Goal: Transaction & Acquisition: Download file/media

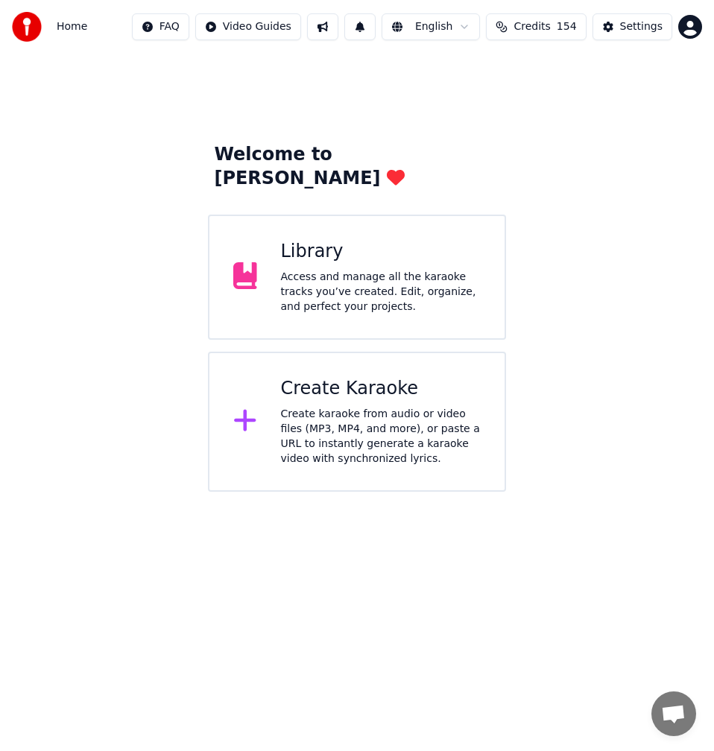
click at [381, 407] on div "Create karaoke from audio or video files (MP3, MP4, and more), or paste a URL t…" at bounding box center [381, 437] width 201 height 60
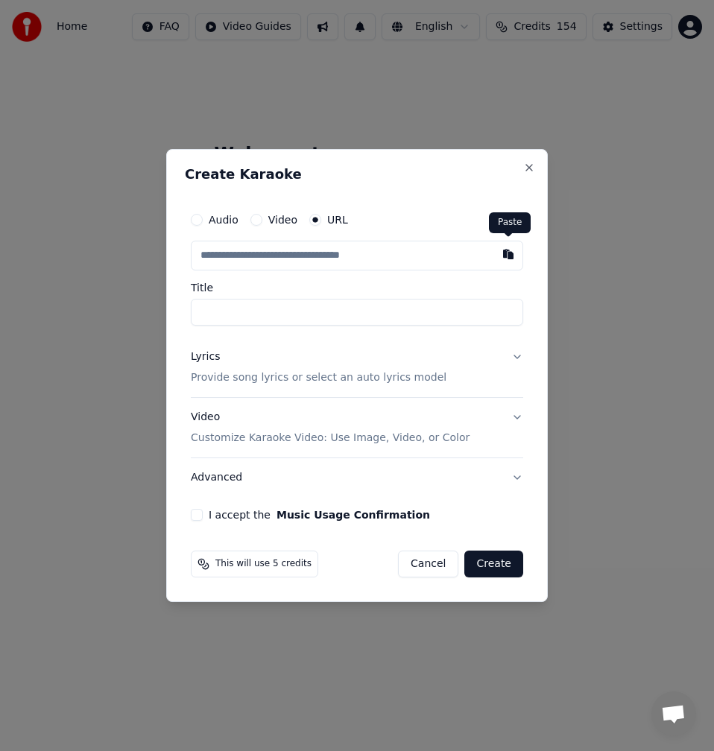
click at [514, 250] on button "button" at bounding box center [509, 254] width 30 height 27
type input "**********"
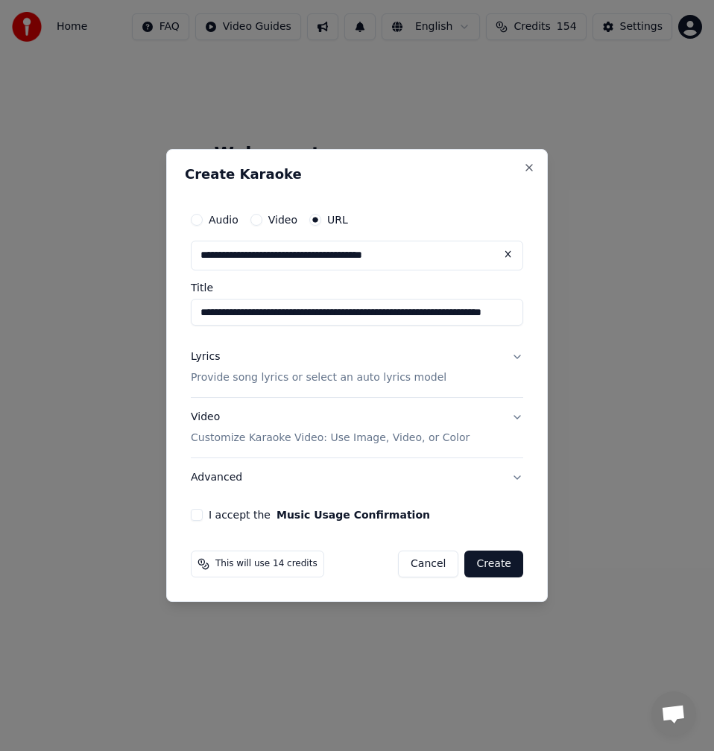
scroll to position [0, 29]
drag, startPoint x: 332, startPoint y: 311, endPoint x: 823, endPoint y: 293, distance: 491.6
click at [713, 293] on html "**********" at bounding box center [357, 246] width 714 height 492
click at [259, 314] on input "**********" at bounding box center [357, 312] width 332 height 27
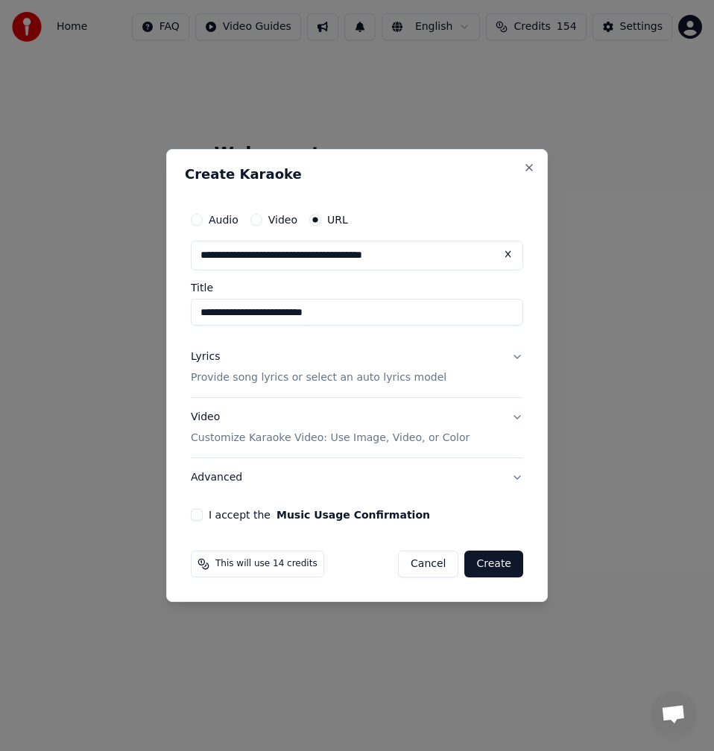
type input "**********"
click at [230, 370] on div "Lyrics Provide song lyrics or select an auto lyrics model" at bounding box center [319, 368] width 256 height 36
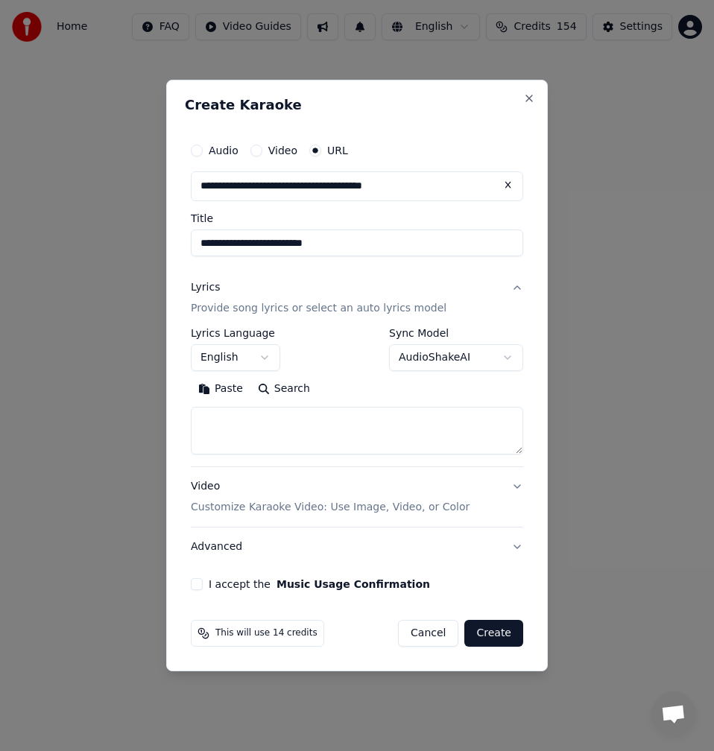
click at [311, 395] on div "Paste Search" at bounding box center [357, 389] width 332 height 24
click at [288, 389] on button "Search" at bounding box center [283, 389] width 67 height 24
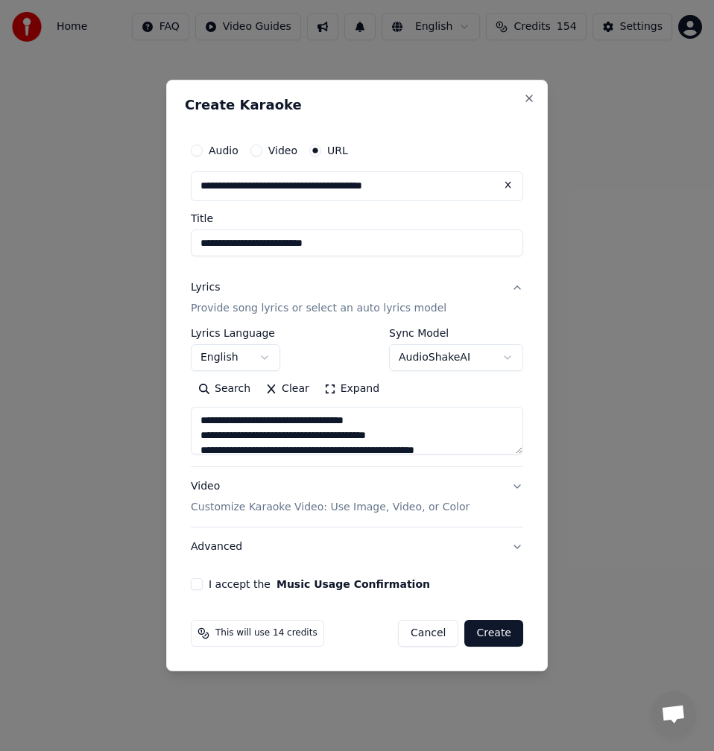
click at [342, 393] on button "Expand" at bounding box center [352, 389] width 70 height 24
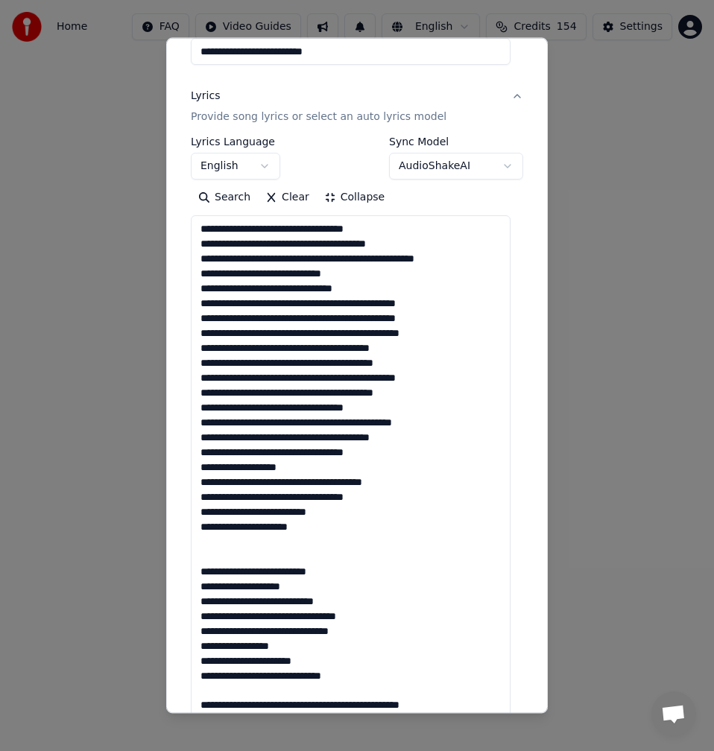
scroll to position [224, 0]
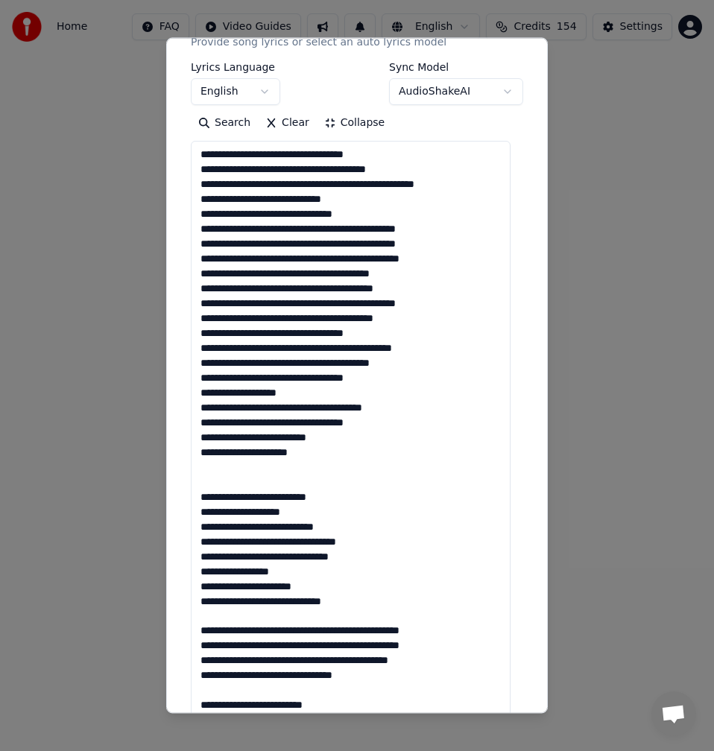
click at [235, 485] on textarea at bounding box center [351, 571] width 320 height 861
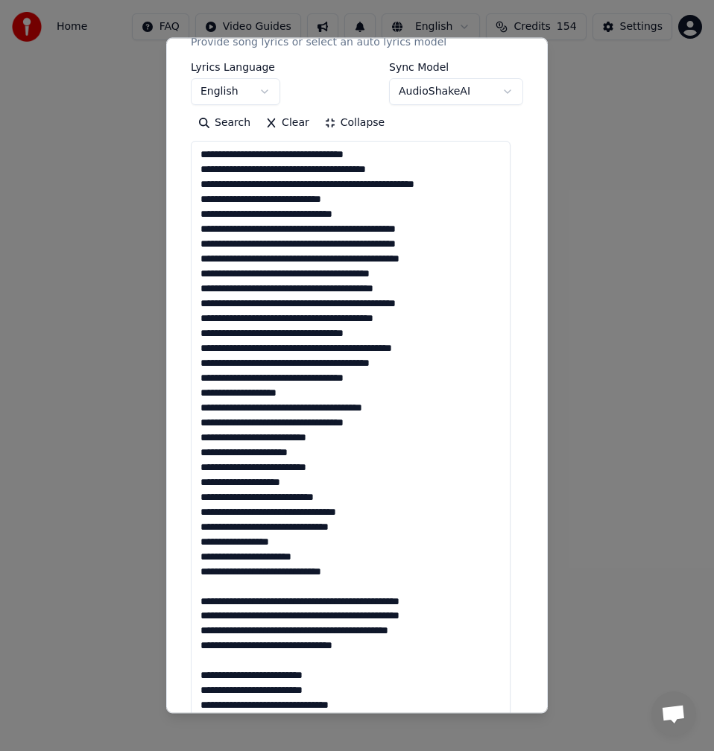
click at [244, 590] on textarea at bounding box center [351, 571] width 320 height 861
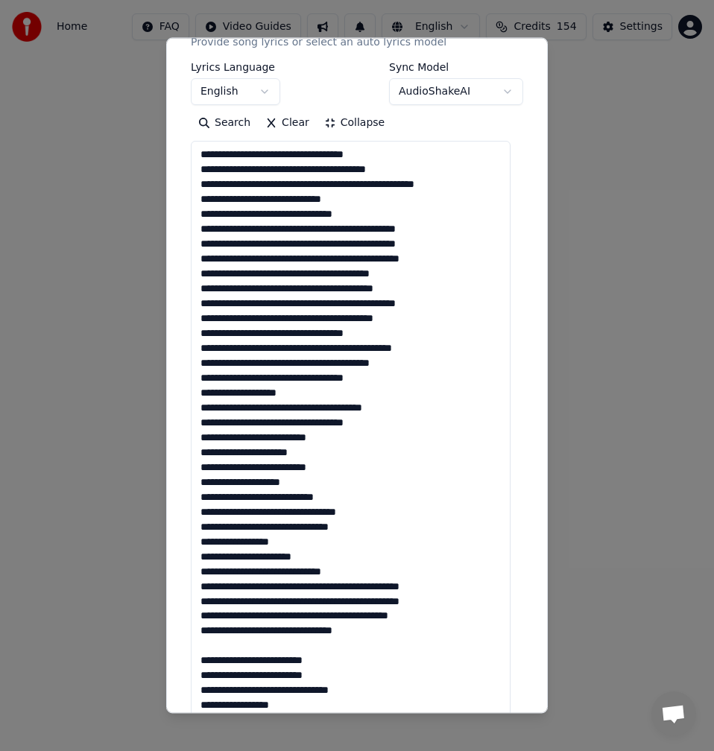
scroll to position [373, 0]
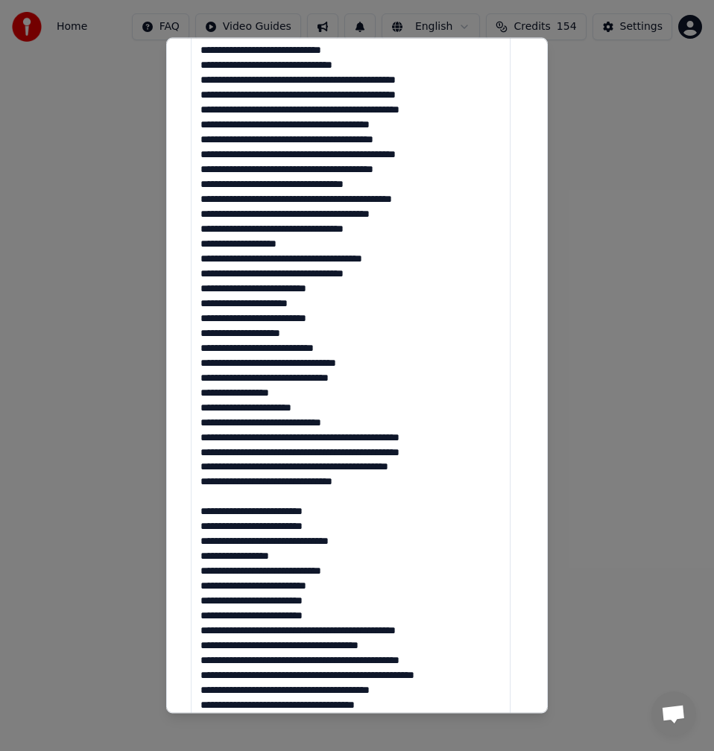
click at [233, 501] on textarea at bounding box center [351, 422] width 320 height 861
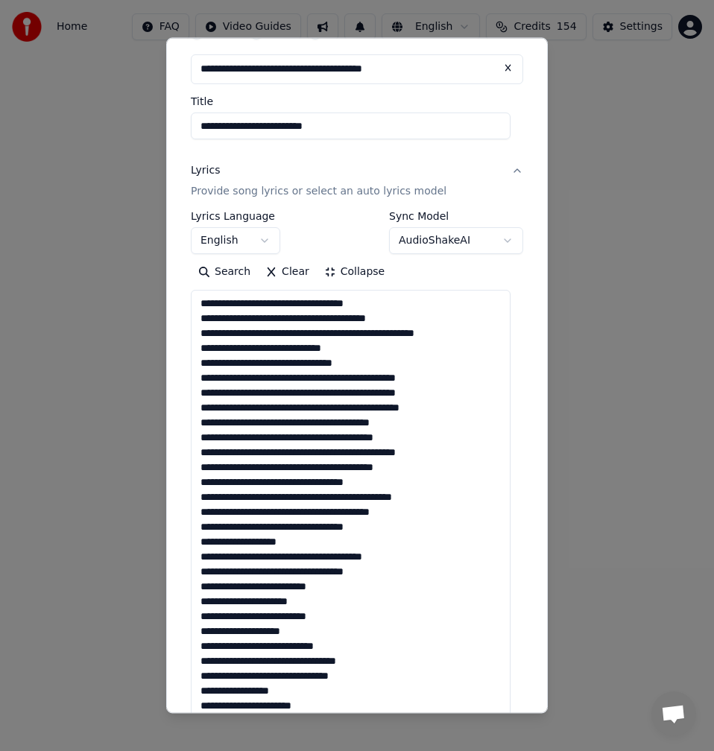
scroll to position [0, 0]
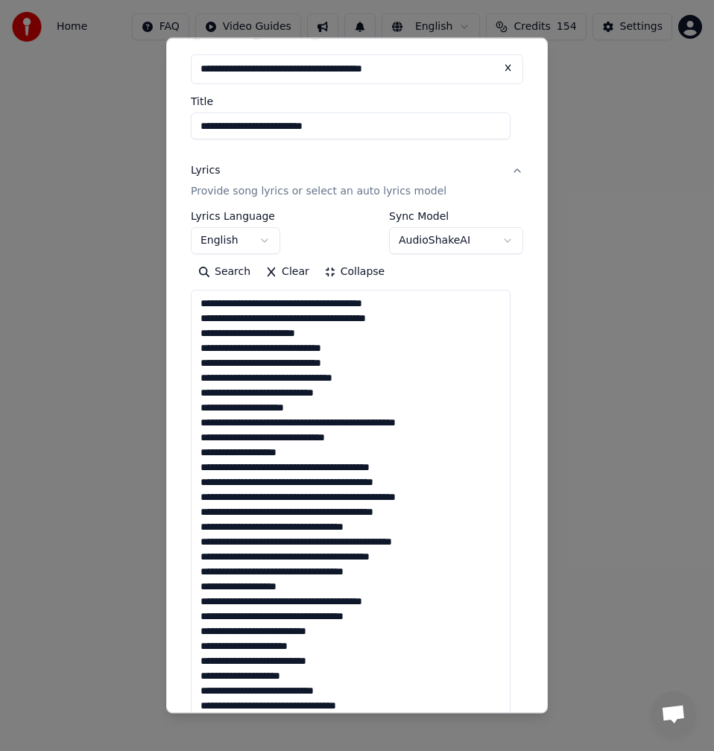
scroll to position [149, 0]
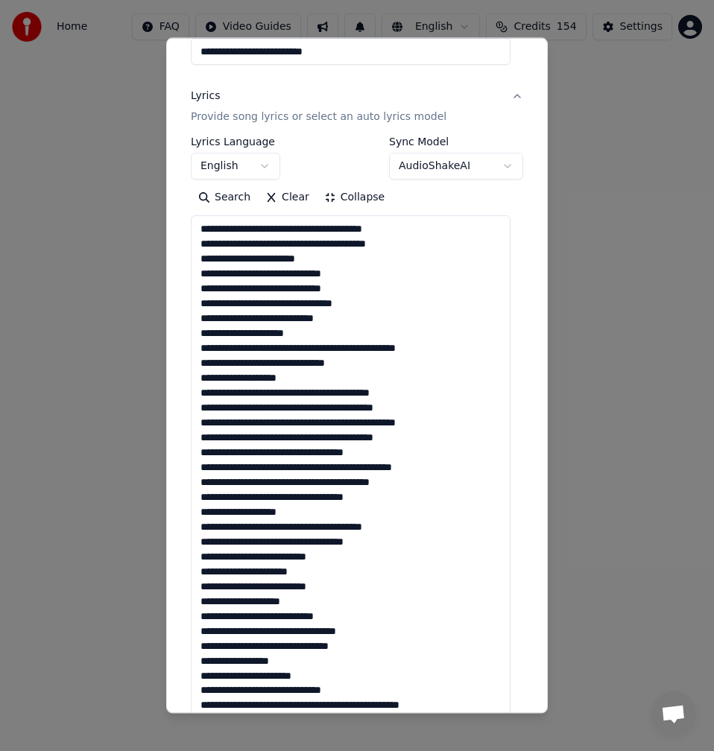
click at [318, 394] on textarea at bounding box center [351, 645] width 320 height 861
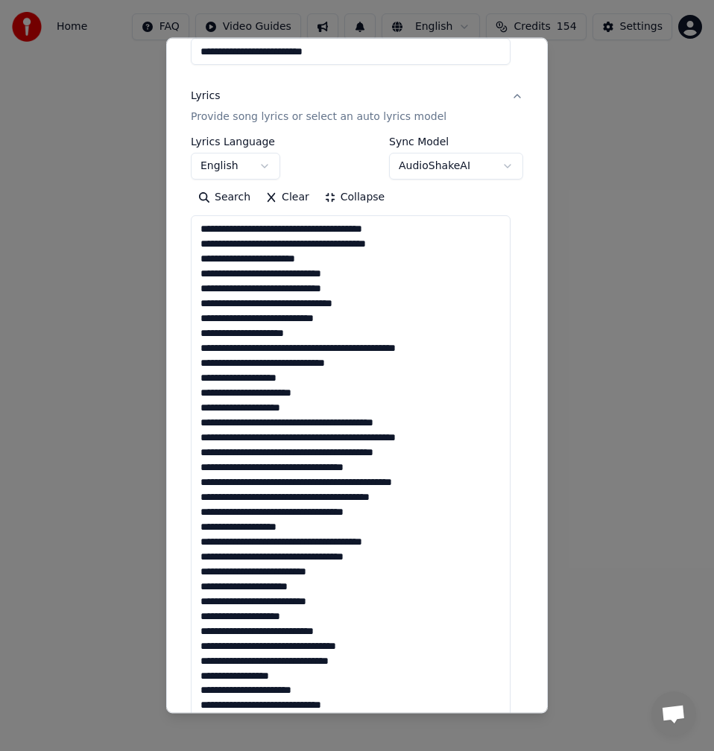
click at [313, 429] on textarea at bounding box center [351, 645] width 320 height 861
click at [311, 426] on textarea at bounding box center [351, 645] width 320 height 861
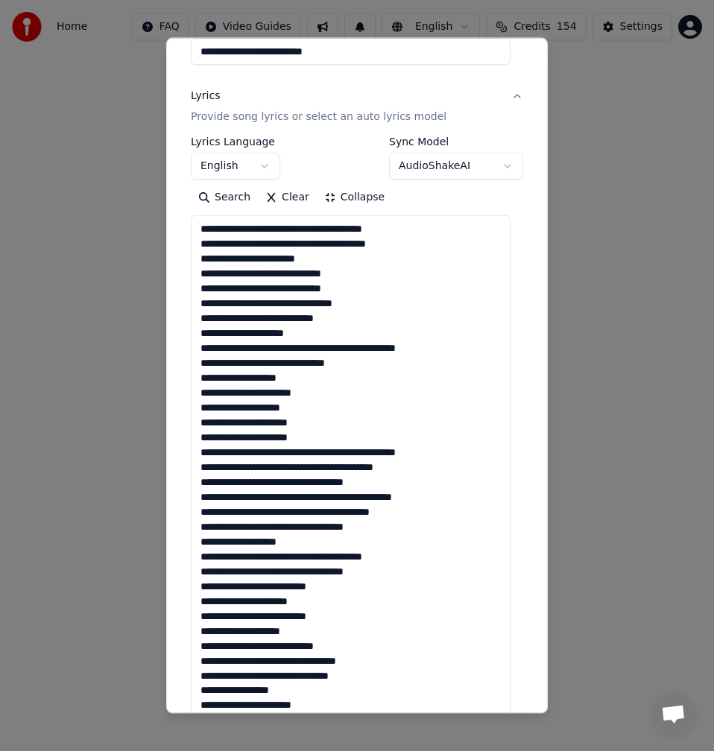
click at [302, 456] on textarea at bounding box center [351, 645] width 320 height 861
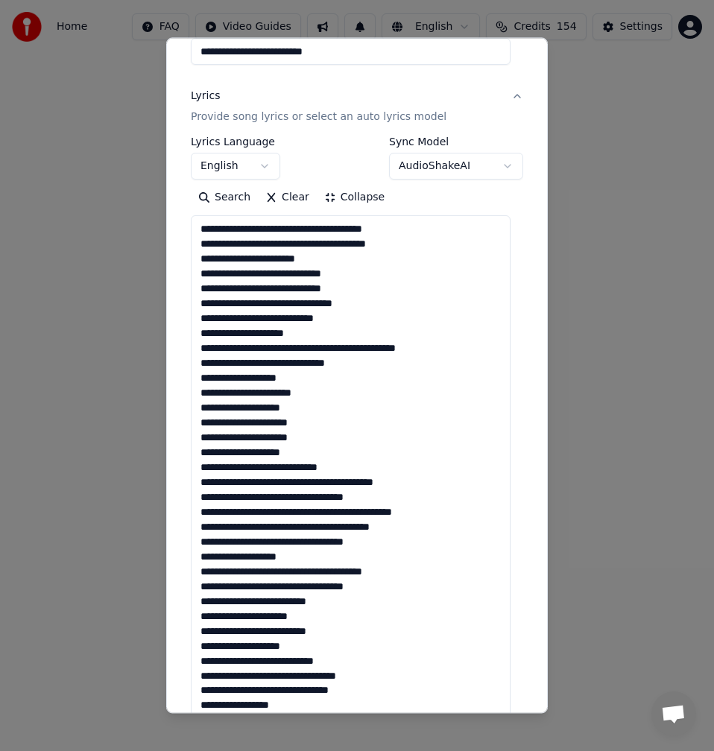
click at [308, 484] on textarea at bounding box center [351, 645] width 320 height 861
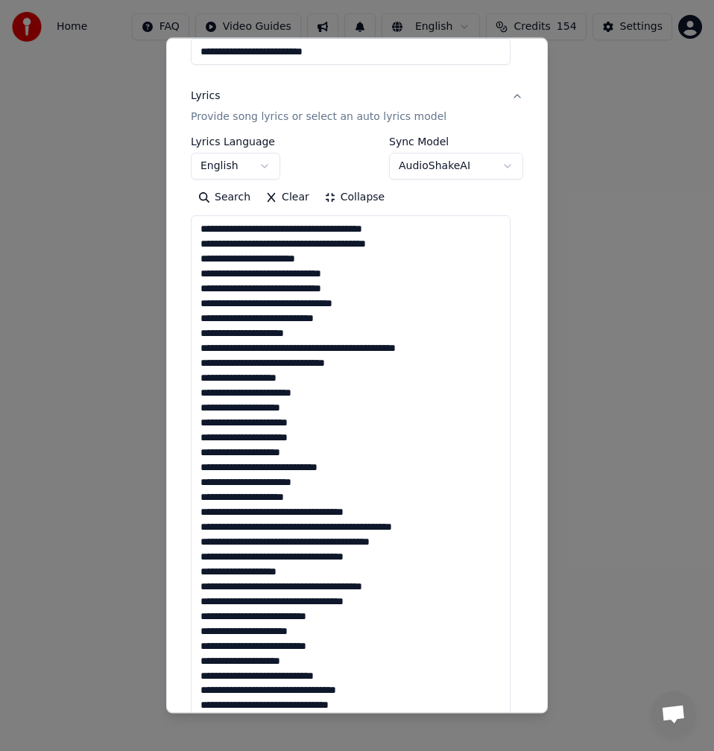
scroll to position [1, 0]
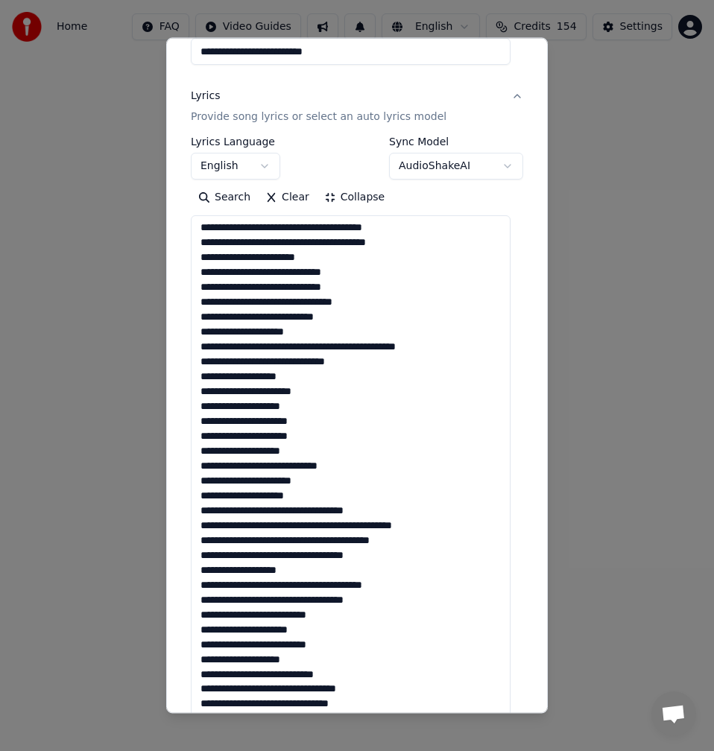
click at [301, 512] on textarea at bounding box center [351, 645] width 320 height 861
click at [198, 513] on textarea at bounding box center [351, 645] width 320 height 861
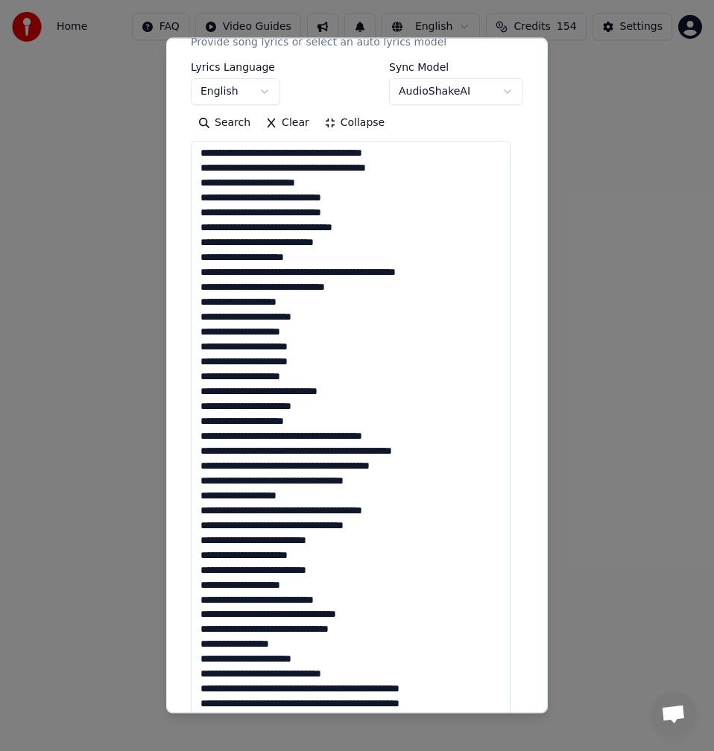
click at [328, 435] on textarea at bounding box center [351, 571] width 320 height 861
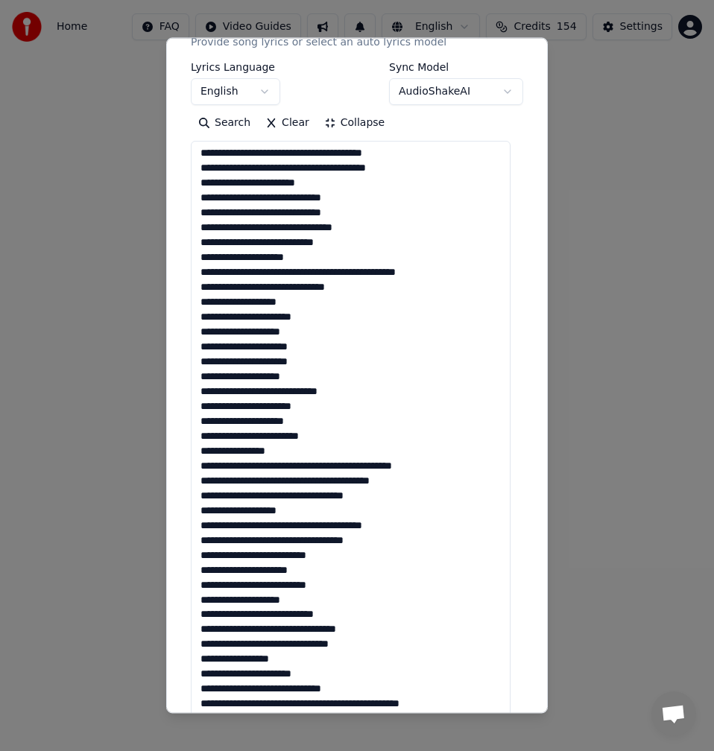
click at [349, 466] on textarea at bounding box center [351, 571] width 320 height 861
click at [344, 466] on textarea at bounding box center [351, 571] width 320 height 861
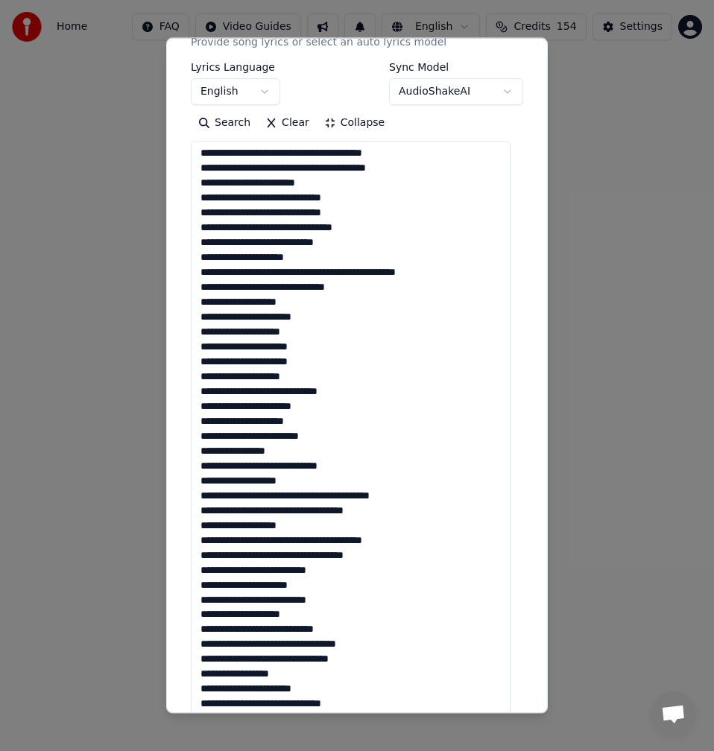
click at [329, 518] on textarea at bounding box center [351, 571] width 320 height 861
click at [333, 515] on textarea at bounding box center [351, 571] width 320 height 861
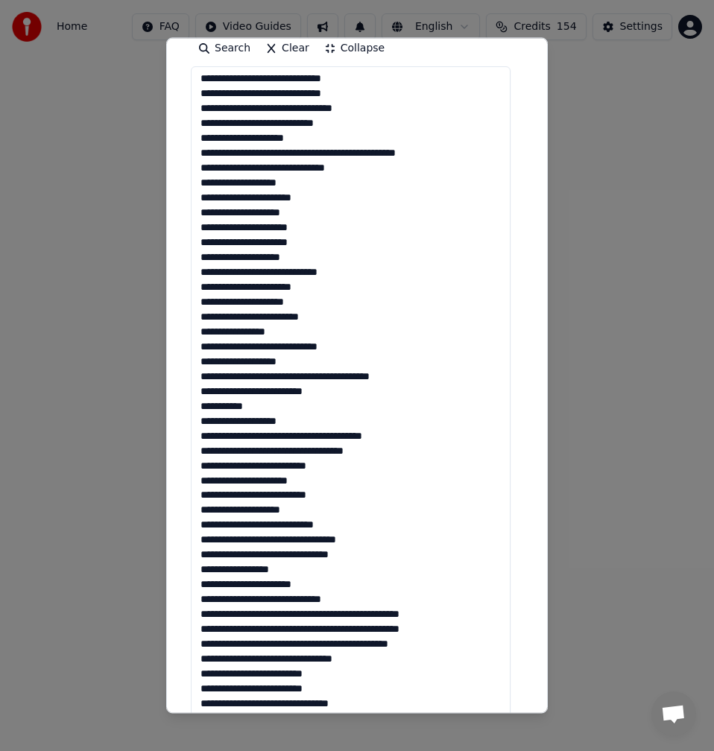
scroll to position [373, 0]
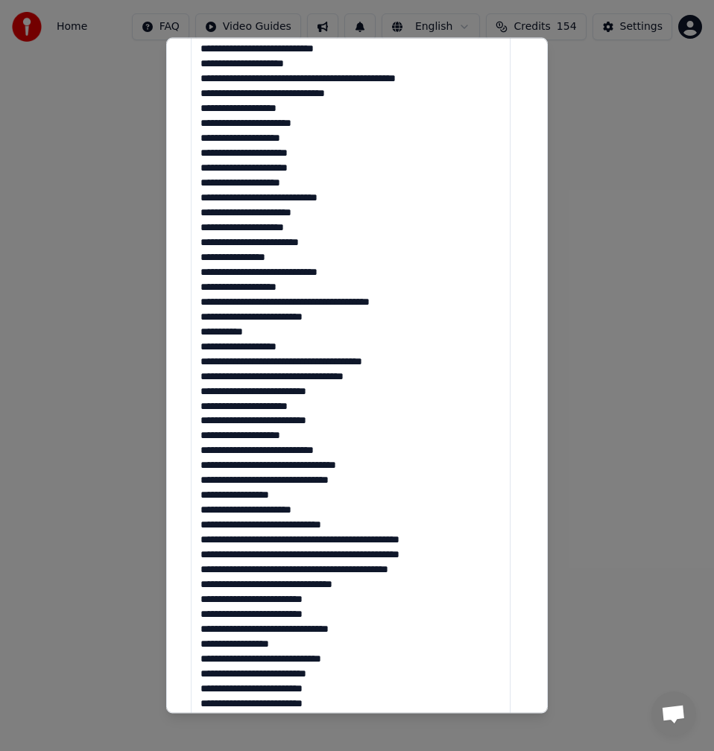
click at [288, 351] on textarea at bounding box center [351, 422] width 320 height 861
click at [289, 362] on textarea at bounding box center [351, 422] width 320 height 861
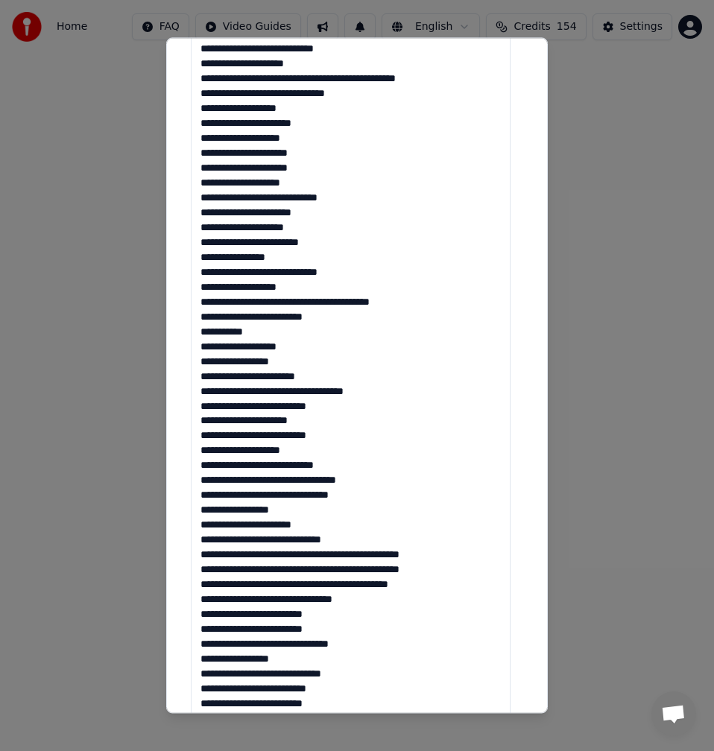
scroll to position [61, 0]
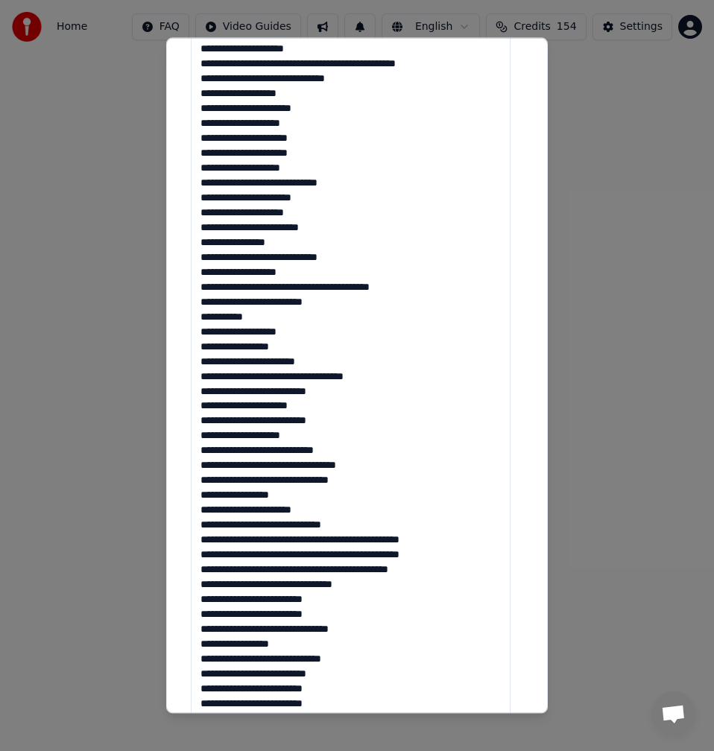
click at [328, 409] on textarea at bounding box center [351, 422] width 320 height 861
click at [310, 435] on textarea at bounding box center [351, 422] width 320 height 861
click at [339, 444] on textarea at bounding box center [351, 422] width 320 height 861
click at [388, 466] on textarea at bounding box center [351, 422] width 320 height 861
click at [345, 540] on textarea at bounding box center [351, 422] width 320 height 861
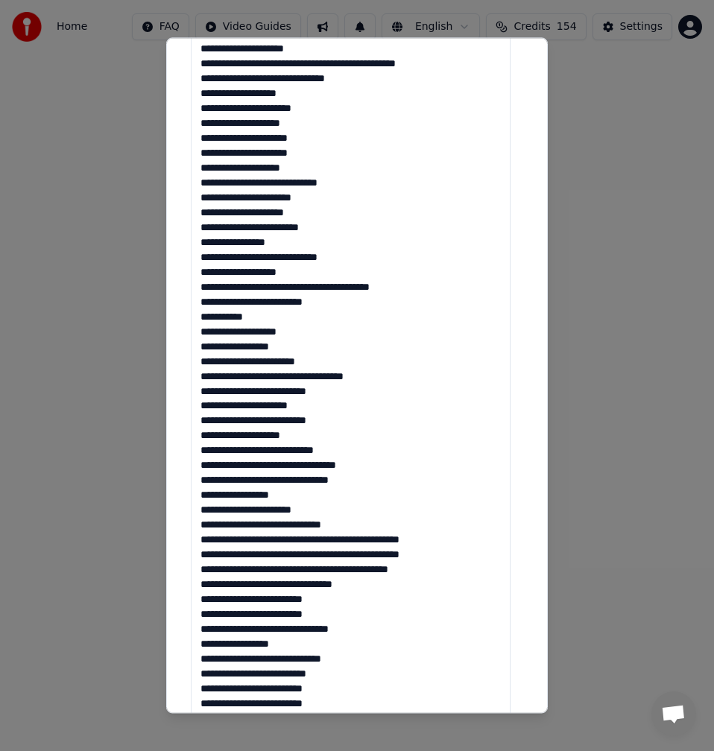
click at [341, 538] on textarea at bounding box center [351, 422] width 320 height 861
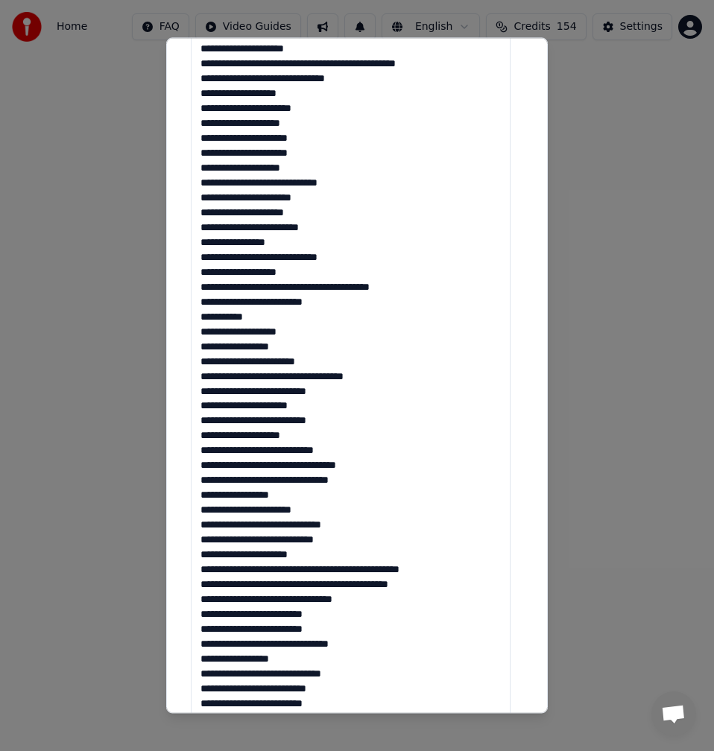
click at [320, 570] on textarea at bounding box center [351, 422] width 320 height 861
click at [317, 574] on textarea at bounding box center [351, 422] width 320 height 861
click at [289, 601] on textarea at bounding box center [351, 422] width 320 height 861
click at [283, 630] on textarea at bounding box center [351, 422] width 320 height 861
click at [253, 630] on textarea at bounding box center [351, 422] width 320 height 861
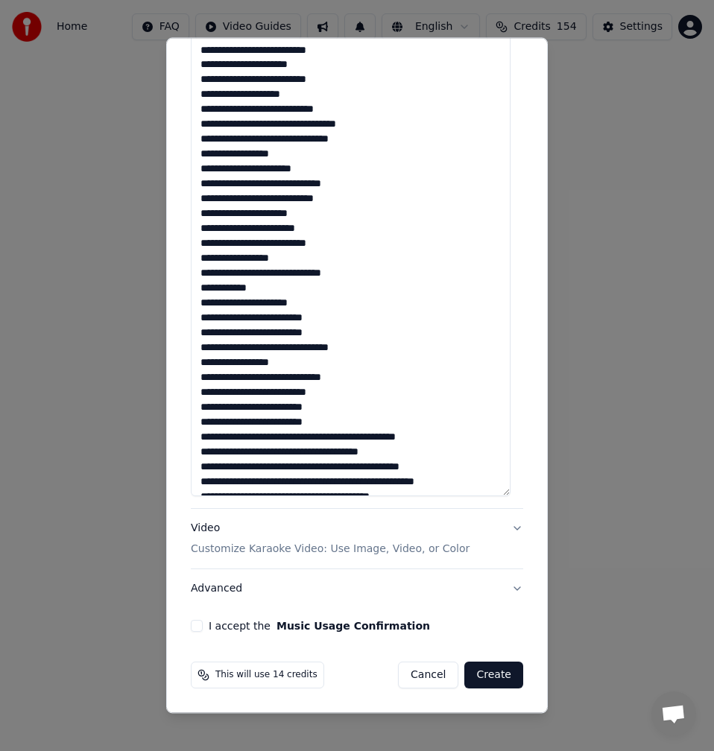
scroll to position [121, 0]
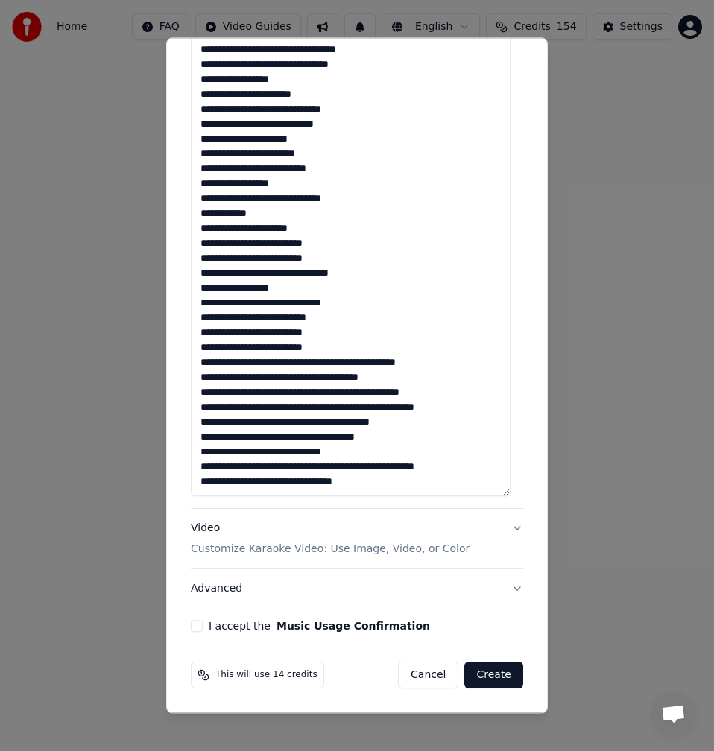
click at [342, 468] on textarea at bounding box center [351, 65] width 320 height 861
click at [335, 235] on textarea at bounding box center [351, 65] width 320 height 861
click at [338, 242] on textarea at bounding box center [351, 65] width 320 height 861
drag, startPoint x: 248, startPoint y: 242, endPoint x: 196, endPoint y: 241, distance: 52.2
click at [196, 241] on textarea at bounding box center [351, 65] width 320 height 861
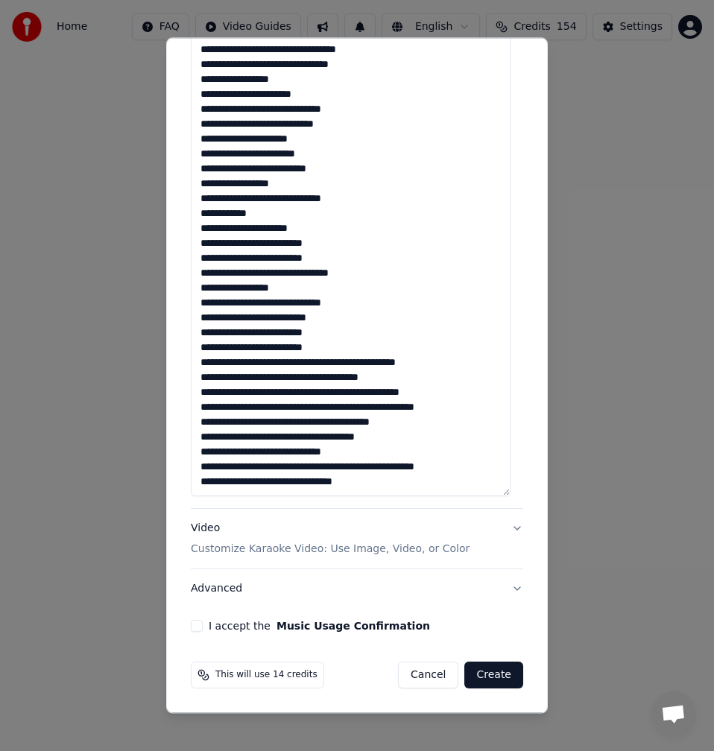
click at [247, 247] on textarea at bounding box center [351, 65] width 320 height 861
drag, startPoint x: 250, startPoint y: 242, endPoint x: 200, endPoint y: 248, distance: 50.3
click at [200, 248] on textarea at bounding box center [351, 65] width 320 height 861
click at [298, 285] on textarea at bounding box center [351, 65] width 320 height 861
click at [380, 300] on textarea at bounding box center [351, 65] width 320 height 861
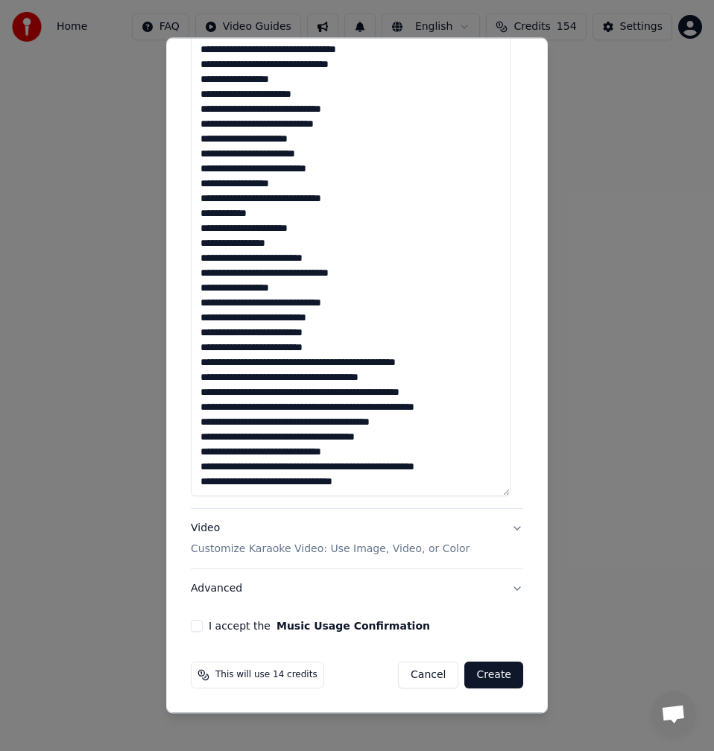
click at [350, 318] on textarea at bounding box center [351, 65] width 320 height 861
click at [339, 338] on textarea at bounding box center [351, 65] width 320 height 861
click at [335, 352] on textarea at bounding box center [351, 65] width 320 height 861
click at [308, 365] on textarea at bounding box center [351, 65] width 320 height 861
click at [303, 360] on textarea at bounding box center [351, 65] width 320 height 861
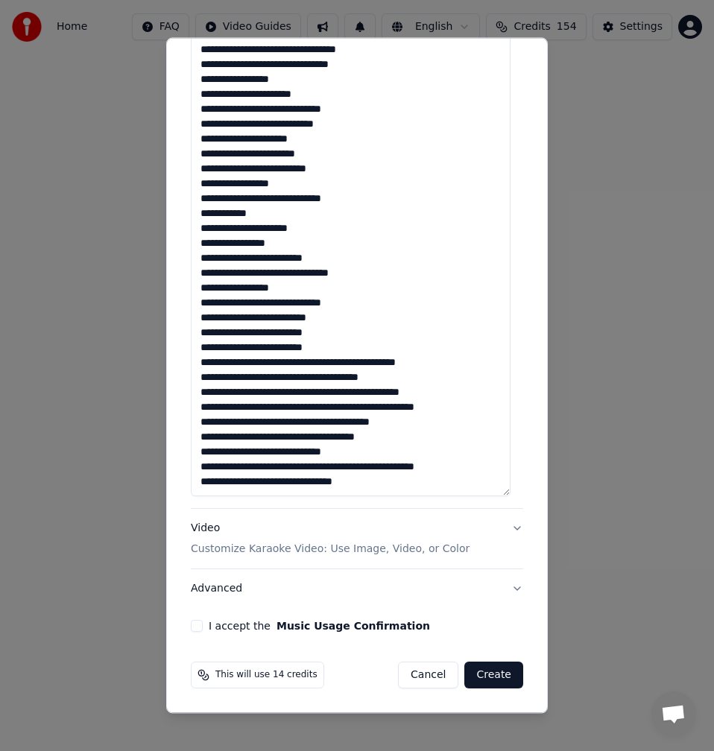
click at [332, 362] on textarea at bounding box center [351, 65] width 320 height 861
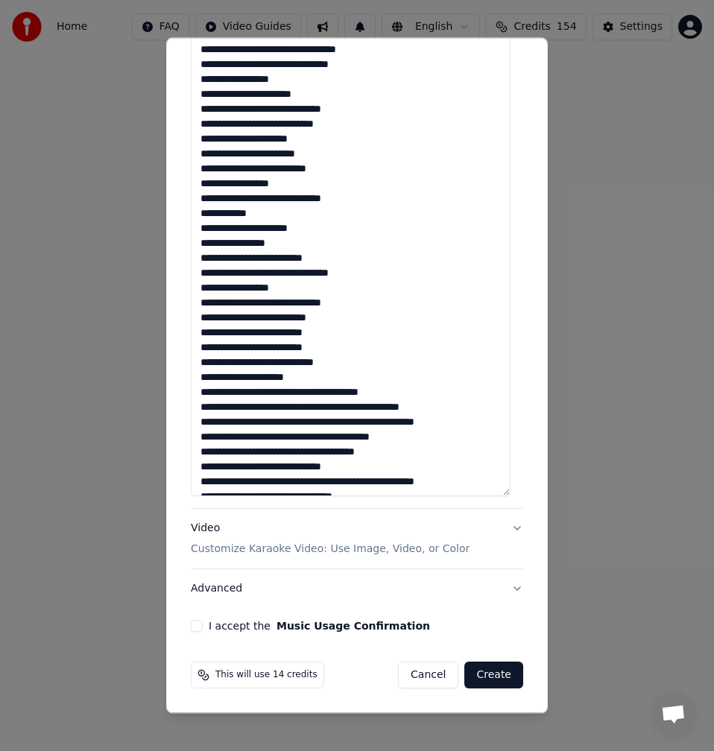
click at [320, 391] on textarea at bounding box center [351, 65] width 320 height 861
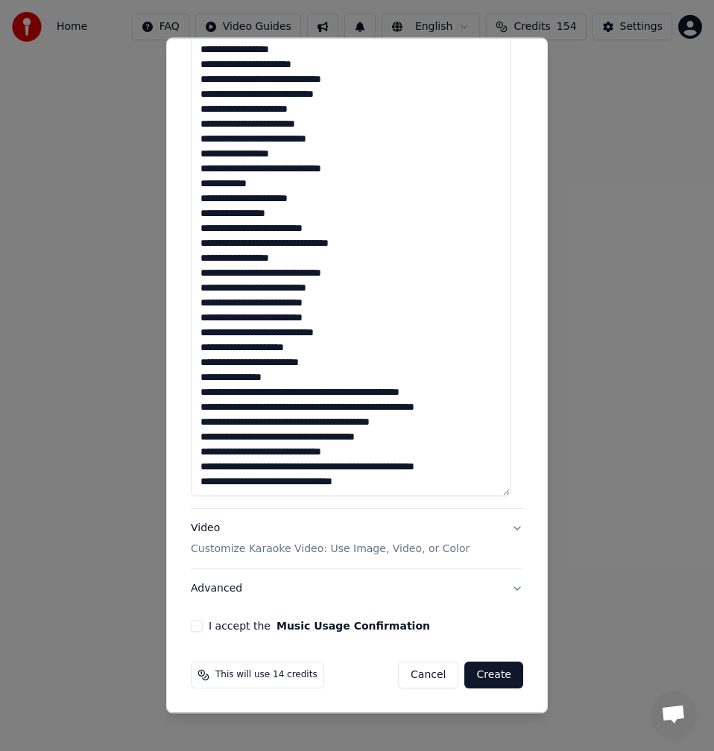
click at [349, 394] on textarea at bounding box center [351, 65] width 320 height 861
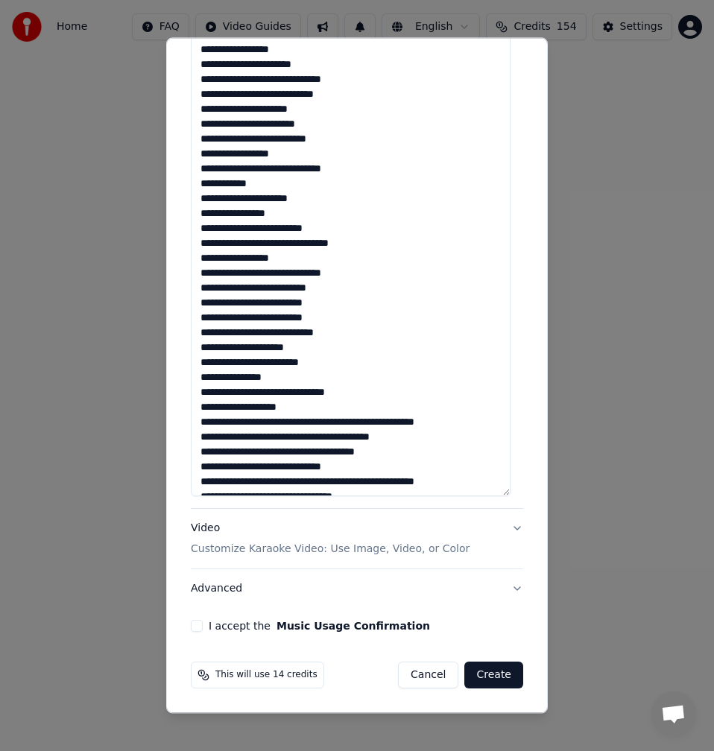
click at [274, 424] on textarea at bounding box center [351, 65] width 320 height 861
click at [337, 450] on textarea at bounding box center [351, 65] width 320 height 861
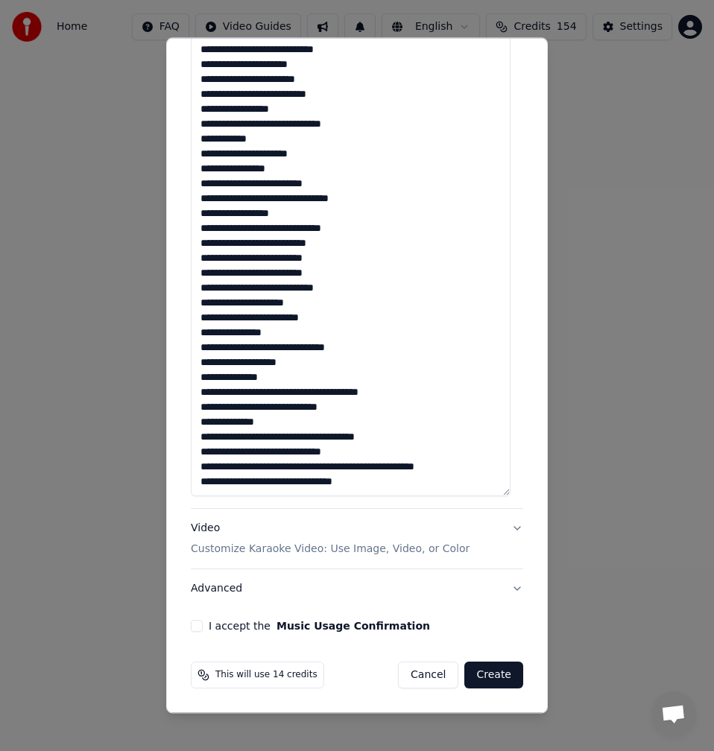
click at [300, 435] on textarea at bounding box center [351, 65] width 320 height 861
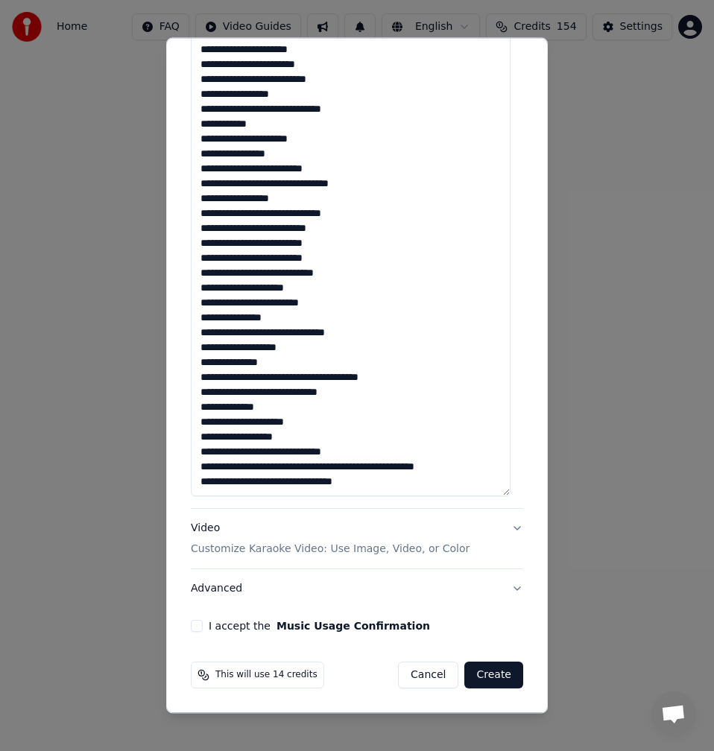
click at [341, 469] on textarea at bounding box center [351, 65] width 320 height 861
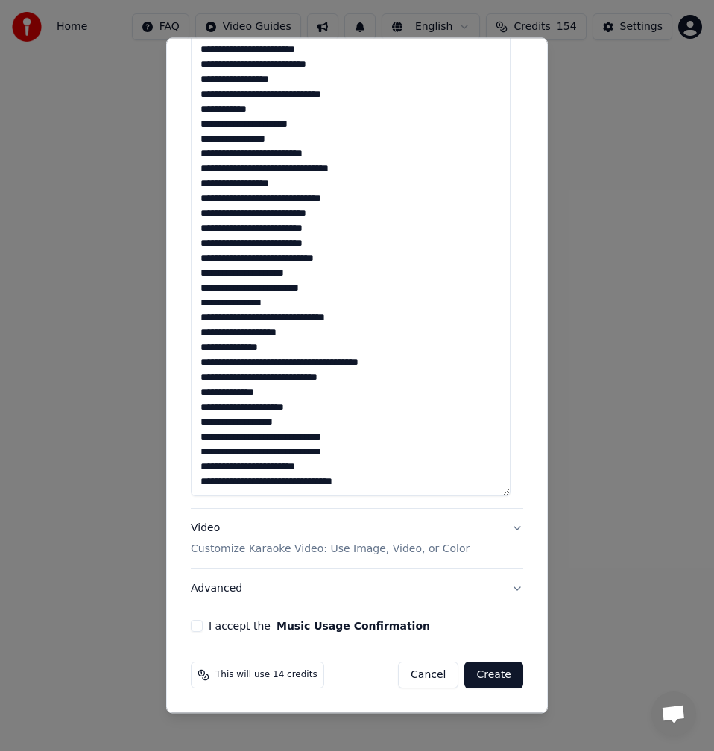
click at [206, 468] on textarea at bounding box center [351, 65] width 320 height 861
click at [322, 464] on textarea at bounding box center [351, 65] width 320 height 861
click at [253, 482] on textarea at bounding box center [351, 65] width 320 height 861
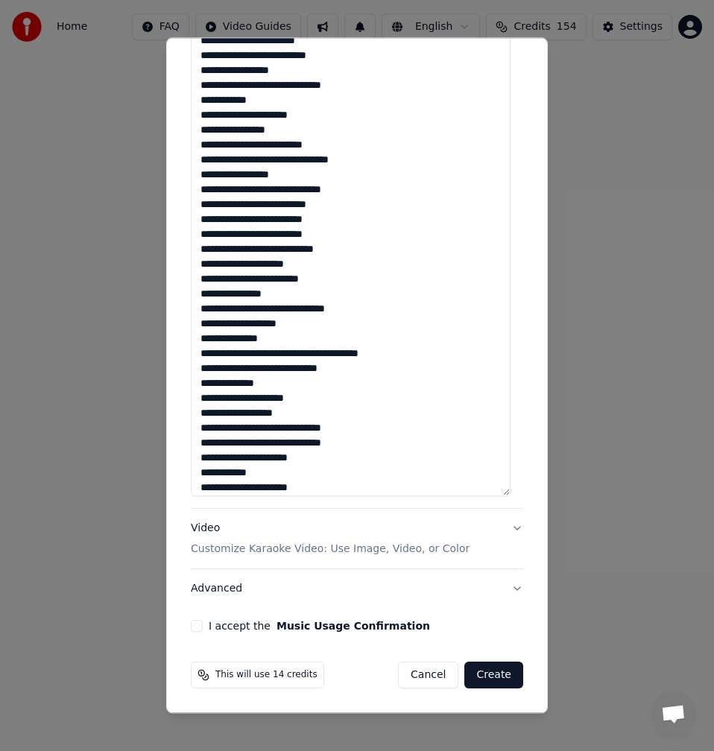
scroll to position [240, 0]
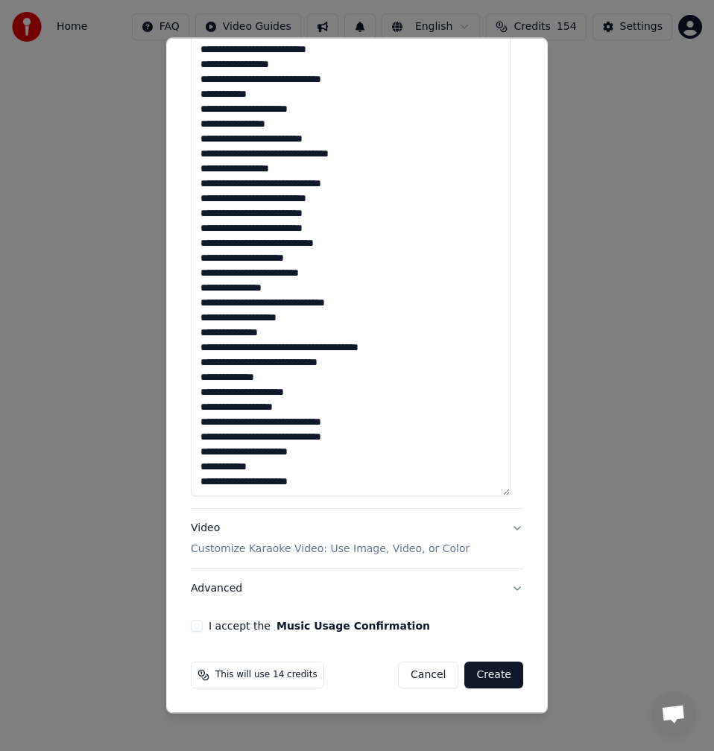
type textarea "**********"
click at [201, 629] on button "I accept the Music Usage Confirmation" at bounding box center [197, 626] width 12 height 12
click at [259, 546] on p "Customize Karaoke Video: Use Image, Video, or Color" at bounding box center [330, 549] width 279 height 15
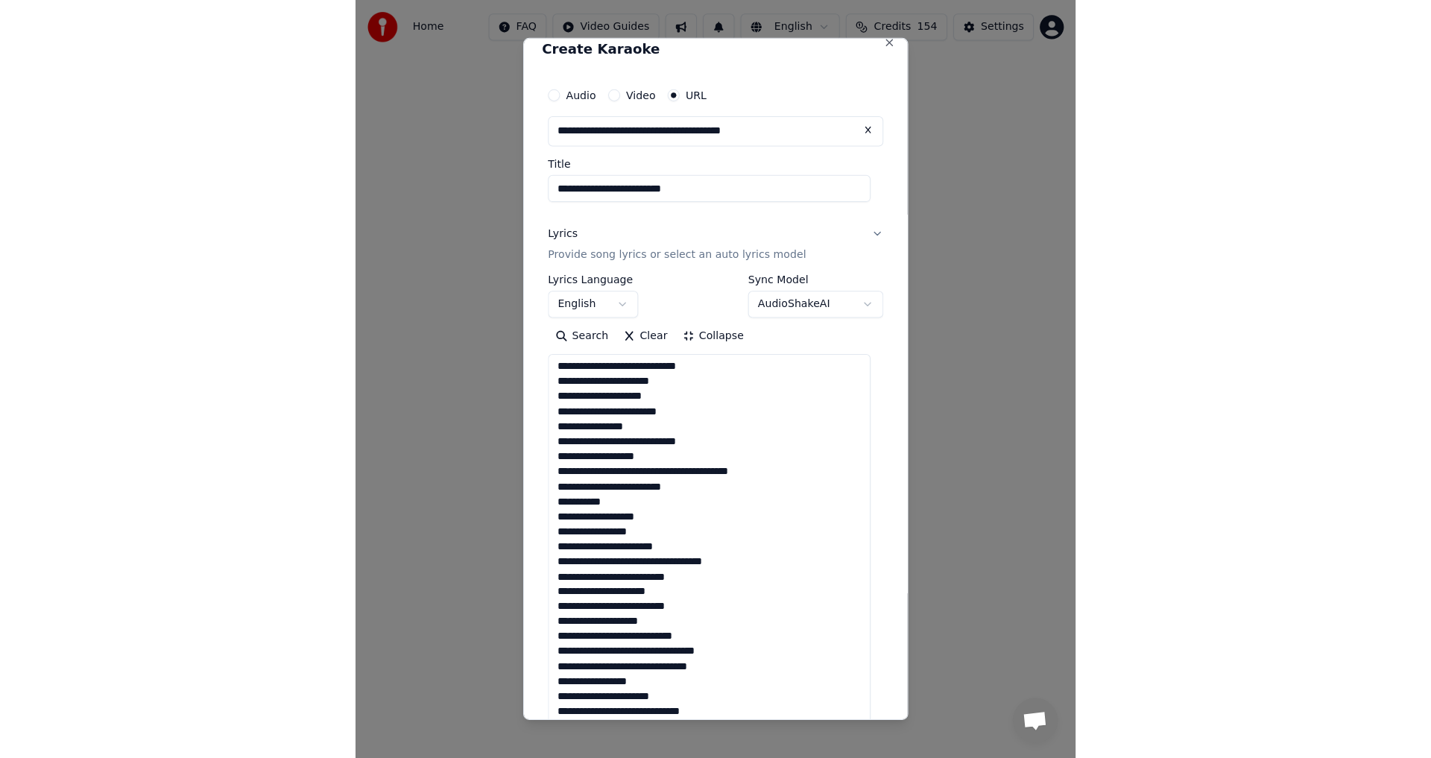
scroll to position [0, 0]
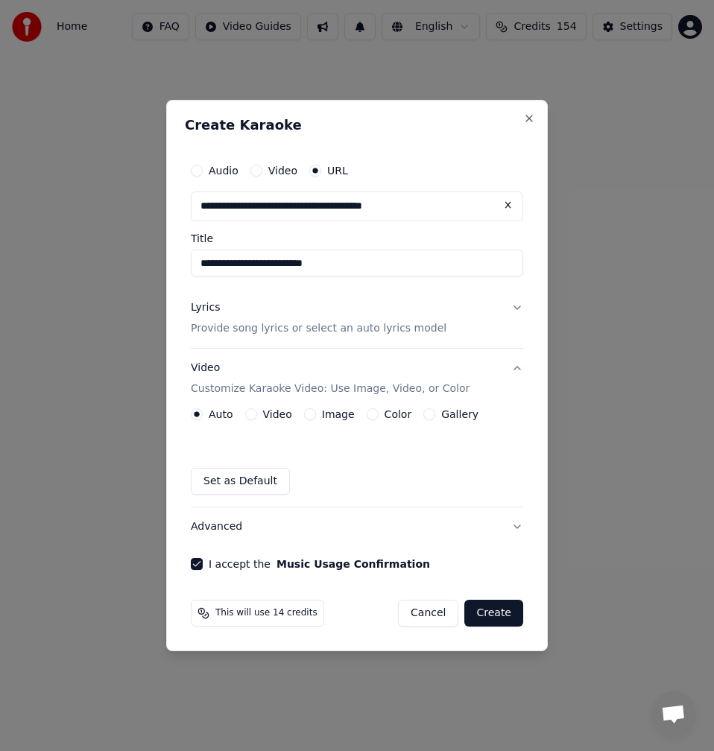
click at [217, 528] on button "Advanced" at bounding box center [357, 527] width 332 height 39
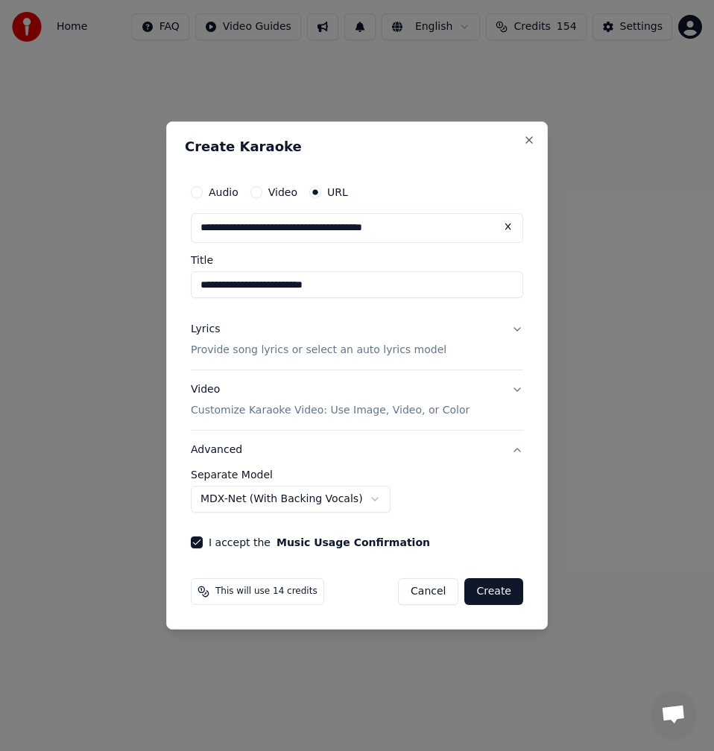
click at [244, 492] on body "**********" at bounding box center [357, 246] width 714 height 492
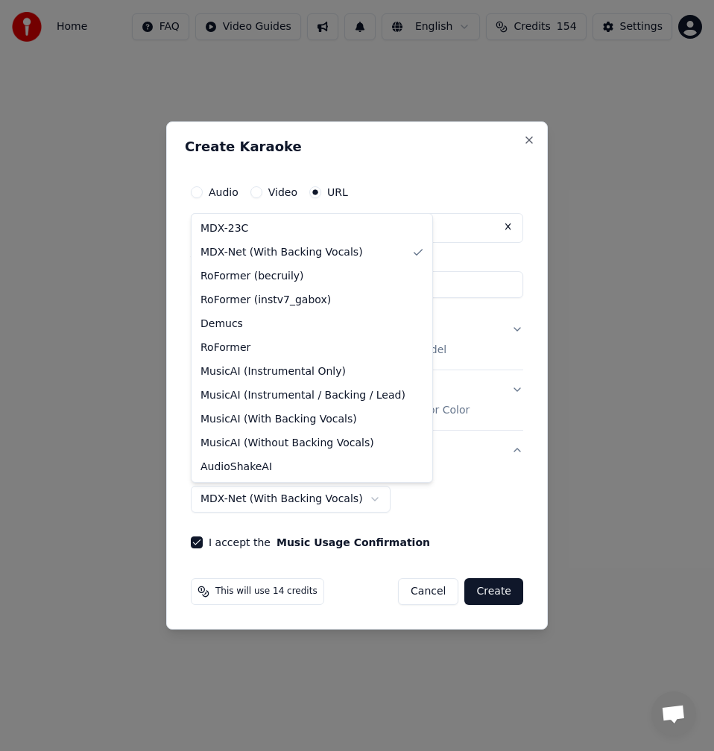
select select "******"
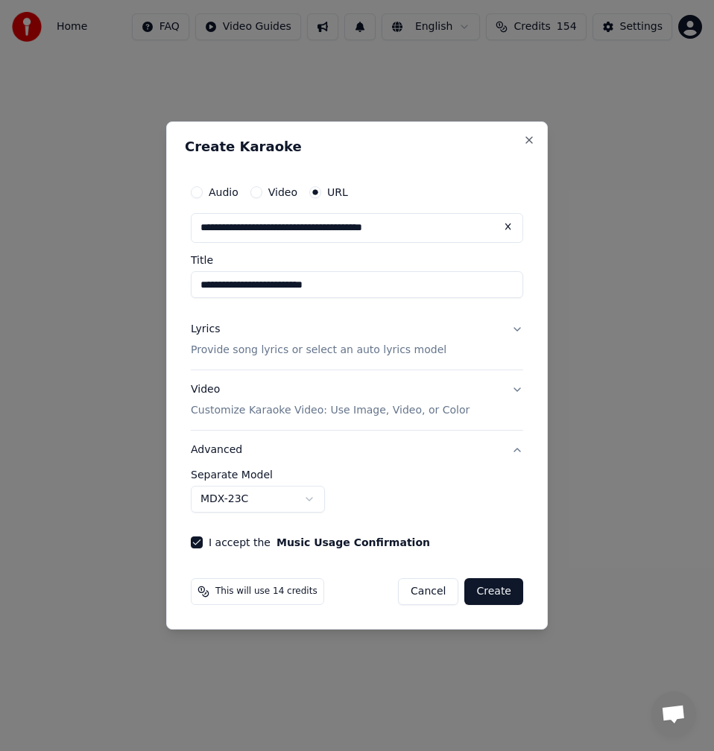
click at [510, 595] on button "Create" at bounding box center [493, 592] width 59 height 27
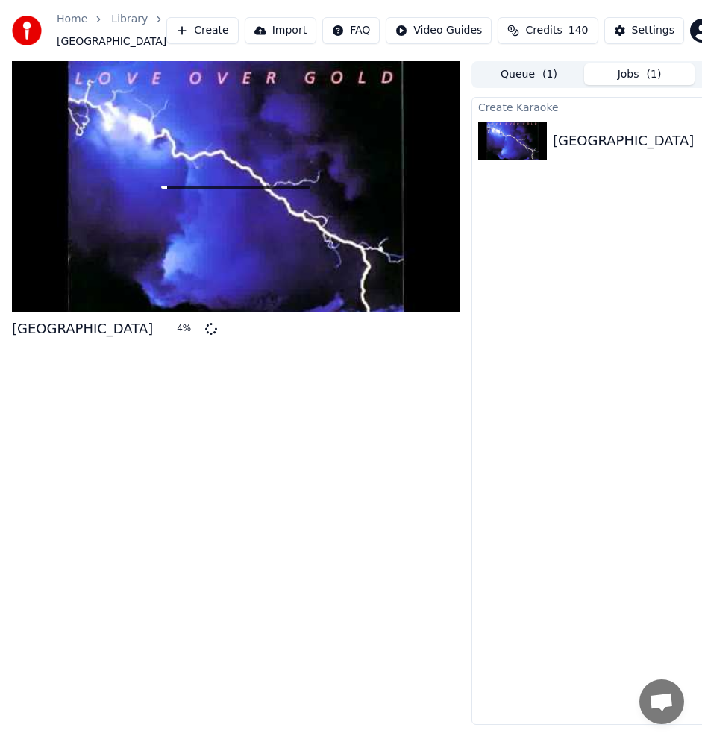
click at [548, 461] on div "Create Karaoke Dire Straits Telegraph Road 4 %" at bounding box center [638, 411] width 335 height 628
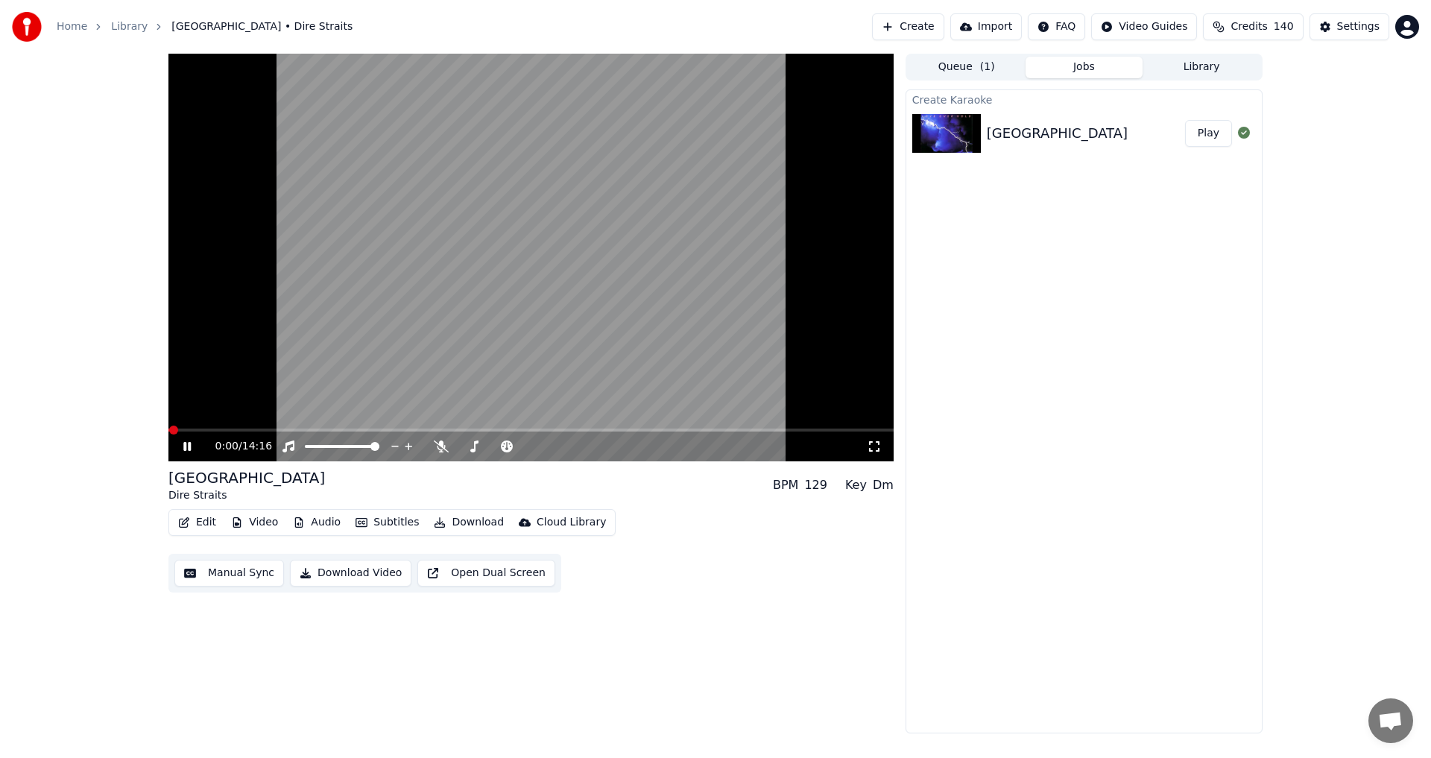
click at [186, 445] on icon at bounding box center [186, 446] width 7 height 9
click at [713, 136] on button "Play" at bounding box center [1208, 133] width 47 height 27
click at [443, 447] on icon at bounding box center [441, 447] width 15 height 12
click at [330, 430] on span at bounding box center [530, 430] width 725 height 3
click at [280, 432] on span at bounding box center [233, 430] width 130 height 3
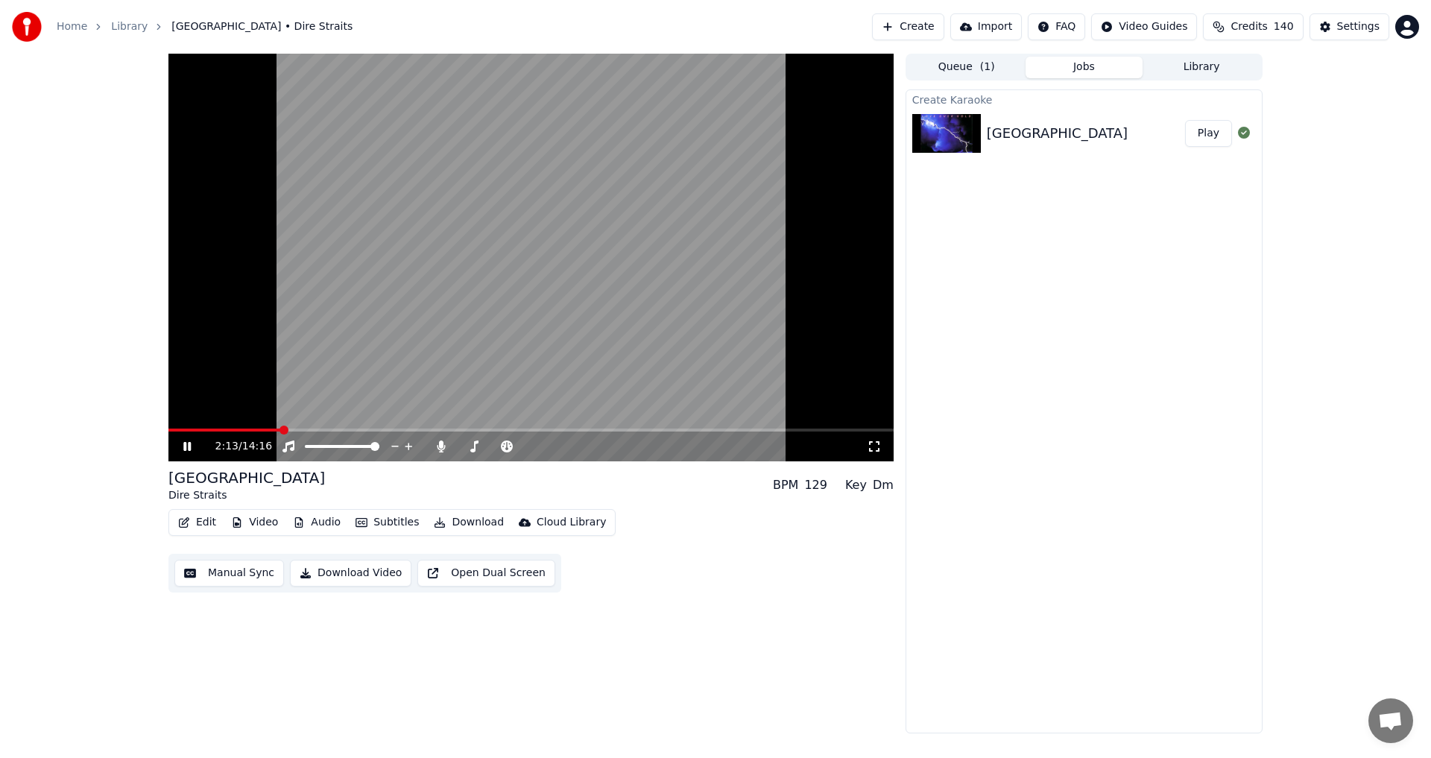
click at [271, 432] on div "2:13 / 14:16" at bounding box center [530, 447] width 725 height 30
click at [189, 443] on icon at bounding box center [186, 446] width 7 height 9
click at [189, 453] on div "3:00 / 14:16" at bounding box center [530, 446] width 713 height 15
click at [296, 428] on span at bounding box center [298, 430] width 9 height 9
click at [187, 447] on icon at bounding box center [187, 446] width 9 height 10
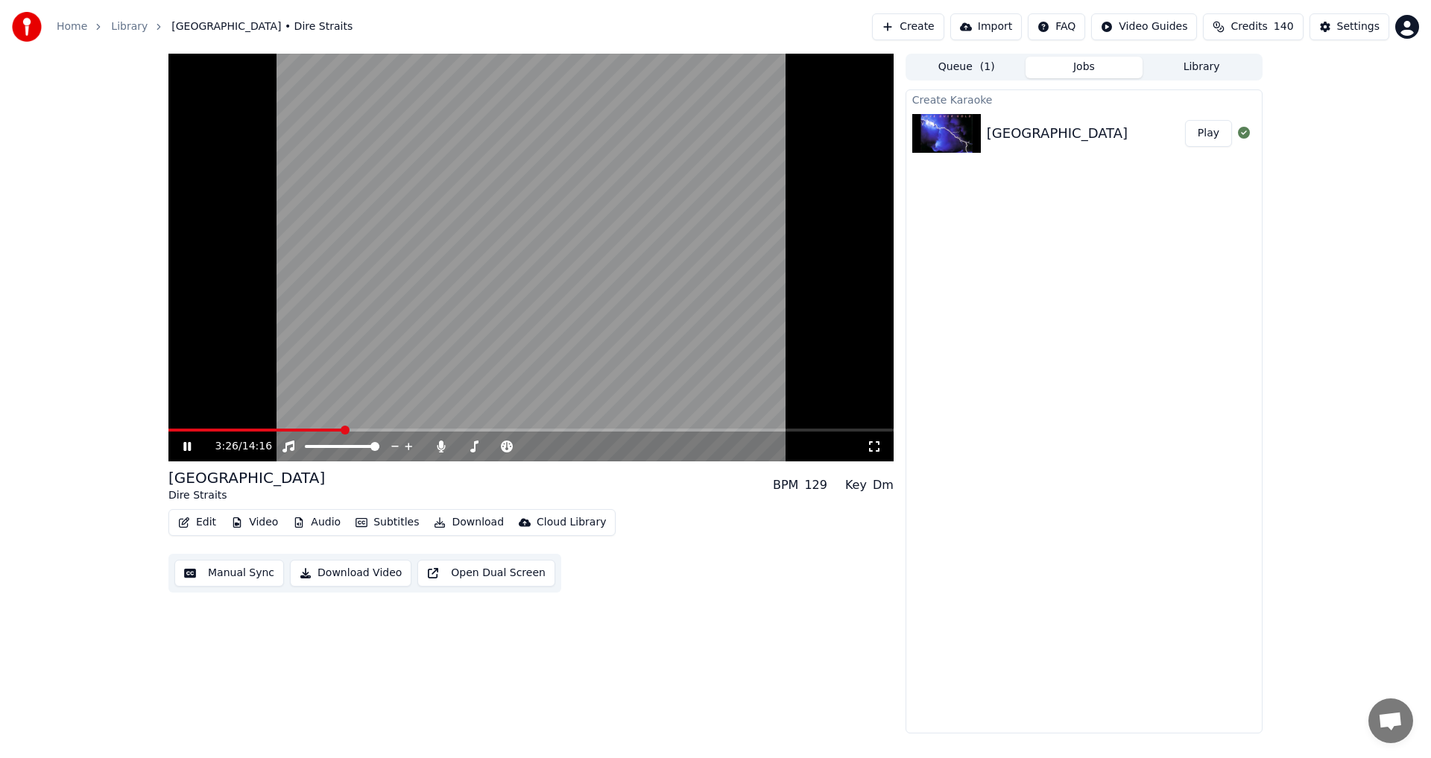
click at [343, 429] on span at bounding box center [530, 430] width 725 height 3
click at [356, 431] on span at bounding box center [530, 430] width 725 height 3
click at [341, 429] on span at bounding box center [344, 430] width 9 height 9
click at [449, 429] on span at bounding box center [530, 430] width 725 height 3
click at [458, 431] on span at bounding box center [530, 430] width 725 height 3
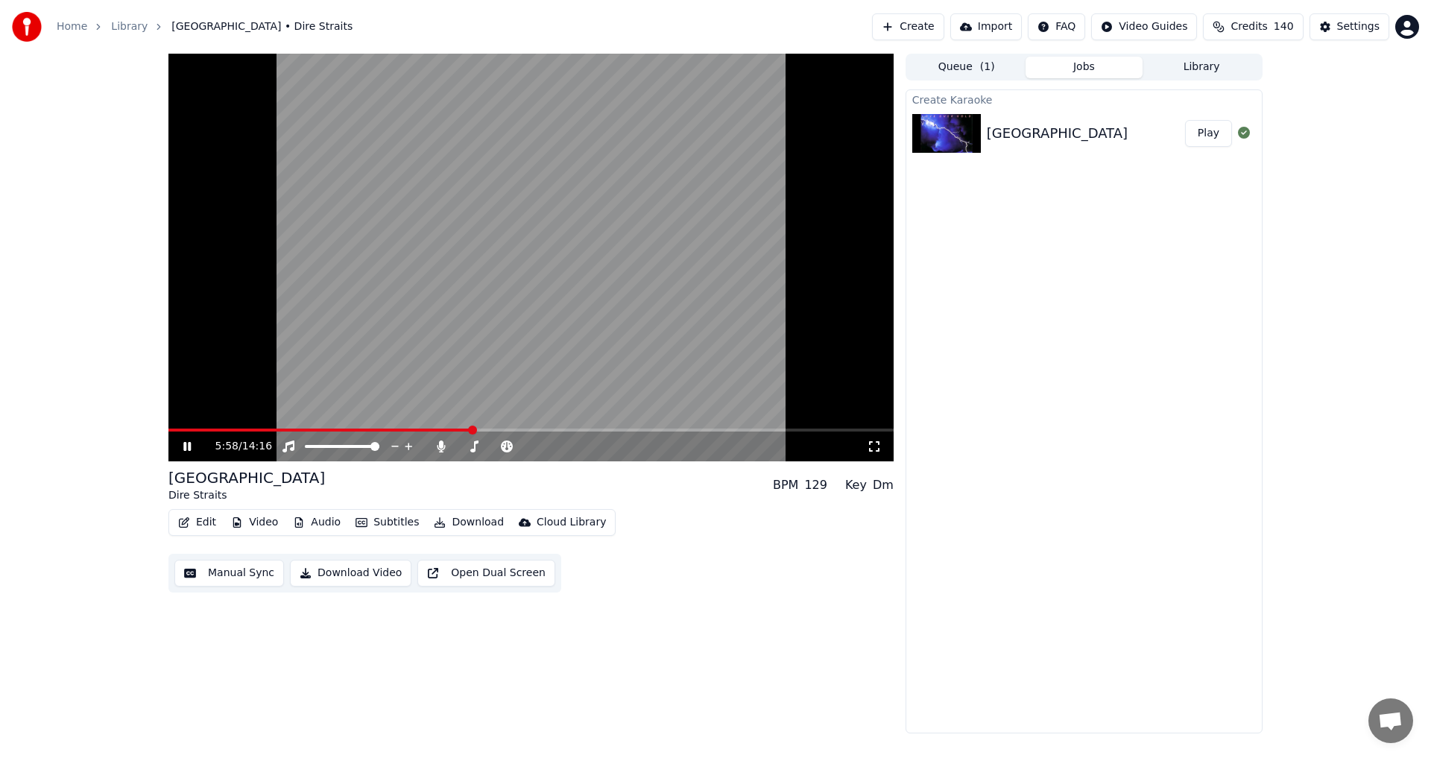
click at [471, 431] on span at bounding box center [530, 430] width 725 height 3
click at [488, 429] on span at bounding box center [530, 430] width 725 height 3
click at [502, 430] on span at bounding box center [530, 430] width 725 height 3
click at [524, 432] on span at bounding box center [530, 430] width 725 height 3
click at [536, 429] on span at bounding box center [530, 430] width 725 height 3
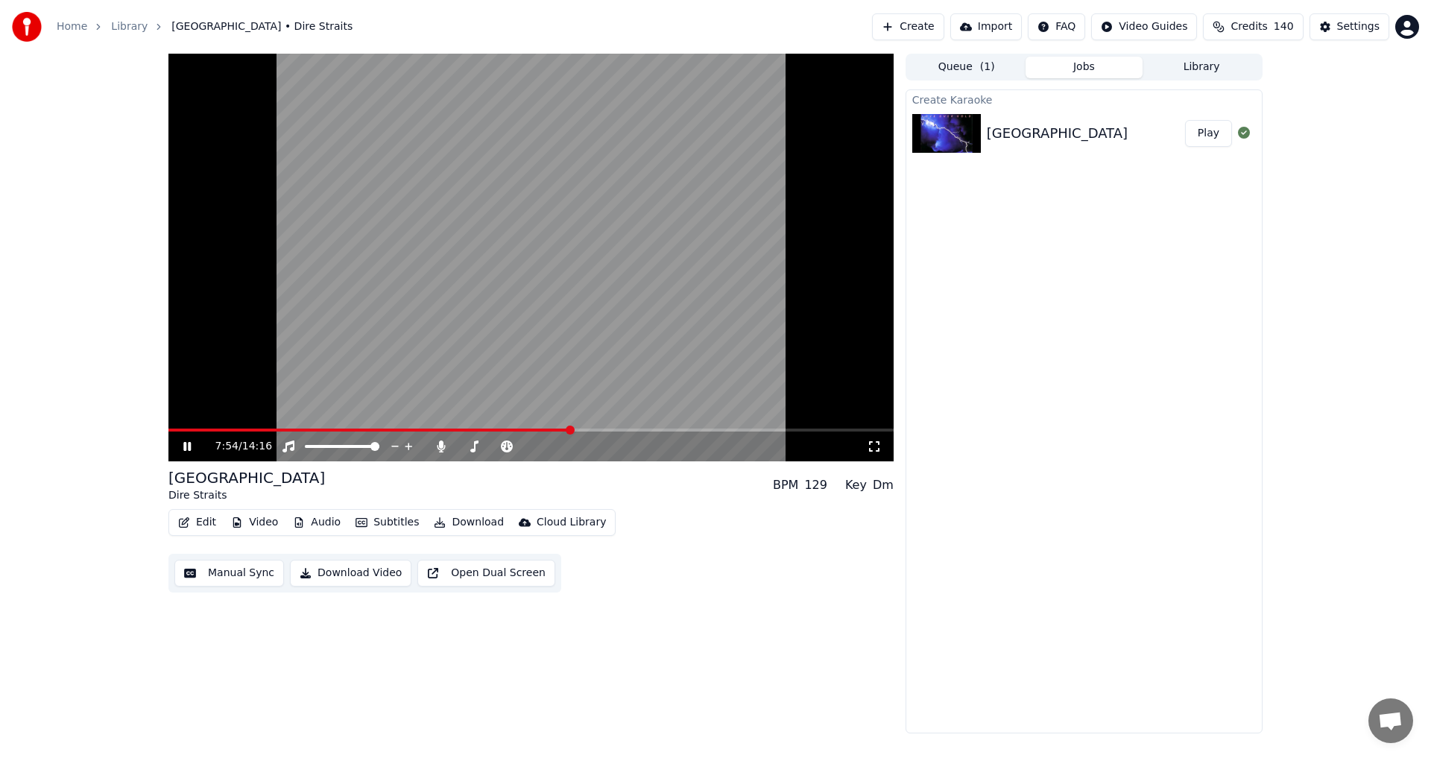
click at [183, 447] on icon at bounding box center [197, 447] width 35 height 12
click at [625, 429] on span at bounding box center [620, 430] width 9 height 9
click at [614, 429] on span at bounding box center [612, 430] width 9 height 9
click at [602, 429] on span at bounding box center [602, 430] width 9 height 9
click at [593, 429] on span at bounding box center [592, 430] width 9 height 9
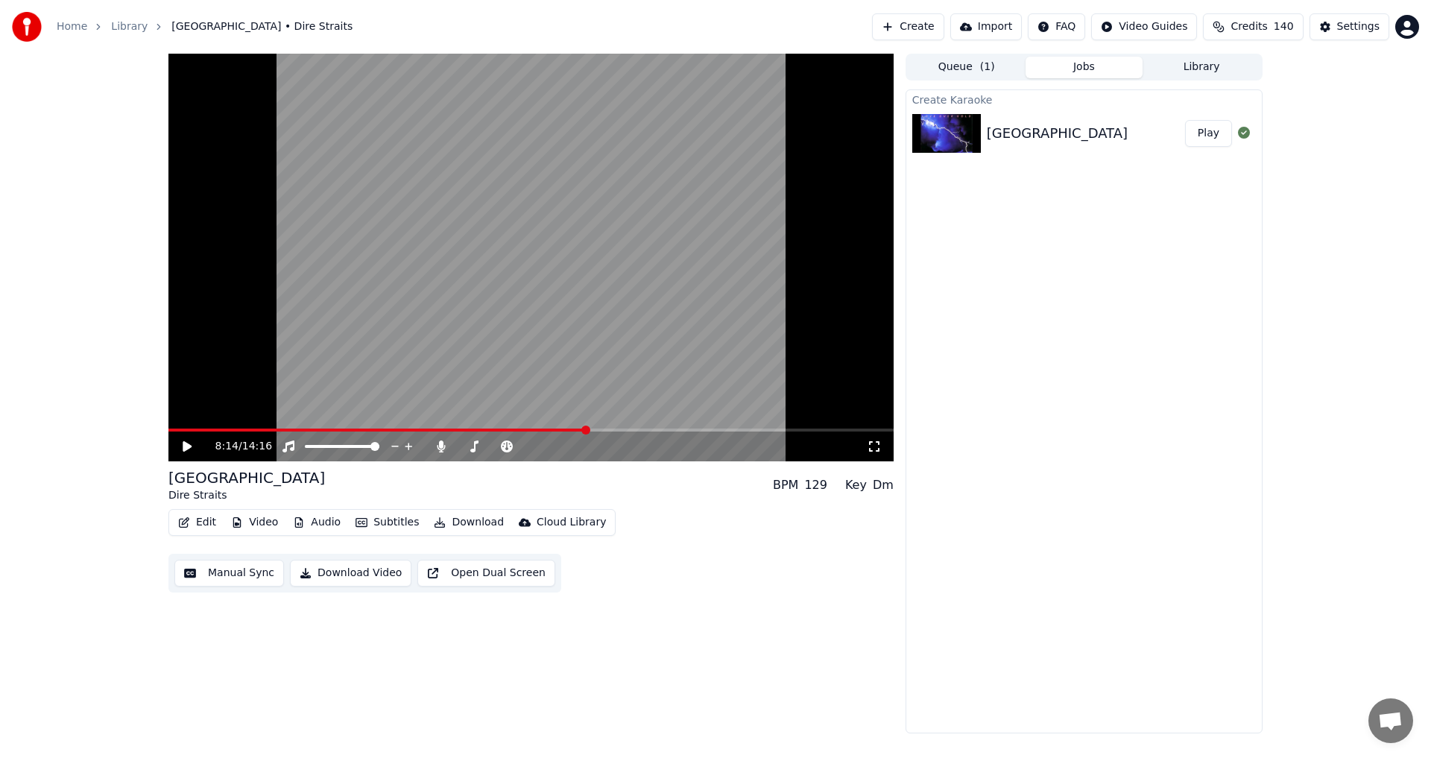
click at [587, 429] on span at bounding box center [585, 430] width 9 height 9
click at [185, 447] on icon at bounding box center [187, 446] width 9 height 10
click at [187, 446] on icon at bounding box center [197, 447] width 35 height 12
click at [230, 567] on button "Manual Sync" at bounding box center [229, 573] width 110 height 27
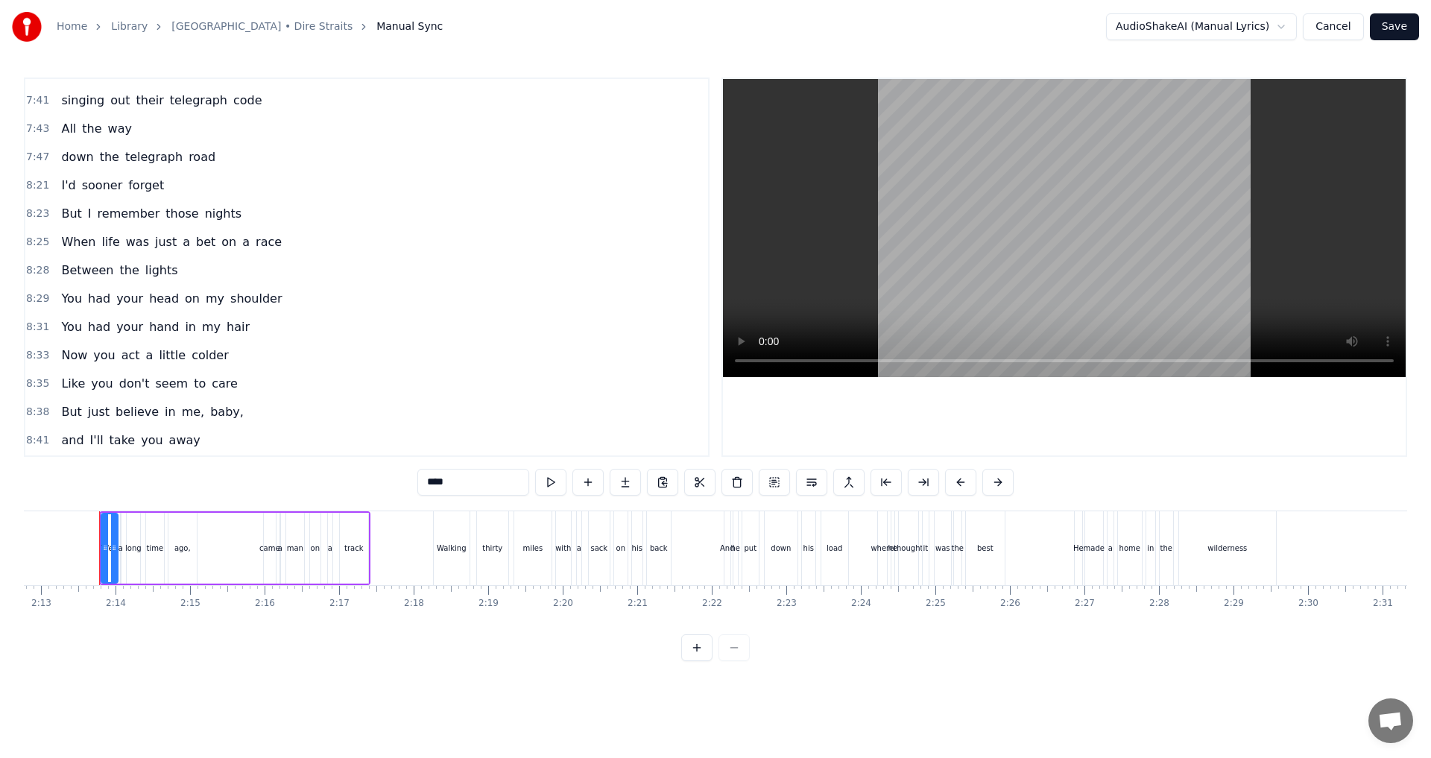
scroll to position [1193, 0]
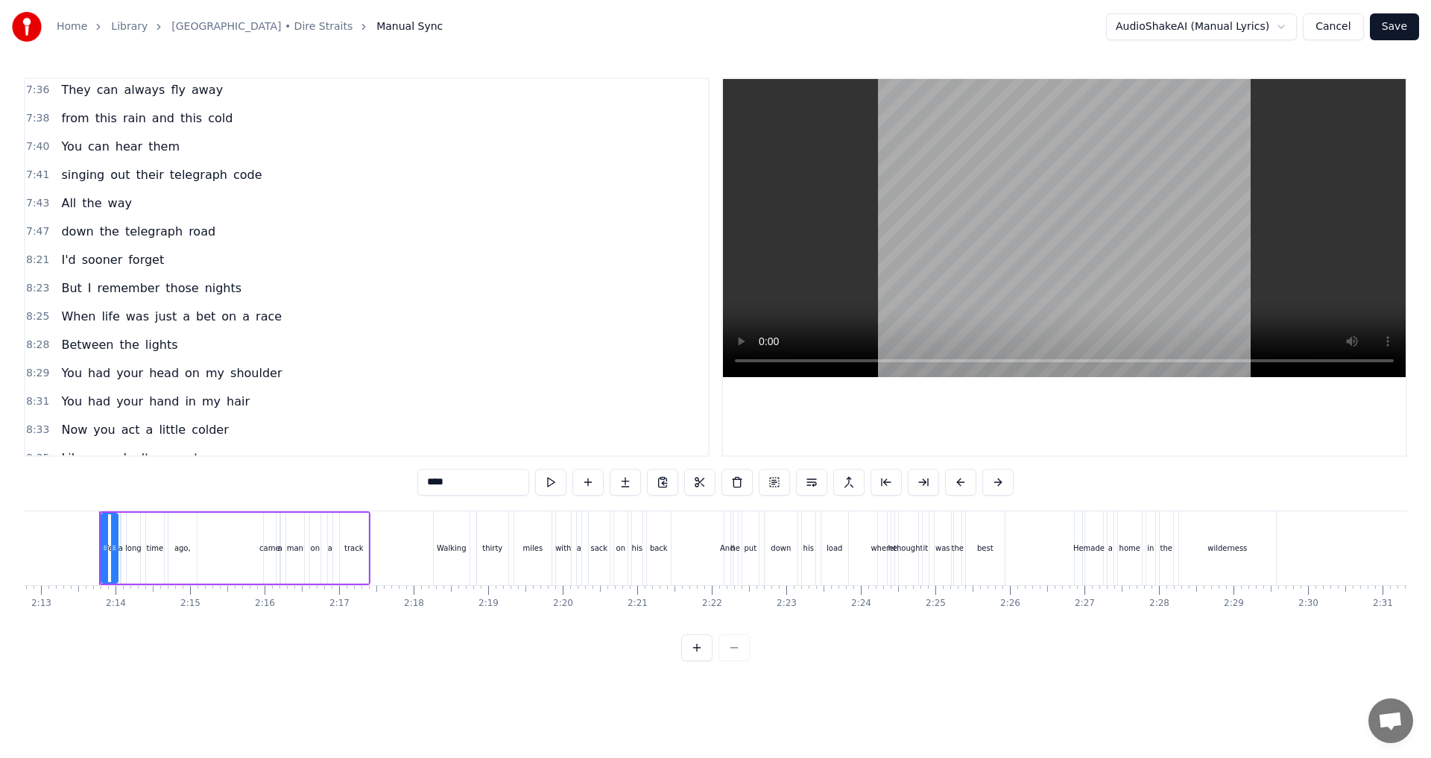
click at [187, 234] on span "road" at bounding box center [202, 231] width 30 height 17
type input "****"
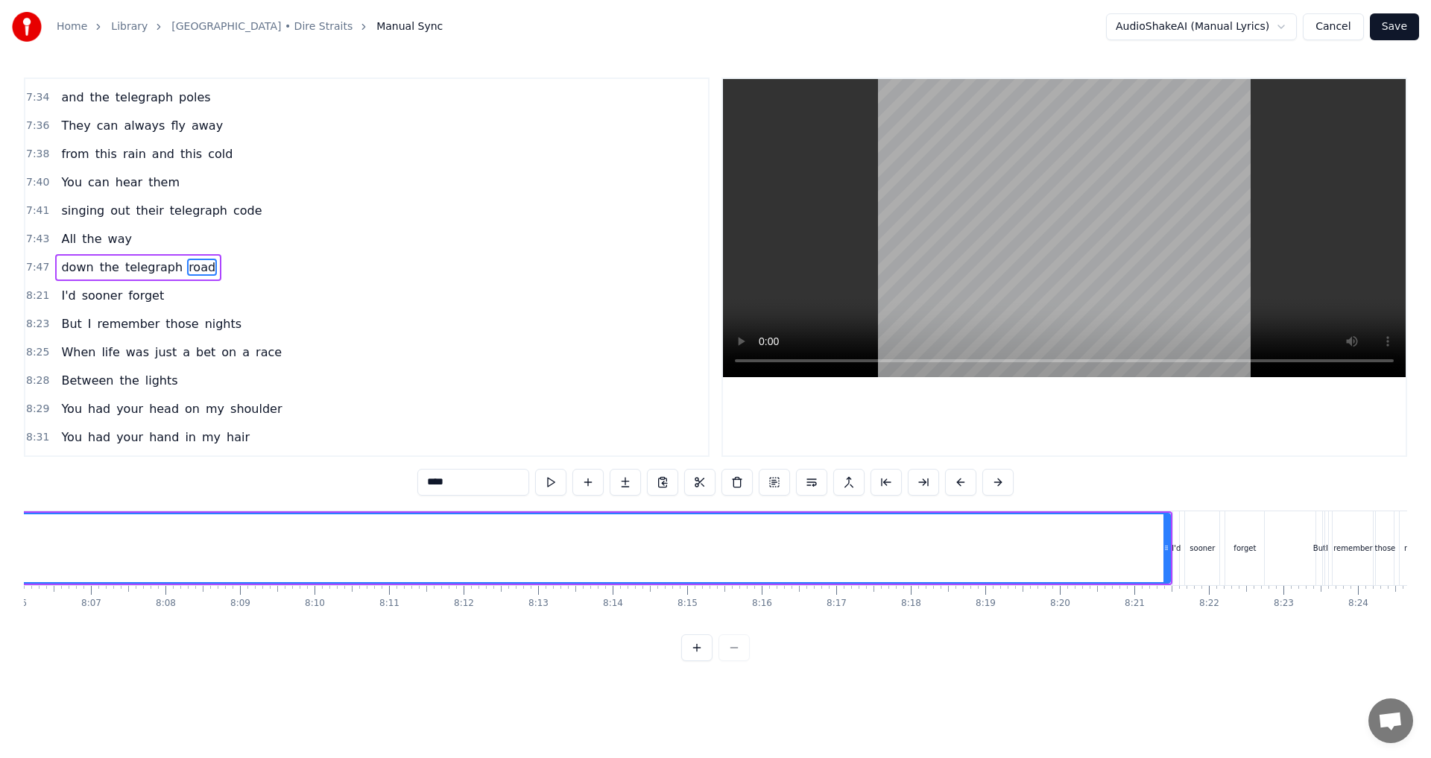
scroll to position [0, 36203]
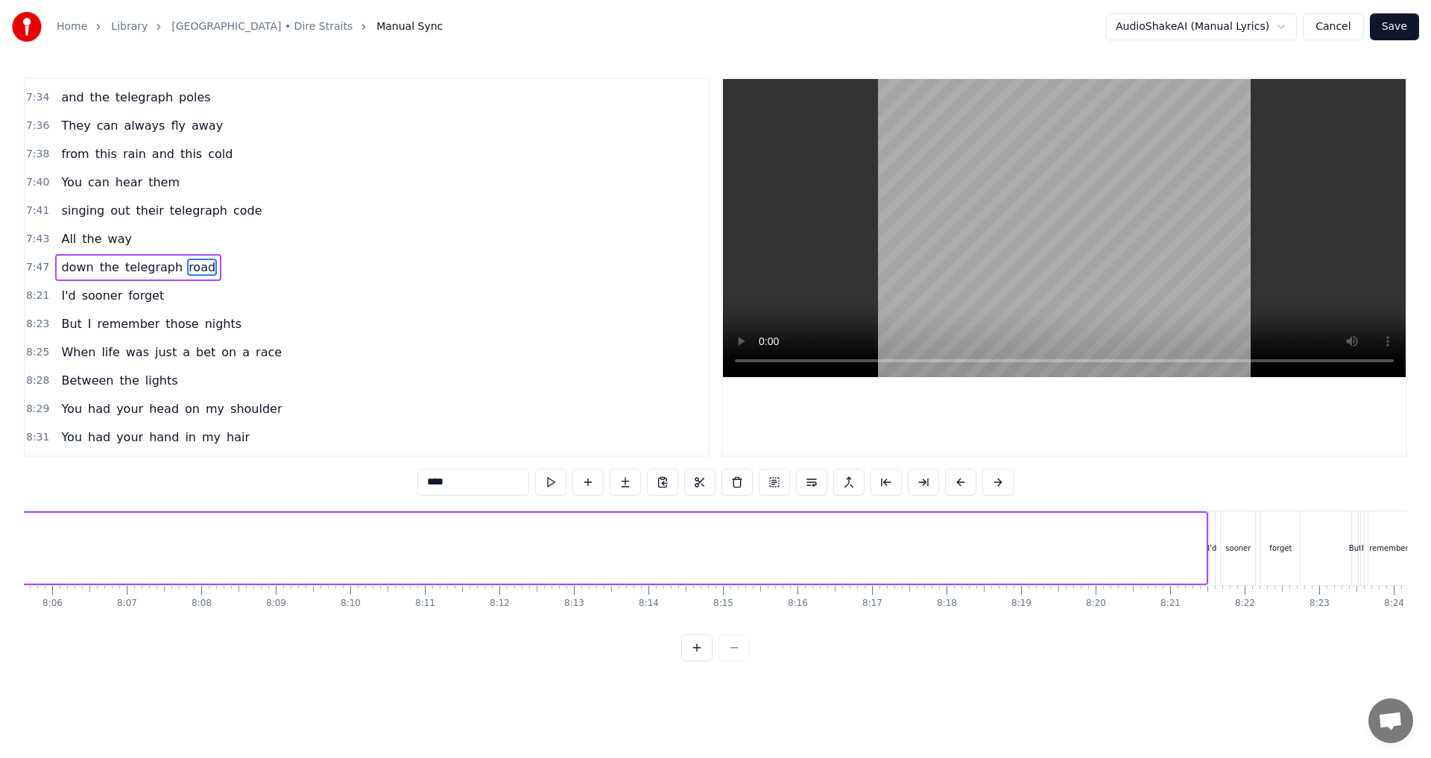
drag, startPoint x: 1204, startPoint y: 549, endPoint x: 3, endPoint y: 558, distance: 1201.0
click at [3, 558] on div "Home Library Telegraph Road • Dire Straits Manual Sync AudioShakeAI (Manual Lyr…" at bounding box center [715, 330] width 1431 height 661
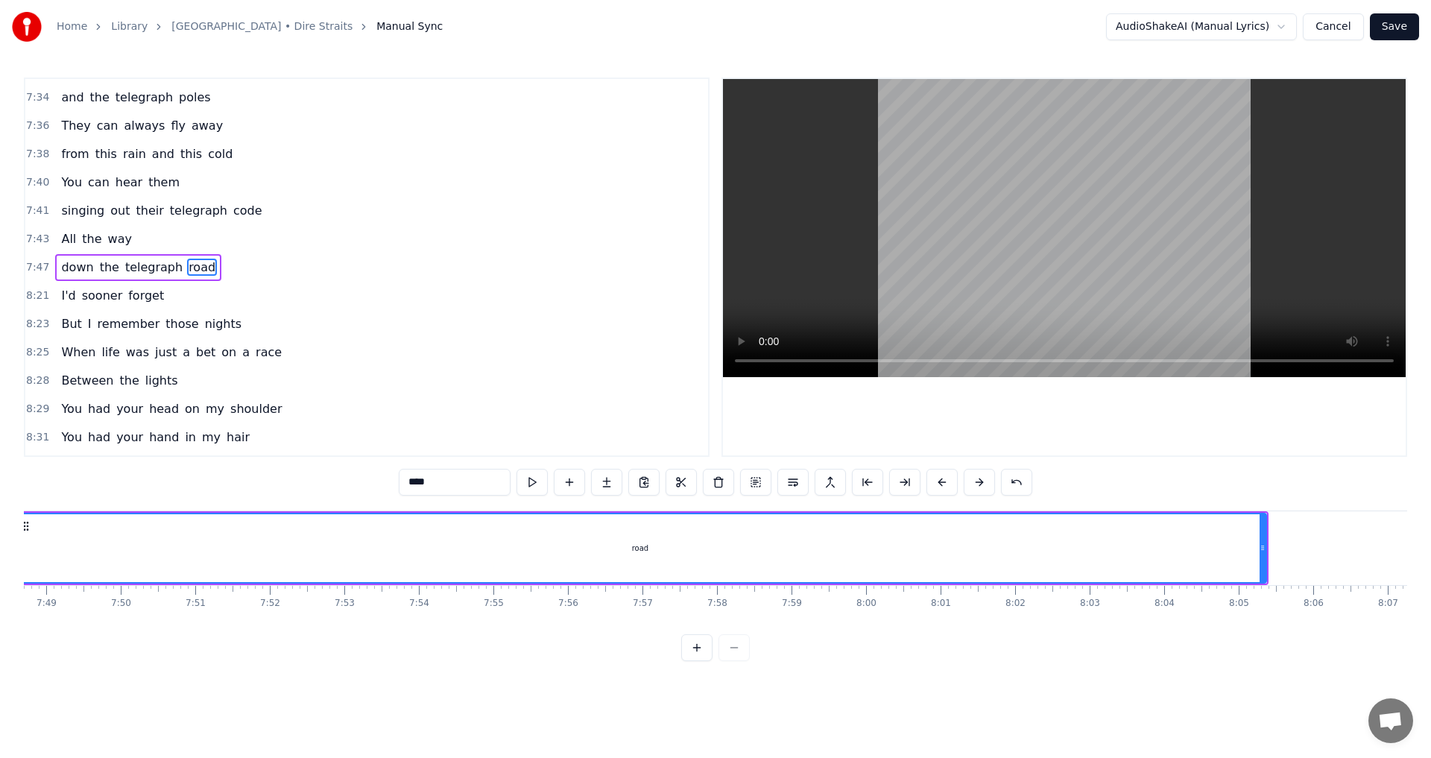
scroll to position [0, 34837]
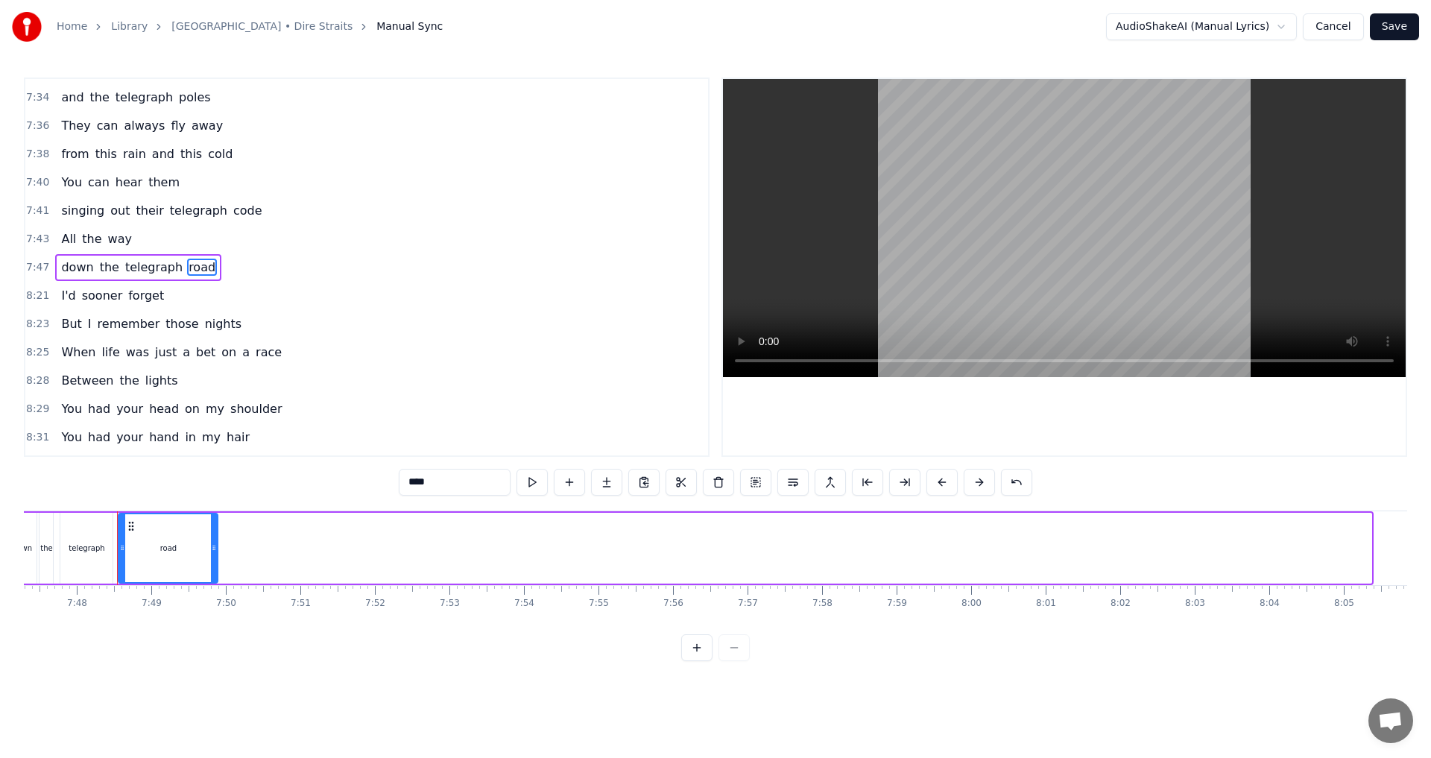
drag, startPoint x: 1367, startPoint y: 546, endPoint x: 646, endPoint y: 599, distance: 722.8
click at [215, 551] on icon at bounding box center [214, 548] width 6 height 12
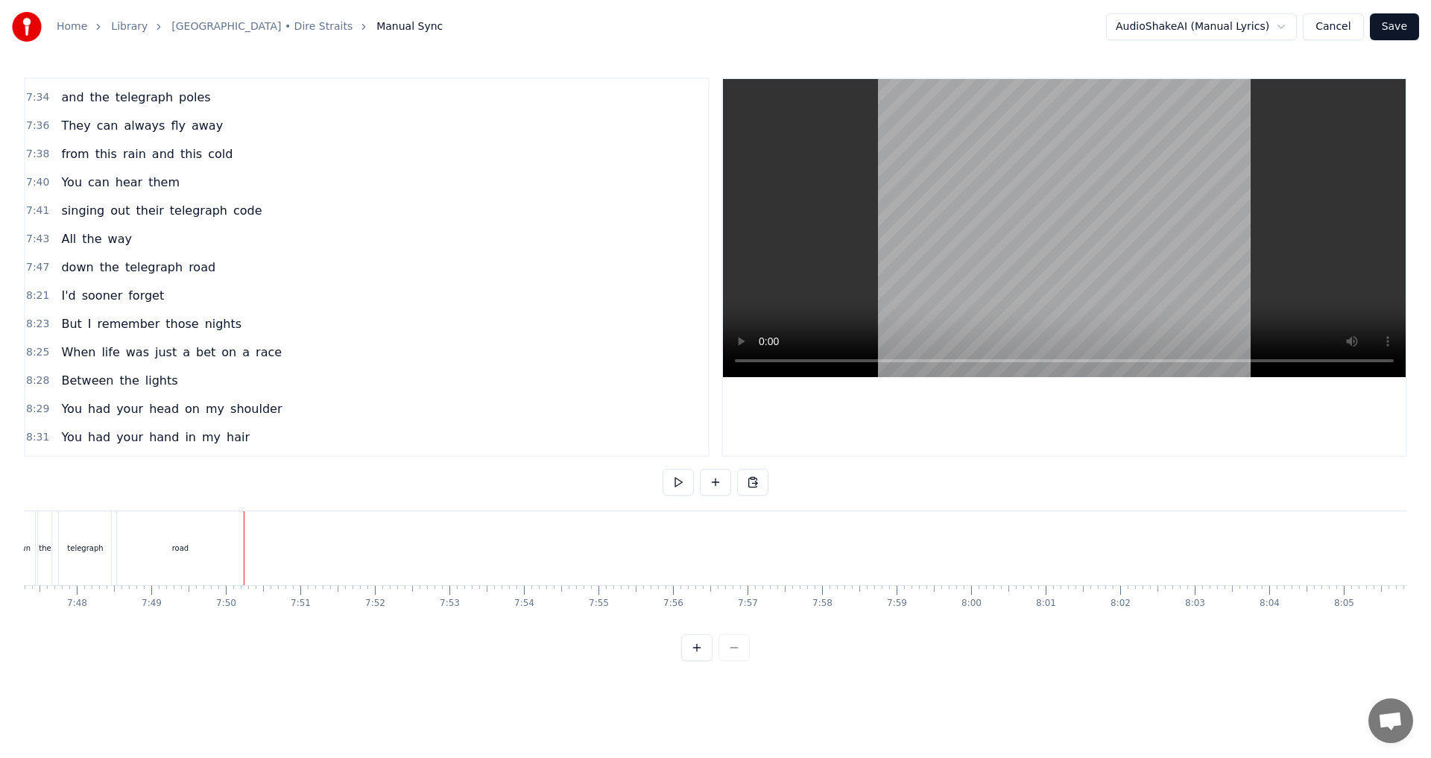
click at [209, 538] on div "road" at bounding box center [180, 548] width 126 height 74
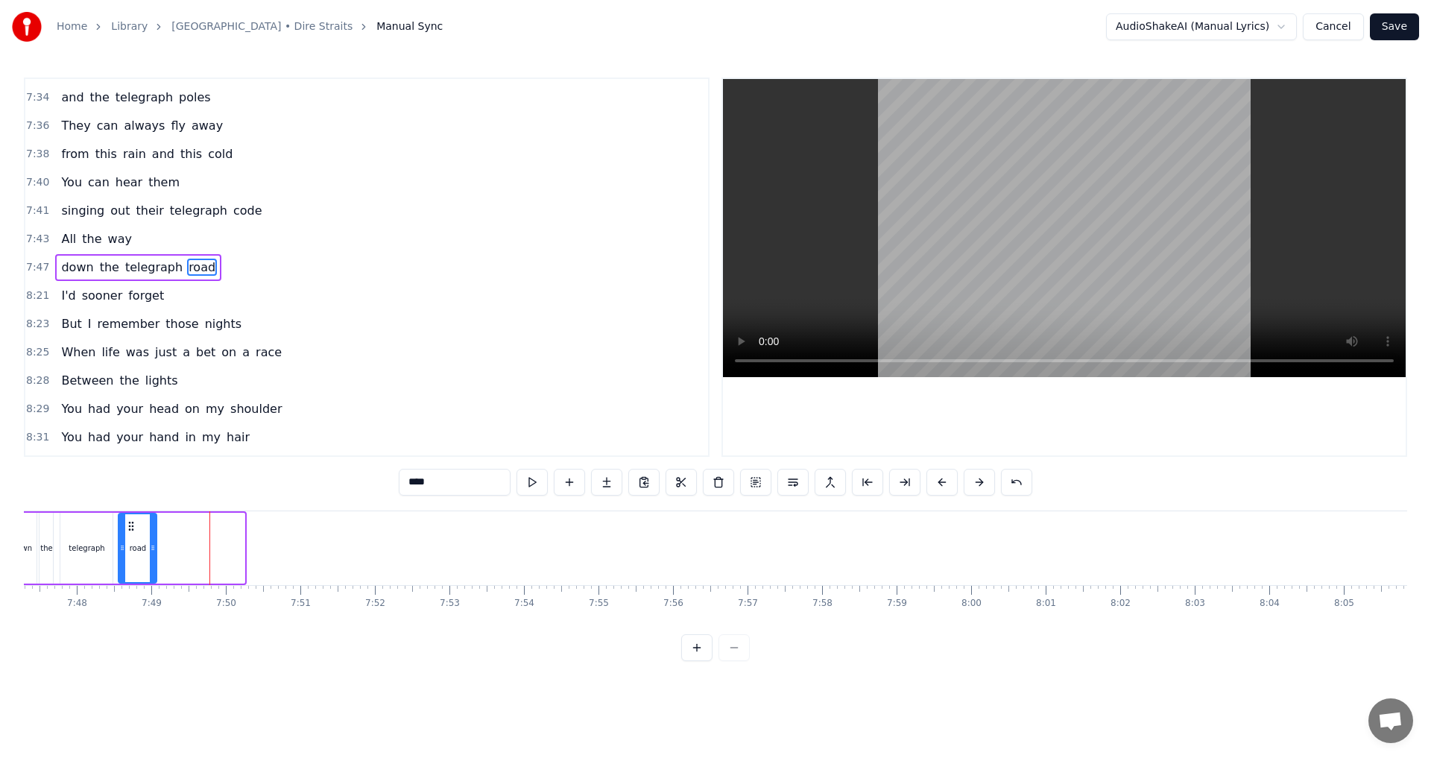
drag, startPoint x: 242, startPoint y: 546, endPoint x: 154, endPoint y: 546, distance: 88.0
click at [154, 546] on icon at bounding box center [153, 548] width 6 height 12
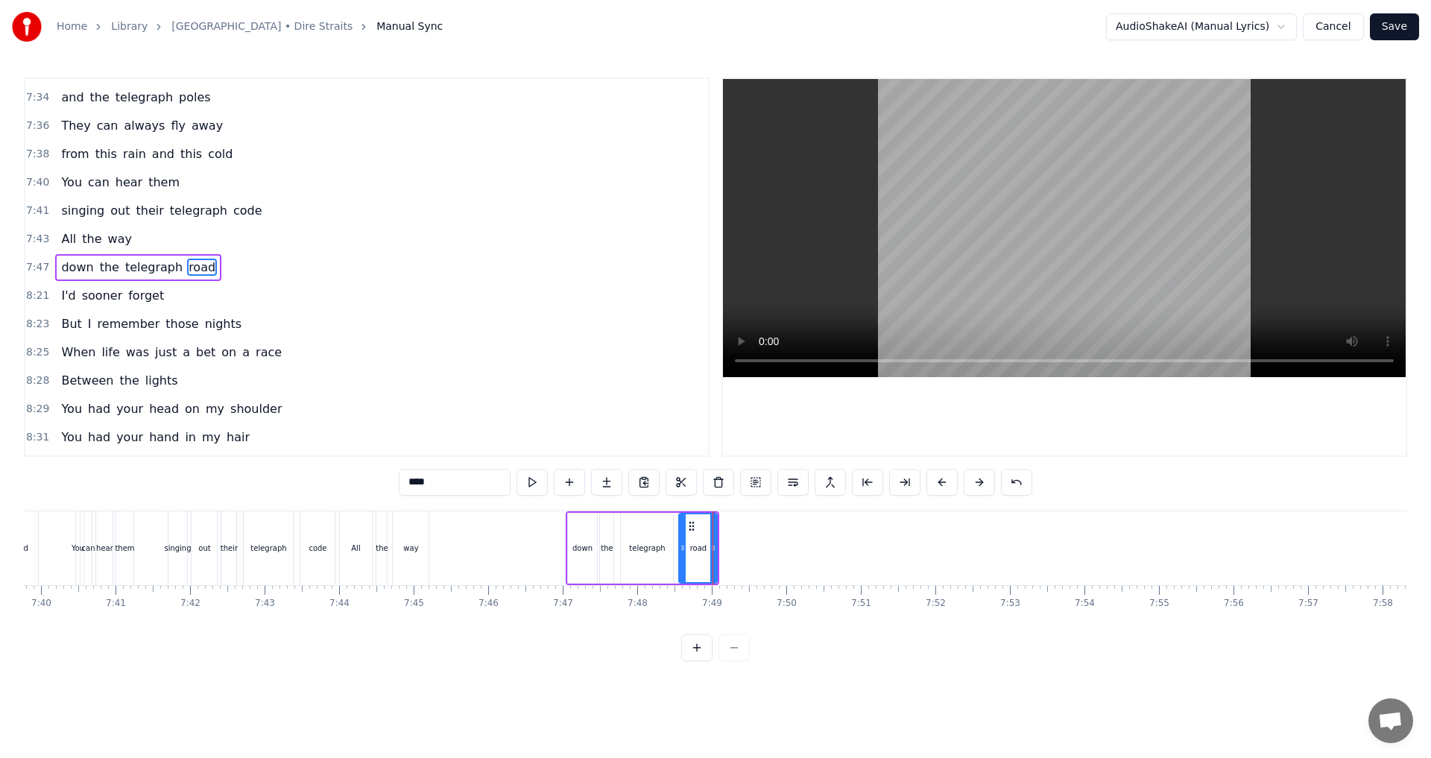
scroll to position [0, 34206]
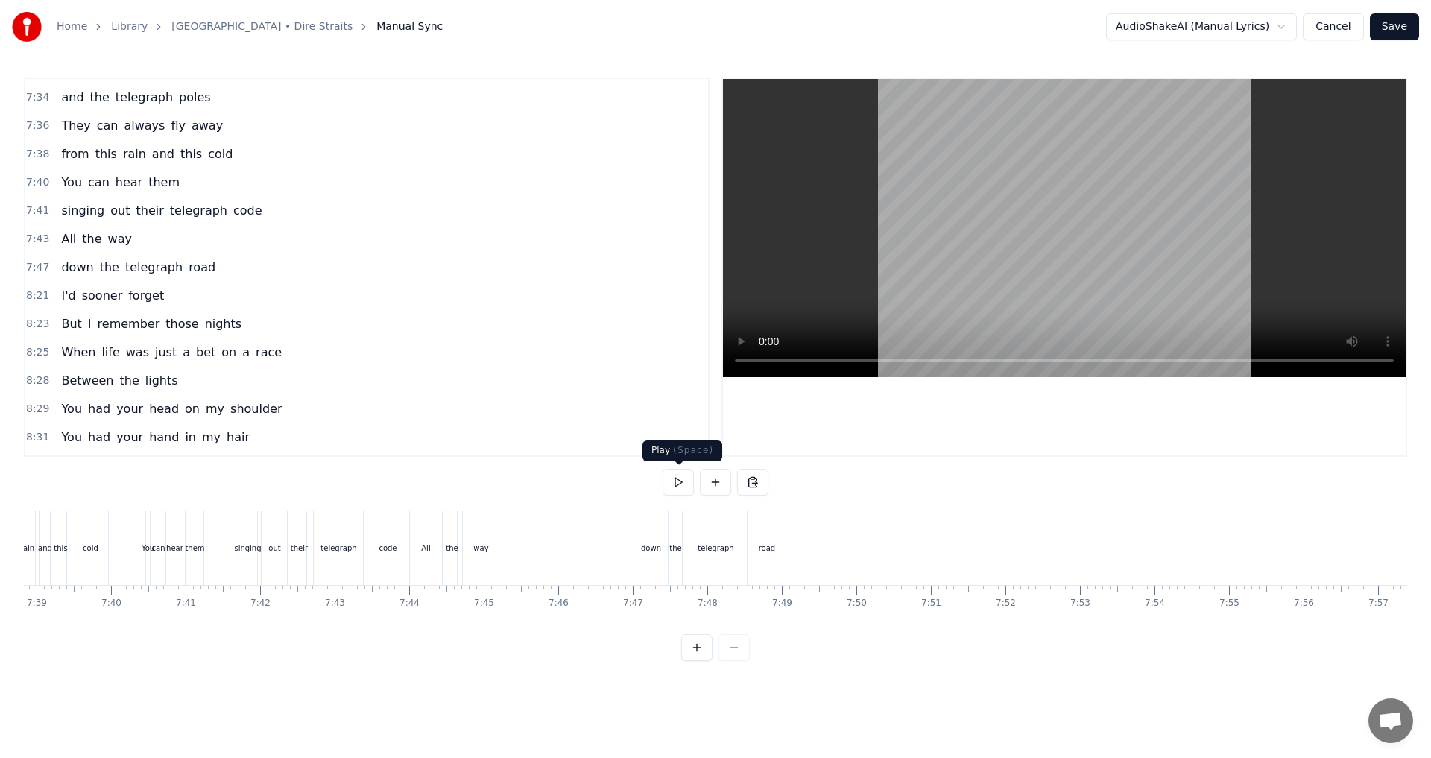
click at [685, 482] on button at bounding box center [678, 482] width 31 height 27
click at [83, 353] on span "When" at bounding box center [78, 352] width 37 height 17
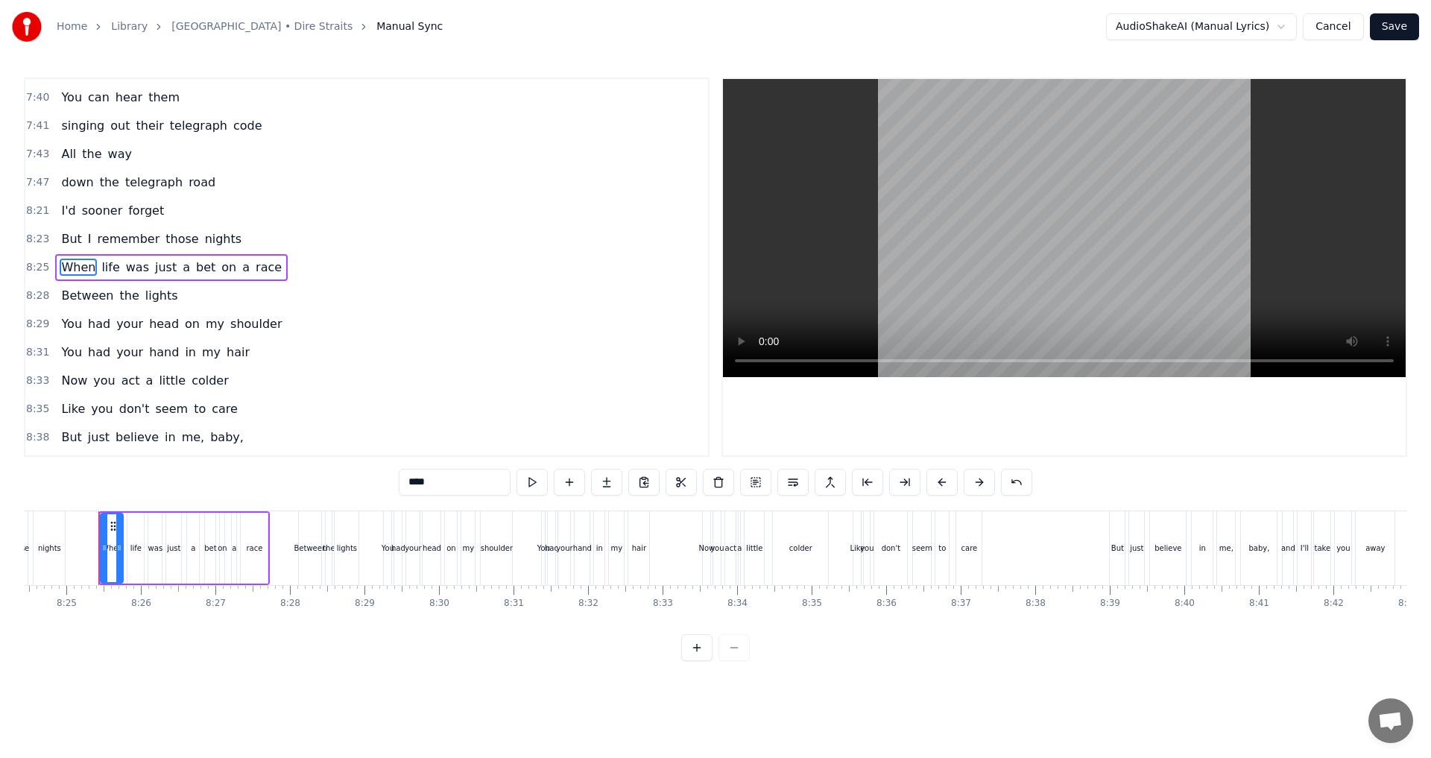
scroll to position [0, 37588]
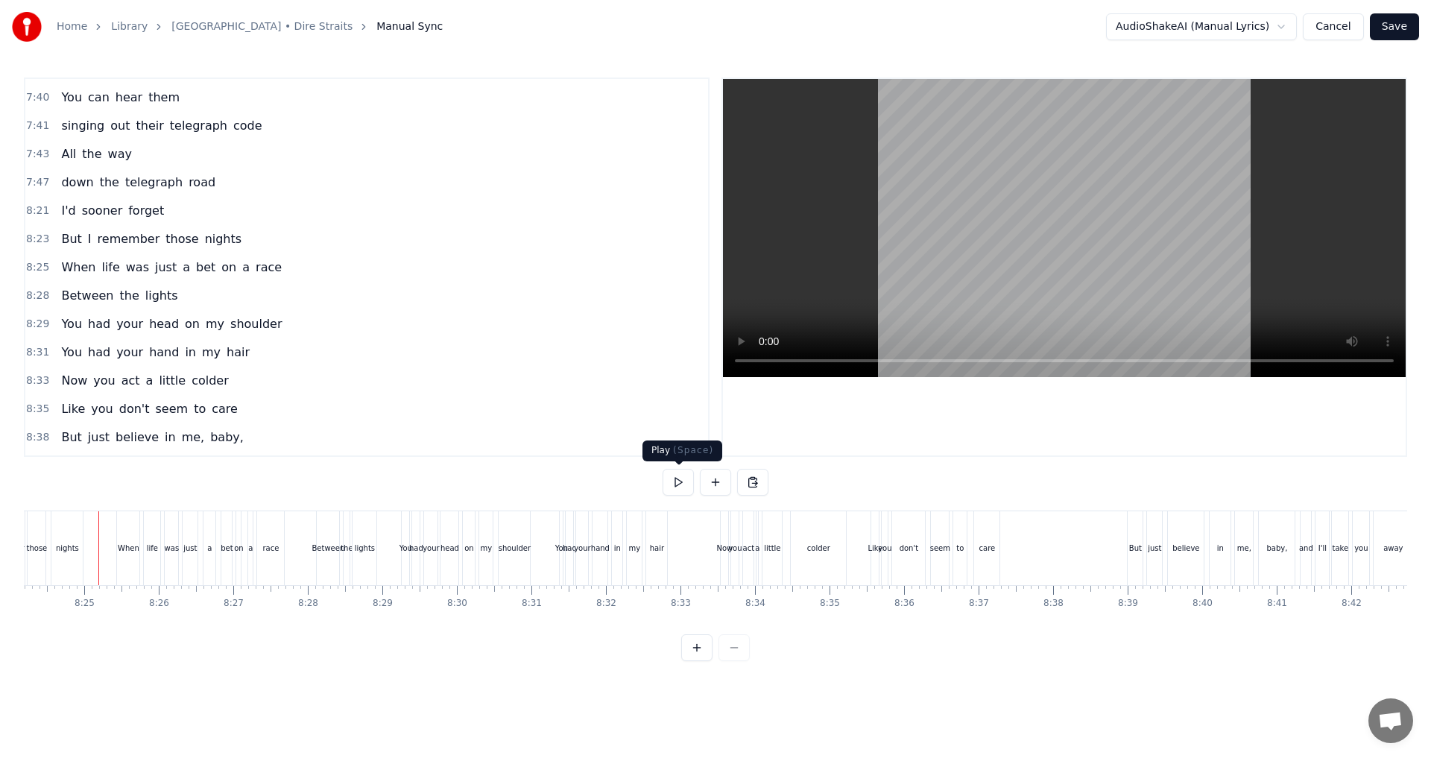
click at [690, 488] on button at bounding box center [678, 482] width 31 height 27
click at [680, 483] on button at bounding box center [678, 482] width 31 height 27
click at [137, 550] on div "When" at bounding box center [129, 548] width 22 height 11
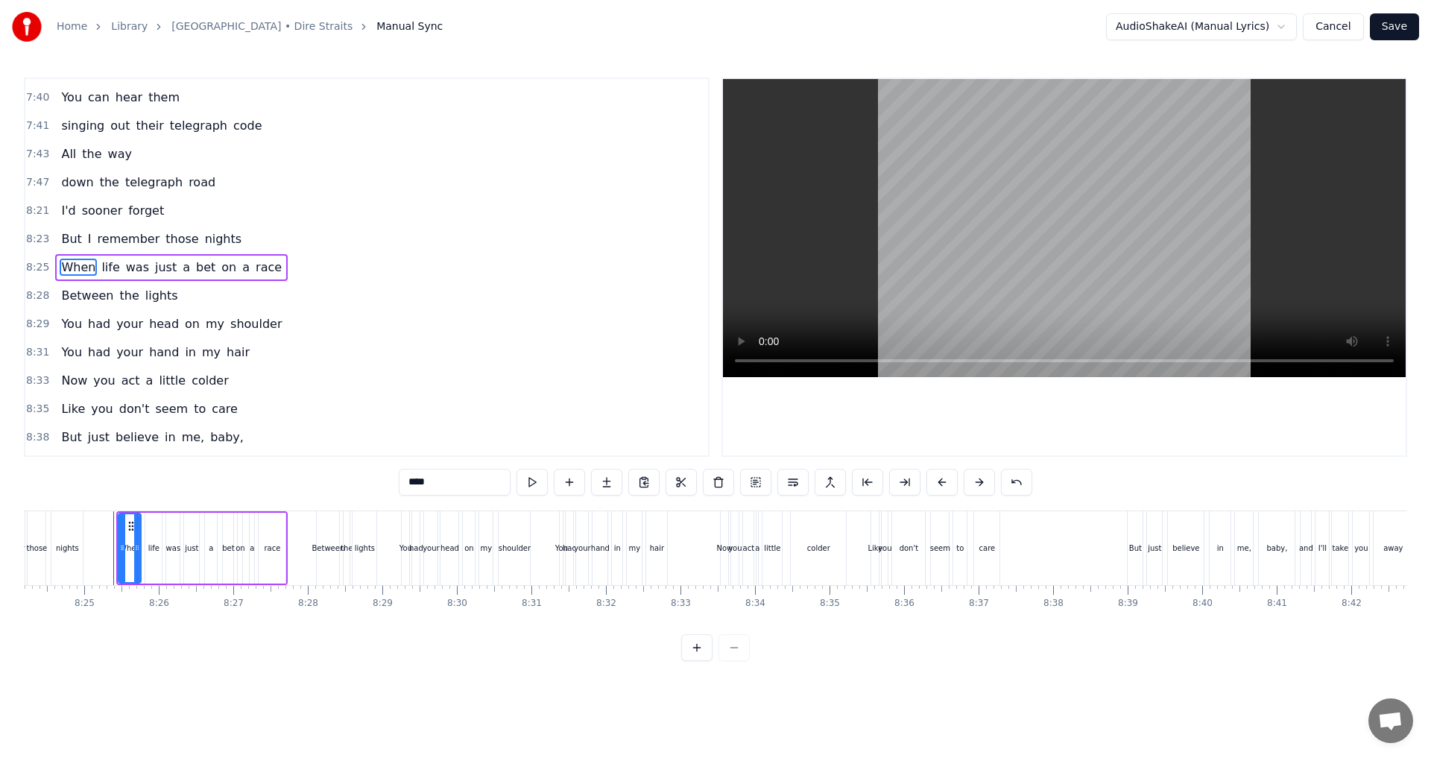
drag, startPoint x: 464, startPoint y: 484, endPoint x: 290, endPoint y: 476, distance: 174.6
click at [290, 476] on div "2:13 Well a long time ago, came a man on a track 2:18 Walking thirty miles with…" at bounding box center [716, 370] width 1384 height 584
type input "****"
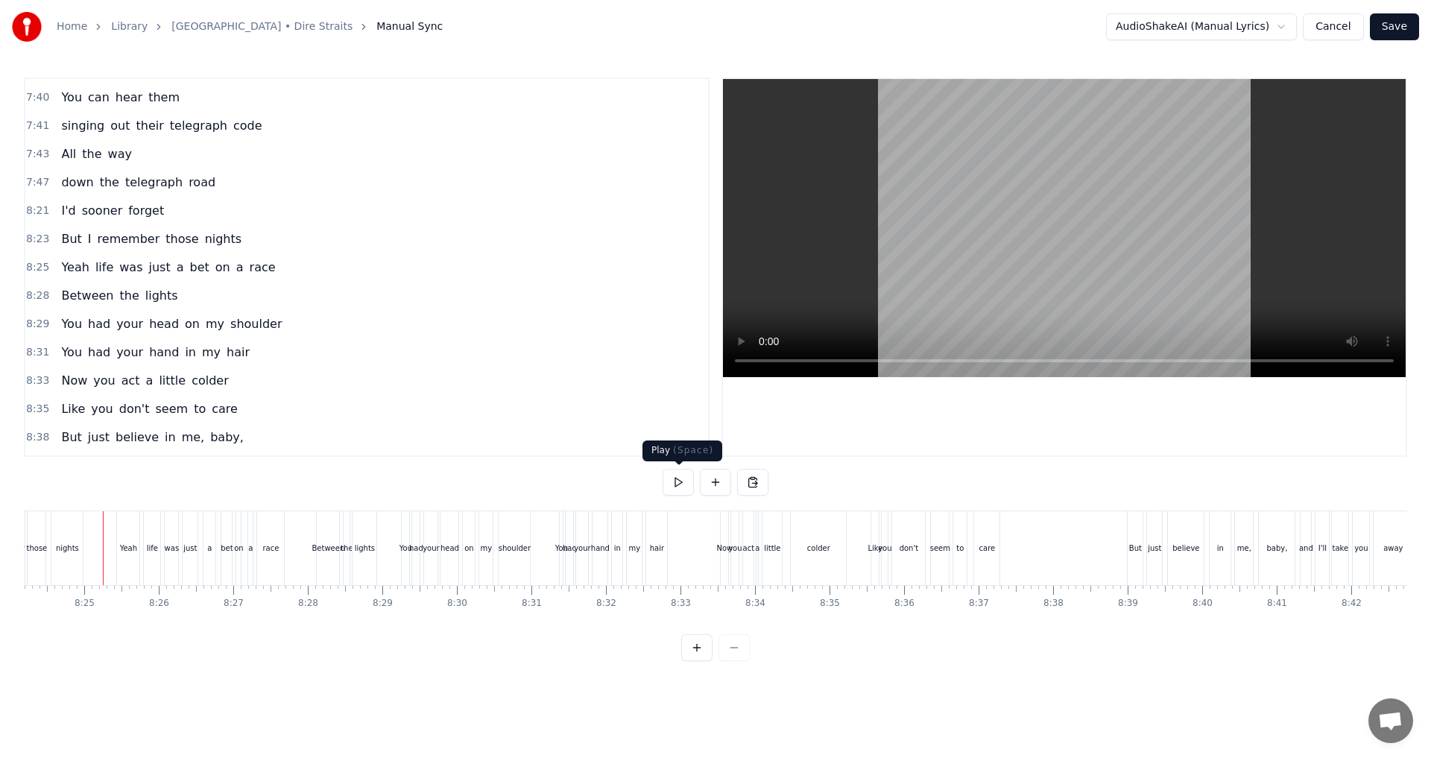
click at [687, 482] on button at bounding box center [678, 482] width 31 height 27
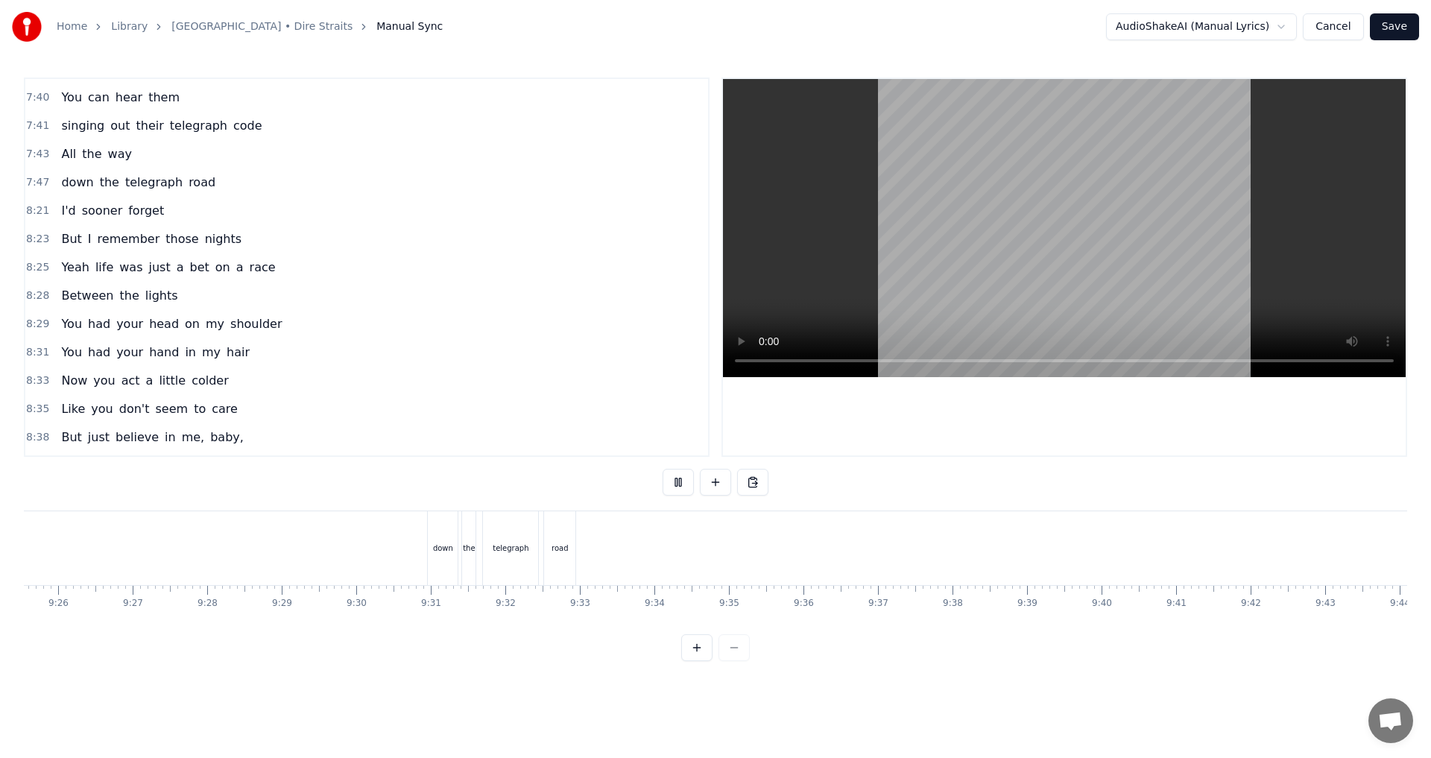
scroll to position [0, 41774]
click at [675, 483] on button at bounding box center [678, 482] width 31 height 27
click at [676, 477] on button at bounding box center [678, 482] width 31 height 27
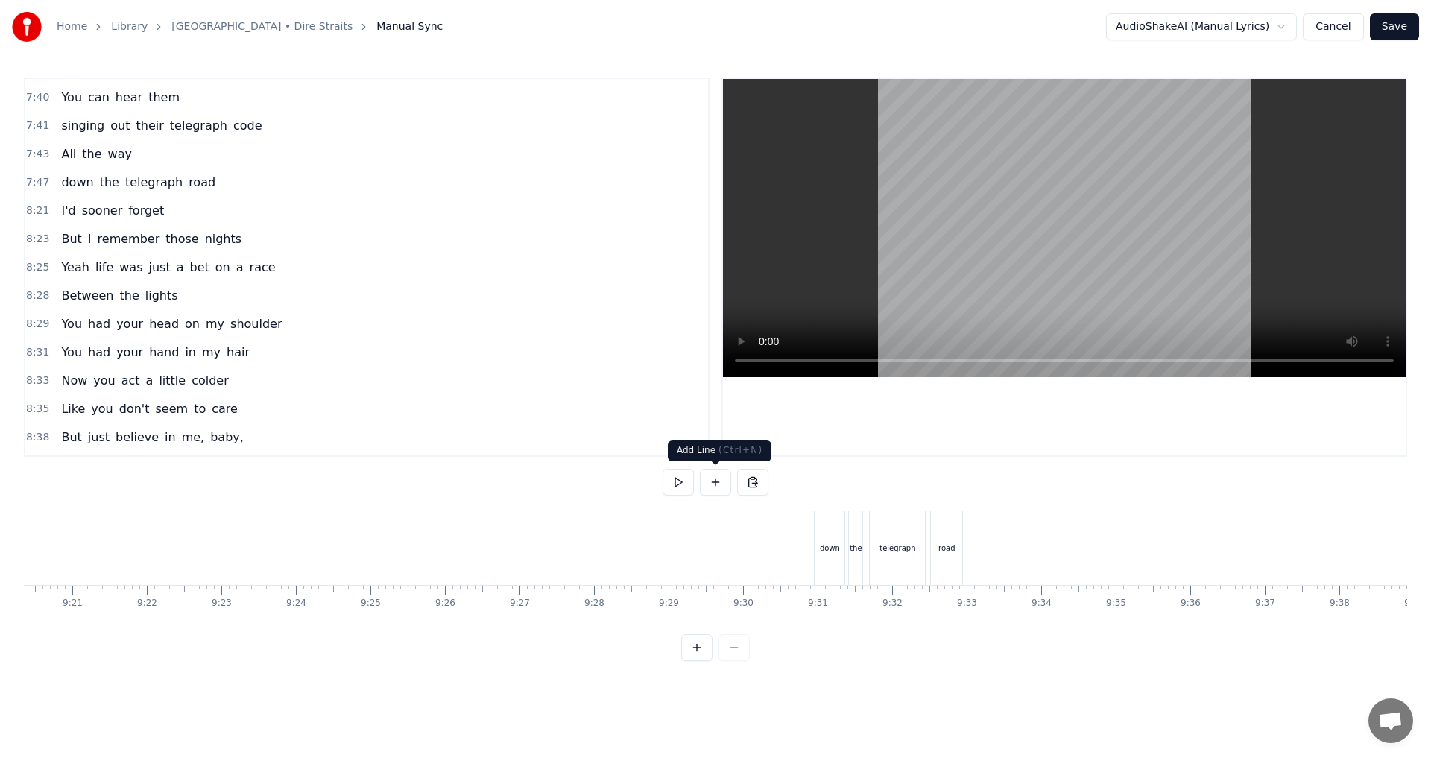
click at [713, 478] on button at bounding box center [715, 482] width 31 height 27
click at [713, 547] on div "<>" at bounding box center [1229, 548] width 13 height 11
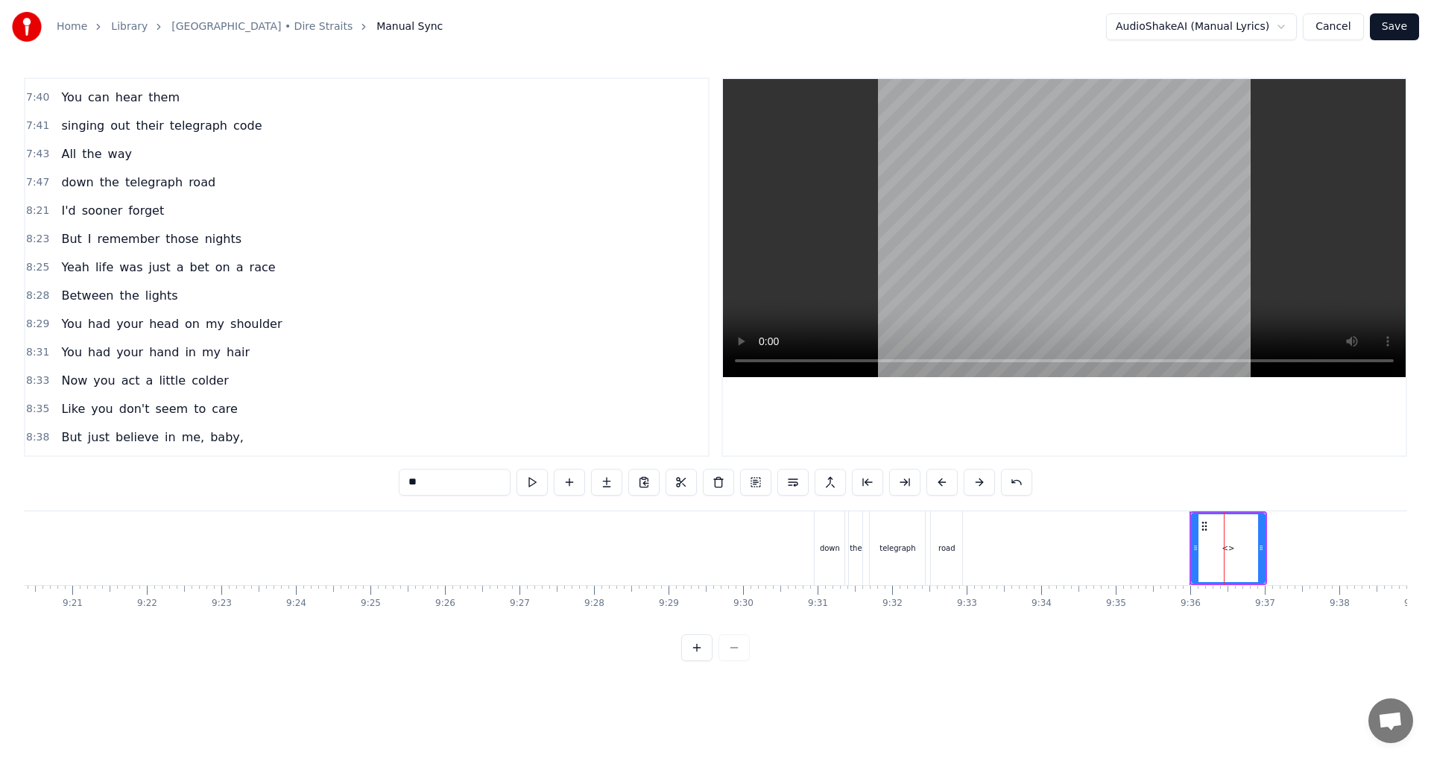
scroll to position [1720, 0]
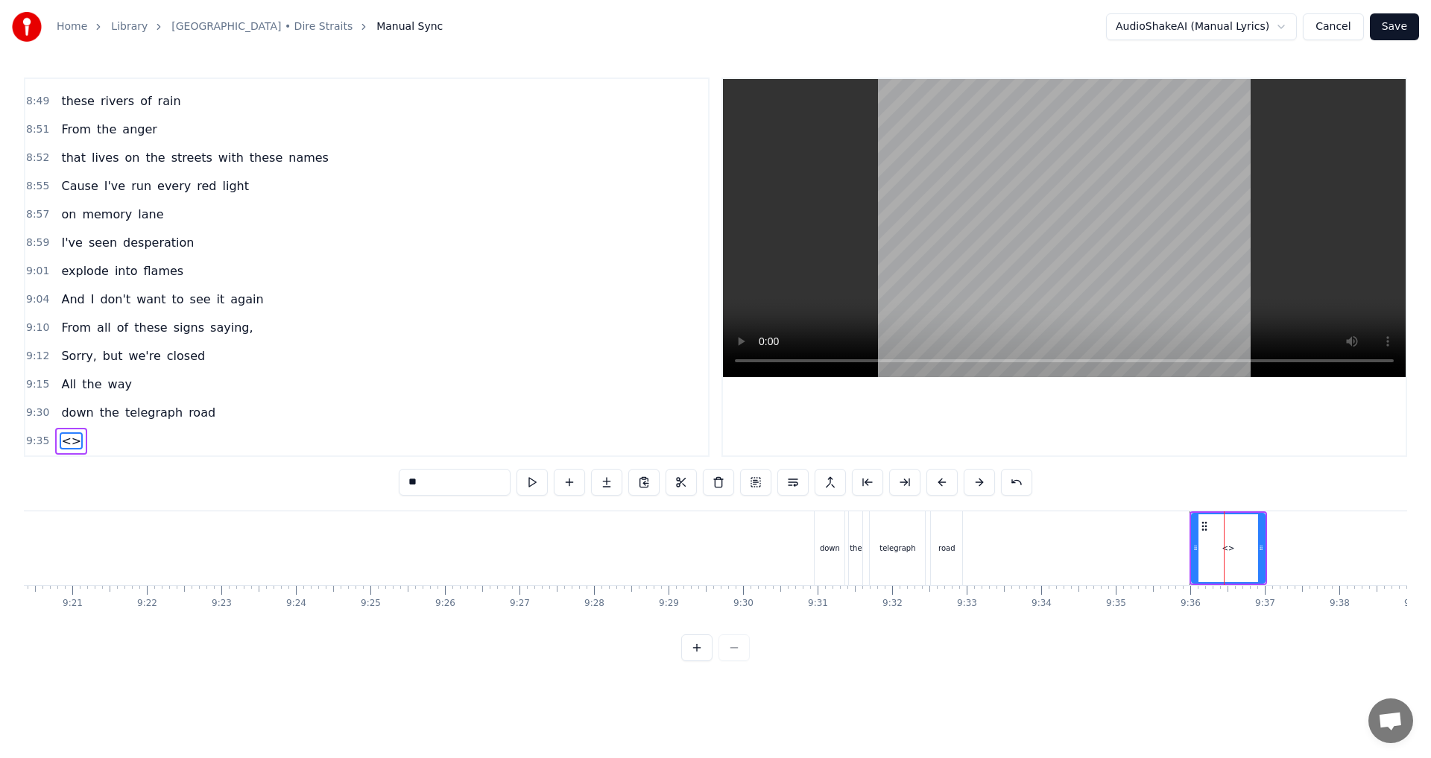
drag, startPoint x: 442, startPoint y: 479, endPoint x: 359, endPoint y: 479, distance: 83.5
click at [359, 479] on div "2:13 Well a long time ago, came a man on a track 2:18 Walking thirty miles with…" at bounding box center [716, 370] width 1384 height 584
drag, startPoint x: 1263, startPoint y: 547, endPoint x: 1431, endPoint y: 551, distance: 167.8
click at [713, 551] on div "Home Library Telegraph Road • Dire Straits Manual Sync AudioShakeAI (Manual Lyr…" at bounding box center [715, 330] width 1431 height 661
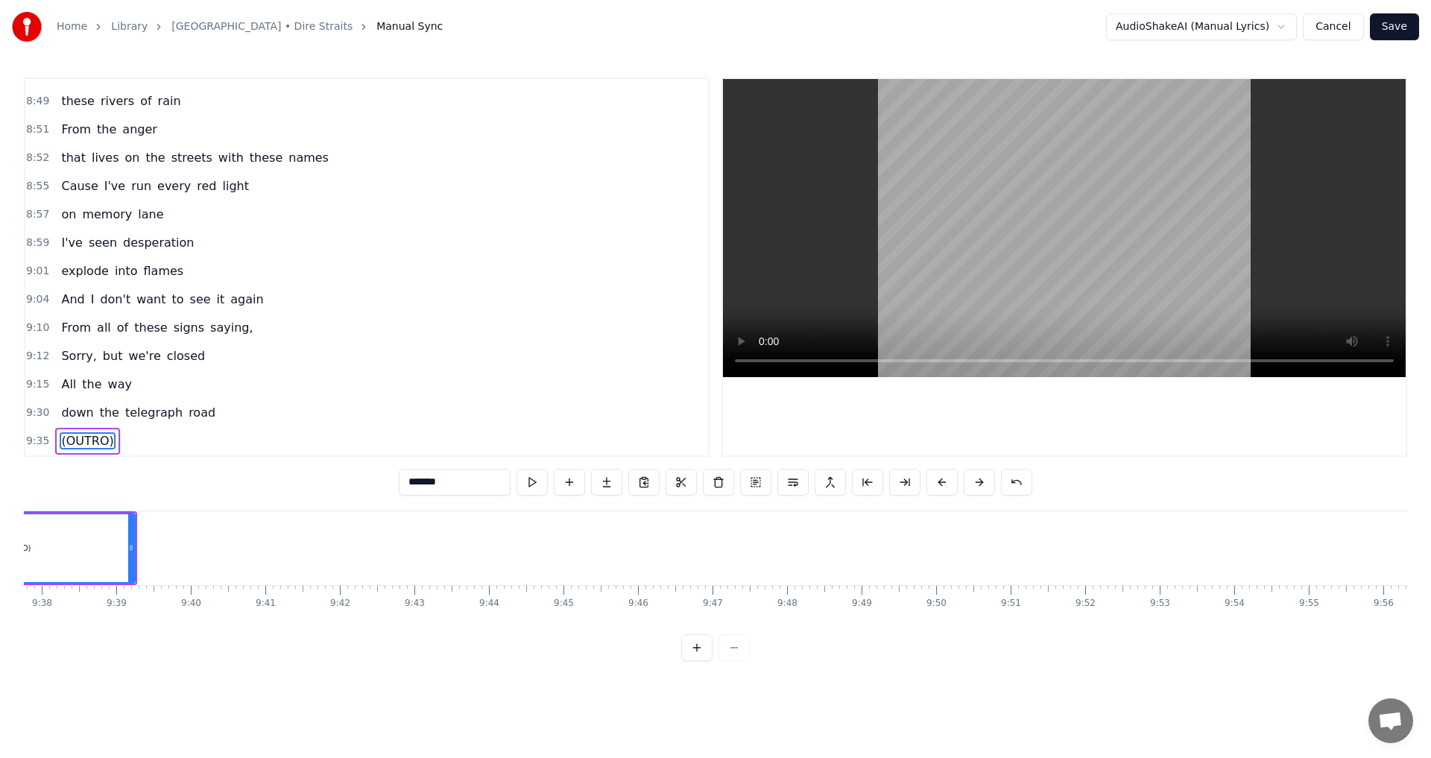
scroll to position [0, 42618]
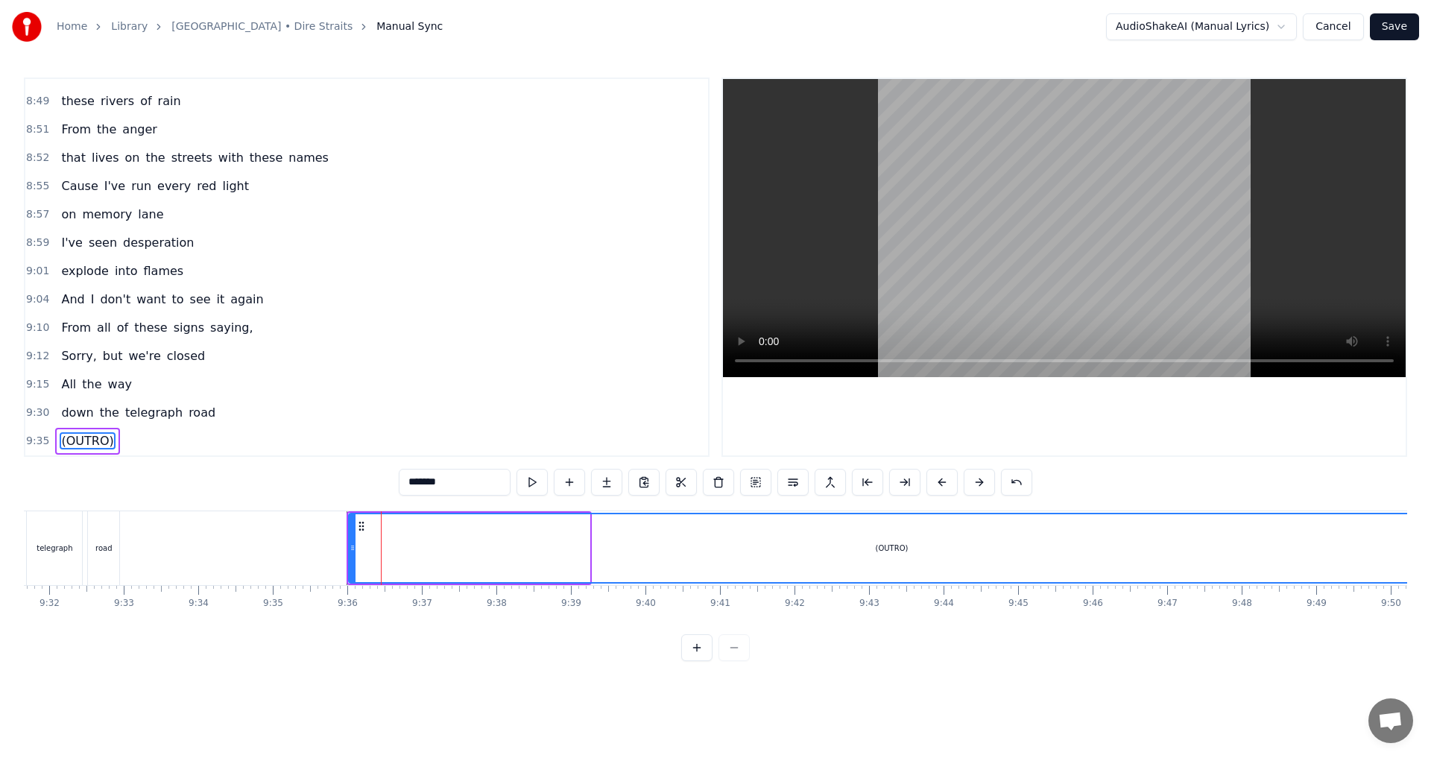
drag, startPoint x: 585, startPoint y: 547, endPoint x: 1431, endPoint y: 535, distance: 845.5
click at [713, 535] on div "Home Library Telegraph Road • Dire Straits Manual Sync AudioShakeAI (Manual Lyr…" at bounding box center [715, 330] width 1431 height 661
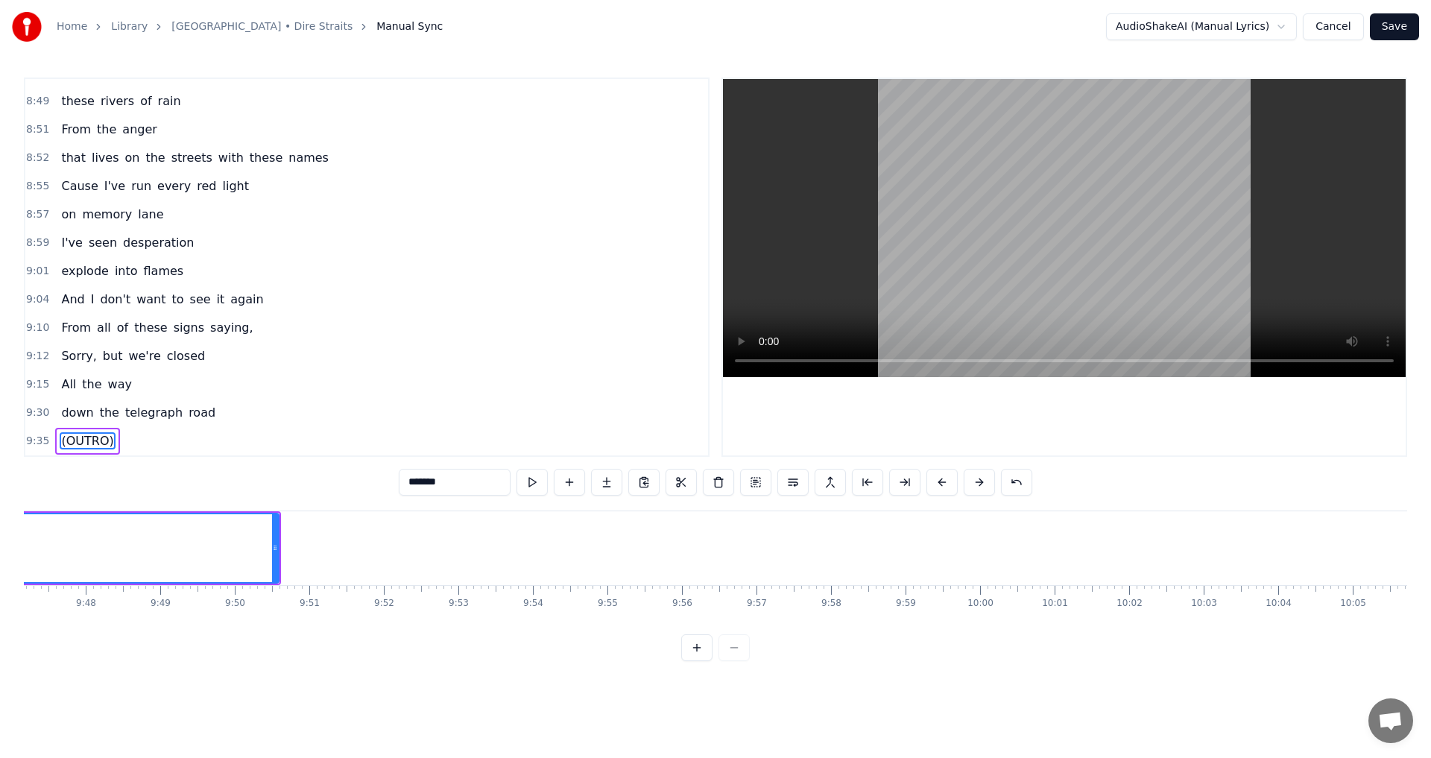
scroll to position [0, 43459]
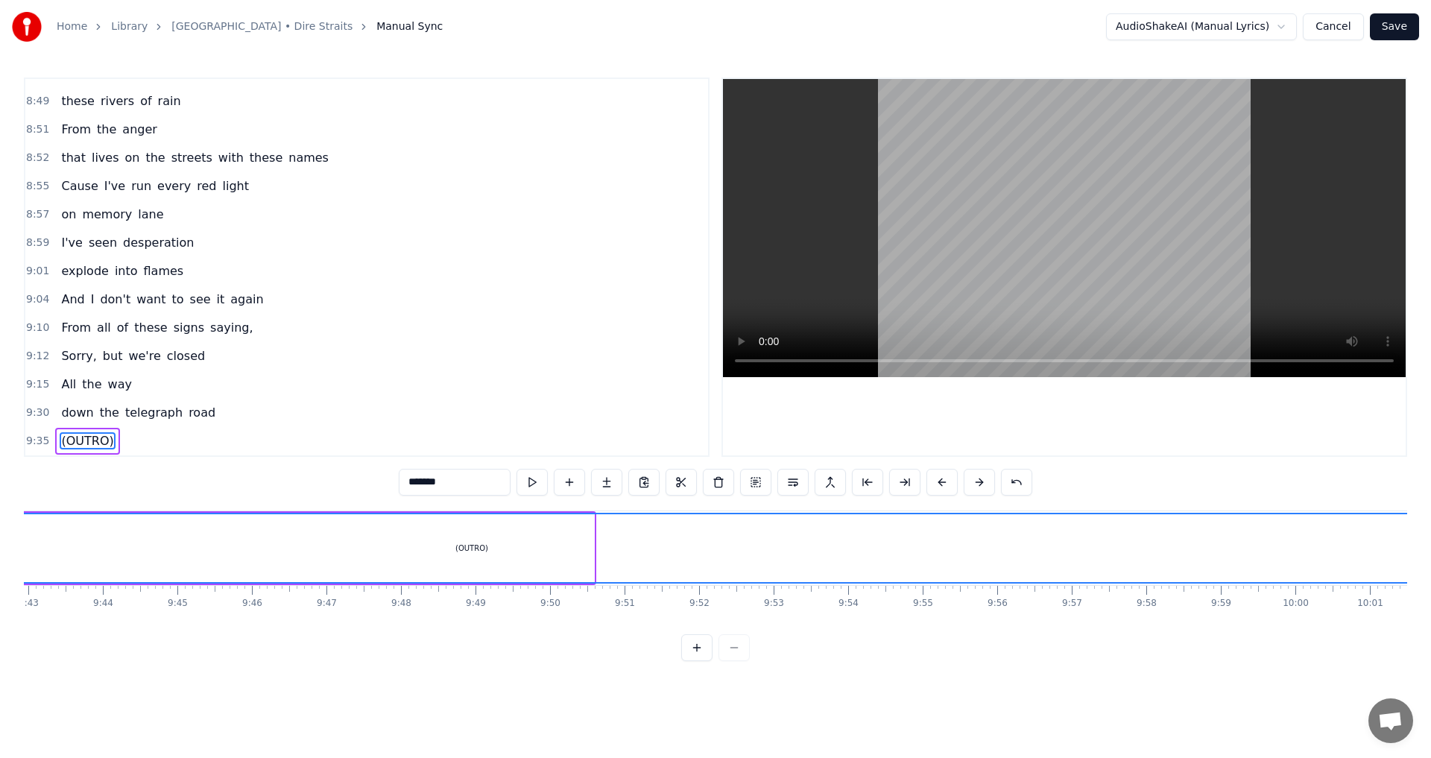
drag, startPoint x: 589, startPoint y: 546, endPoint x: 1431, endPoint y: 534, distance: 841.8
click at [713, 534] on div "Home Library Telegraph Road • Dire Straits Manual Sync AudioShakeAI (Manual Lyr…" at bounding box center [715, 330] width 1431 height 661
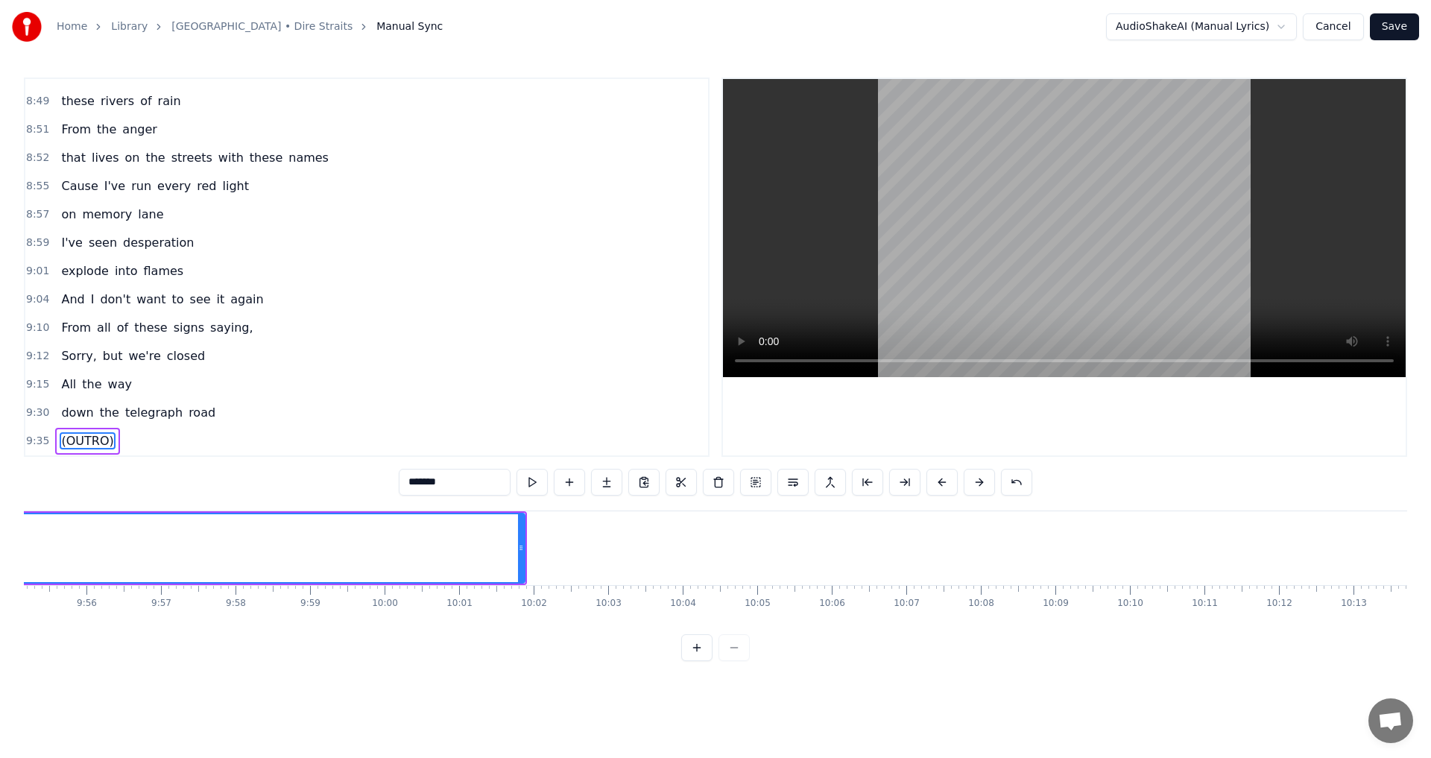
scroll to position [0, 44019]
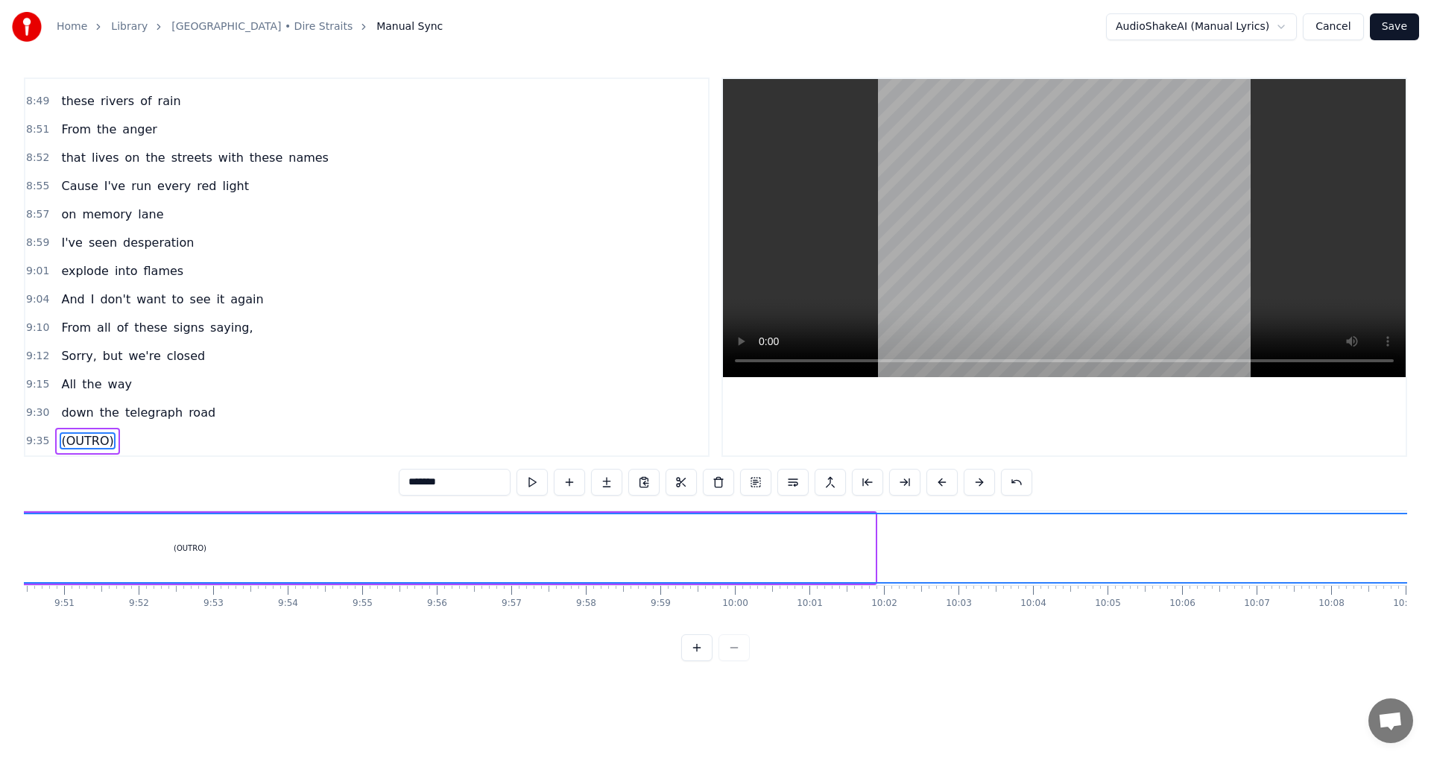
drag, startPoint x: 873, startPoint y: 547, endPoint x: 1431, endPoint y: 545, distance: 557.6
click at [713, 545] on div "Home Library Telegraph Road • Dire Straits Manual Sync AudioShakeAI (Manual Lyr…" at bounding box center [715, 330] width 1431 height 661
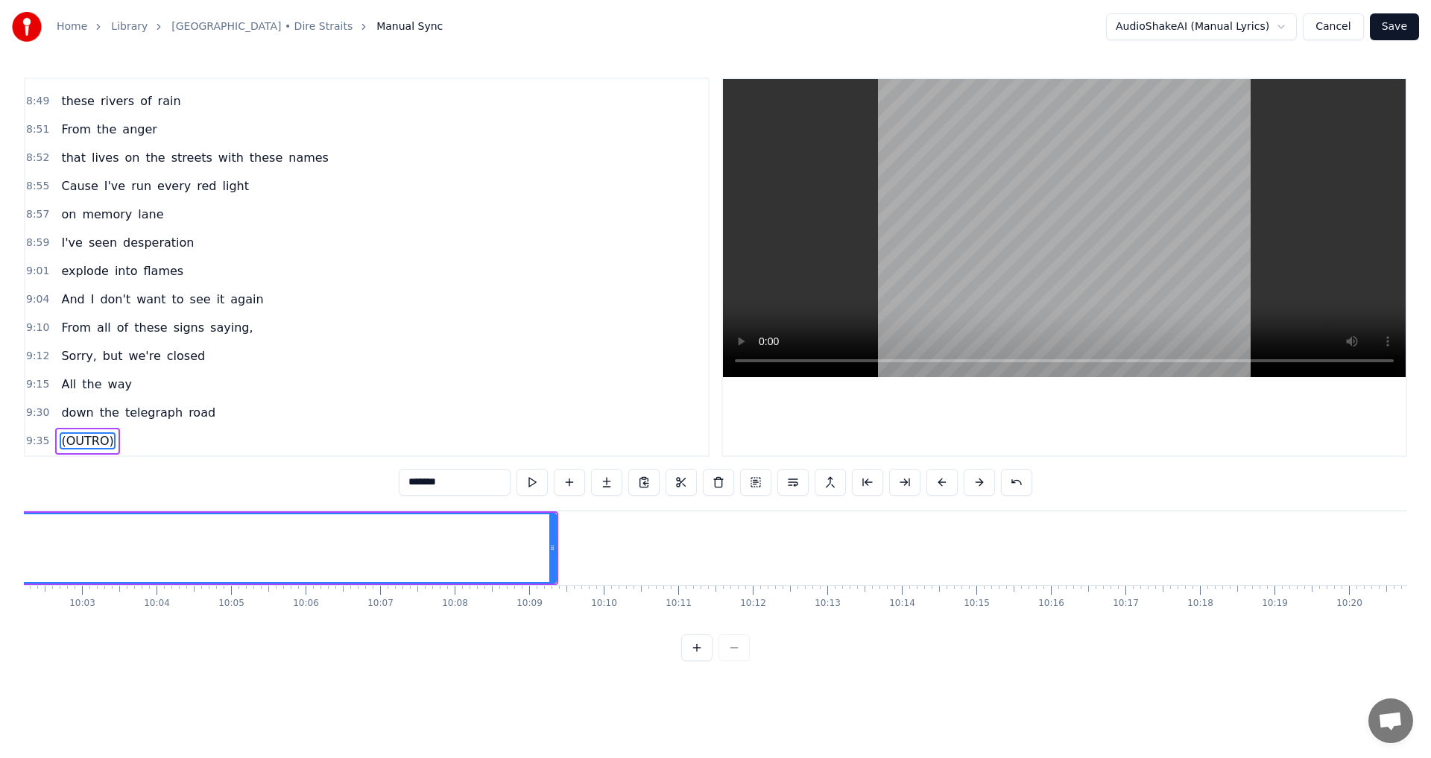
scroll to position [0, 44685]
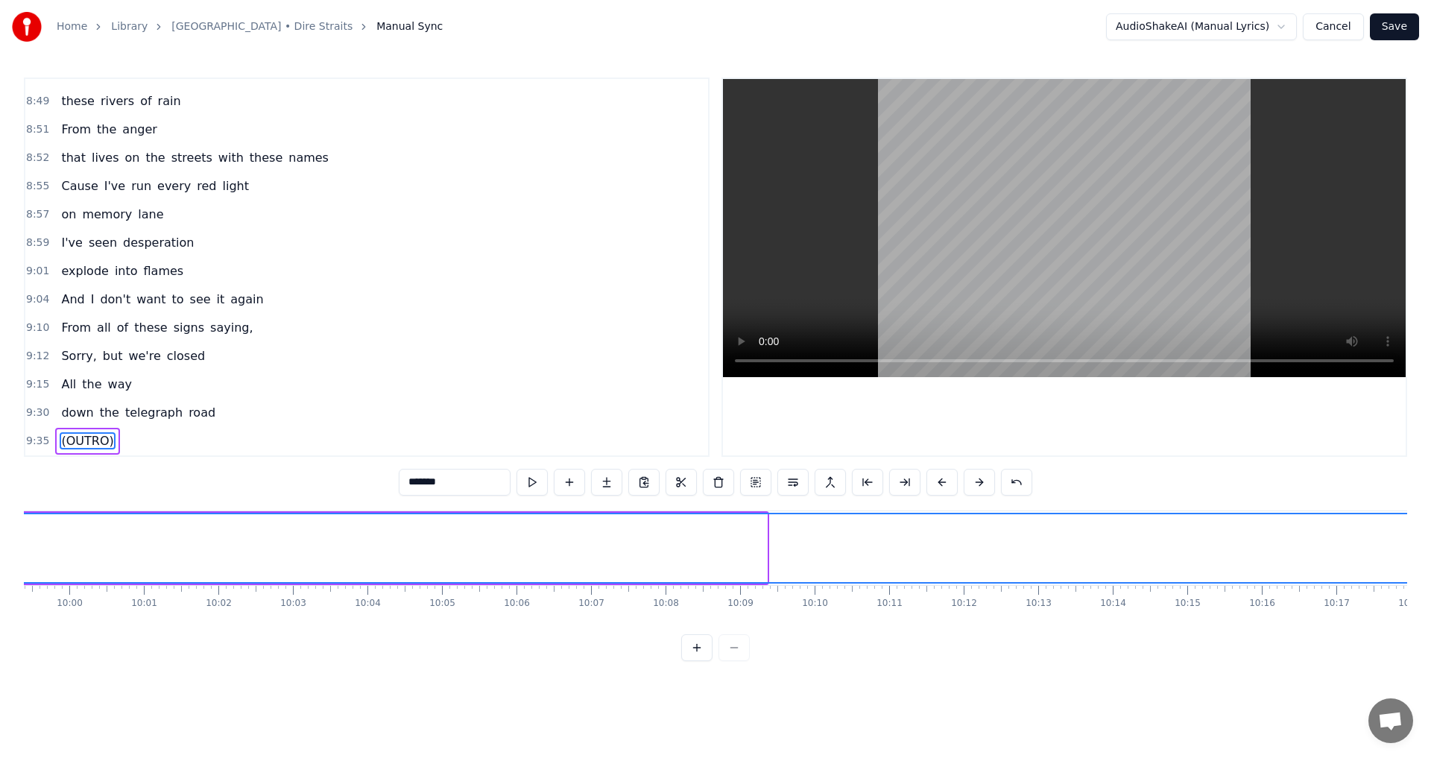
drag, startPoint x: 764, startPoint y: 548, endPoint x: 1431, endPoint y: 546, distance: 666.5
click at [713, 546] on div "Home Library Telegraph Road • Dire Straits Manual Sync AudioShakeAI (Manual Lyr…" at bounding box center [715, 330] width 1431 height 661
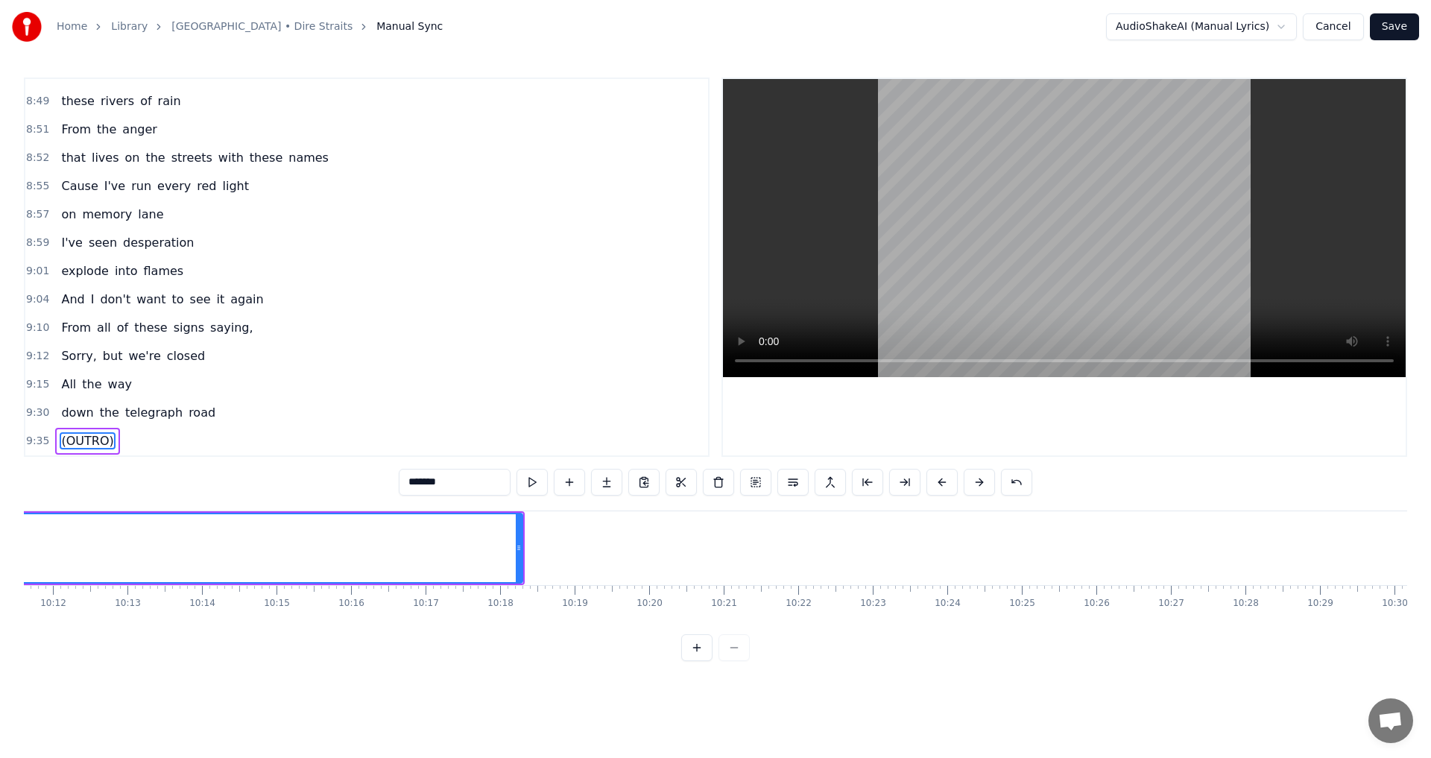
scroll to position [0, 45527]
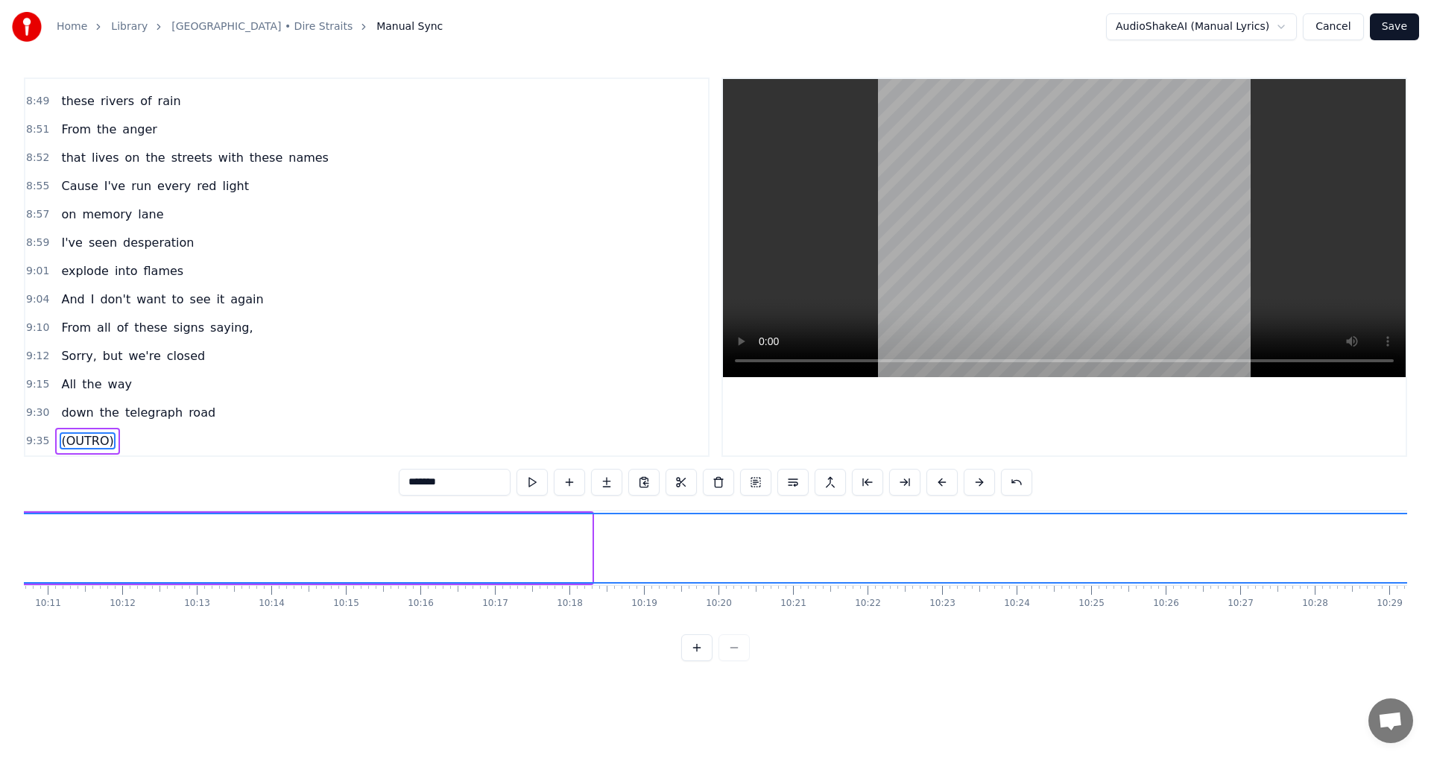
drag, startPoint x: 590, startPoint y: 553, endPoint x: 1431, endPoint y: 562, distance: 841.0
click at [713, 562] on div "Home Library Telegraph Road • Dire Straits Manual Sync AudioShakeAI (Manual Lyr…" at bounding box center [715, 330] width 1431 height 661
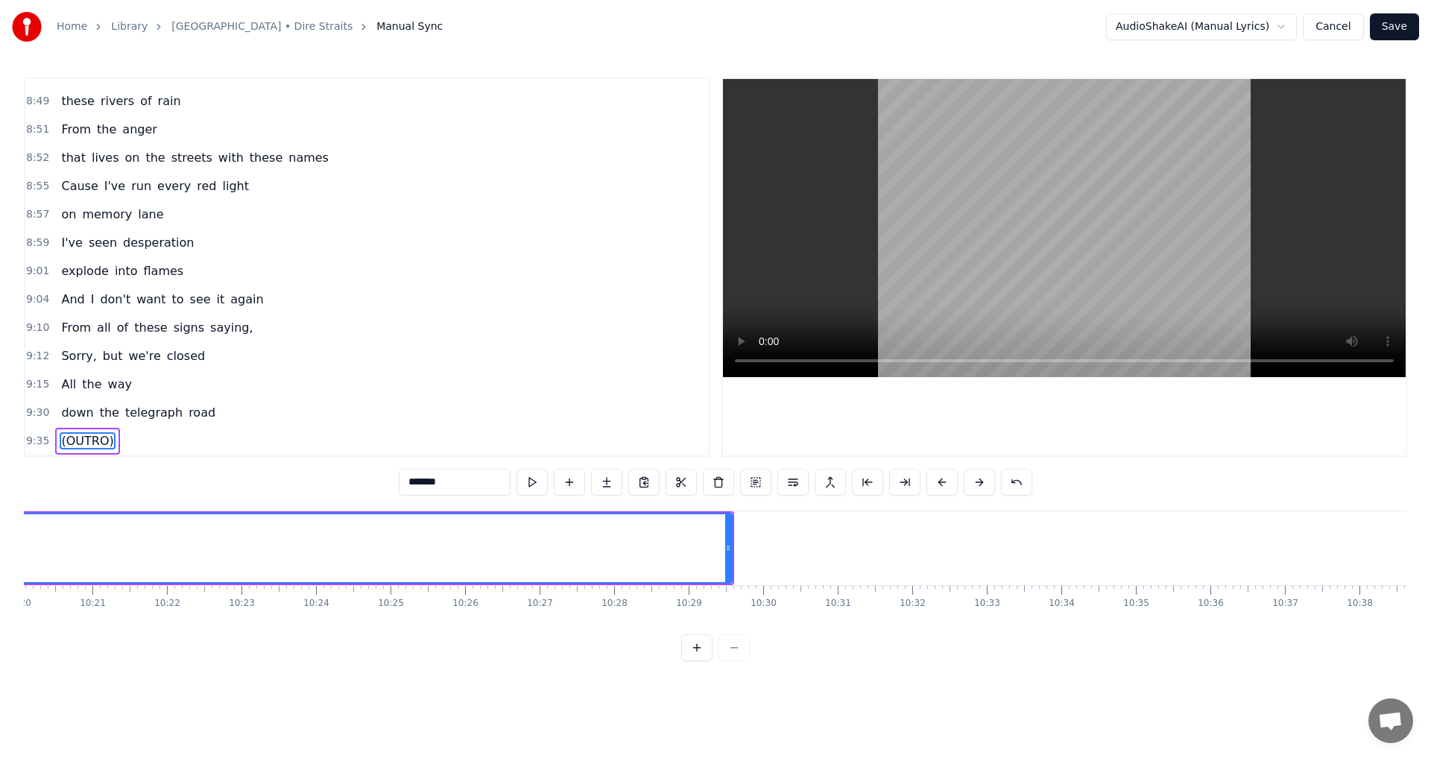
scroll to position [0, 46507]
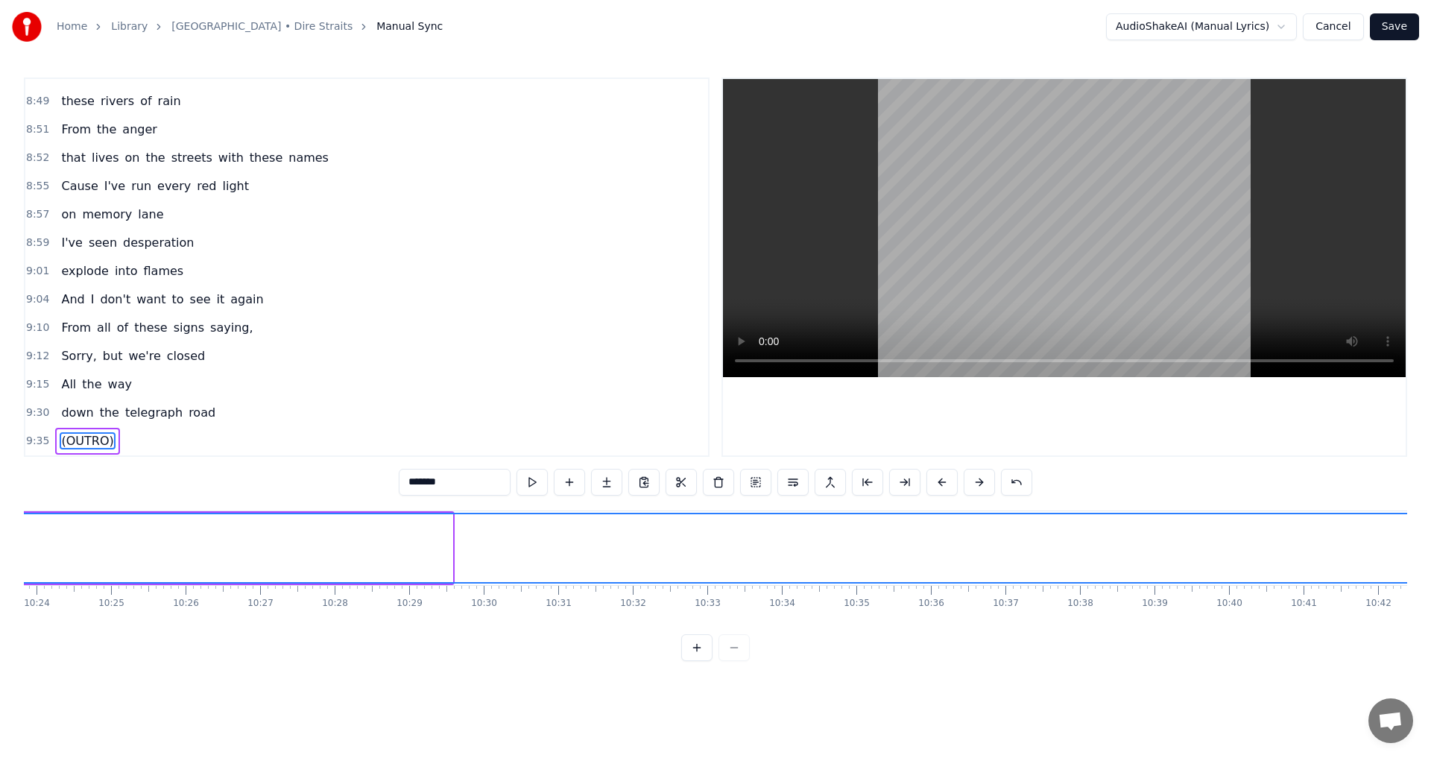
drag, startPoint x: 448, startPoint y: 546, endPoint x: 1428, endPoint y: 555, distance: 980.4
click at [713, 555] on div "Home Library Telegraph Road • Dire Straits Manual Sync AudioShakeAI (Manual Lyr…" at bounding box center [715, 330] width 1431 height 661
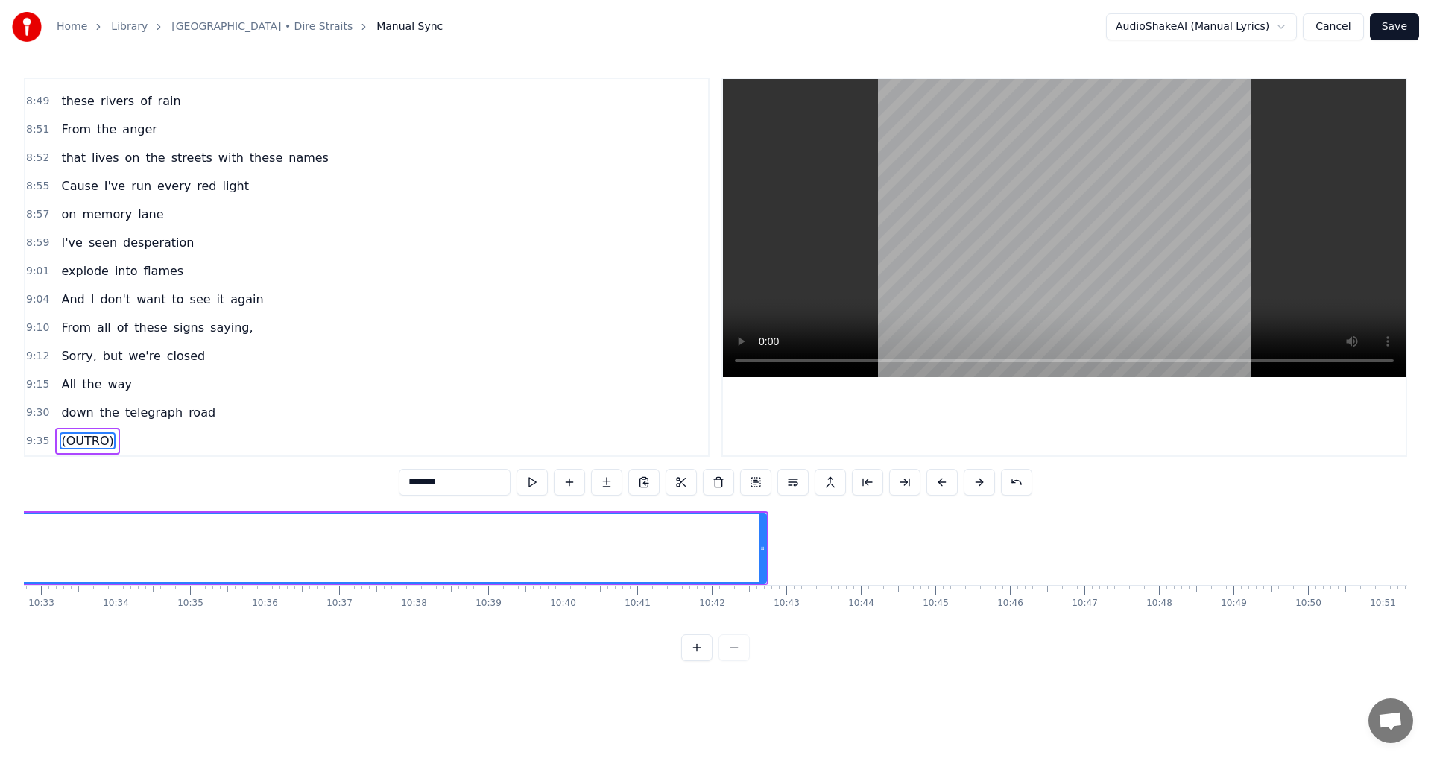
scroll to position [0, 47349]
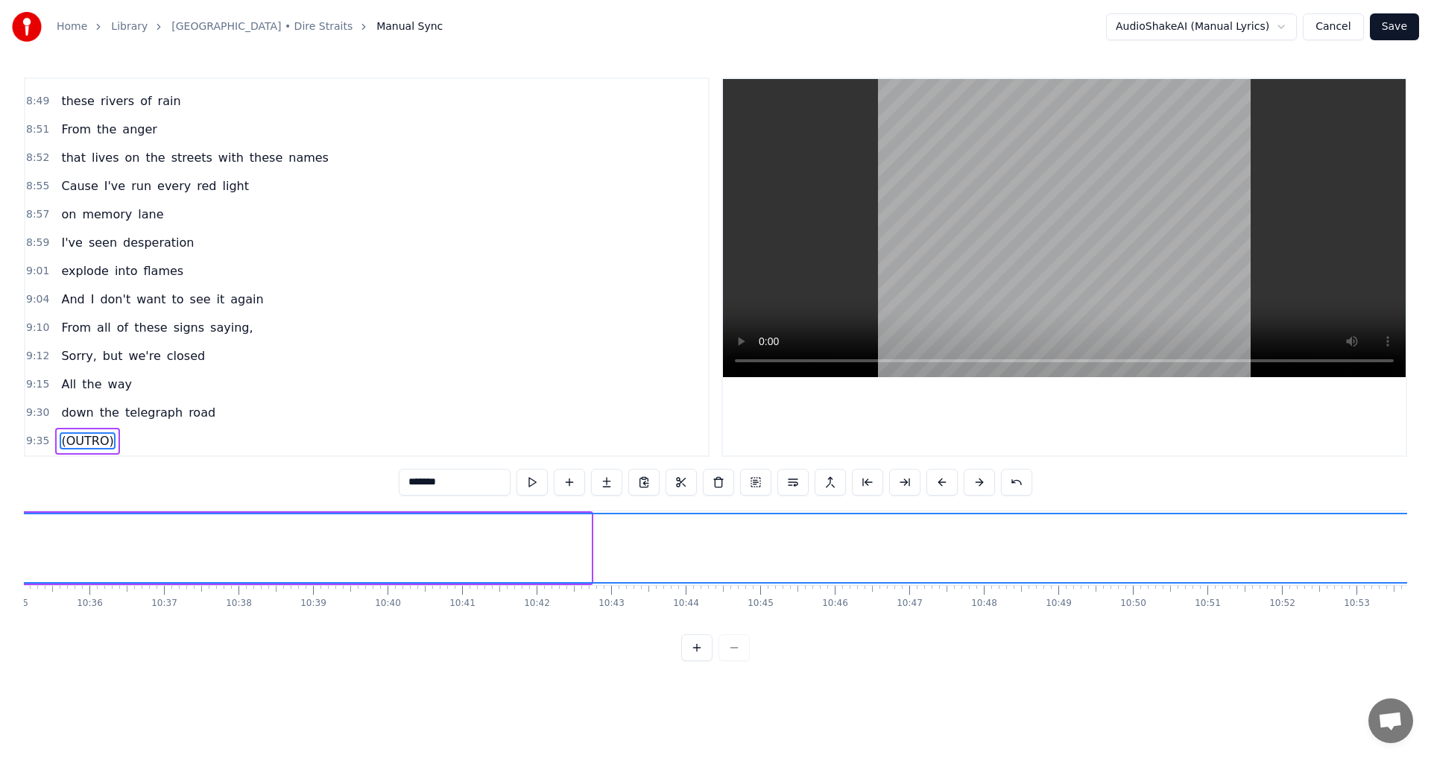
drag, startPoint x: 588, startPoint y: 546, endPoint x: 1416, endPoint y: 570, distance: 828.6
click at [713, 570] on div "Home Library Telegraph Road • Dire Straits Manual Sync AudioShakeAI (Manual Lyr…" at bounding box center [715, 330] width 1431 height 661
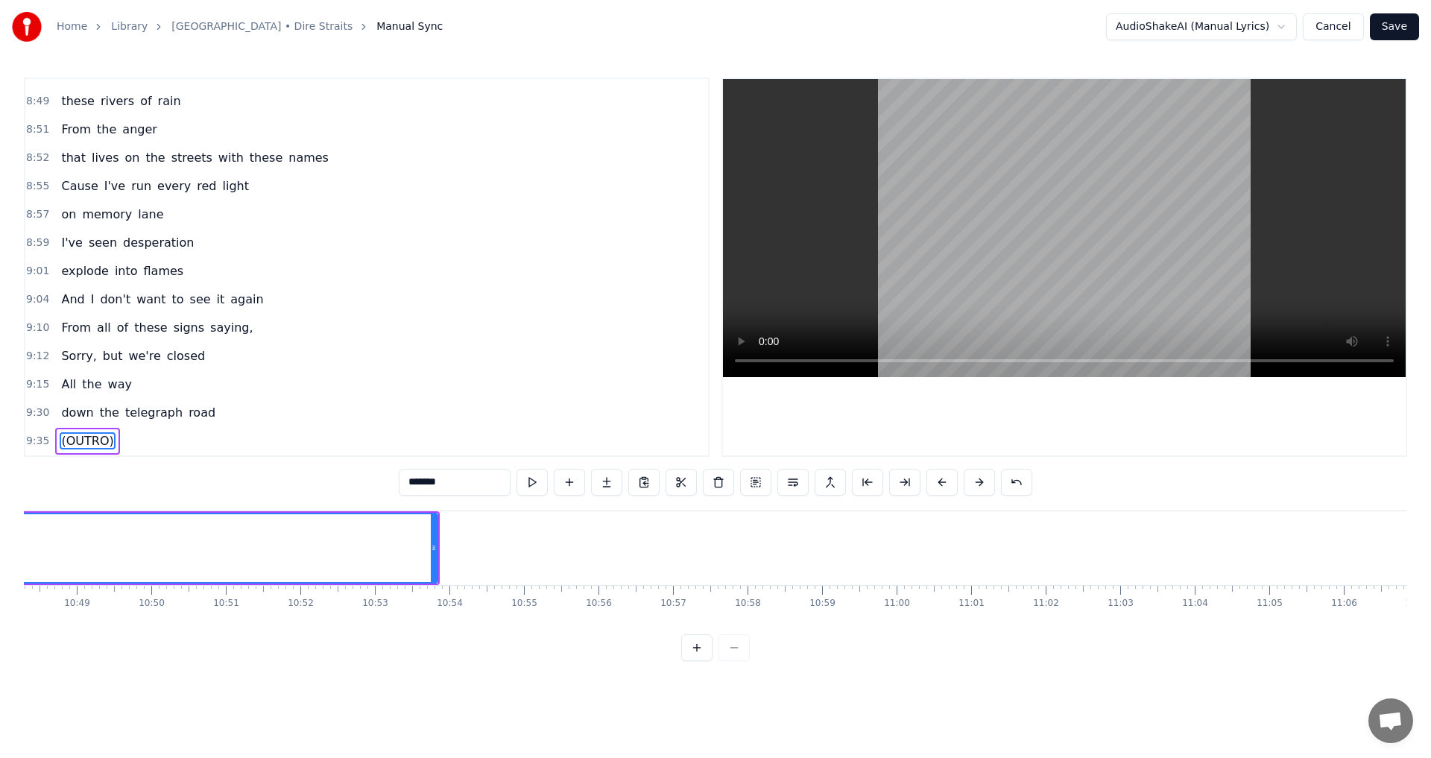
scroll to position [0, 48295]
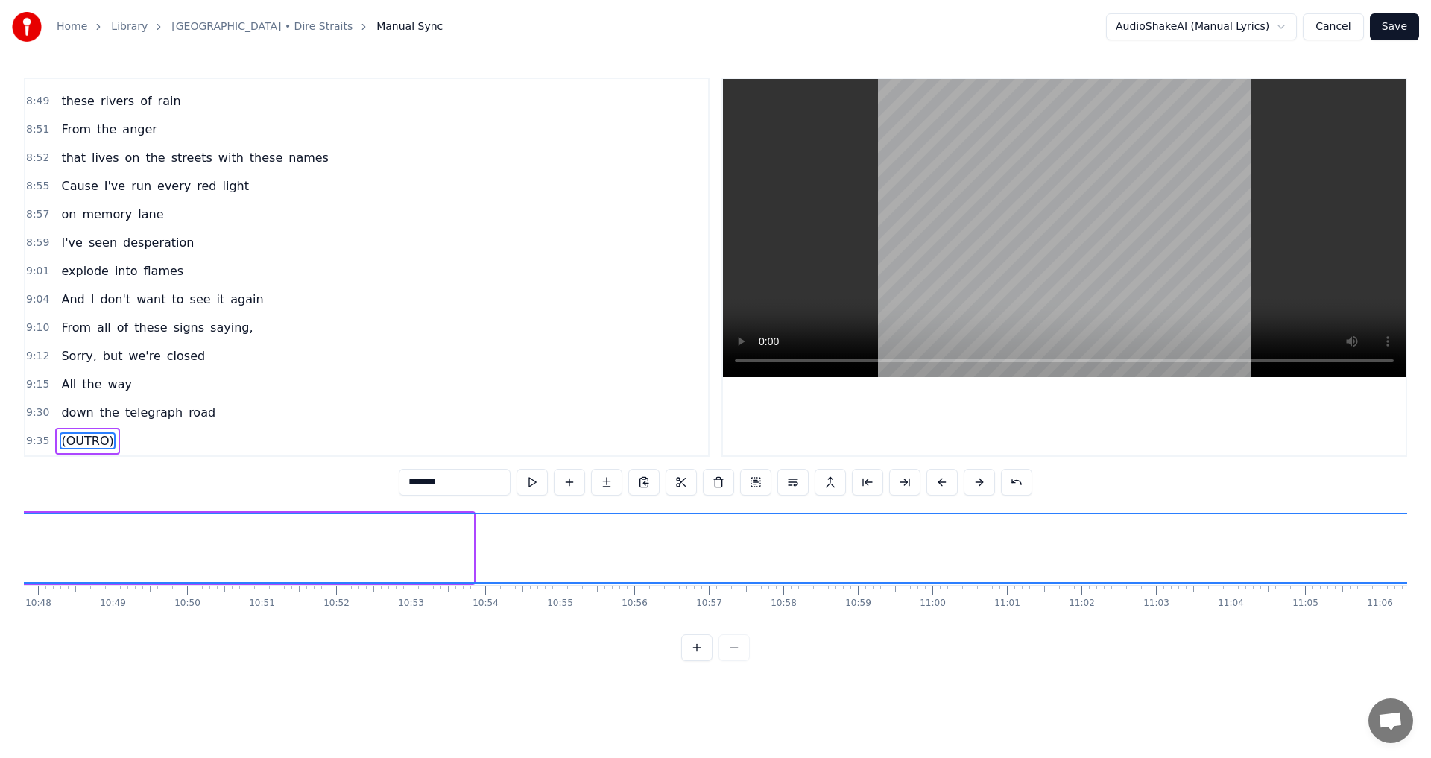
drag, startPoint x: 470, startPoint y: 542, endPoint x: 1431, endPoint y: 546, distance: 960.2
click at [713, 546] on div "Home Library Telegraph Road • Dire Straits Manual Sync AudioShakeAI (Manual Lyr…" at bounding box center [715, 330] width 1431 height 661
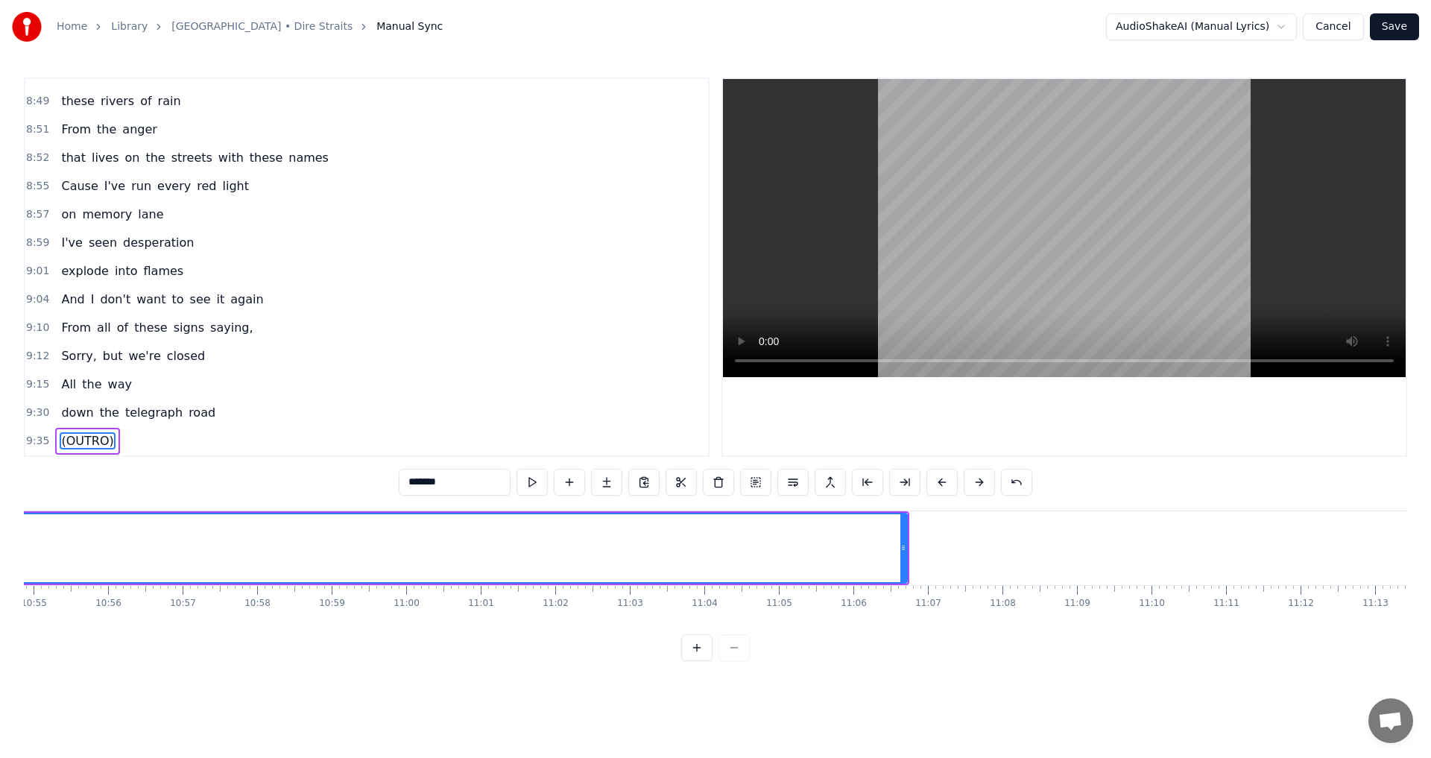
scroll to position [0, 49031]
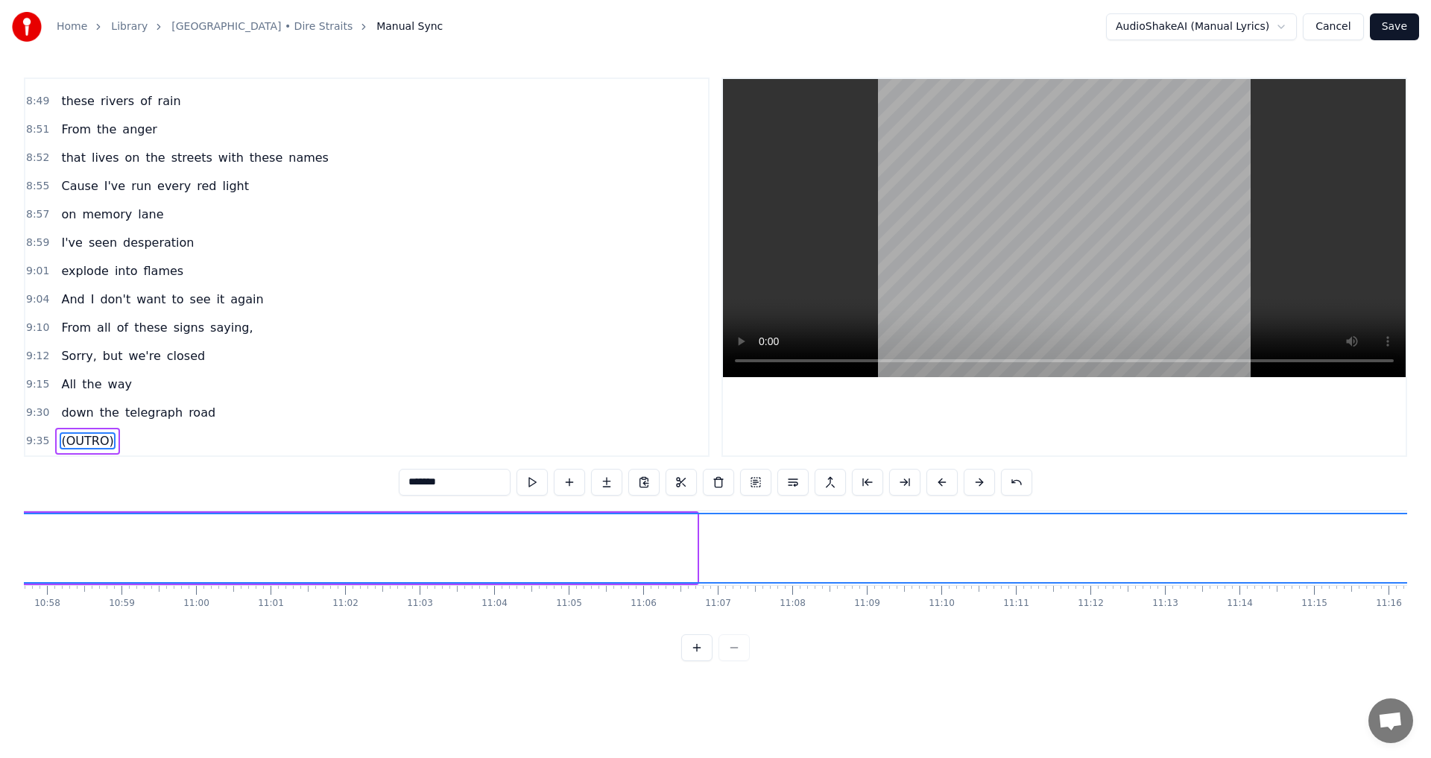
drag, startPoint x: 693, startPoint y: 550, endPoint x: 1431, endPoint y: 526, distance: 738.5
click at [713, 526] on div "Home Library Telegraph Road • Dire Straits Manual Sync AudioShakeAI (Manual Lyr…" at bounding box center [715, 330] width 1431 height 661
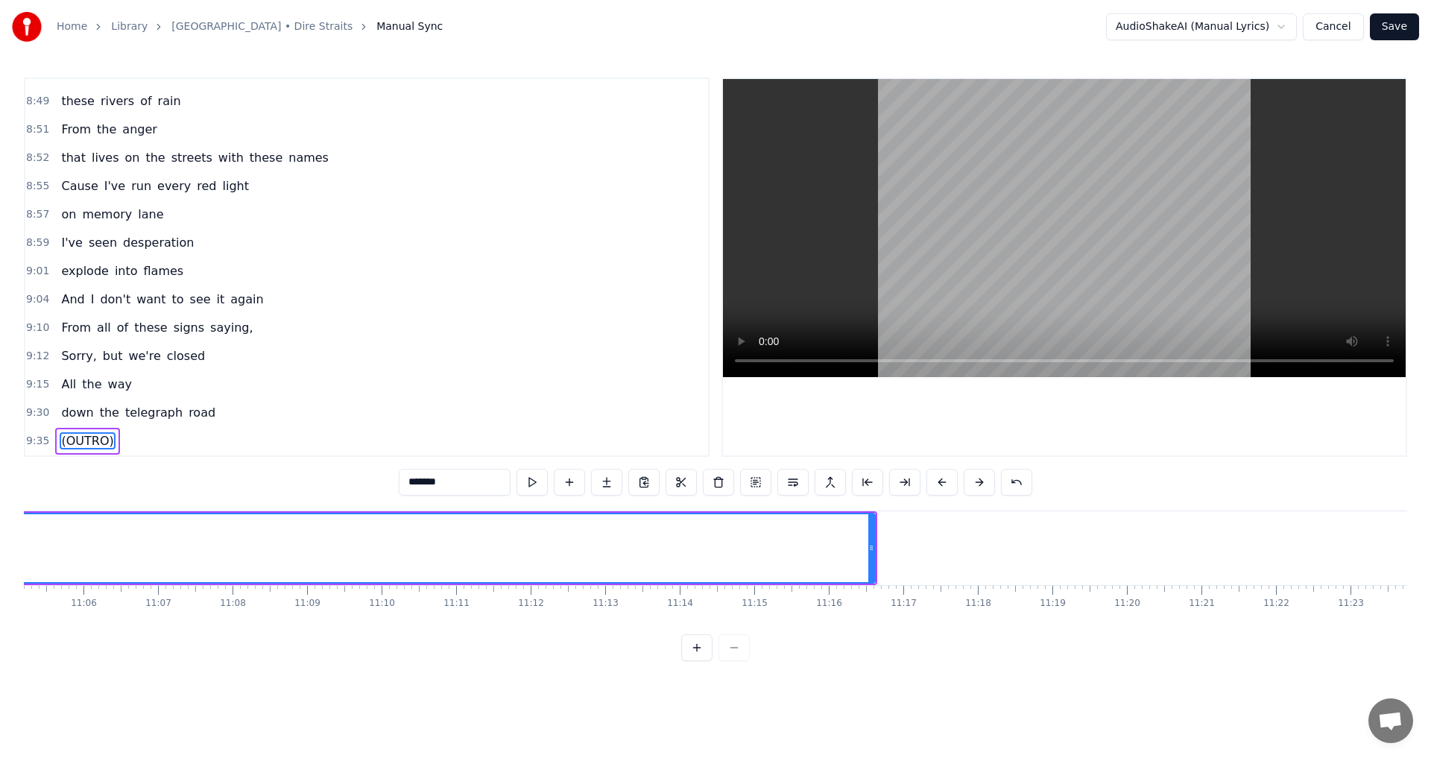
scroll to position [0, 49872]
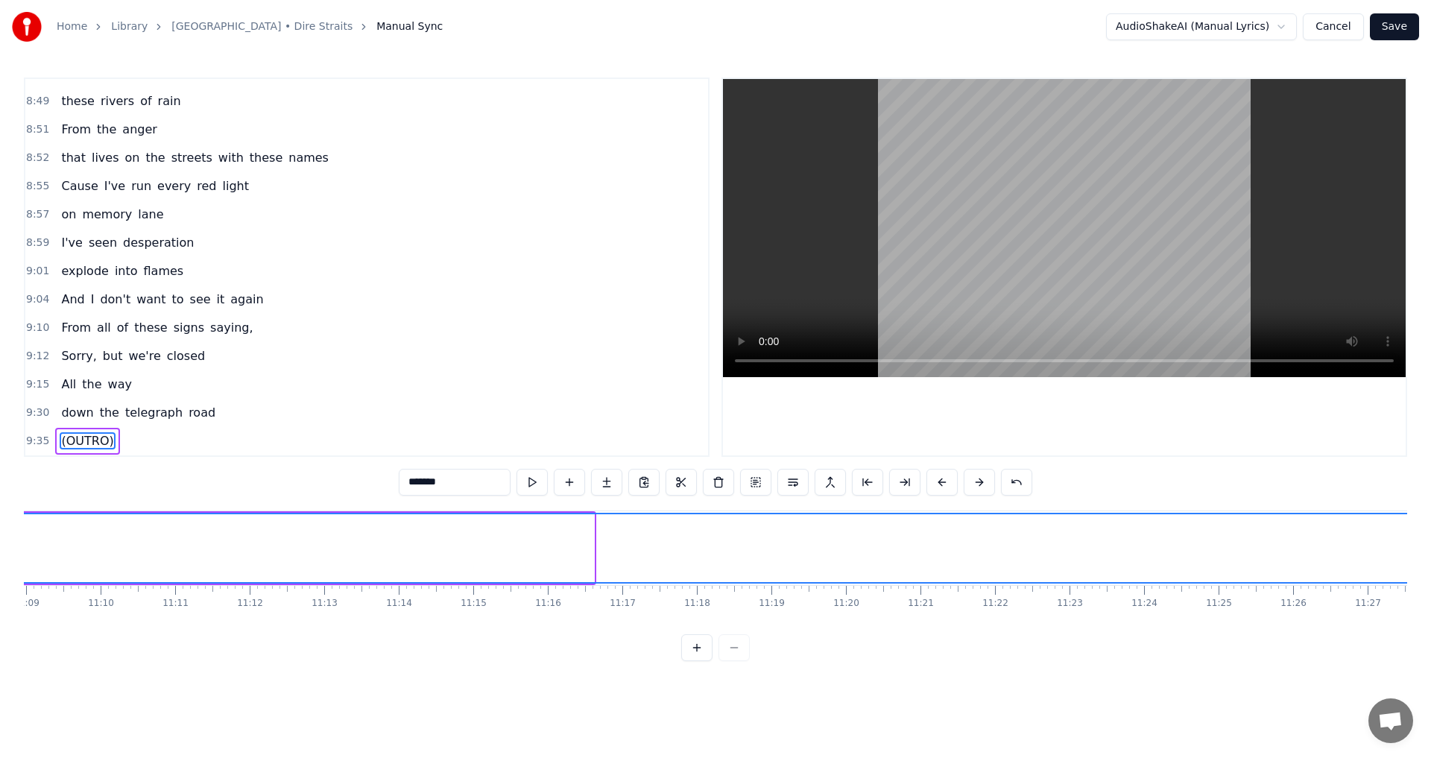
drag, startPoint x: 591, startPoint y: 547, endPoint x: 1431, endPoint y: 532, distance: 839.6
click at [713, 532] on div "Home Library Telegraph Road • Dire Straits Manual Sync AudioShakeAI (Manual Lyr…" at bounding box center [715, 330] width 1431 height 661
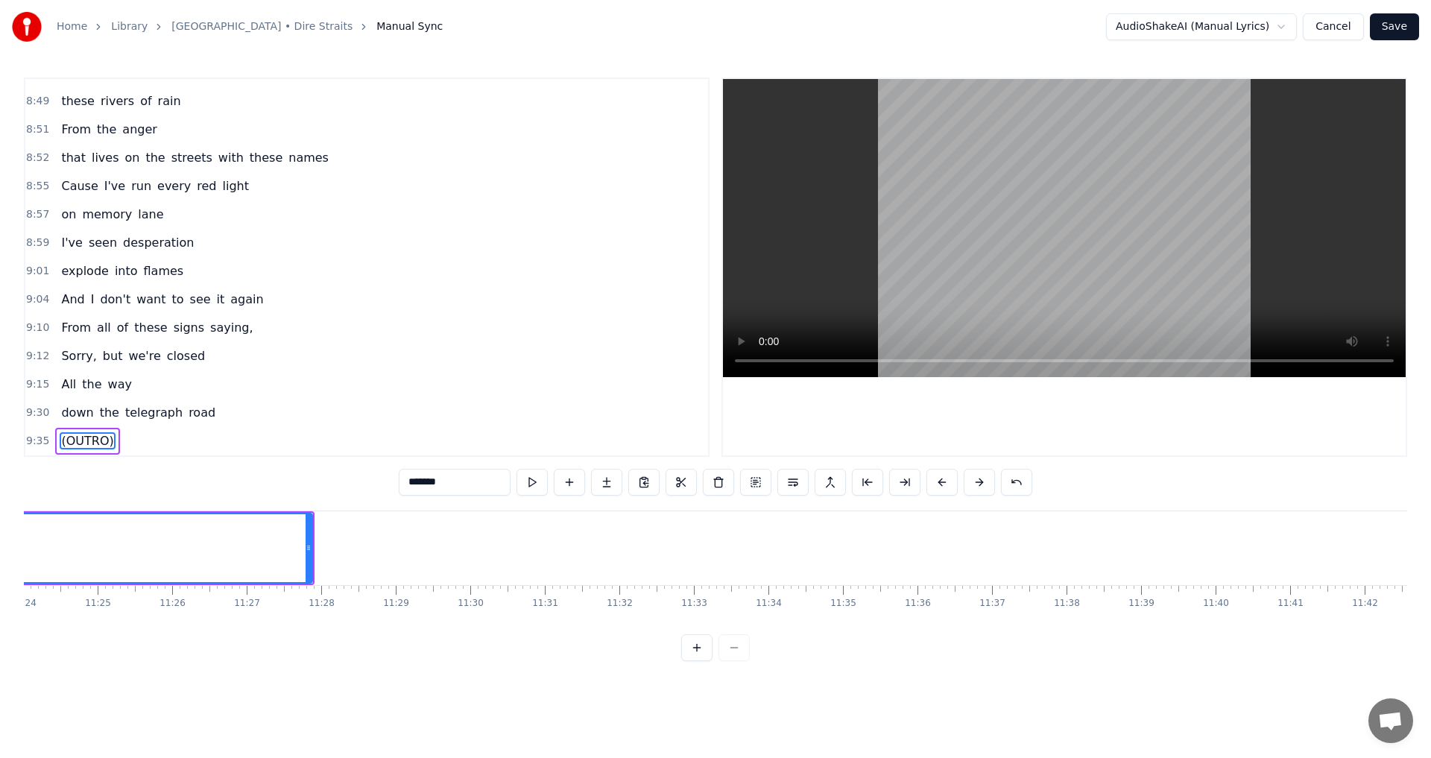
scroll to position [0, 50503]
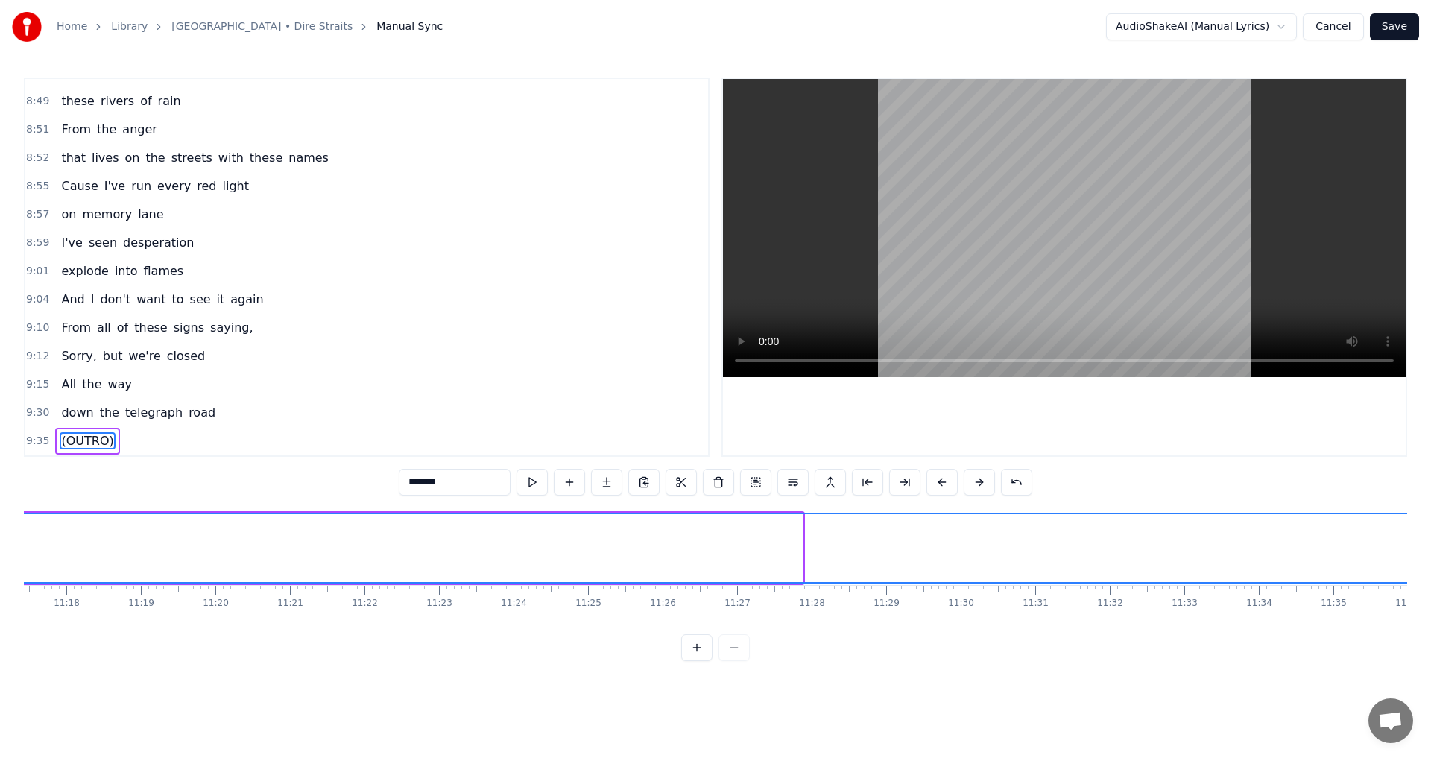
drag, startPoint x: 798, startPoint y: 553, endPoint x: 1431, endPoint y: 543, distance: 632.3
click at [713, 543] on div "Home Library Telegraph Road • Dire Straits Manual Sync AudioShakeAI (Manual Lyr…" at bounding box center [715, 330] width 1431 height 661
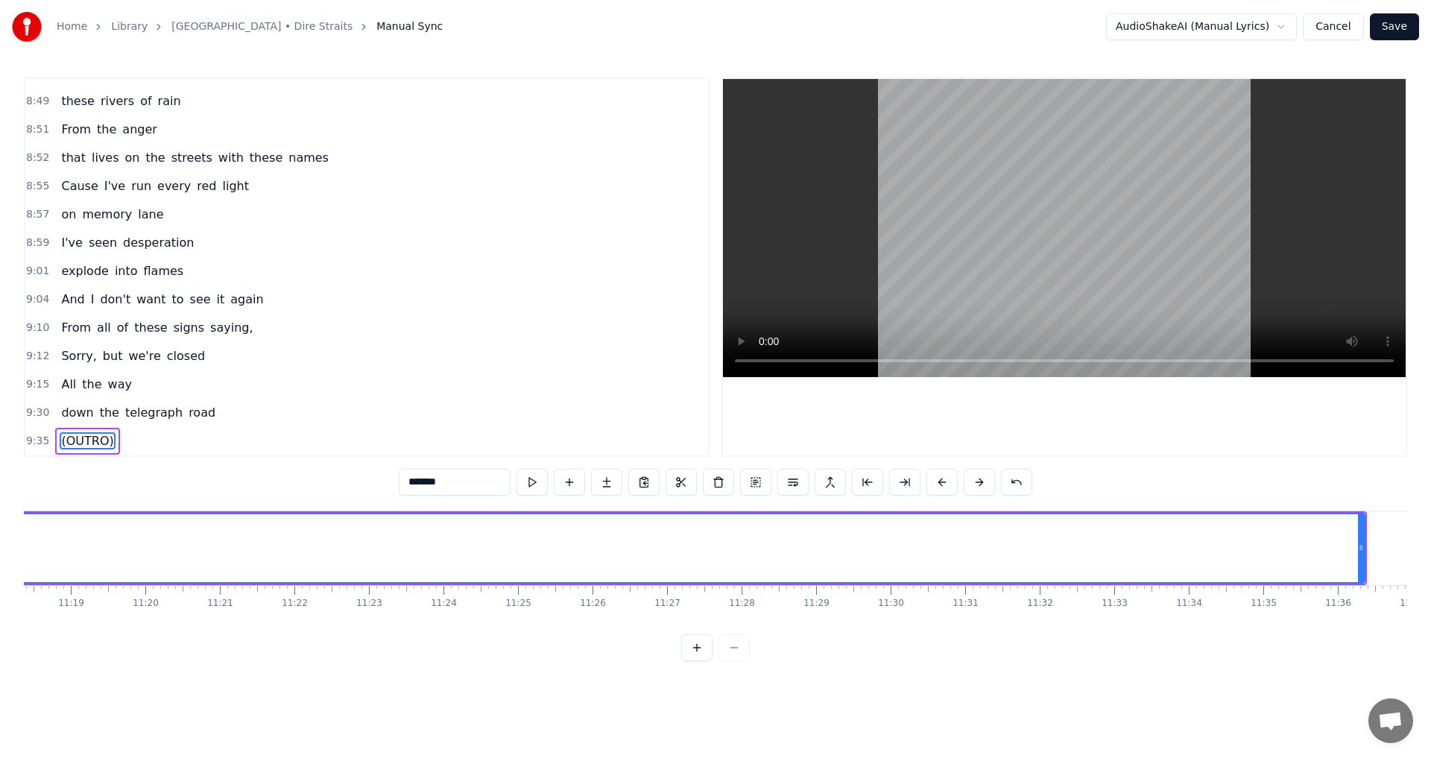
scroll to position [0, 50748]
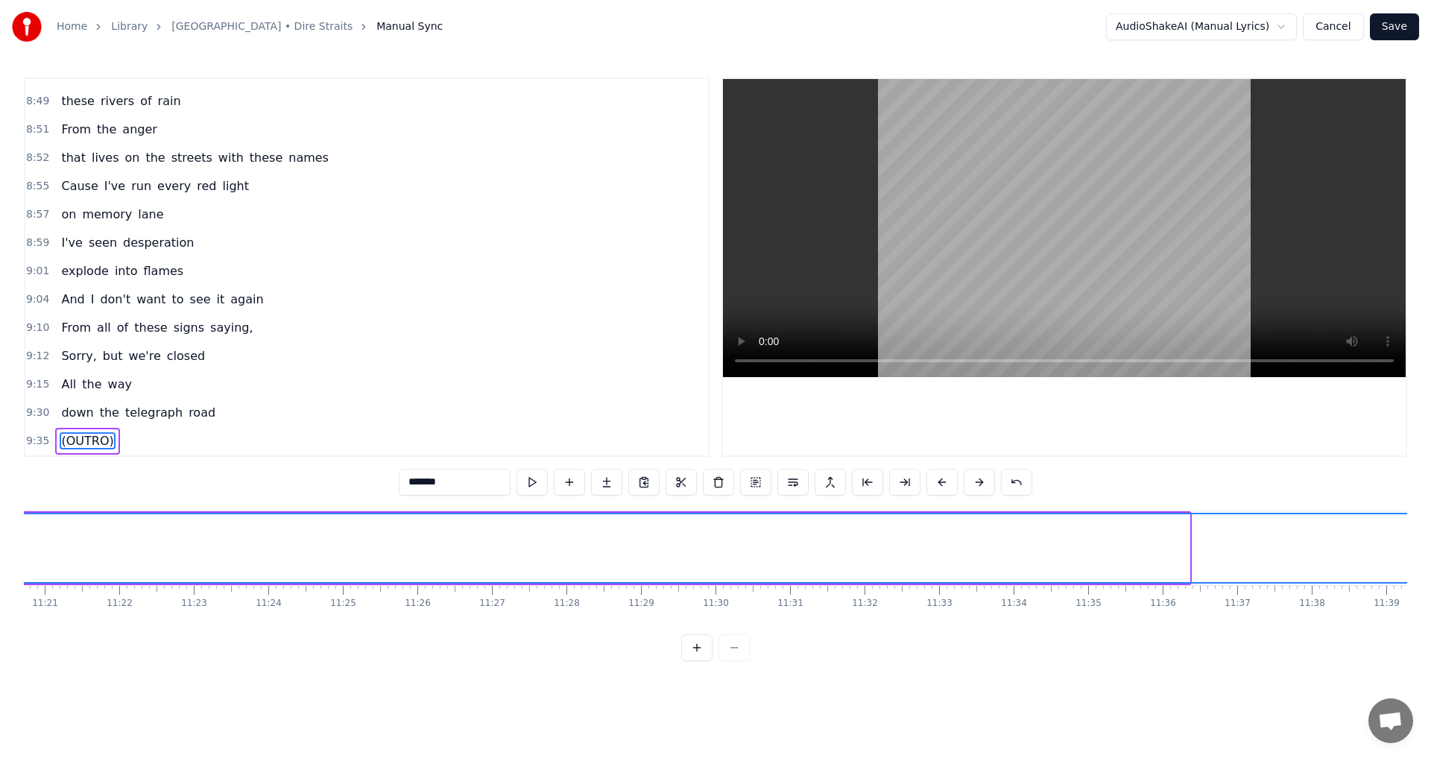
drag, startPoint x: 1185, startPoint y: 552, endPoint x: 1431, endPoint y: 535, distance: 245.9
click at [713, 535] on div "Home Library Telegraph Road • Dire Straits Manual Sync AudioShakeAI (Manual Lyr…" at bounding box center [715, 330] width 1431 height 661
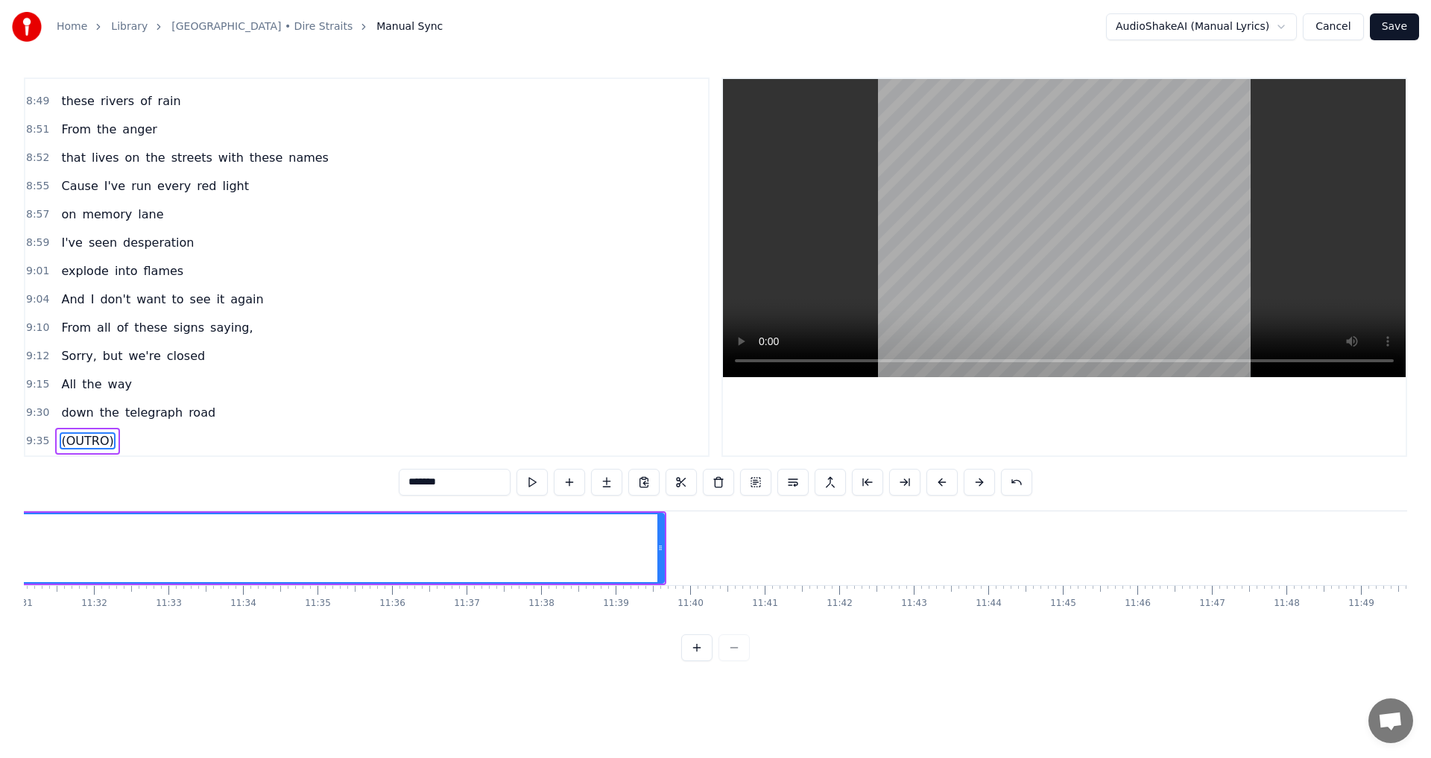
scroll to position [0, 51450]
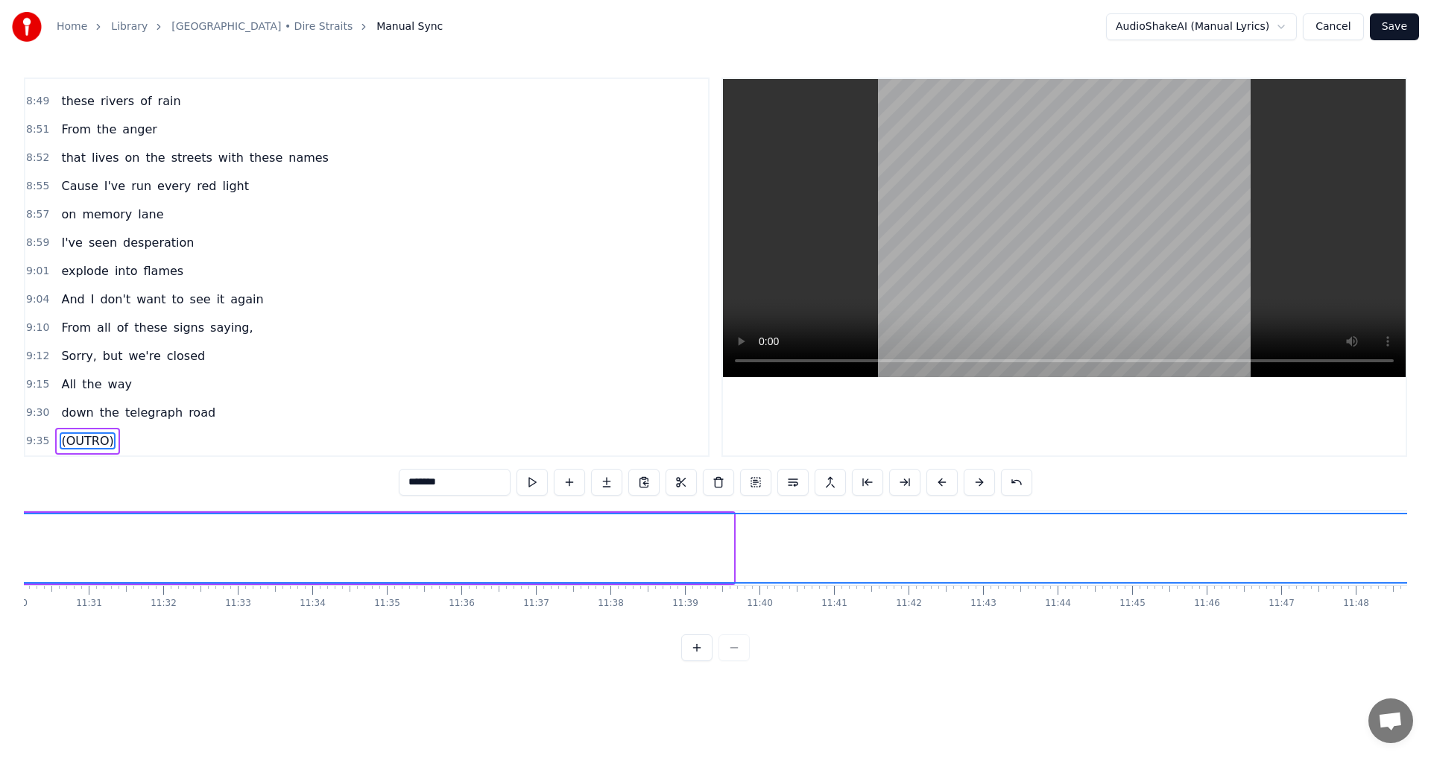
drag, startPoint x: 731, startPoint y: 544, endPoint x: 1431, endPoint y: 530, distance: 700.2
click at [713, 530] on div "Home Library Telegraph Road • Dire Straits Manual Sync AudioShakeAI (Manual Lyr…" at bounding box center [715, 330] width 1431 height 661
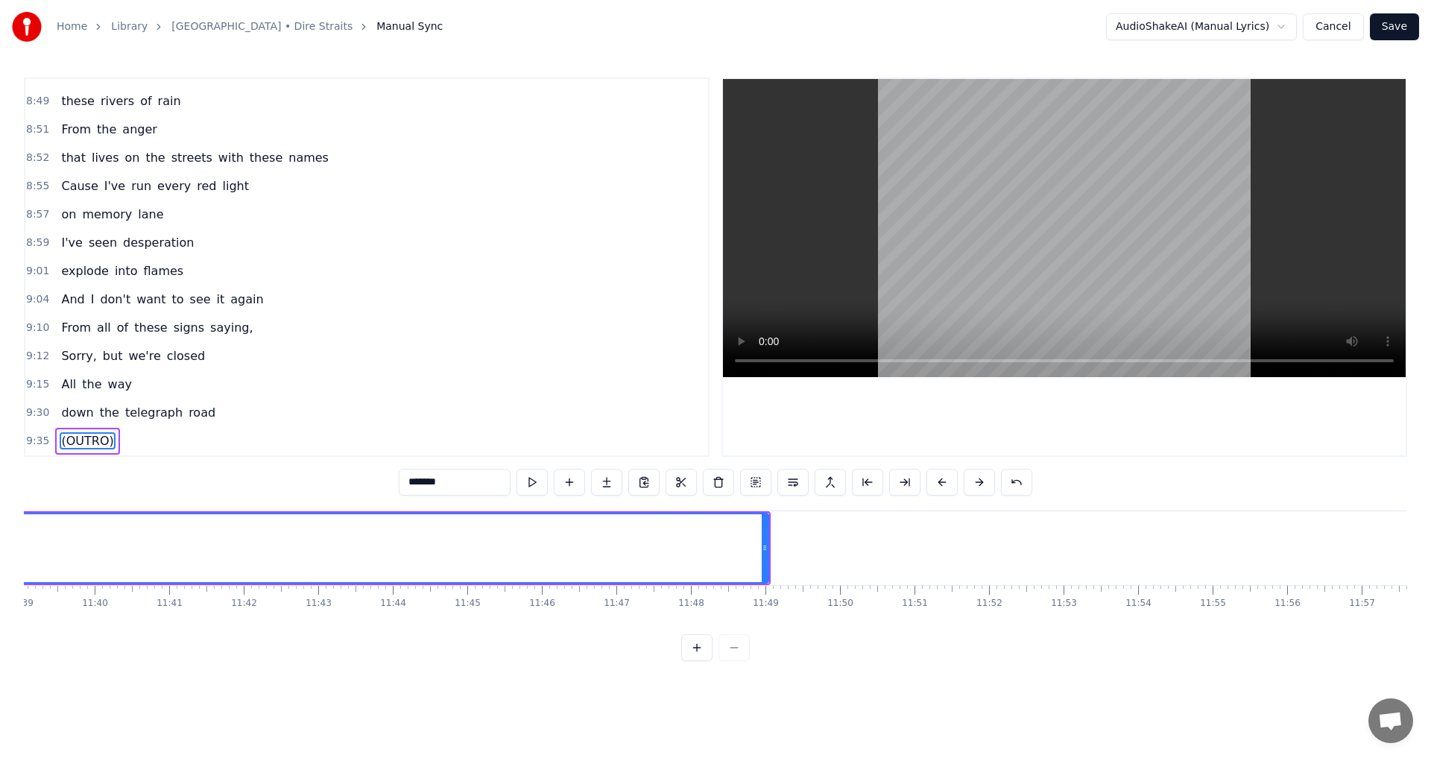
scroll to position [0, 52045]
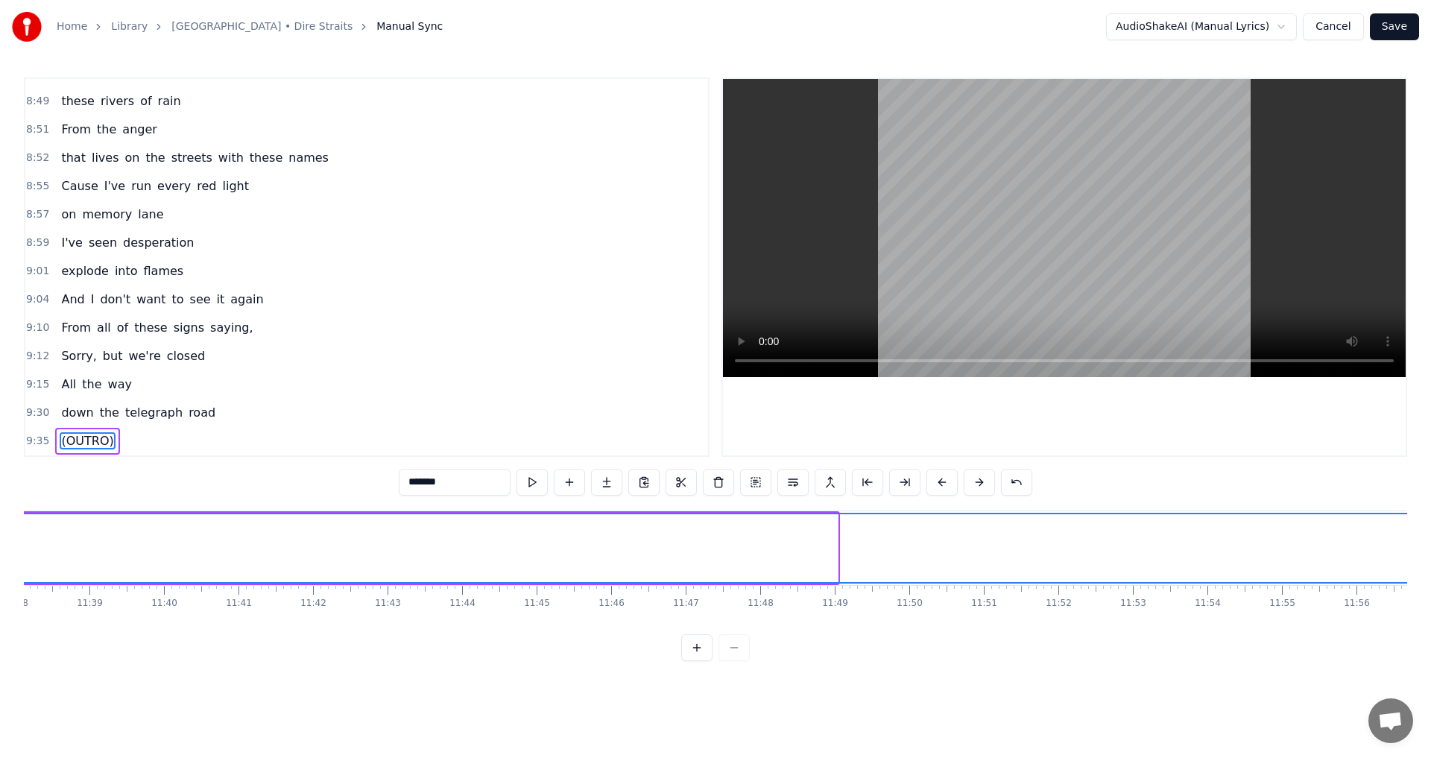
drag, startPoint x: 833, startPoint y: 547, endPoint x: 1431, endPoint y: 554, distance: 597.9
click at [713, 554] on div "Home Library Telegraph Road • Dire Straits Manual Sync AudioShakeAI (Manual Lyr…" at bounding box center [715, 330] width 1431 height 661
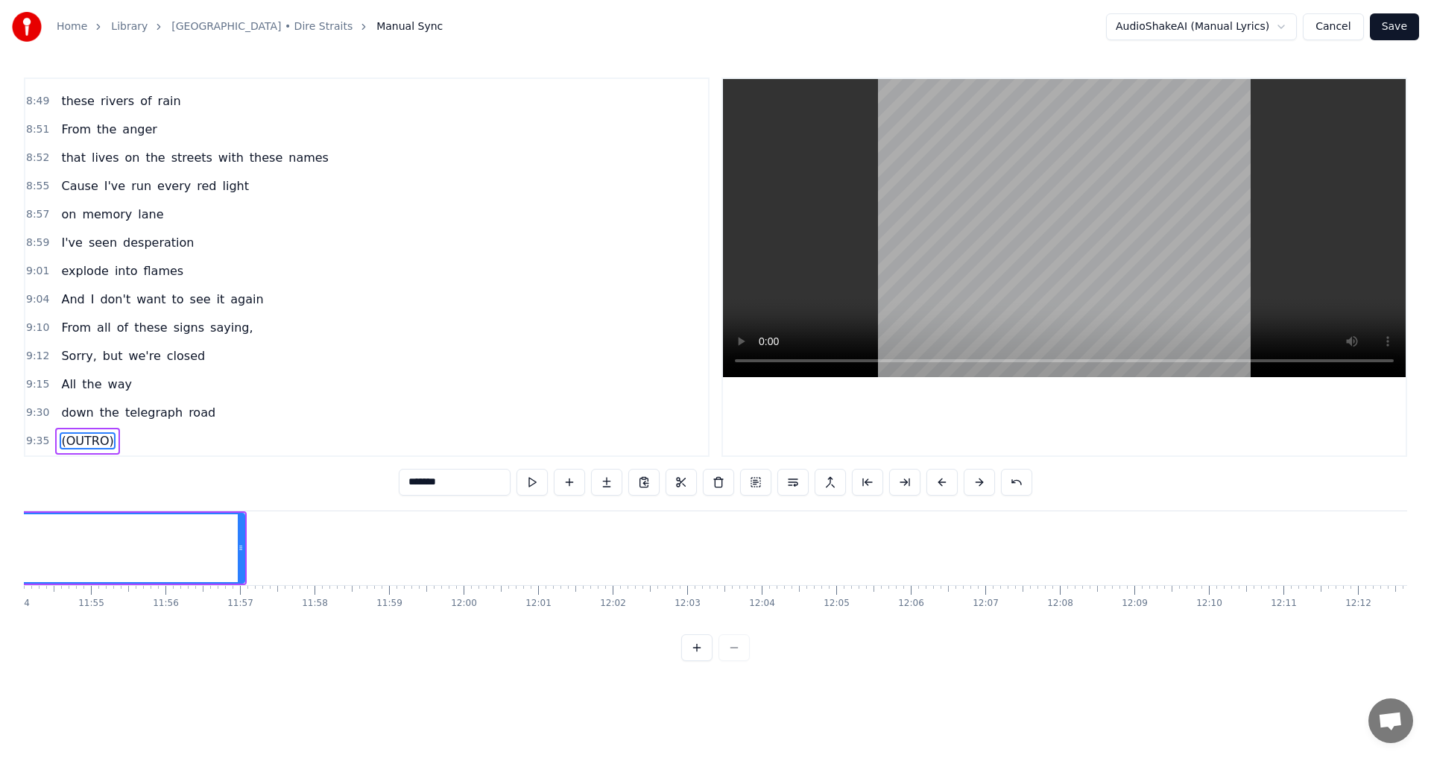
scroll to position [0, 52886]
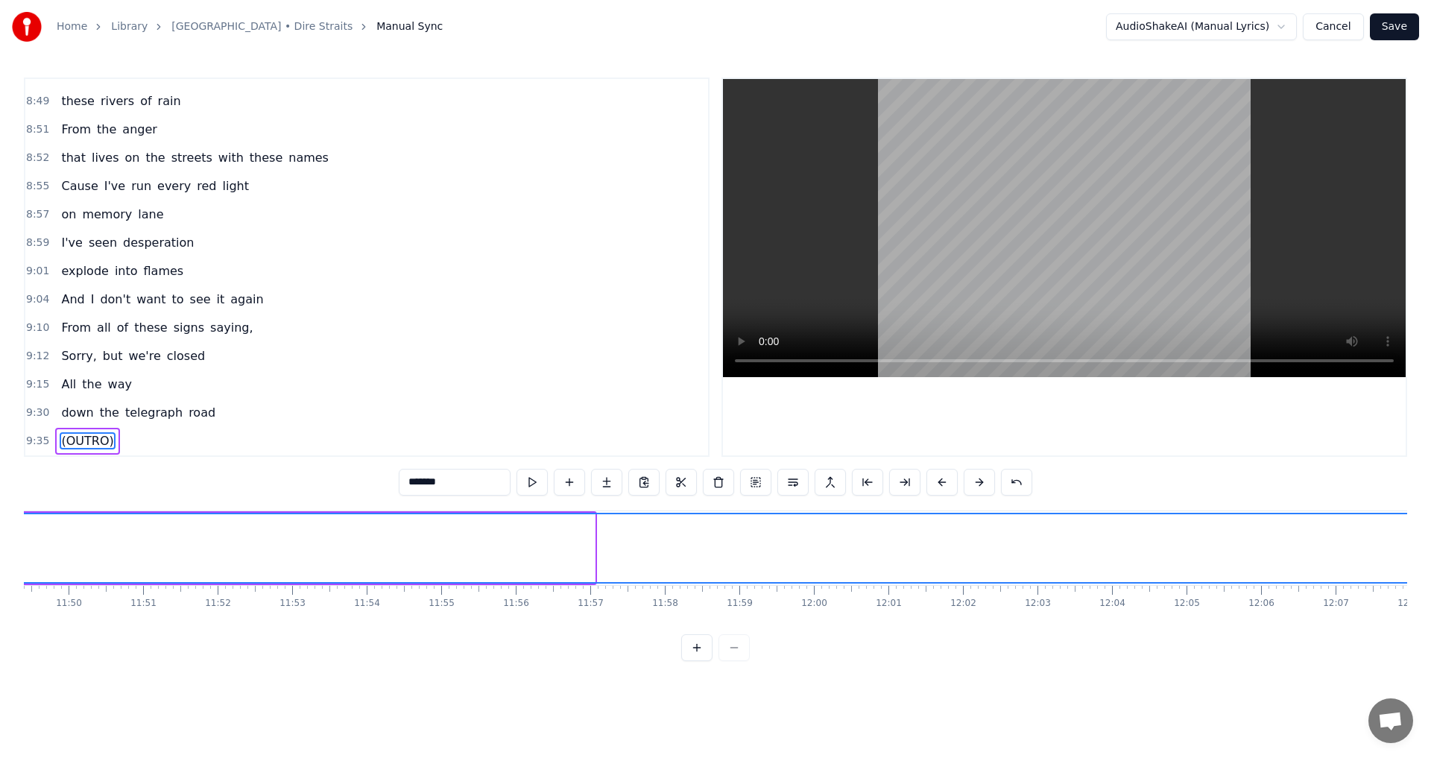
drag, startPoint x: 593, startPoint y: 548, endPoint x: 1431, endPoint y: 543, distance: 838.0
click at [713, 543] on div "Home Library Telegraph Road • Dire Straits Manual Sync AudioShakeAI (Manual Lyr…" at bounding box center [715, 330] width 1431 height 661
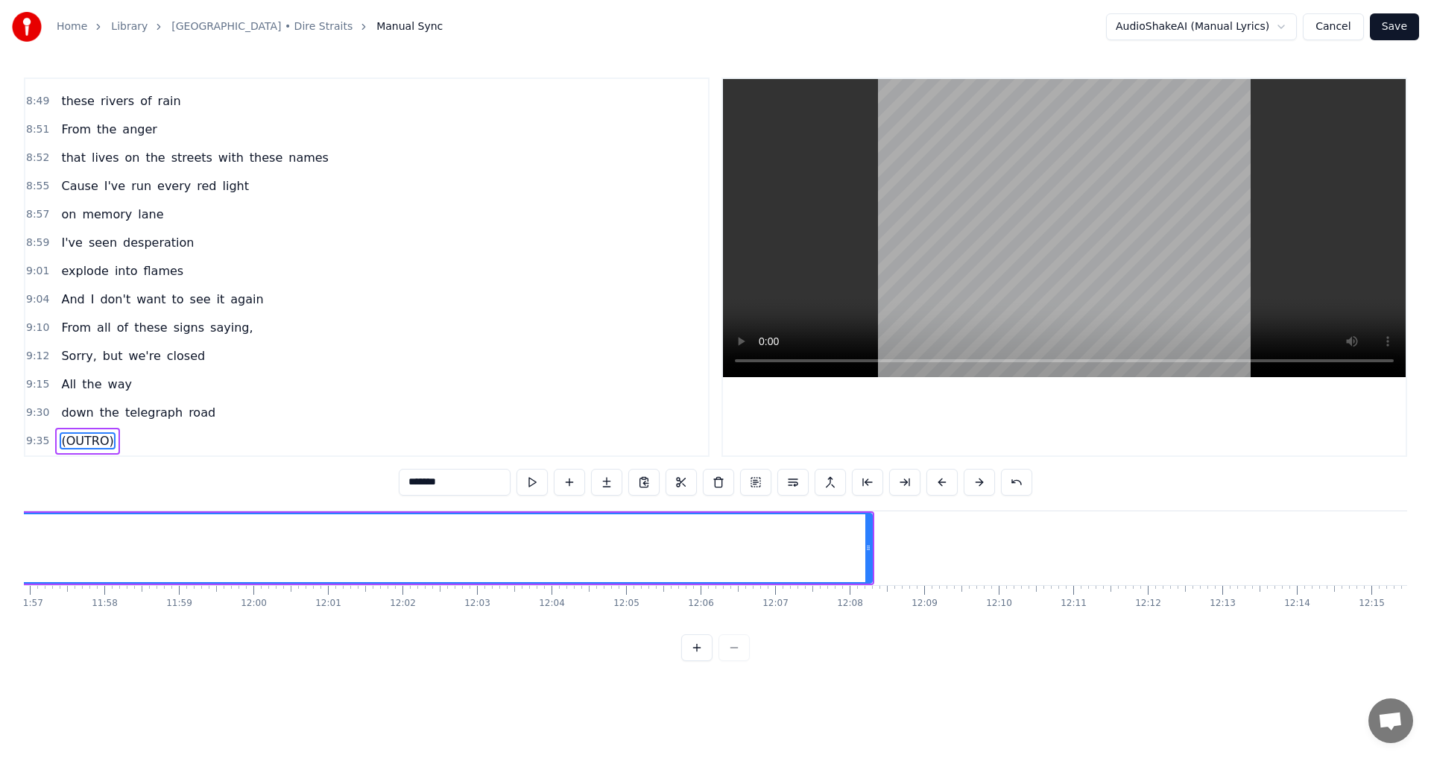
scroll to position [0, 53517]
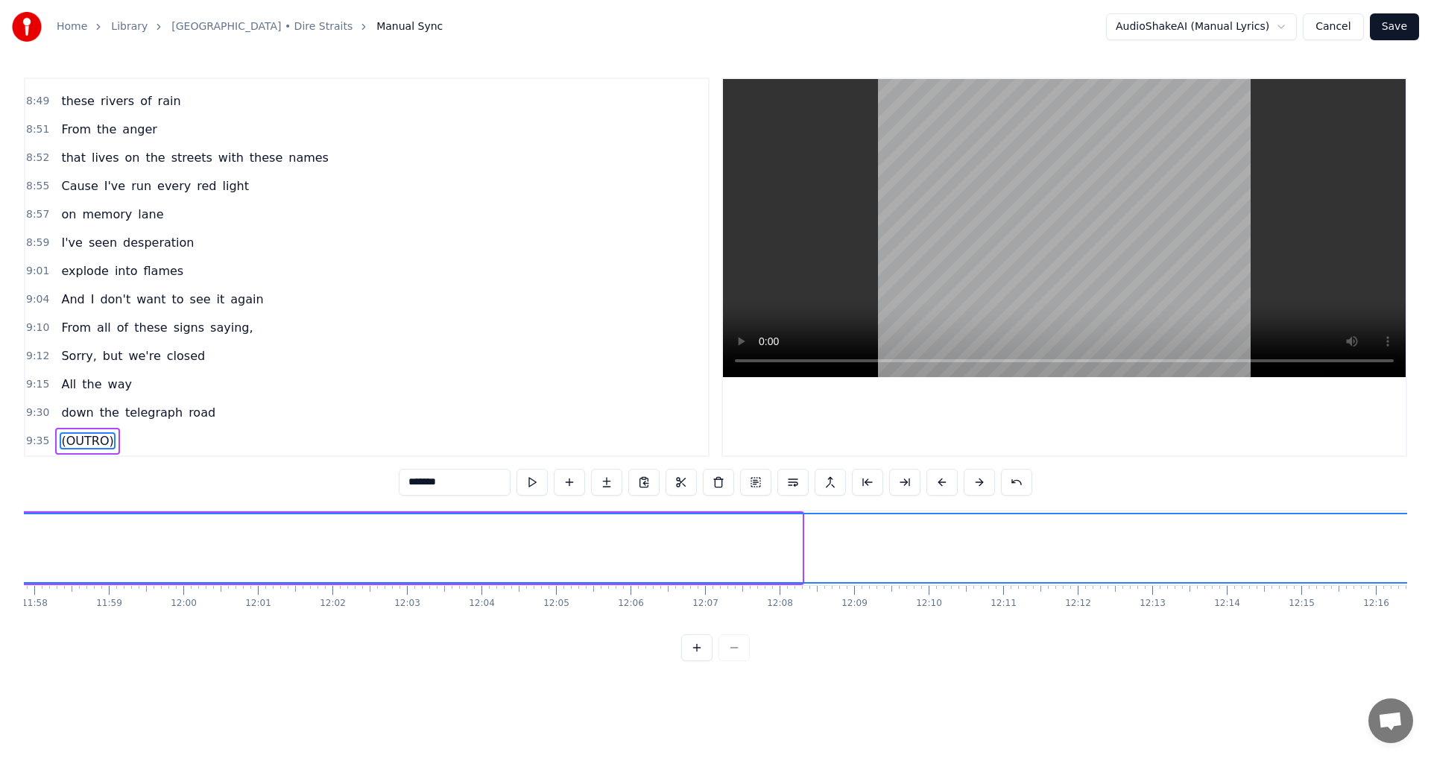
drag, startPoint x: 798, startPoint y: 540, endPoint x: 1431, endPoint y: 542, distance: 632.2
click at [713, 542] on div "Home Library Telegraph Road • Dire Straits Manual Sync AudioShakeAI (Manual Lyr…" at bounding box center [715, 330] width 1431 height 661
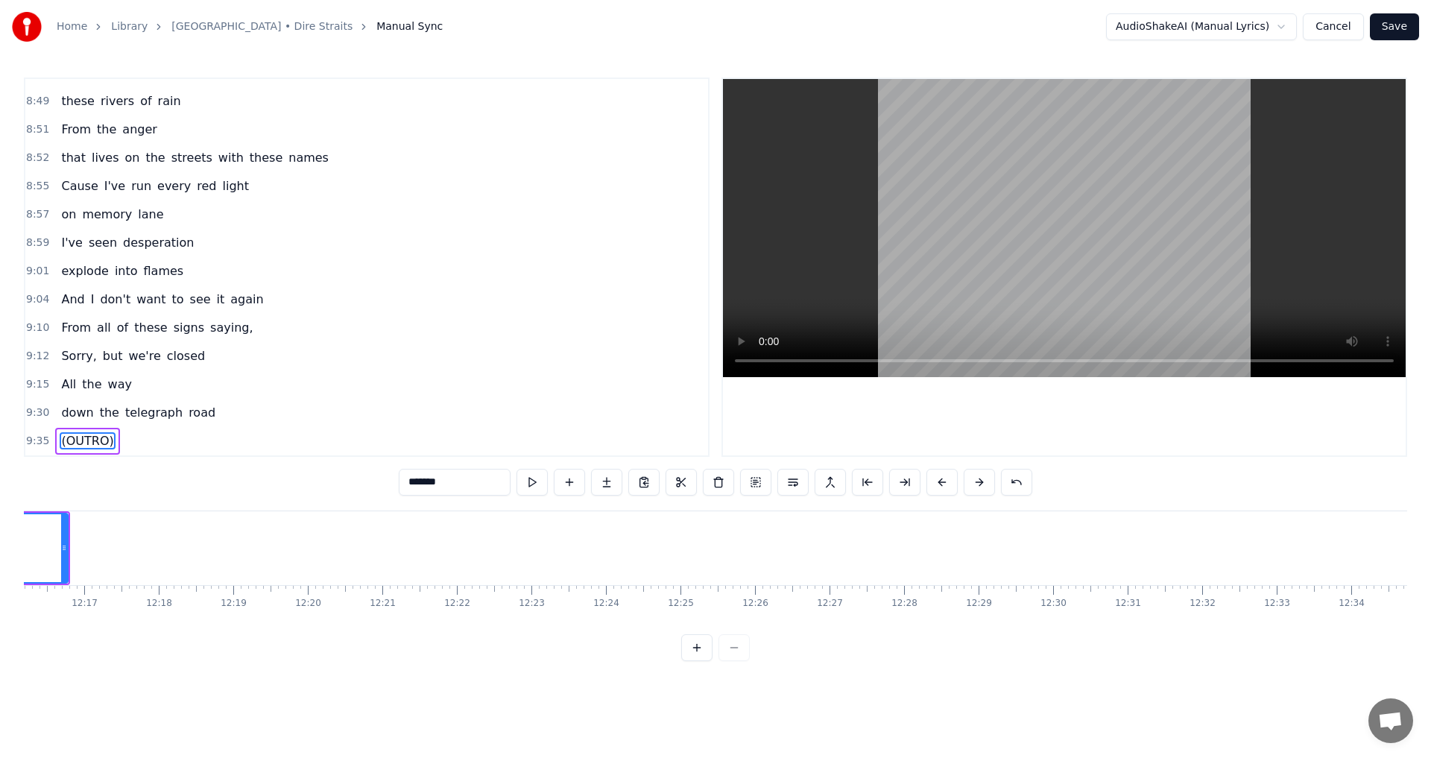
scroll to position [0, 54919]
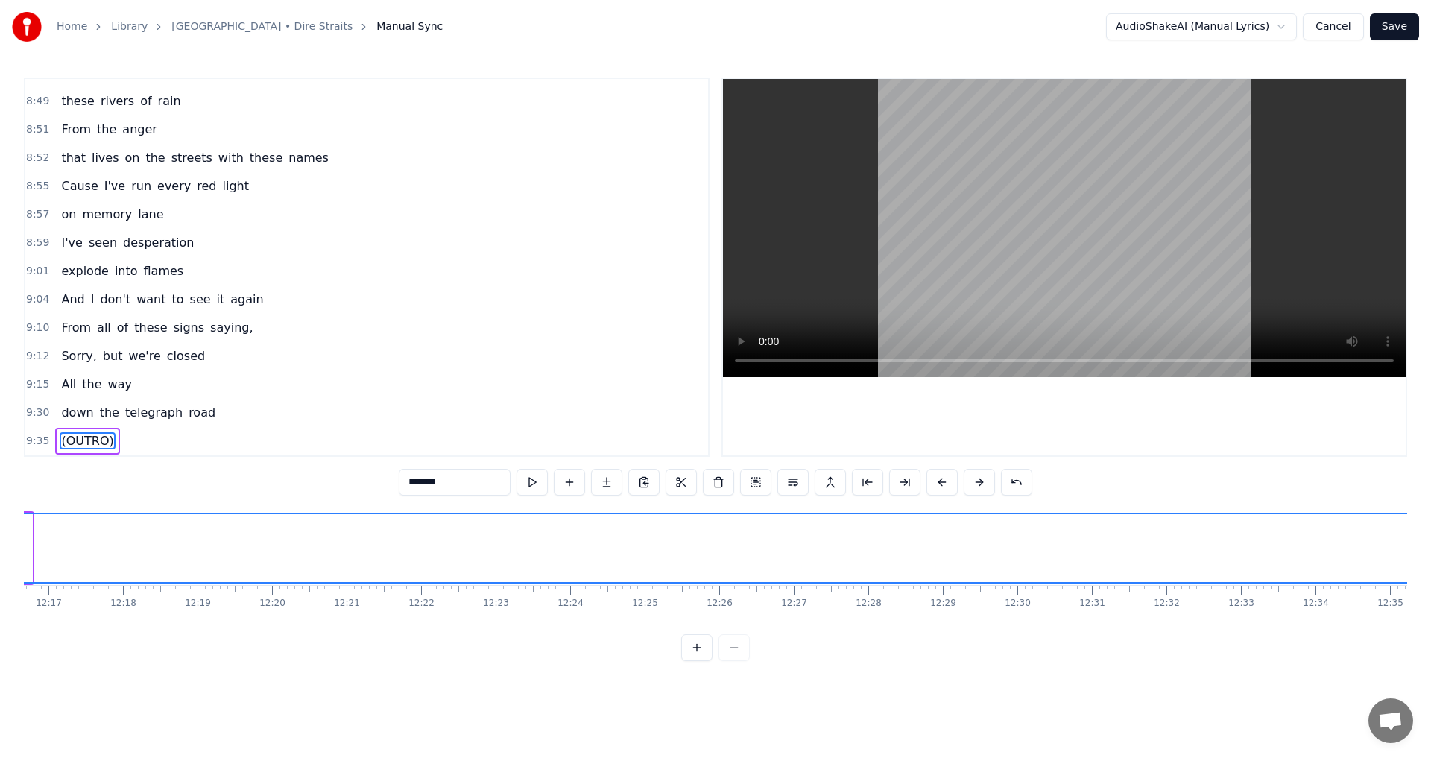
drag, startPoint x: 31, startPoint y: 547, endPoint x: 1423, endPoint y: 562, distance: 1392.7
click at [713, 562] on div "Home Library Telegraph Road • Dire Straits Manual Sync AudioShakeAI (Manual Lyr…" at bounding box center [715, 330] width 1431 height 661
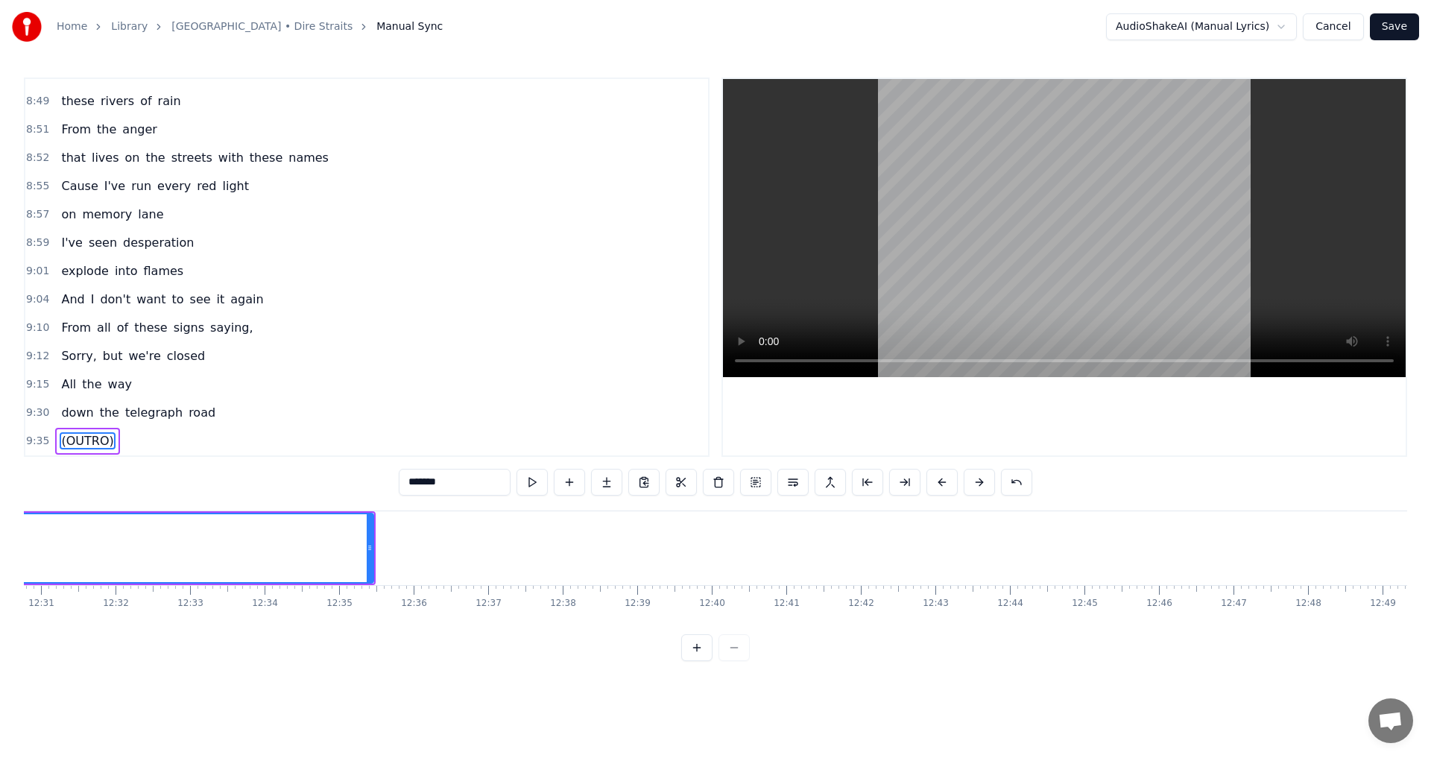
scroll to position [0, 56286]
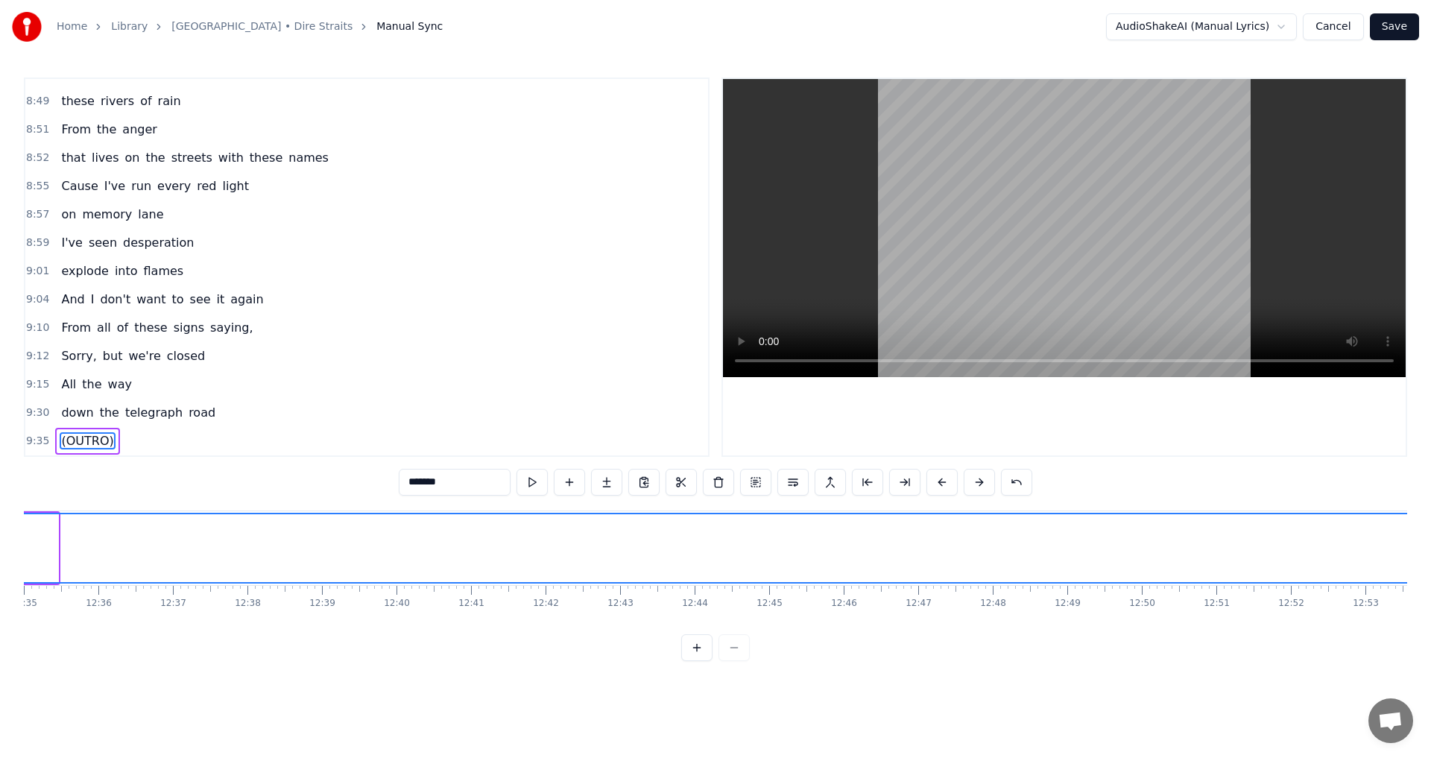
drag, startPoint x: 55, startPoint y: 550, endPoint x: 1431, endPoint y: 560, distance: 1375.5
click at [713, 560] on div "Home Library Telegraph Road • Dire Straits Manual Sync AudioShakeAI (Manual Lyr…" at bounding box center [715, 330] width 1431 height 661
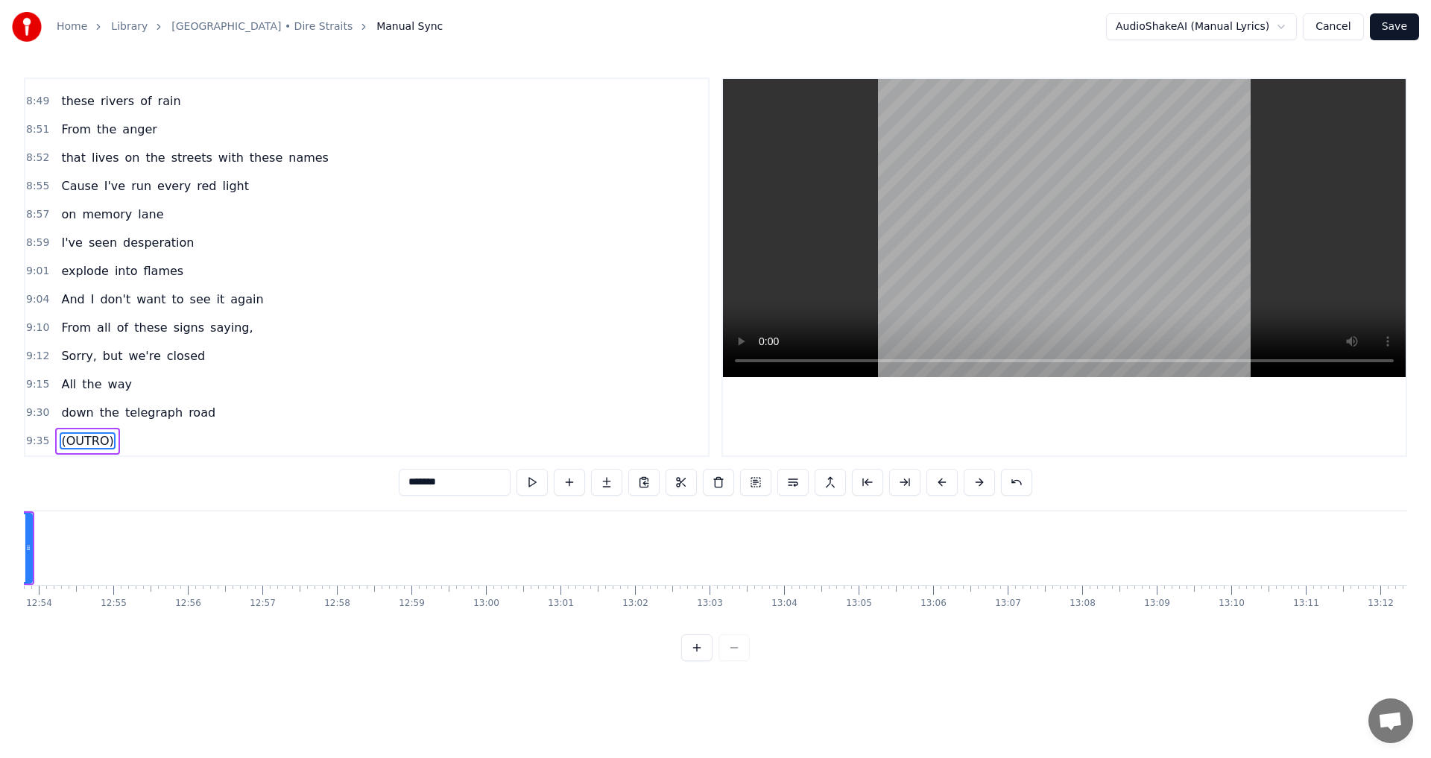
scroll to position [0, 57547]
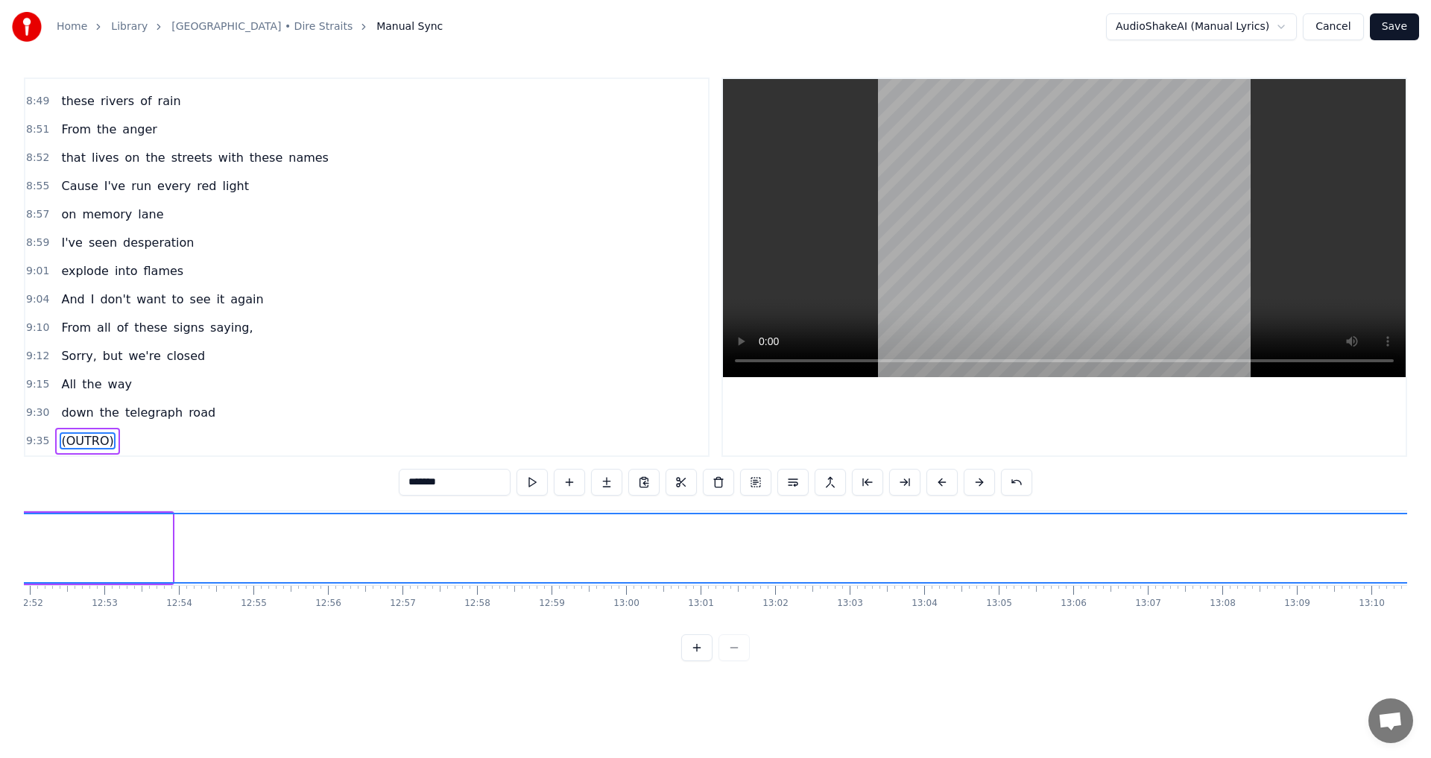
drag, startPoint x: 168, startPoint y: 545, endPoint x: 1431, endPoint y: 534, distance: 1262.2
click at [713, 534] on div "Home Library Telegraph Road • Dire Straits Manual Sync AudioShakeAI (Manual Lyr…" at bounding box center [715, 330] width 1431 height 661
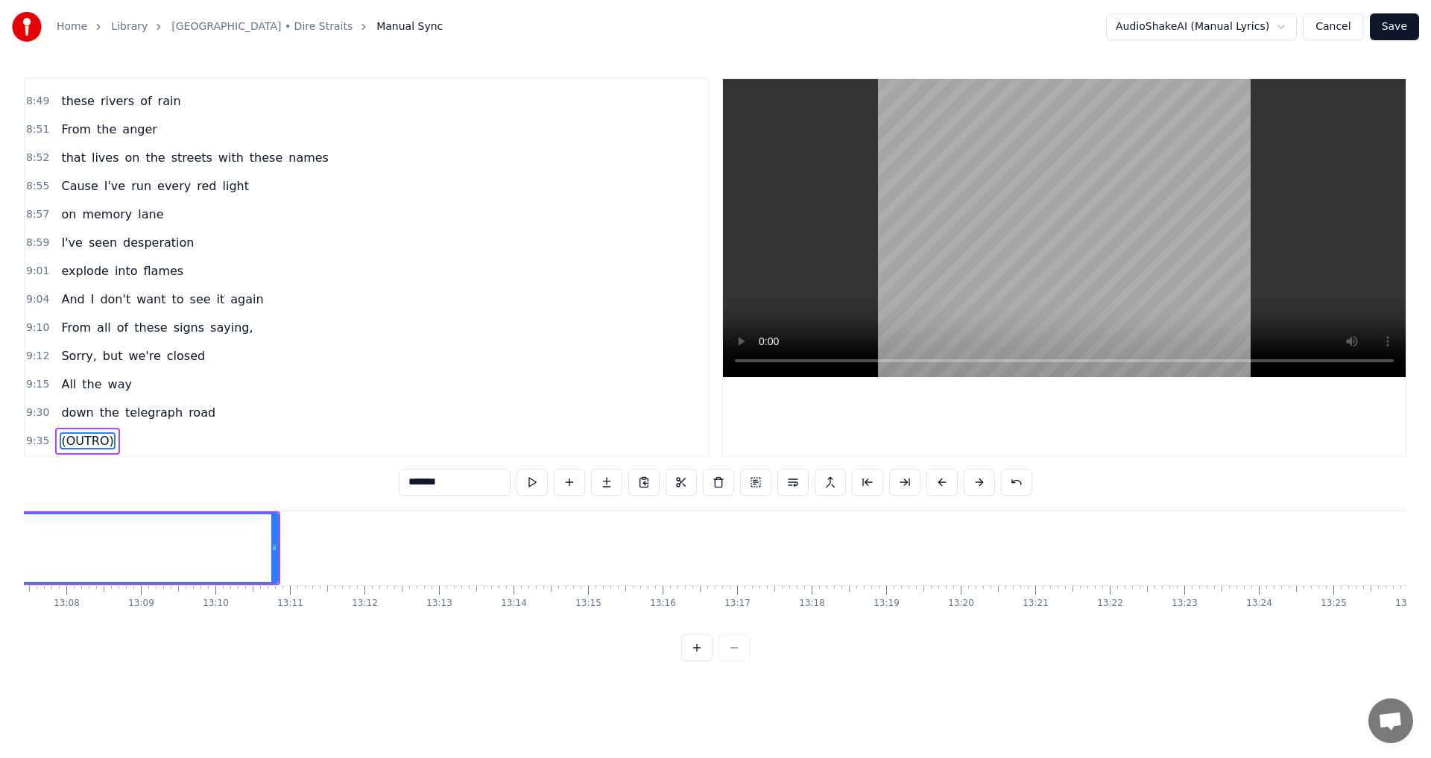
scroll to position [0, 58564]
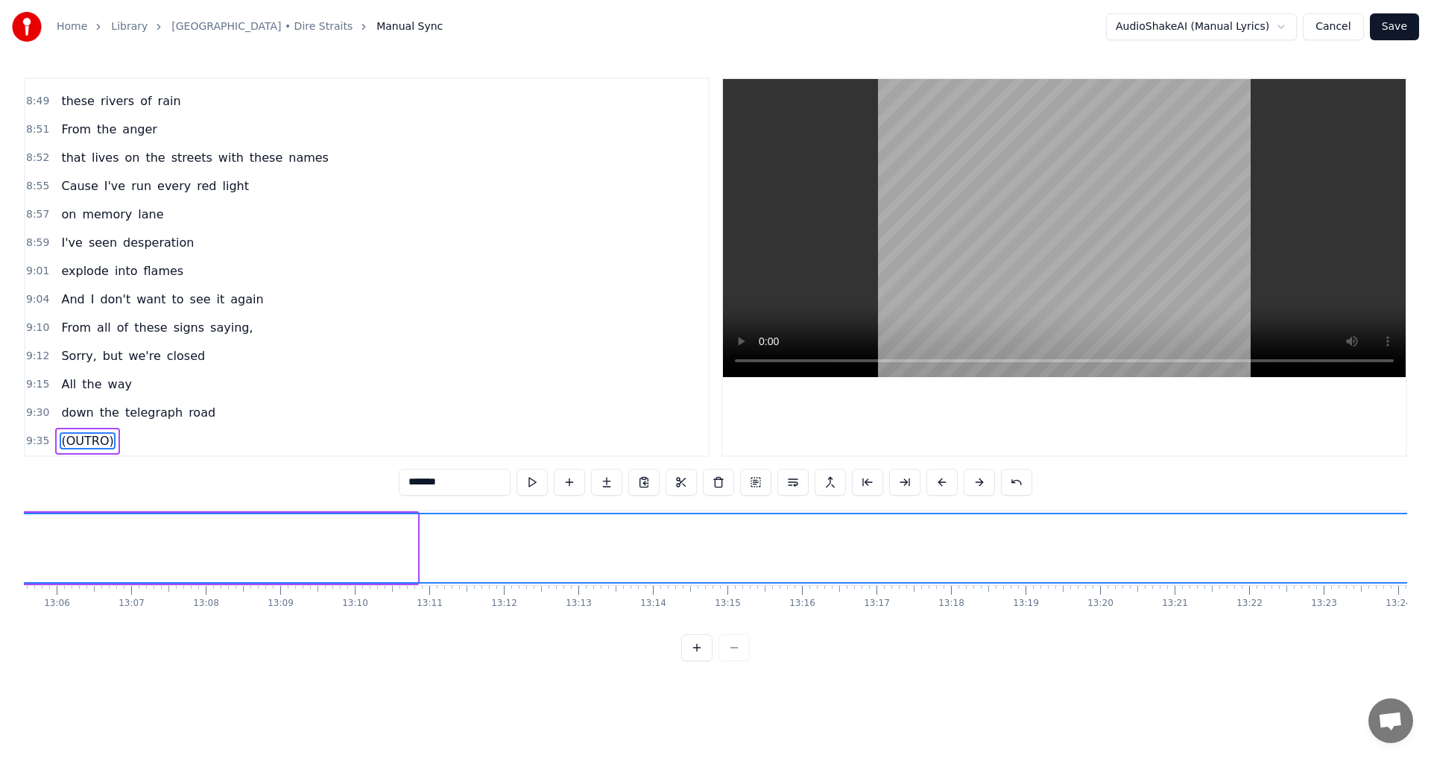
drag, startPoint x: 416, startPoint y: 548, endPoint x: 1421, endPoint y: 531, distance: 1005.1
click at [713, 531] on div "Home Library Telegraph Road • Dire Straits Manual Sync AudioShakeAI (Manual Lyr…" at bounding box center [715, 330] width 1431 height 661
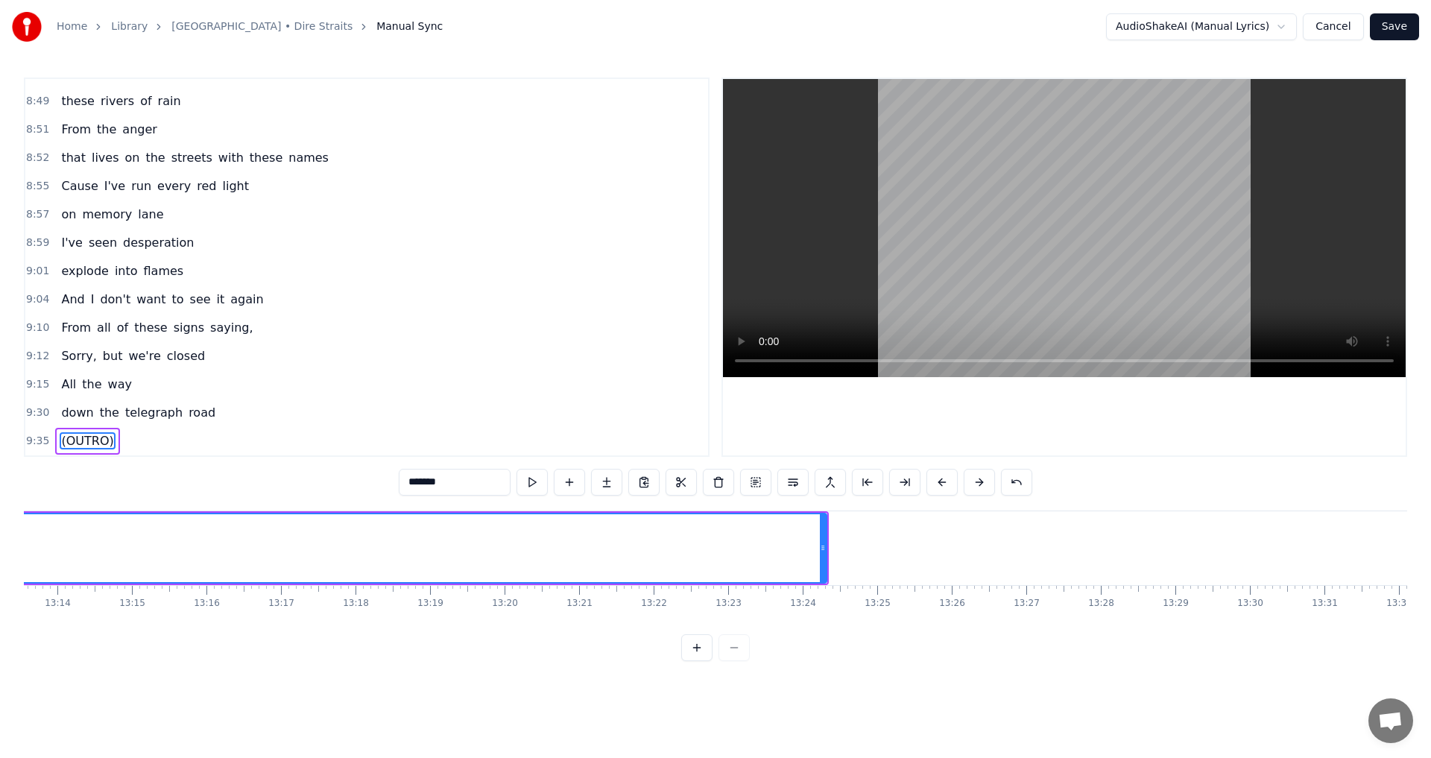
scroll to position [0, 59370]
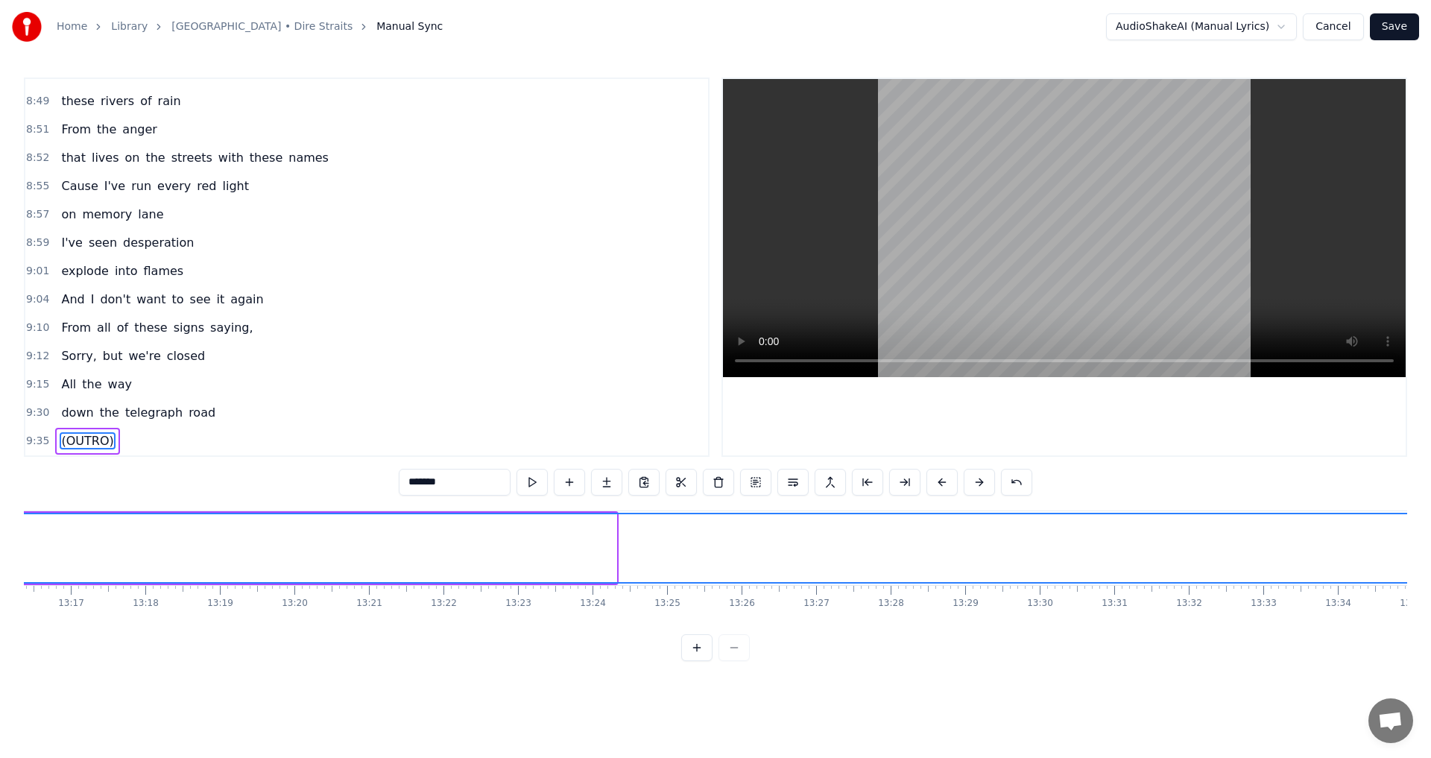
drag, startPoint x: 614, startPoint y: 547, endPoint x: 1431, endPoint y: 499, distance: 817.7
click at [713, 499] on div "Home Library Telegraph Road • Dire Straits Manual Sync AudioShakeAI (Manual Lyr…" at bounding box center [715, 330] width 1431 height 661
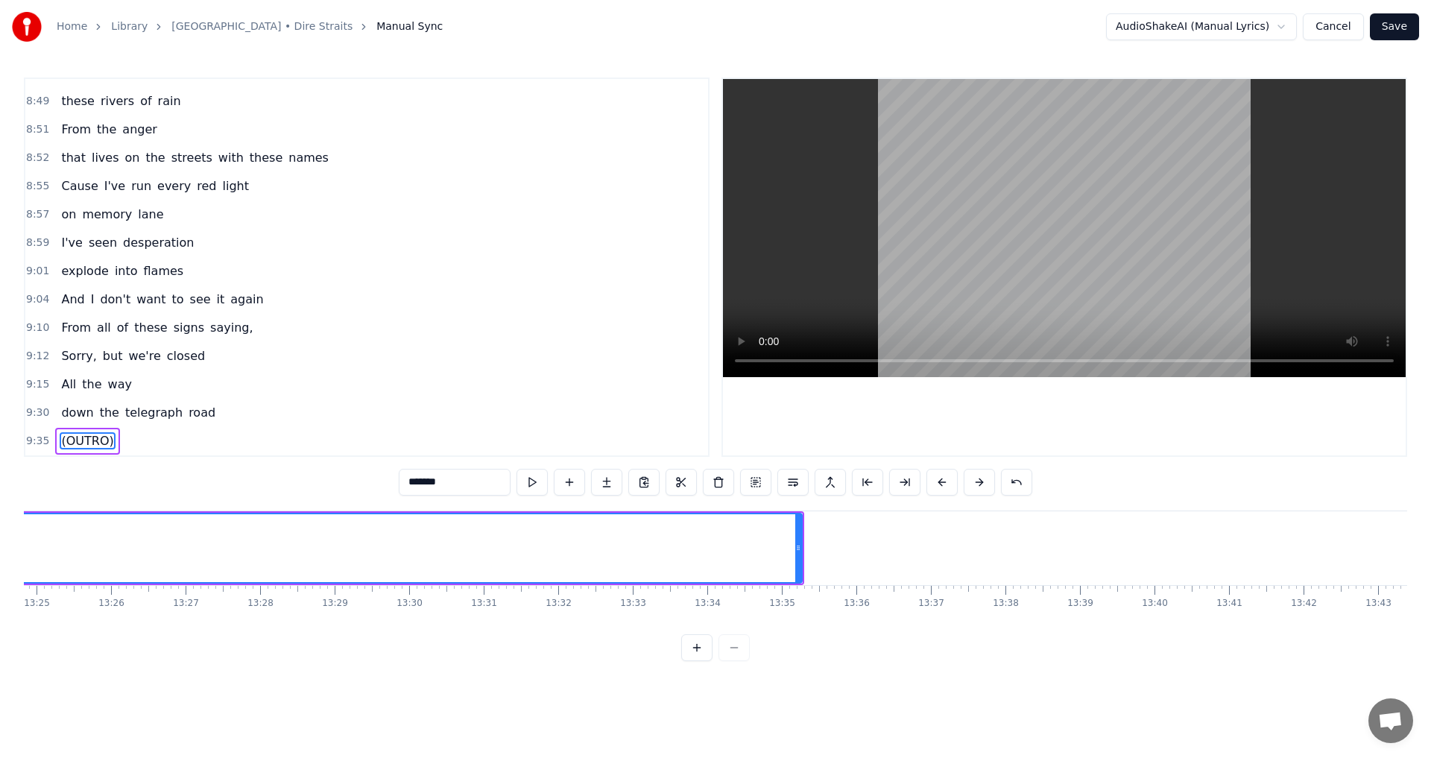
scroll to position [0, 60036]
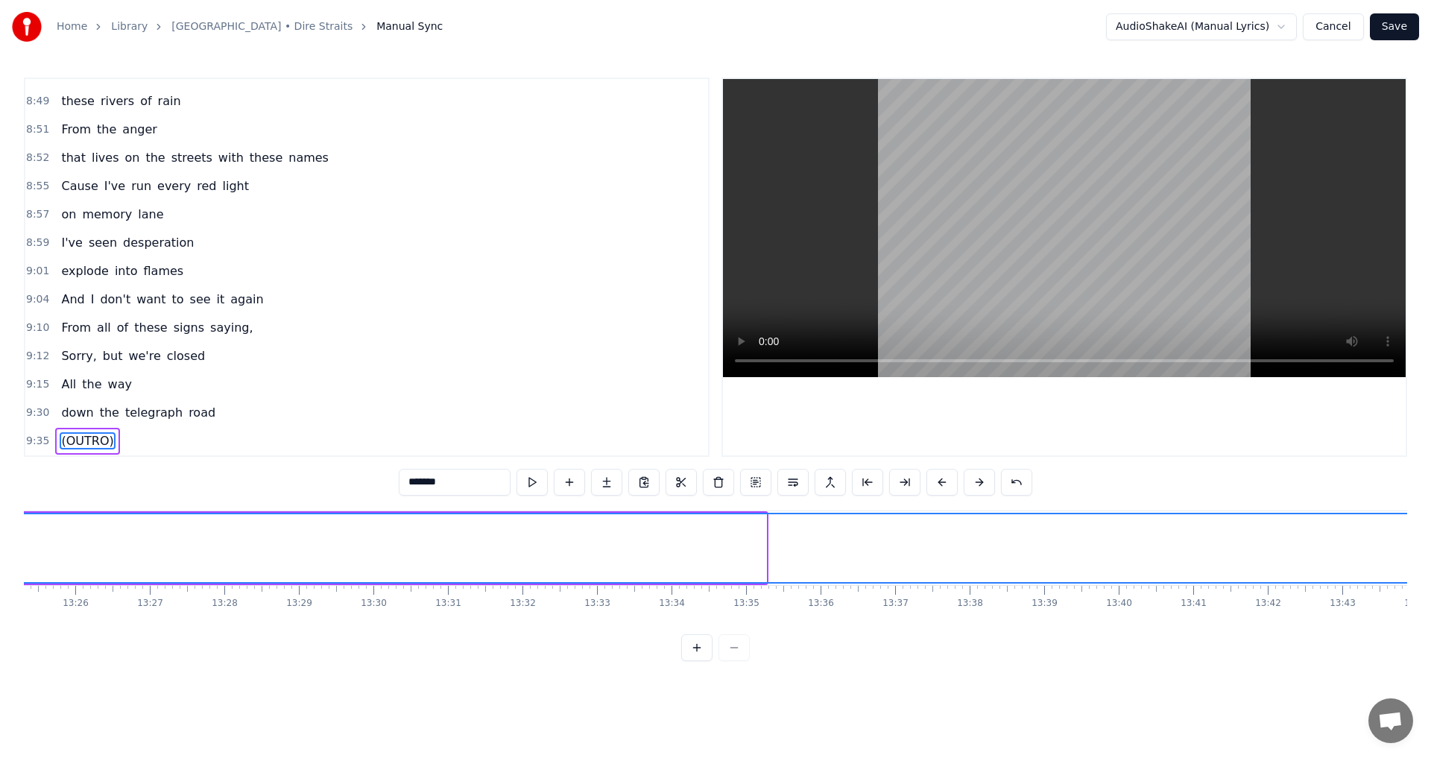
drag, startPoint x: 764, startPoint y: 546, endPoint x: 1431, endPoint y: 533, distance: 666.6
click at [713, 533] on div "Home Library Telegraph Road • Dire Straits Manual Sync AudioShakeAI (Manual Lyr…" at bounding box center [715, 330] width 1431 height 661
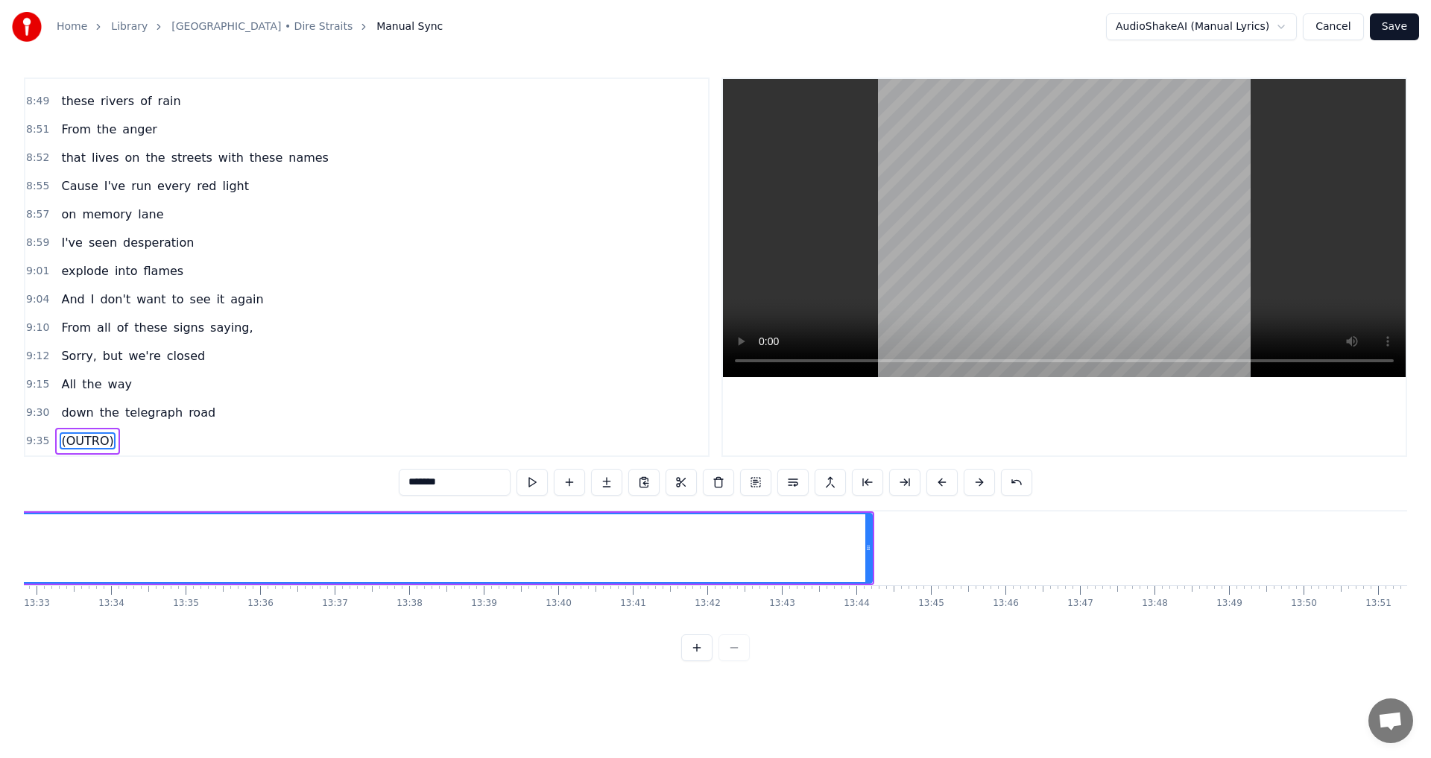
scroll to position [0, 60982]
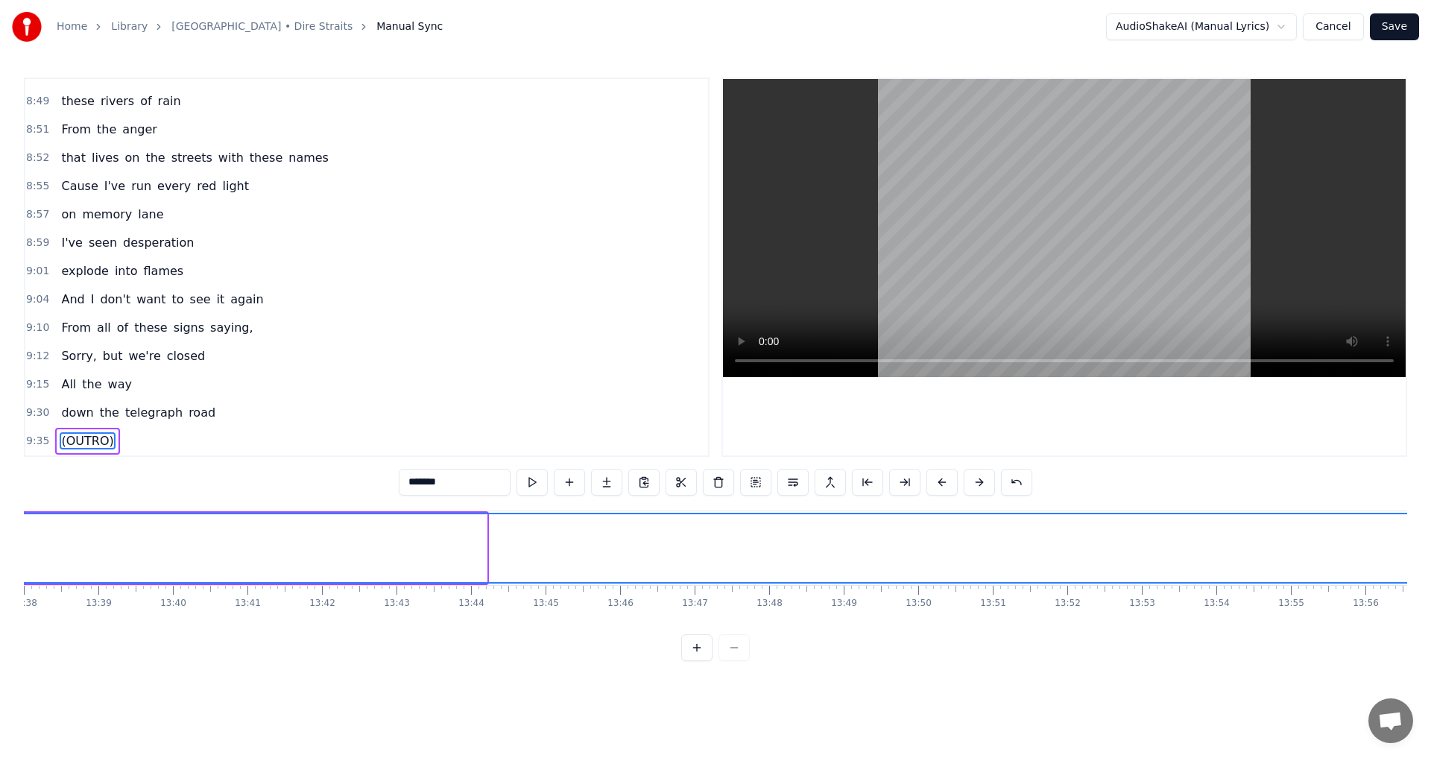
drag, startPoint x: 484, startPoint y: 543, endPoint x: 1431, endPoint y: 519, distance: 947.1
click at [713, 519] on div "Home Library Telegraph Road • Dire Straits Manual Sync AudioShakeAI (Manual Lyr…" at bounding box center [715, 330] width 1431 height 661
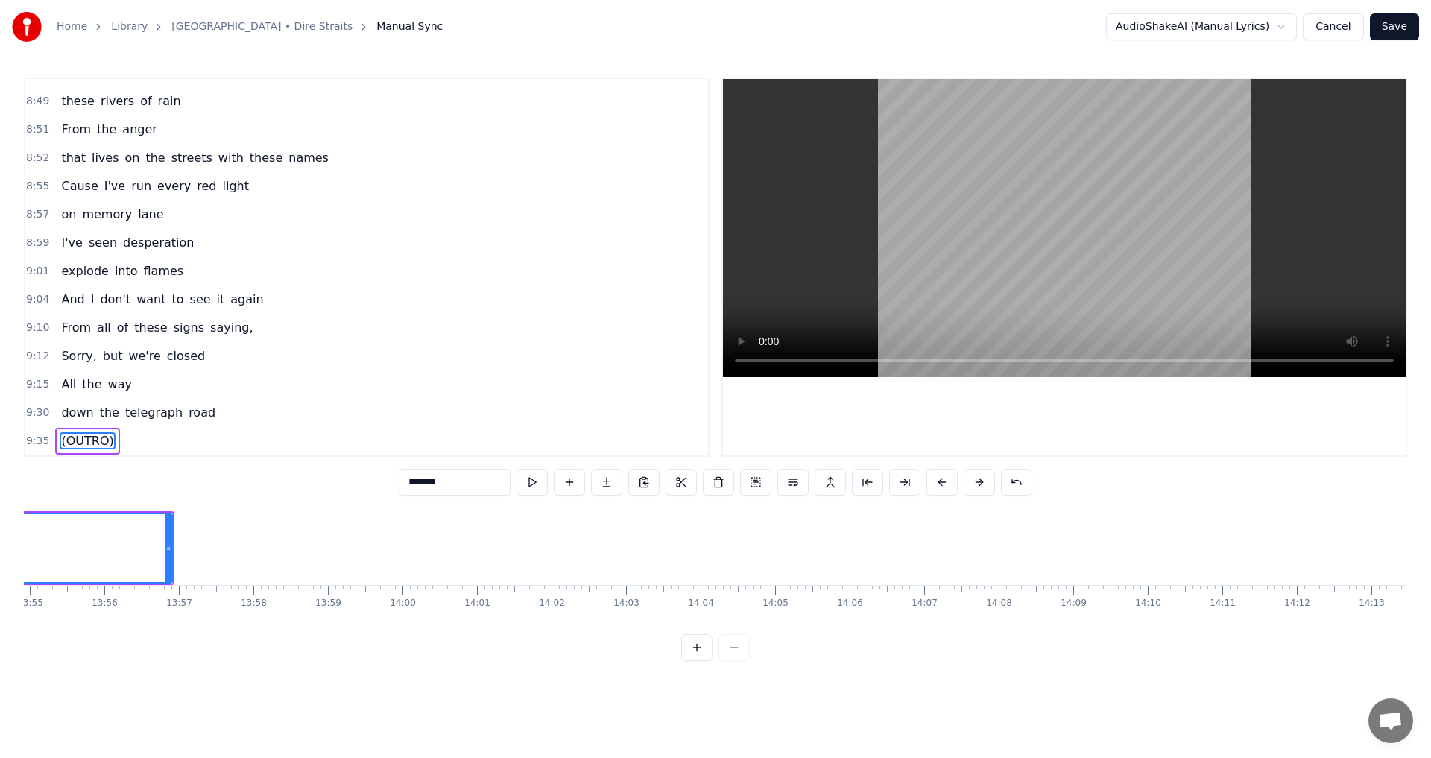
scroll to position [0, 62349]
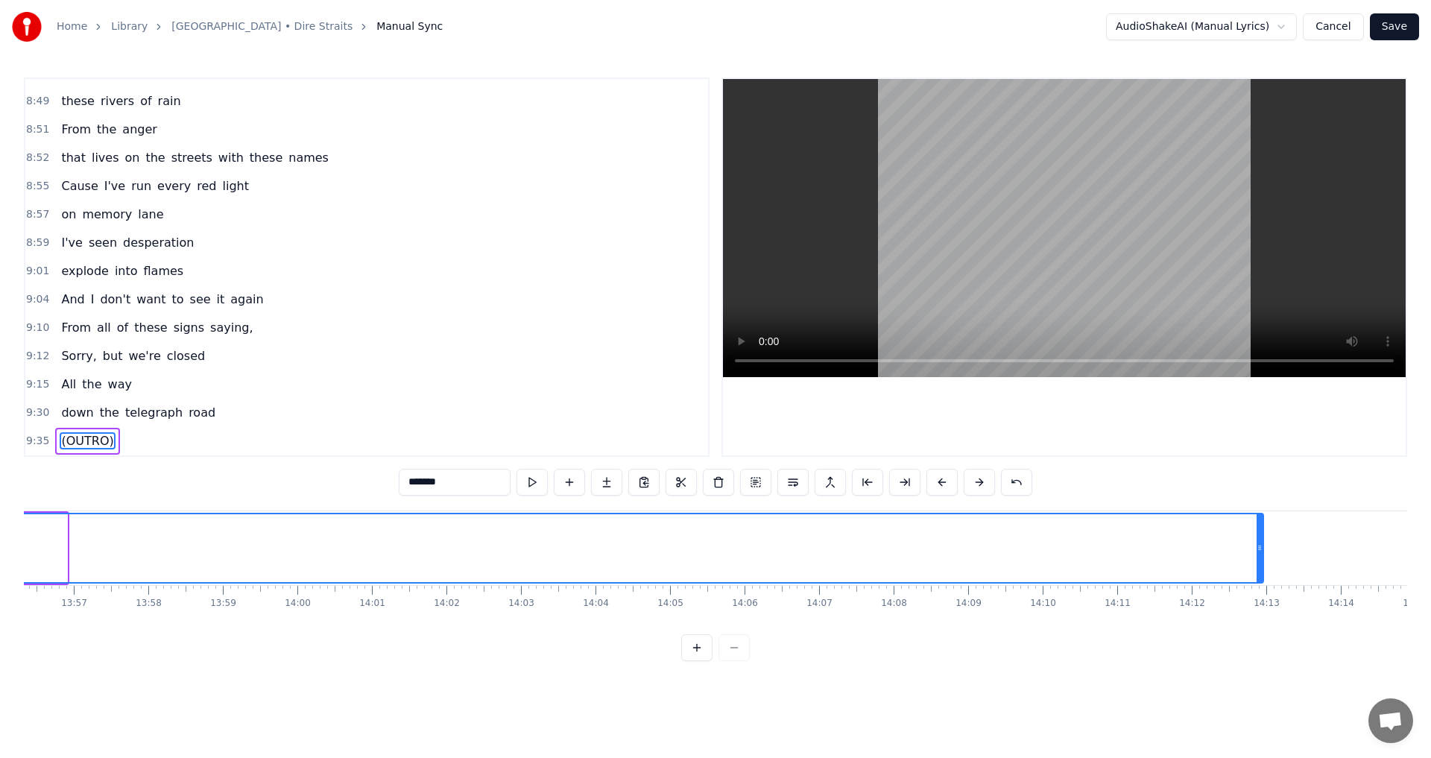
drag, startPoint x: 63, startPoint y: 547, endPoint x: 1259, endPoint y: 540, distance: 1196.6
click at [713, 540] on div at bounding box center [1260, 548] width 6 height 68
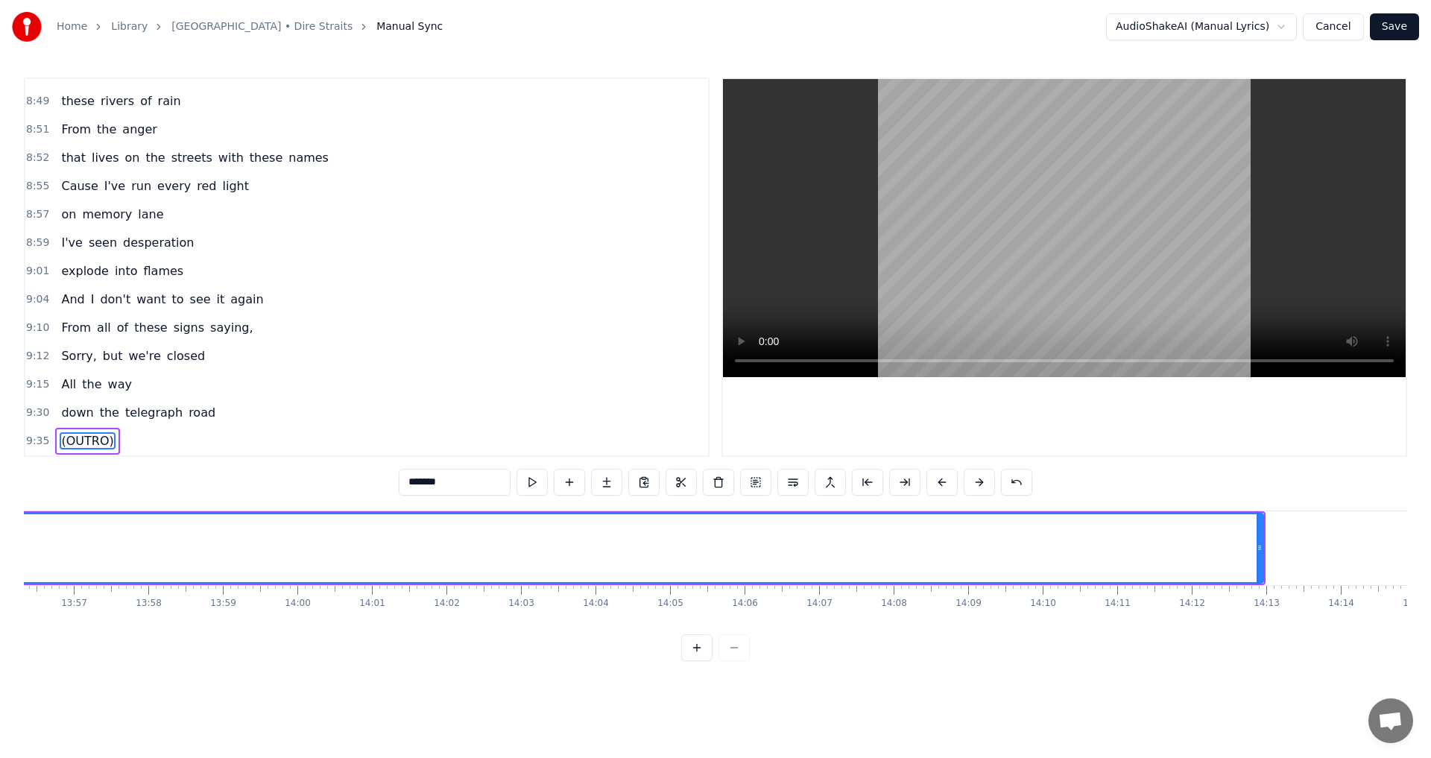
type input "*******"
click at [523, 484] on button at bounding box center [532, 482] width 31 height 27
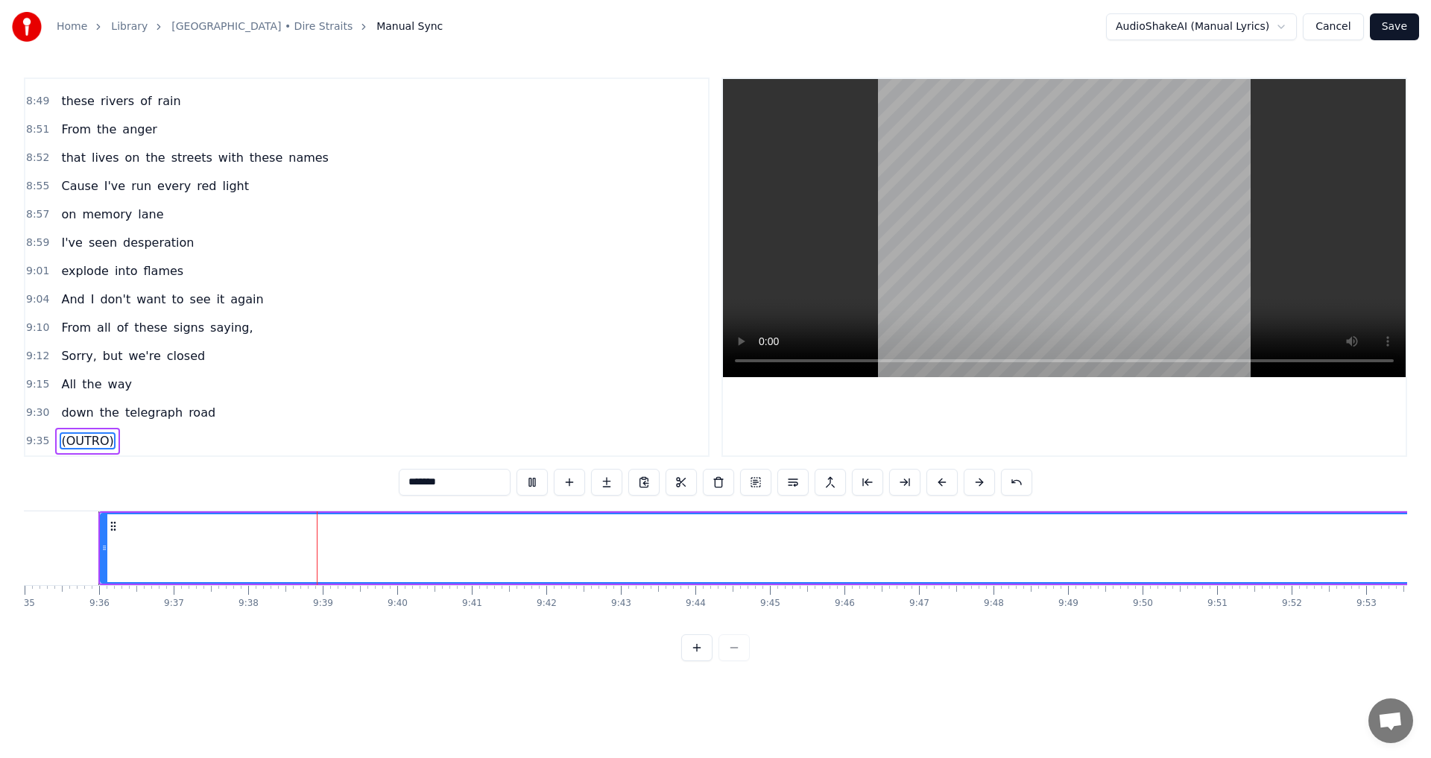
click at [526, 488] on button at bounding box center [532, 482] width 31 height 27
click at [535, 486] on button at bounding box center [532, 482] width 31 height 27
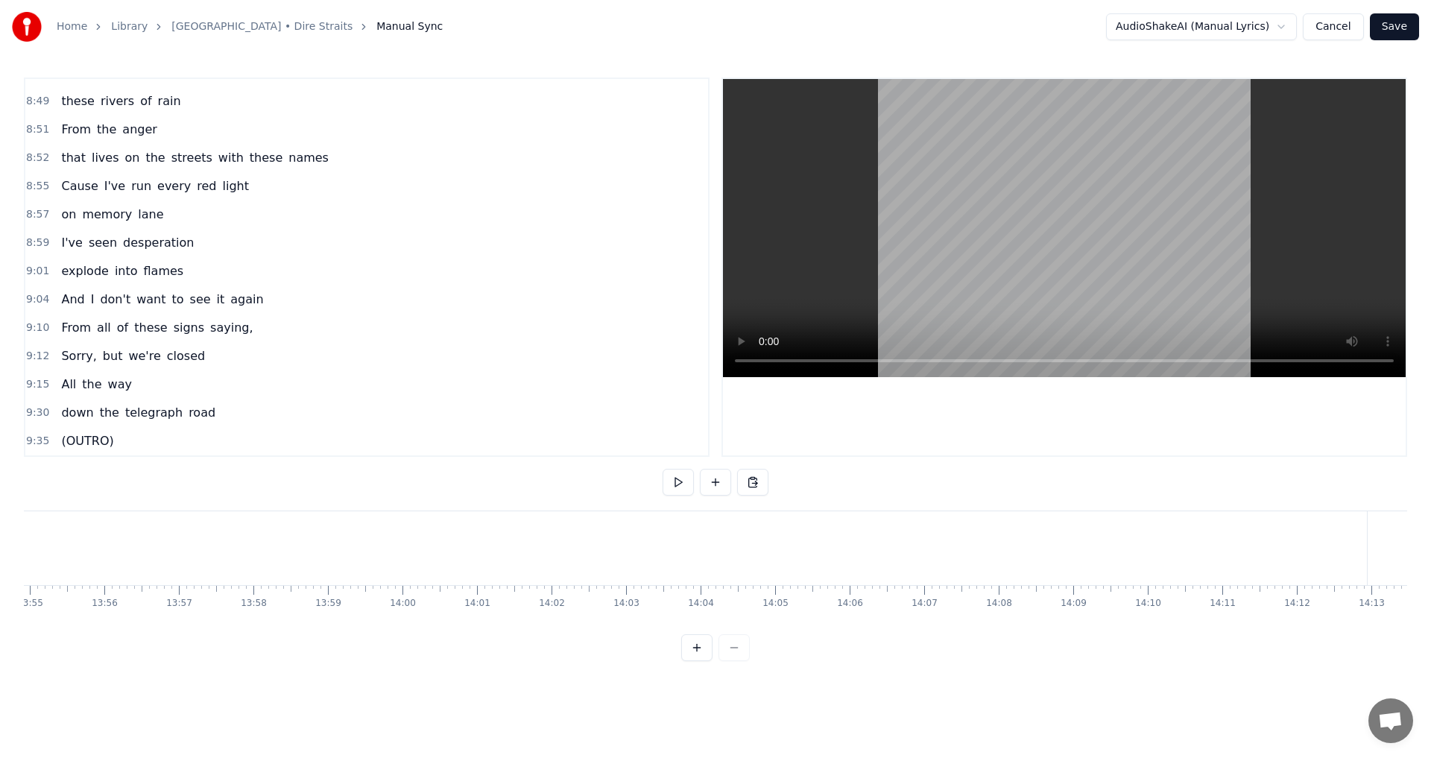
scroll to position [0, 62489]
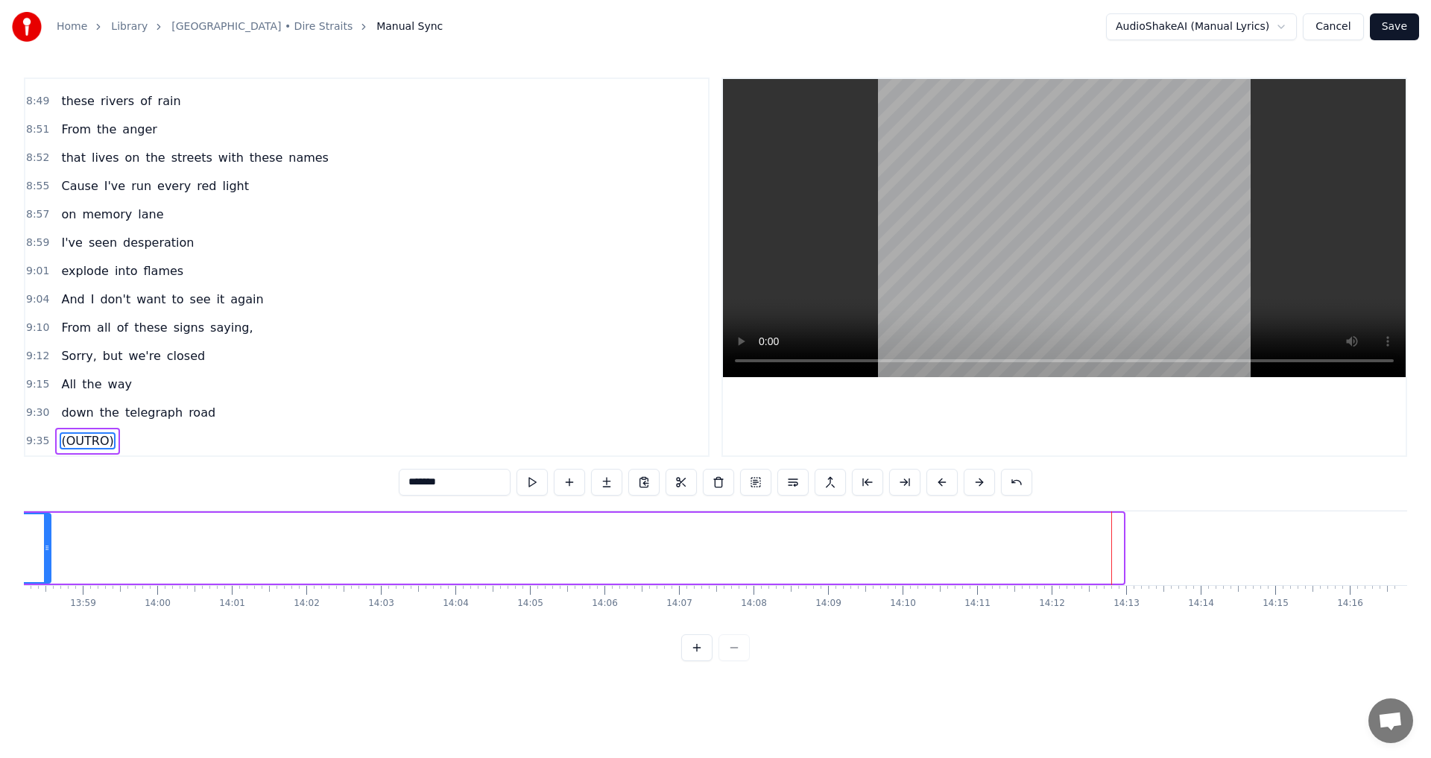
drag, startPoint x: 1118, startPoint y: 550, endPoint x: 45, endPoint y: 554, distance: 1072.8
click at [45, 554] on div at bounding box center [47, 548] width 6 height 68
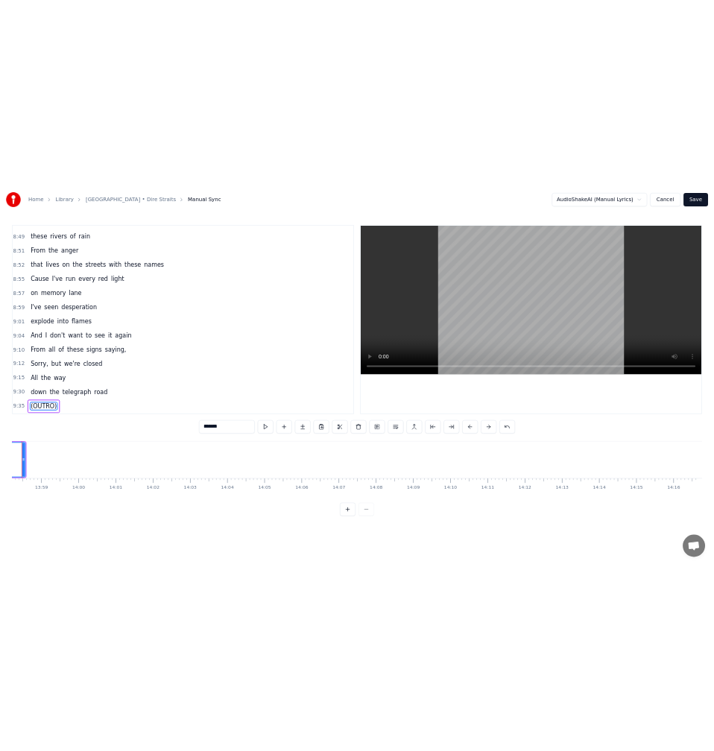
scroll to position [0, 62434]
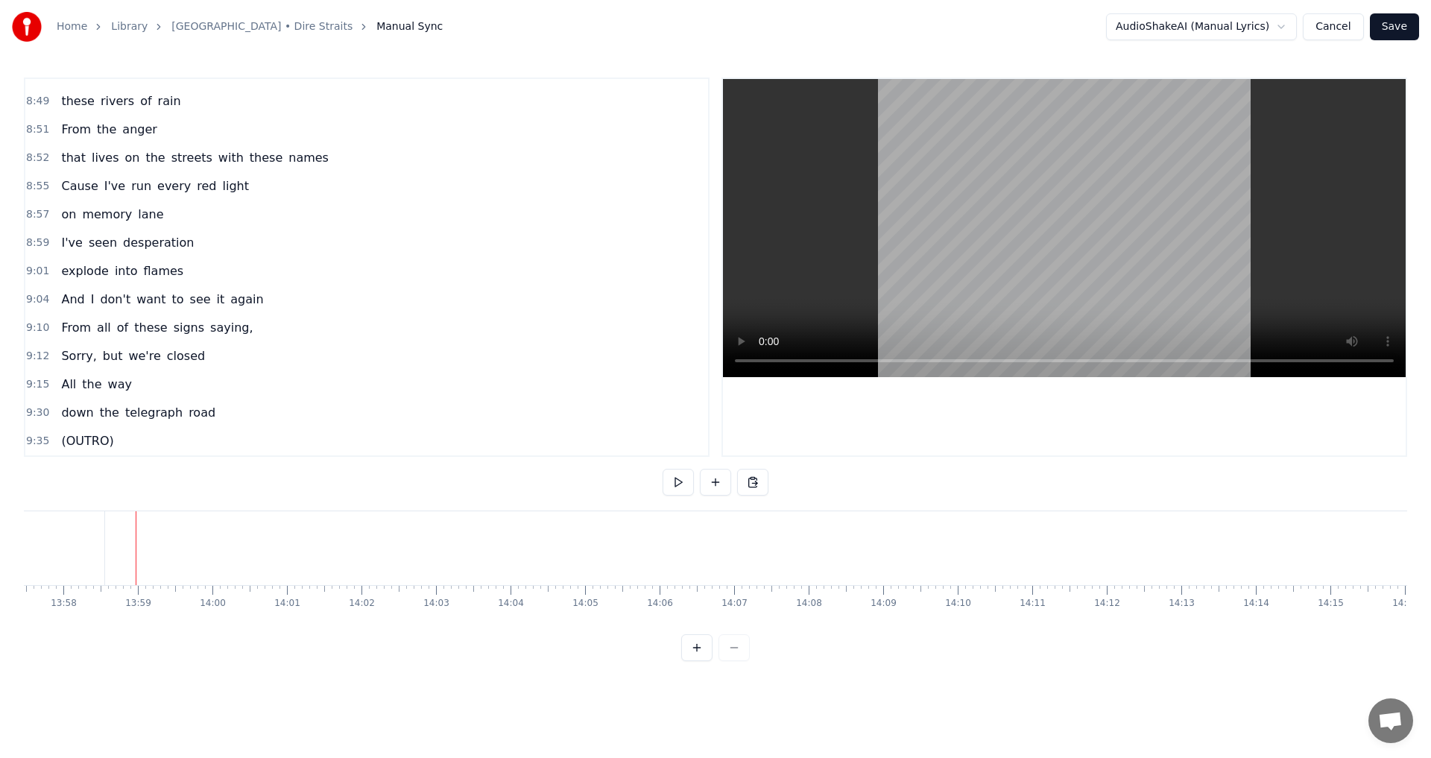
click at [660, 477] on div "2:13 Well a long time ago, came a man on a track 2:18 Walking thirty miles with…" at bounding box center [716, 370] width 1384 height 584
click at [673, 482] on button at bounding box center [678, 482] width 31 height 27
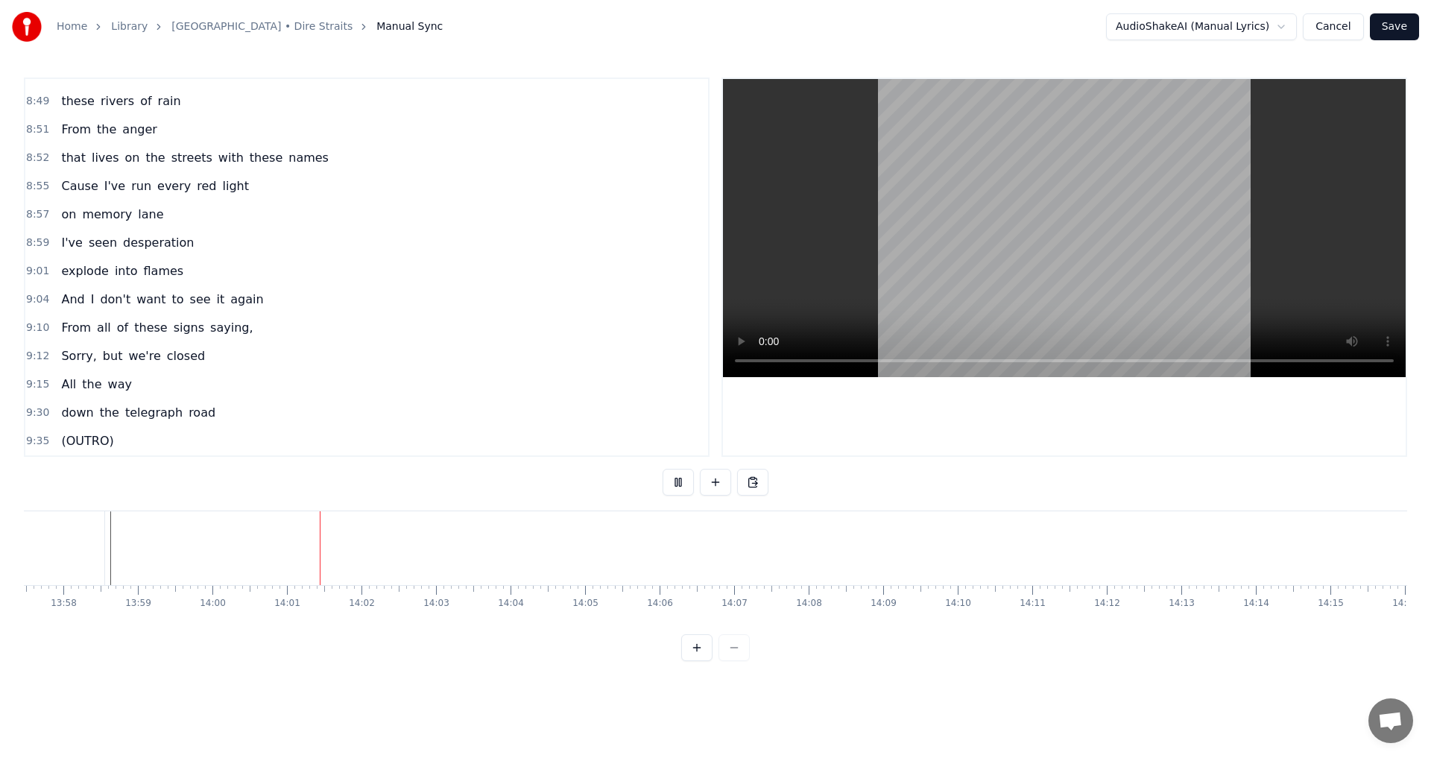
click at [673, 482] on button at bounding box center [678, 482] width 31 height 27
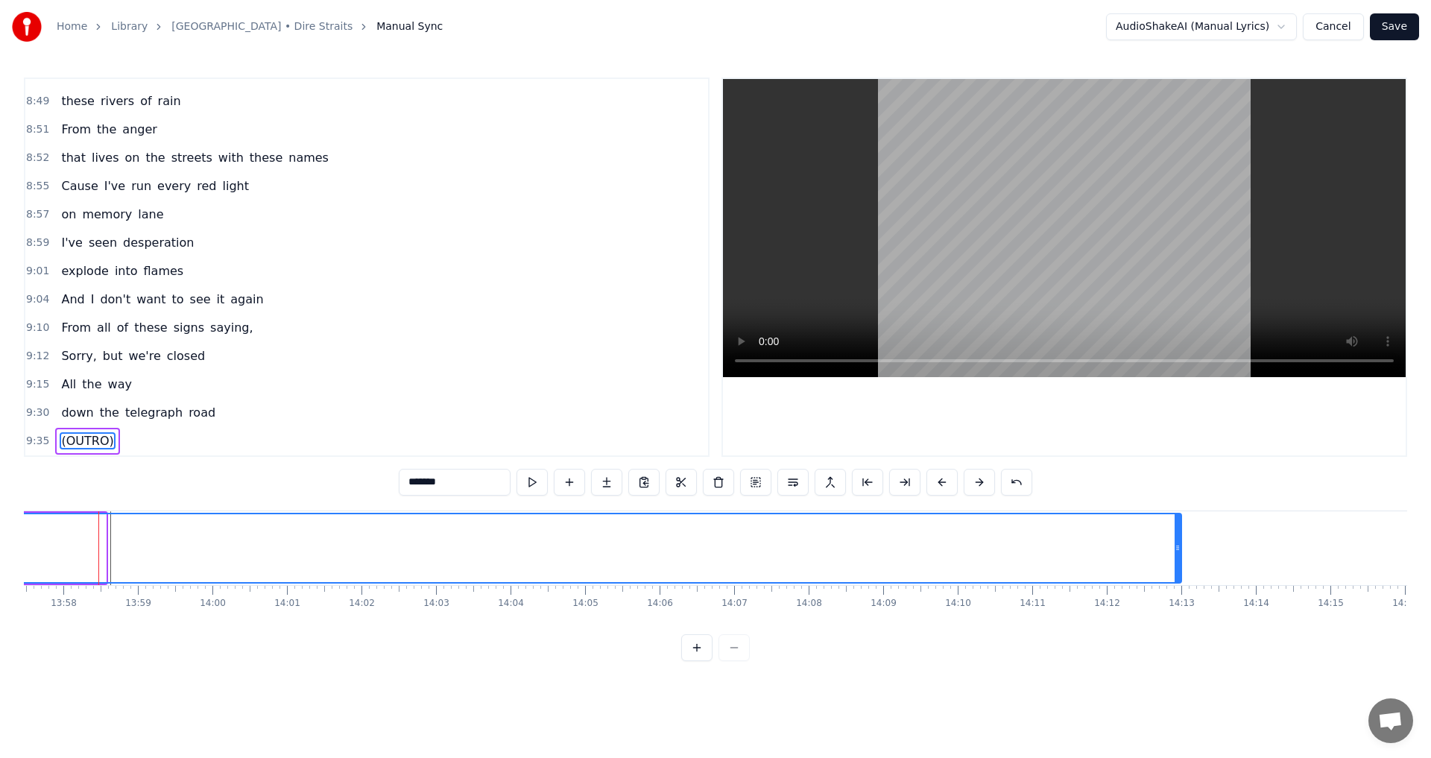
drag, startPoint x: 104, startPoint y: 547, endPoint x: 1179, endPoint y: 563, distance: 1075.9
click at [713, 563] on div at bounding box center [1178, 548] width 6 height 68
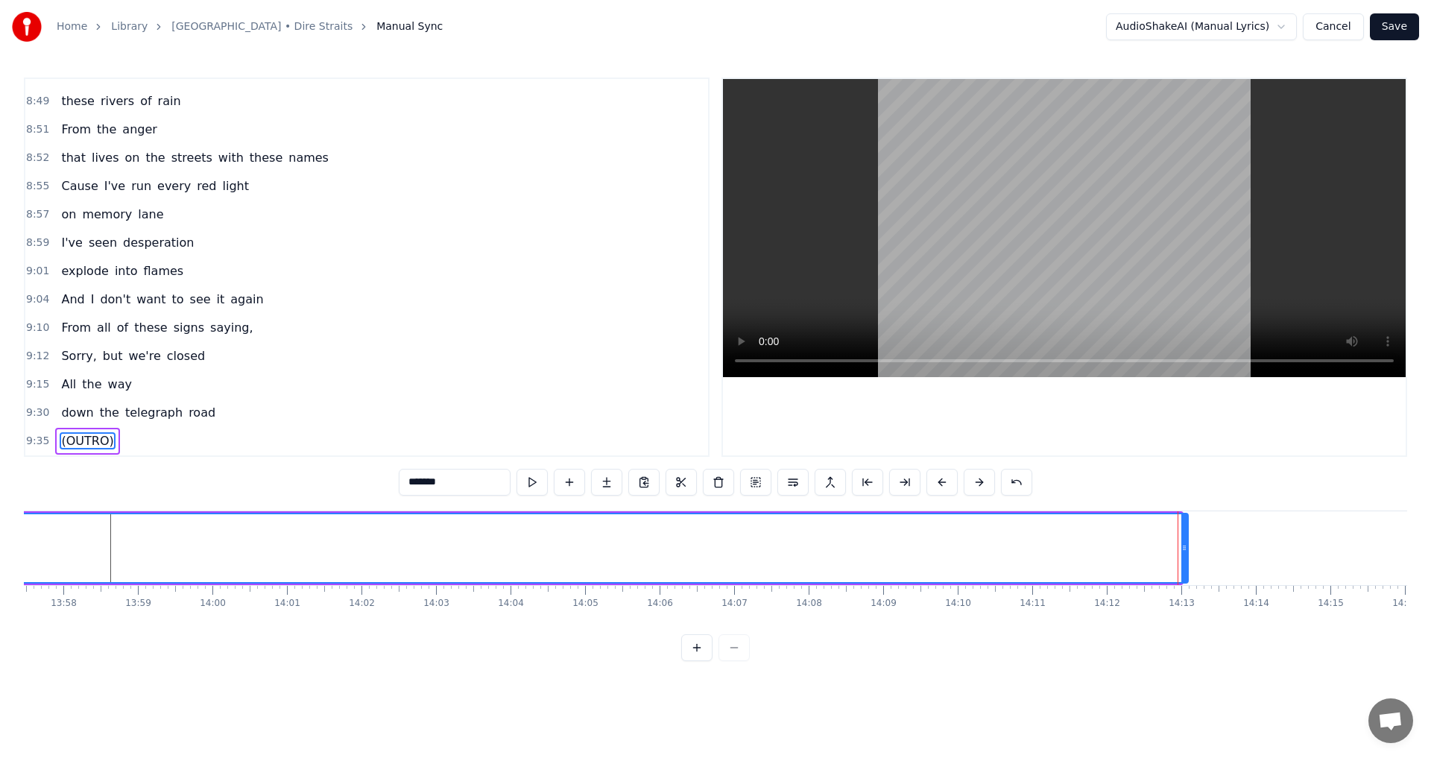
click at [713, 547] on icon at bounding box center [1185, 548] width 6 height 12
click at [713, 28] on button "Save" at bounding box center [1394, 26] width 49 height 27
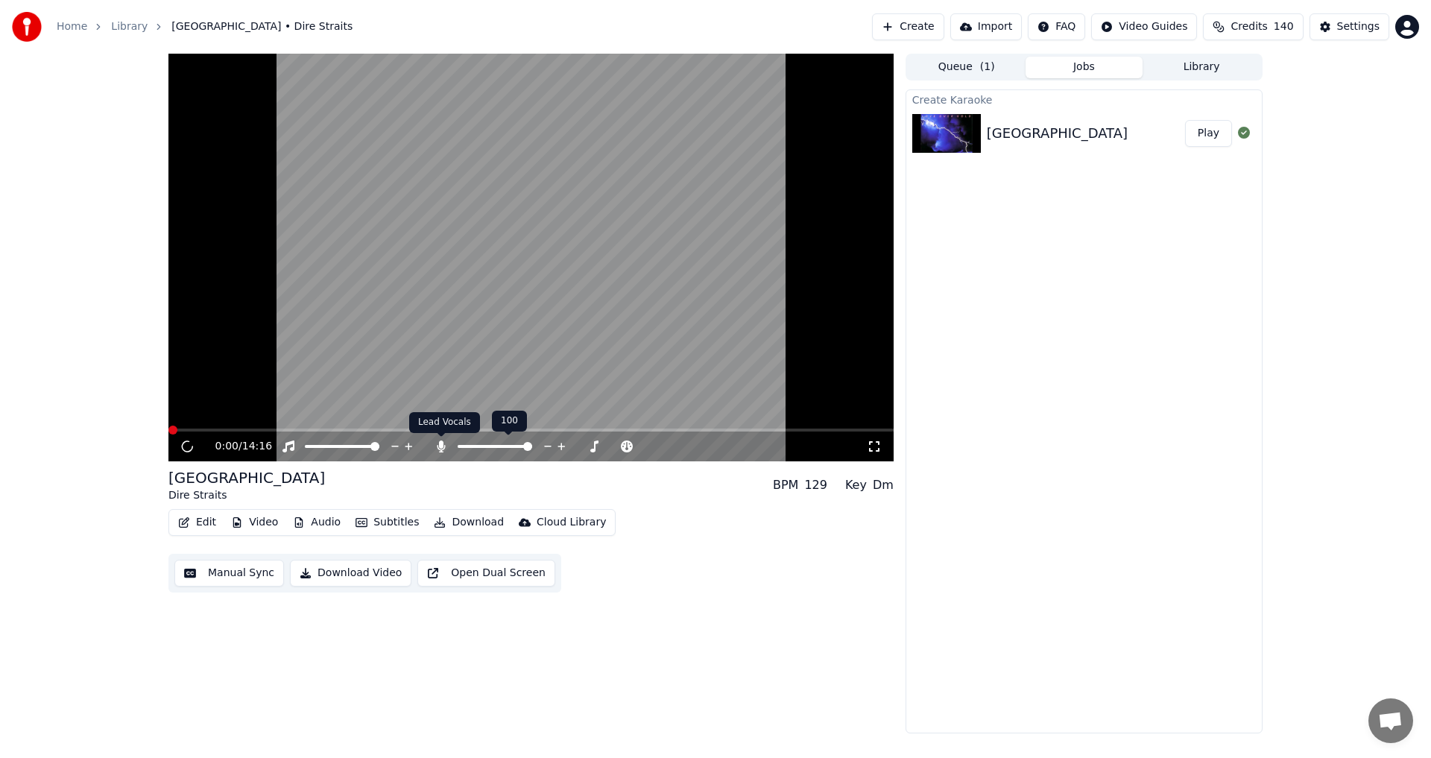
click at [438, 447] on icon at bounding box center [441, 447] width 8 height 12
click at [189, 447] on icon at bounding box center [186, 446] width 7 height 9
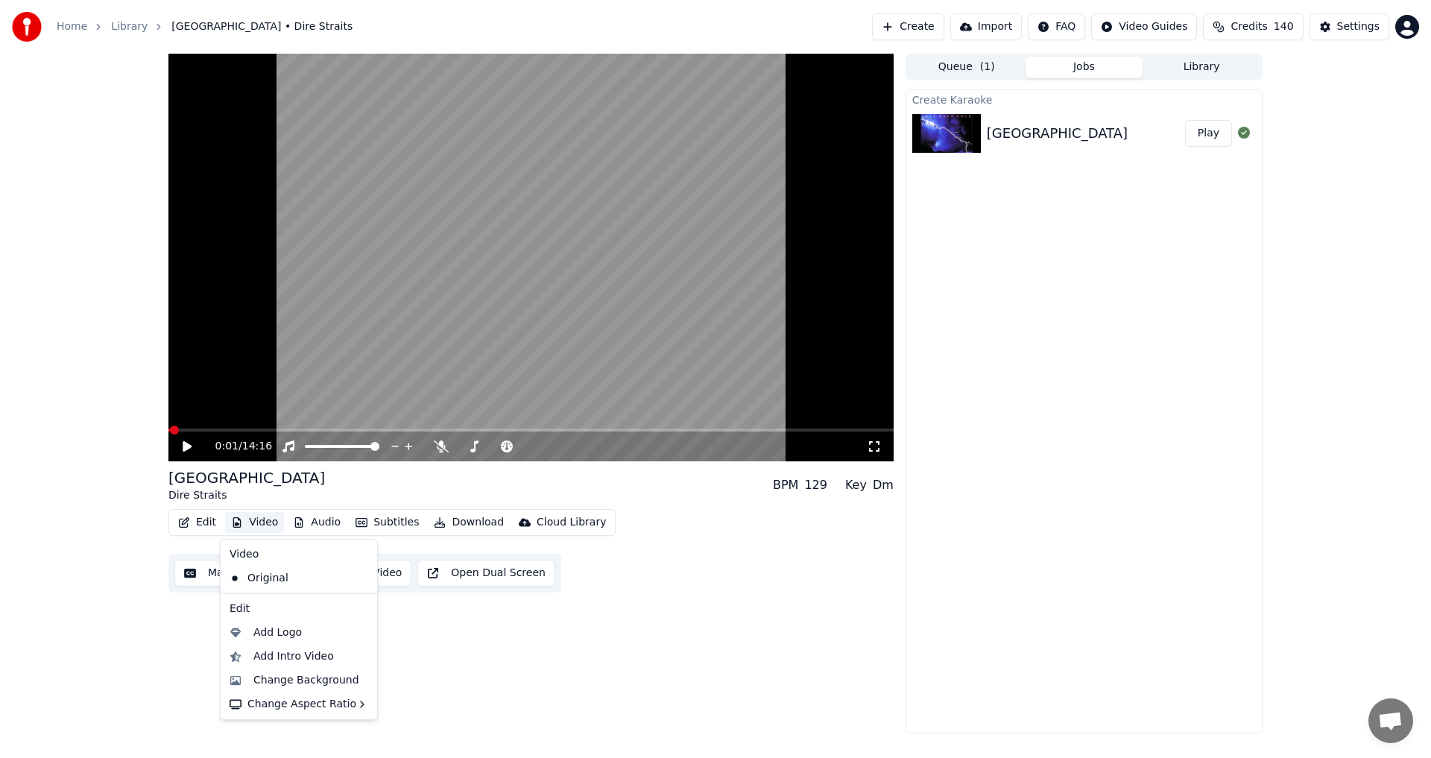
click at [252, 525] on button "Video" at bounding box center [254, 522] width 59 height 21
click at [286, 636] on div "Add Logo" at bounding box center [277, 632] width 48 height 15
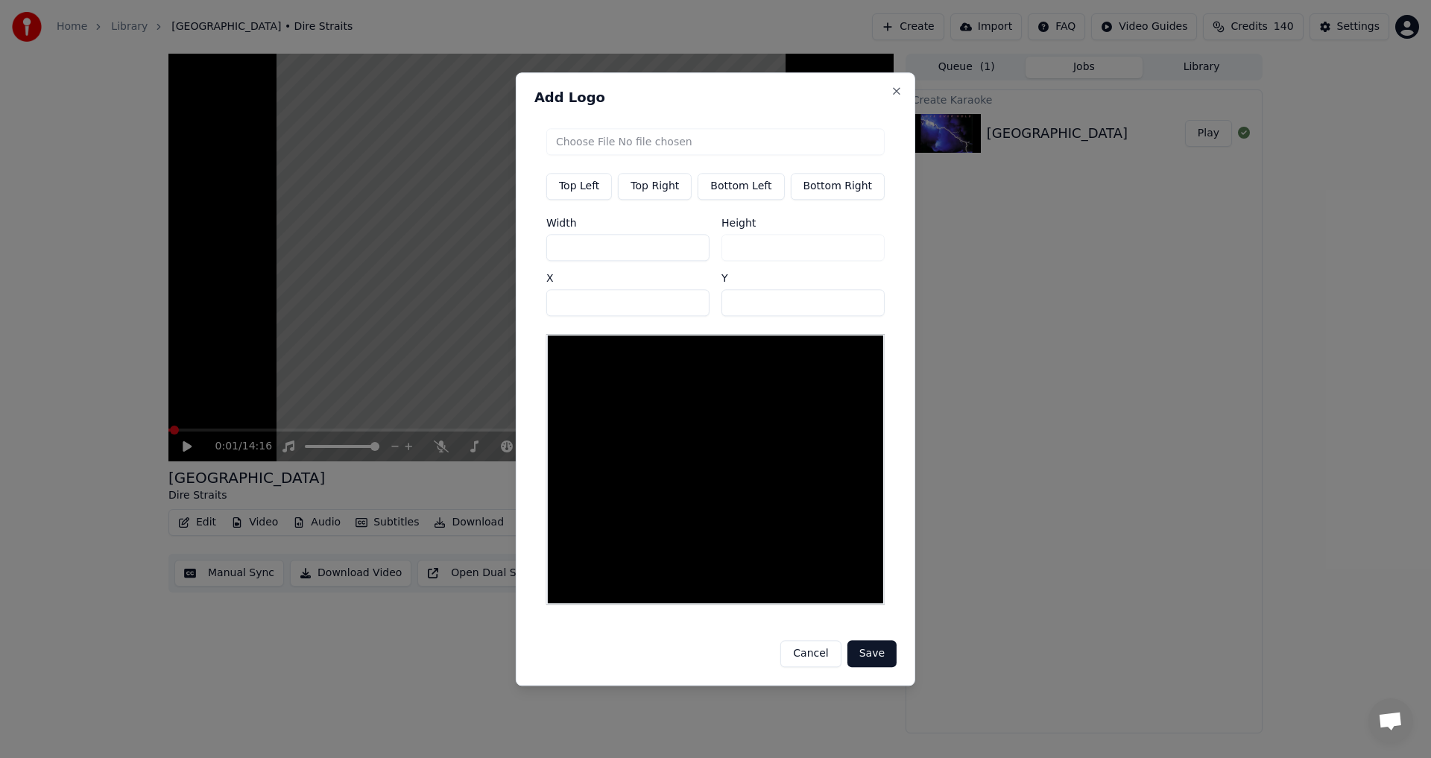
click at [658, 190] on button "Top Right" at bounding box center [655, 186] width 74 height 27
type input "***"
click at [666, 151] on input "file" at bounding box center [715, 141] width 338 height 27
type input "**********"
type input "***"
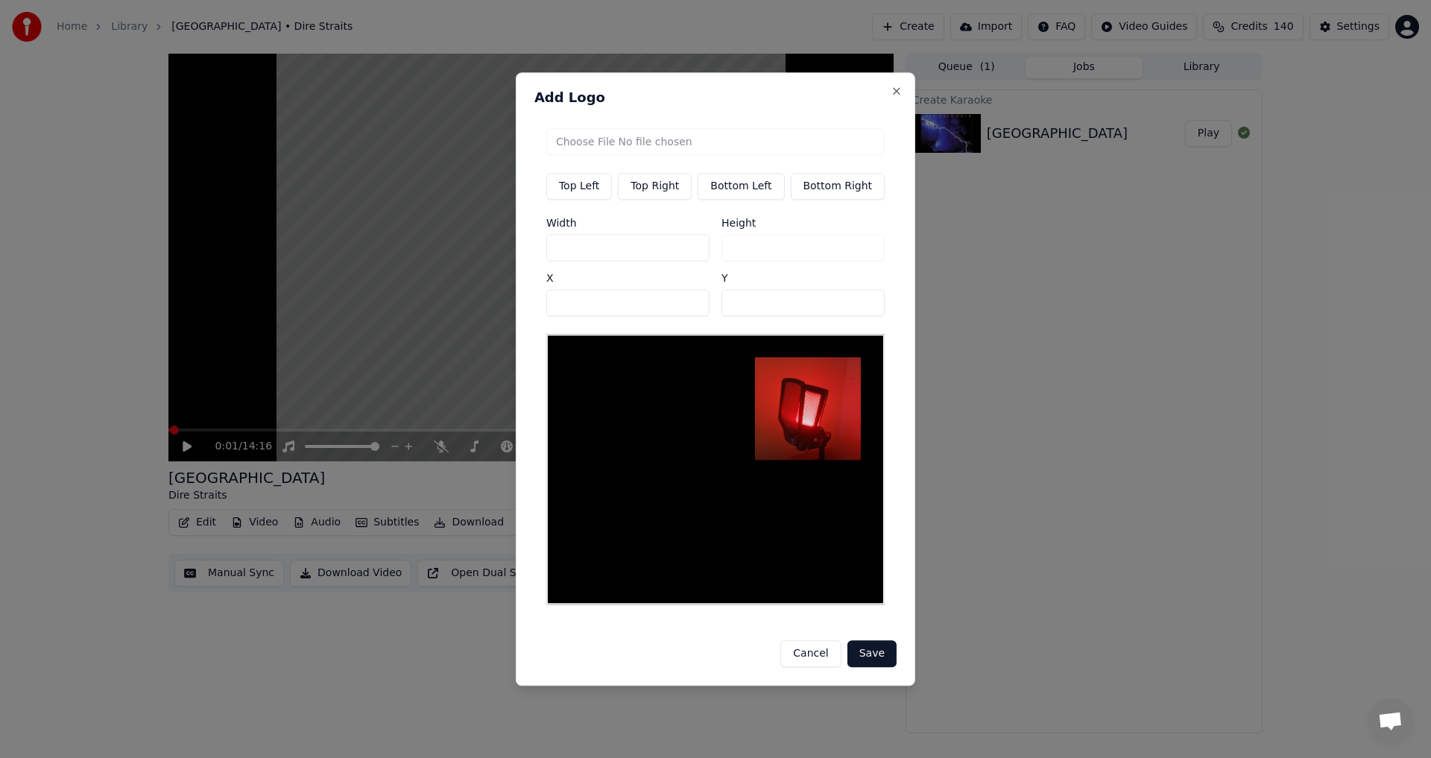
drag, startPoint x: 638, startPoint y: 248, endPoint x: 523, endPoint y: 254, distance: 115.7
click at [523, 254] on body "Home Library Telegraph Road • Dire Straits Create Import FAQ Video Guides Credi…" at bounding box center [715, 379] width 1431 height 758
type input "*"
type input "**"
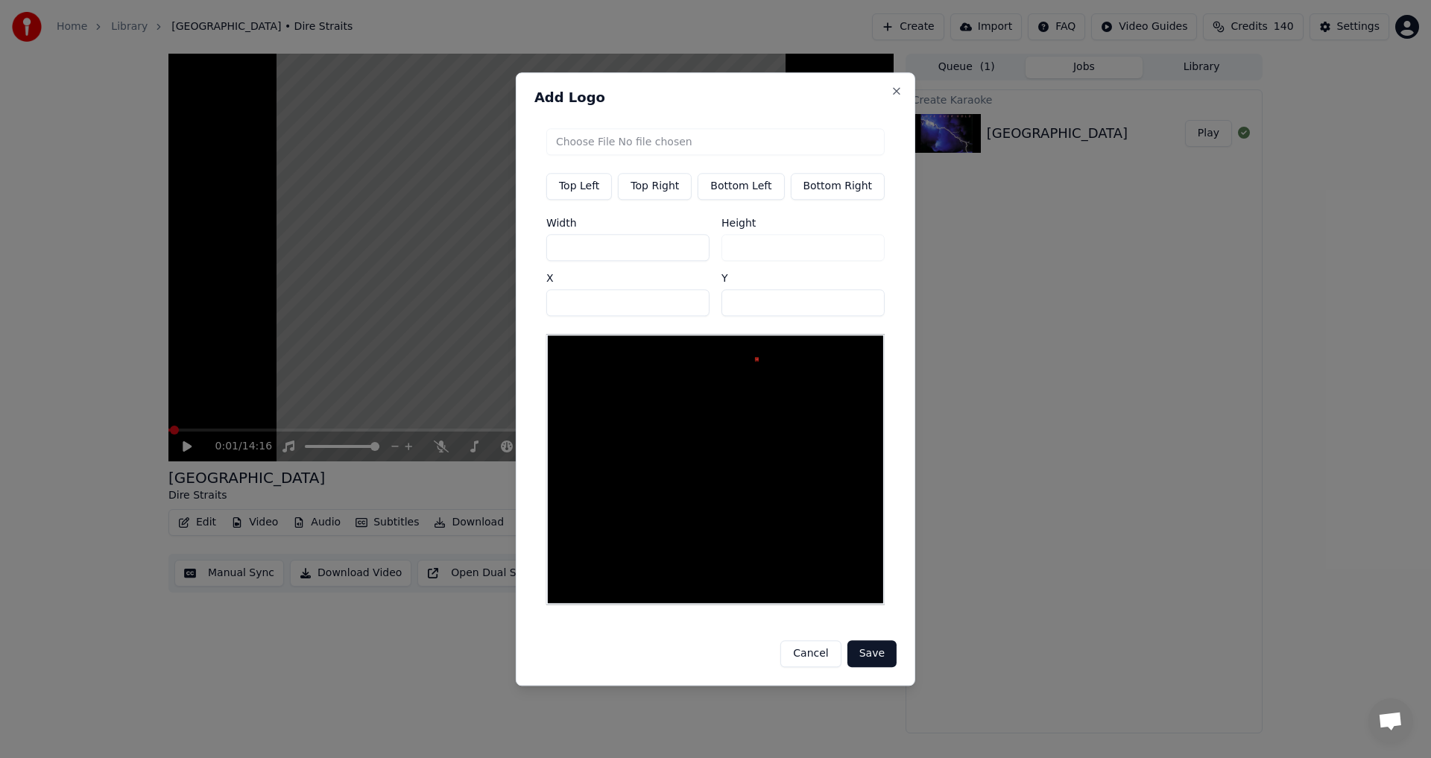
type input "**"
drag, startPoint x: 735, startPoint y: 315, endPoint x: 710, endPoint y: 317, distance: 25.4
click at [710, 316] on div "Width ** Height ** X *** Y **" at bounding box center [715, 267] width 338 height 98
type input "**"
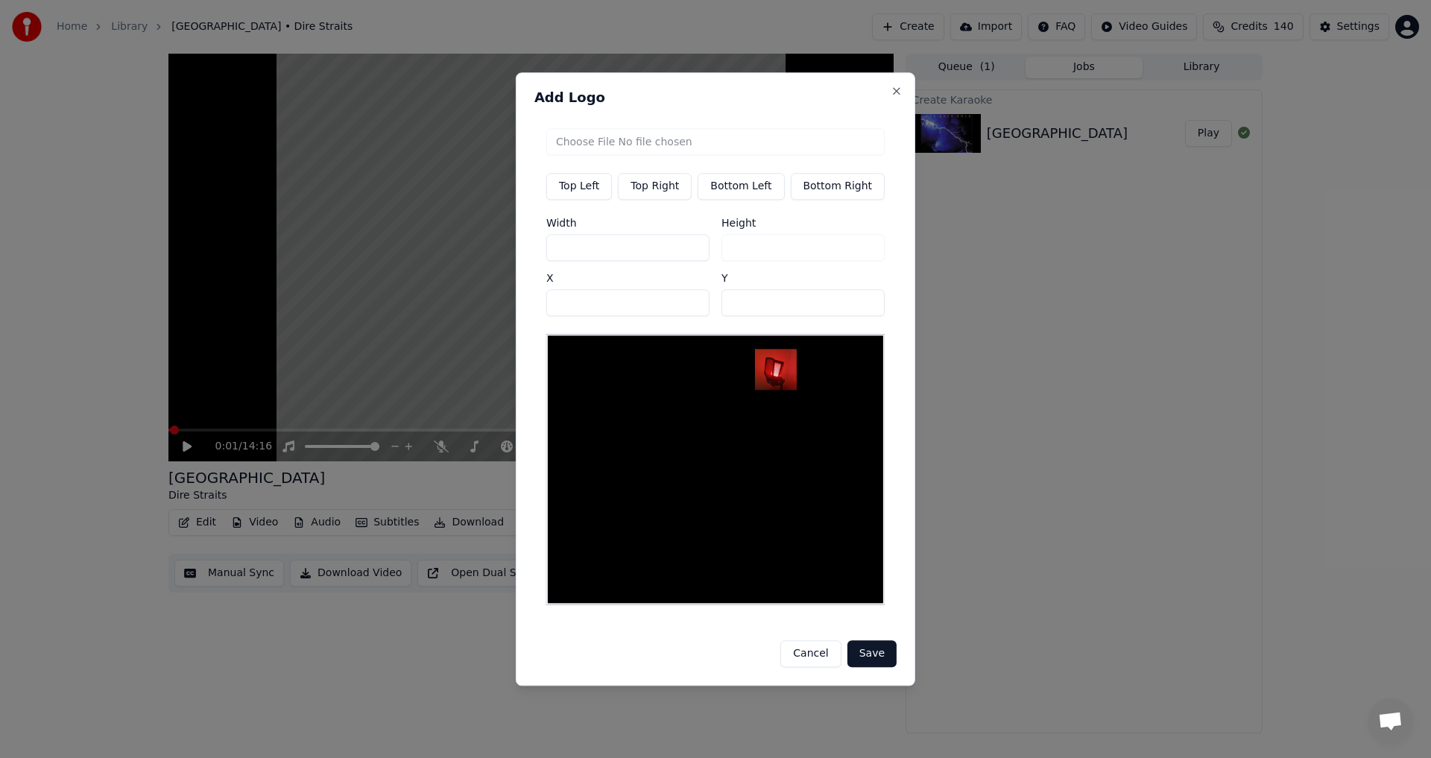
drag, startPoint x: 599, startPoint y: 243, endPoint x: 513, endPoint y: 252, distance: 86.9
click at [513, 252] on body "Home Library Telegraph Road • Dire Straits Create Import FAQ Video Guides Credi…" at bounding box center [715, 379] width 1431 height 758
type input "*"
type input "**"
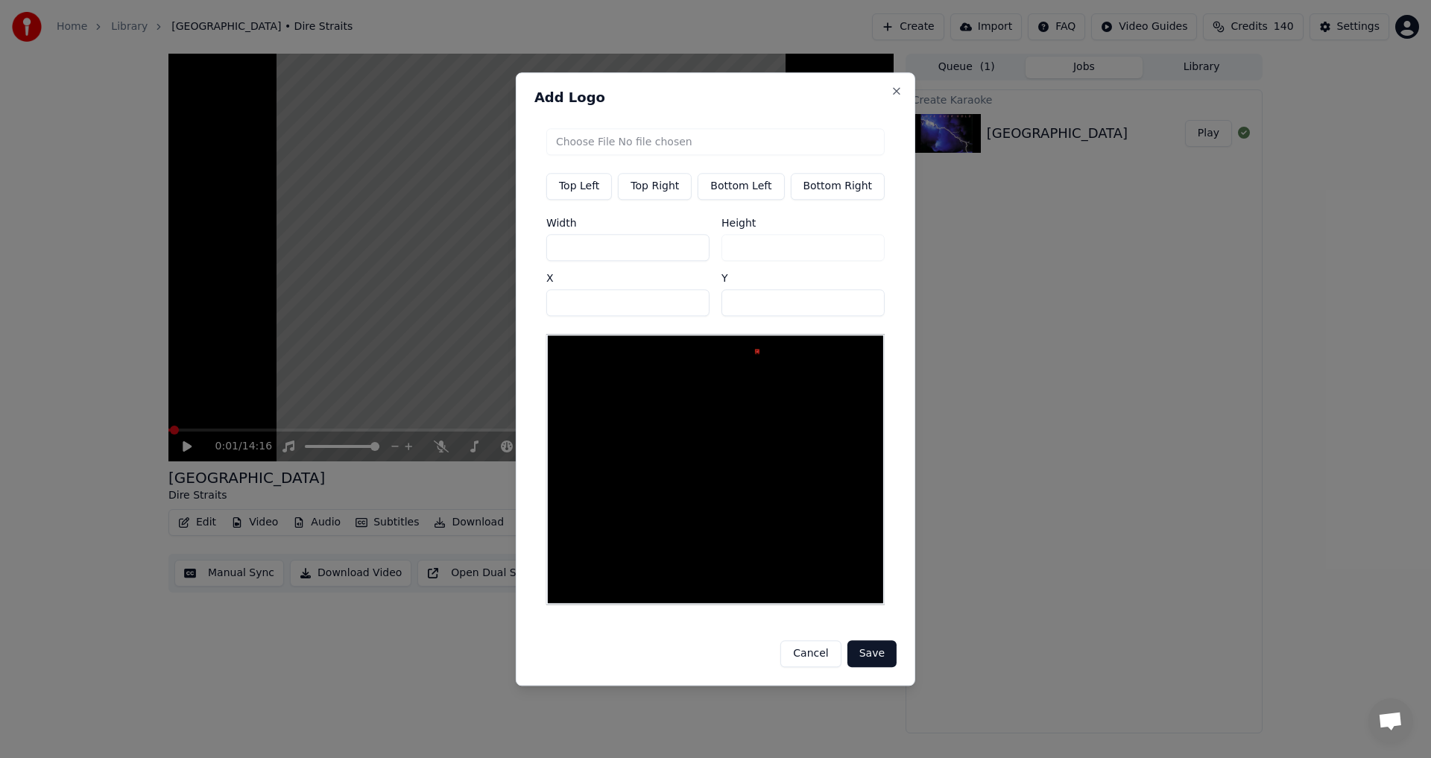
type input "**"
drag, startPoint x: 607, startPoint y: 311, endPoint x: 526, endPoint y: 310, distance: 80.5
click at [526, 310] on div "Add Logo Top Left Top Right Bottom Left Bottom Right Width ** Height ** X *** Y…" at bounding box center [716, 379] width 400 height 614
drag, startPoint x: 579, startPoint y: 307, endPoint x: 503, endPoint y: 309, distance: 75.3
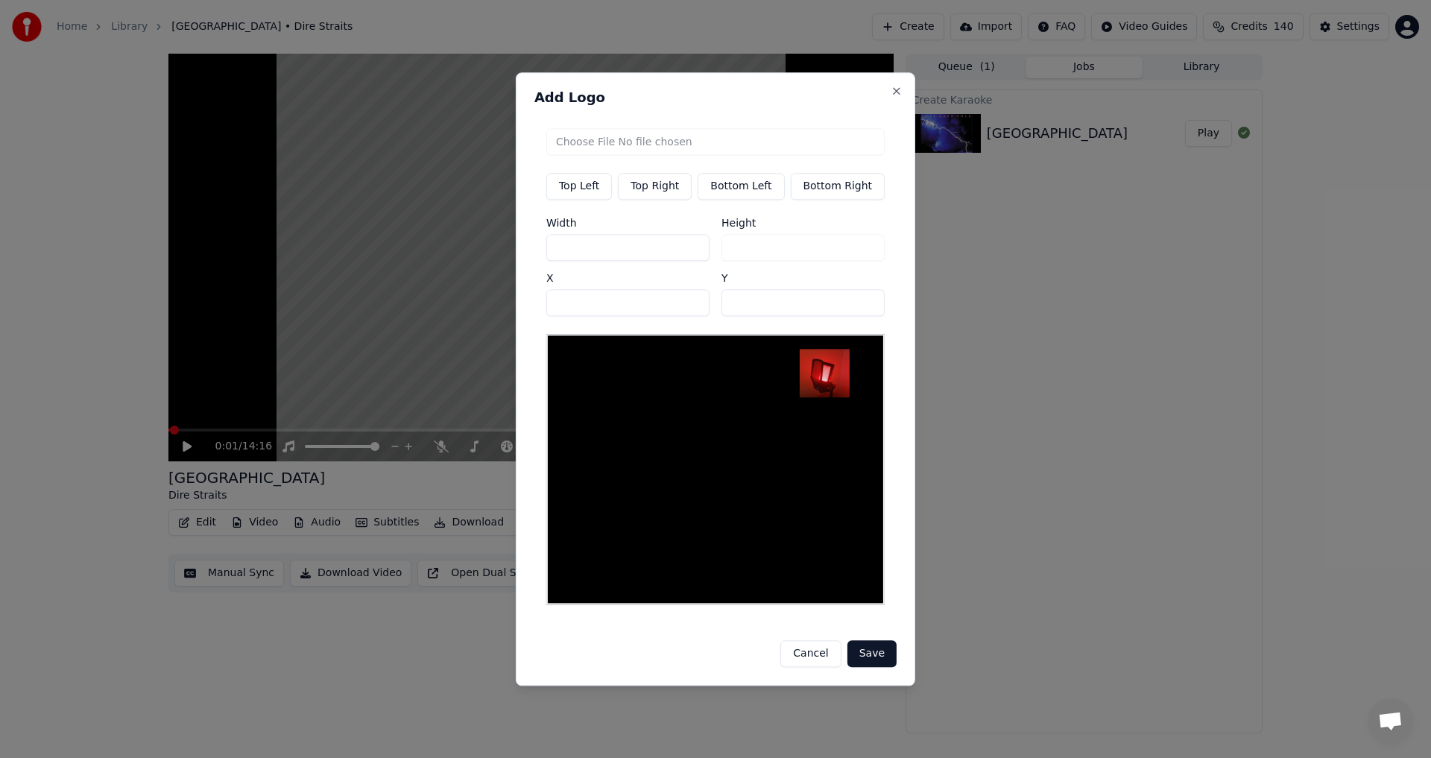
click at [503, 309] on body "Home Library Telegraph Road • Dire Straits Create Import FAQ Video Guides Credi…" at bounding box center [715, 379] width 1431 height 758
type input "***"
click at [713, 654] on button "Save" at bounding box center [872, 653] width 49 height 27
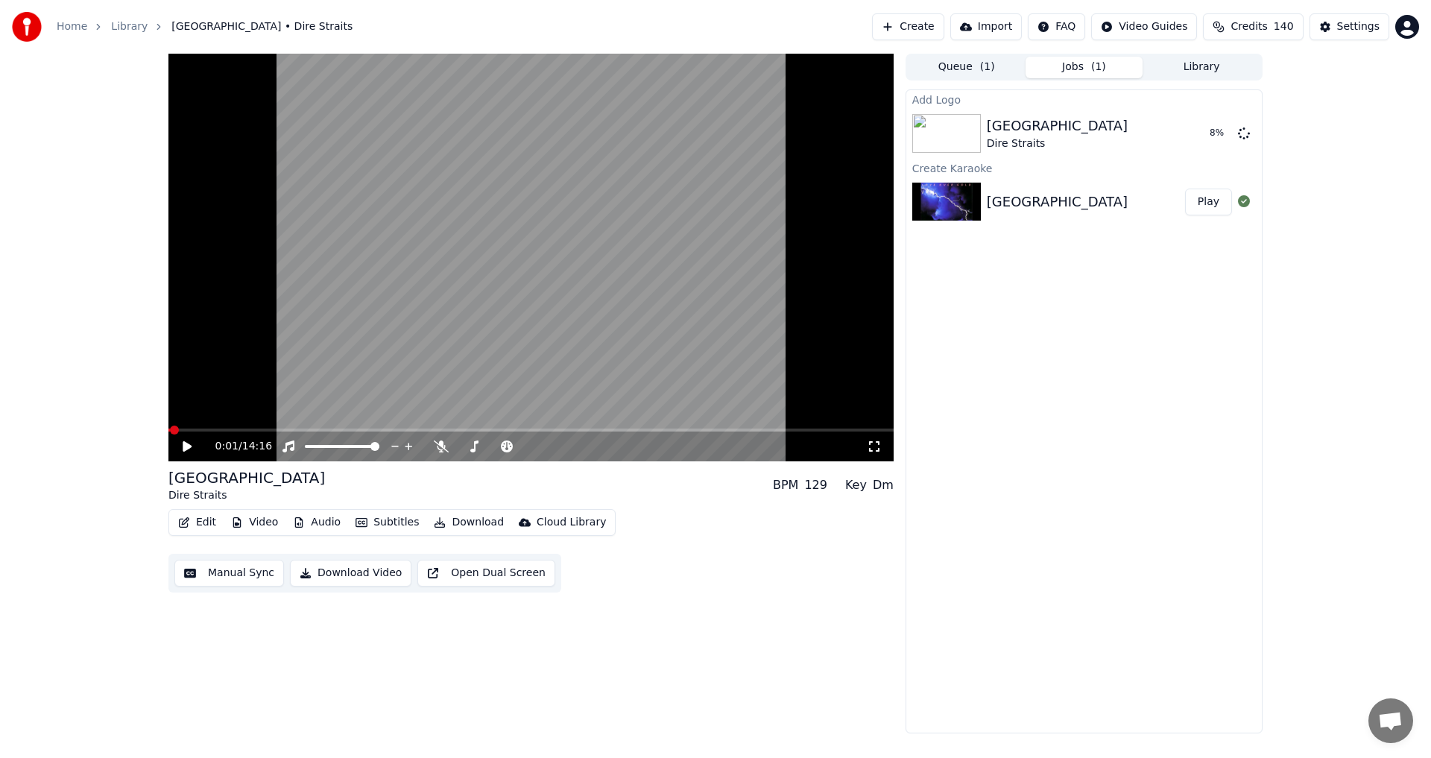
click at [402, 517] on button "Subtitles" at bounding box center [387, 522] width 75 height 21
click at [713, 569] on div "Edit Video Audio Subtitles Download Cloud Library Manual Sync Download Video Op…" at bounding box center [530, 550] width 725 height 83
click at [713, 124] on button "Play" at bounding box center [1208, 133] width 47 height 27
click at [194, 448] on icon at bounding box center [197, 447] width 35 height 12
click at [483, 519] on button "Download" at bounding box center [469, 522] width 82 height 21
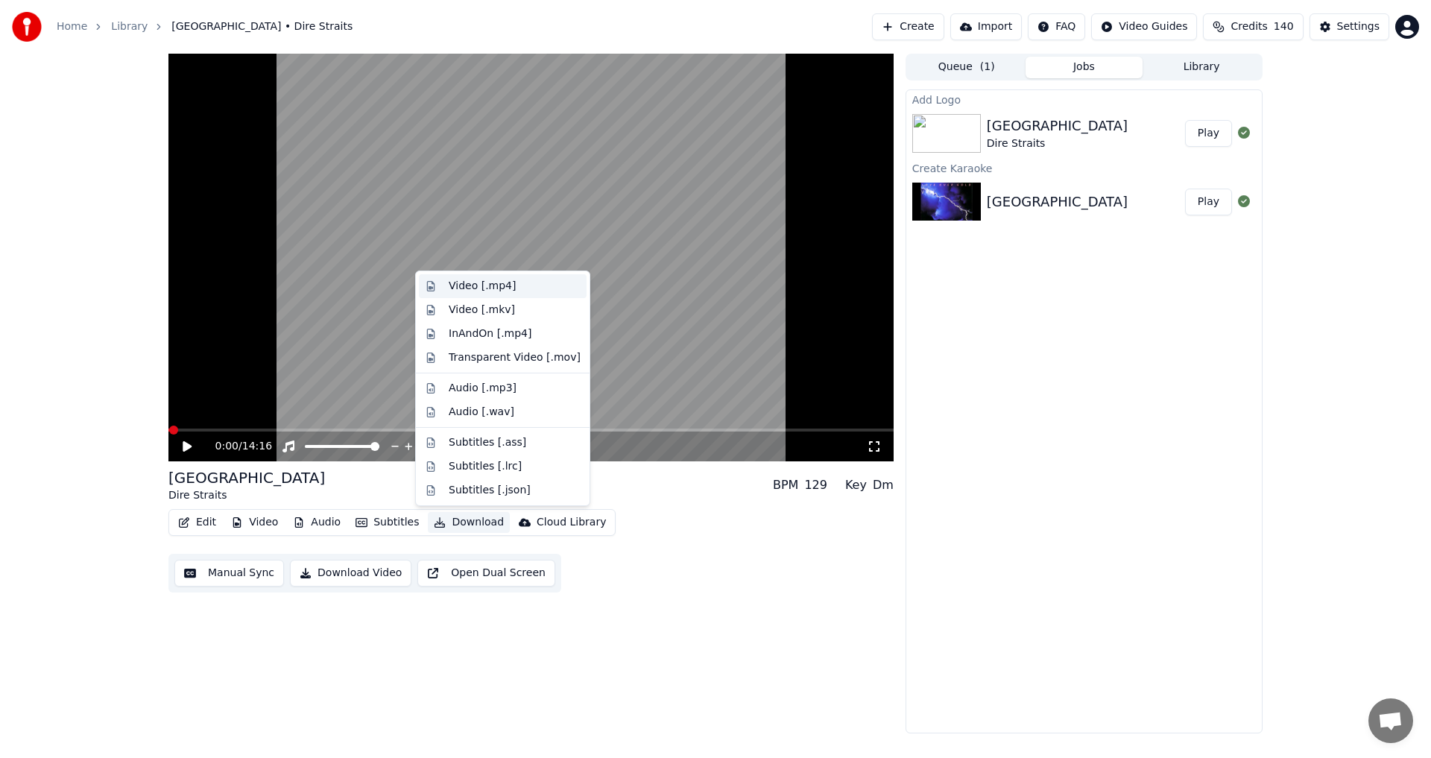
click at [470, 291] on div "Video [.mp4]" at bounding box center [482, 286] width 67 height 15
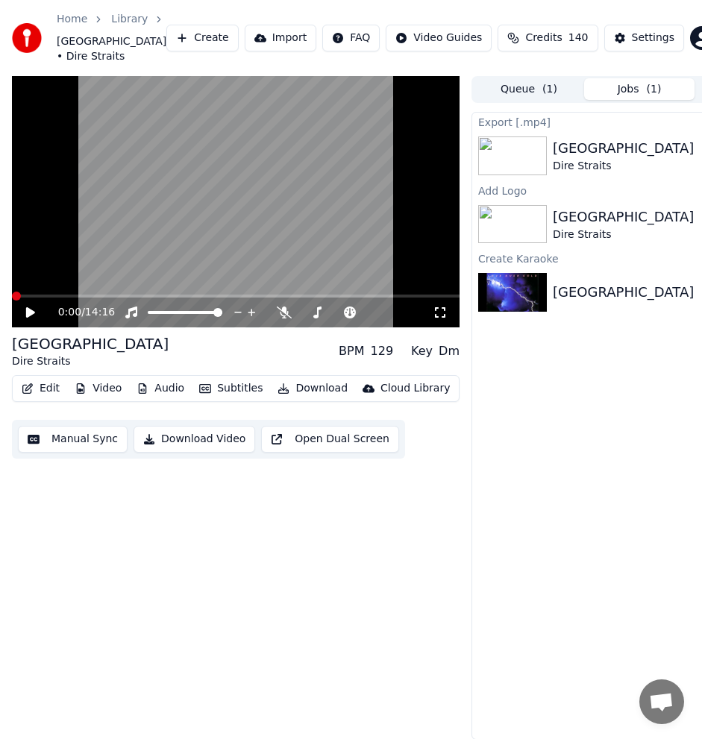
click at [194, 41] on button "Create" at bounding box center [202, 38] width 72 height 27
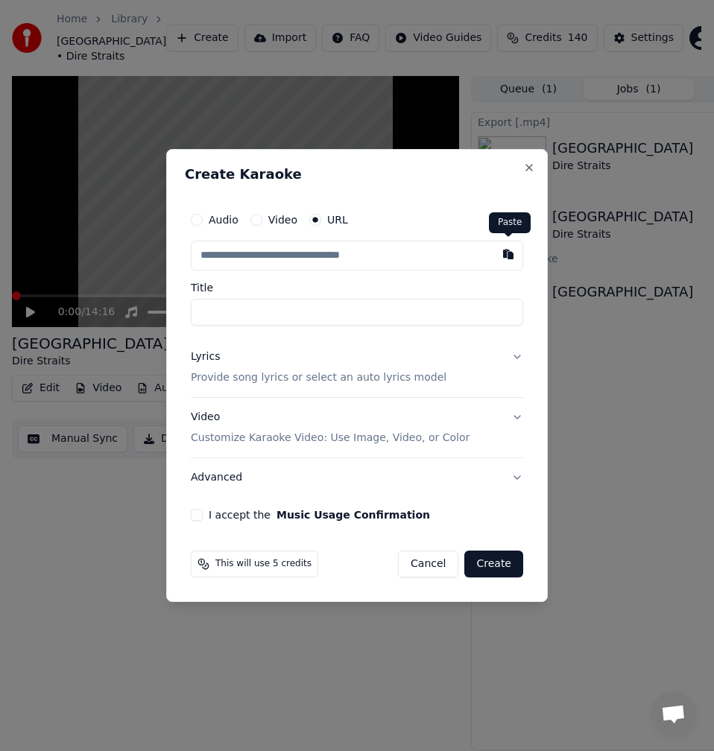
click at [507, 257] on button "button" at bounding box center [509, 254] width 30 height 27
type input "**********"
drag, startPoint x: 408, startPoint y: 309, endPoint x: 359, endPoint y: 298, distance: 49.6
click at [359, 298] on div "**********" at bounding box center [357, 304] width 332 height 43
click at [253, 315] on input "**********" at bounding box center [357, 312] width 332 height 27
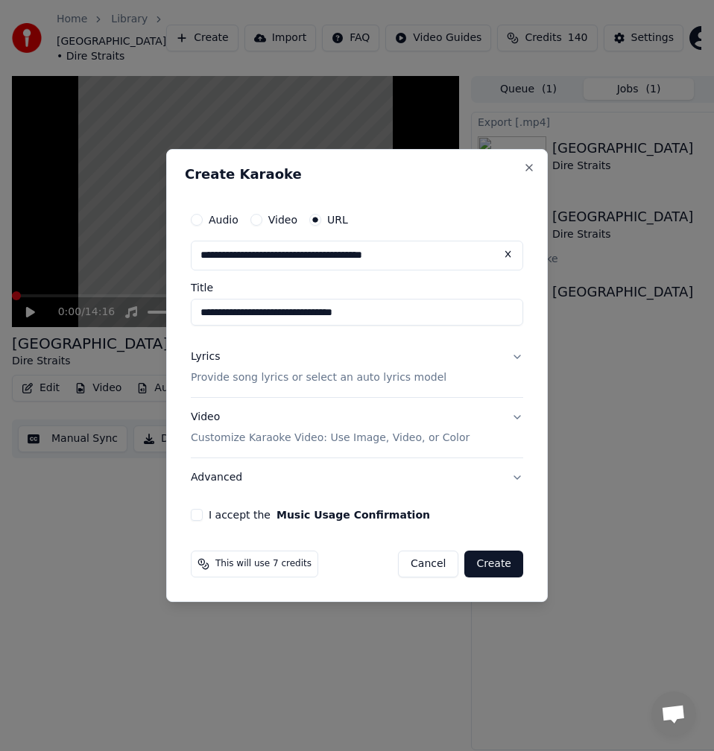
type input "**********"
click at [242, 376] on p "Provide song lyrics or select an auto lyrics model" at bounding box center [319, 378] width 256 height 15
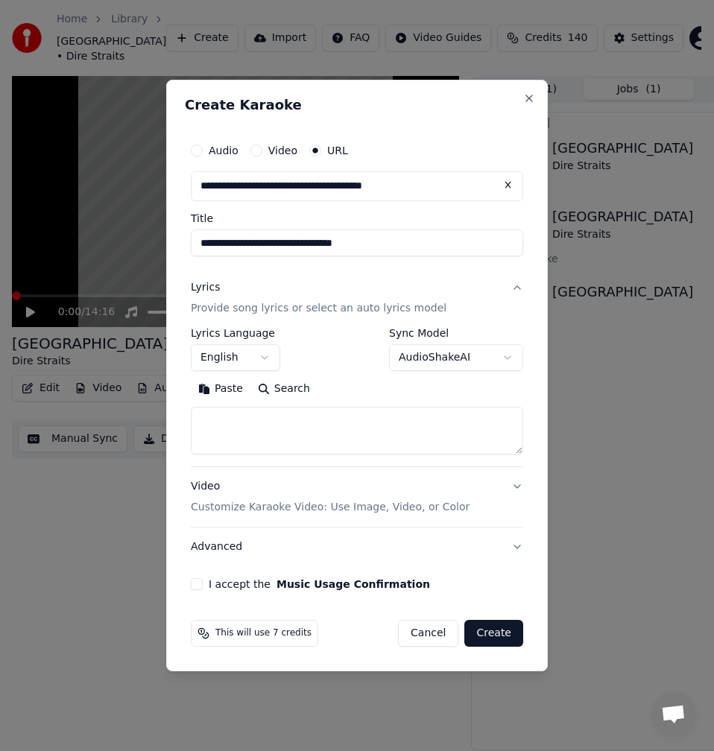
click at [303, 381] on button "Search" at bounding box center [283, 389] width 67 height 24
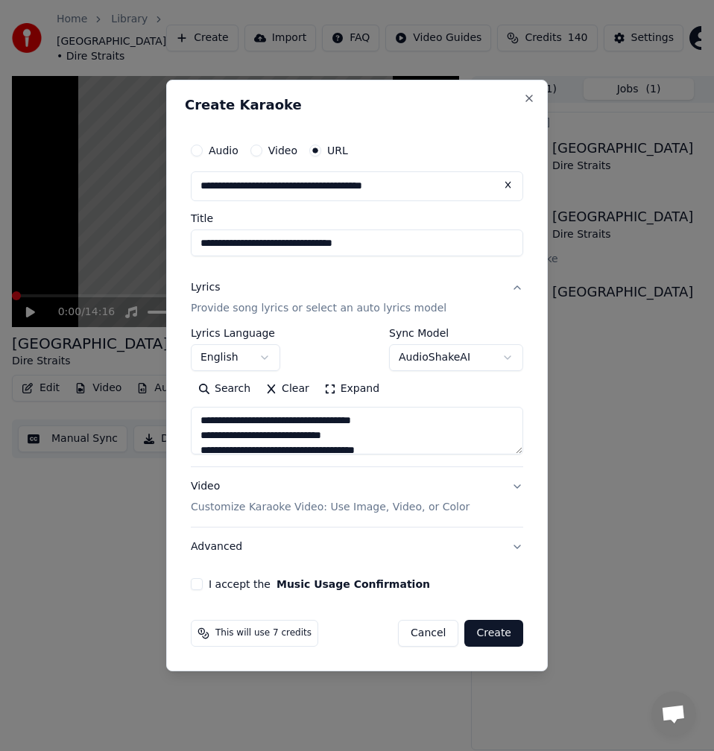
click at [354, 390] on button "Expand" at bounding box center [352, 389] width 70 height 24
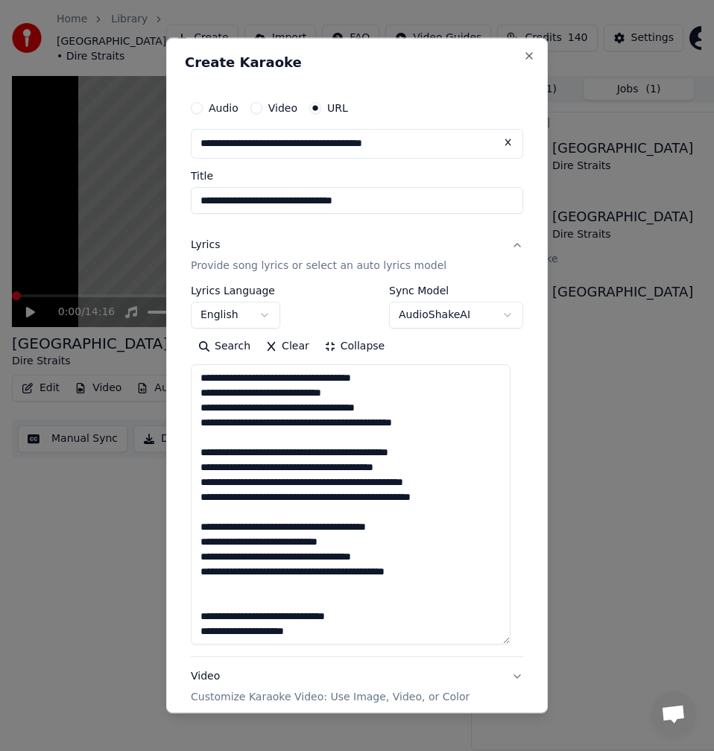
click at [269, 439] on textarea "**********" at bounding box center [351, 505] width 320 height 280
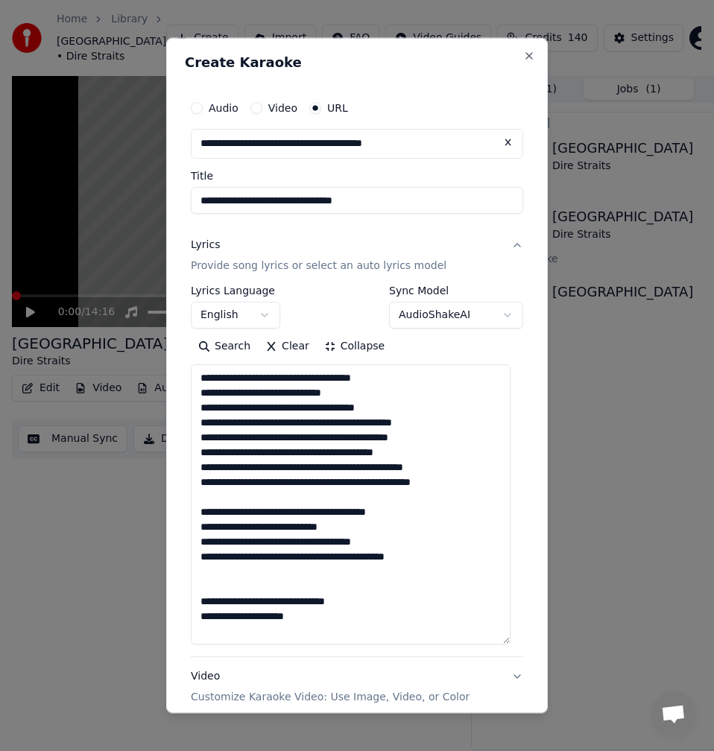
click at [246, 496] on textarea "**********" at bounding box center [351, 505] width 320 height 280
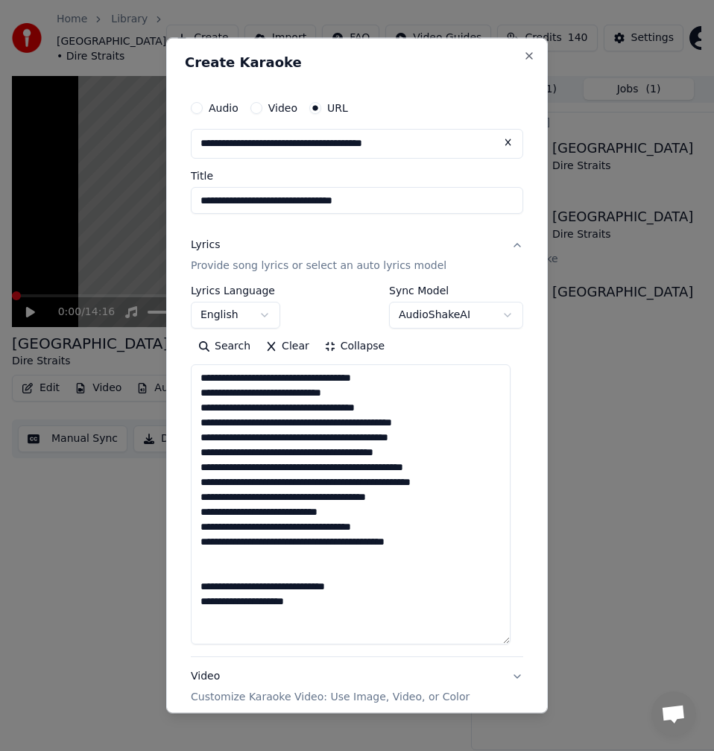
click at [248, 573] on textarea "**********" at bounding box center [351, 505] width 320 height 280
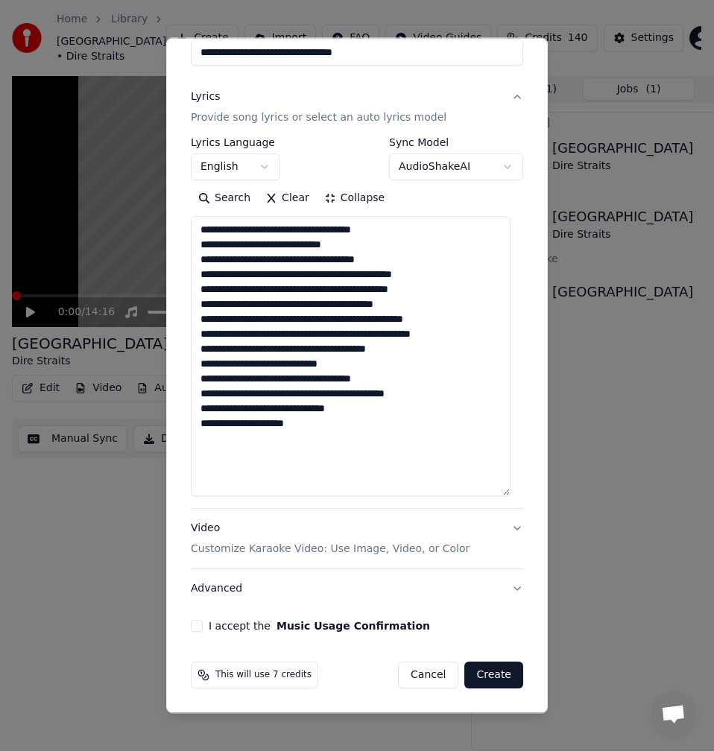
drag, startPoint x: 296, startPoint y: 233, endPoint x: 288, endPoint y: 242, distance: 11.6
click at [296, 233] on textarea "**********" at bounding box center [351, 356] width 320 height 280
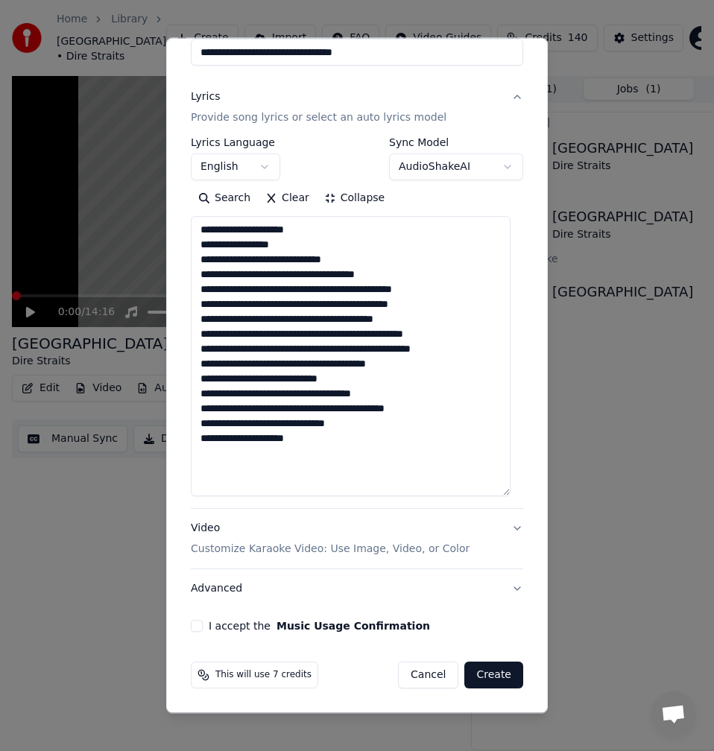
click at [283, 261] on textarea "**********" at bounding box center [351, 356] width 320 height 280
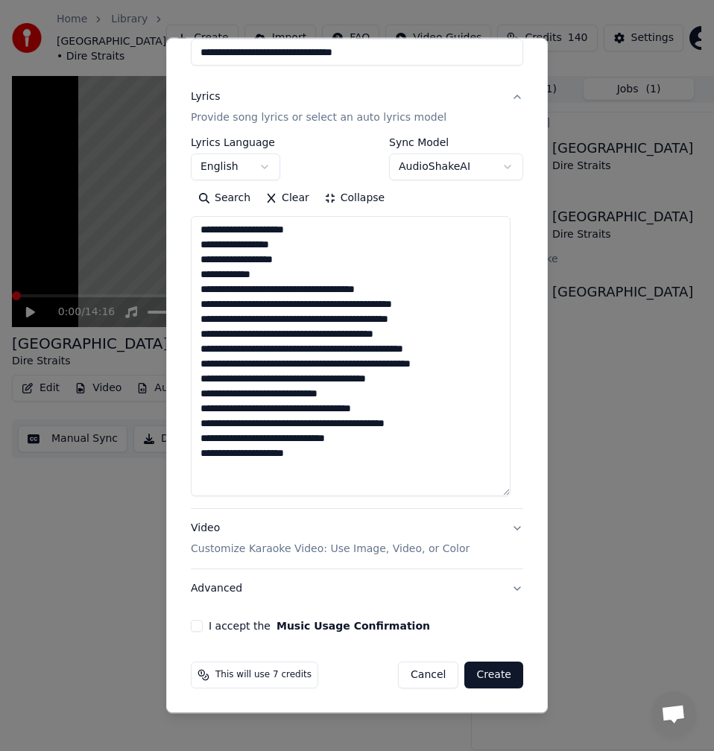
click at [317, 292] on textarea "**********" at bounding box center [351, 356] width 320 height 280
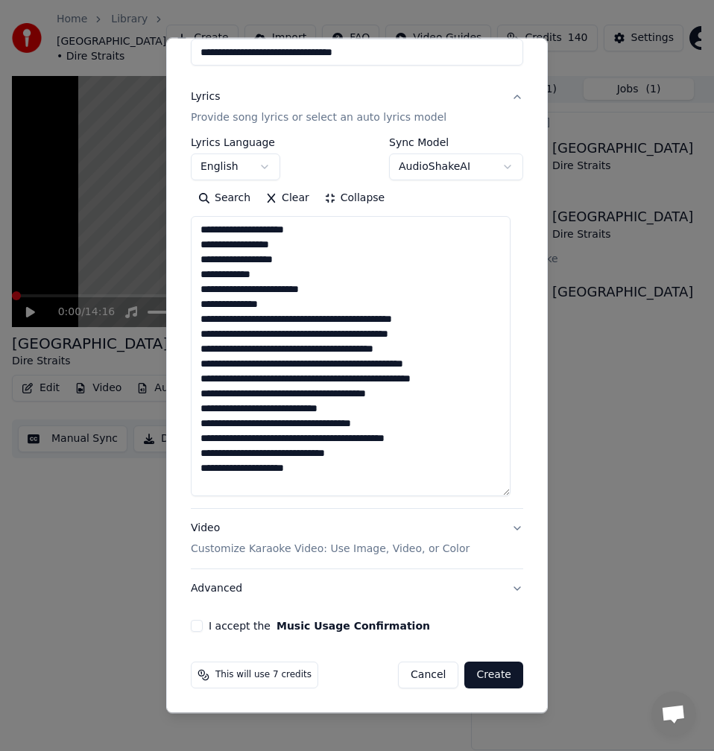
click at [313, 320] on textarea "**********" at bounding box center [351, 356] width 320 height 280
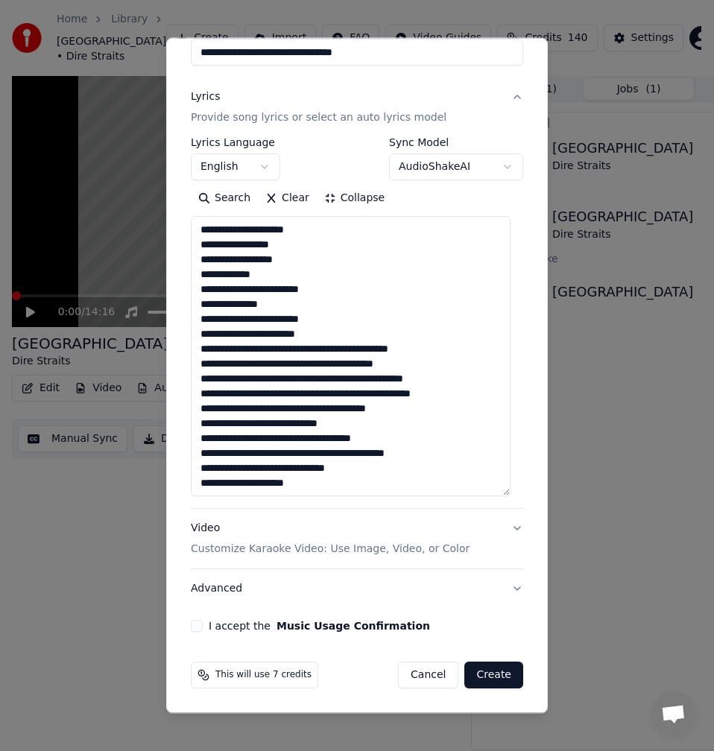
click at [339, 347] on textarea "**********" at bounding box center [351, 356] width 320 height 280
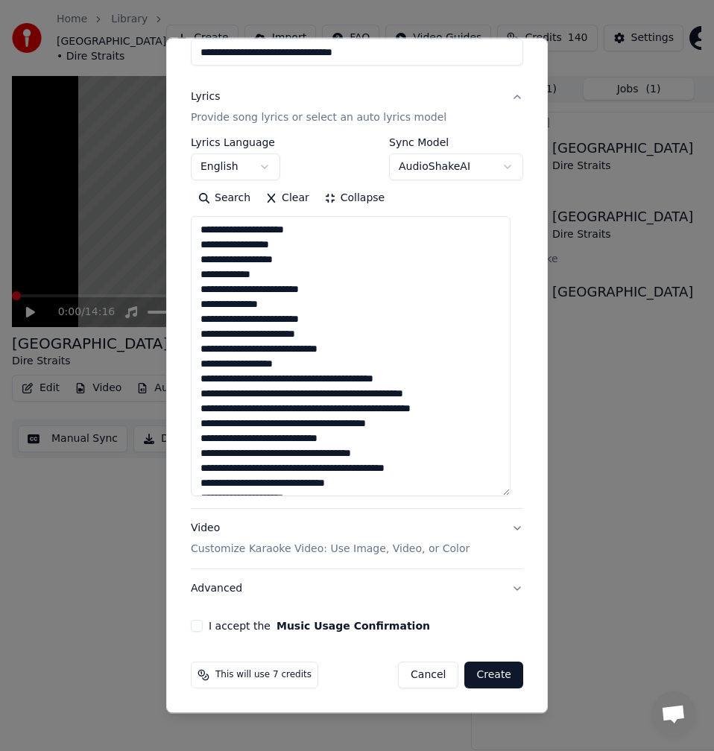
click at [316, 379] on textarea "**********" at bounding box center [351, 356] width 320 height 280
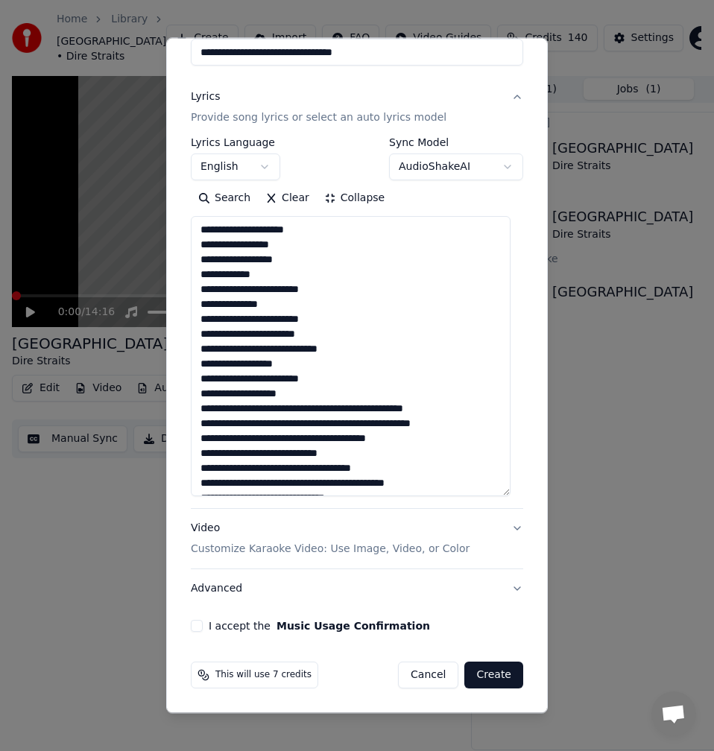
click at [307, 407] on textarea "**********" at bounding box center [351, 356] width 320 height 280
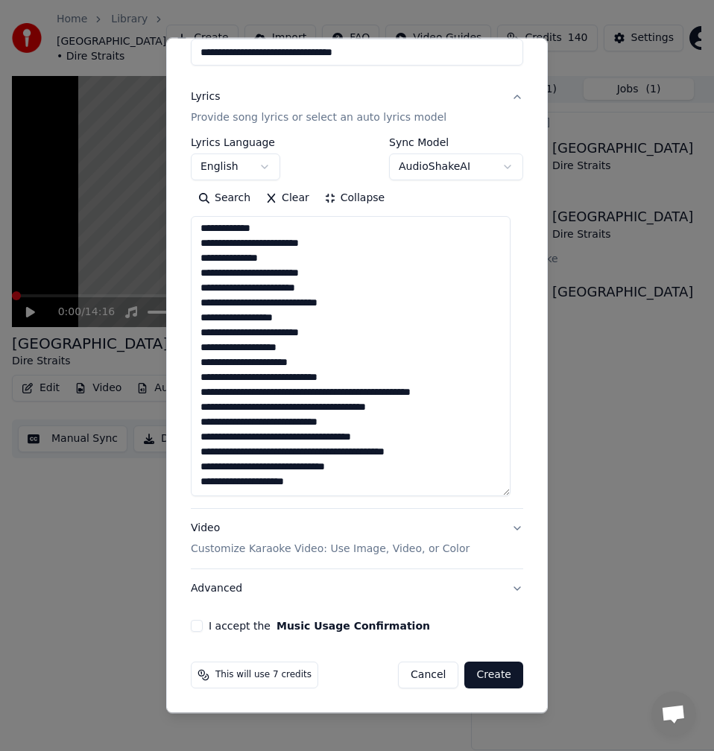
click at [328, 391] on textarea "**********" at bounding box center [351, 356] width 320 height 280
click at [329, 394] on textarea "**********" at bounding box center [351, 356] width 320 height 280
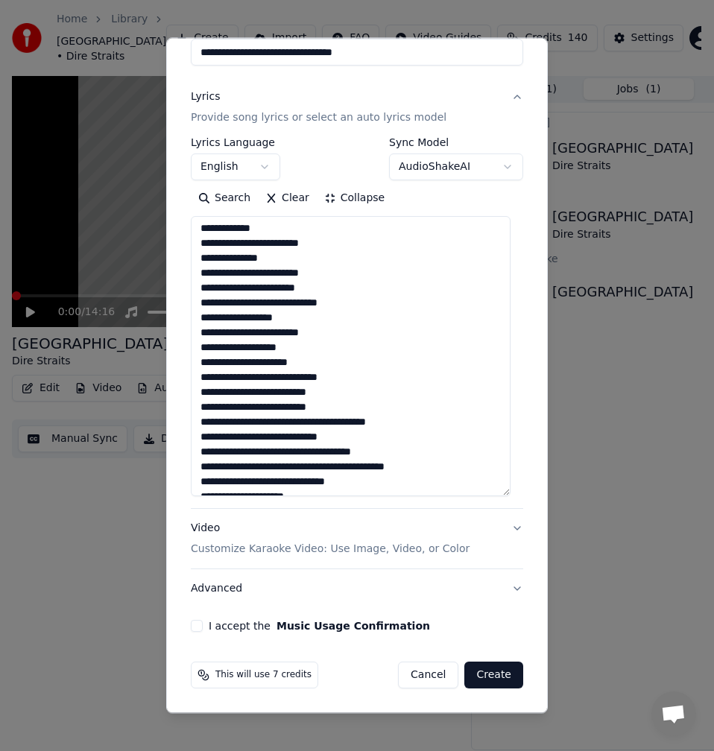
click at [304, 313] on textarea "**********" at bounding box center [351, 356] width 320 height 280
click at [320, 338] on textarea "**********" at bounding box center [351, 356] width 320 height 280
click at [303, 349] on textarea "**********" at bounding box center [351, 356] width 320 height 280
click at [315, 364] on textarea "**********" at bounding box center [351, 356] width 320 height 280
click at [339, 376] on textarea "**********" at bounding box center [351, 356] width 320 height 280
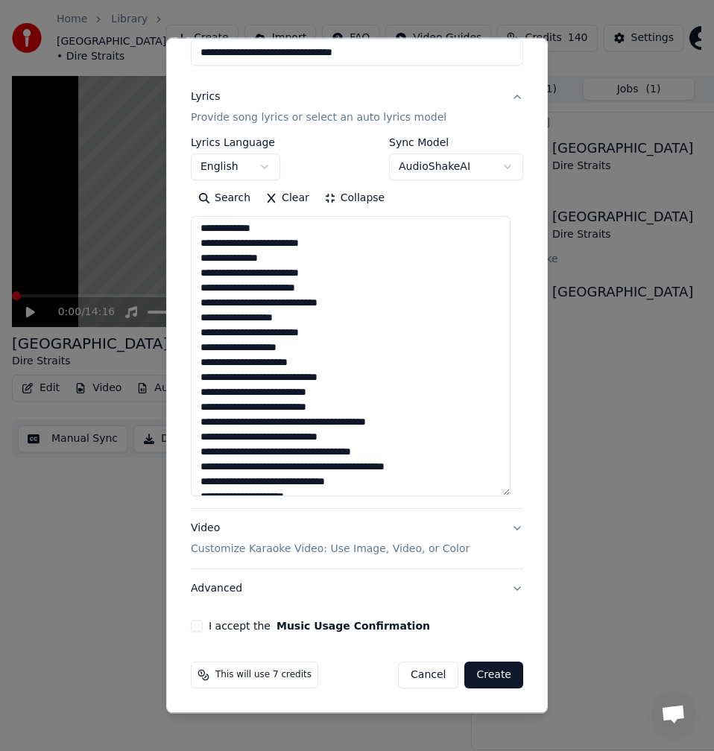
click at [343, 394] on textarea "**********" at bounding box center [351, 356] width 320 height 280
click at [308, 413] on textarea "**********" at bounding box center [351, 356] width 320 height 280
click at [316, 413] on textarea "**********" at bounding box center [351, 356] width 320 height 280
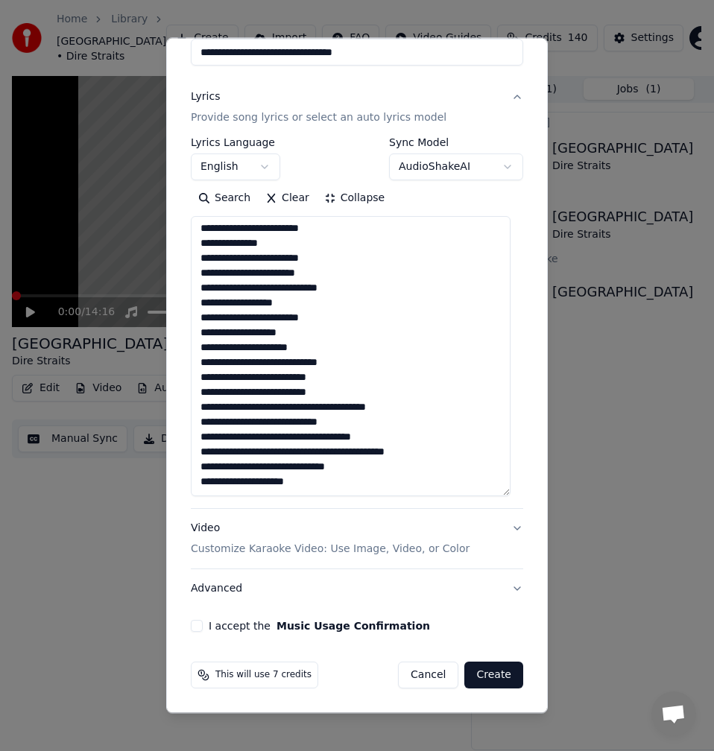
click at [310, 410] on textarea "**********" at bounding box center [351, 356] width 320 height 280
click at [292, 418] on textarea "**********" at bounding box center [351, 356] width 320 height 280
click at [291, 441] on textarea "**********" at bounding box center [351, 356] width 320 height 280
click at [286, 439] on textarea "**********" at bounding box center [351, 356] width 320 height 280
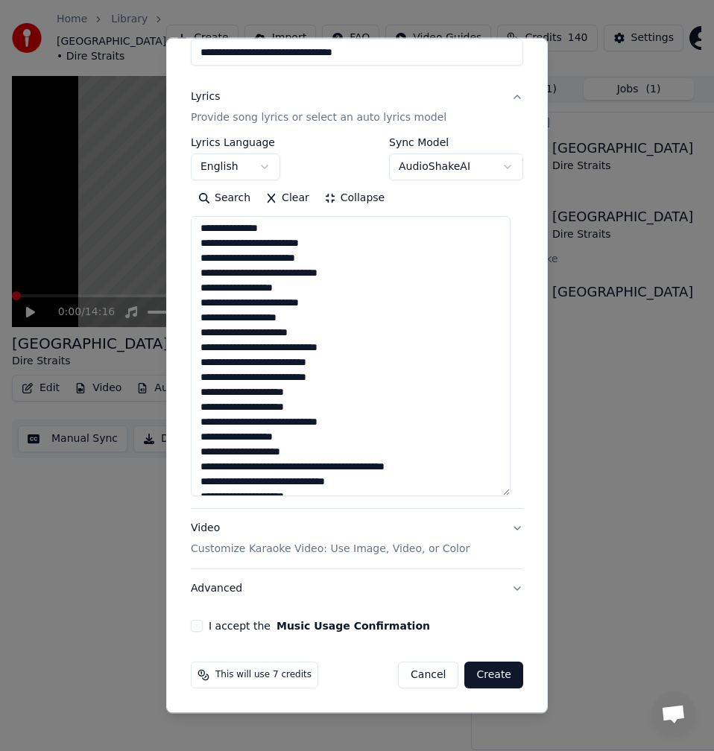
click at [311, 470] on textarea "**********" at bounding box center [351, 356] width 320 height 280
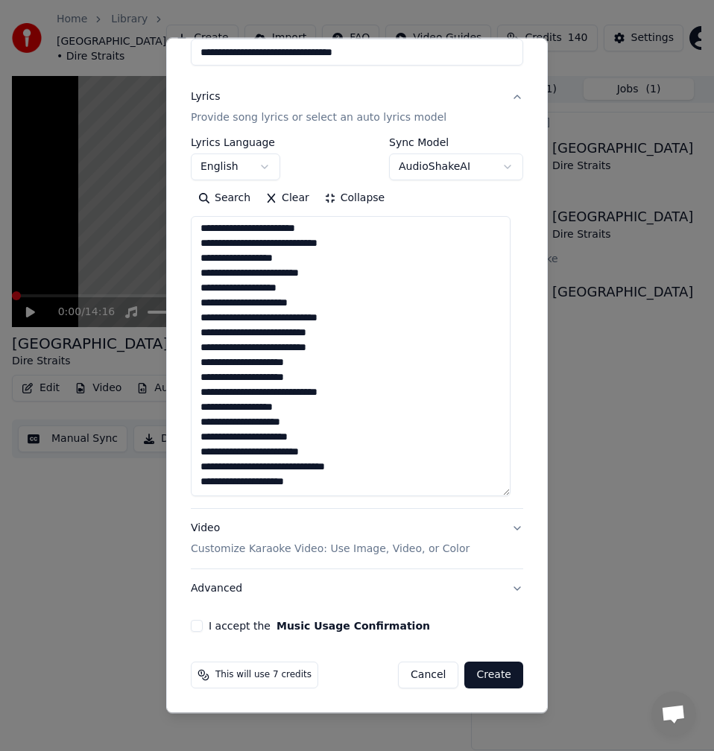
click at [274, 467] on textarea "**********" at bounding box center [351, 356] width 320 height 280
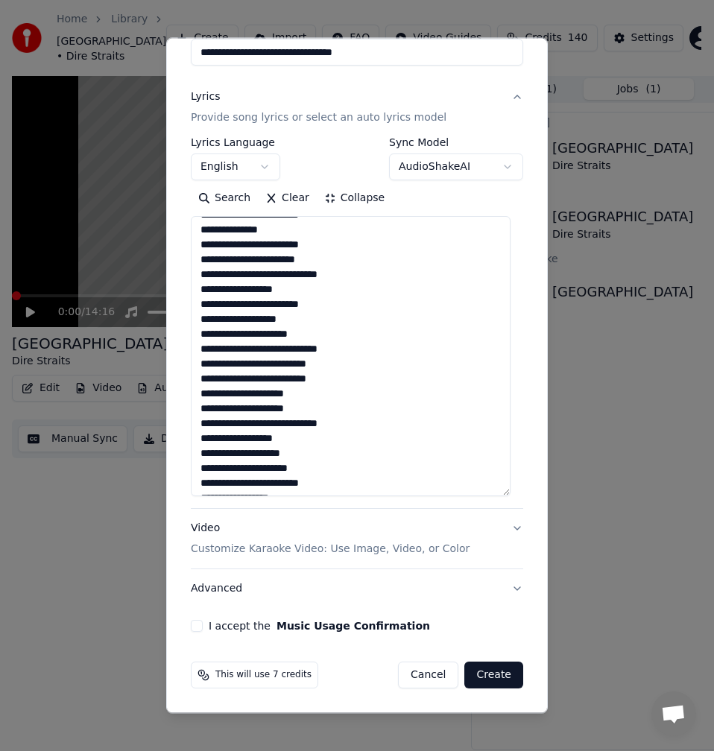
scroll to position [121, 0]
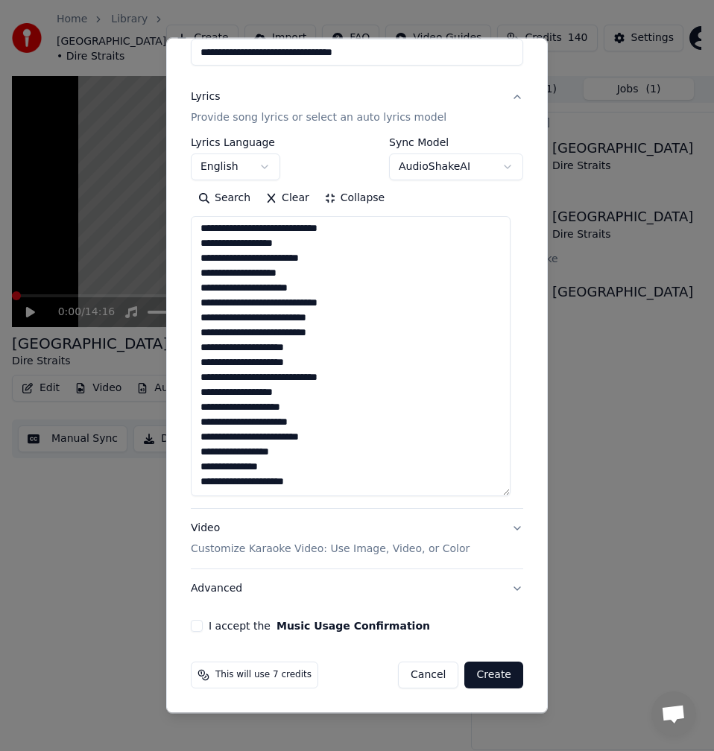
click at [289, 376] on textarea "**********" at bounding box center [351, 356] width 320 height 280
click at [294, 382] on textarea "**********" at bounding box center [351, 356] width 320 height 280
click at [315, 276] on textarea "**********" at bounding box center [351, 356] width 320 height 280
click at [322, 284] on textarea "**********" at bounding box center [351, 356] width 320 height 280
click at [365, 307] on textarea "**********" at bounding box center [351, 356] width 320 height 280
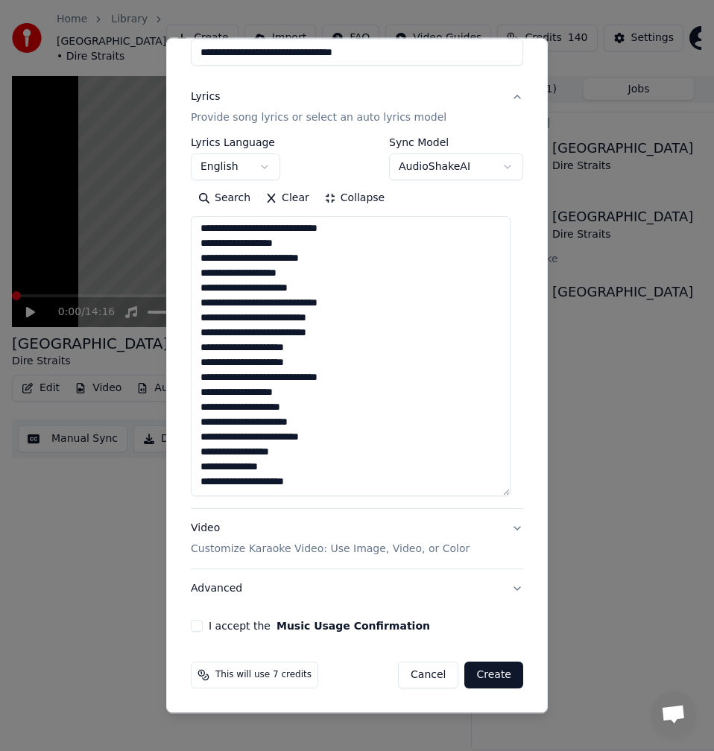
click at [347, 323] on textarea "**********" at bounding box center [351, 356] width 320 height 280
click at [330, 332] on textarea "**********" at bounding box center [351, 356] width 320 height 280
click at [325, 344] on textarea "**********" at bounding box center [351, 356] width 320 height 280
click at [330, 356] on textarea "**********" at bounding box center [351, 356] width 320 height 280
click at [315, 350] on textarea "**********" at bounding box center [351, 356] width 320 height 280
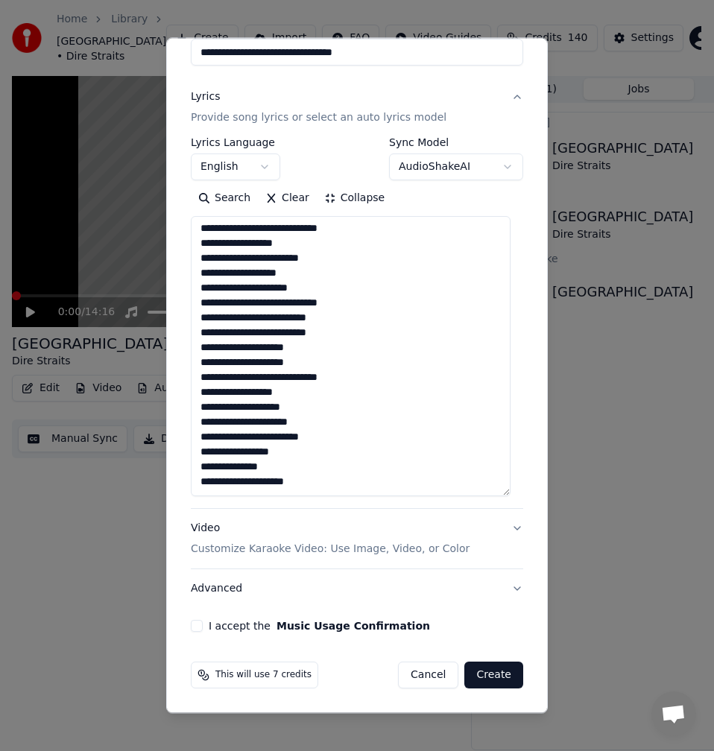
click at [311, 357] on textarea "**********" at bounding box center [351, 356] width 320 height 280
click at [291, 378] on textarea "**********" at bounding box center [351, 356] width 320 height 280
click at [294, 397] on textarea "**********" at bounding box center [351, 356] width 320 height 280
click at [330, 407] on textarea "**********" at bounding box center [351, 356] width 320 height 280
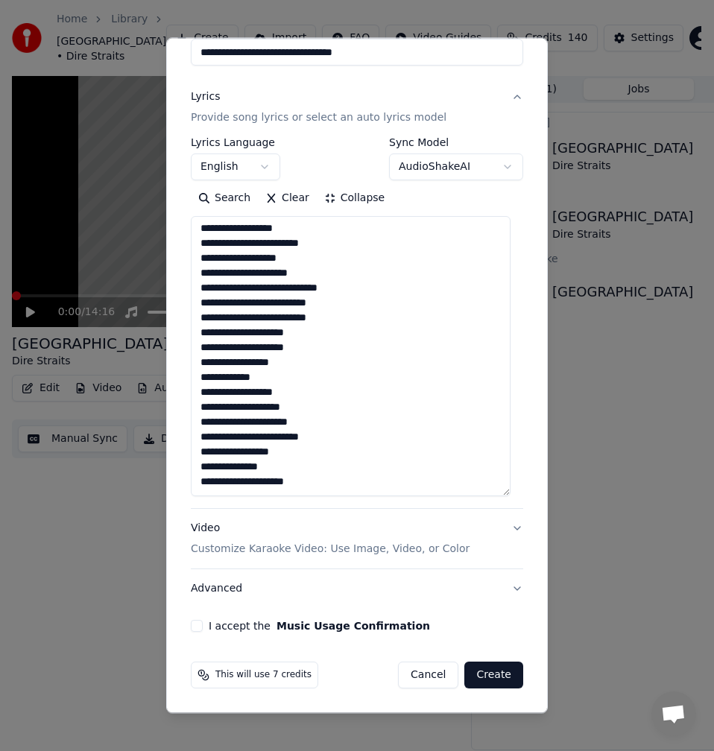
click at [349, 417] on textarea "**********" at bounding box center [351, 356] width 320 height 280
click at [334, 433] on textarea "**********" at bounding box center [351, 356] width 320 height 280
type textarea "**********"
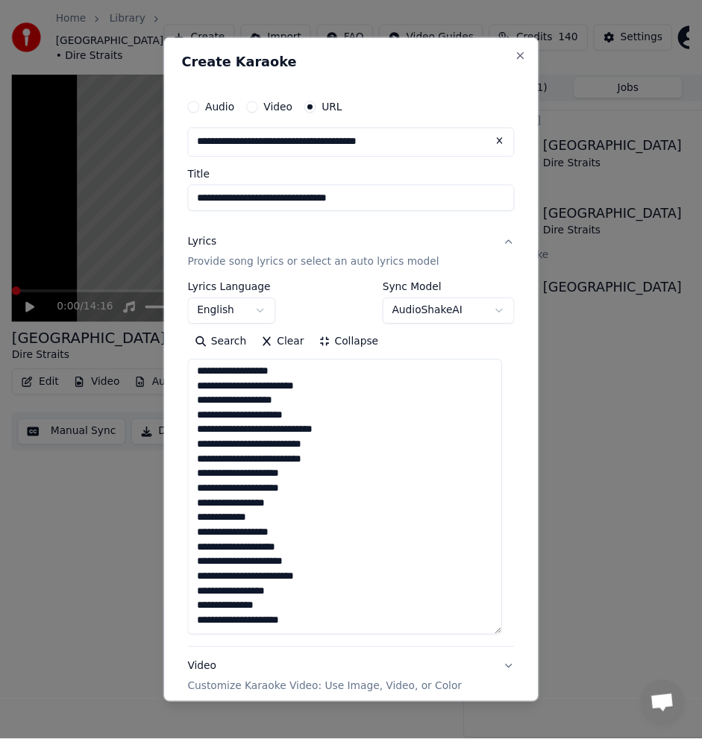
scroll to position [148, 0]
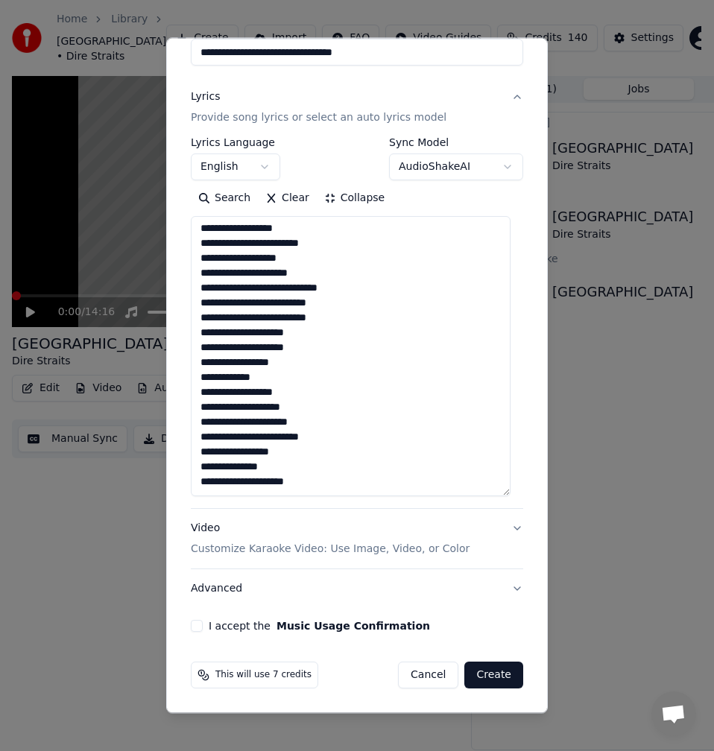
click at [281, 467] on textarea "**********" at bounding box center [351, 356] width 320 height 280
click at [306, 485] on textarea "**********" at bounding box center [351, 356] width 320 height 280
click at [191, 623] on button "I accept the Music Usage Confirmation" at bounding box center [197, 626] width 12 height 12
click at [486, 676] on button "Create" at bounding box center [493, 675] width 59 height 27
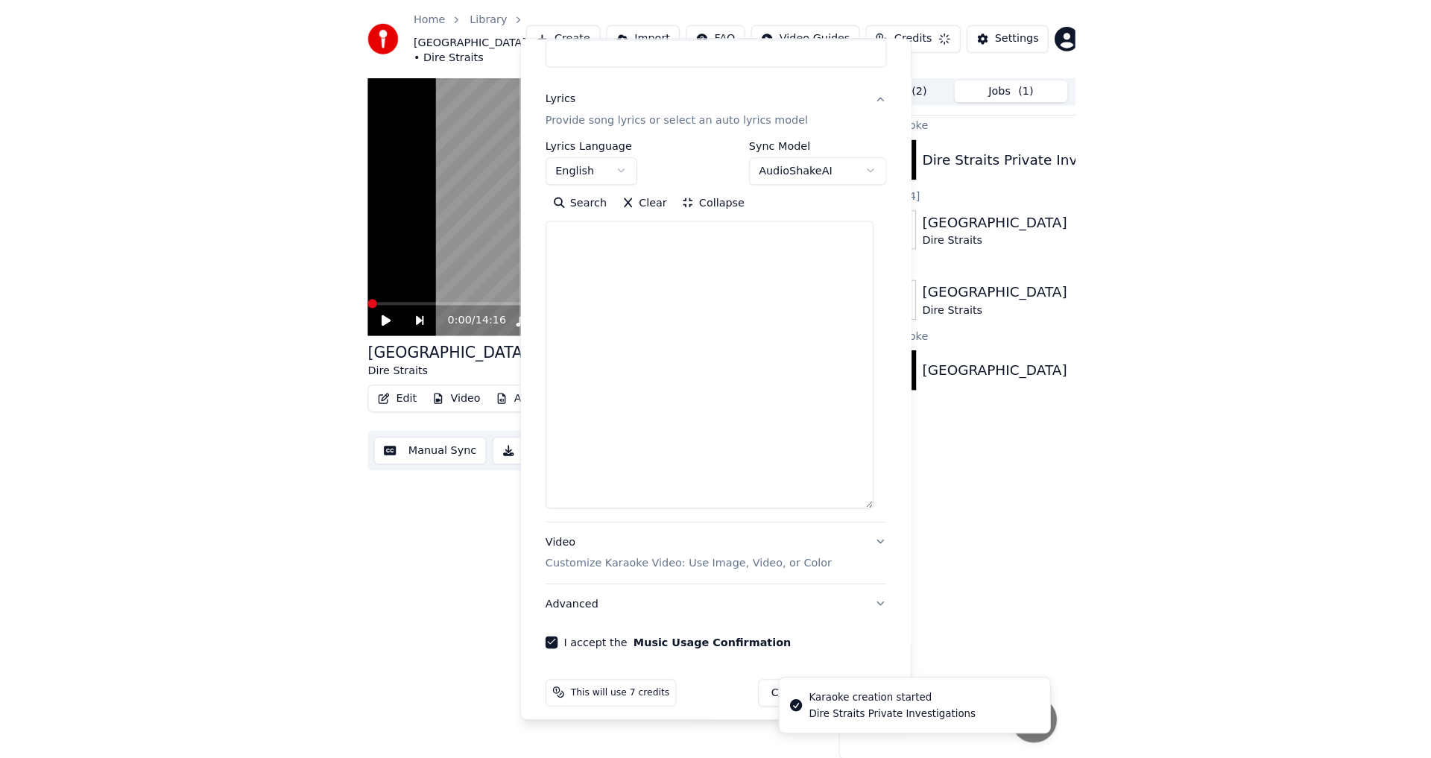
scroll to position [0, 0]
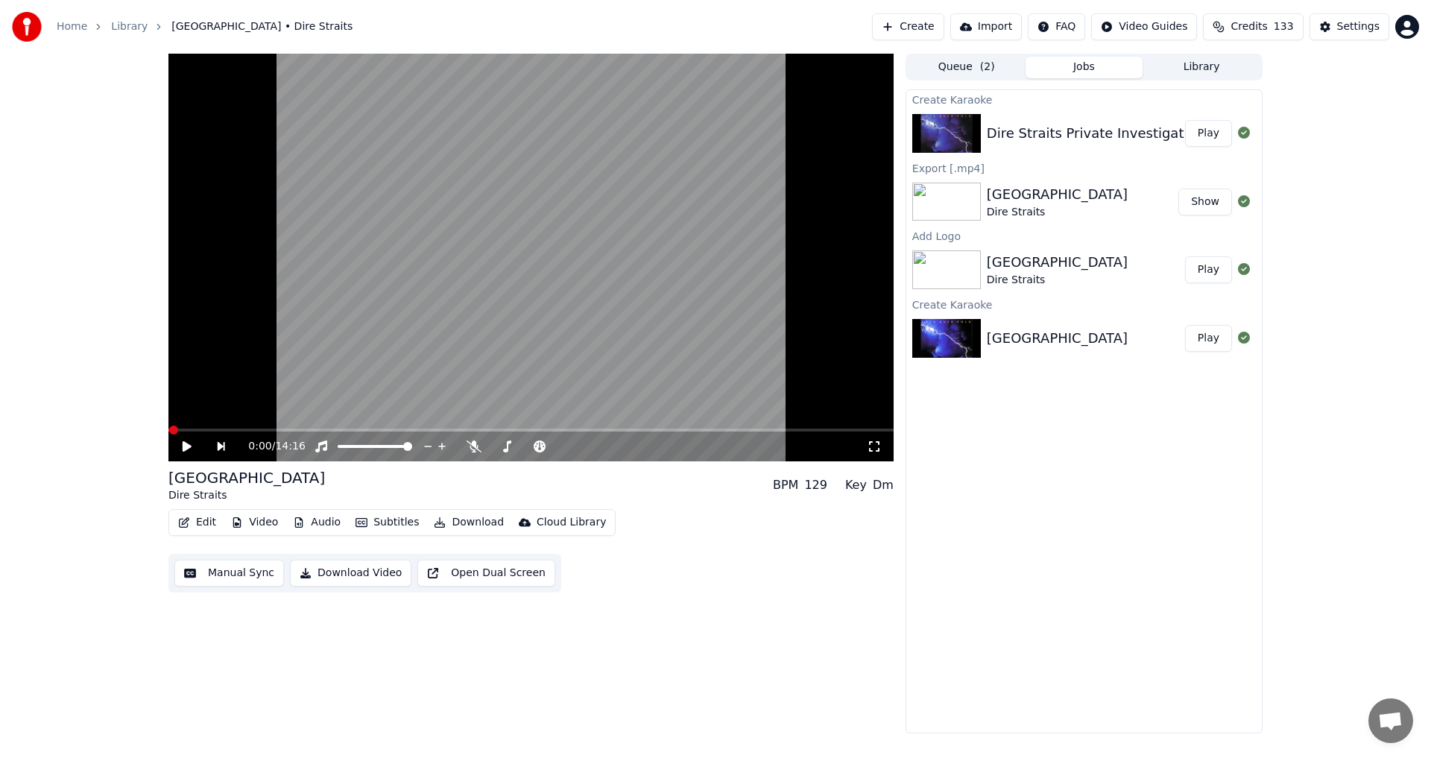
click at [713, 136] on button "Play" at bounding box center [1208, 133] width 47 height 27
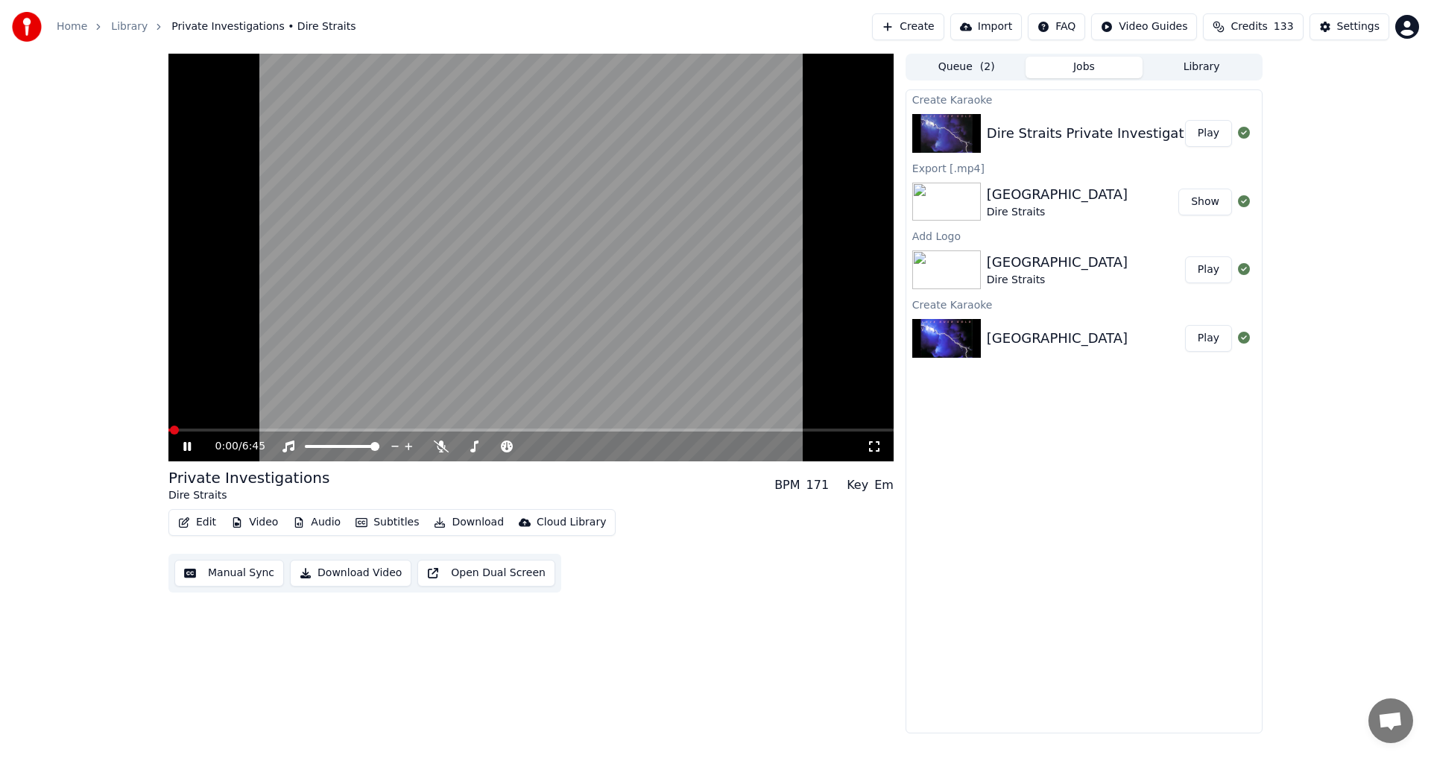
click at [191, 448] on icon at bounding box center [186, 446] width 7 height 9
click at [441, 452] on icon at bounding box center [441, 447] width 15 height 12
click at [195, 444] on icon at bounding box center [197, 447] width 35 height 12
click at [251, 430] on span at bounding box center [530, 430] width 725 height 3
click at [273, 432] on div "0:47 / 6:45" at bounding box center [530, 447] width 725 height 30
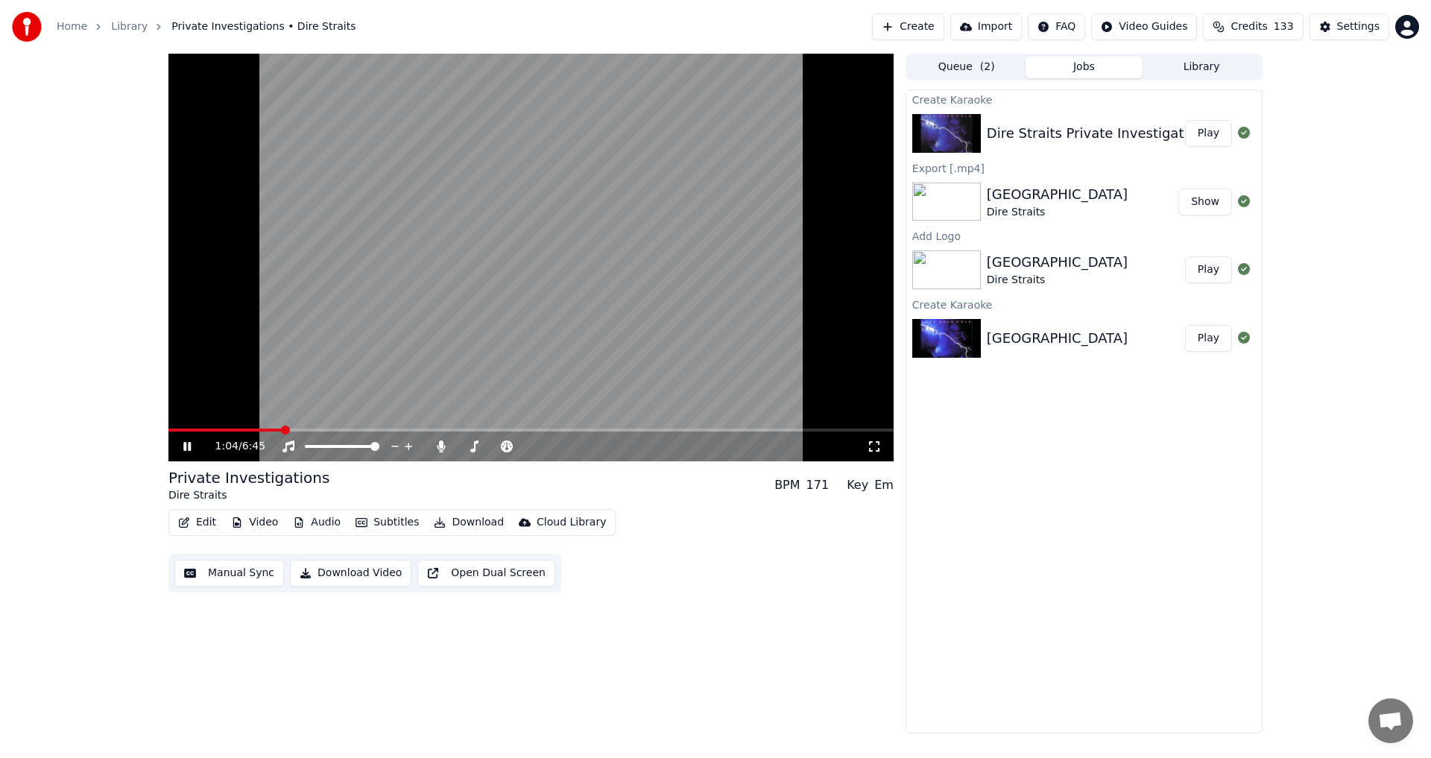
click at [283, 431] on span at bounding box center [530, 430] width 725 height 3
click at [300, 430] on span at bounding box center [530, 430] width 725 height 3
click at [317, 430] on span at bounding box center [530, 430] width 725 height 3
click at [441, 453] on div "1:38 / 6:45" at bounding box center [541, 446] width 652 height 15
click at [441, 452] on icon at bounding box center [441, 447] width 8 height 12
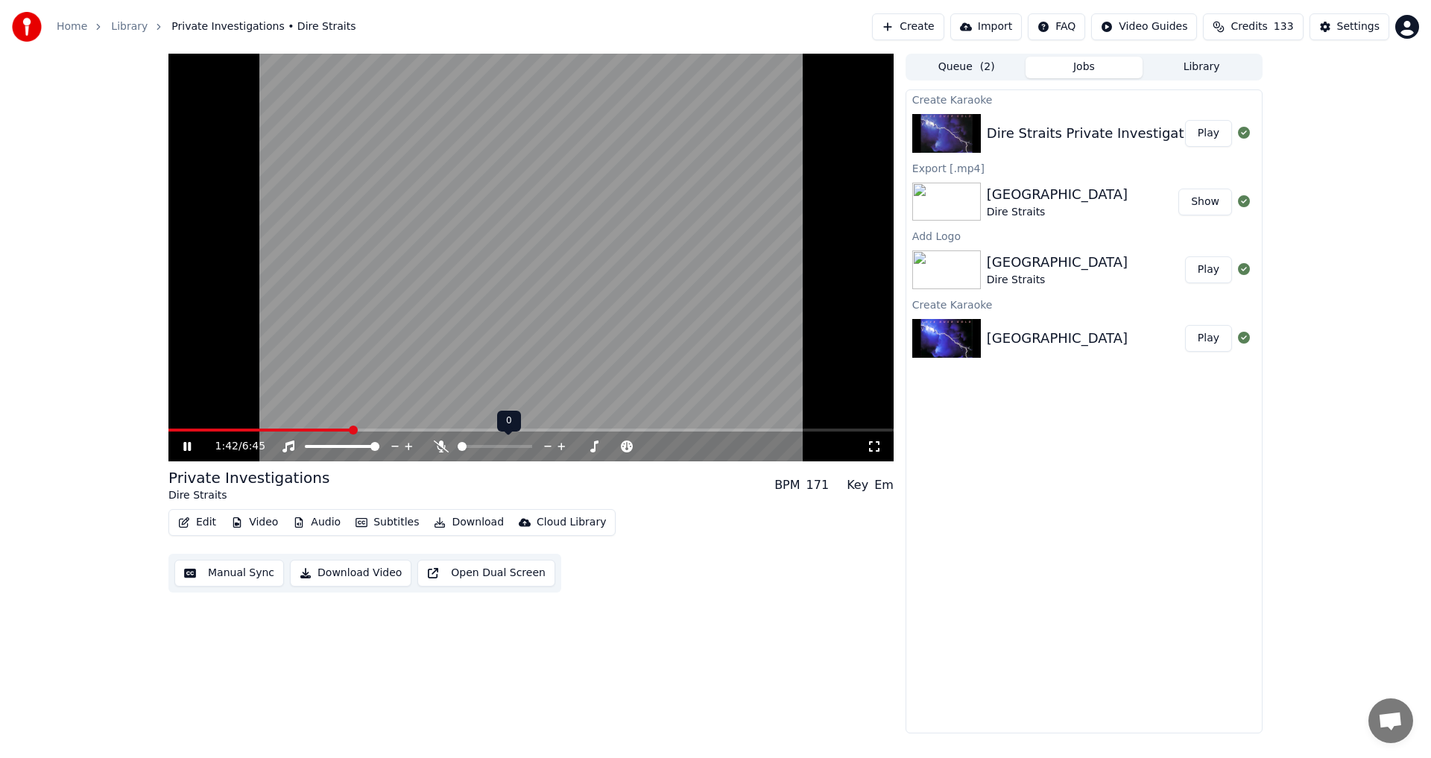
click at [441, 452] on icon at bounding box center [441, 447] width 15 height 12
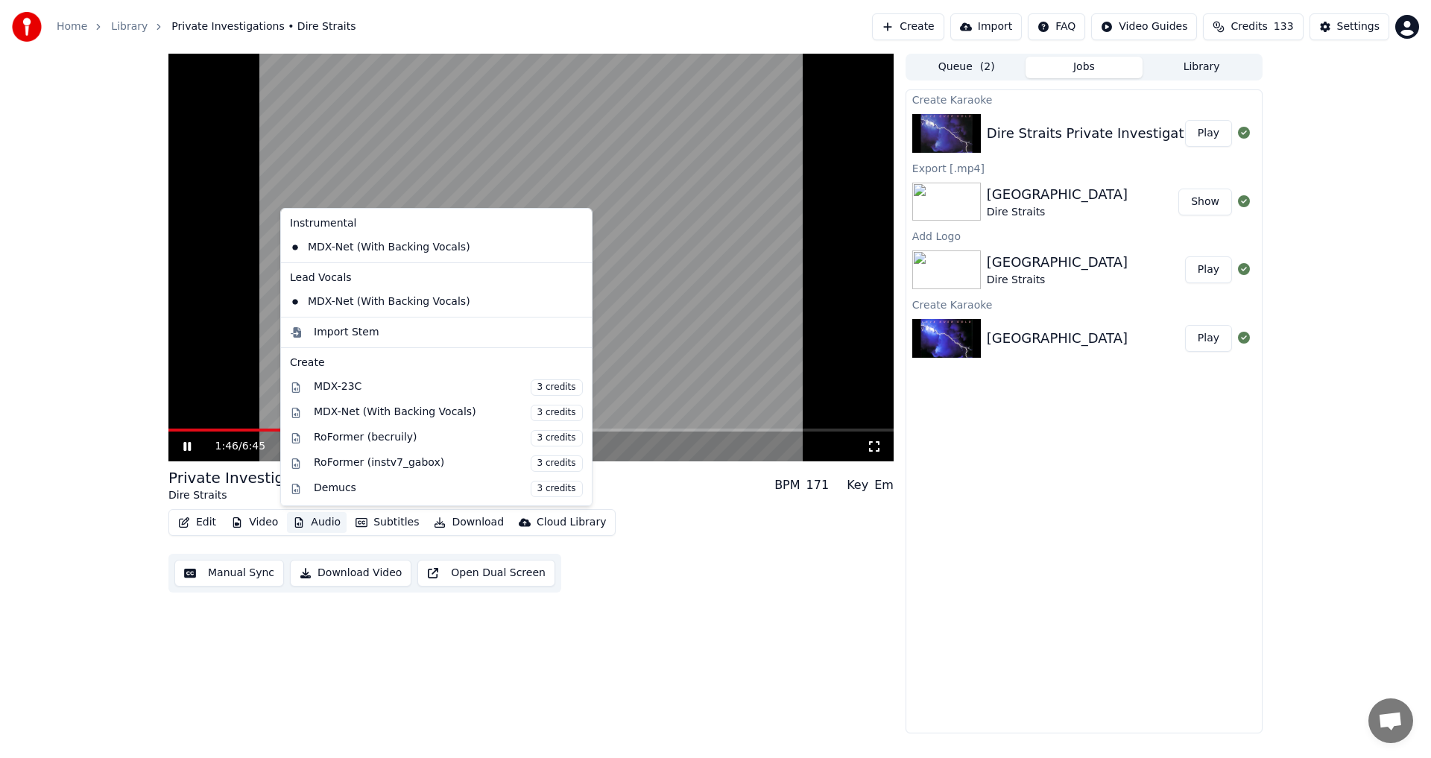
click at [314, 520] on button "Audio" at bounding box center [317, 522] width 60 height 21
click at [713, 614] on div "Private Investigations Dire Straits BPM 171 Key Em Edit Video Audio Subtitles D…" at bounding box center [530, 394] width 725 height 680
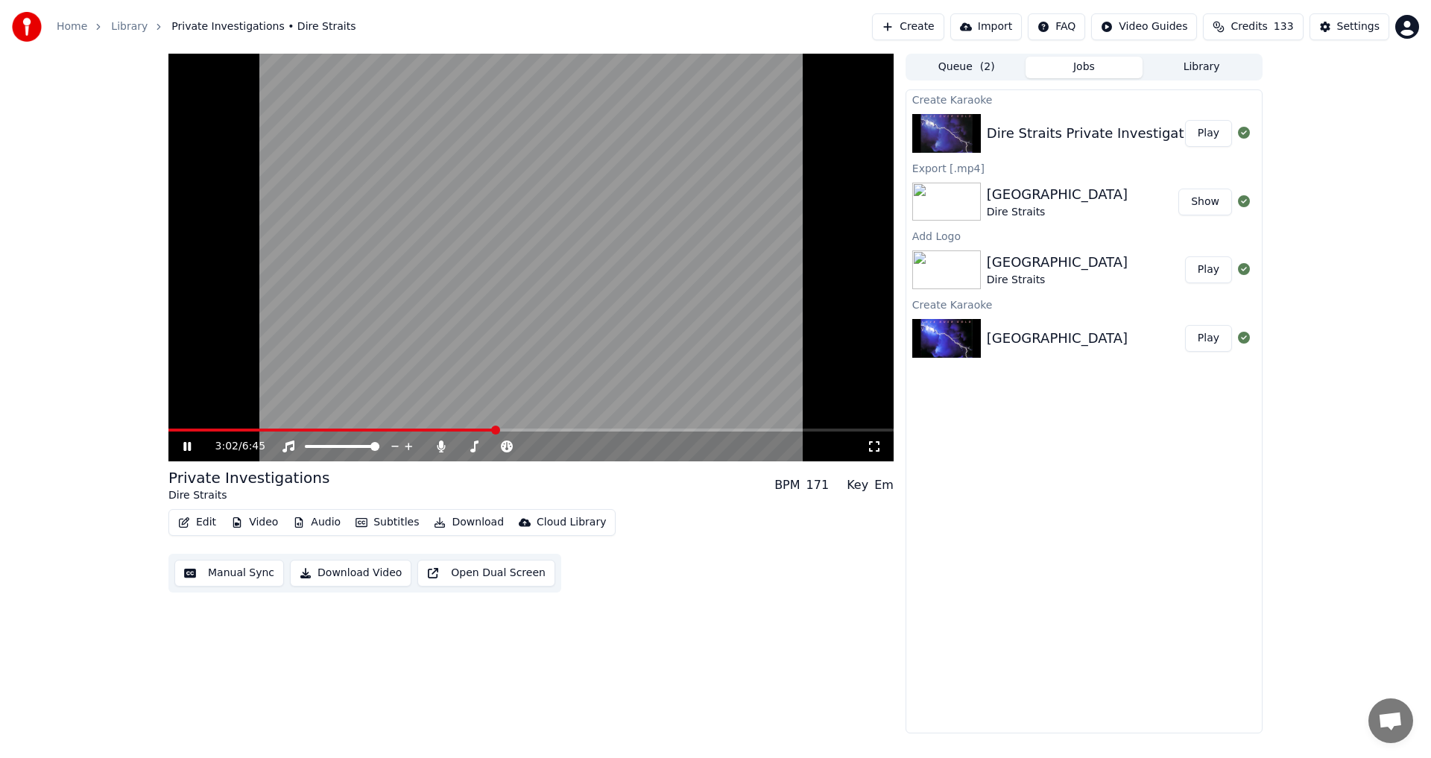
click at [185, 448] on icon at bounding box center [186, 446] width 7 height 9
click at [198, 524] on button "Edit" at bounding box center [197, 522] width 50 height 21
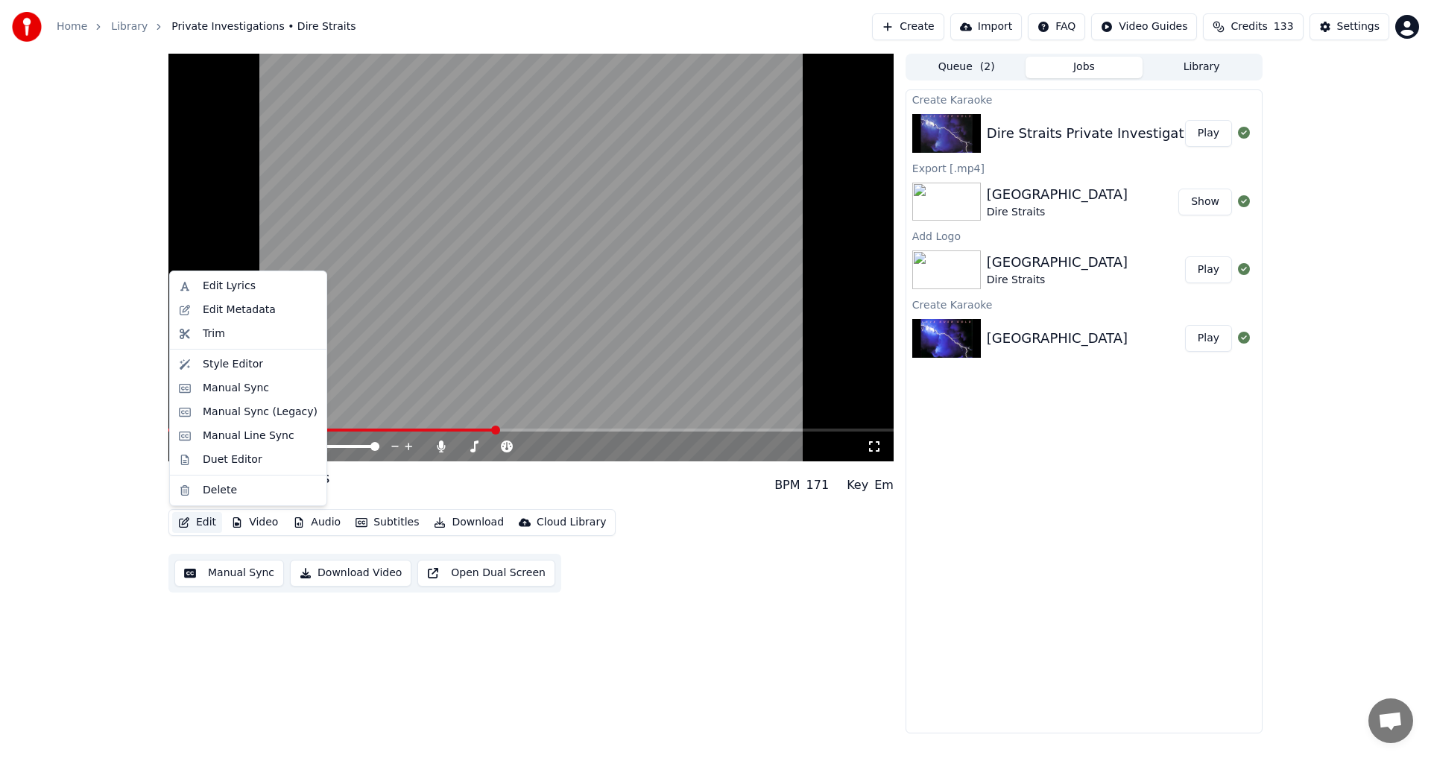
click at [232, 582] on button "Manual Sync" at bounding box center [229, 573] width 110 height 27
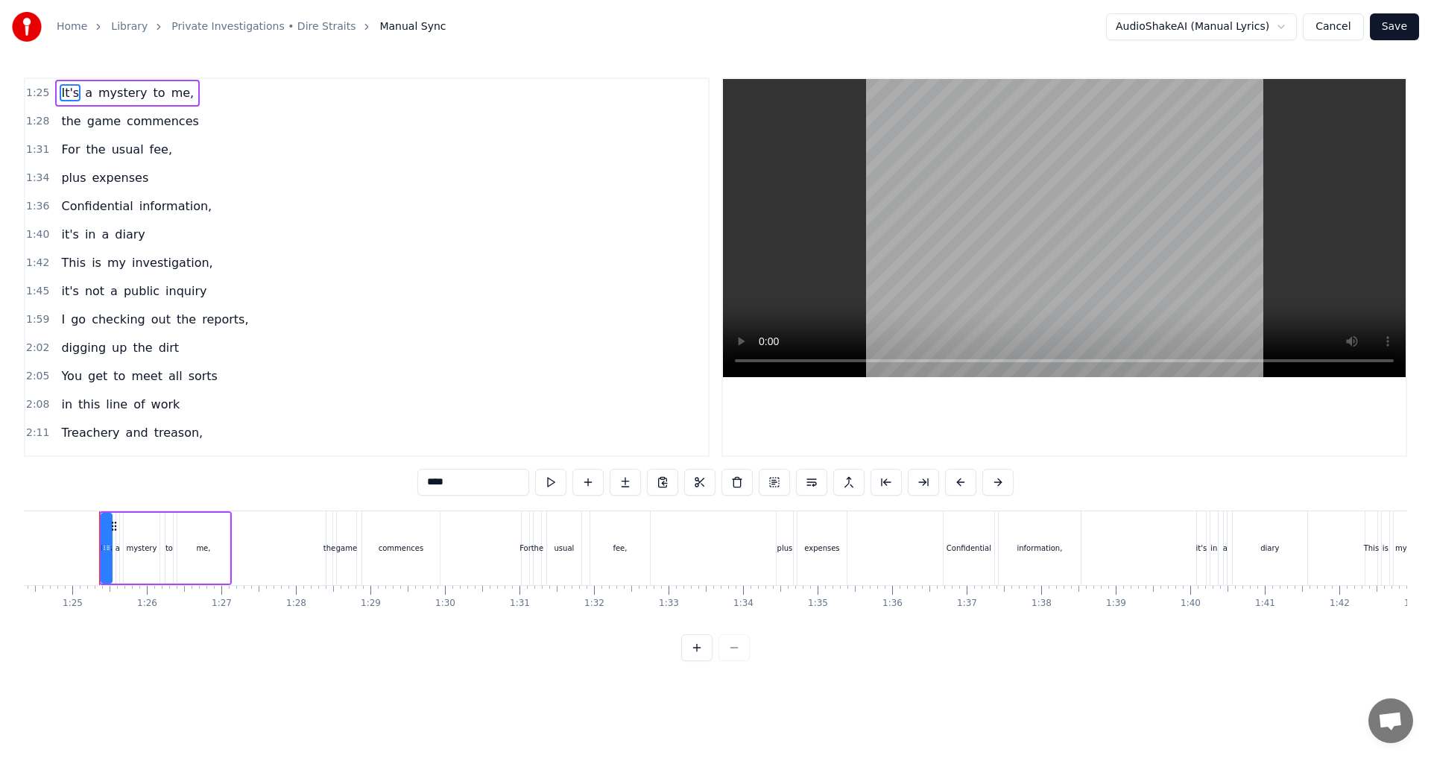
scroll to position [388, 0]
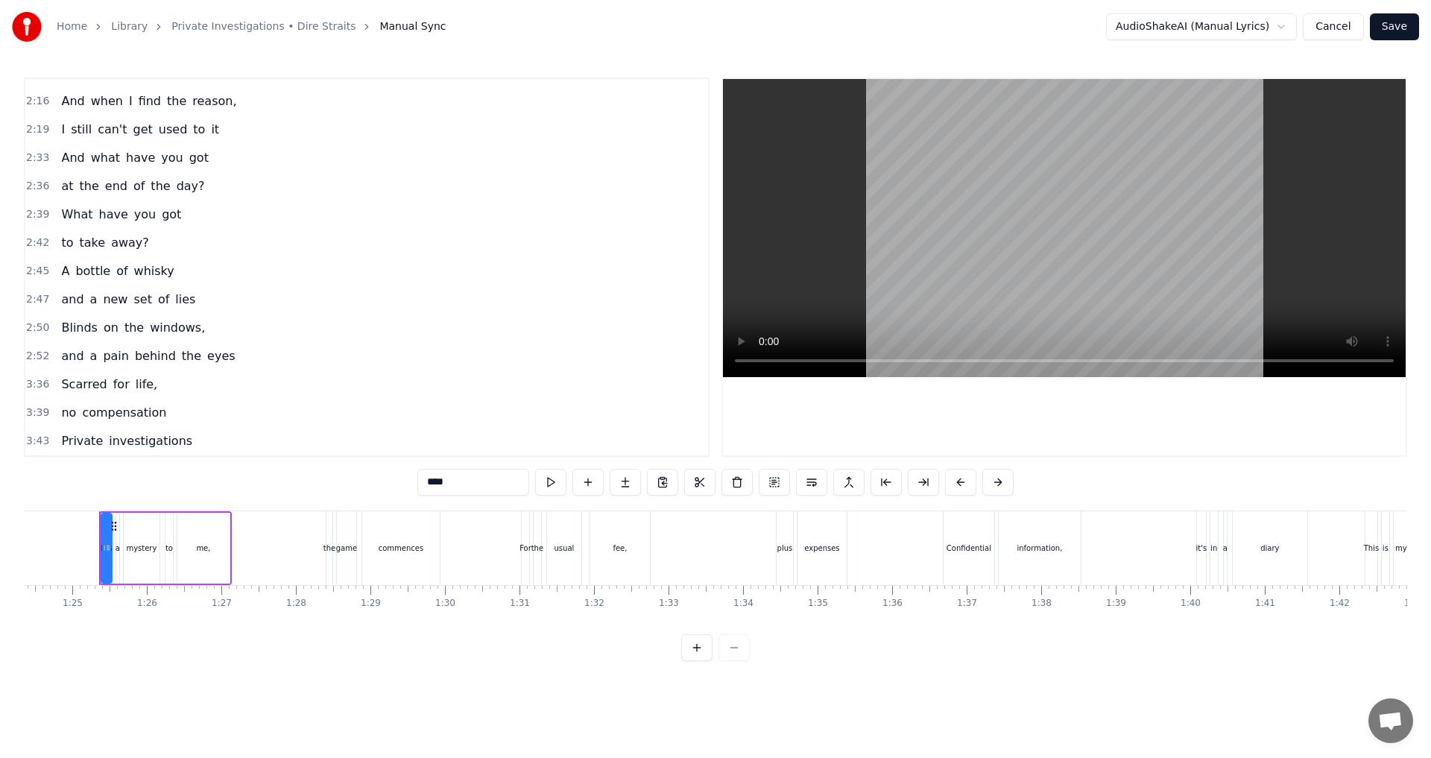
click at [180, 357] on span "the" at bounding box center [191, 355] width 22 height 17
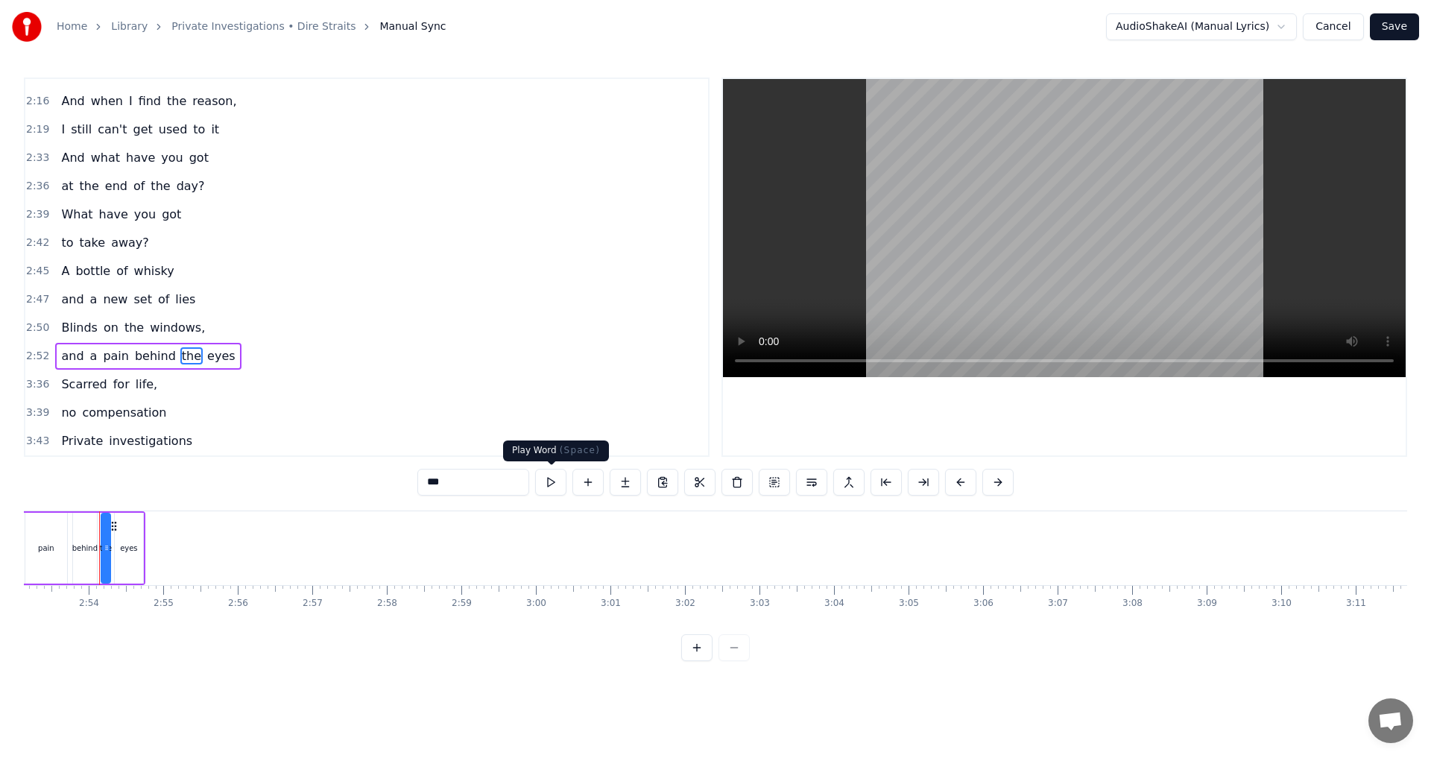
click at [562, 481] on button at bounding box center [550, 482] width 31 height 27
click at [557, 482] on button at bounding box center [550, 482] width 31 height 27
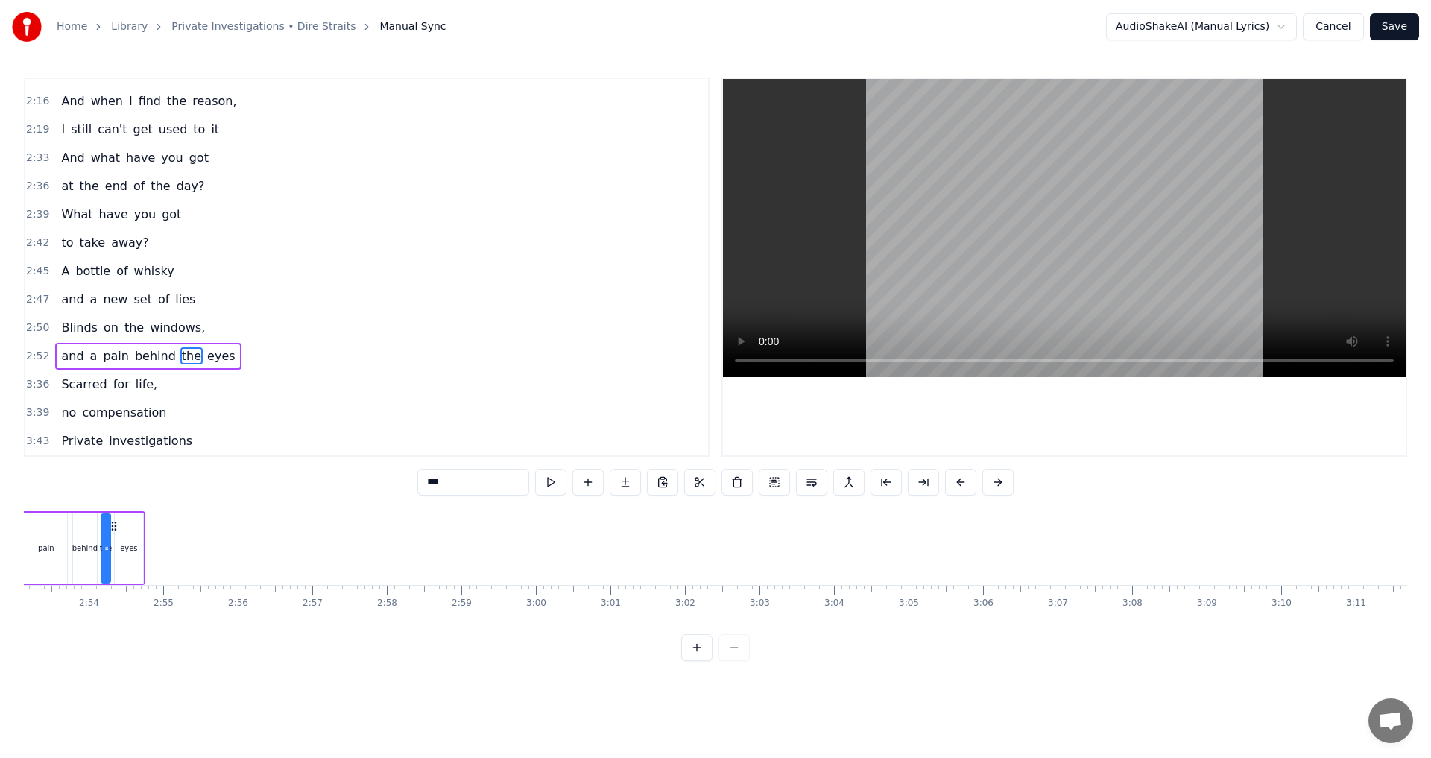
click at [557, 482] on button at bounding box center [550, 482] width 31 height 27
click at [180, 353] on span "the" at bounding box center [191, 355] width 22 height 17
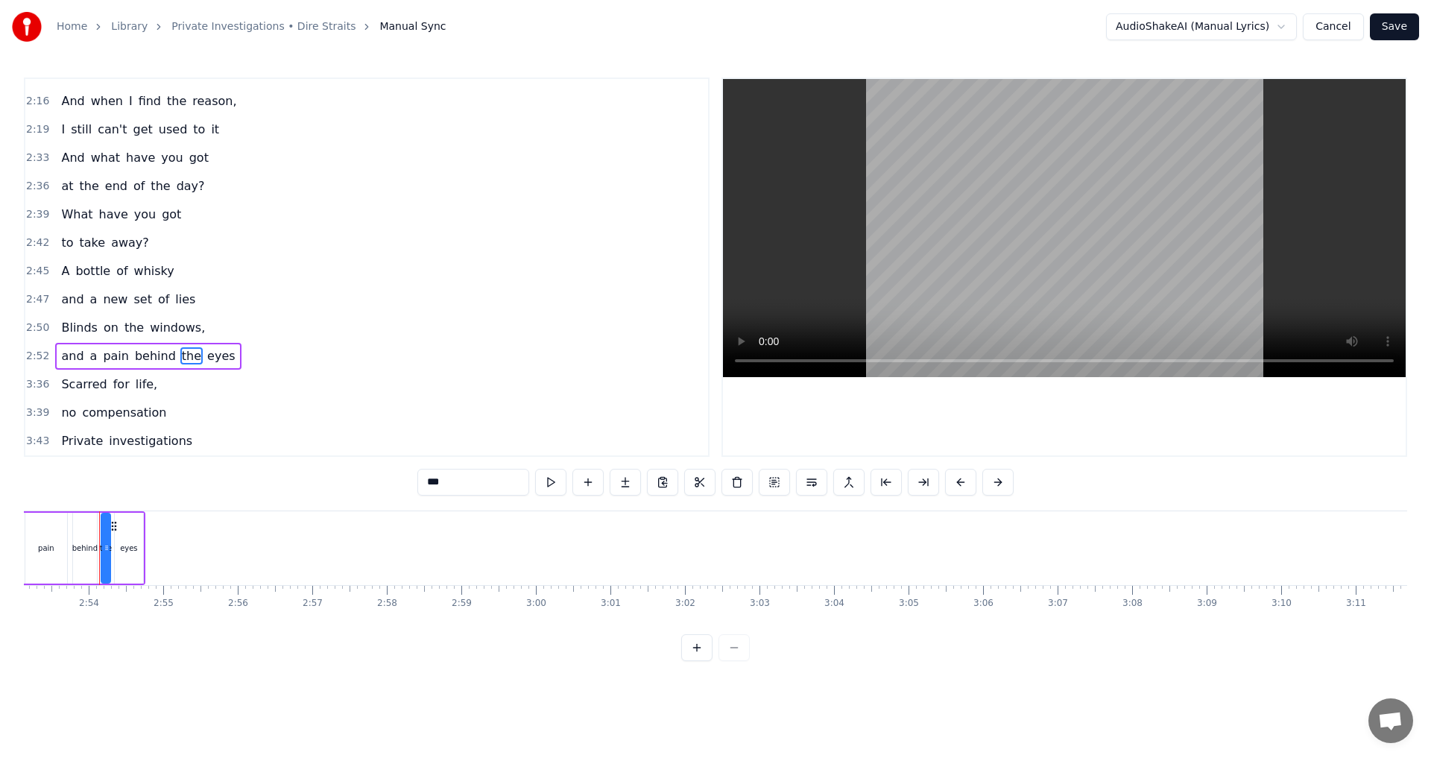
drag, startPoint x: 450, startPoint y: 483, endPoint x: 406, endPoint y: 481, distance: 44.0
click at [406, 481] on div "1:25 It's a mystery to me, 1:28 the game commences 1:31 For the usual fee, 1:34…" at bounding box center [716, 370] width 1384 height 584
type input "**"
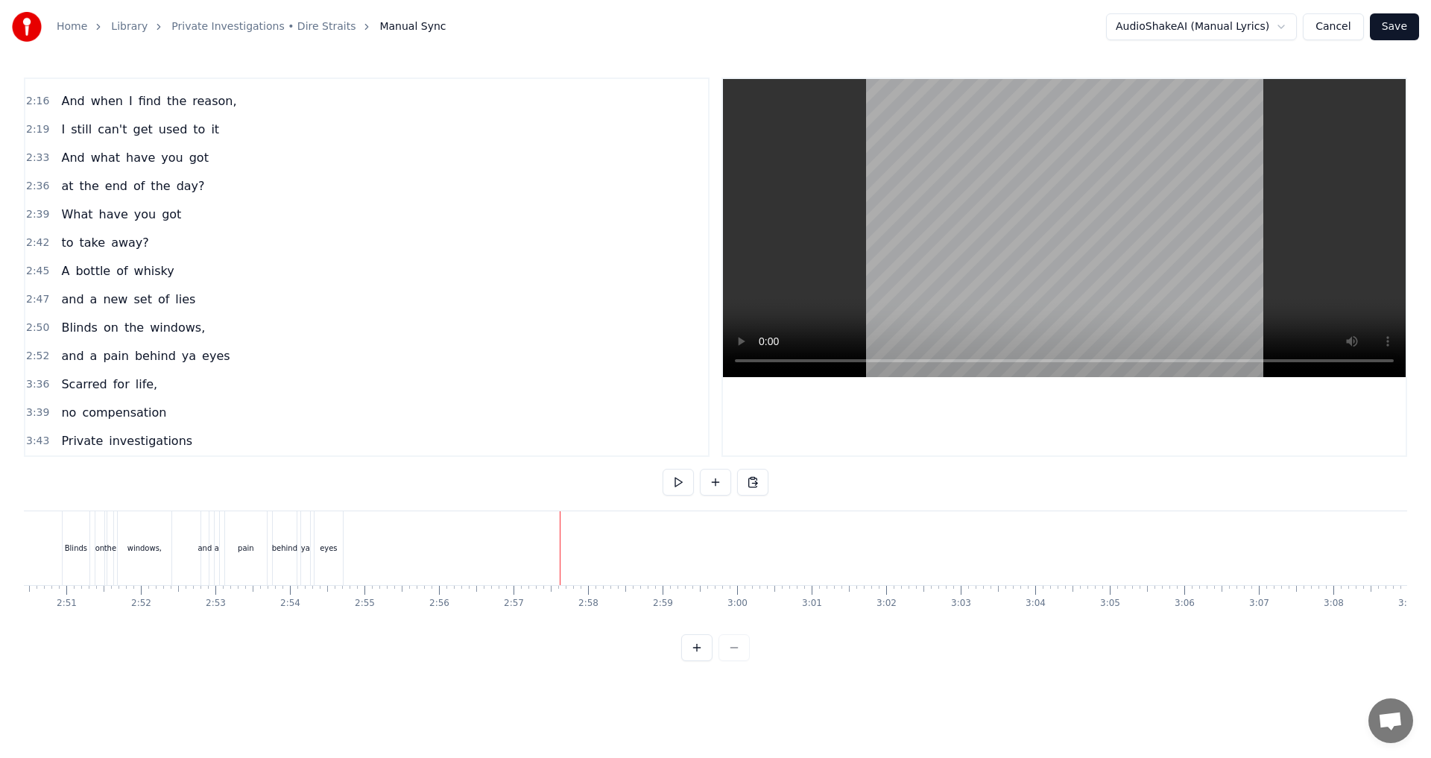
scroll to position [0, 12656]
click at [680, 491] on button at bounding box center [678, 482] width 31 height 27
click at [64, 395] on div "Scarred for life," at bounding box center [109, 384] width 108 height 27
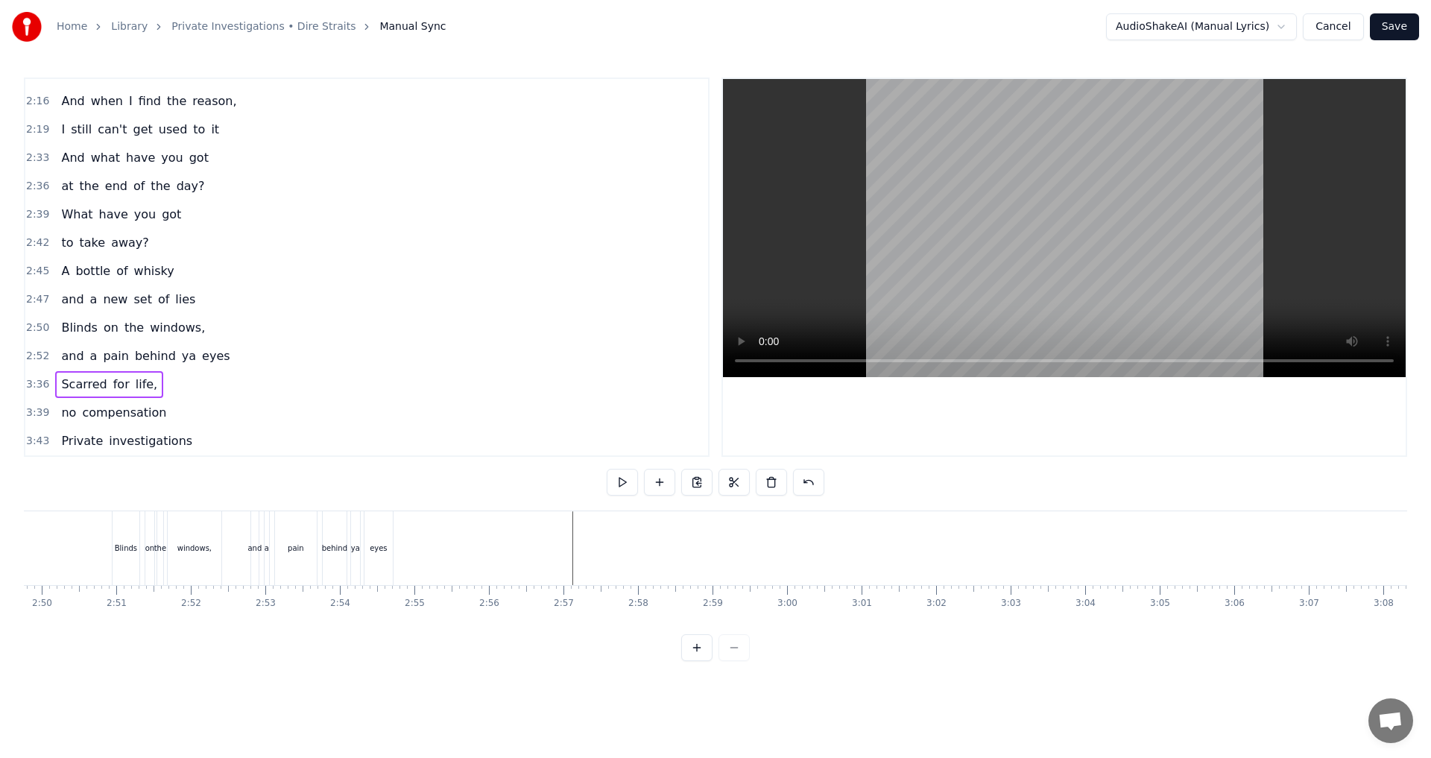
scroll to position [0, 16075]
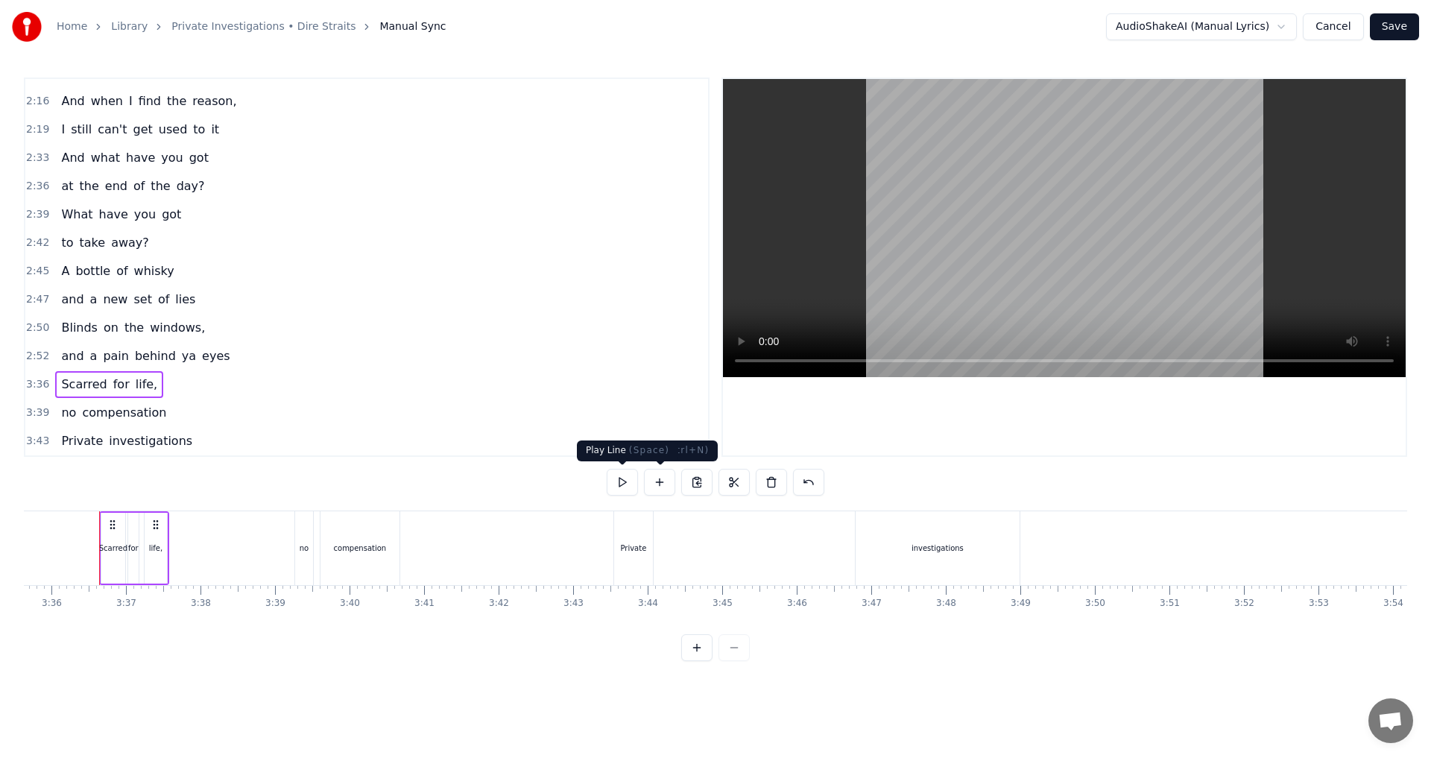
click at [621, 486] on button at bounding box center [622, 482] width 31 height 27
click at [678, 483] on button at bounding box center [678, 482] width 31 height 27
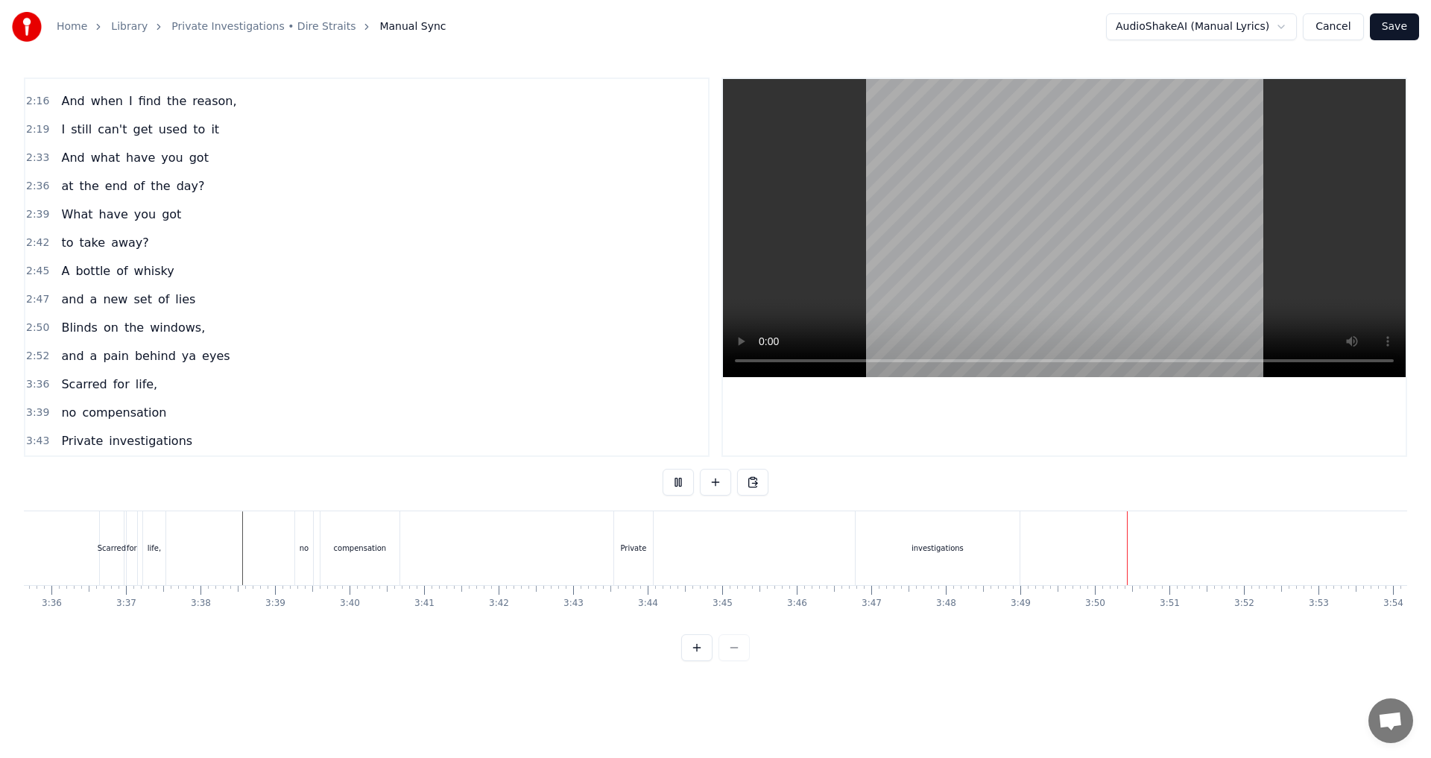
click at [678, 483] on button at bounding box center [678, 482] width 31 height 27
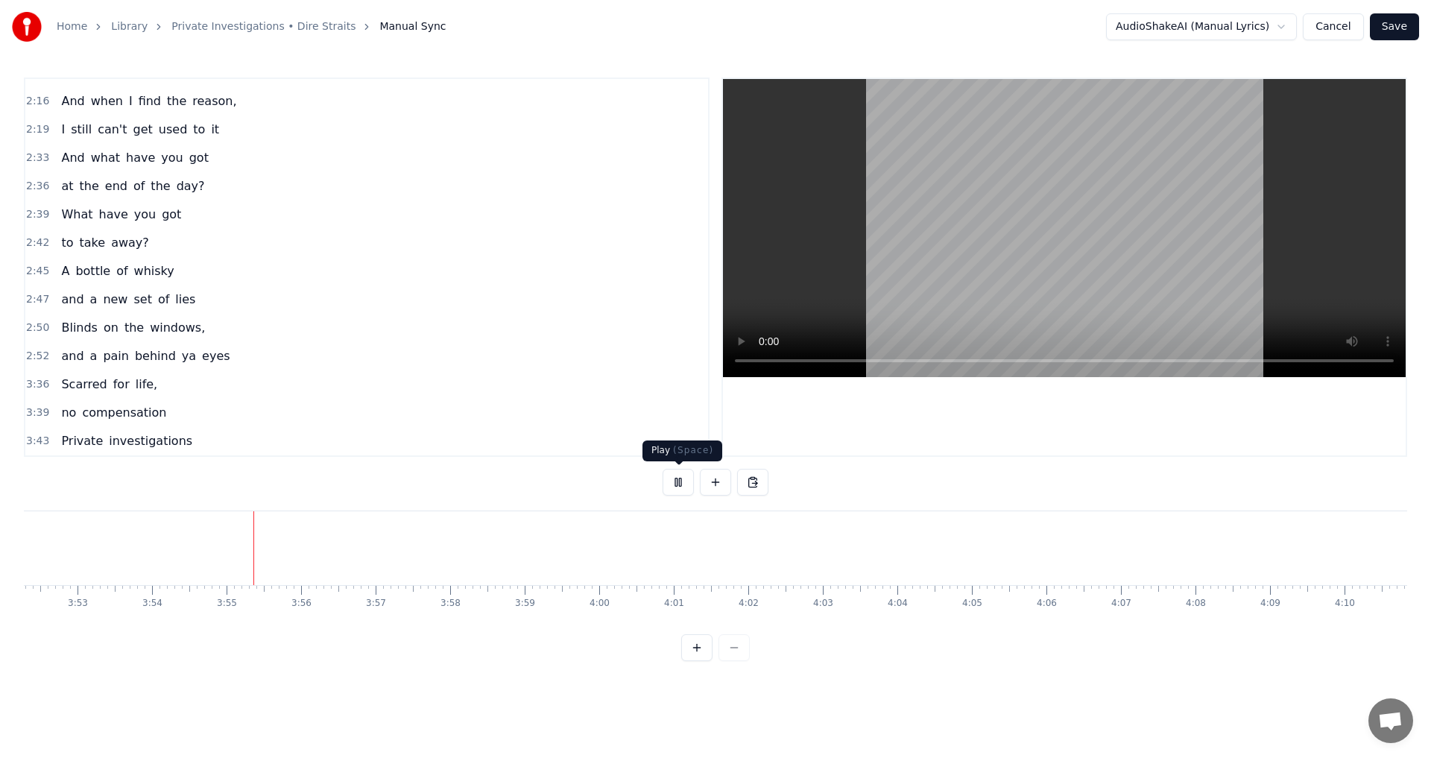
click at [674, 483] on button at bounding box center [678, 482] width 31 height 27
click at [713, 485] on button at bounding box center [715, 482] width 31 height 27
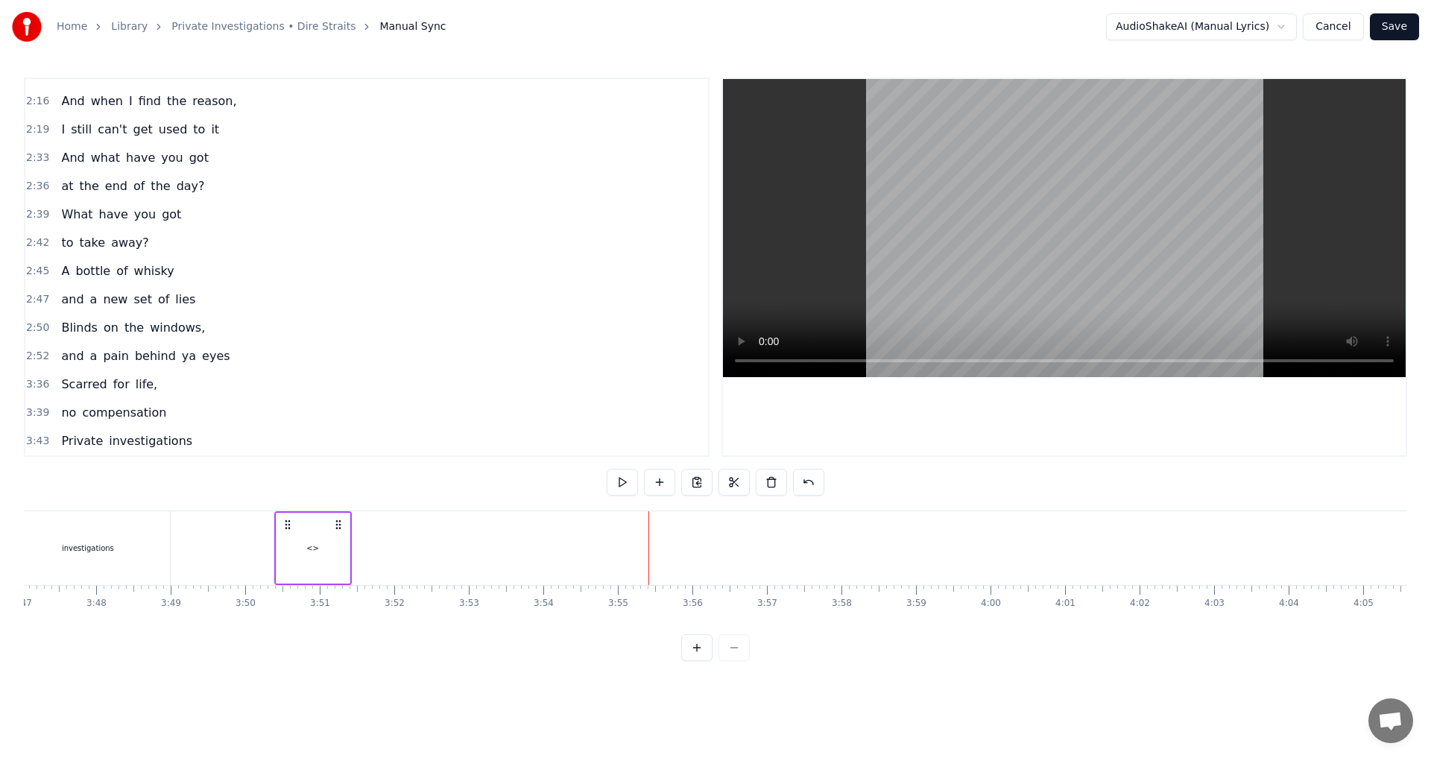
scroll to position [0, 16903]
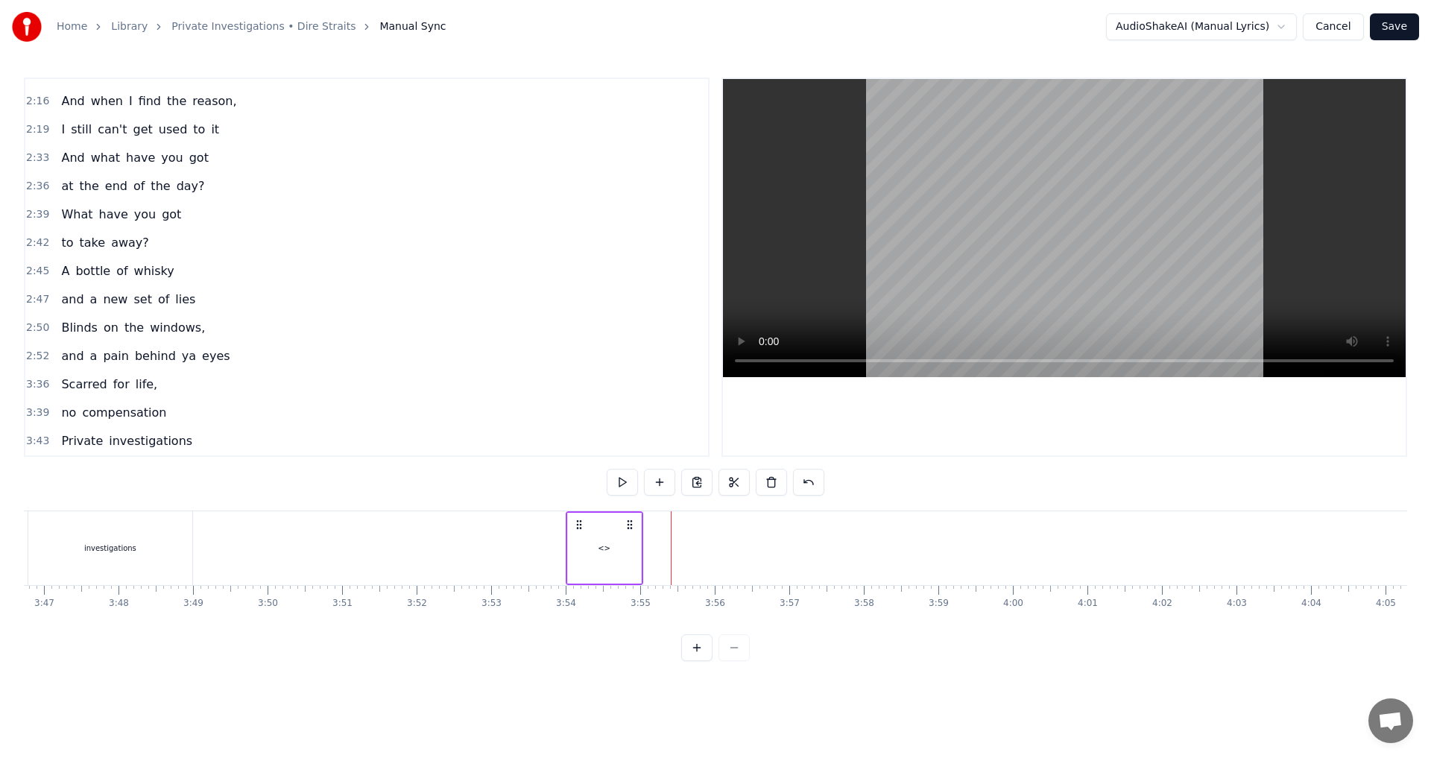
drag, startPoint x: 269, startPoint y: 525, endPoint x: 578, endPoint y: 521, distance: 308.7
click at [578, 521] on icon at bounding box center [579, 525] width 12 height 12
click at [152, 559] on div "investigations" at bounding box center [110, 548] width 164 height 74
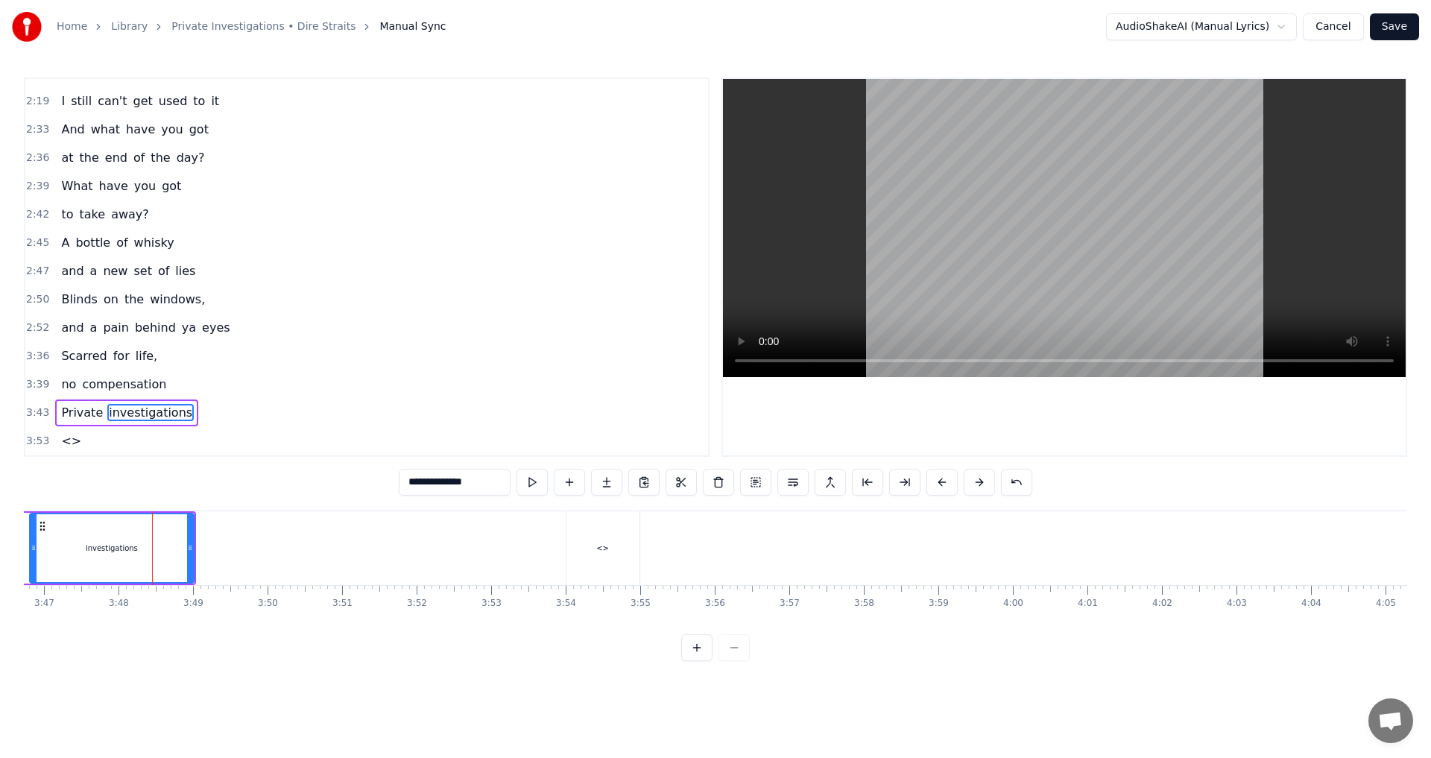
click at [609, 561] on div "<>" at bounding box center [603, 548] width 73 height 74
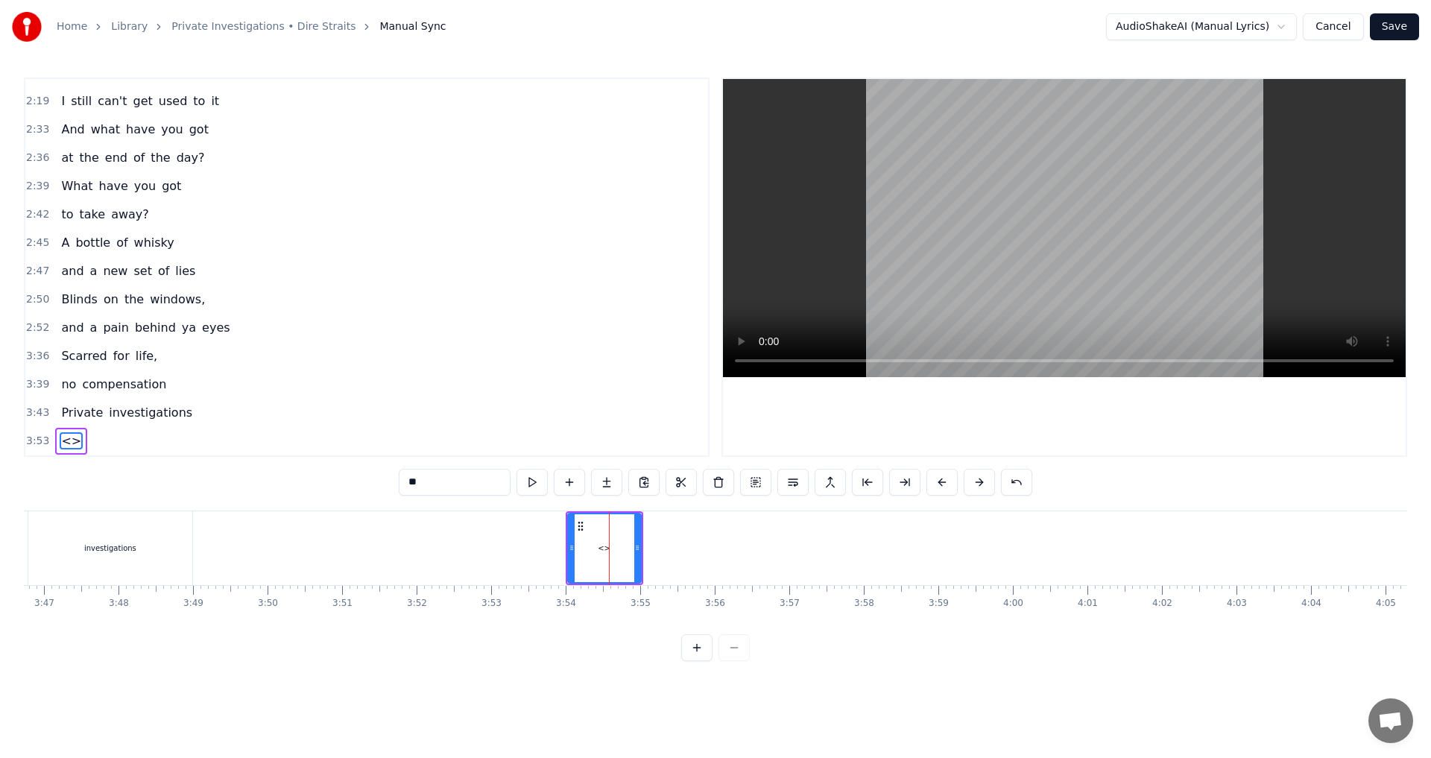
drag, startPoint x: 432, startPoint y: 486, endPoint x: 332, endPoint y: 488, distance: 99.9
click at [344, 487] on div "1:25 It's a mystery to me, 1:28 the game commences 1:31 For the usual fee, 1:34…" at bounding box center [716, 370] width 1384 height 584
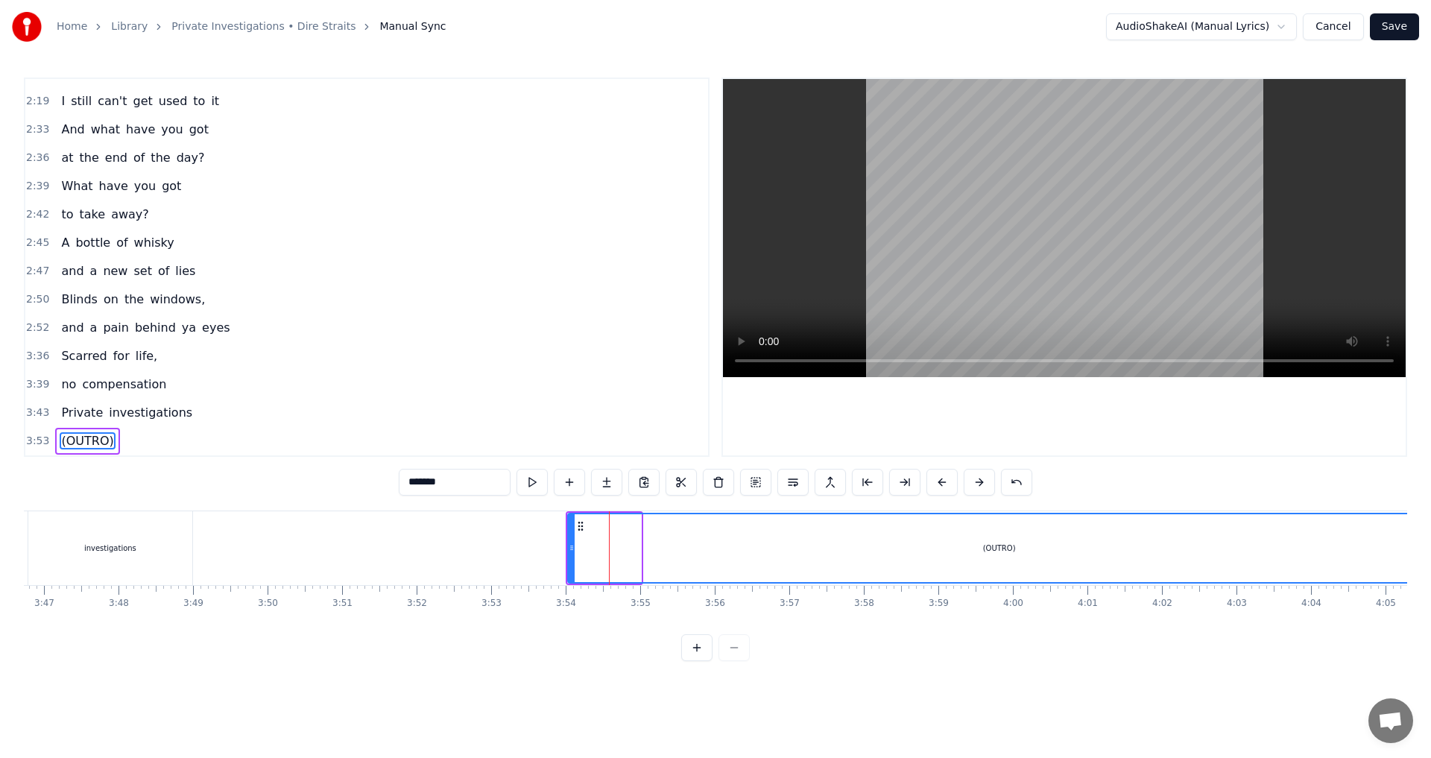
drag, startPoint x: 638, startPoint y: 546, endPoint x: 1428, endPoint y: 556, distance: 790.3
click at [713, 556] on div "Home Library Private Investigations • Dire Straits Manual Sync AudioShakeAI (Ma…" at bounding box center [715, 330] width 1431 height 661
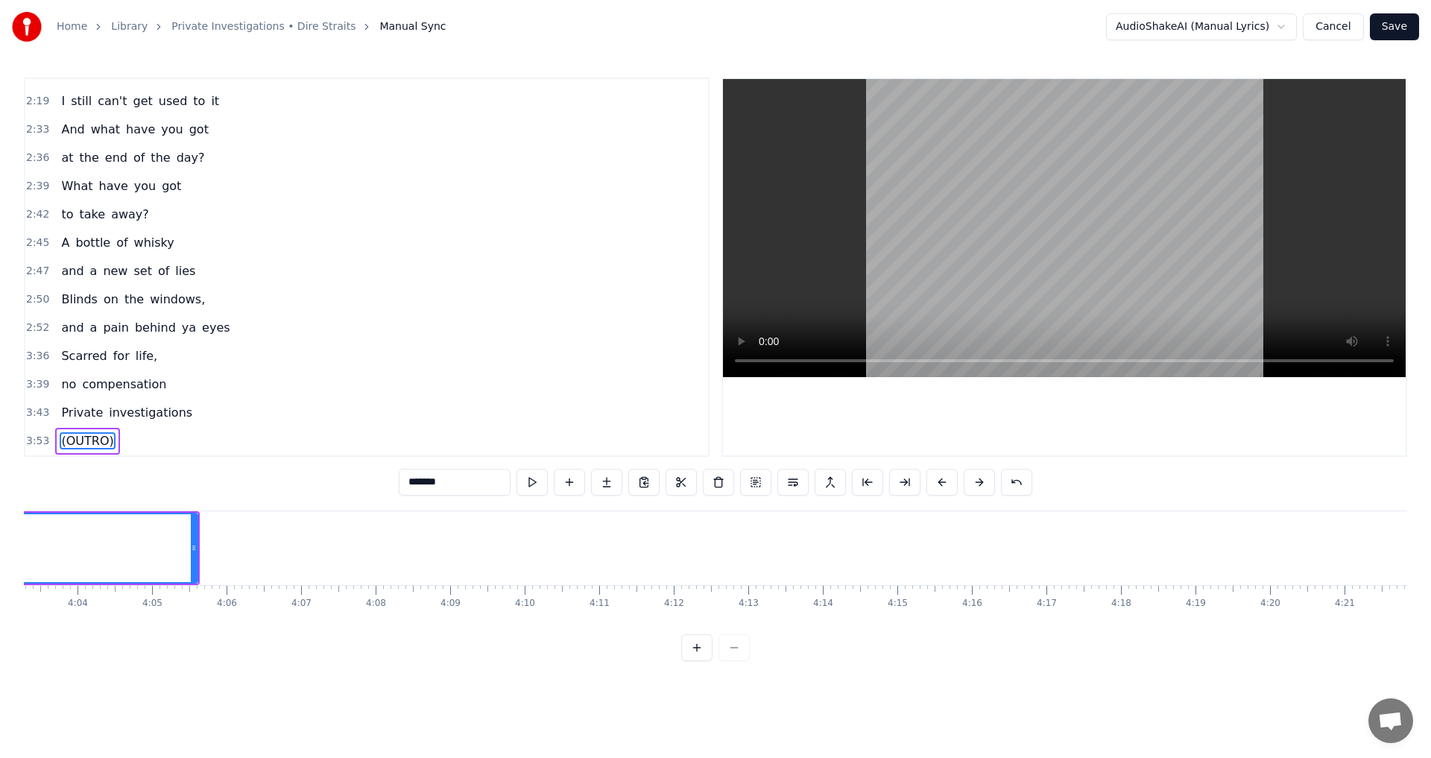
scroll to position [0, 18070]
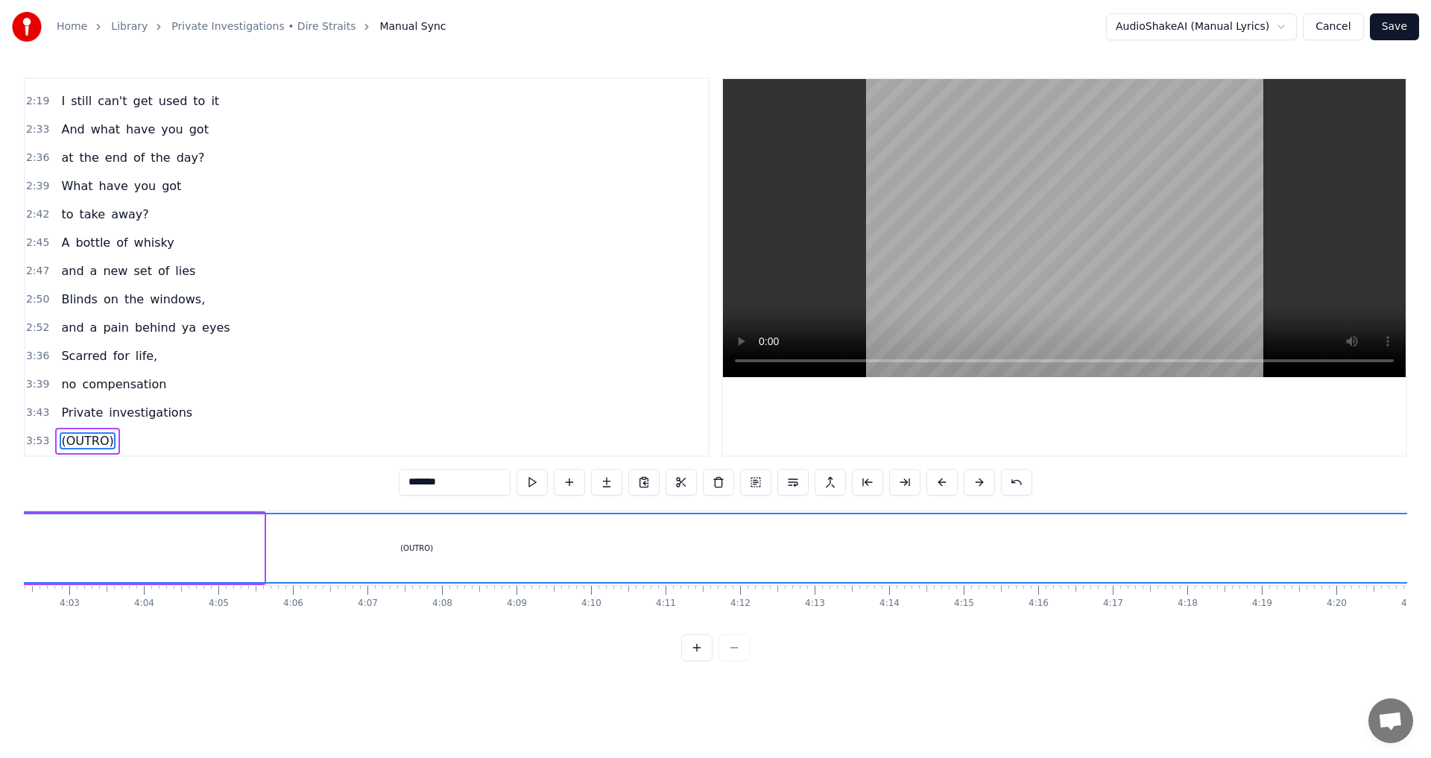
drag, startPoint x: 261, startPoint y: 546, endPoint x: 1431, endPoint y: 544, distance: 1169.7
click at [713, 544] on div "Home Library Private Investigations • Dire Straits Manual Sync AudioShakeAI (Ma…" at bounding box center [715, 330] width 1431 height 661
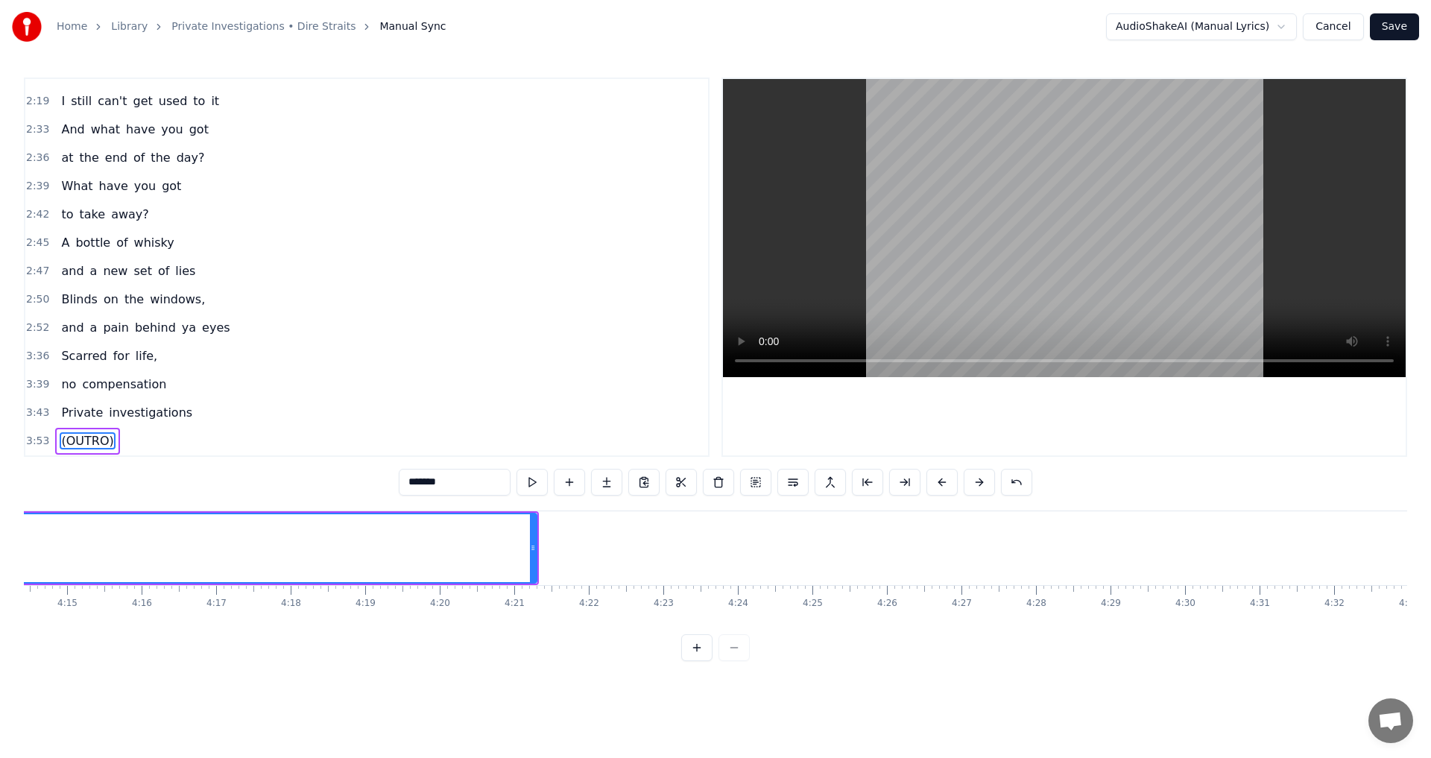
scroll to position [0, 19017]
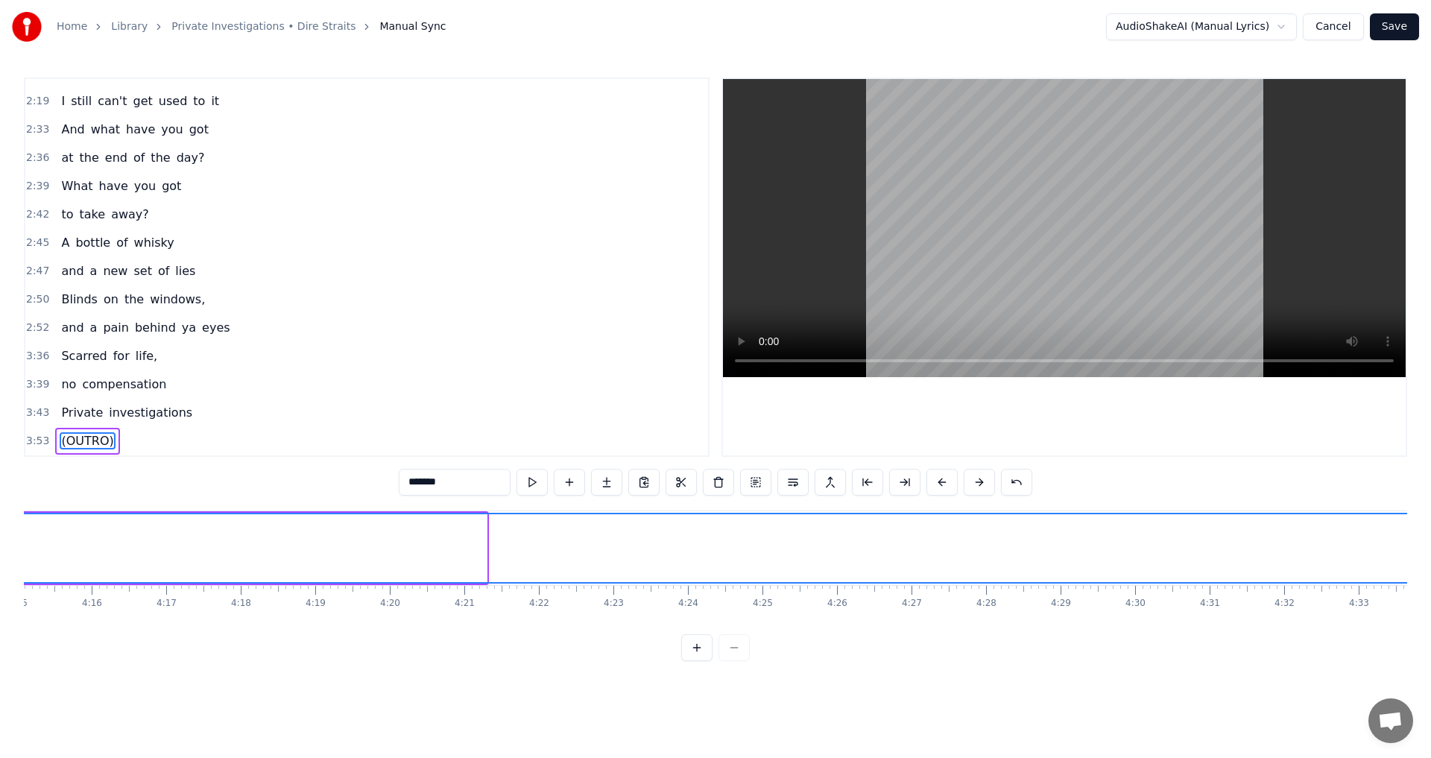
drag, startPoint x: 485, startPoint y: 543, endPoint x: 1431, endPoint y: 546, distance: 946.1
click at [713, 546] on div "Home Library Private Investigations • Dire Straits Manual Sync AudioShakeAI (Ma…" at bounding box center [715, 330] width 1431 height 661
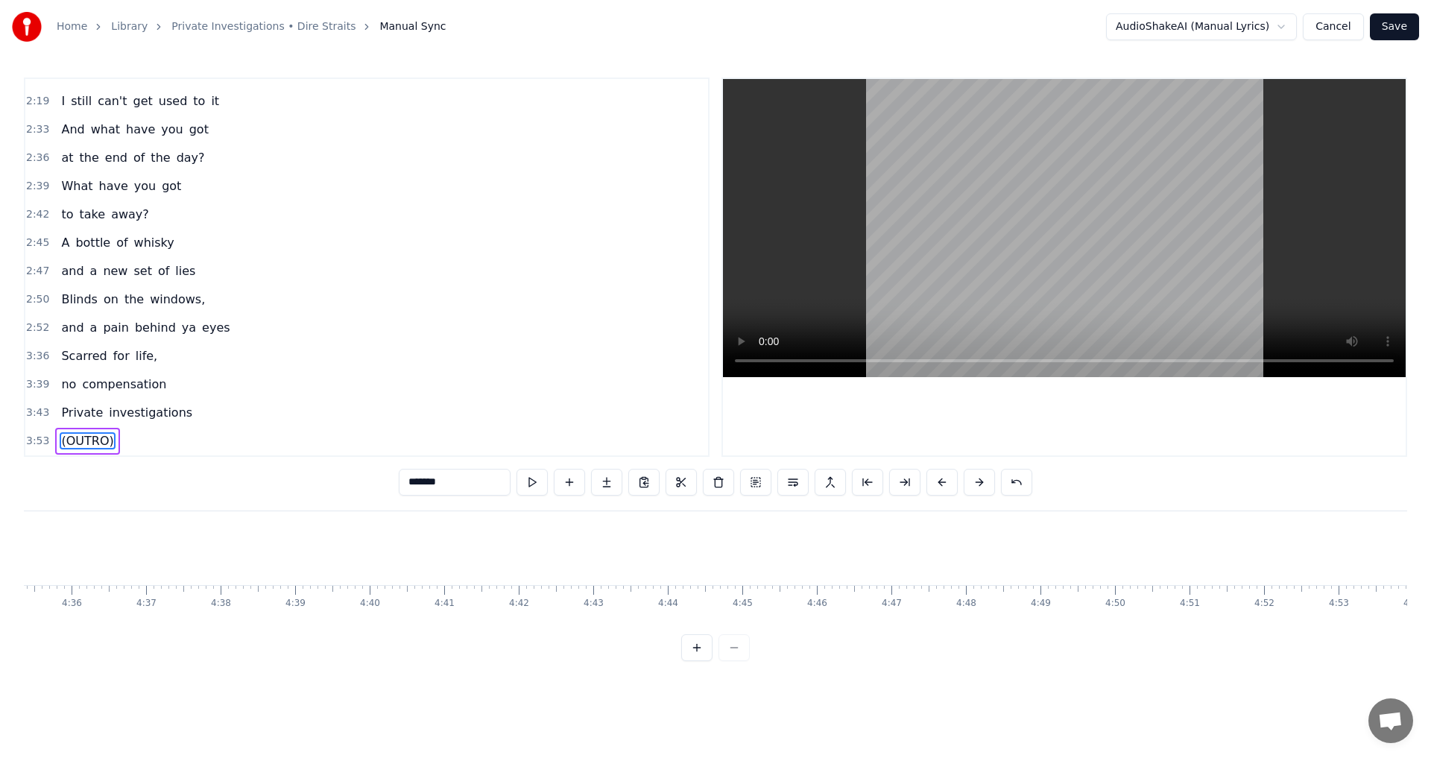
scroll to position [0, 20262]
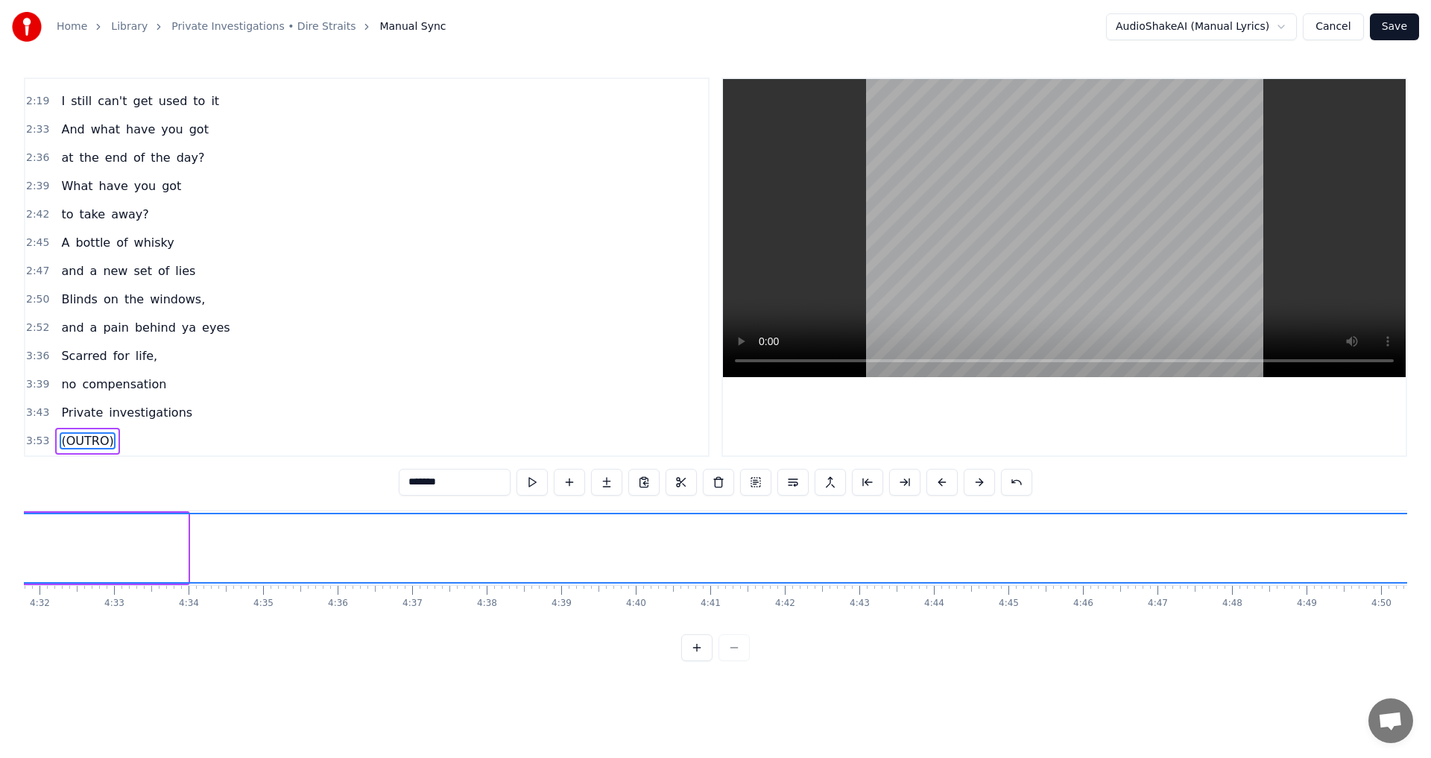
drag, startPoint x: 182, startPoint y: 546, endPoint x: 1431, endPoint y: 544, distance: 1248.7
click at [713, 544] on div "Home Library Private Investigations • Dire Straits Manual Sync AudioShakeAI (Ma…" at bounding box center [715, 330] width 1431 height 661
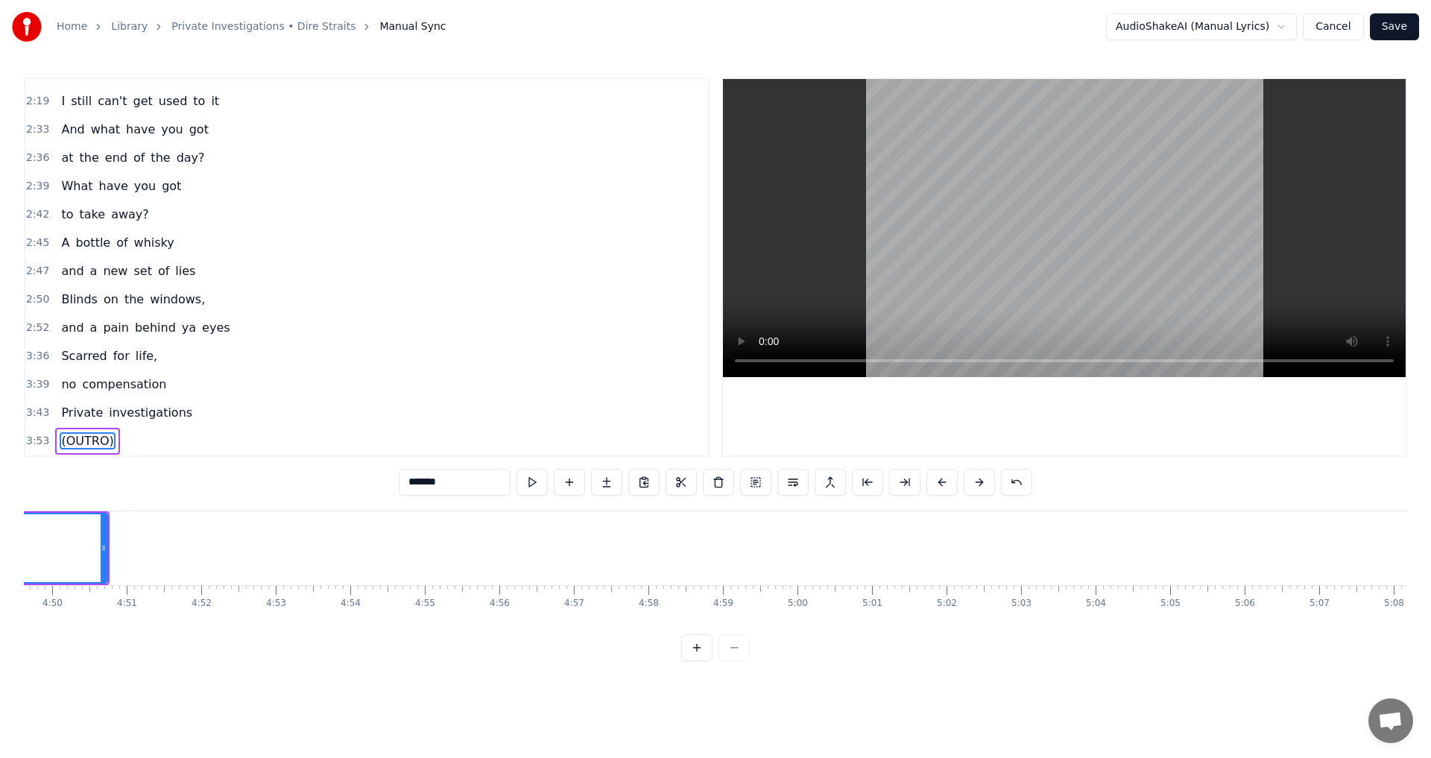
scroll to position [0, 21641]
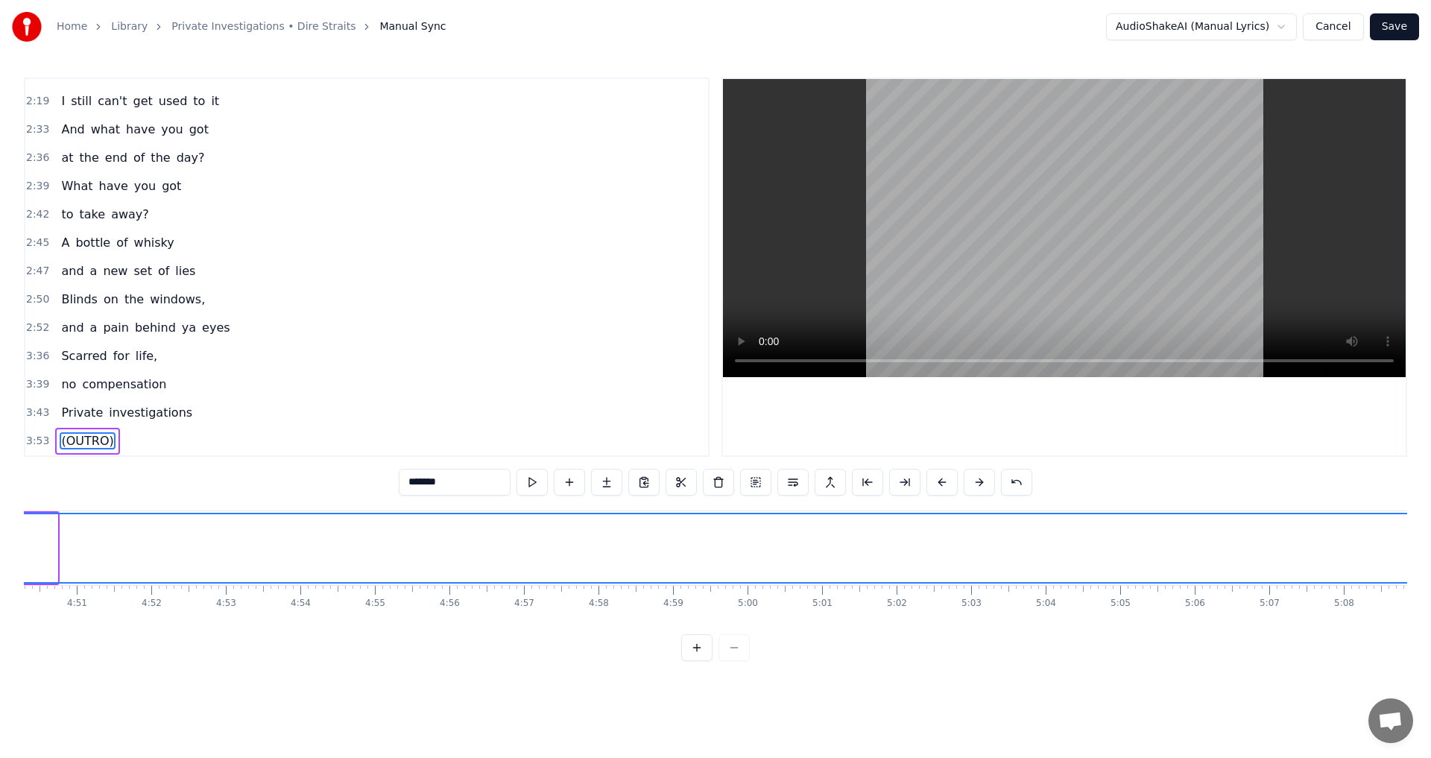
drag, startPoint x: 55, startPoint y: 546, endPoint x: 1431, endPoint y: 552, distance: 1375.5
click at [713, 552] on div "Home Library Private Investigations • Dire Straits Manual Sync AudioShakeAI (Ma…" at bounding box center [715, 330] width 1431 height 661
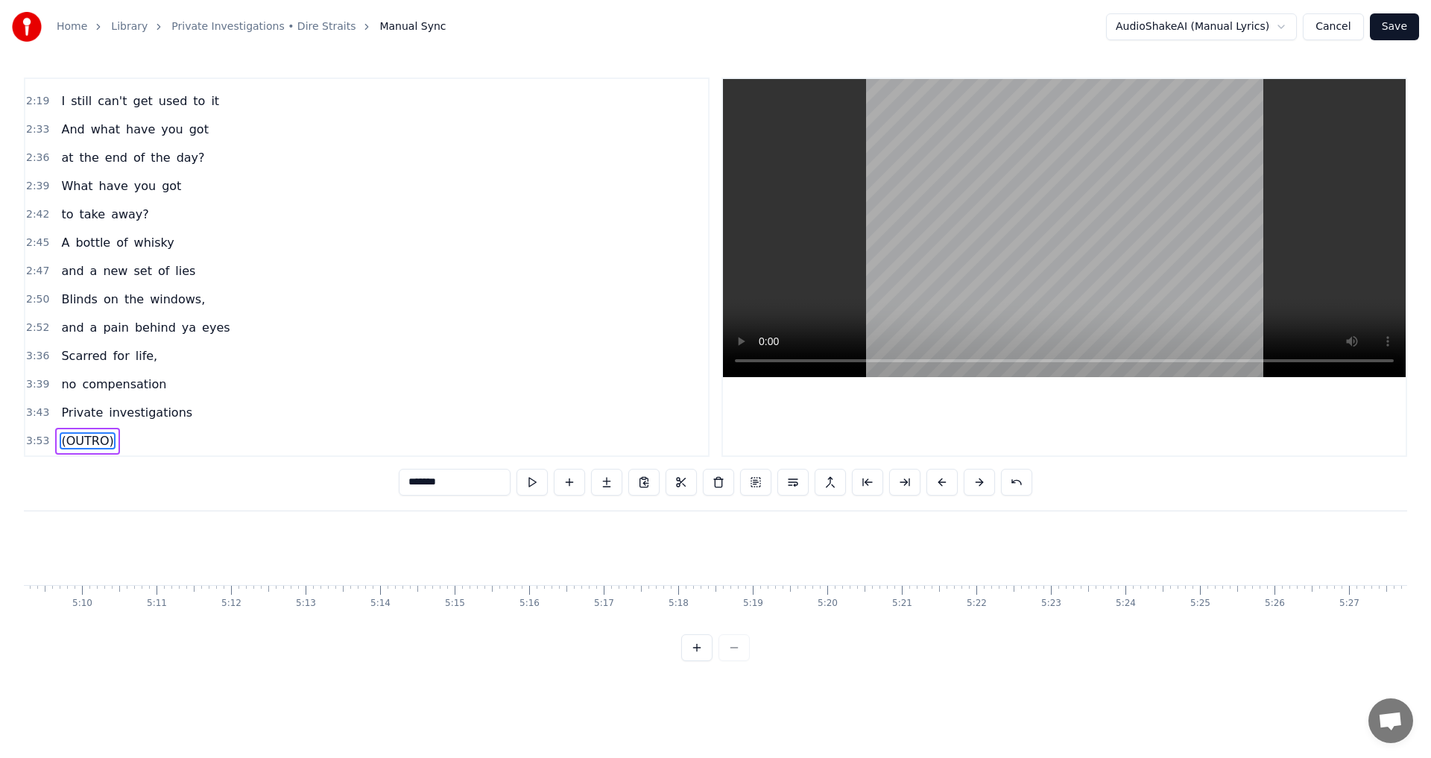
scroll to position [0, 23019]
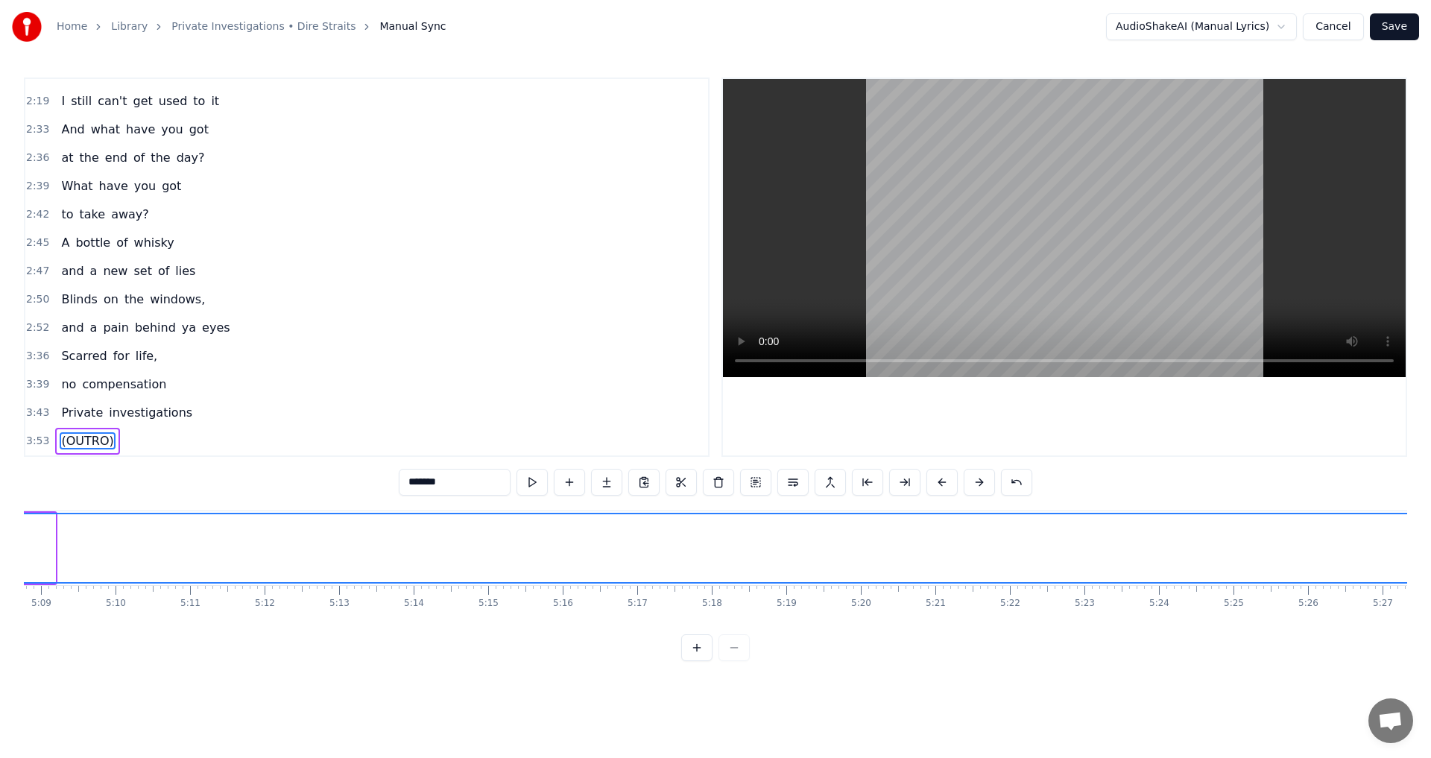
drag, startPoint x: 52, startPoint y: 543, endPoint x: 1431, endPoint y: 540, distance: 1378.4
click at [713, 540] on div "Home Library Private Investigations • Dire Straits Manual Sync AudioShakeAI (Ma…" at bounding box center [715, 330] width 1431 height 661
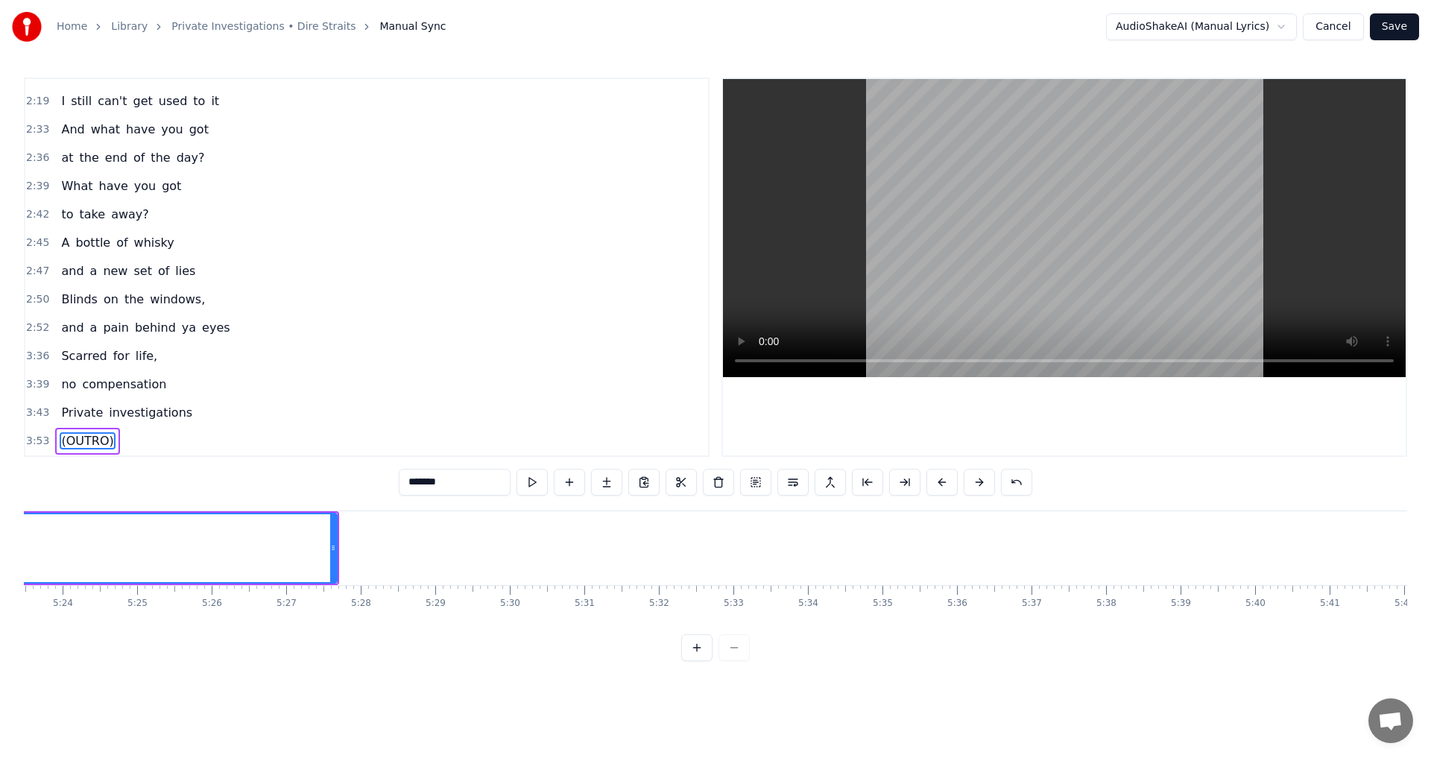
scroll to position [0, 24398]
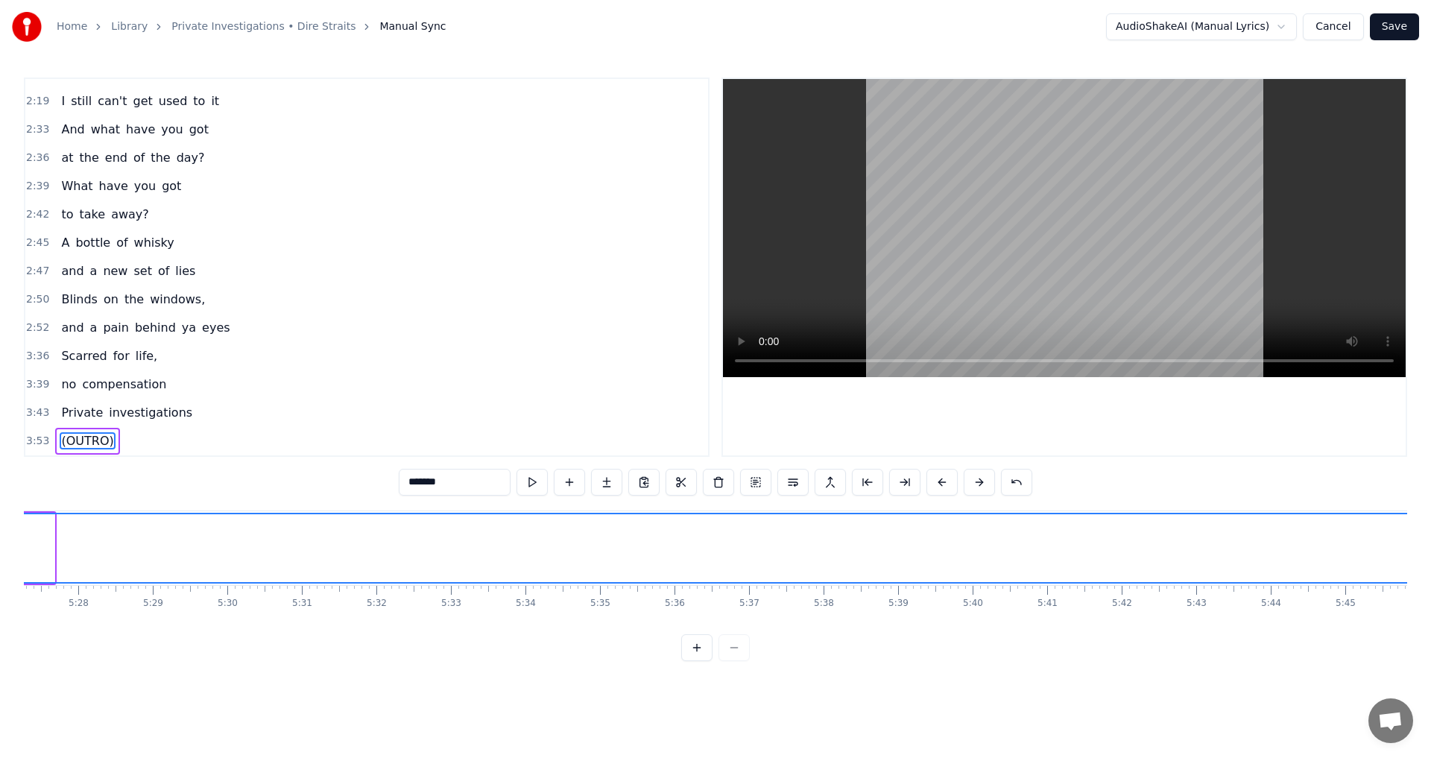
drag, startPoint x: 51, startPoint y: 543, endPoint x: 1431, endPoint y: 554, distance: 1379.2
click at [713, 554] on div "Home Library Private Investigations • Dire Straits Manual Sync AudioShakeAI (Ma…" at bounding box center [715, 330] width 1431 height 661
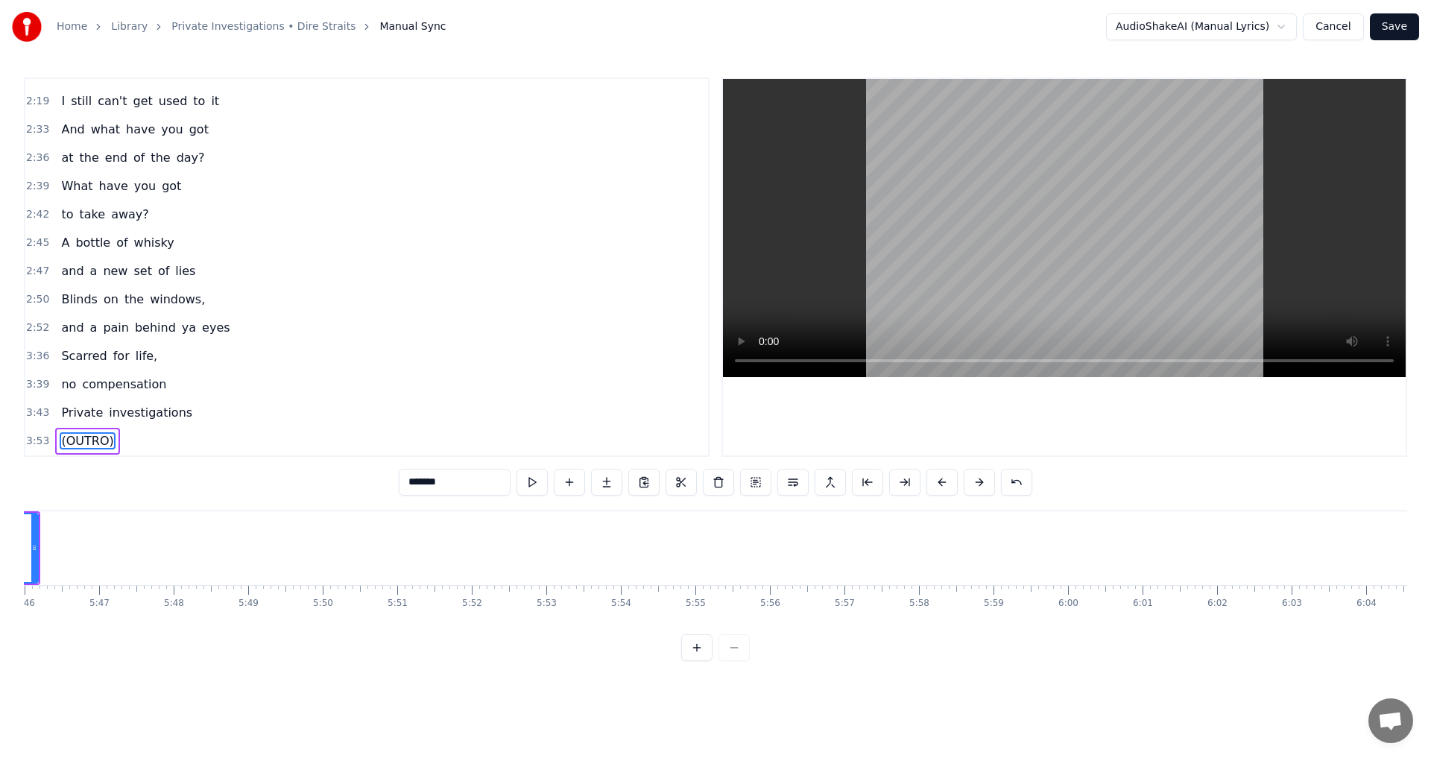
scroll to position [0, 25727]
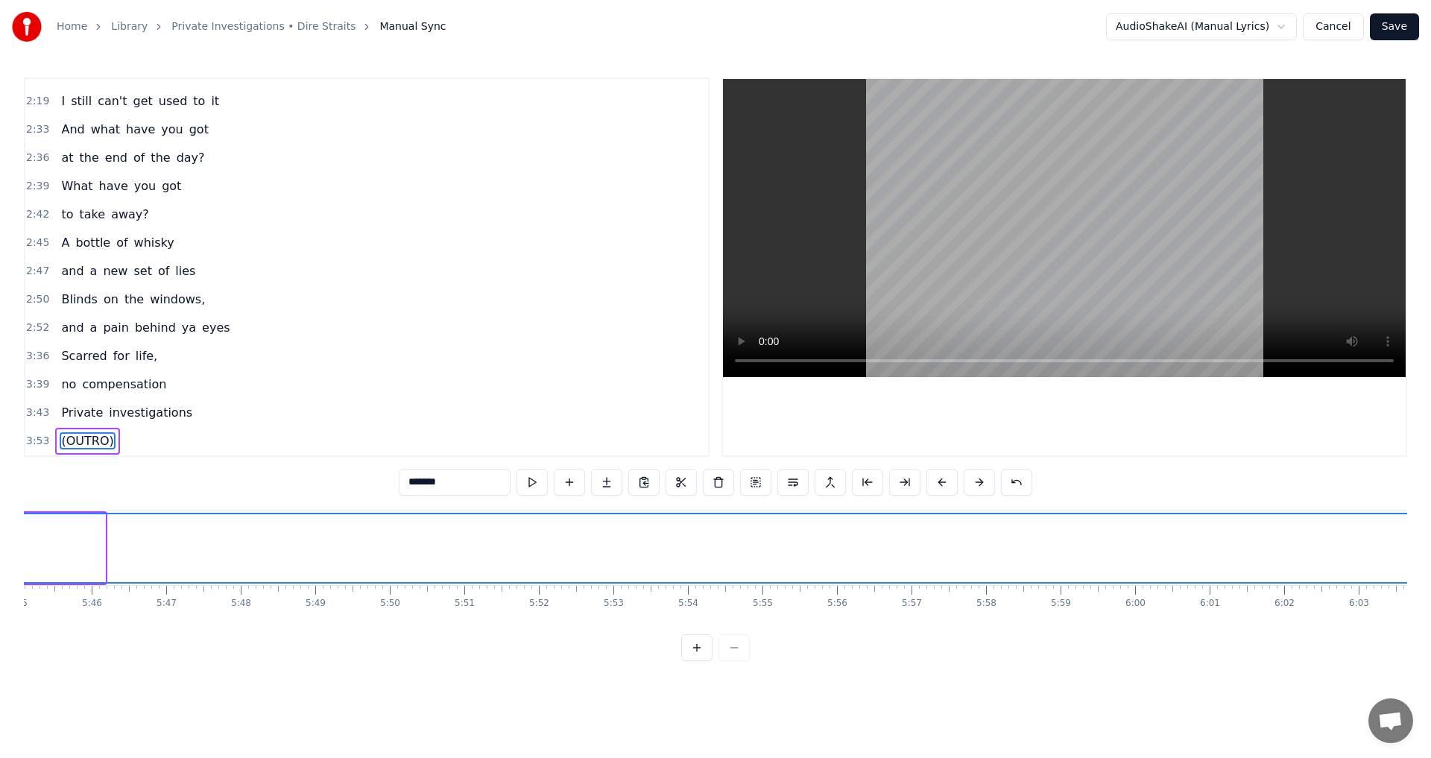
drag, startPoint x: 104, startPoint y: 545, endPoint x: 1431, endPoint y: 553, distance: 1327.0
click at [713, 553] on div "Home Library Private Investigations • Dire Straits Manual Sync AudioShakeAI (Ma…" at bounding box center [715, 330] width 1431 height 661
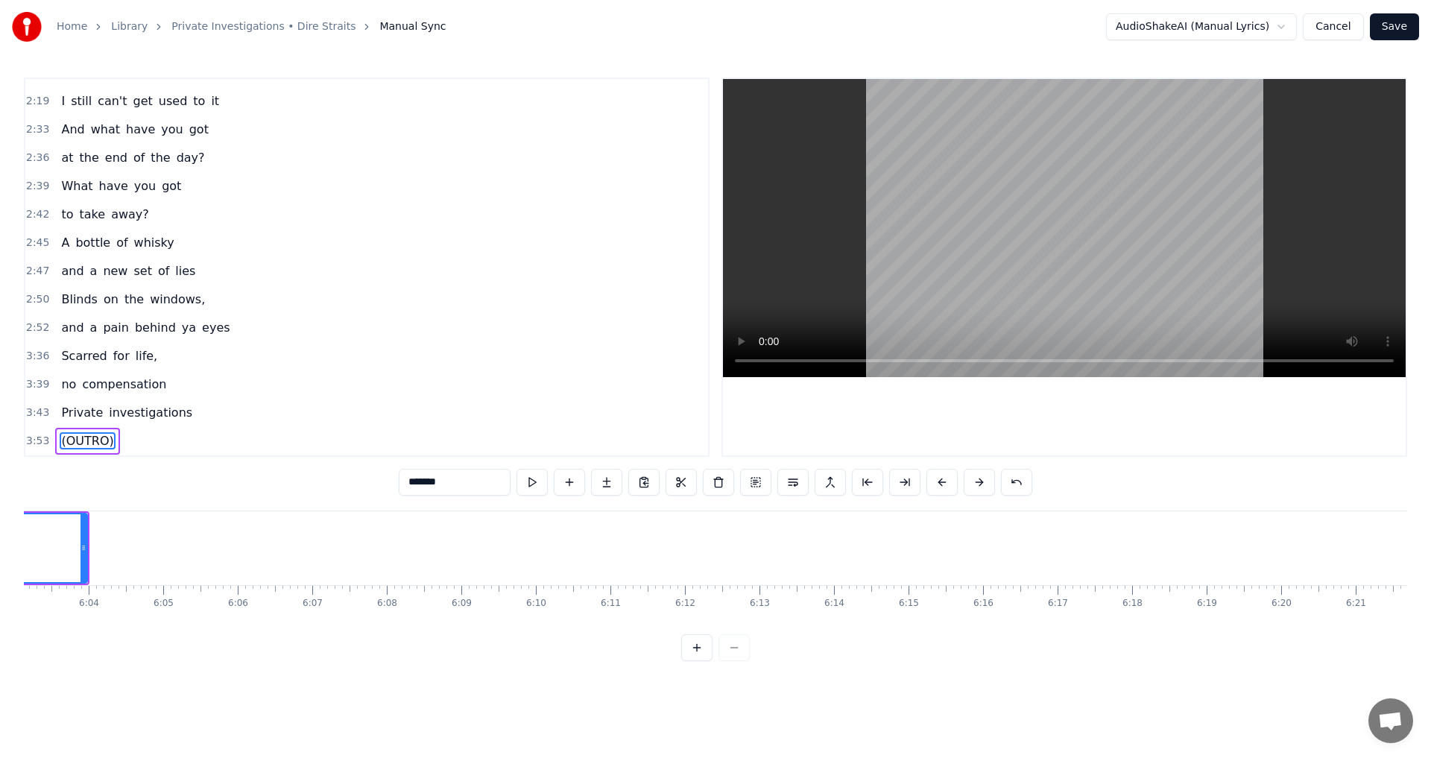
scroll to position [0, 27039]
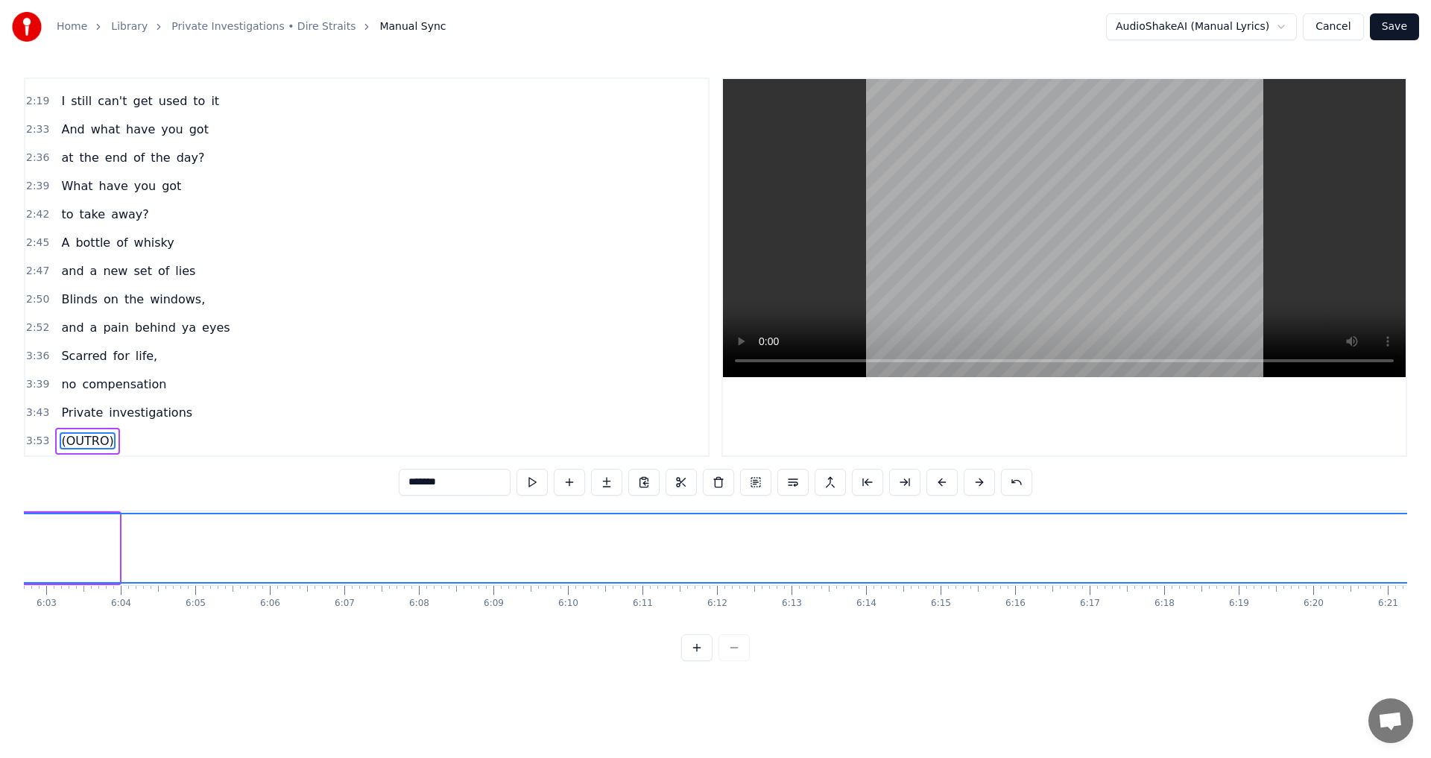
drag, startPoint x: 115, startPoint y: 542, endPoint x: 1431, endPoint y: 547, distance: 1315.8
click at [713, 547] on div "Home Library Private Investigations • Dire Straits Manual Sync AudioShakeAI (Ma…" at bounding box center [715, 330] width 1431 height 661
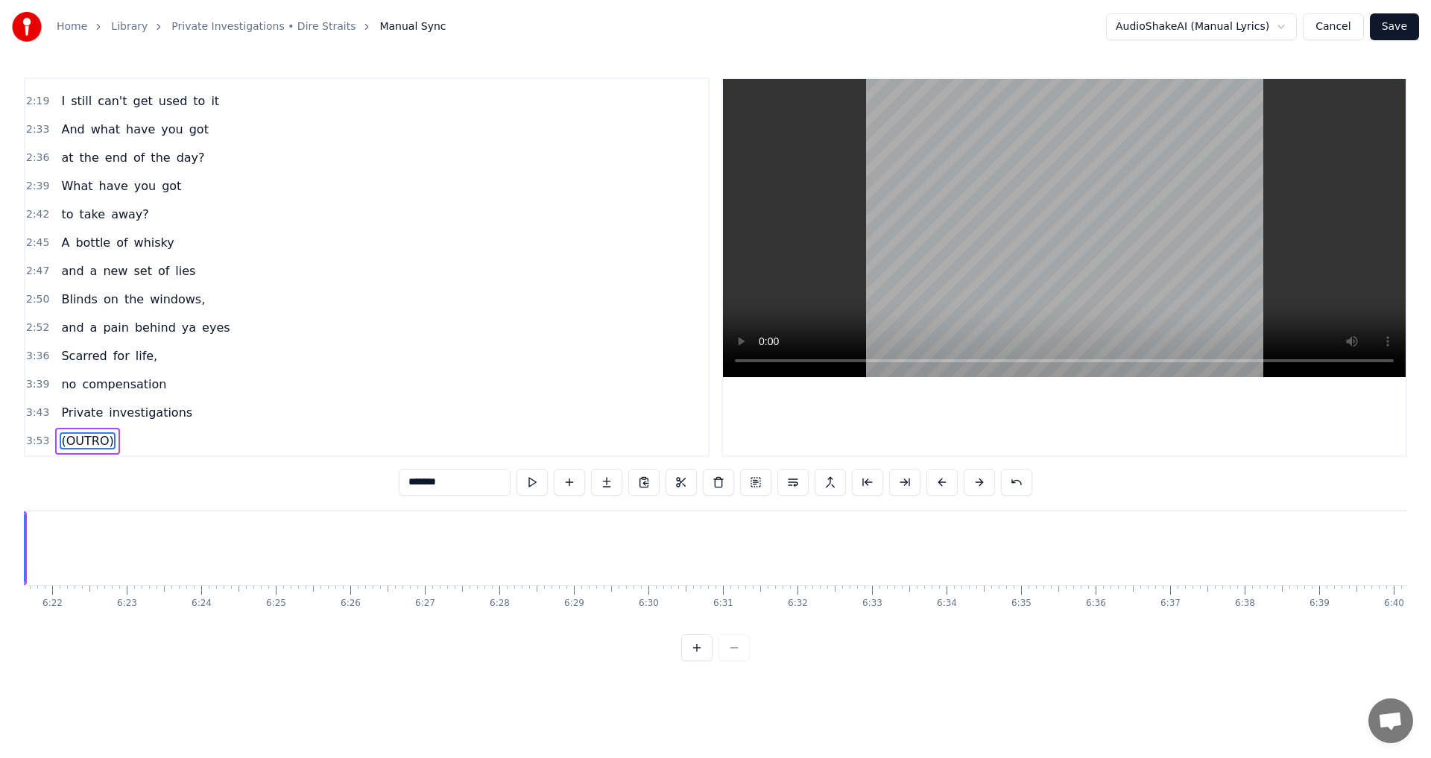
scroll to position [0, 28384]
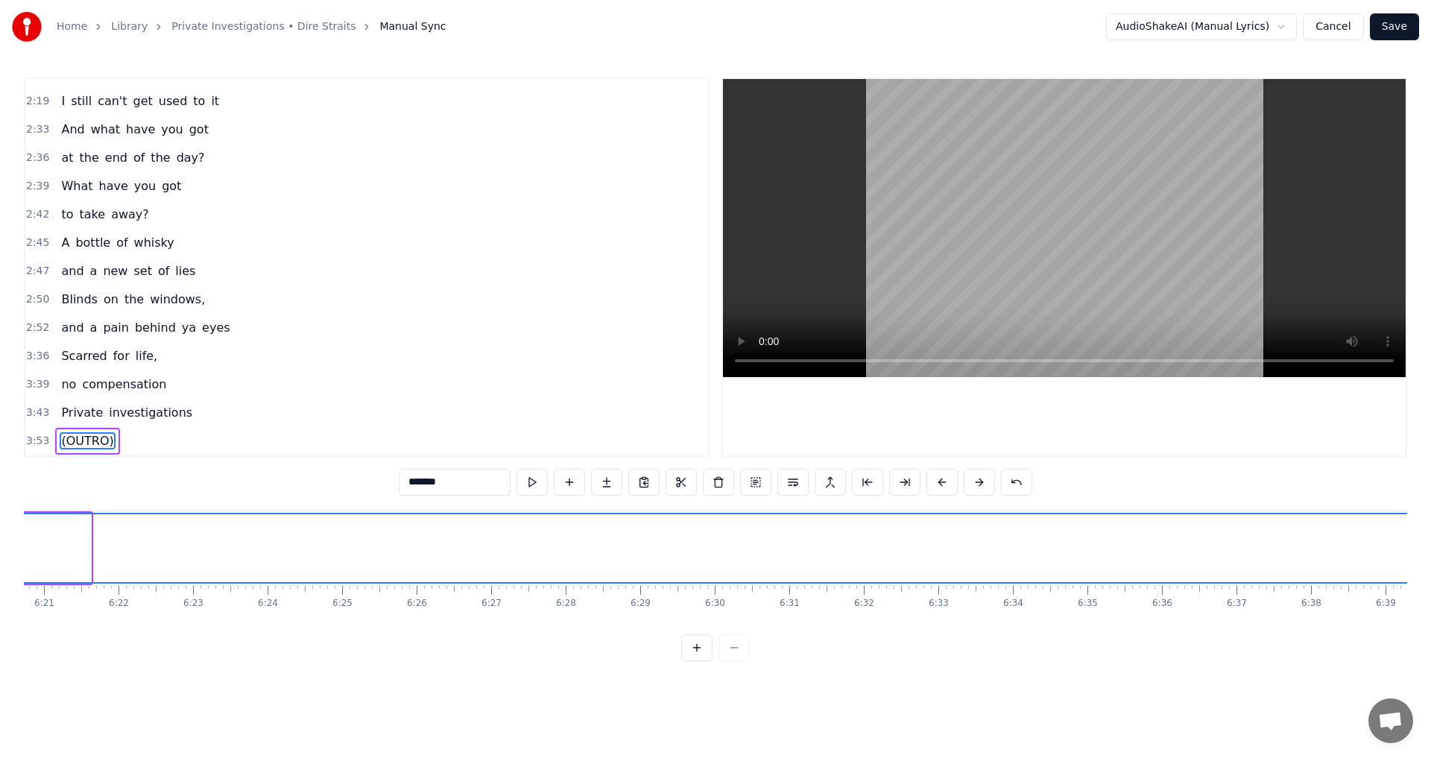
drag, startPoint x: 86, startPoint y: 546, endPoint x: 1431, endPoint y: 539, distance: 1344.9
click at [713, 539] on div "Home Library Private Investigations • Dire Straits Manual Sync AudioShakeAI (Ma…" at bounding box center [715, 330] width 1431 height 661
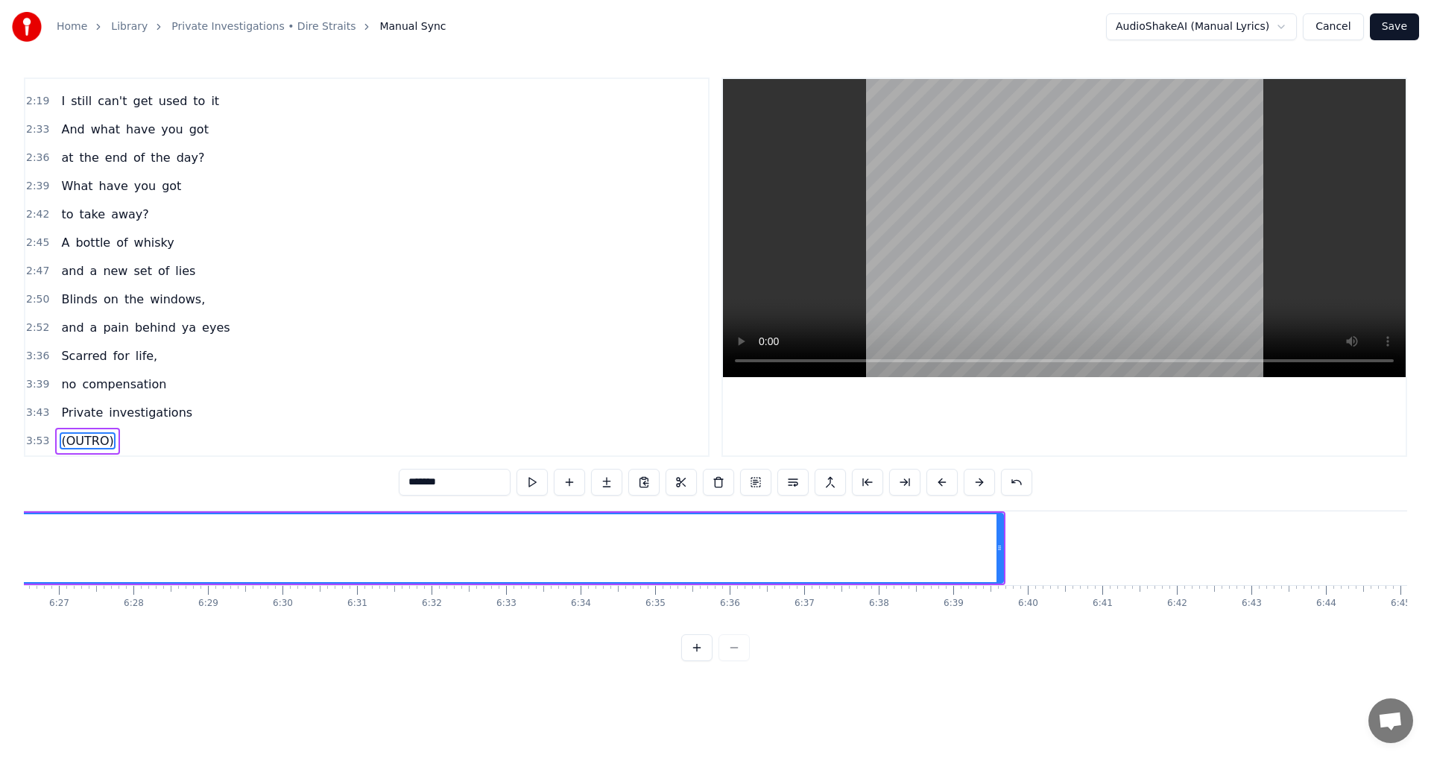
scroll to position [0, 28882]
drag, startPoint x: 932, startPoint y: 546, endPoint x: 1107, endPoint y: 552, distance: 175.3
click at [713, 552] on icon at bounding box center [1109, 548] width 6 height 12
click at [713, 552] on icon at bounding box center [1112, 548] width 6 height 12
click at [713, 550] on icon at bounding box center [1115, 548] width 6 height 12
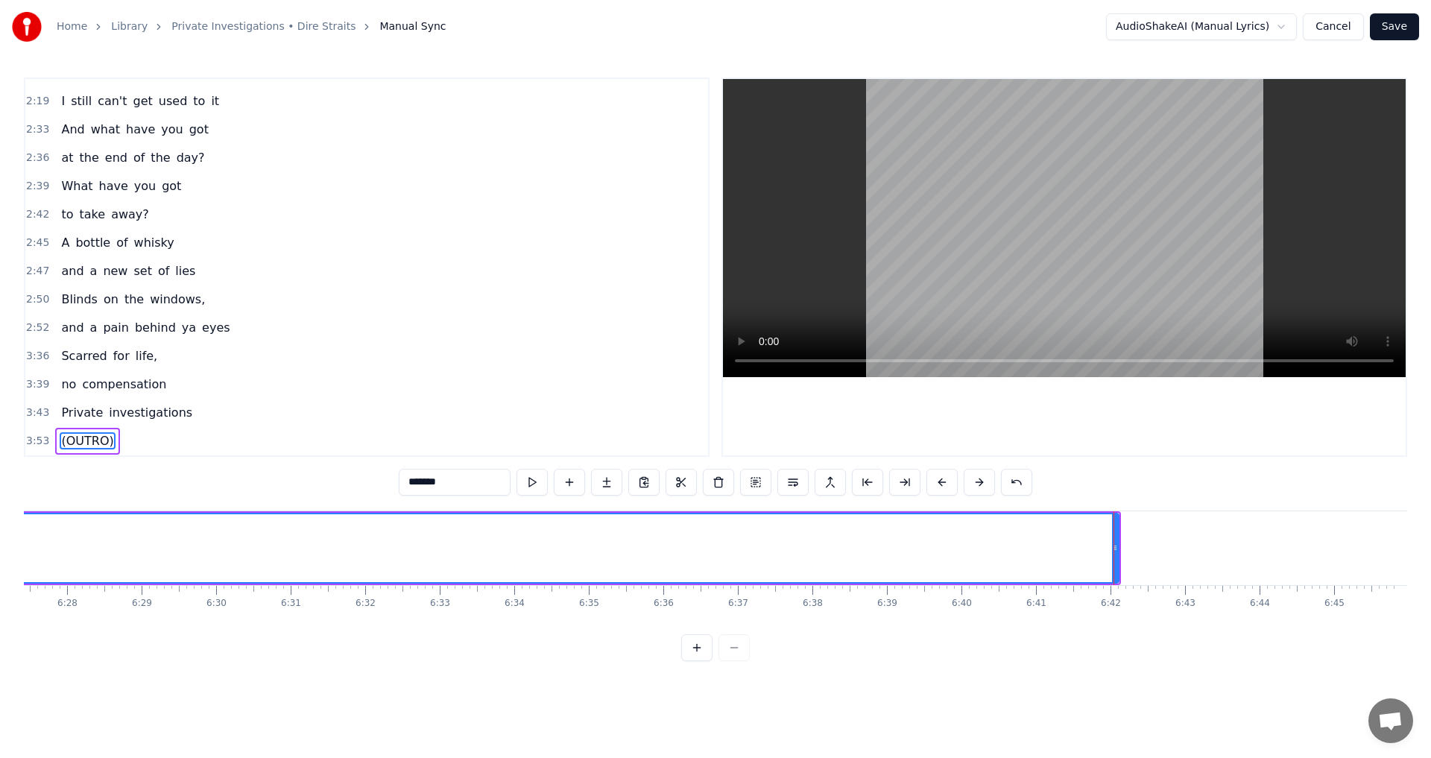
type input "*******"
click at [713, 28] on button "Save" at bounding box center [1394, 26] width 49 height 27
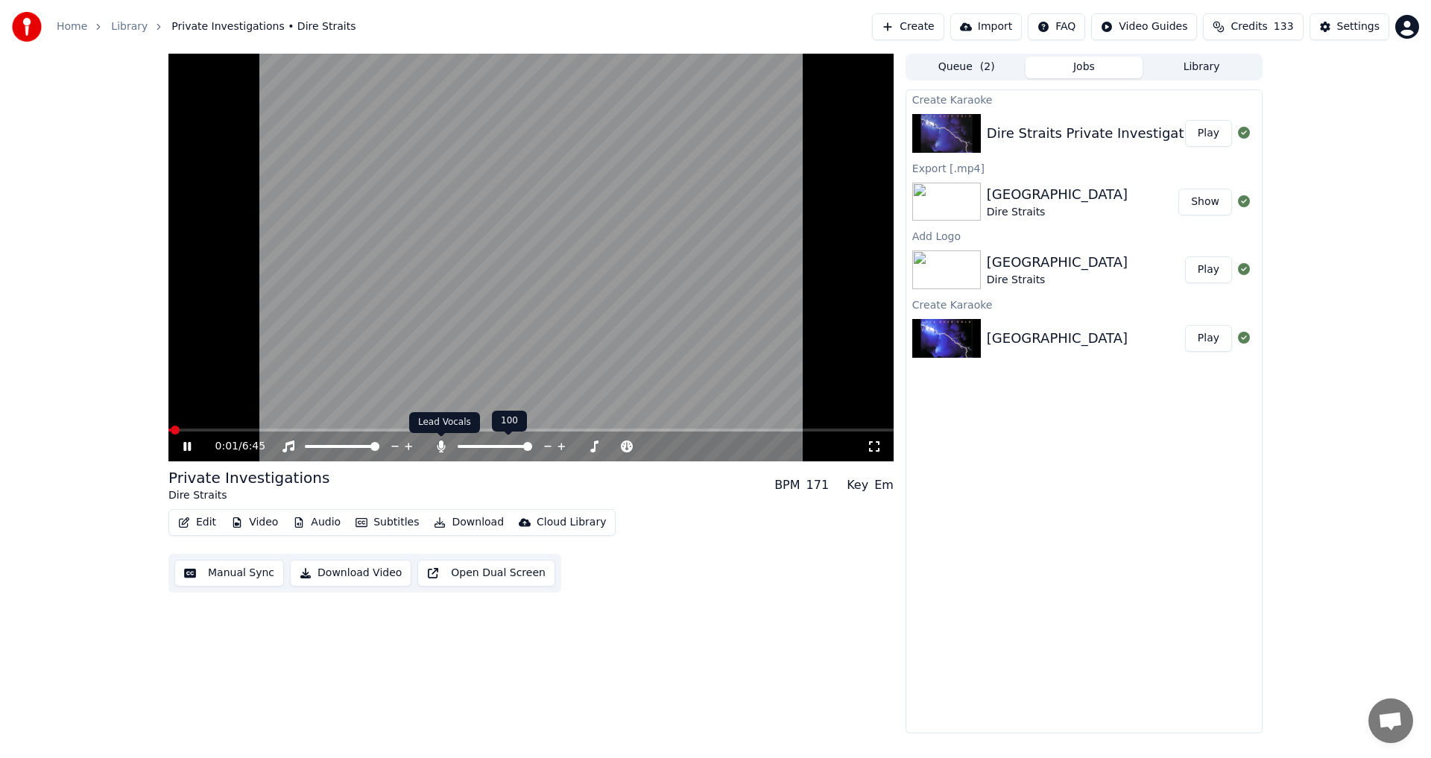
click at [441, 448] on icon at bounding box center [441, 447] width 8 height 12
click at [327, 431] on span at bounding box center [530, 430] width 725 height 3
click at [186, 450] on icon at bounding box center [186, 446] width 7 height 9
click at [250, 520] on button "Video" at bounding box center [254, 522] width 59 height 21
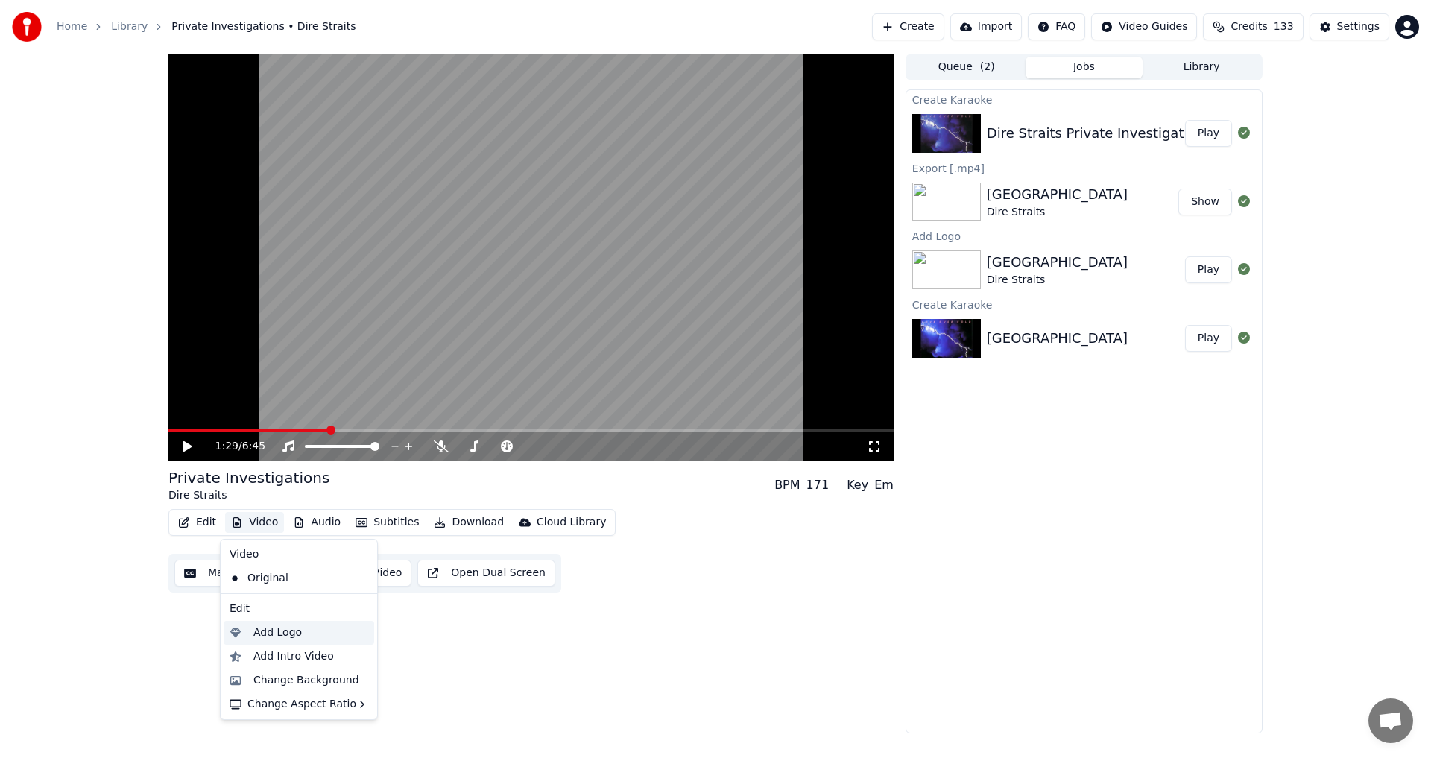
click at [277, 635] on div "Add Logo" at bounding box center [277, 632] width 48 height 15
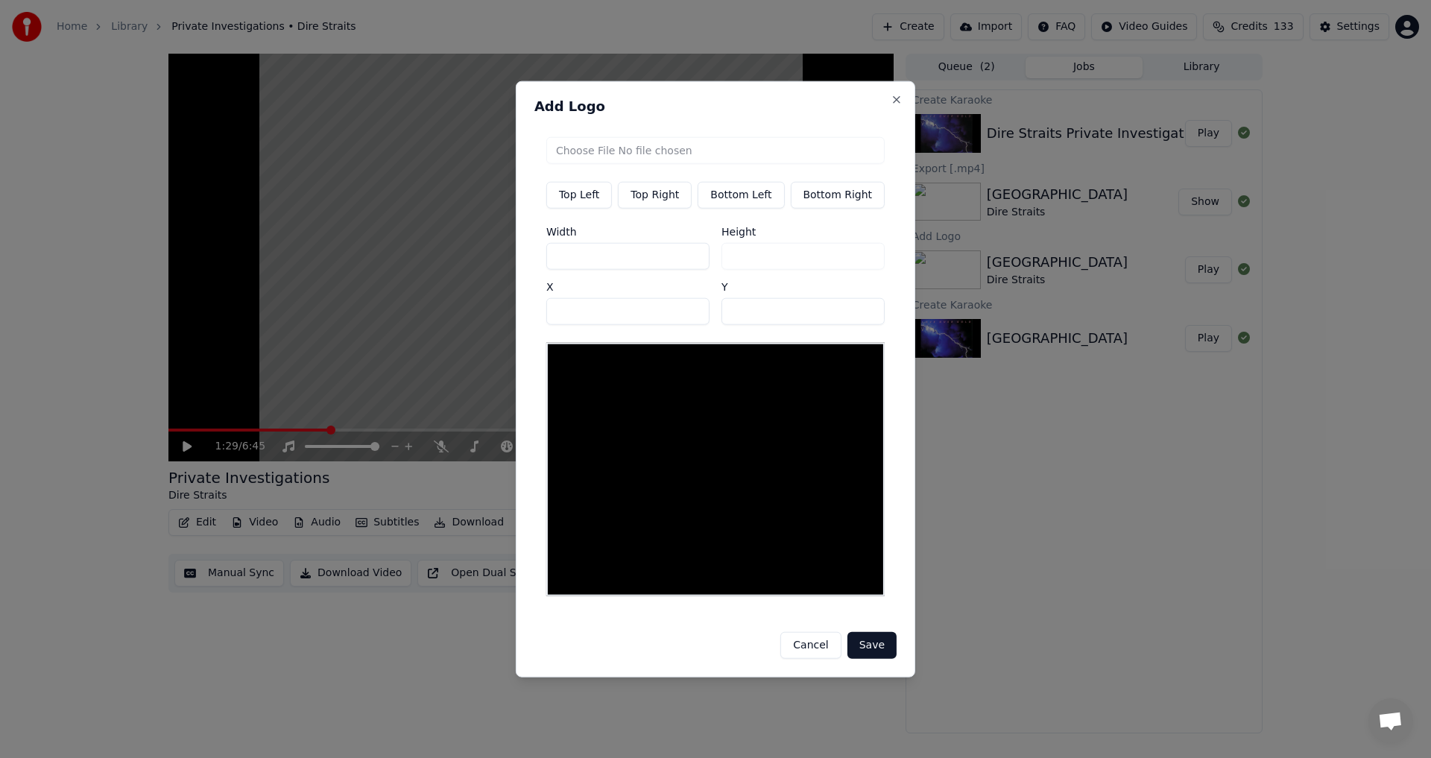
click at [641, 208] on button "Top Right" at bounding box center [655, 194] width 74 height 27
type input "***"
click at [695, 161] on input "file" at bounding box center [715, 149] width 338 height 27
type input "**********"
type input "***"
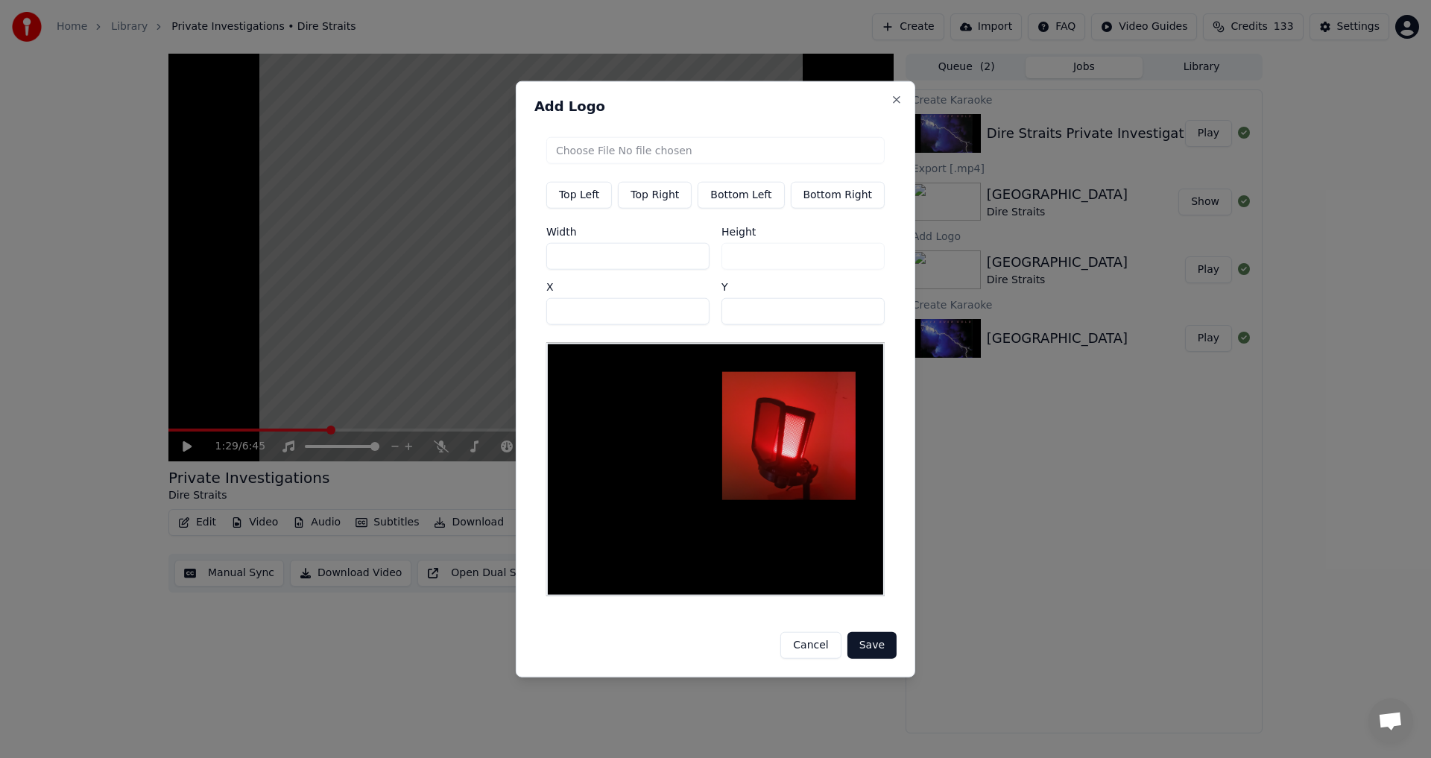
drag, startPoint x: 591, startPoint y: 263, endPoint x: 545, endPoint y: 259, distance: 46.4
click at [545, 259] on div "Top Left Top Right Bottom Left Bottom Right Width *** Height *** X *** Y **" at bounding box center [716, 366] width 362 height 484
type input "*"
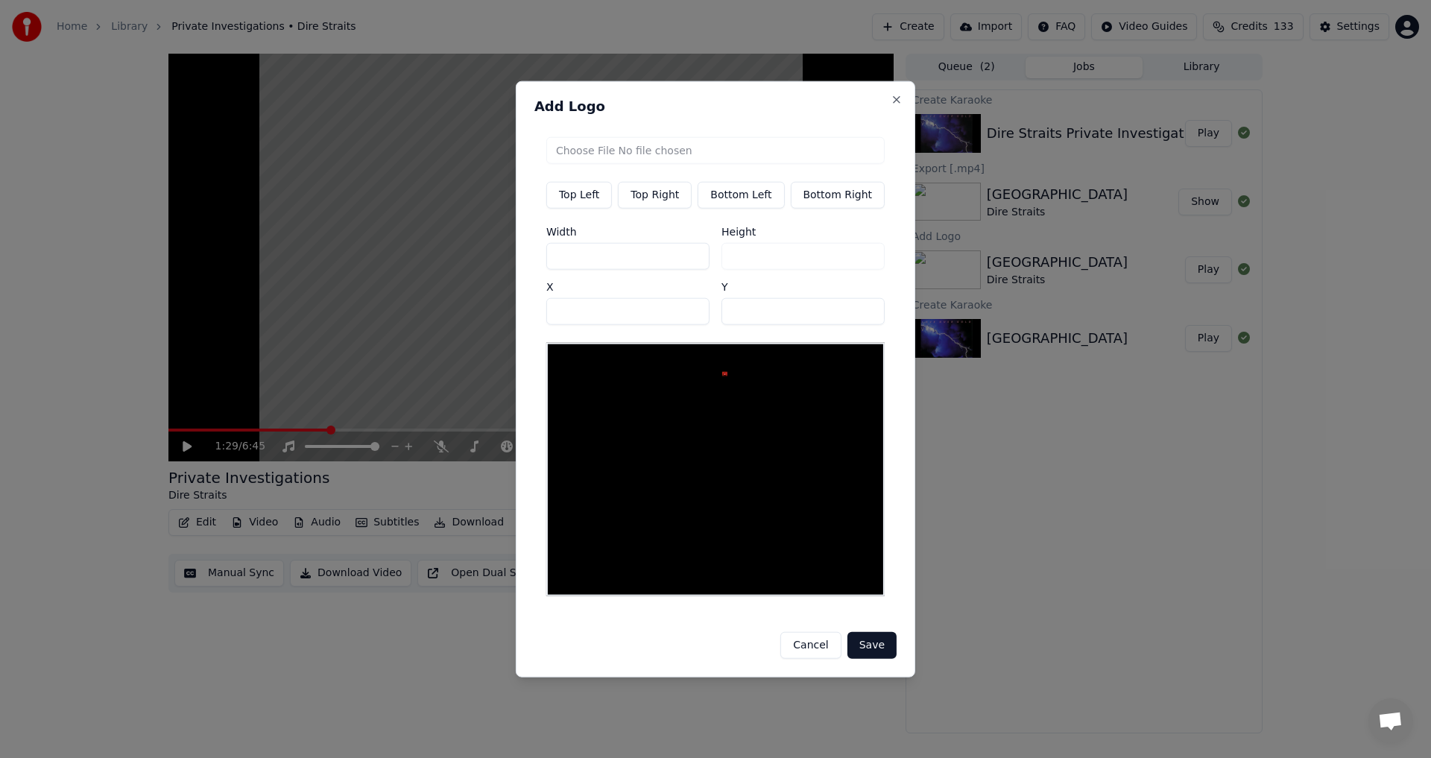
type input "**"
drag, startPoint x: 747, startPoint y: 315, endPoint x: 693, endPoint y: 306, distance: 54.4
click at [693, 306] on div "Width ** Height ** X *** Y **" at bounding box center [715, 275] width 338 height 98
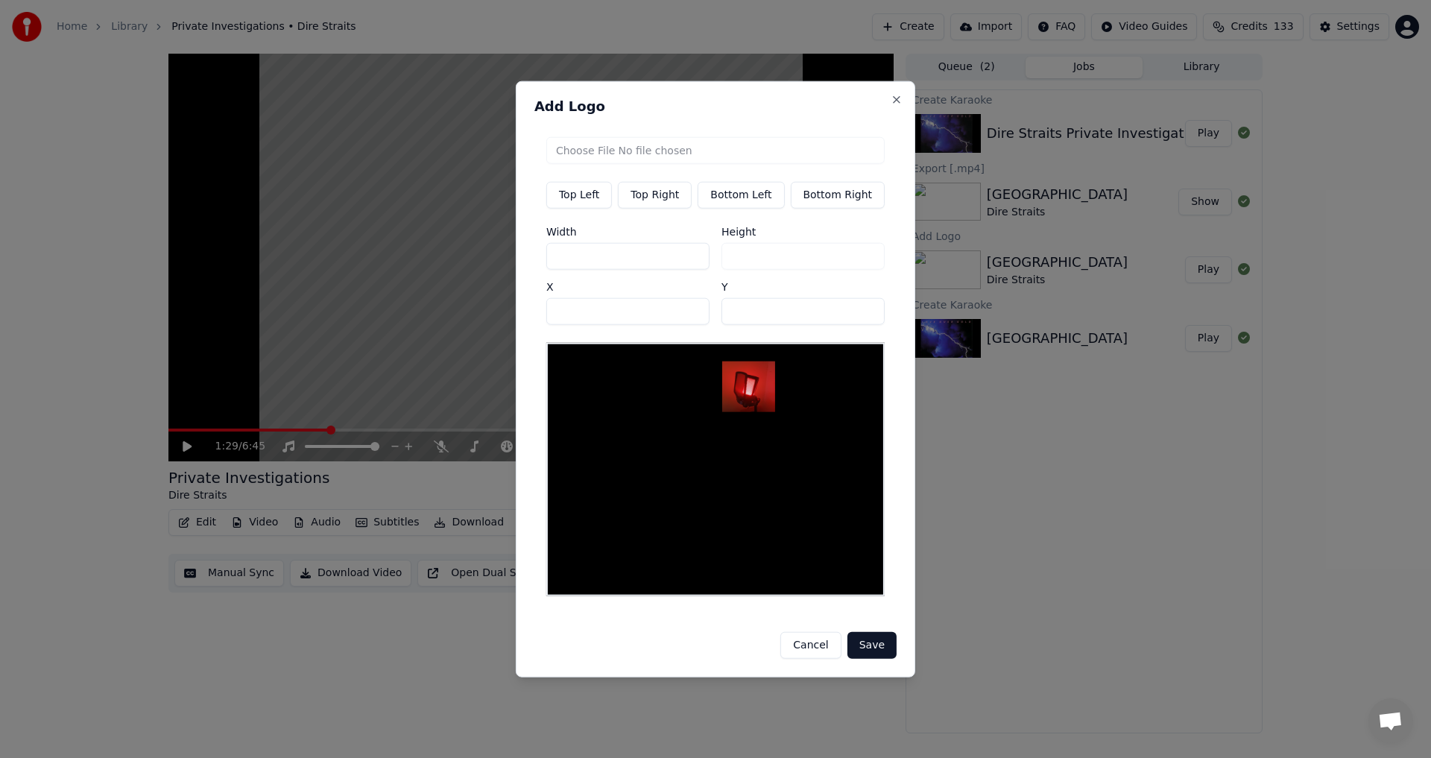
type input "**"
drag, startPoint x: 601, startPoint y: 316, endPoint x: 527, endPoint y: 313, distance: 73.9
click at [527, 313] on div "Add Logo Top Left Top Right Bottom Left Bottom Right Width ** Height ** X *** Y…" at bounding box center [716, 379] width 400 height 597
type input "***"
click at [713, 645] on button "Save" at bounding box center [872, 645] width 49 height 27
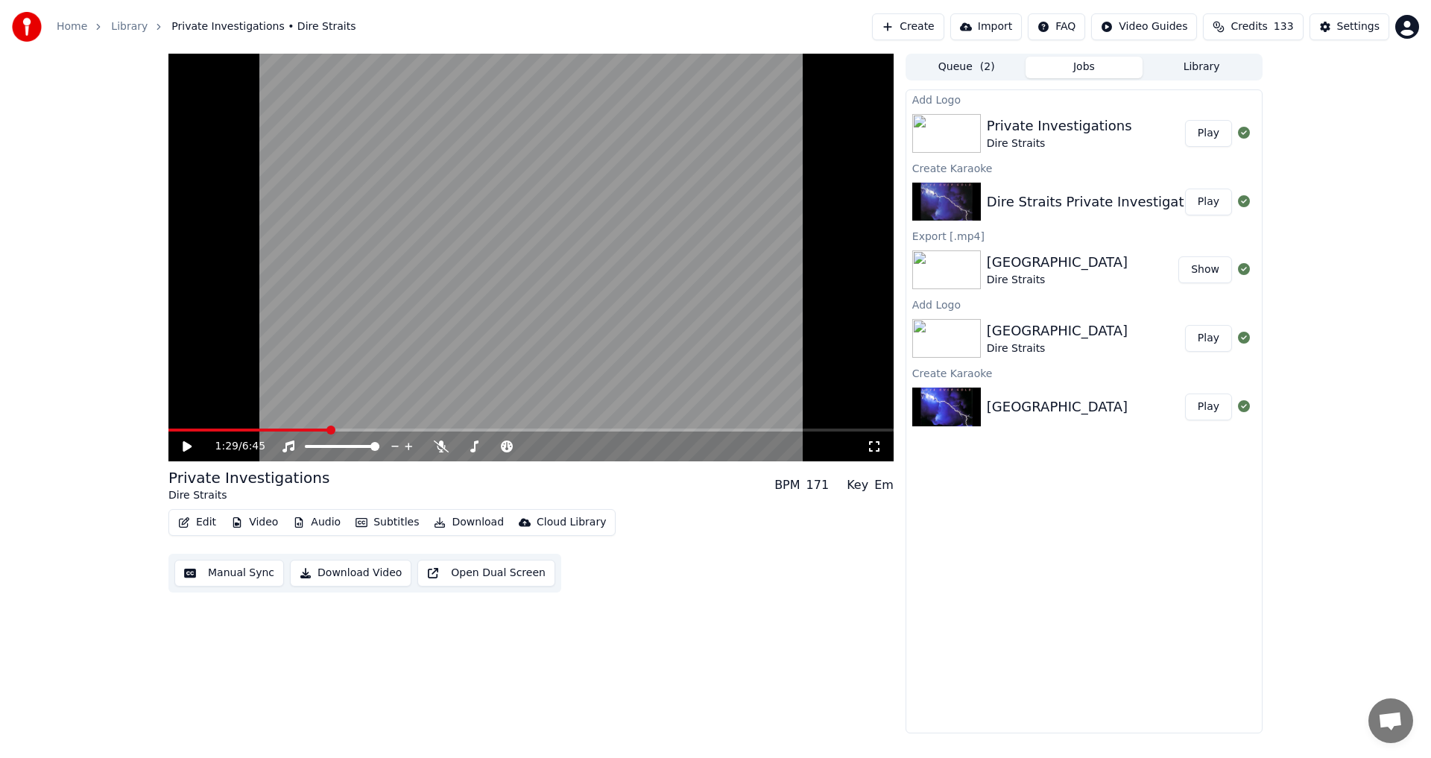
click at [713, 140] on button "Play" at bounding box center [1208, 133] width 47 height 27
click at [188, 447] on icon at bounding box center [197, 447] width 35 height 12
click at [443, 523] on button "Download" at bounding box center [469, 522] width 82 height 21
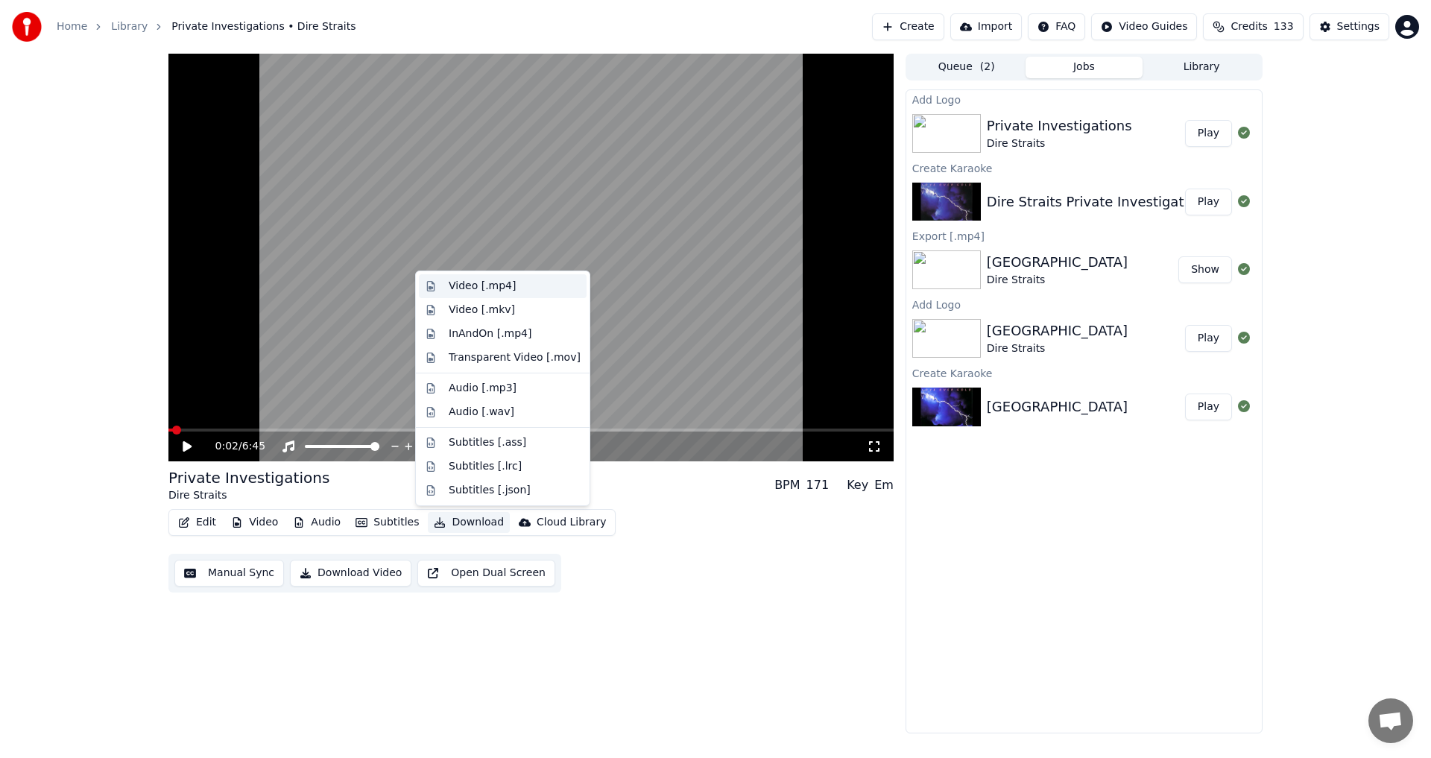
click at [490, 289] on div "Video [.mp4]" at bounding box center [482, 286] width 67 height 15
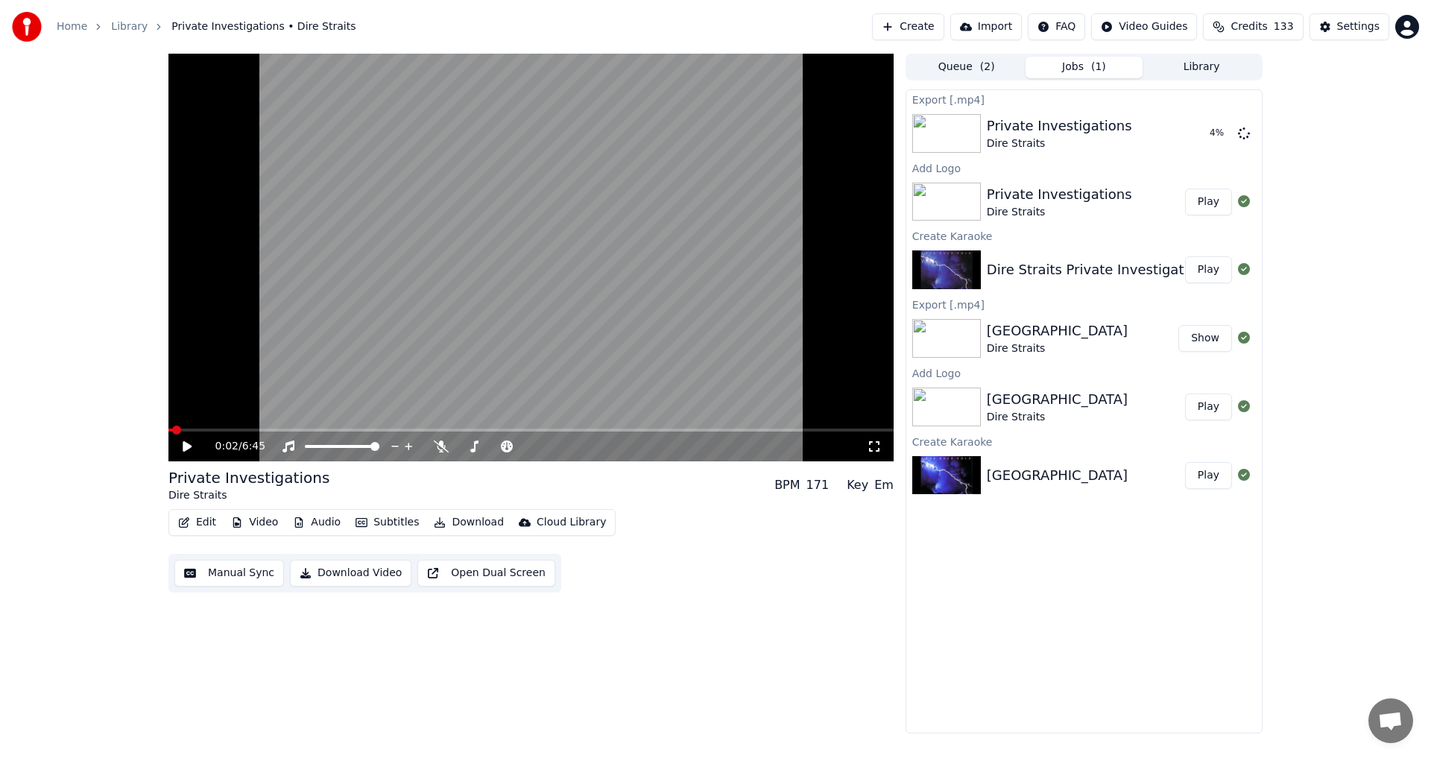
click at [713, 69] on button "Library" at bounding box center [1202, 68] width 118 height 22
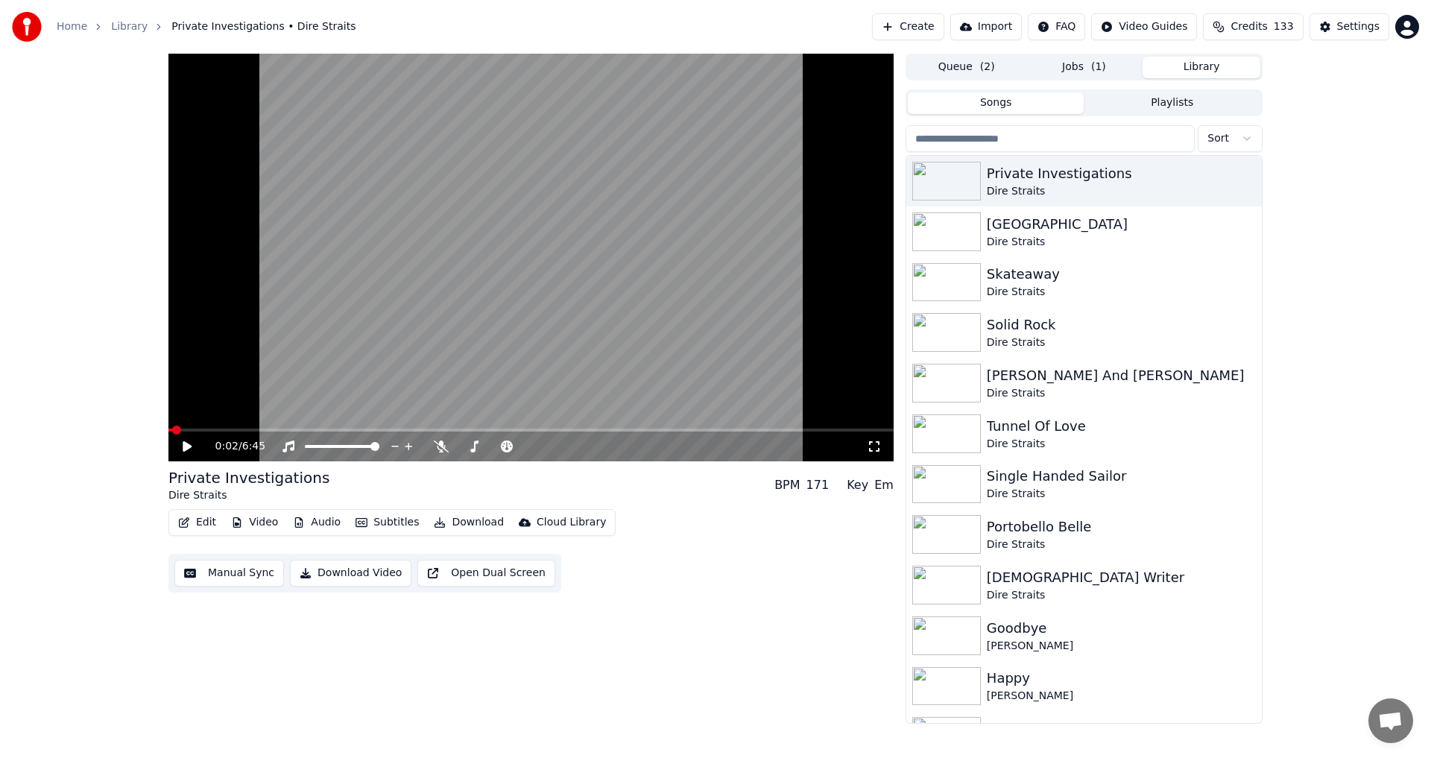
click at [713, 138] on input "search" at bounding box center [1050, 138] width 289 height 27
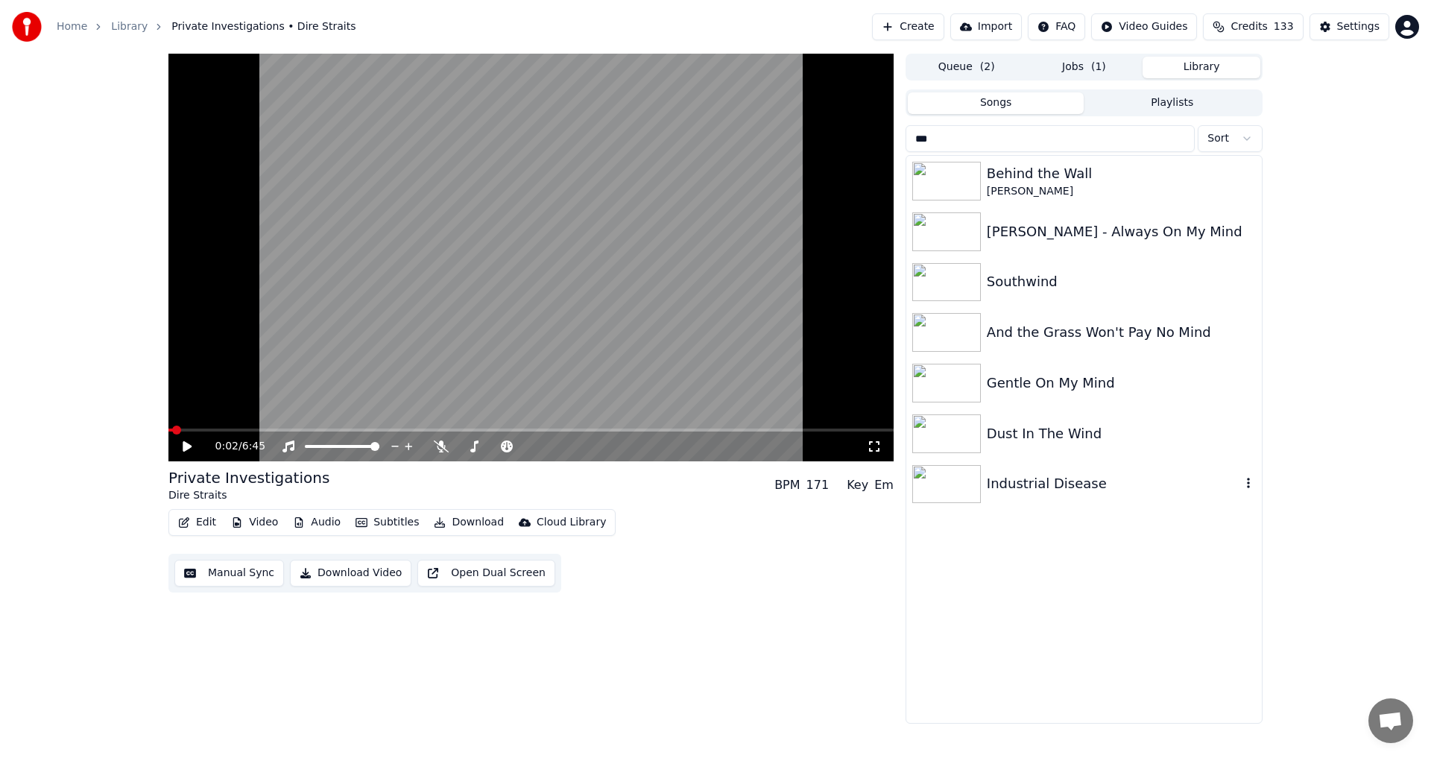
type input "***"
click at [713, 490] on div "Industrial Disease" at bounding box center [1114, 483] width 254 height 21
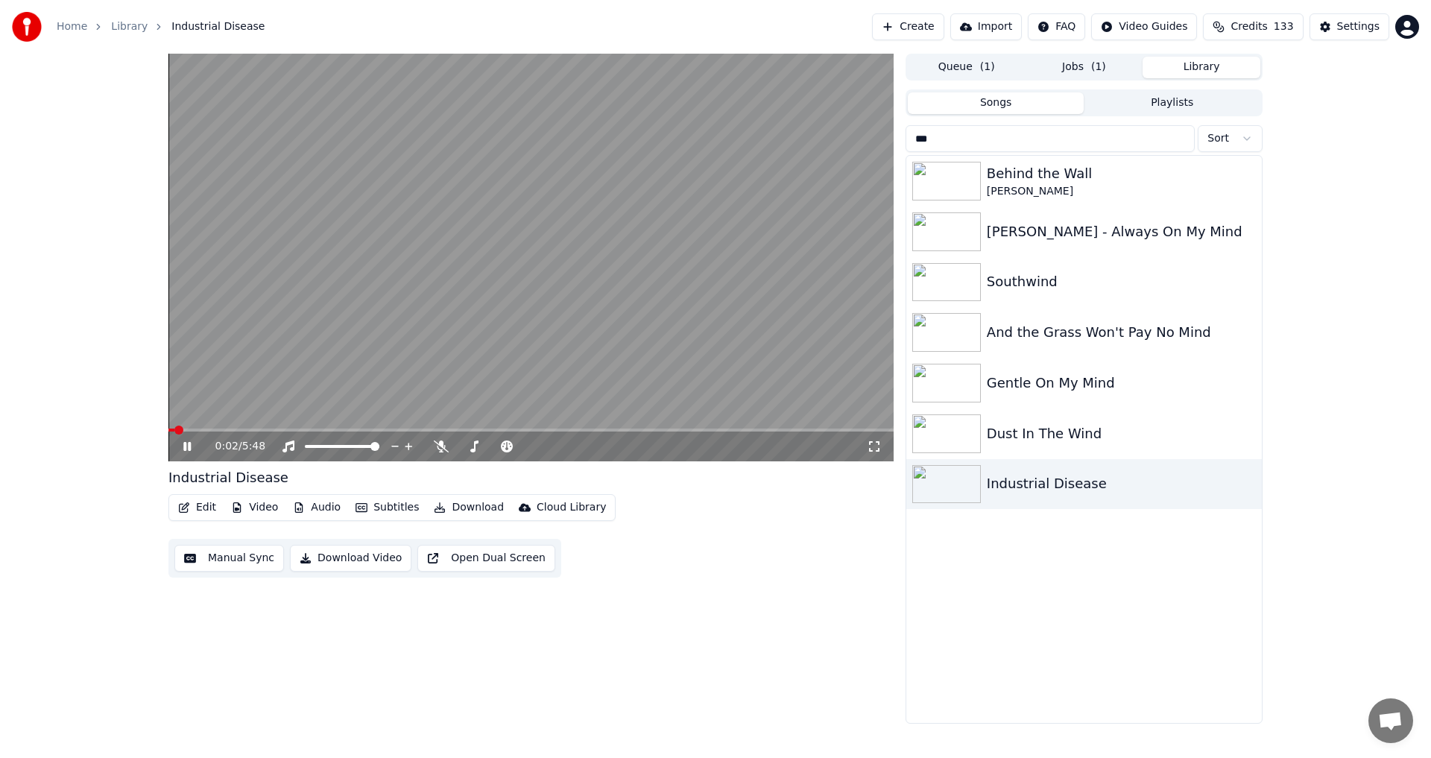
click at [188, 448] on icon at bounding box center [197, 447] width 35 height 12
click at [441, 432] on span at bounding box center [530, 430] width 725 height 3
click at [193, 450] on icon at bounding box center [197, 447] width 35 height 12
click at [189, 447] on icon at bounding box center [186, 446] width 7 height 9
click at [233, 560] on button "Manual Sync" at bounding box center [229, 558] width 110 height 27
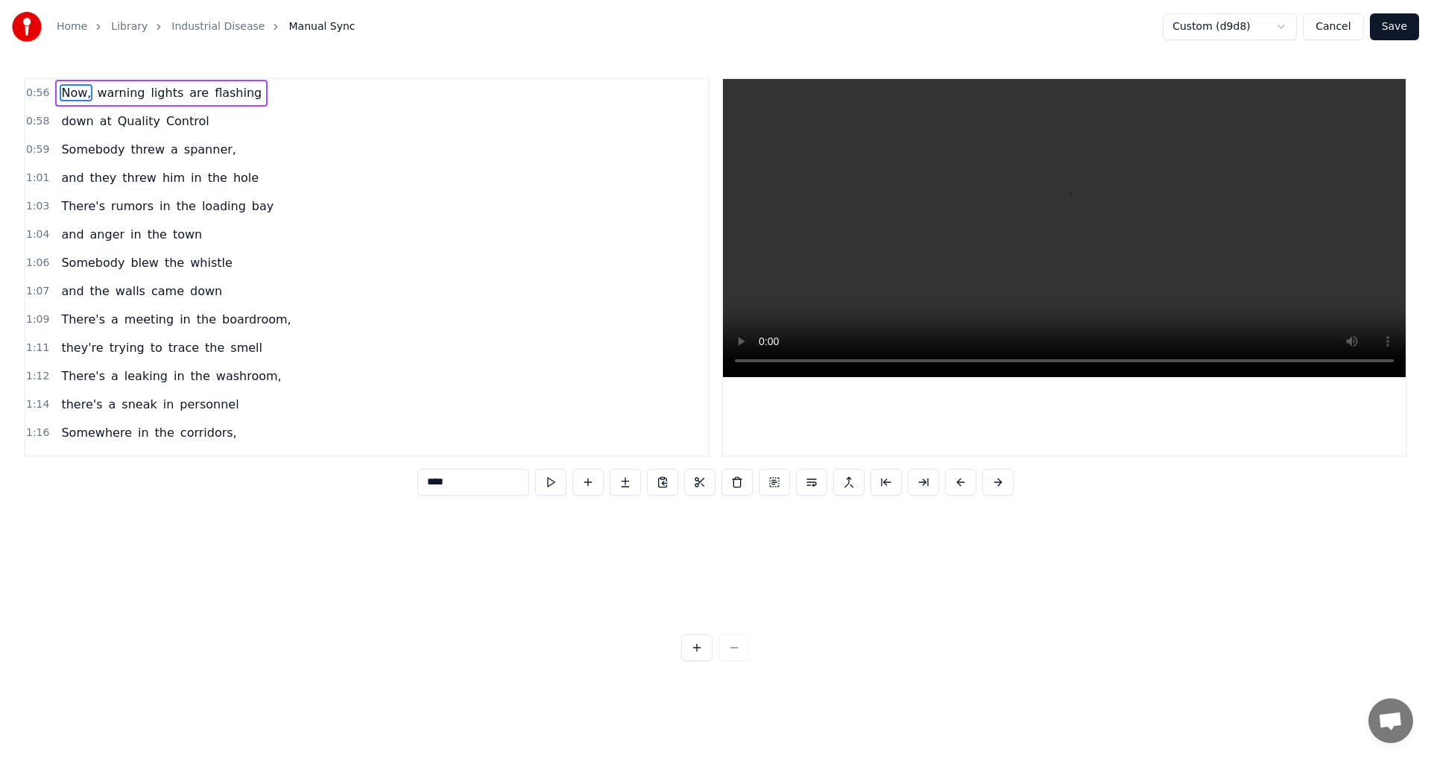
scroll to position [0, 4169]
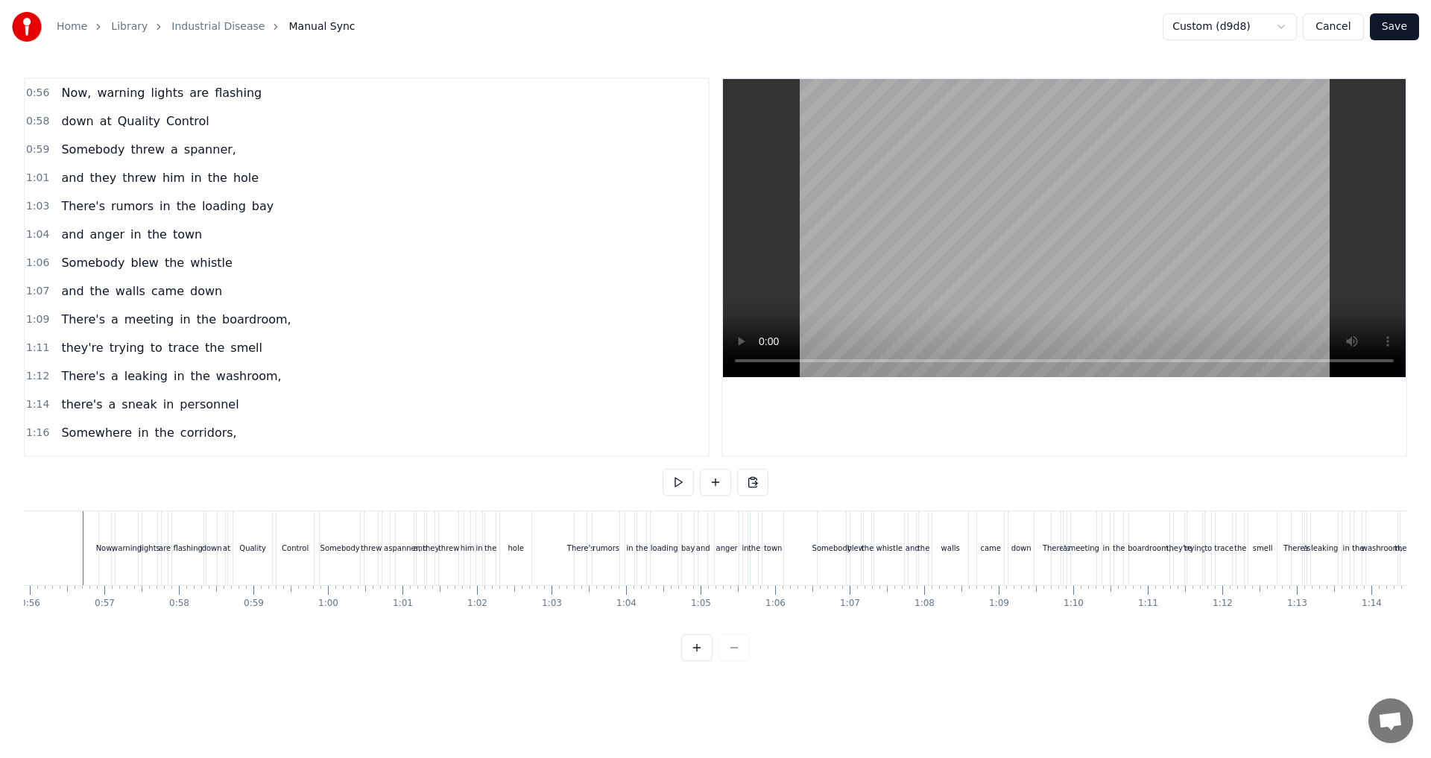
scroll to position [0, 4153]
click at [683, 488] on button at bounding box center [678, 482] width 31 height 27
click at [224, 95] on span "flashing" at bounding box center [238, 92] width 50 height 17
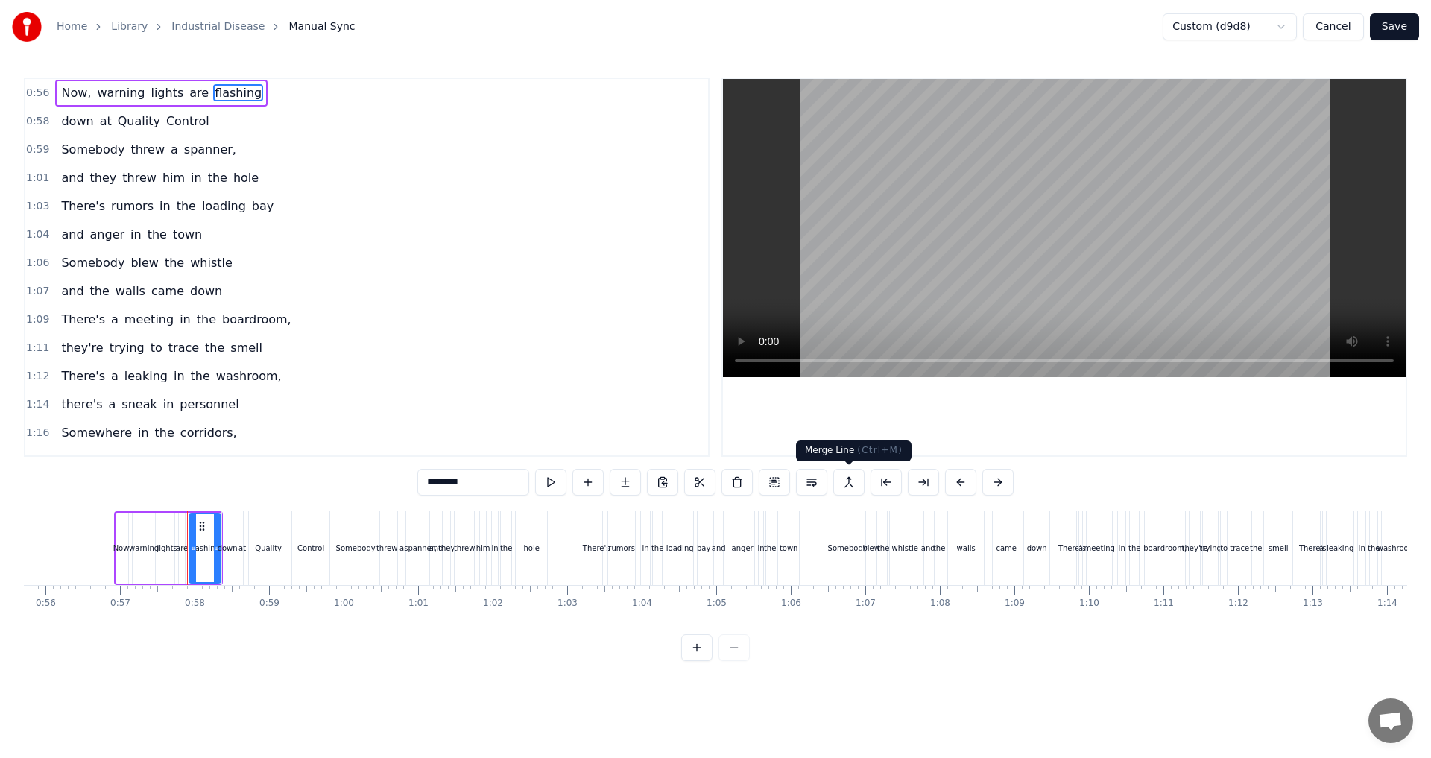
click at [713, 484] on button at bounding box center [848, 482] width 31 height 27
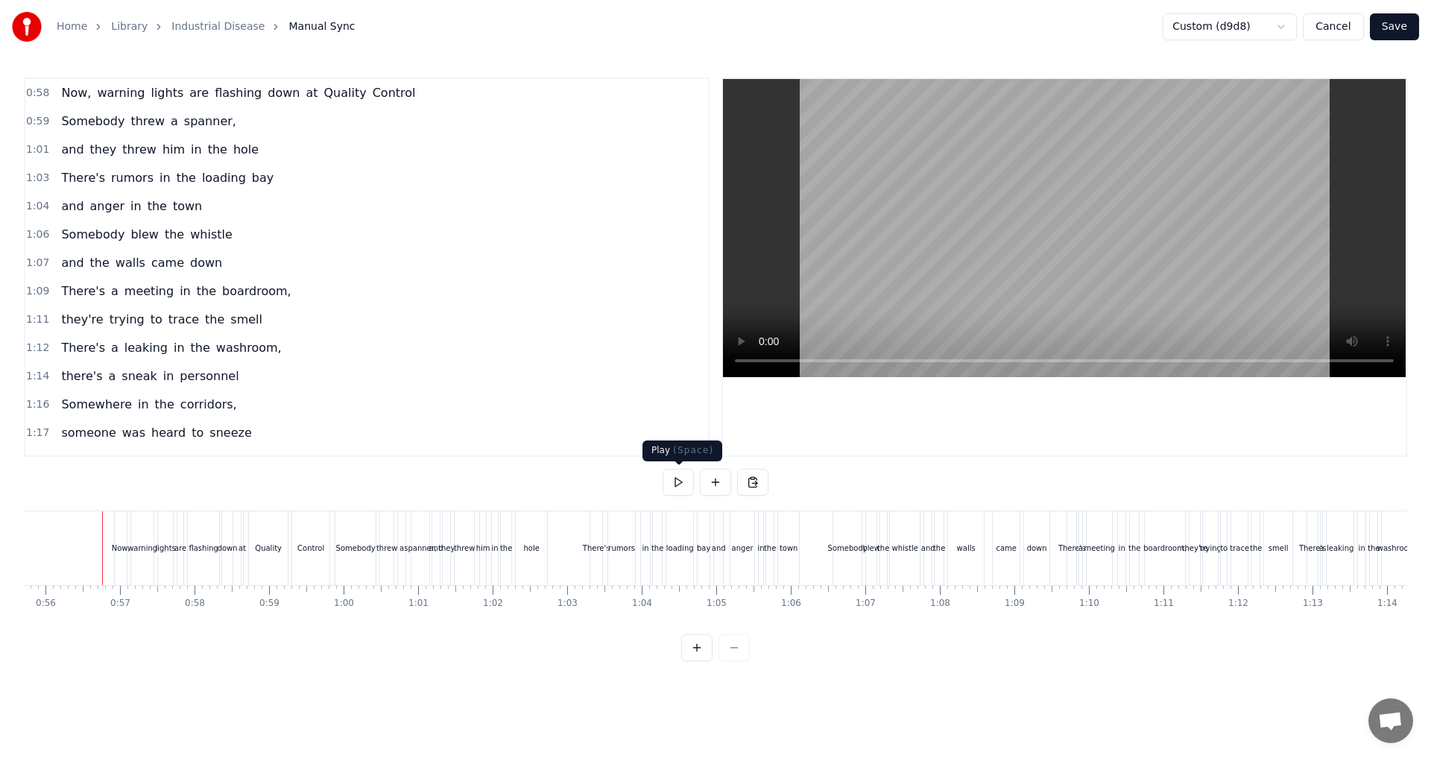
click at [678, 480] on button at bounding box center [678, 482] width 31 height 27
click at [250, 294] on span "boardroom," at bounding box center [257, 291] width 72 height 17
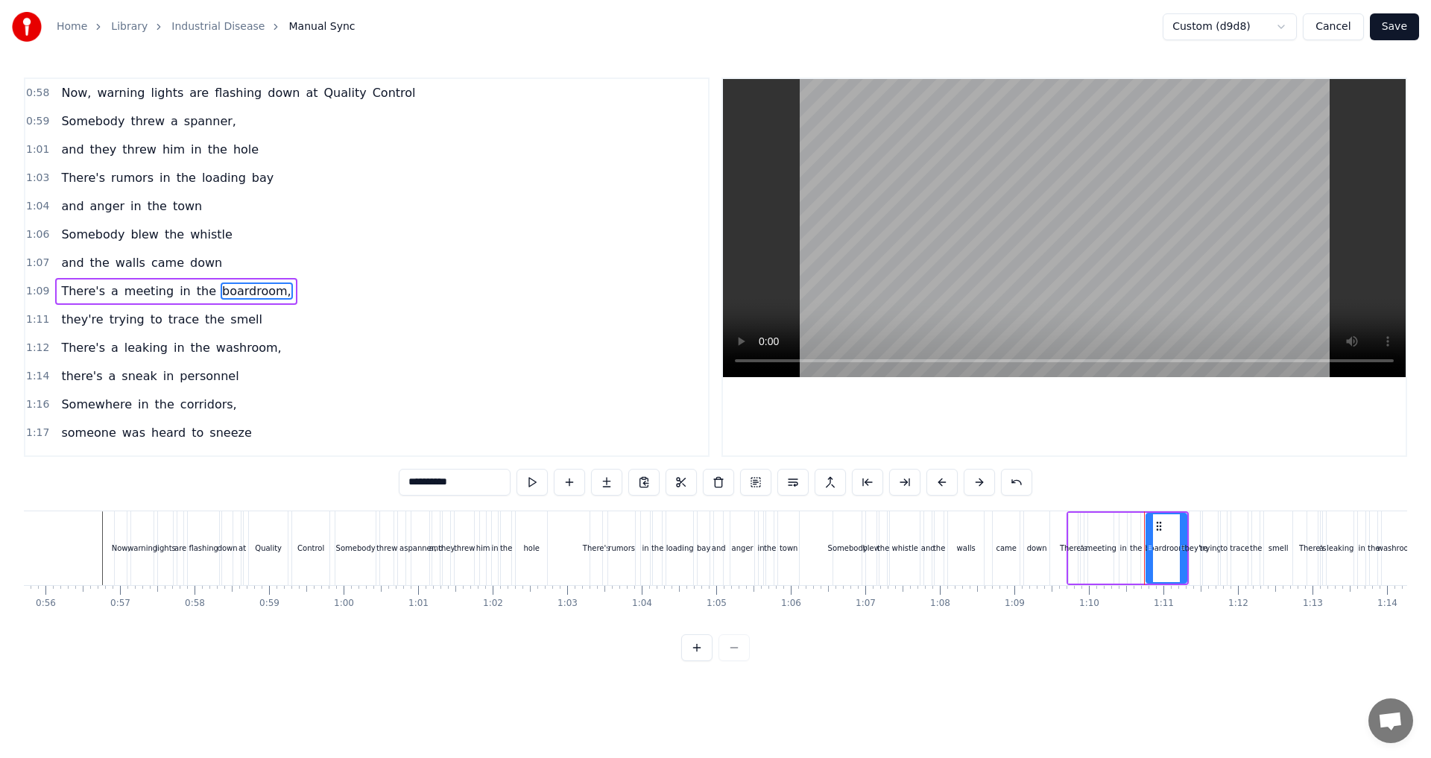
scroll to position [24, 0]
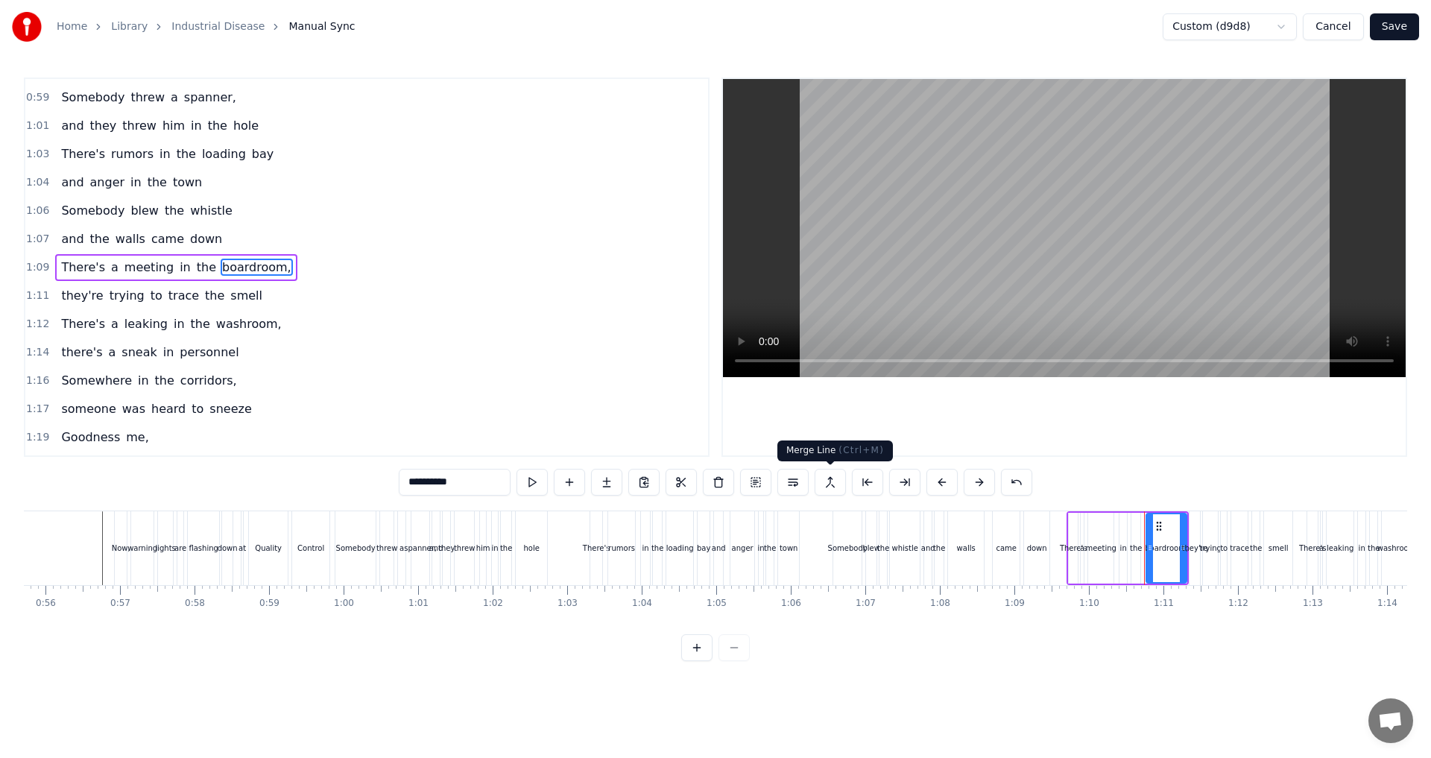
click at [713, 479] on button at bounding box center [830, 482] width 31 height 27
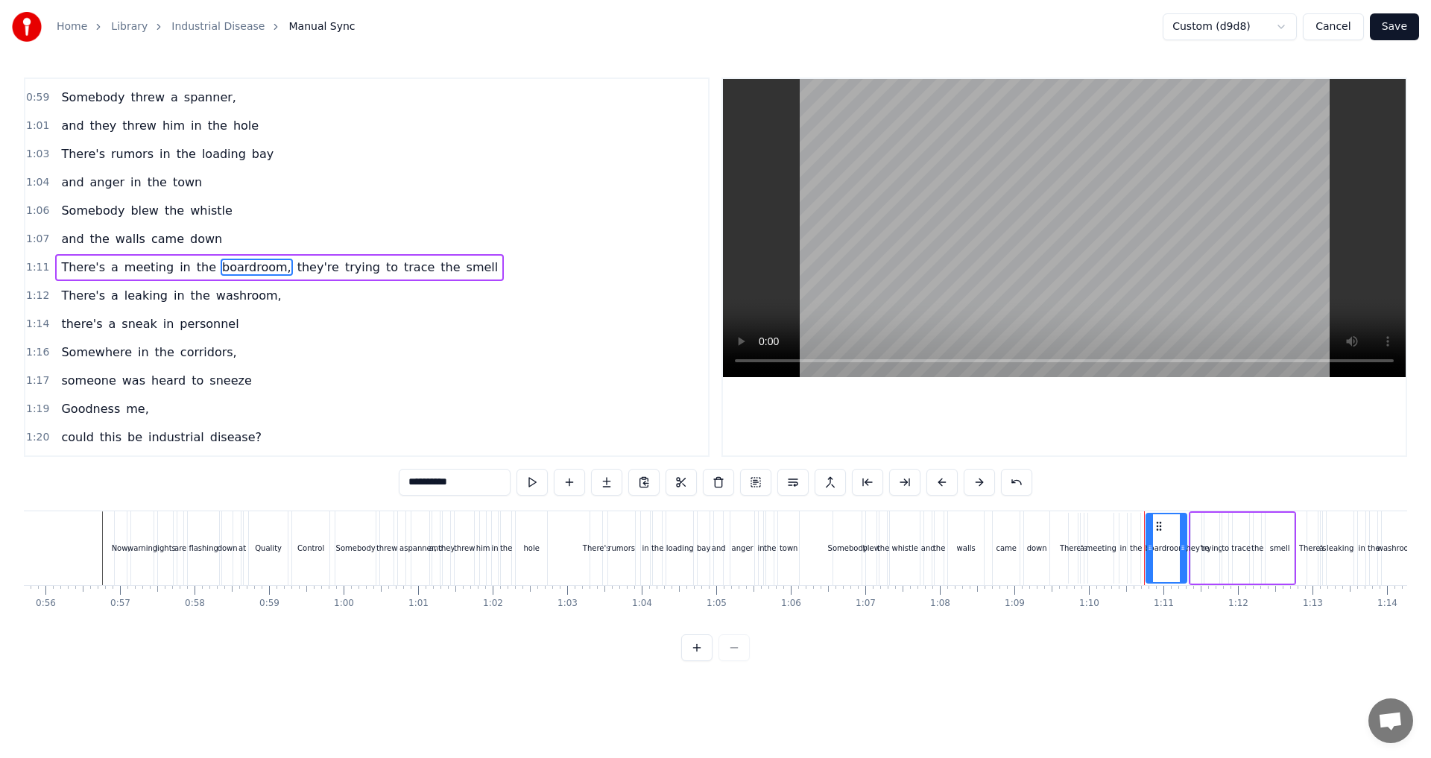
click at [60, 276] on span "There's" at bounding box center [83, 267] width 47 height 17
type input "*******"
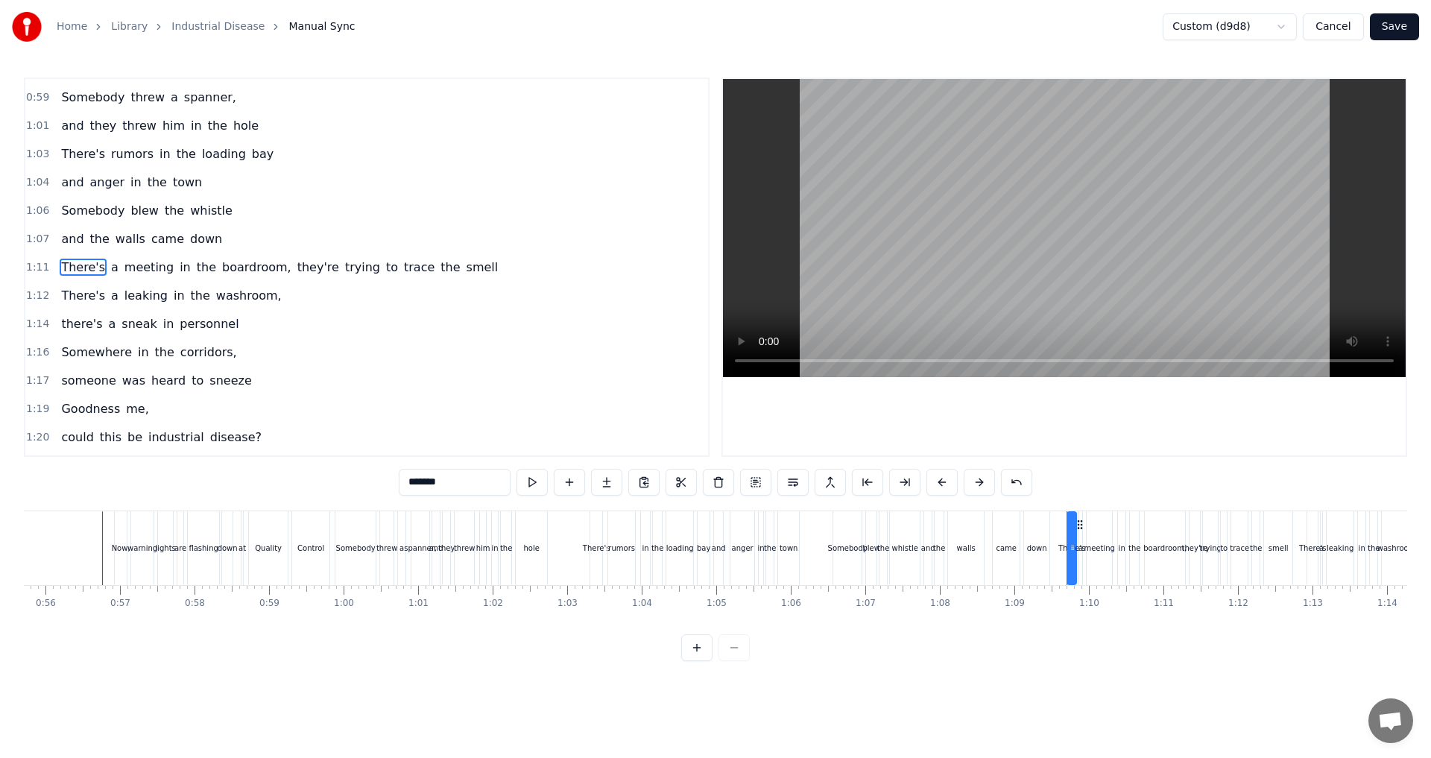
click at [52, 282] on div "1:12 There's a leaking in the washroom," at bounding box center [366, 296] width 683 height 28
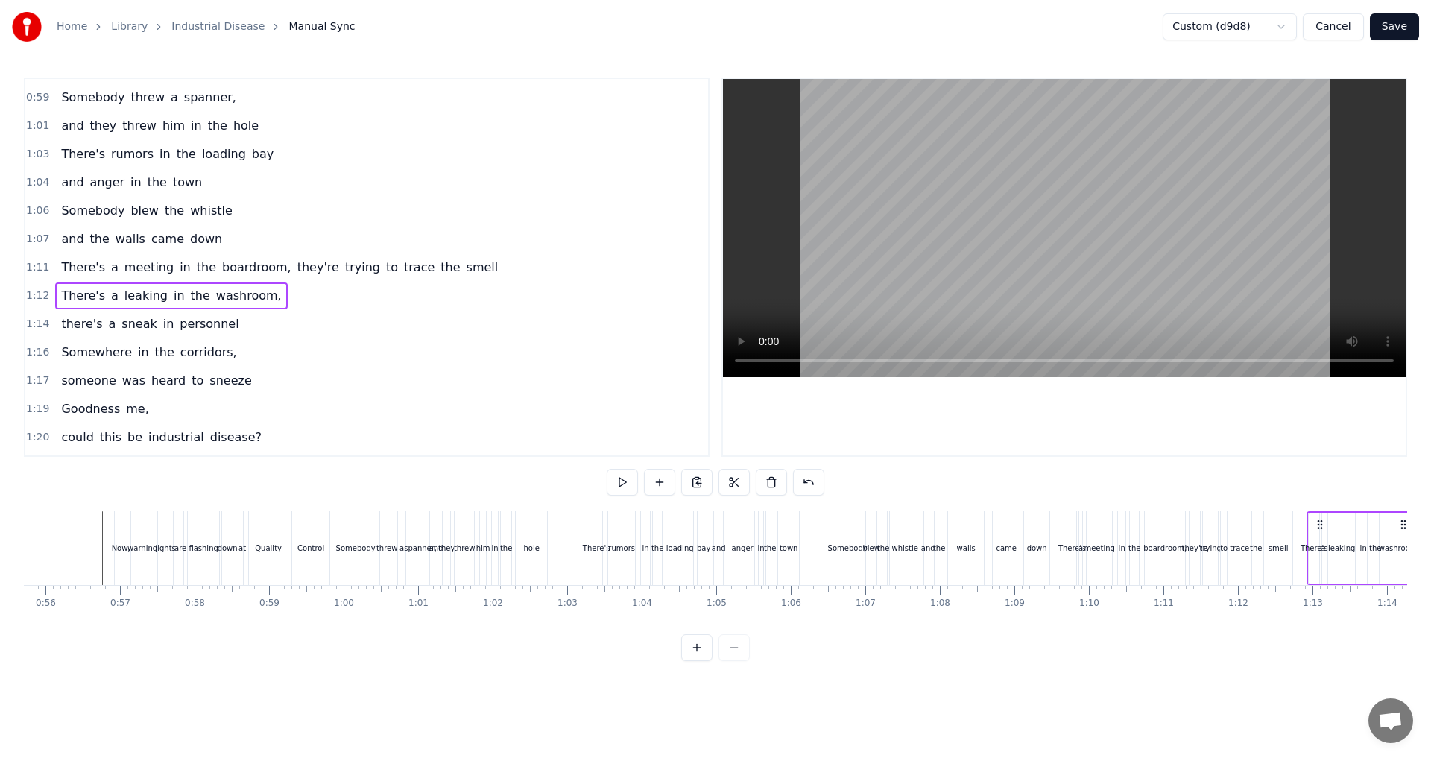
click at [55, 278] on div "There's a meeting in the boardroom, they're trying to trace the smell" at bounding box center [279, 267] width 449 height 27
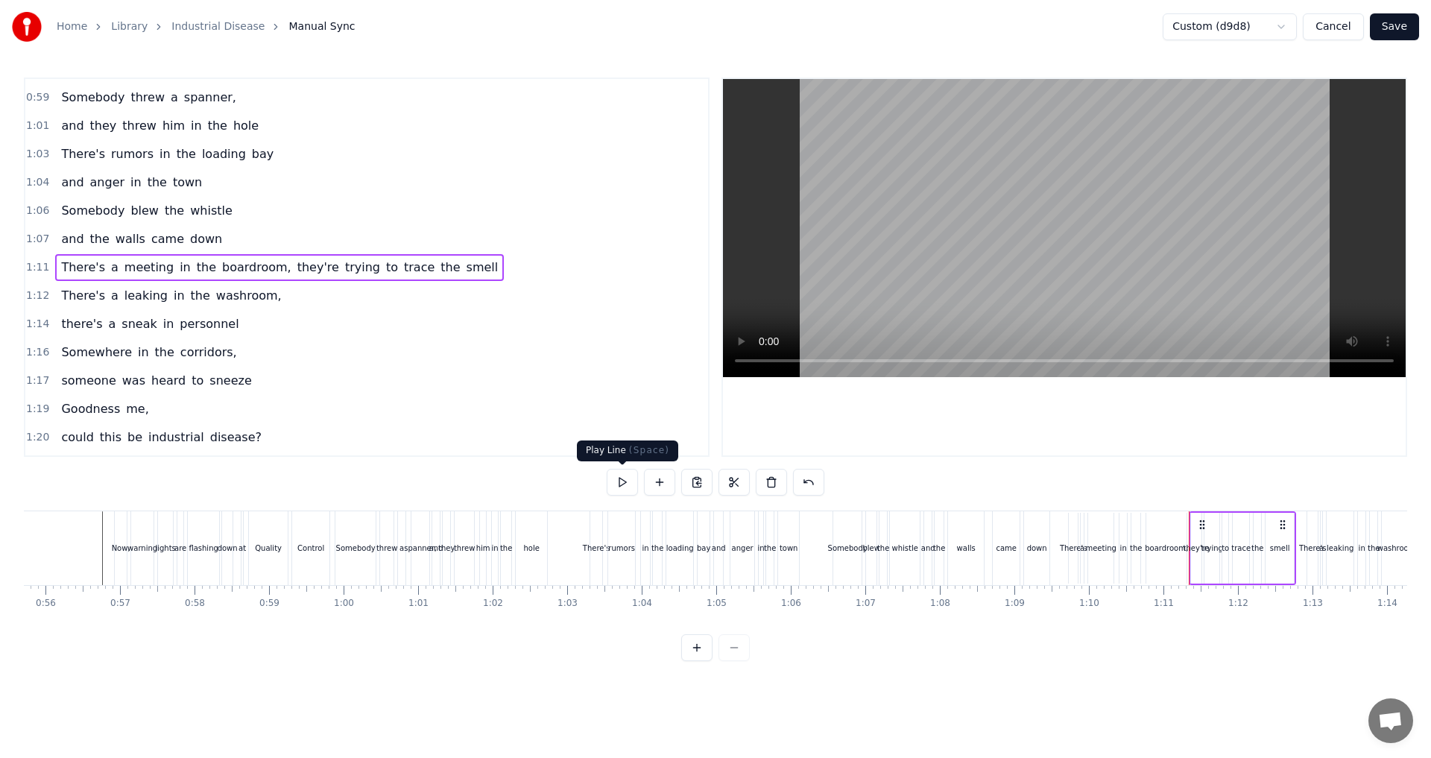
click at [626, 483] on button at bounding box center [622, 482] width 31 height 27
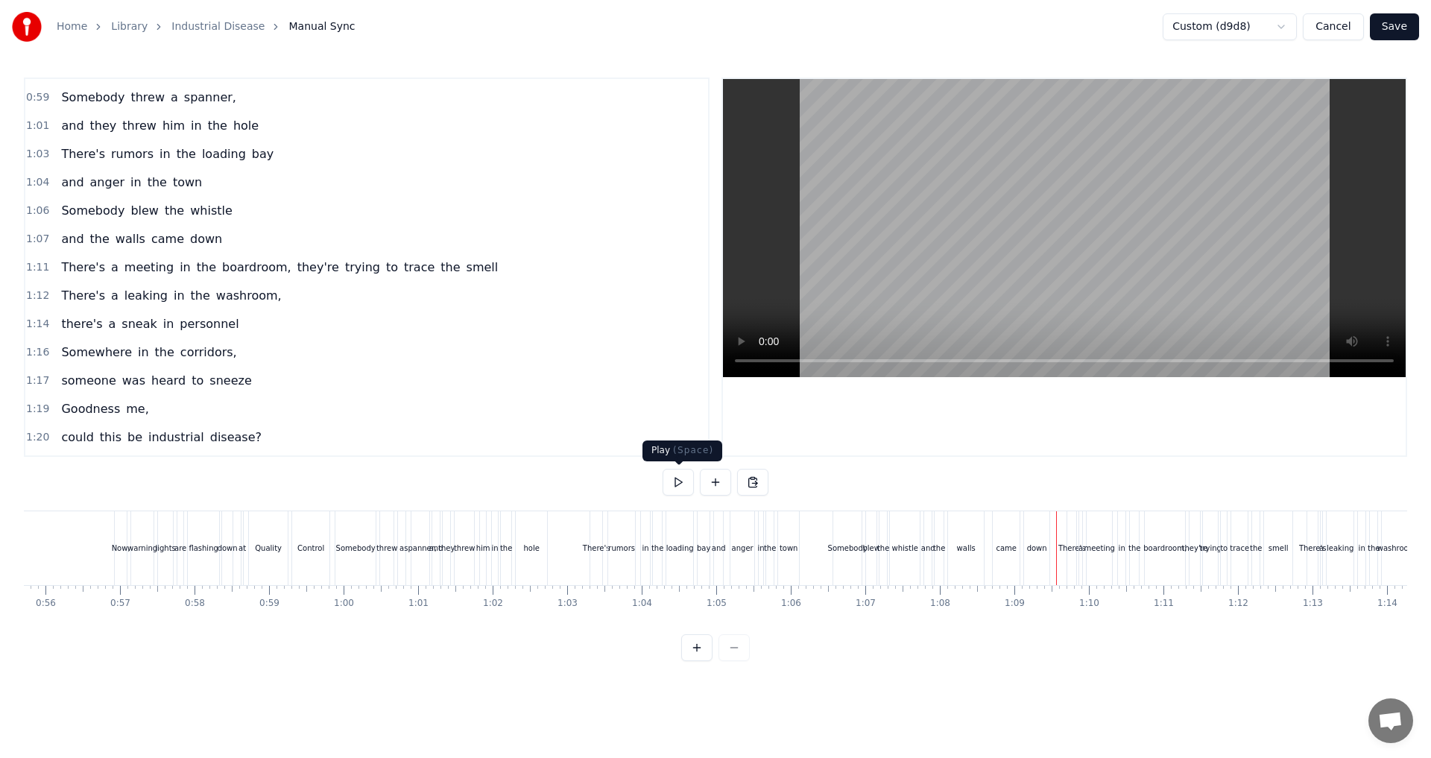
click at [685, 485] on button at bounding box center [678, 482] width 31 height 27
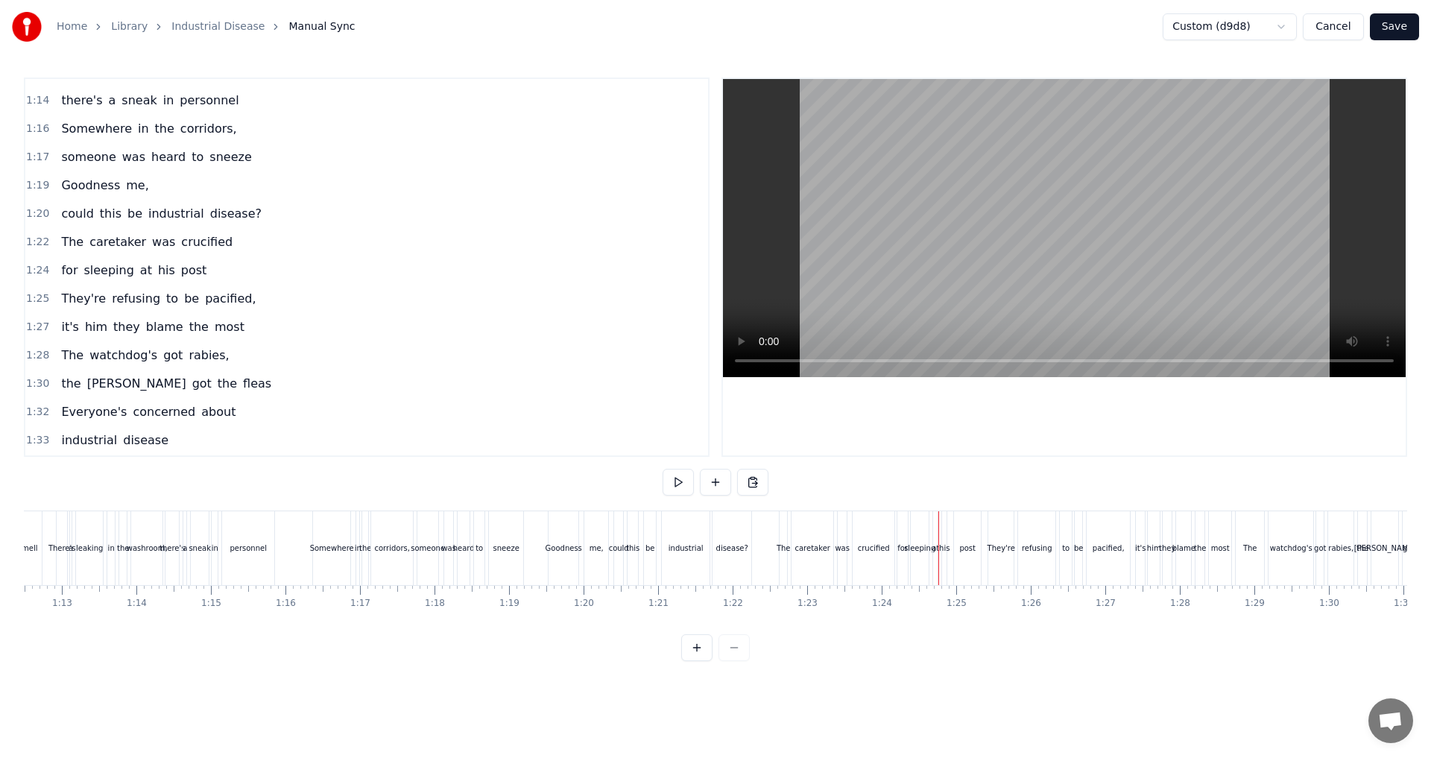
scroll to position [98, 0]
click at [202, 246] on span "crucified" at bounding box center [207, 241] width 54 height 17
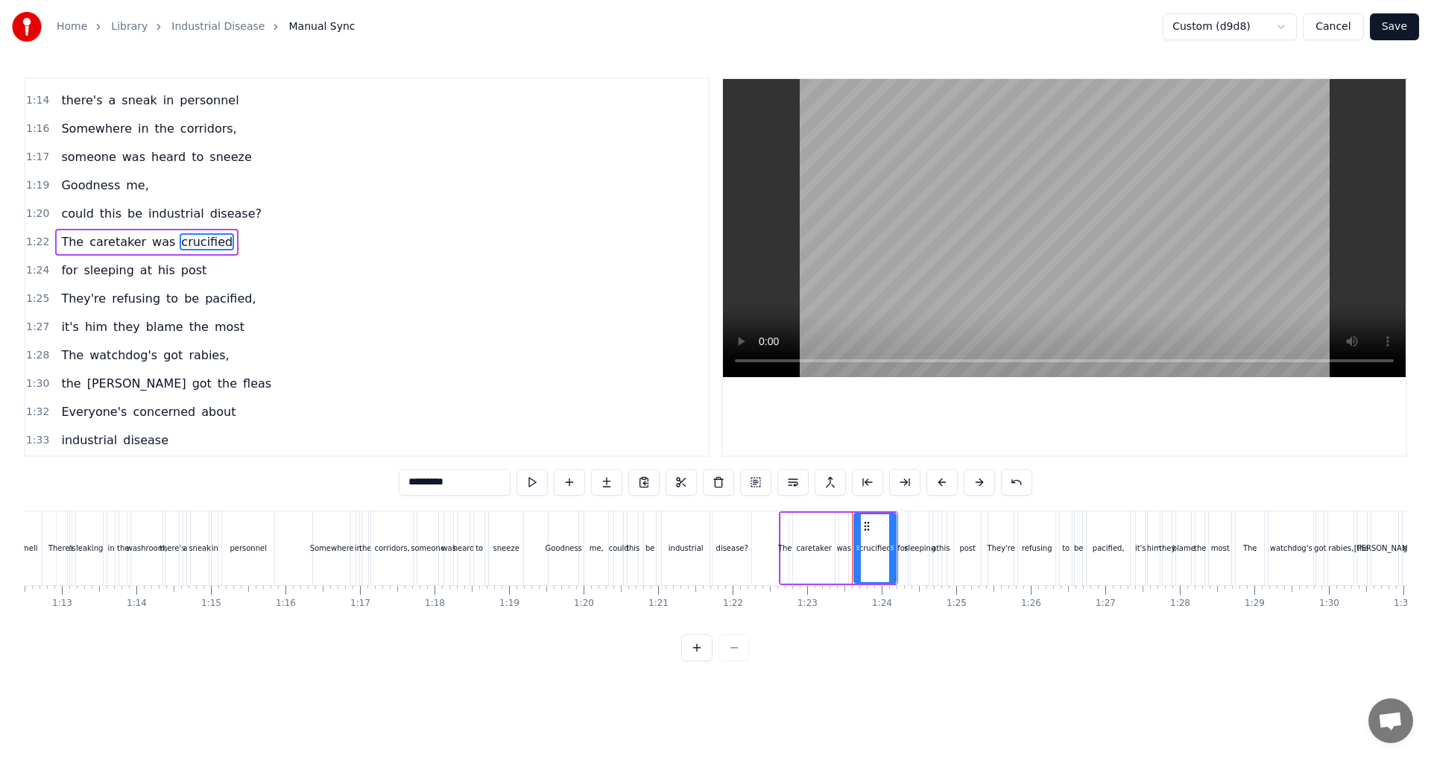
scroll to position [222, 0]
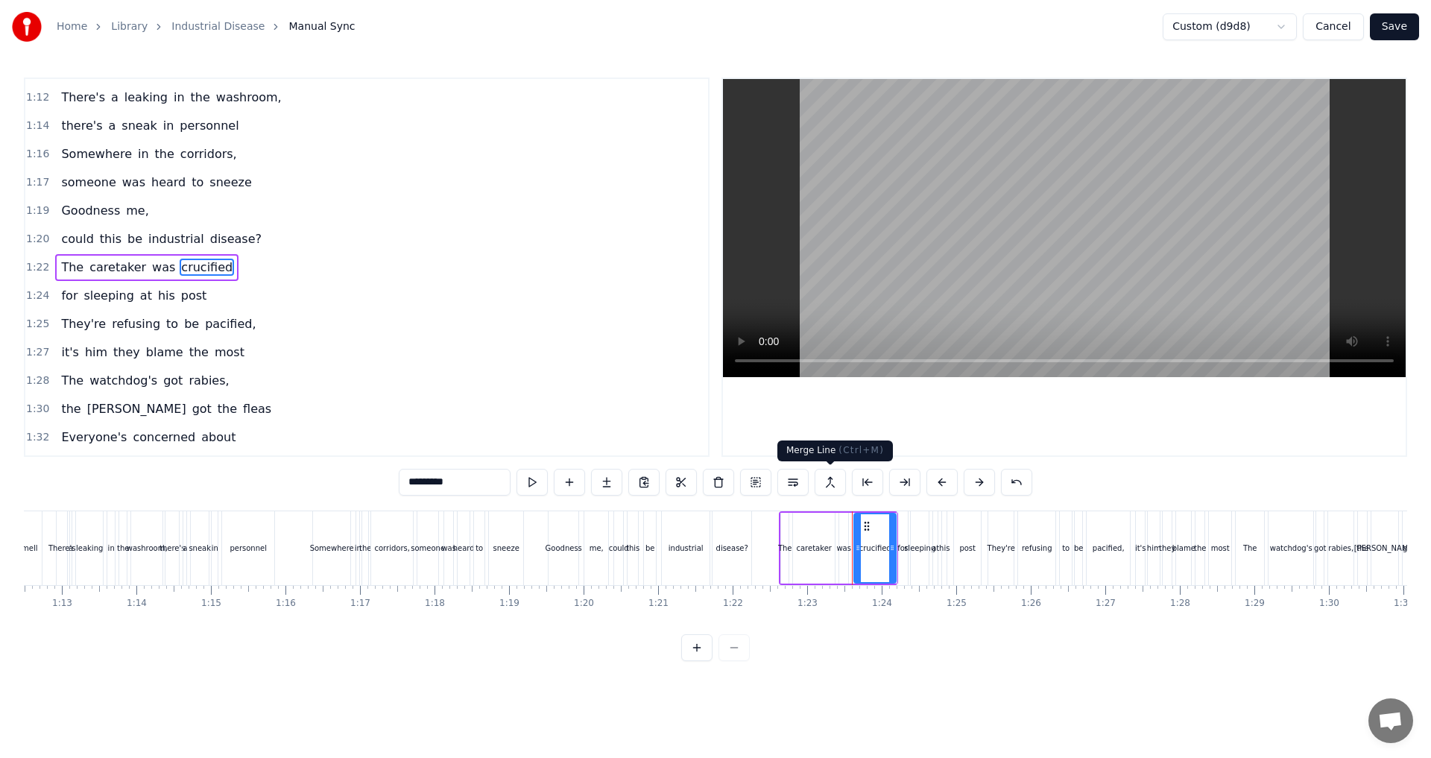
click at [713, 479] on button at bounding box center [830, 482] width 31 height 27
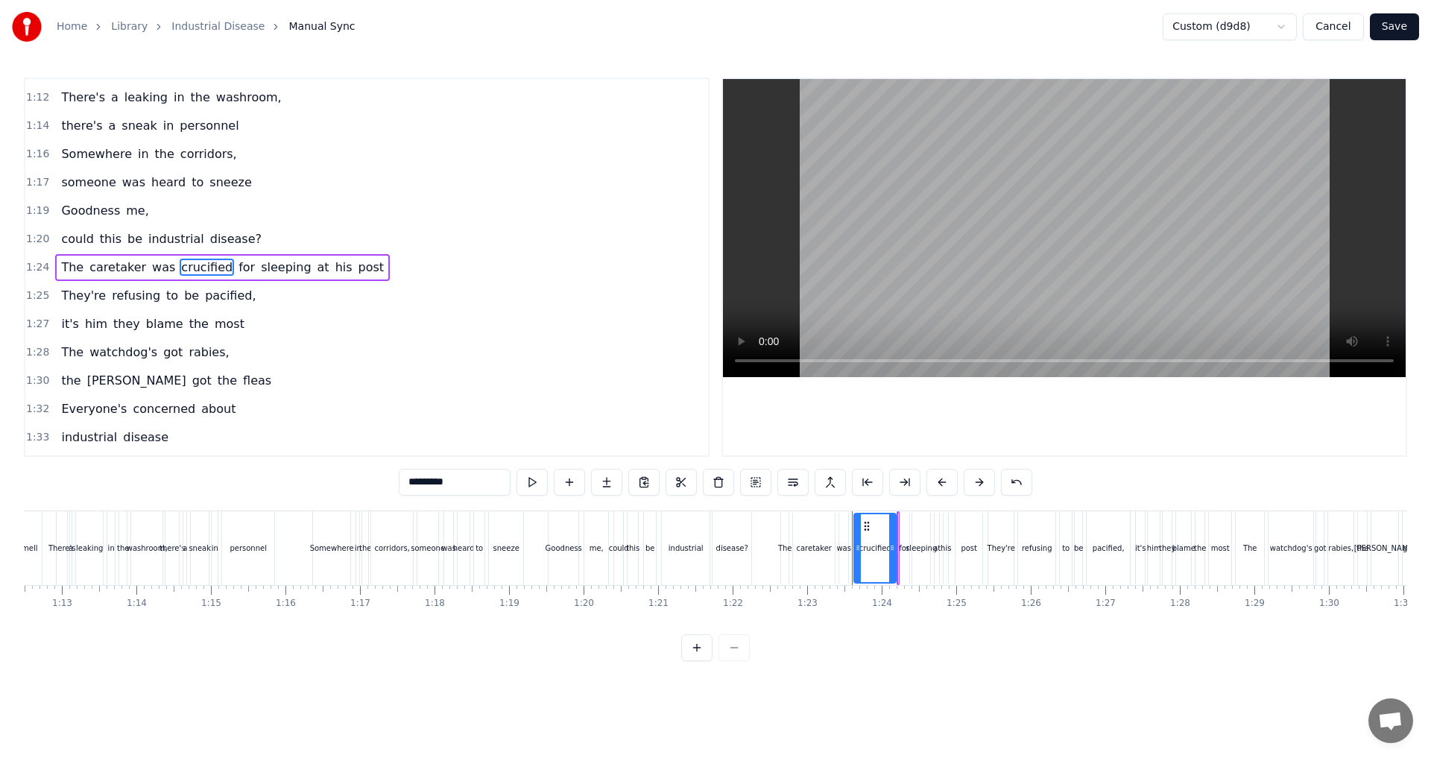
click at [210, 300] on span "pacified," at bounding box center [231, 295] width 54 height 17
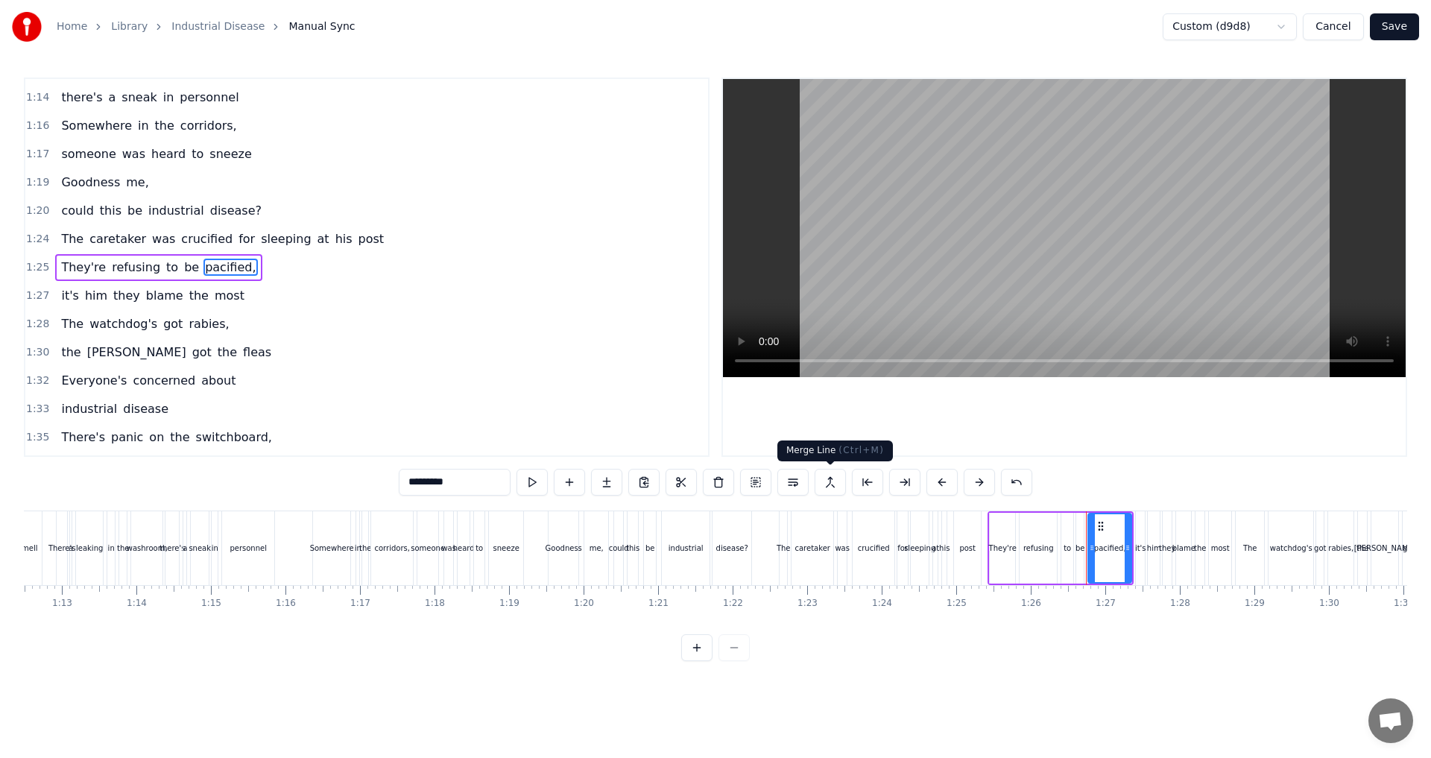
click at [713, 486] on button at bounding box center [830, 482] width 31 height 27
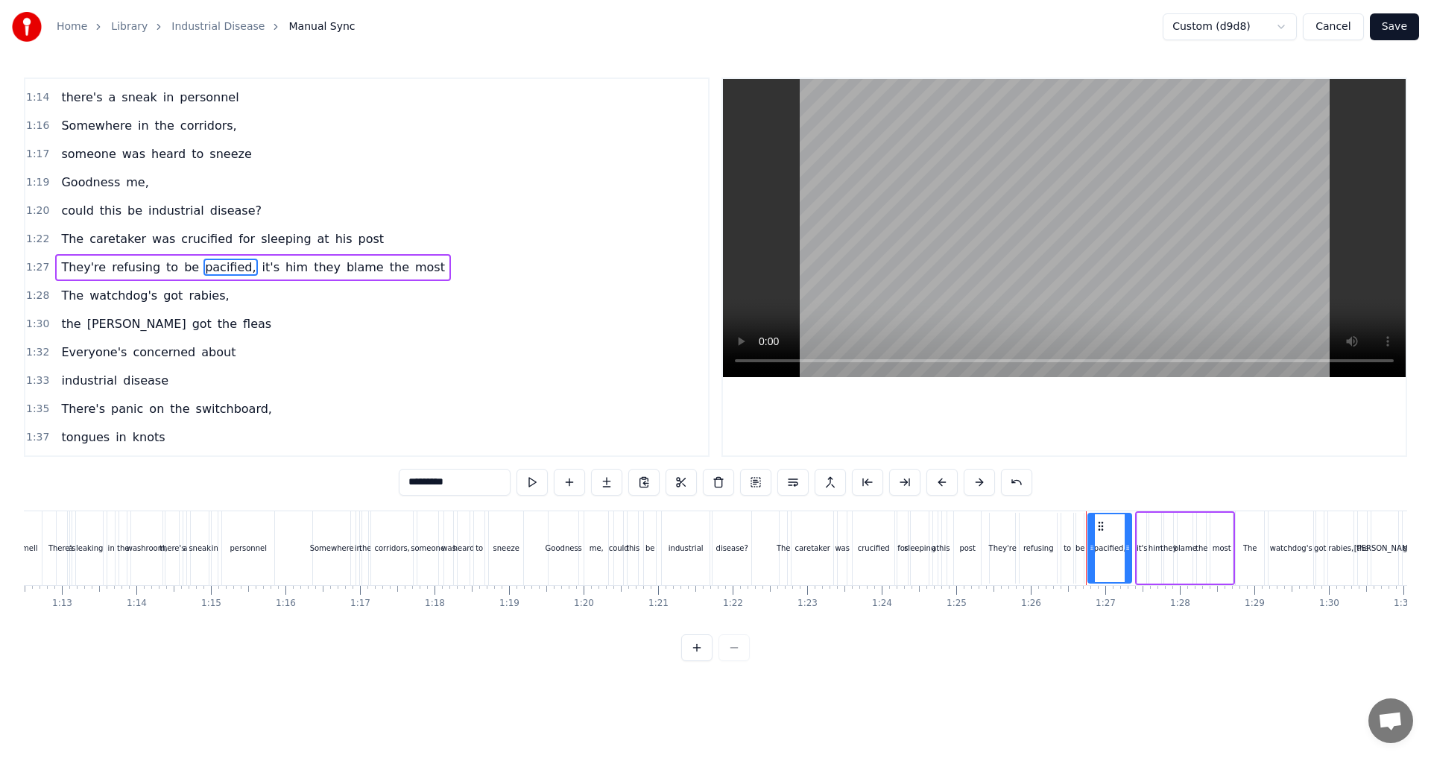
click at [187, 299] on span "rabies," at bounding box center [208, 295] width 43 height 17
type input "*******"
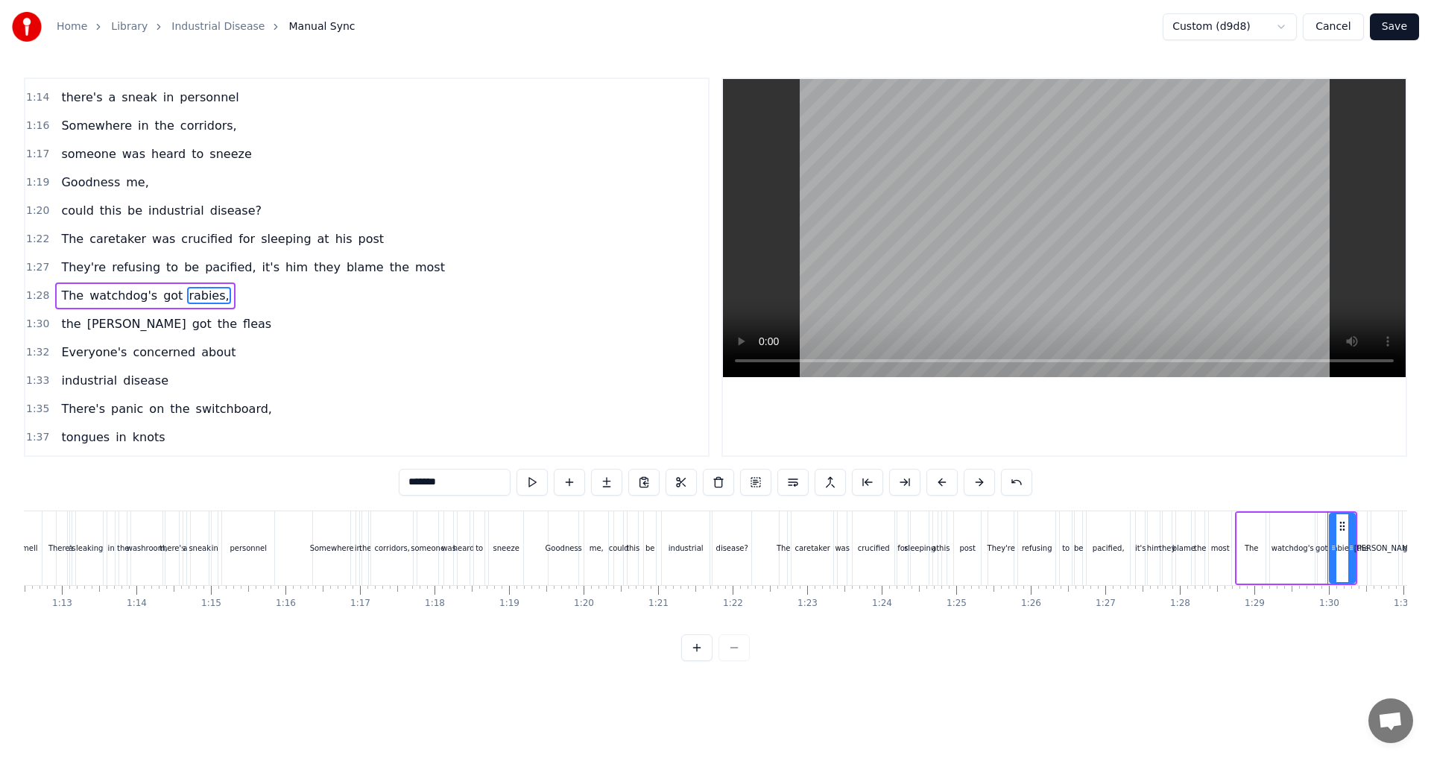
scroll to position [279, 0]
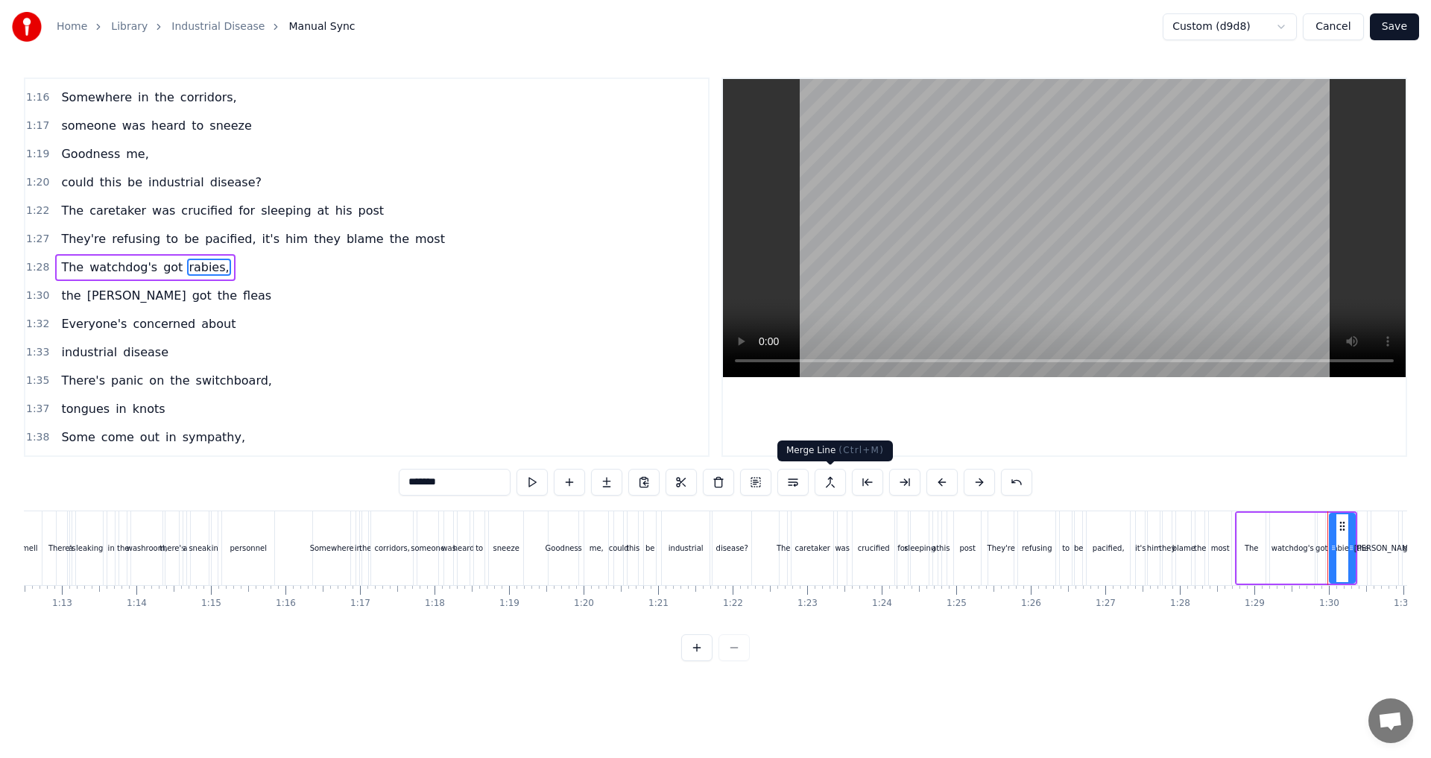
click at [713, 484] on button at bounding box center [830, 482] width 31 height 27
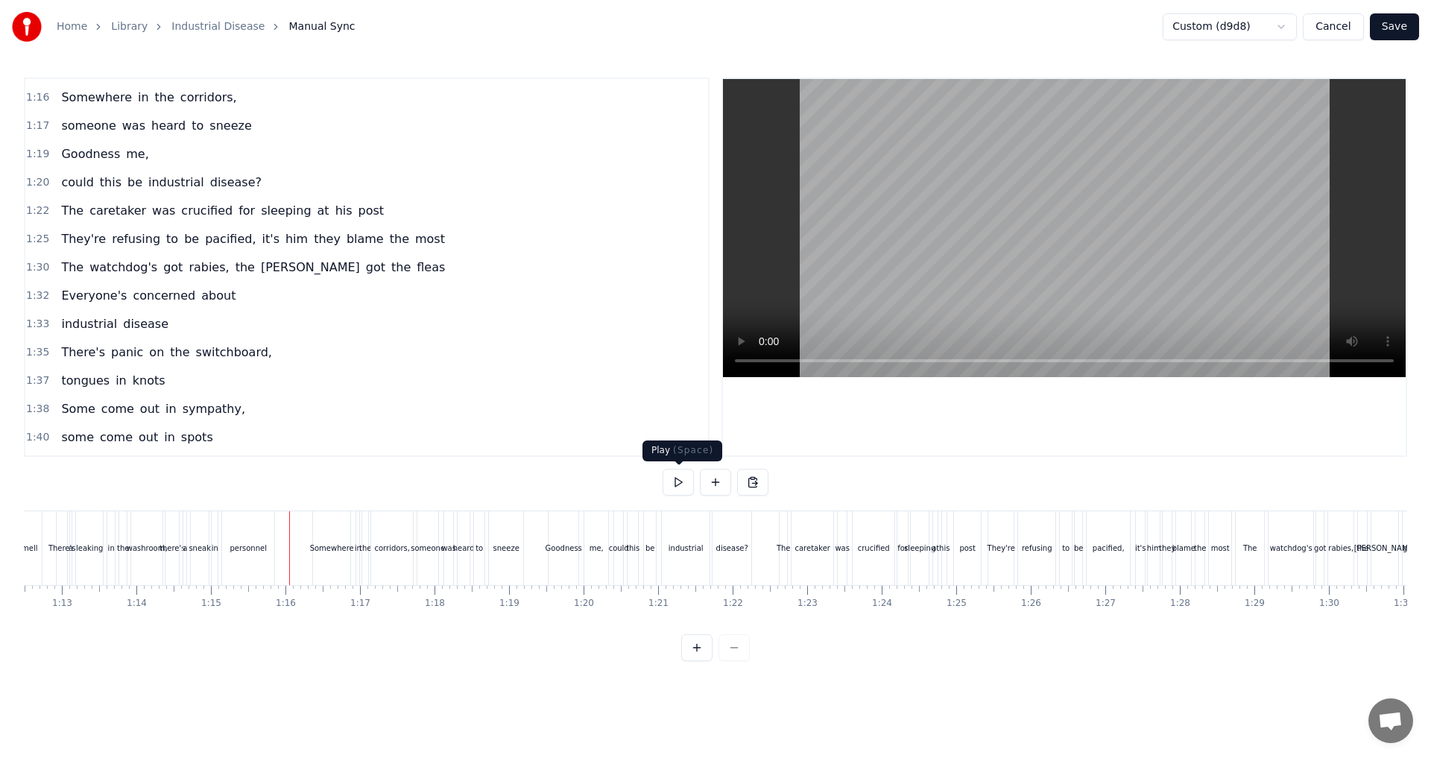
click at [681, 483] on button at bounding box center [678, 482] width 31 height 27
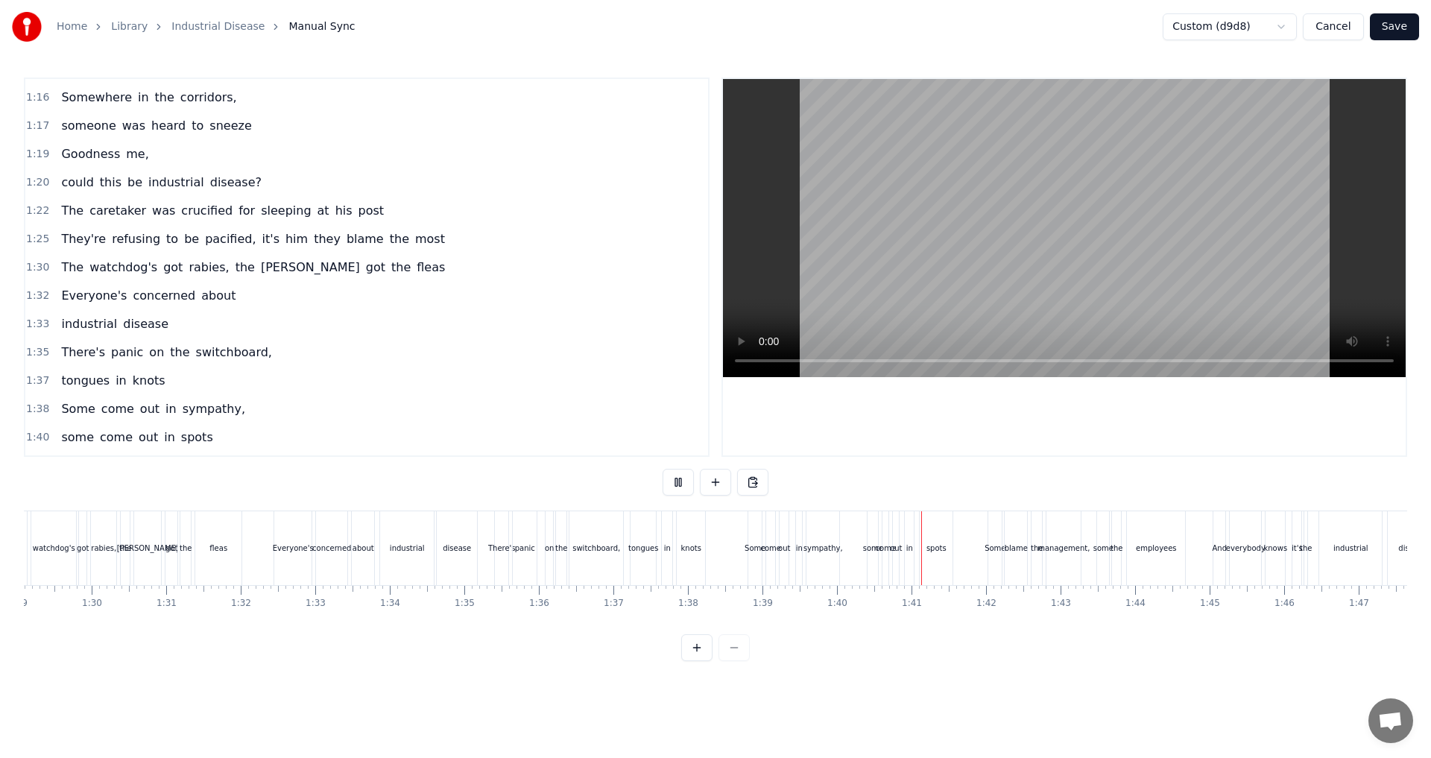
click at [681, 483] on button at bounding box center [678, 482] width 31 height 27
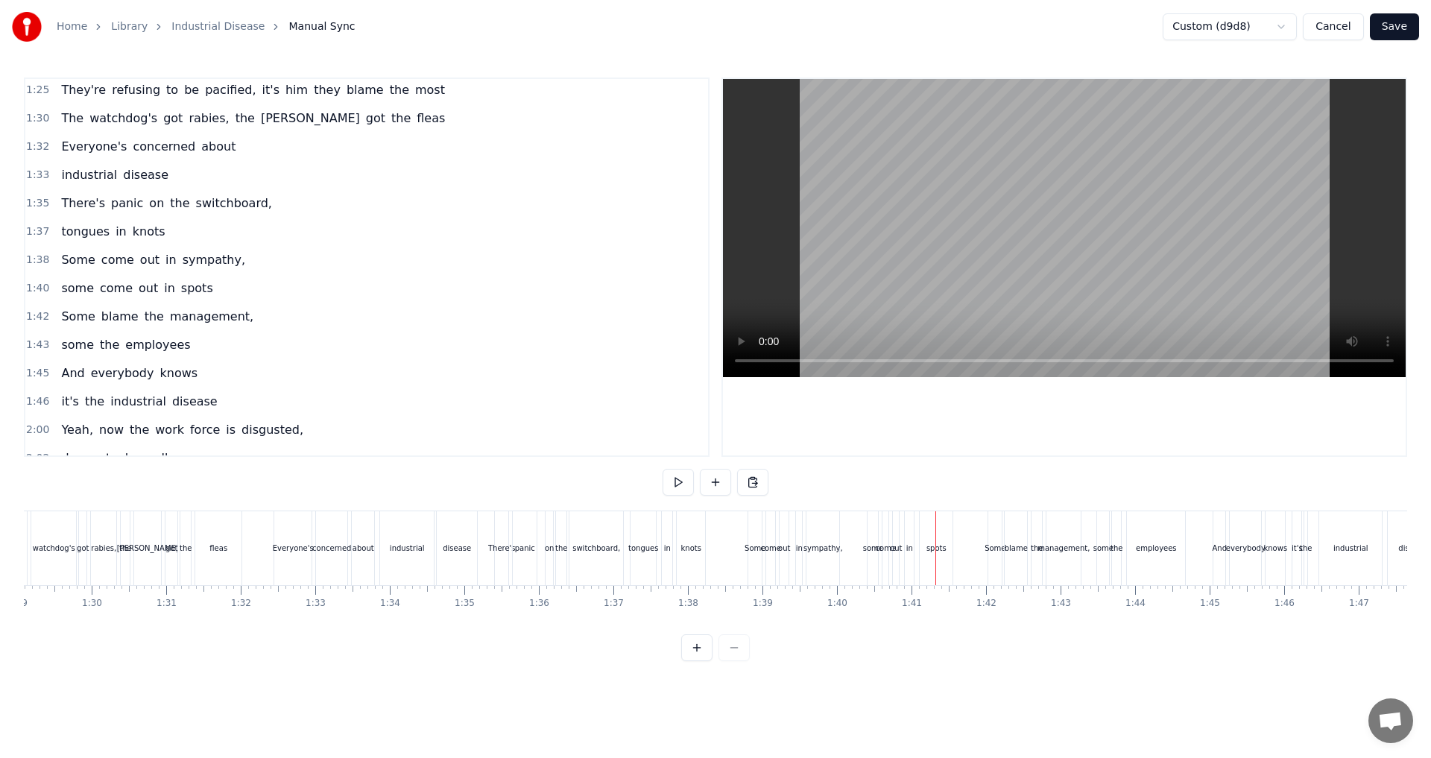
click at [200, 265] on span "sympathy," at bounding box center [214, 259] width 66 height 17
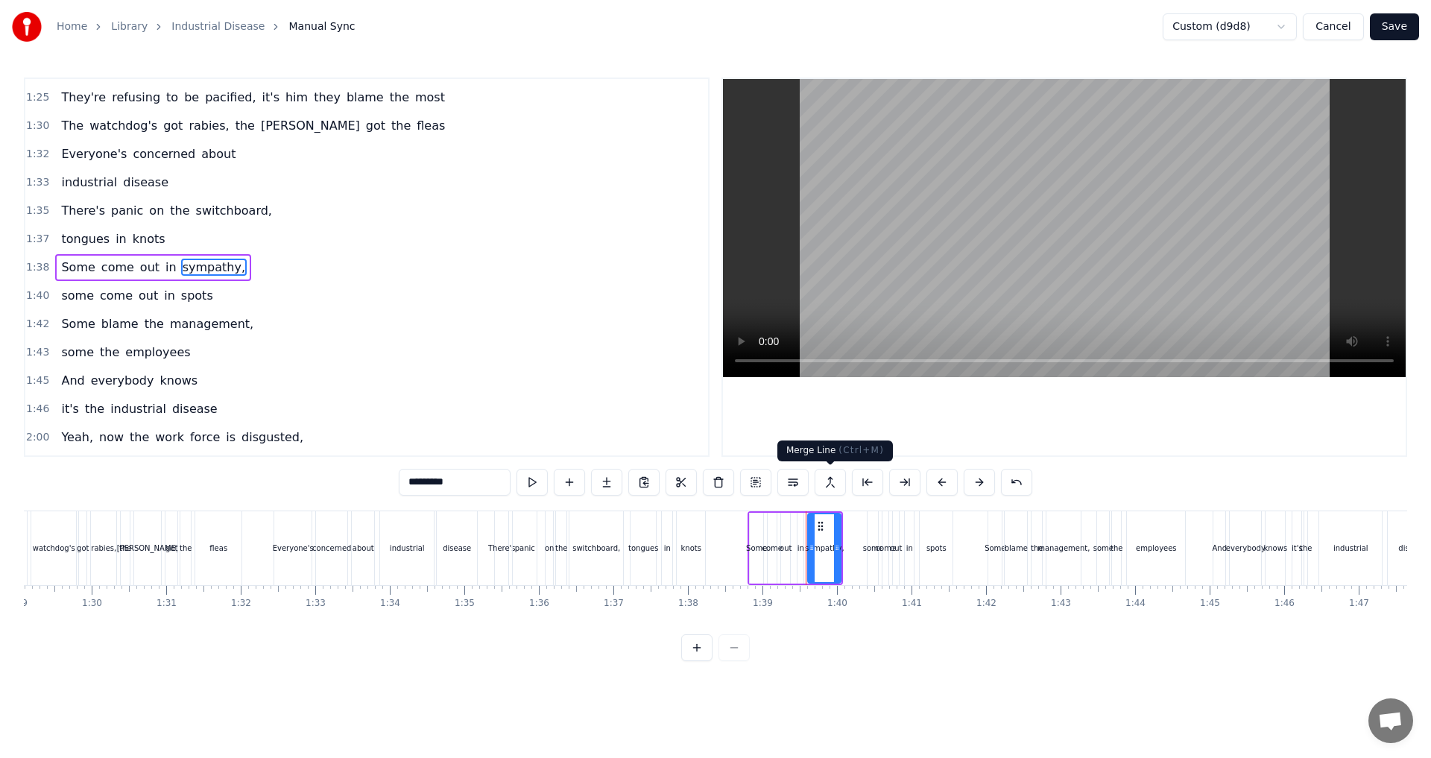
click at [713, 480] on button at bounding box center [830, 482] width 31 height 27
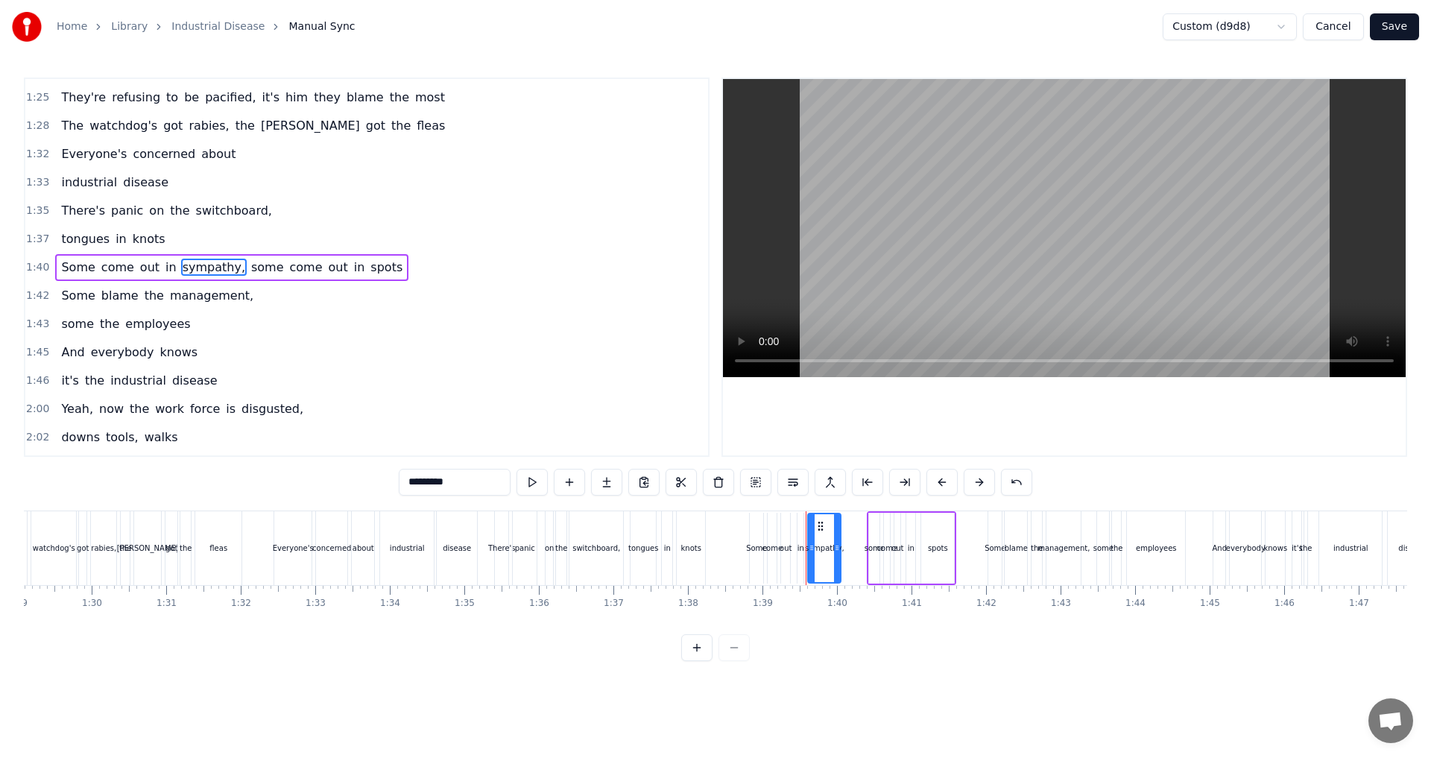
click at [211, 300] on span "management," at bounding box center [211, 295] width 86 height 17
type input "**********"
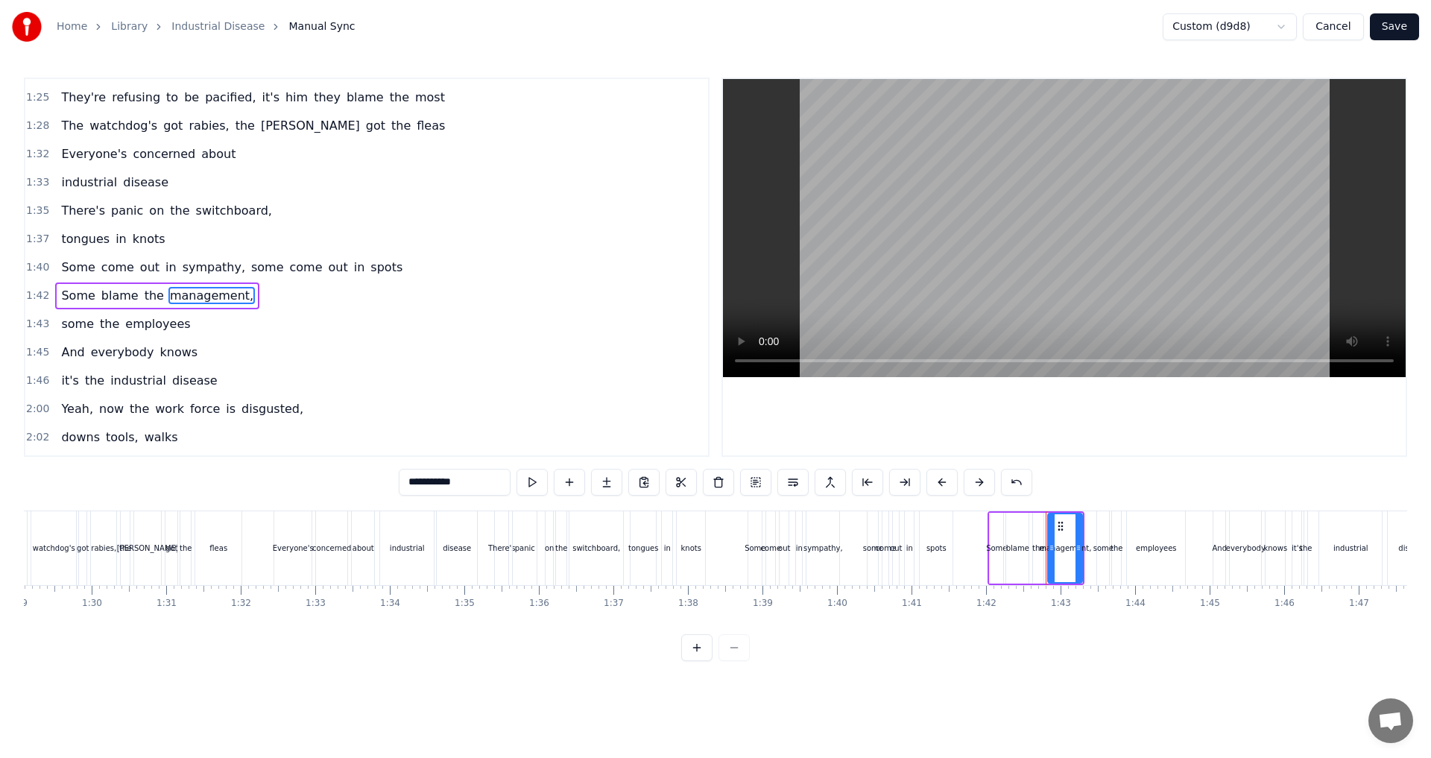
scroll to position [449, 0]
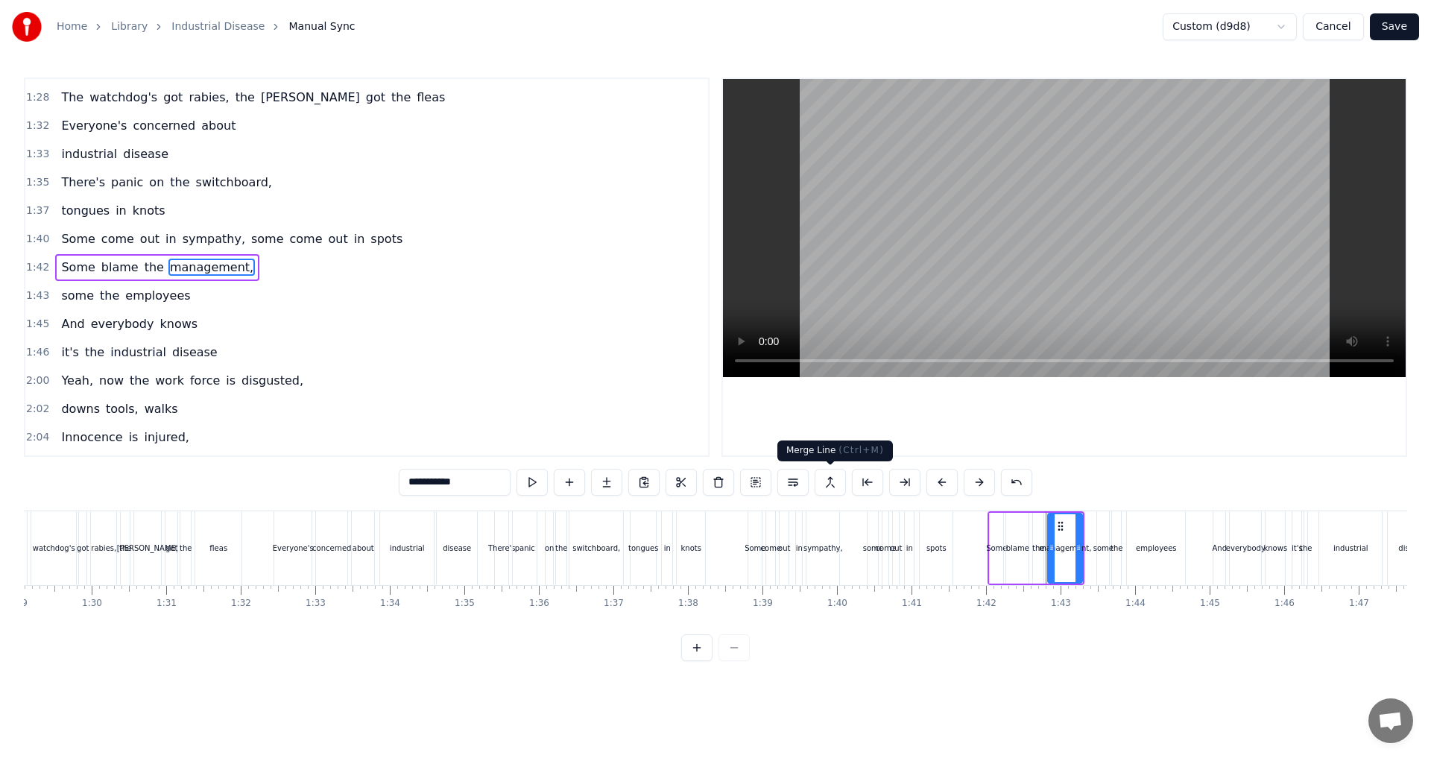
click at [713, 482] on button at bounding box center [830, 482] width 31 height 27
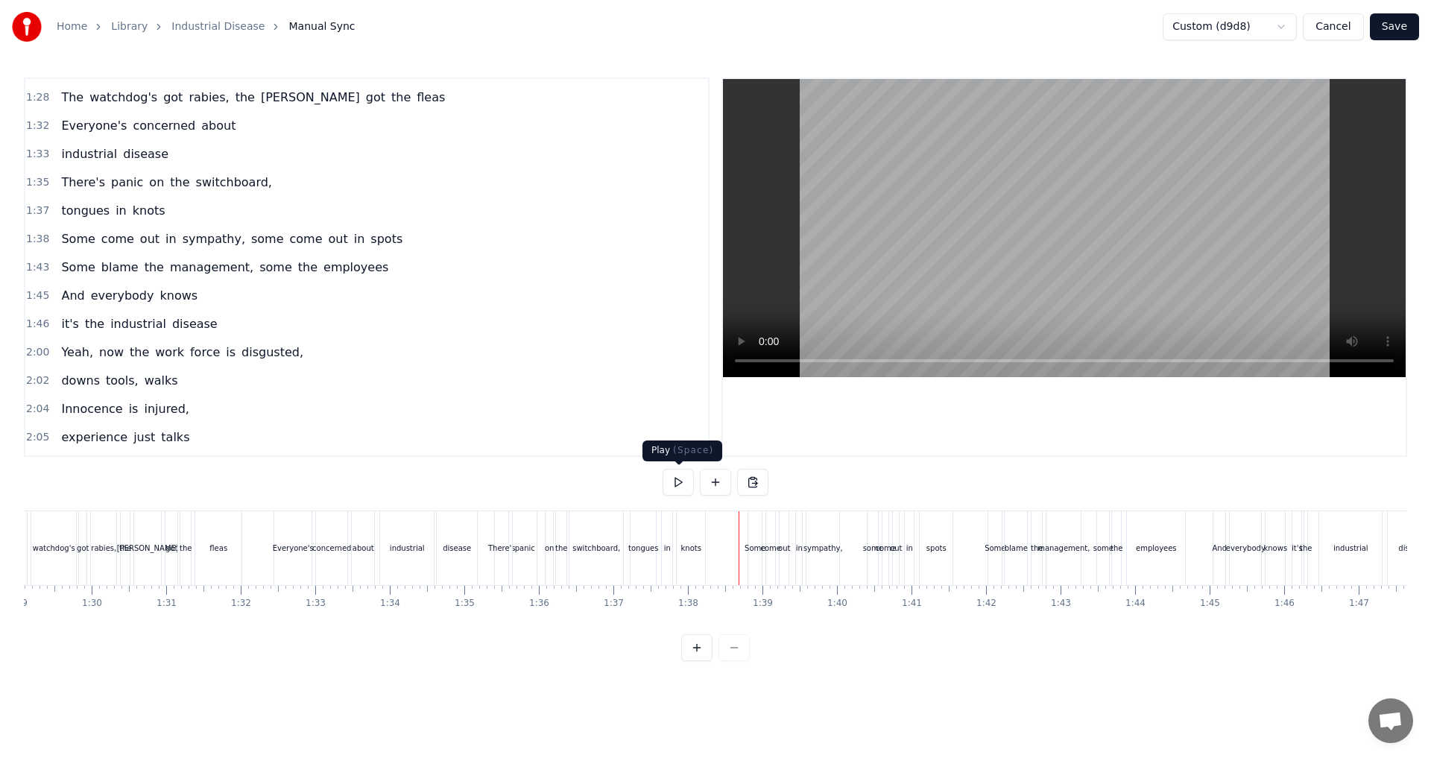
click at [683, 481] on button at bounding box center [678, 482] width 31 height 27
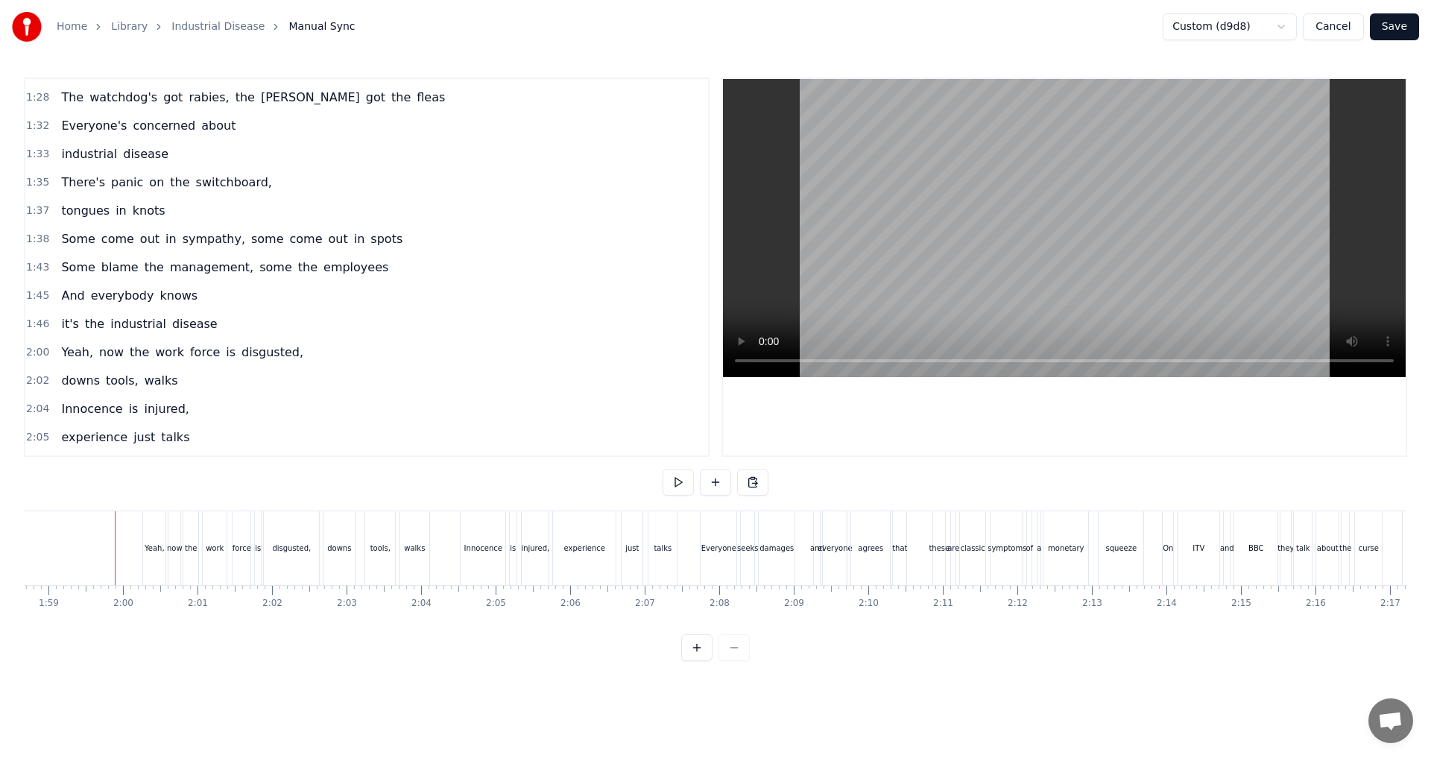
scroll to position [0, 8877]
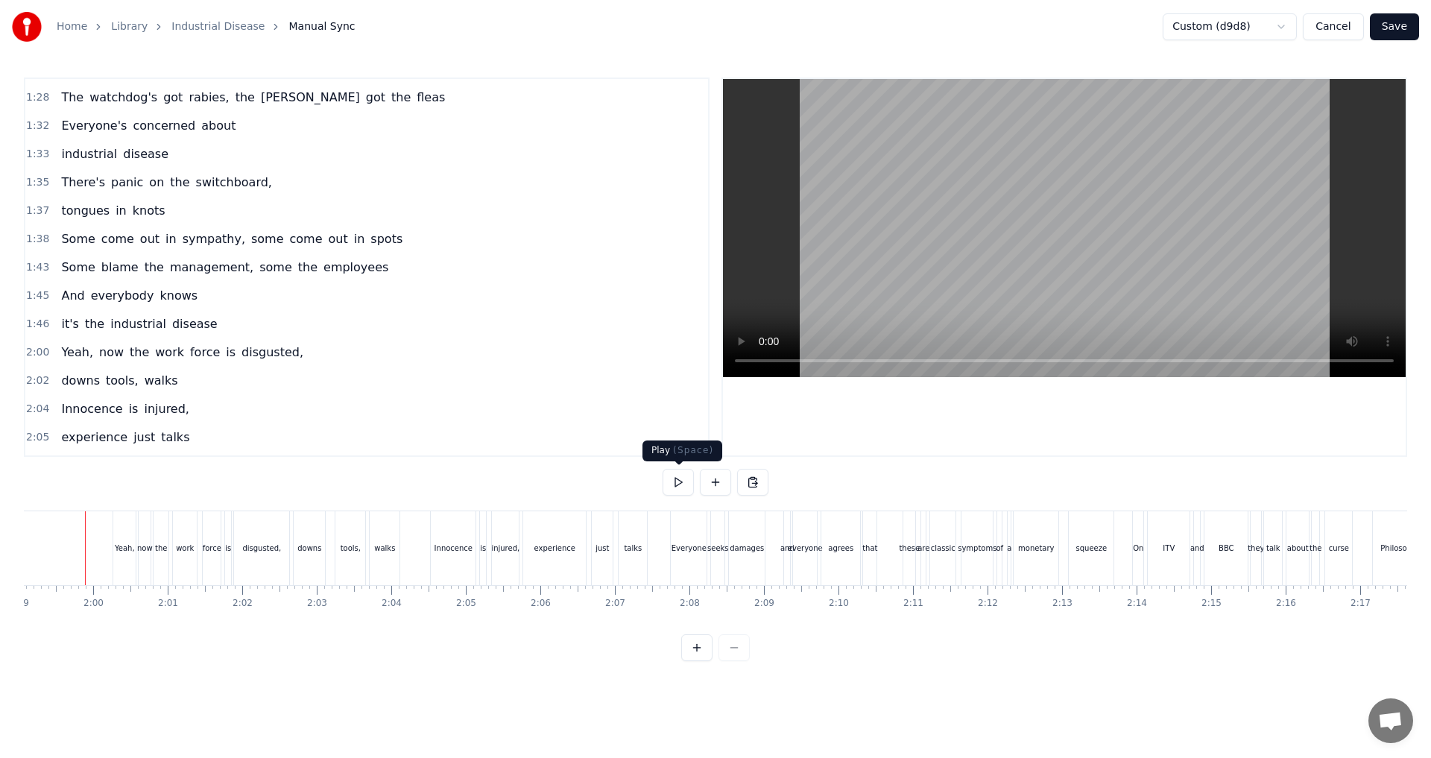
click at [683, 487] on button at bounding box center [678, 482] width 31 height 27
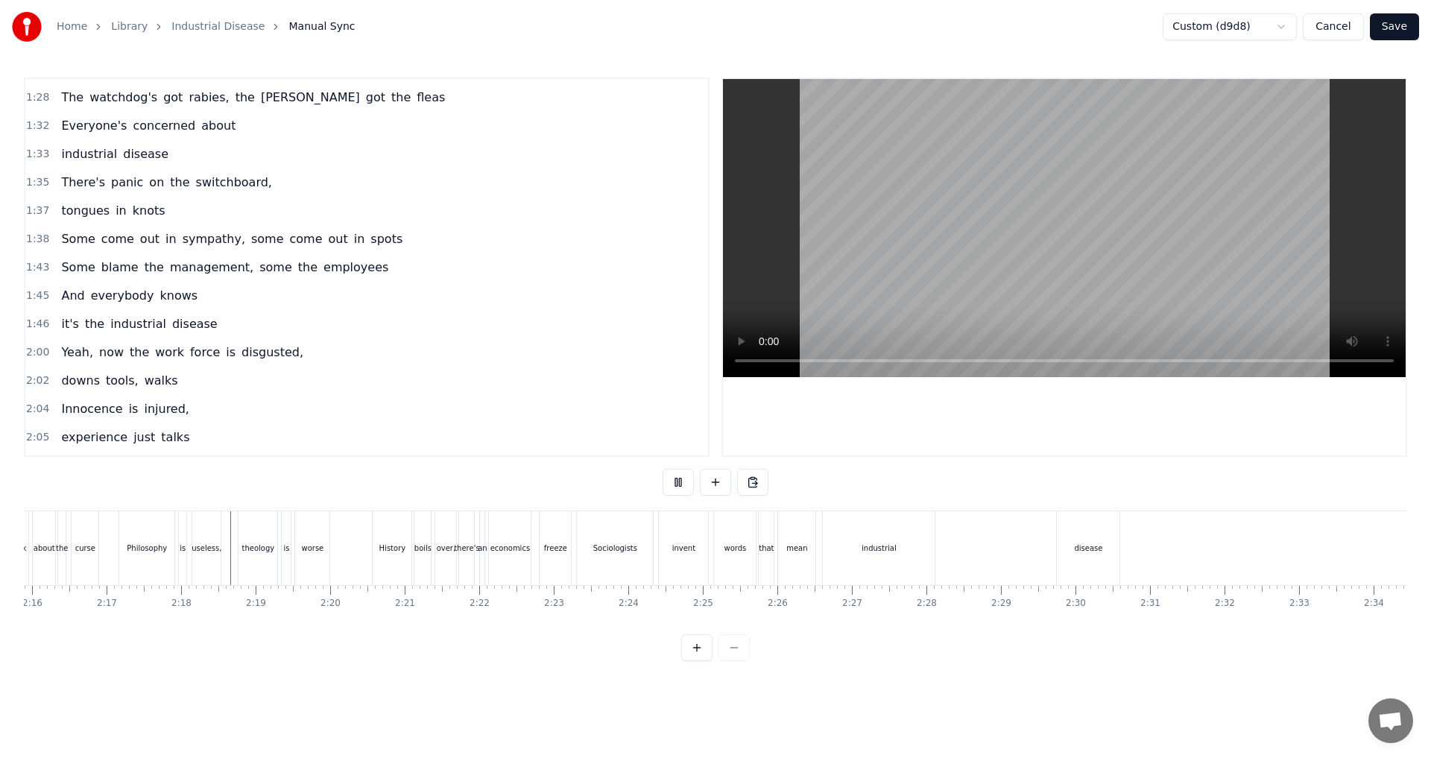
click at [683, 487] on button at bounding box center [678, 482] width 31 height 27
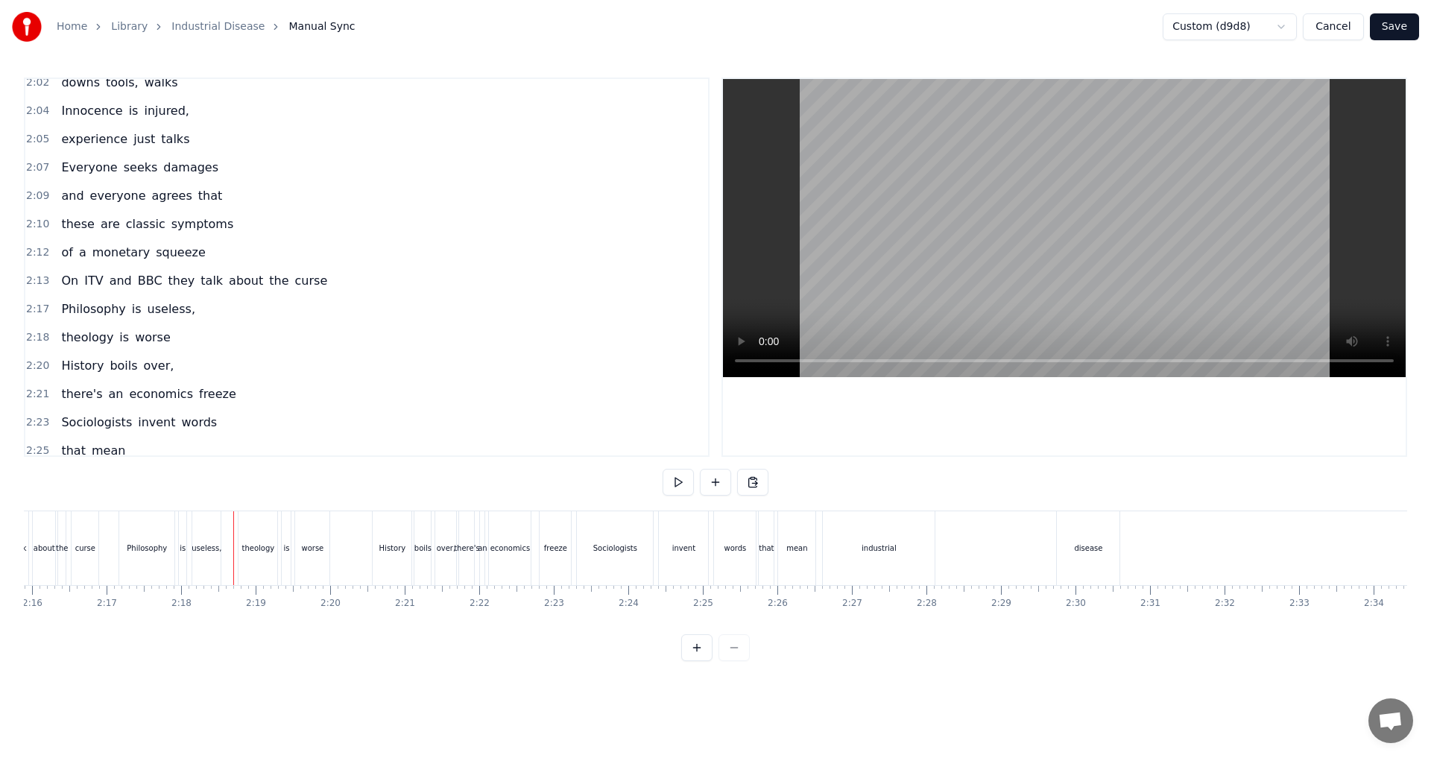
scroll to position [896, 0]
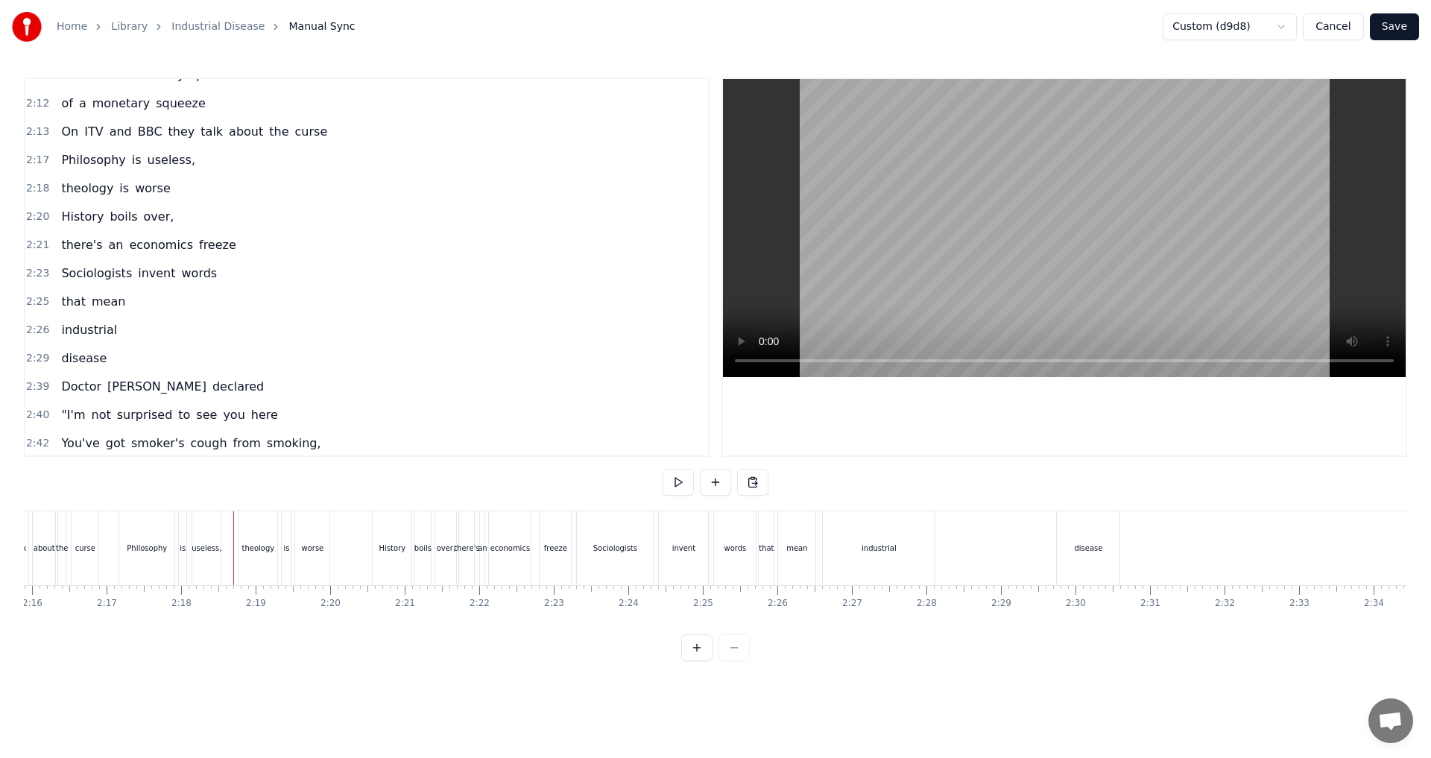
click at [148, 162] on span "useless," at bounding box center [171, 159] width 51 height 17
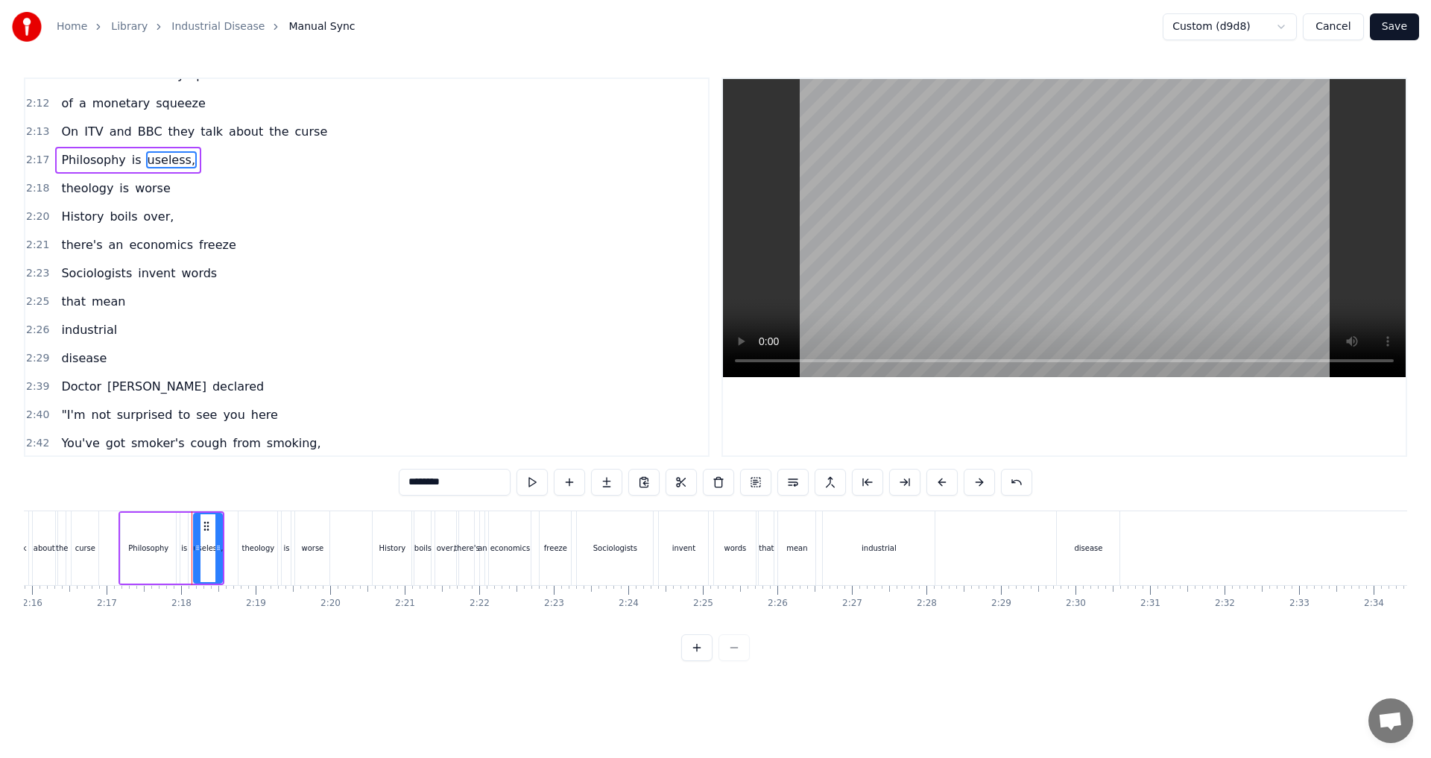
scroll to position [789, 0]
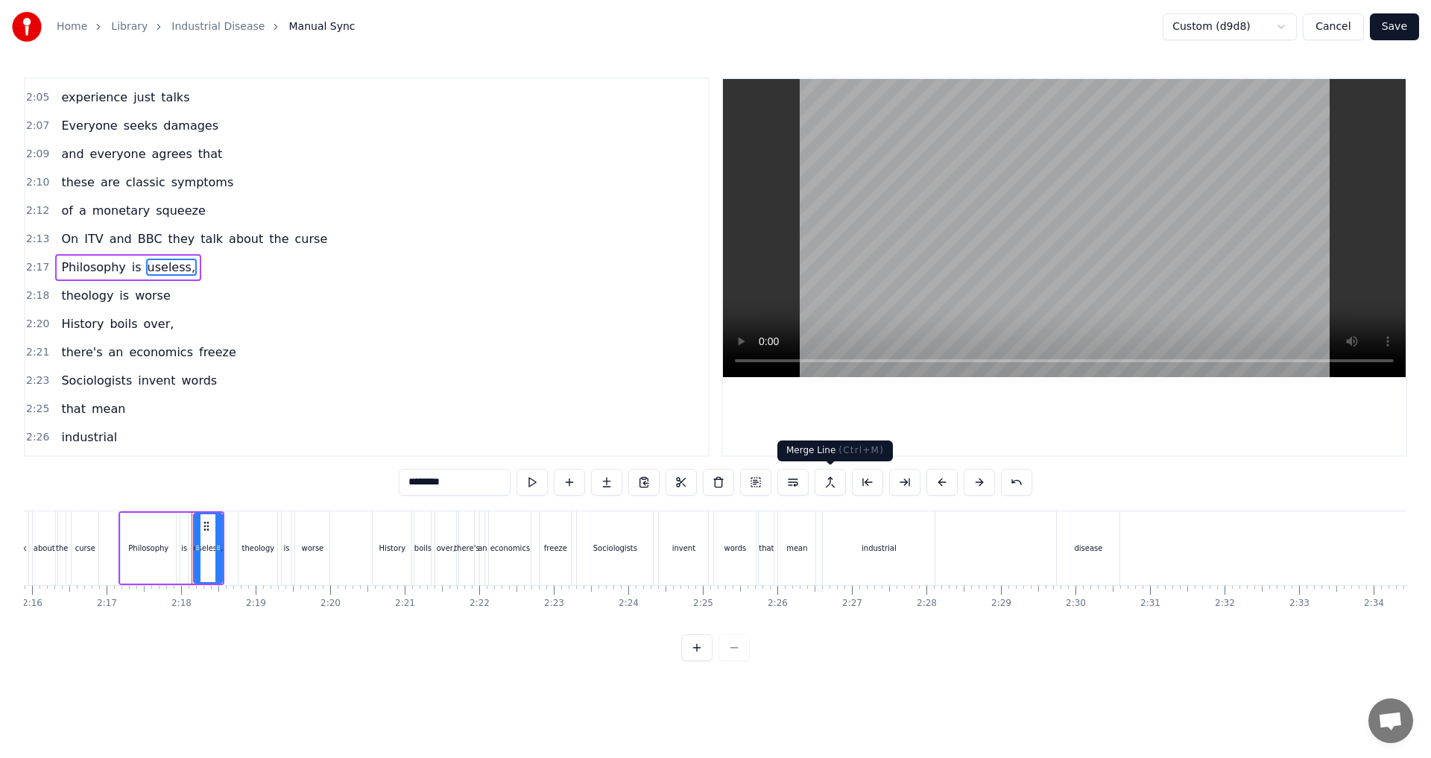
click at [713, 484] on button at bounding box center [830, 482] width 31 height 27
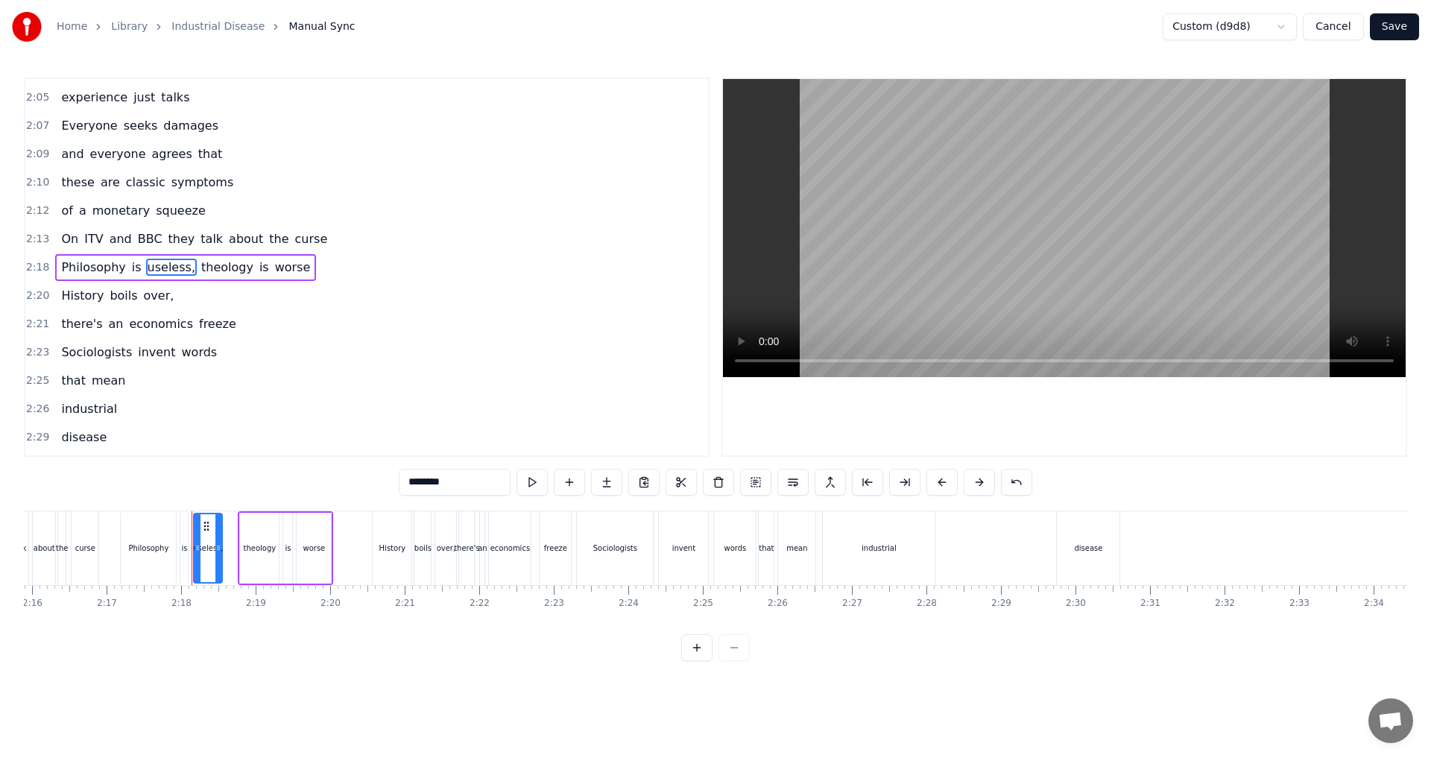
click at [145, 300] on span "over," at bounding box center [159, 295] width 34 height 17
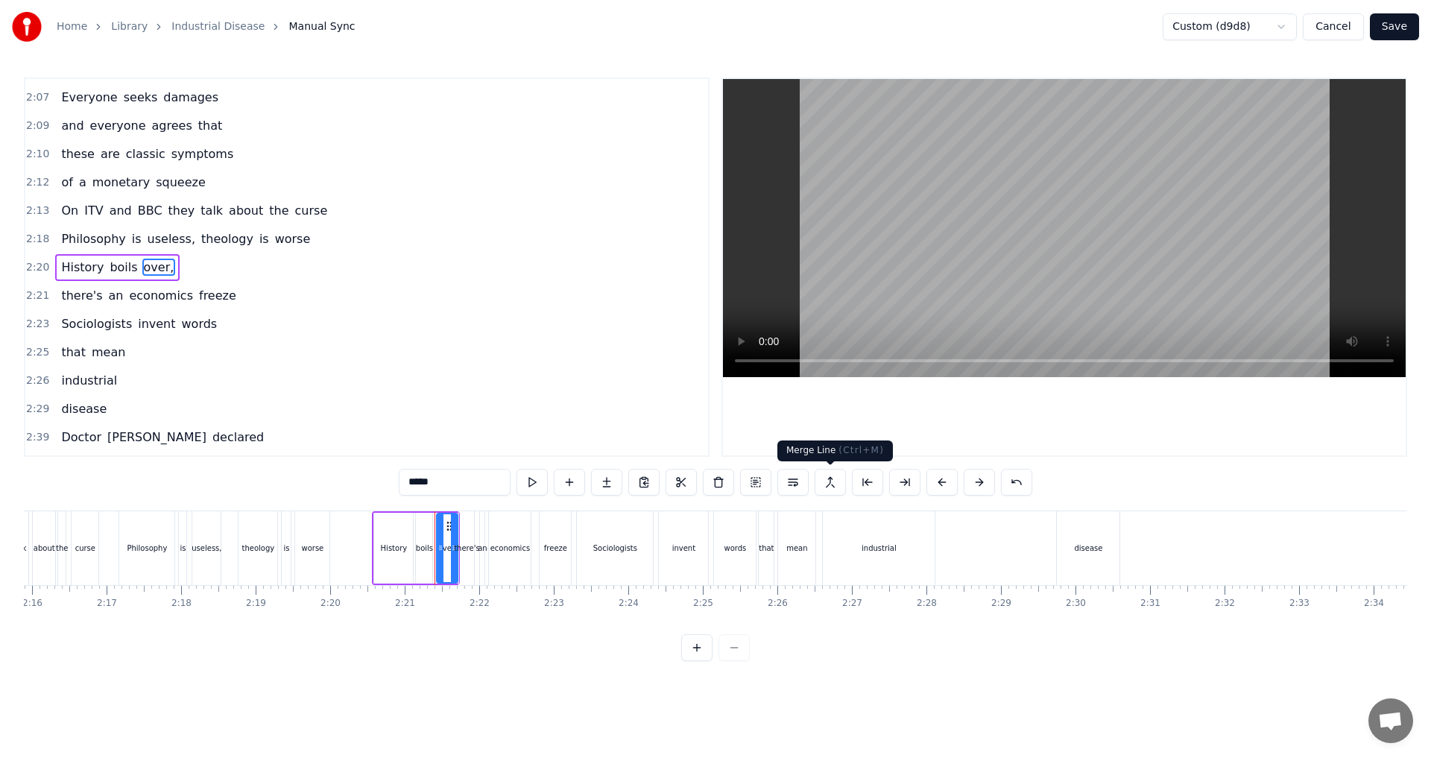
click at [713, 481] on button at bounding box center [830, 482] width 31 height 27
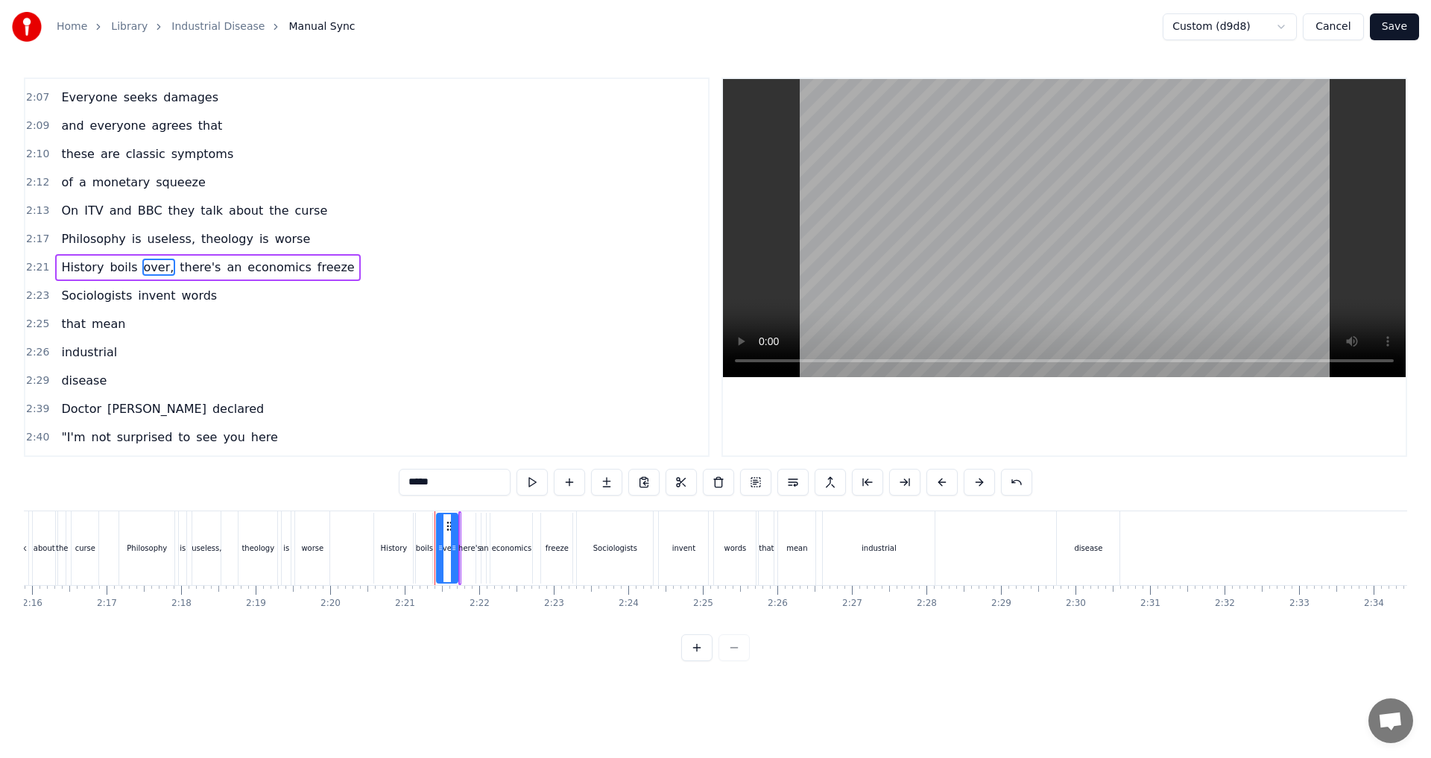
click at [180, 297] on span "words" at bounding box center [199, 295] width 39 height 17
type input "*****"
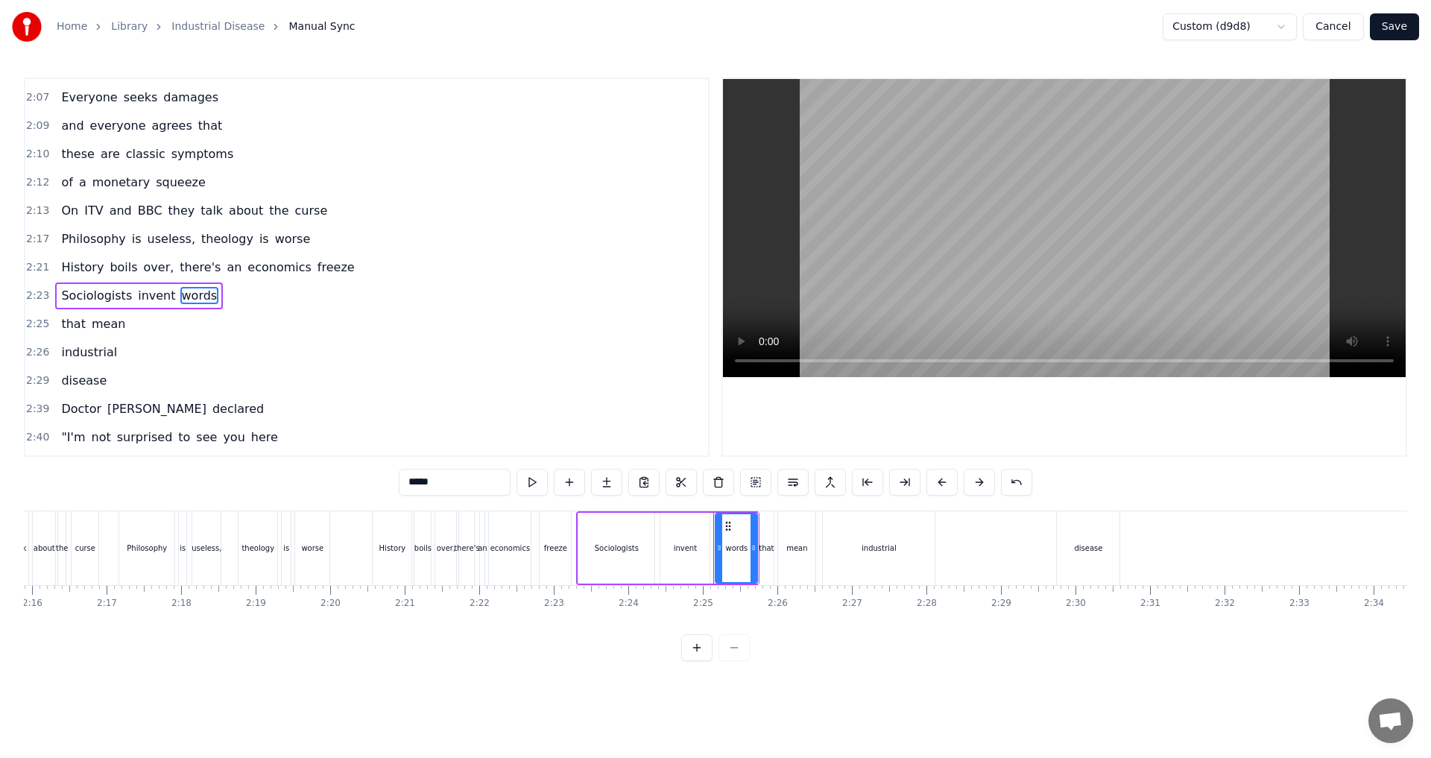
scroll to position [845, 0]
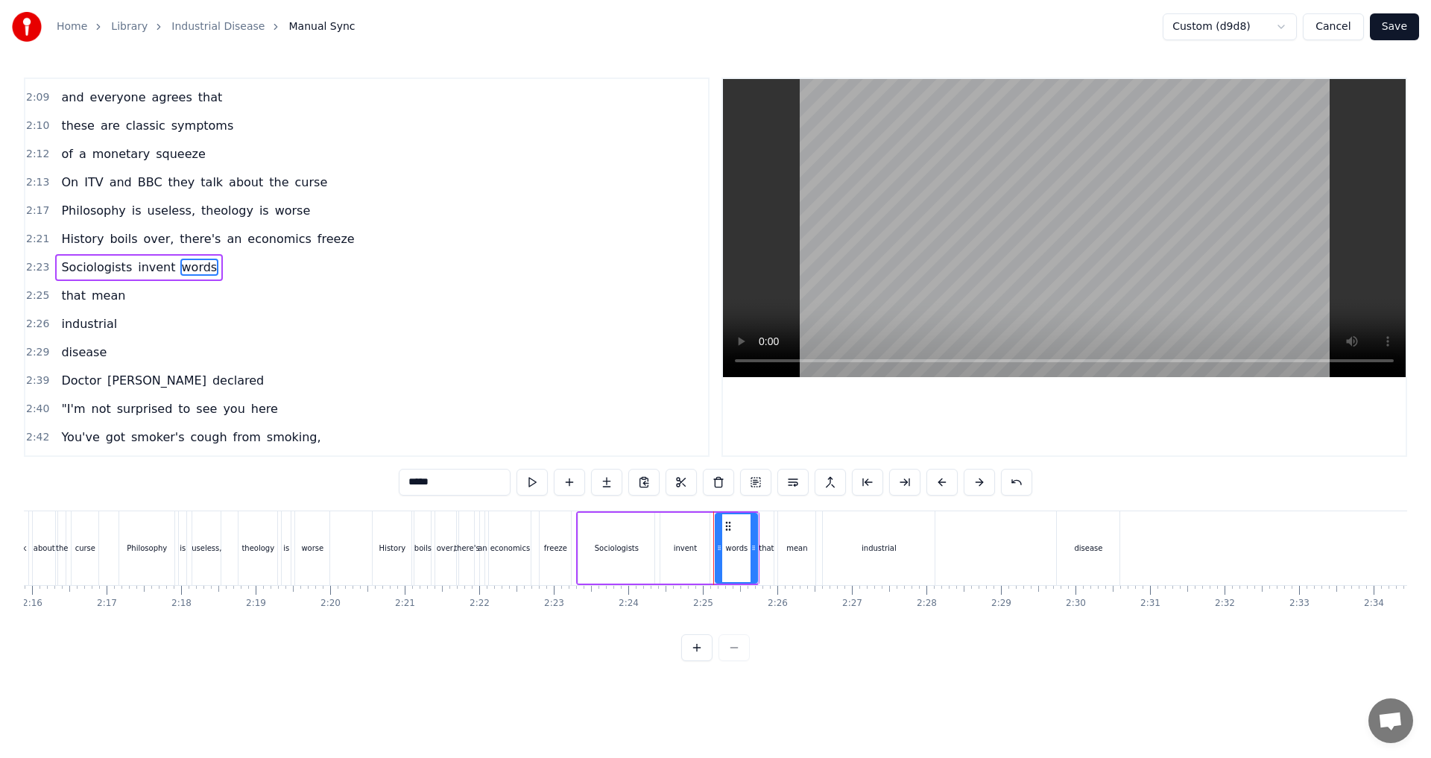
click at [58, 192] on div "On ITV and BBC they talk about the curse" at bounding box center [194, 182] width 278 height 27
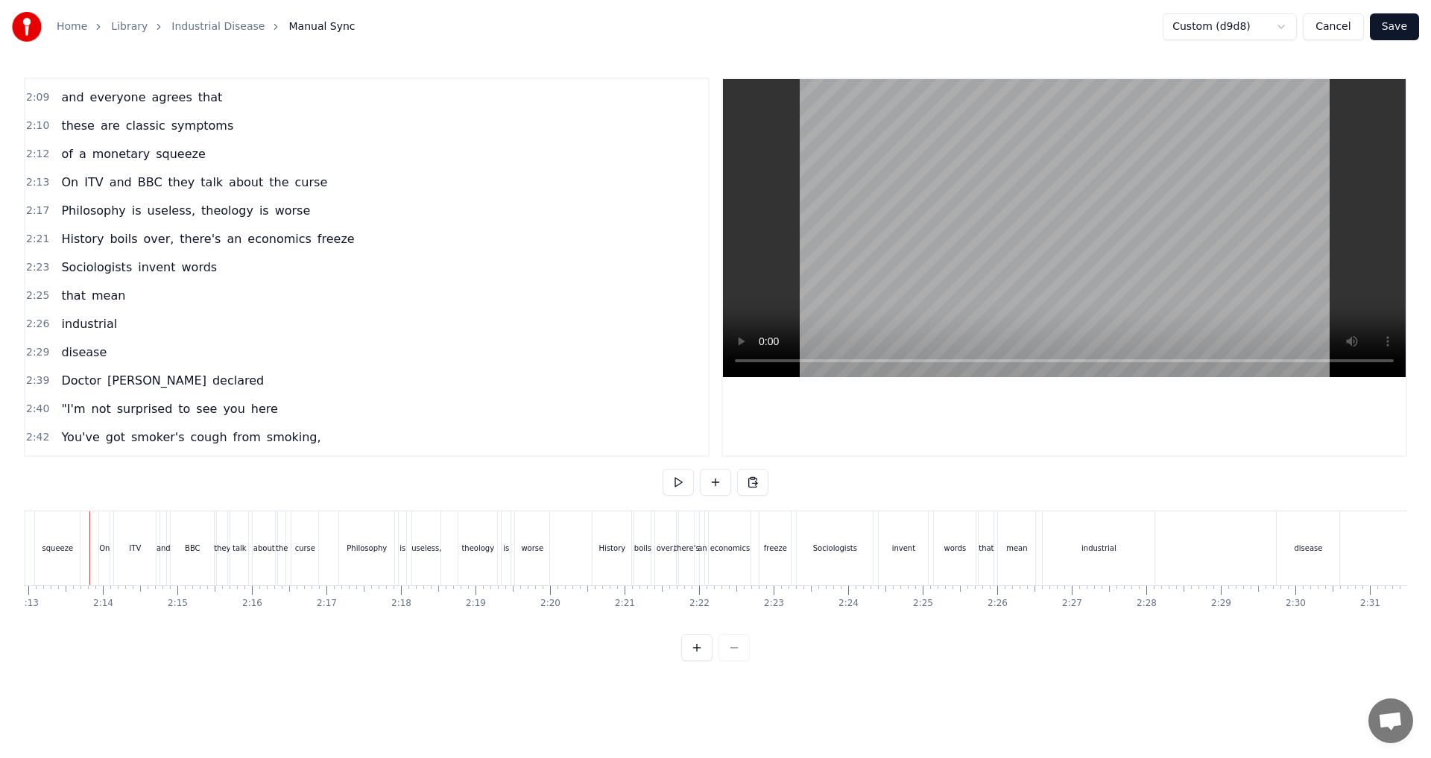
scroll to position [0, 9902]
click at [669, 485] on button at bounding box center [678, 482] width 31 height 27
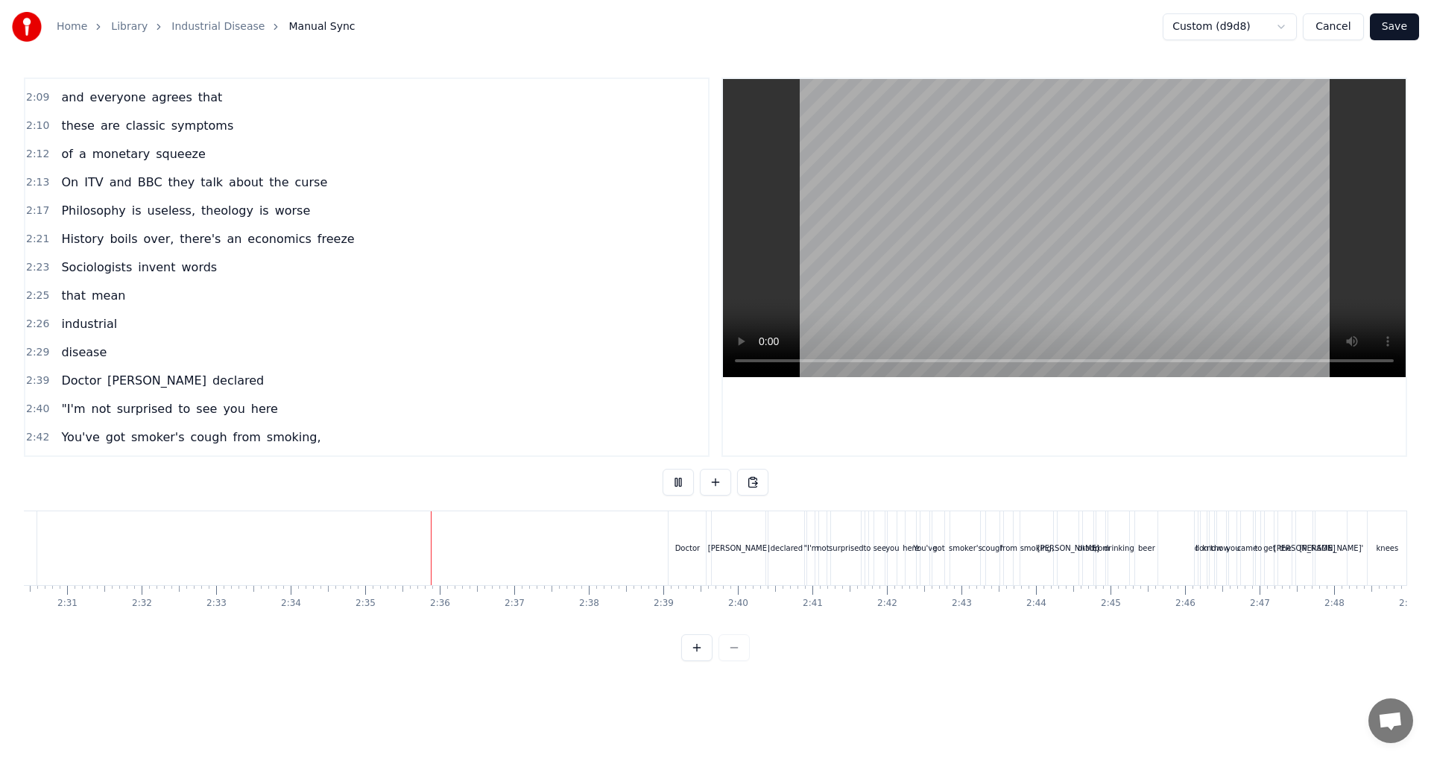
scroll to position [995, 0]
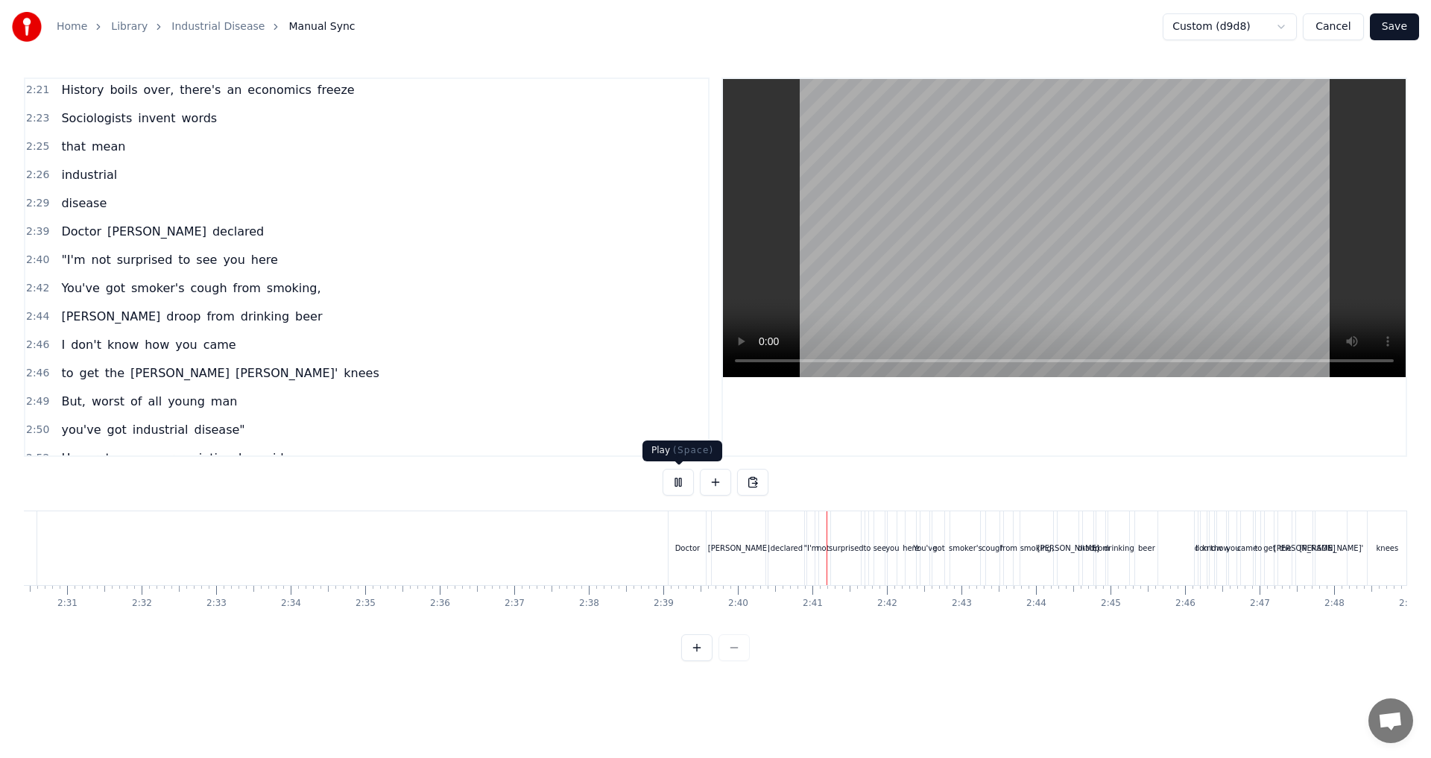
click at [686, 481] on button at bounding box center [678, 482] width 31 height 27
click at [250, 266] on span "here" at bounding box center [265, 259] width 30 height 17
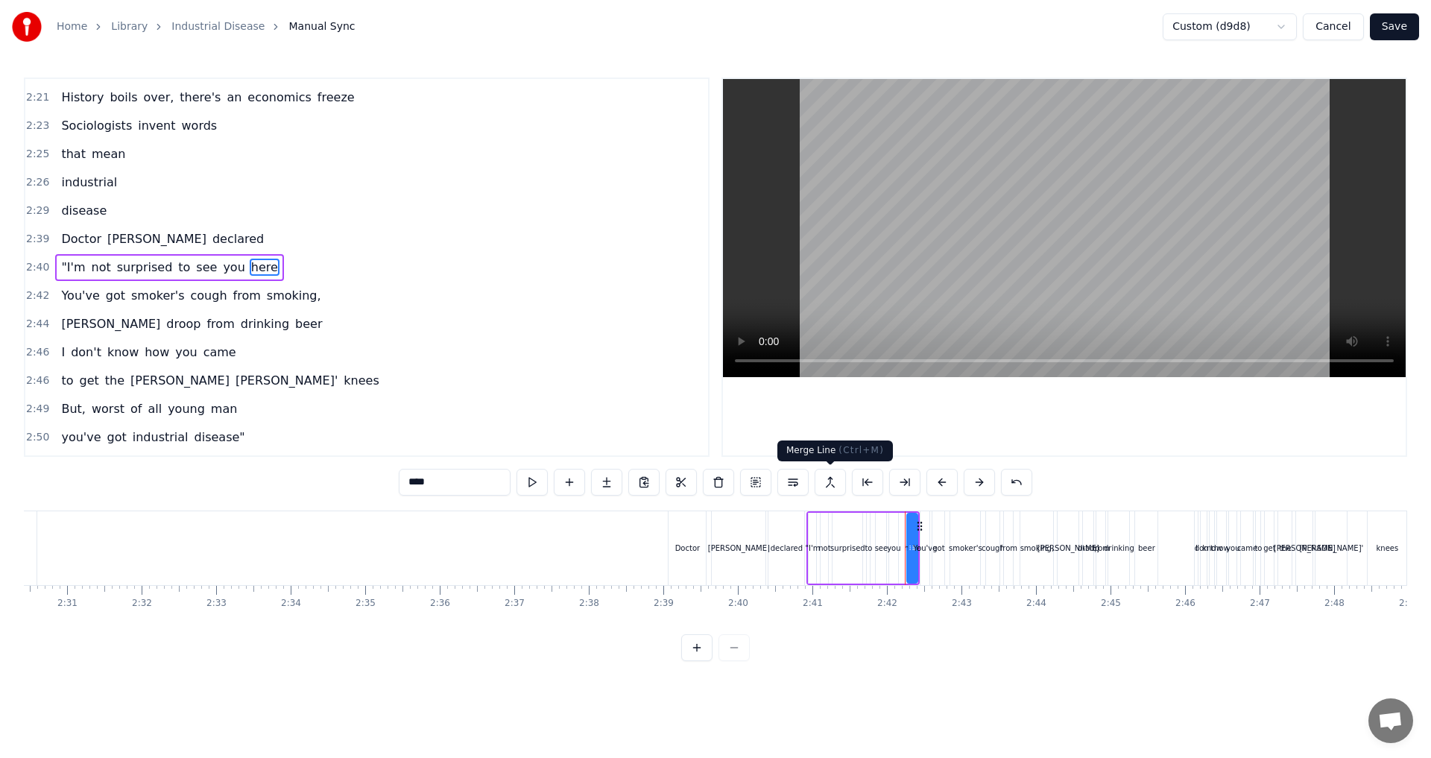
click at [713, 485] on button at bounding box center [830, 482] width 31 height 27
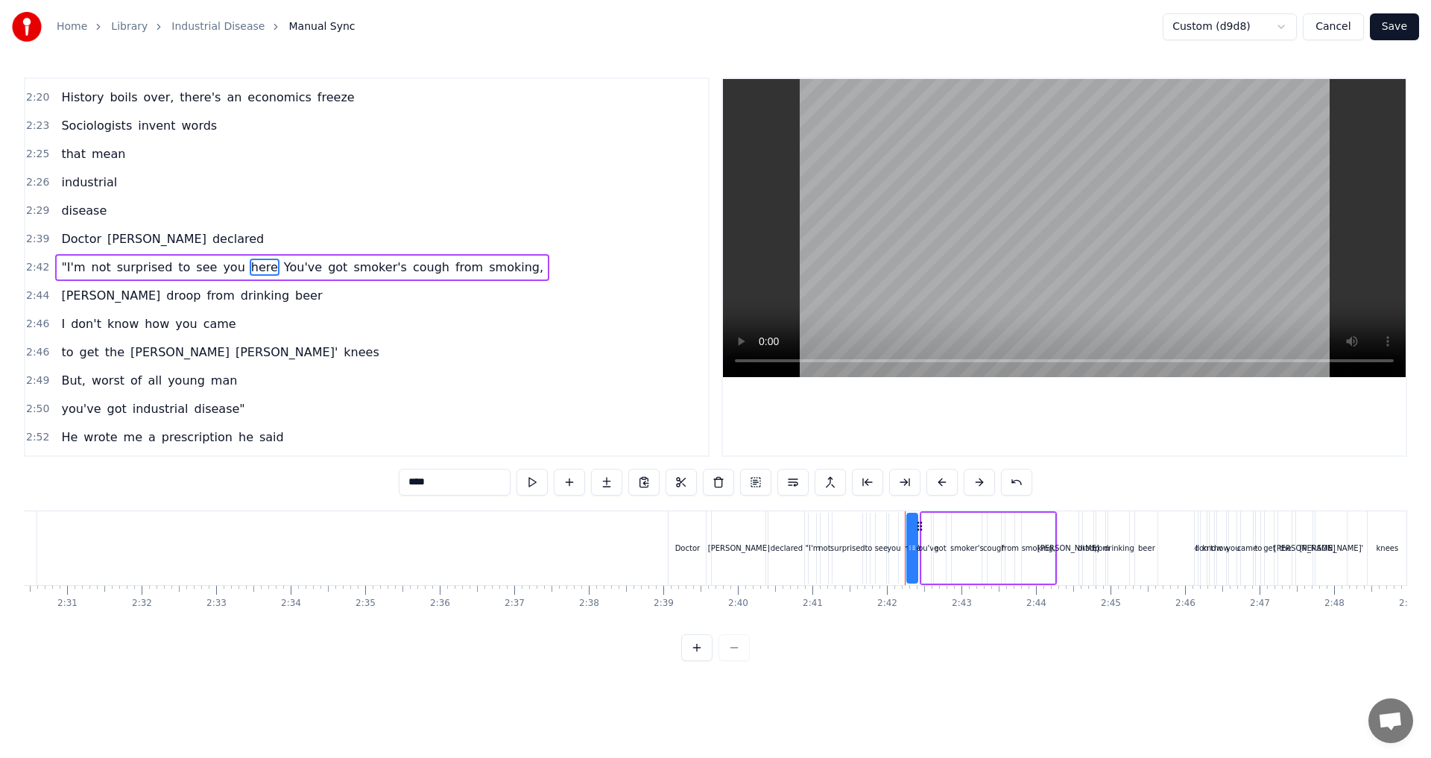
click at [294, 299] on span "beer" at bounding box center [309, 295] width 30 height 17
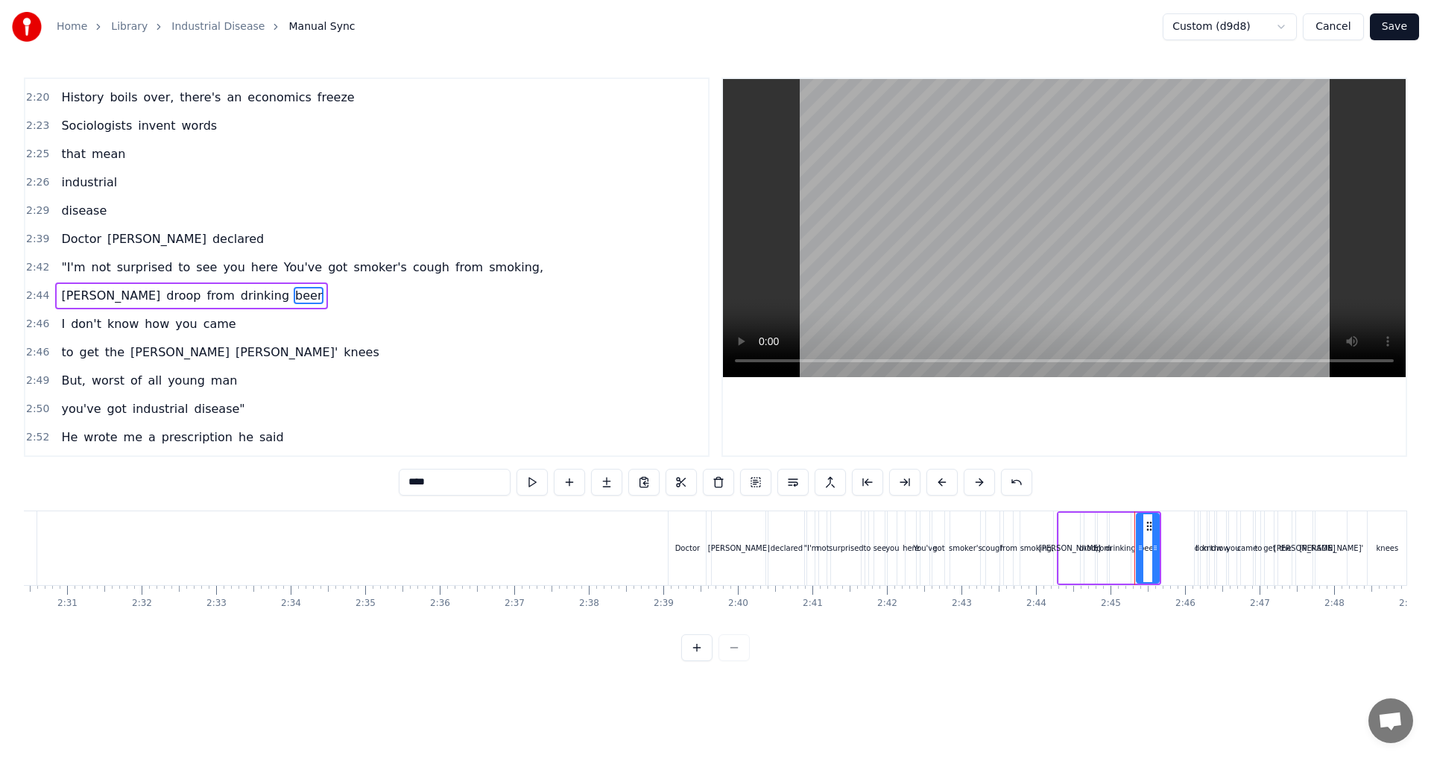
scroll to position [1015, 0]
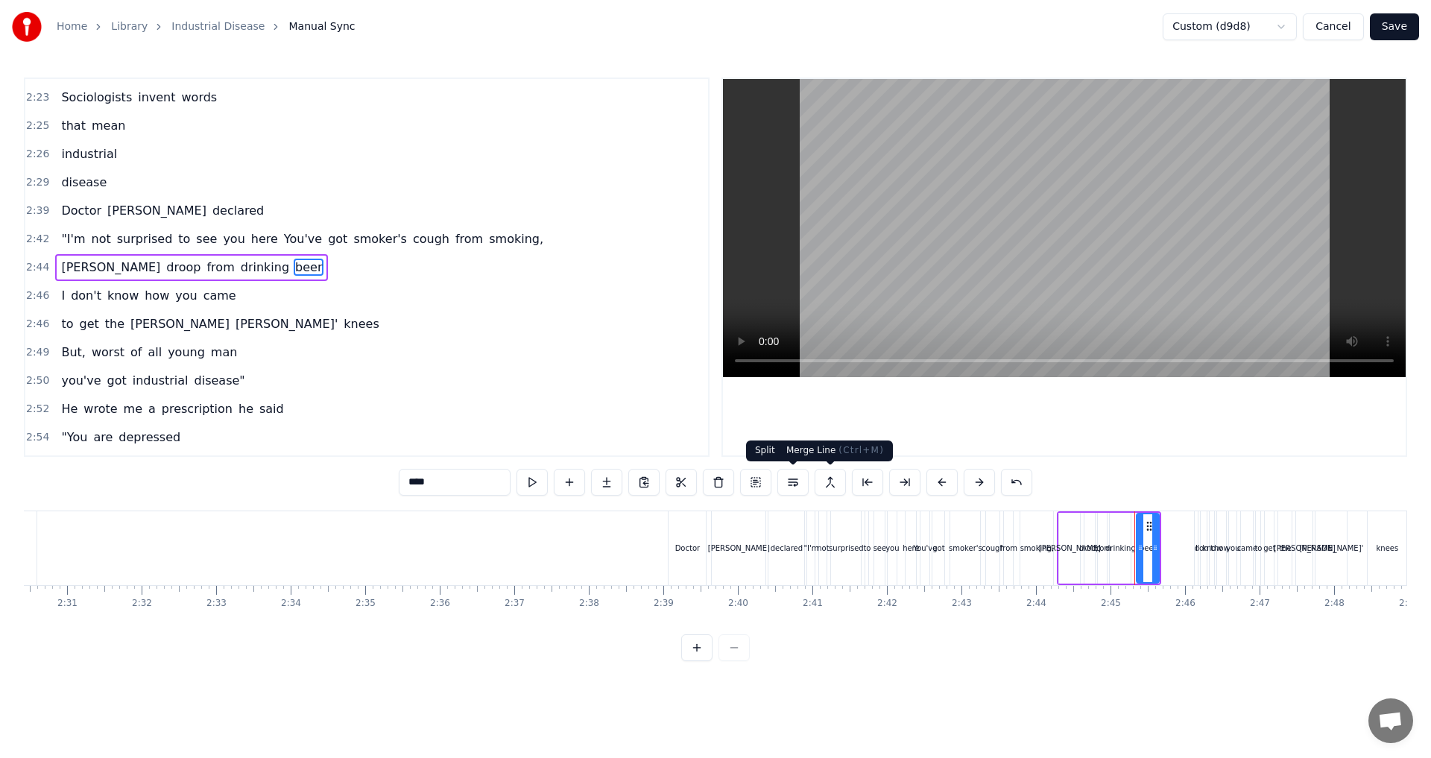
click at [713, 479] on button at bounding box center [830, 482] width 31 height 27
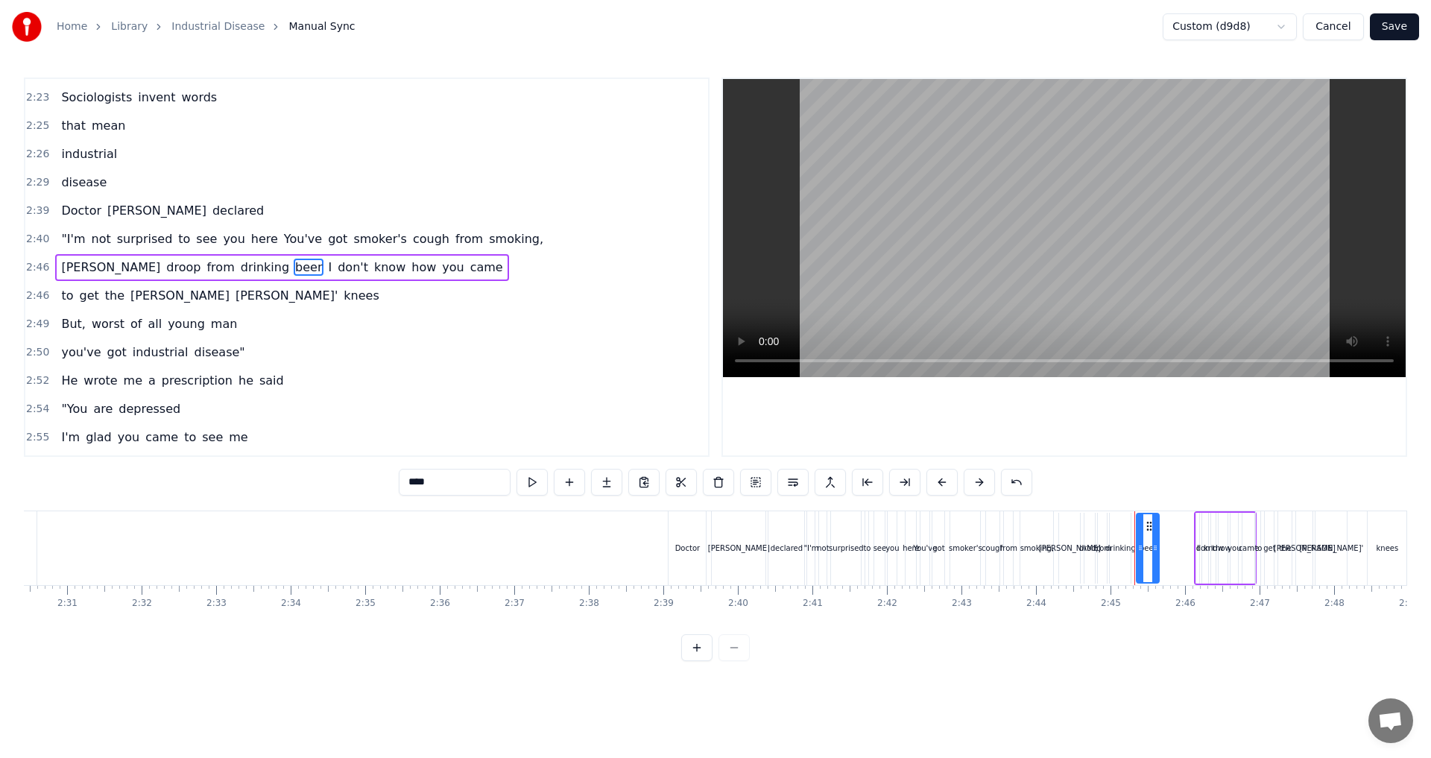
click at [342, 294] on span "knees" at bounding box center [361, 295] width 38 height 17
type input "*****"
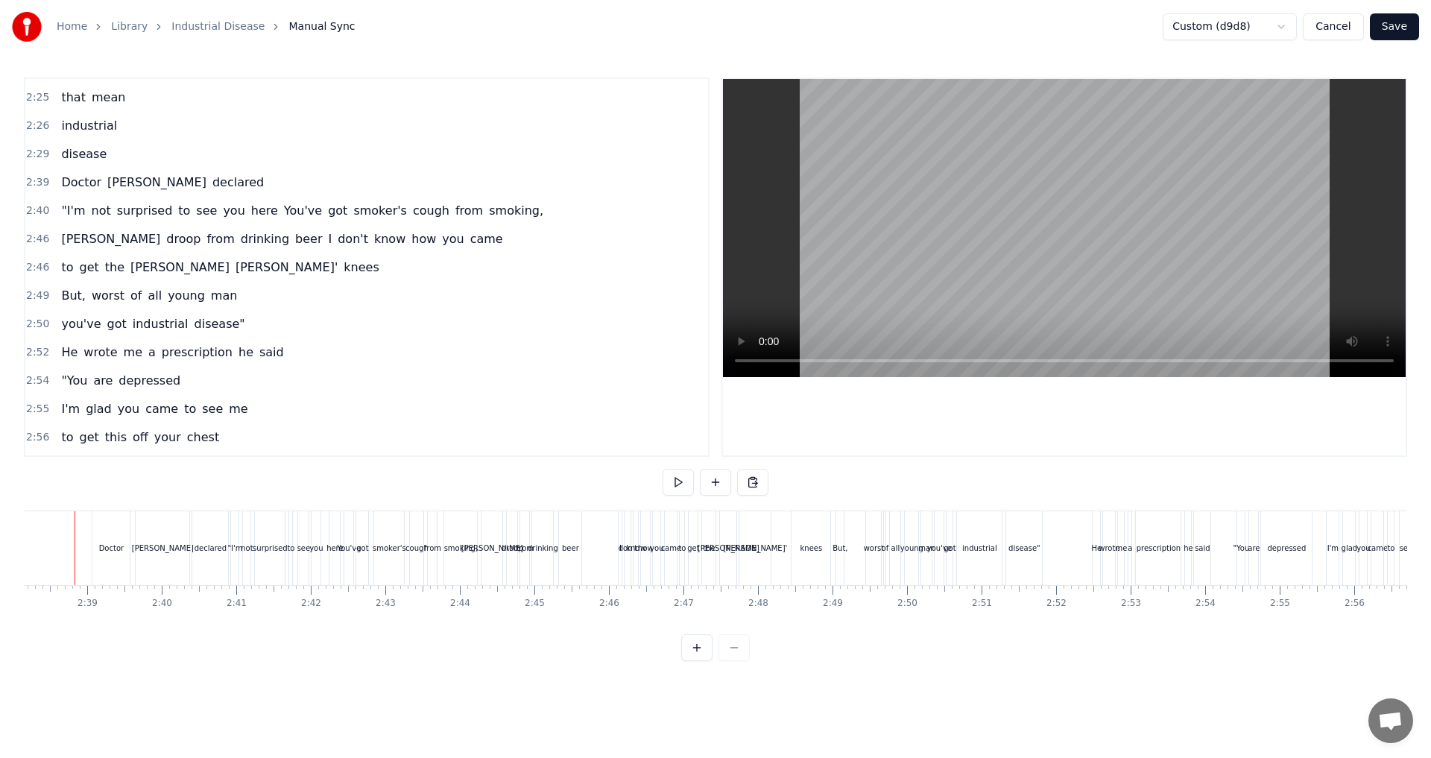
scroll to position [0, 11766]
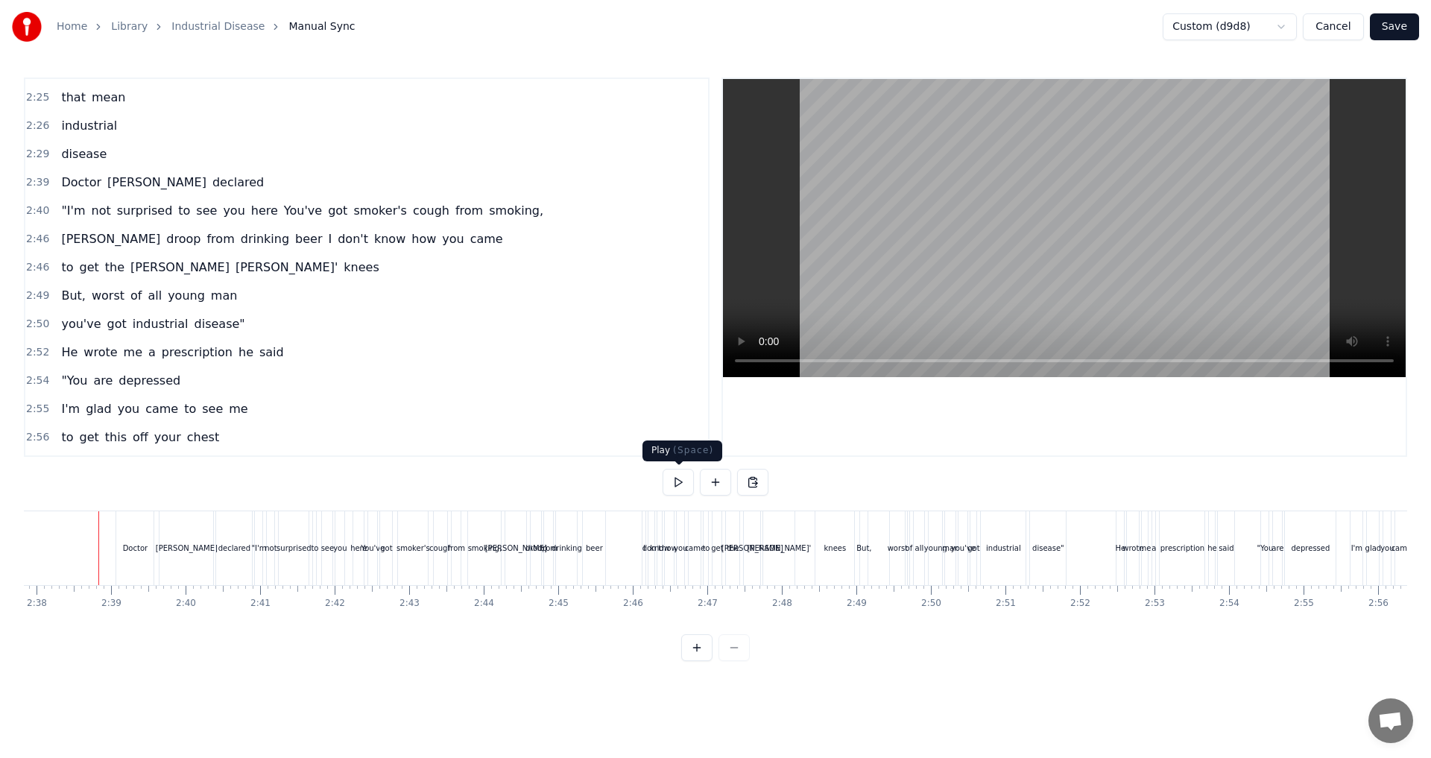
click at [687, 490] on button at bounding box center [678, 482] width 31 height 27
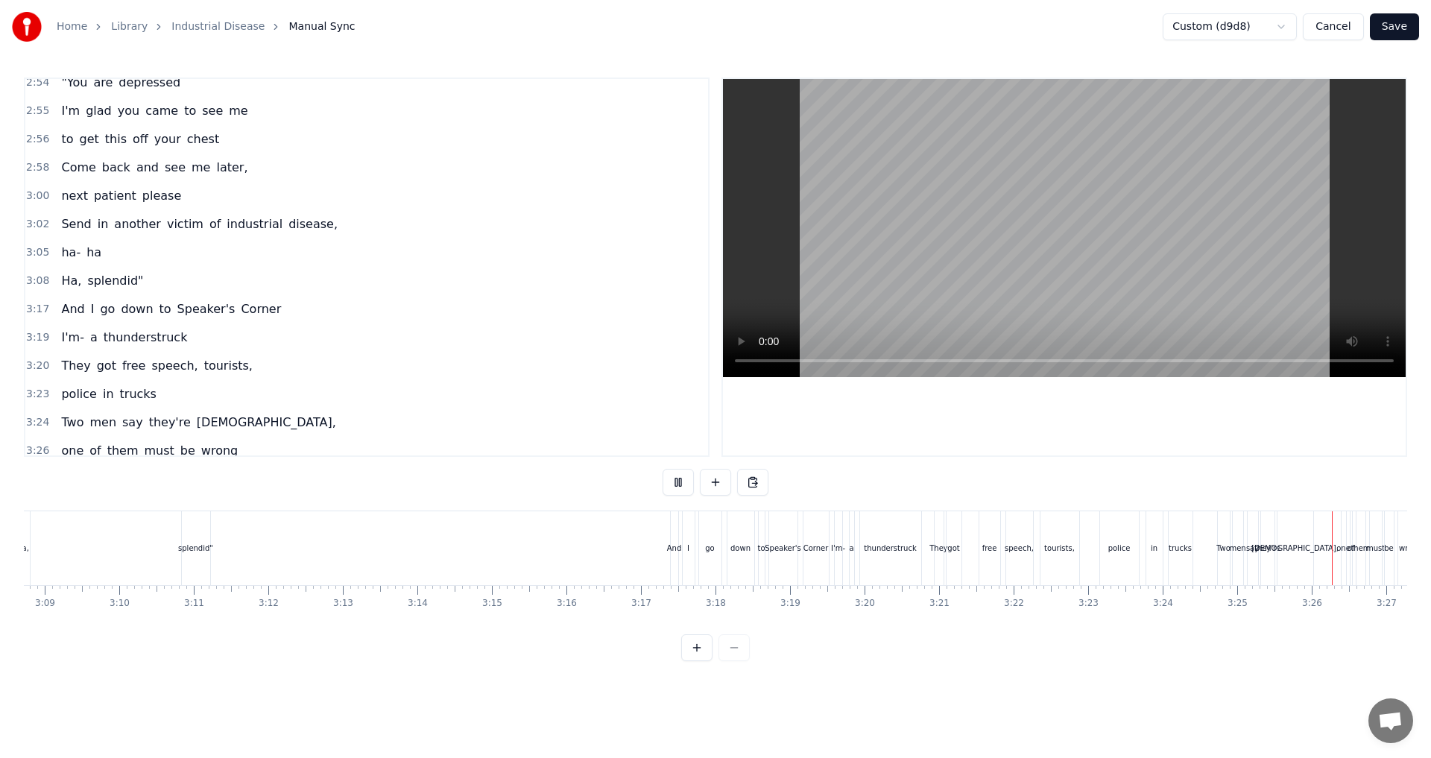
scroll to position [0, 15305]
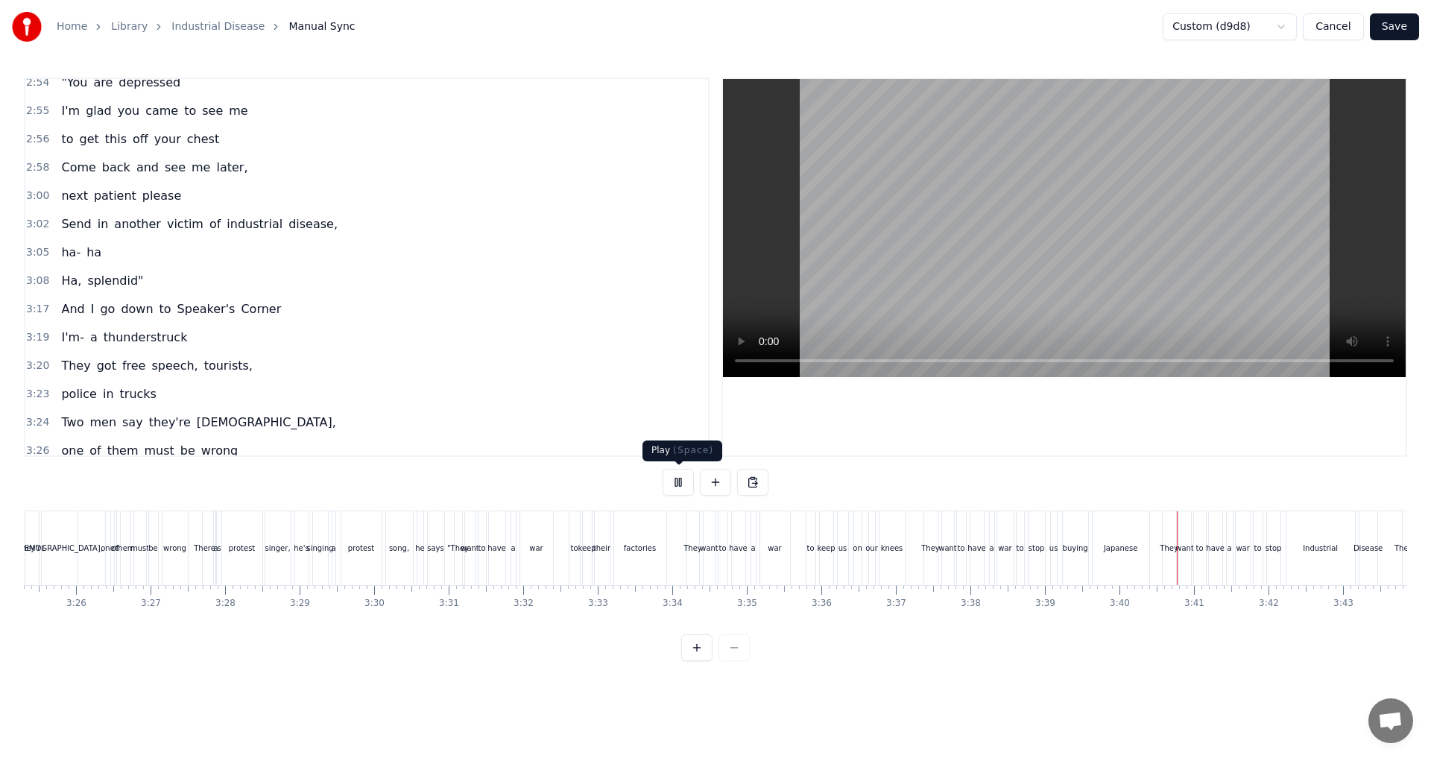
click at [690, 476] on button at bounding box center [678, 482] width 31 height 27
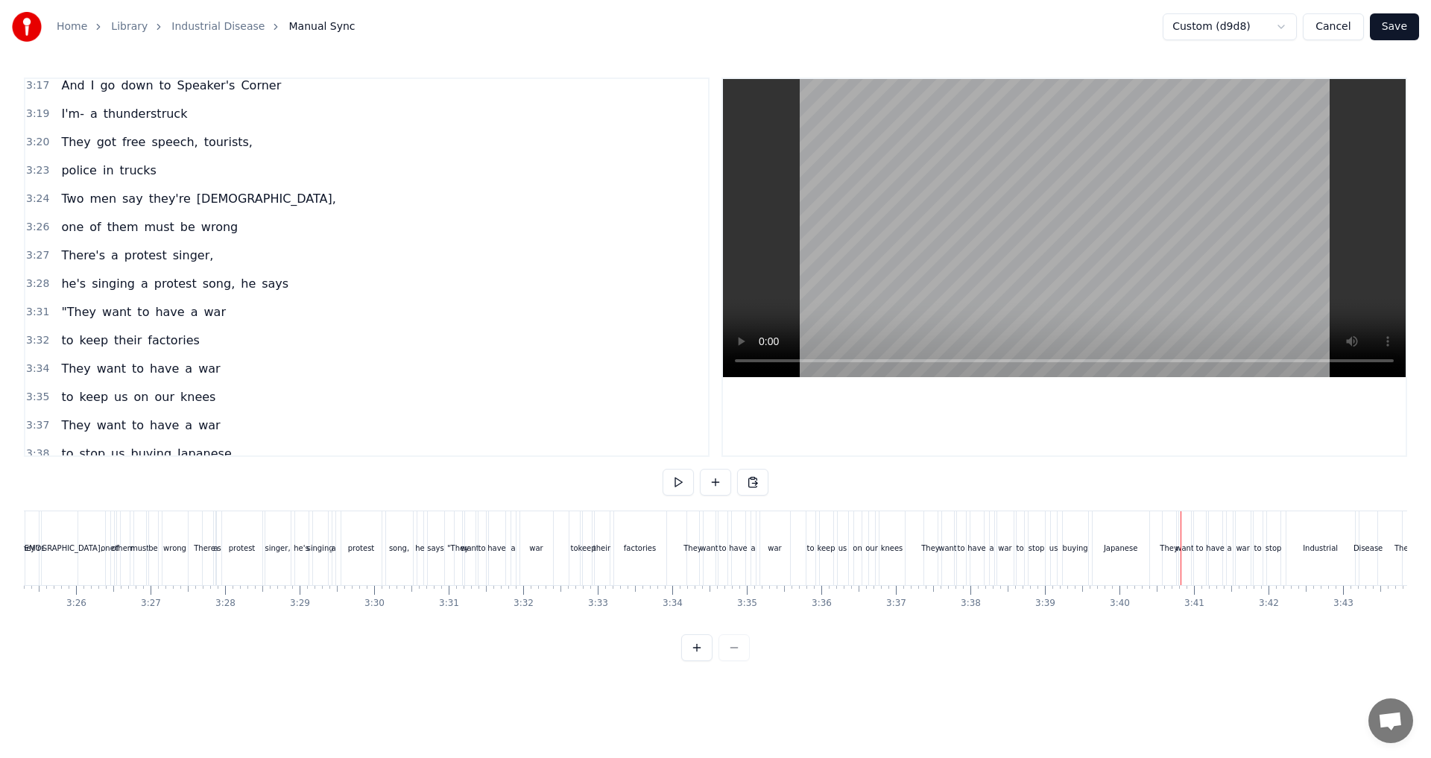
click at [197, 372] on span "war" at bounding box center [209, 368] width 25 height 17
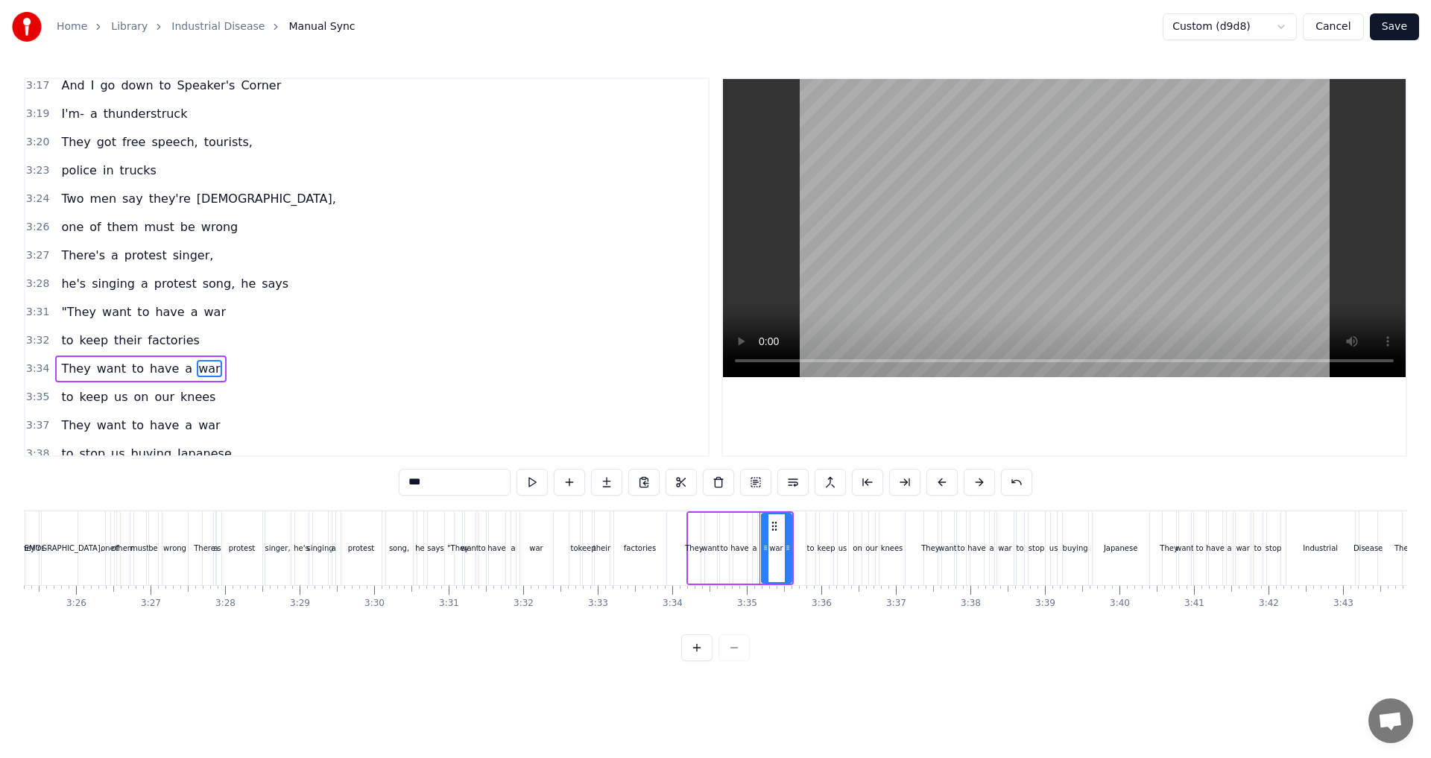
scroll to position [1667, 0]
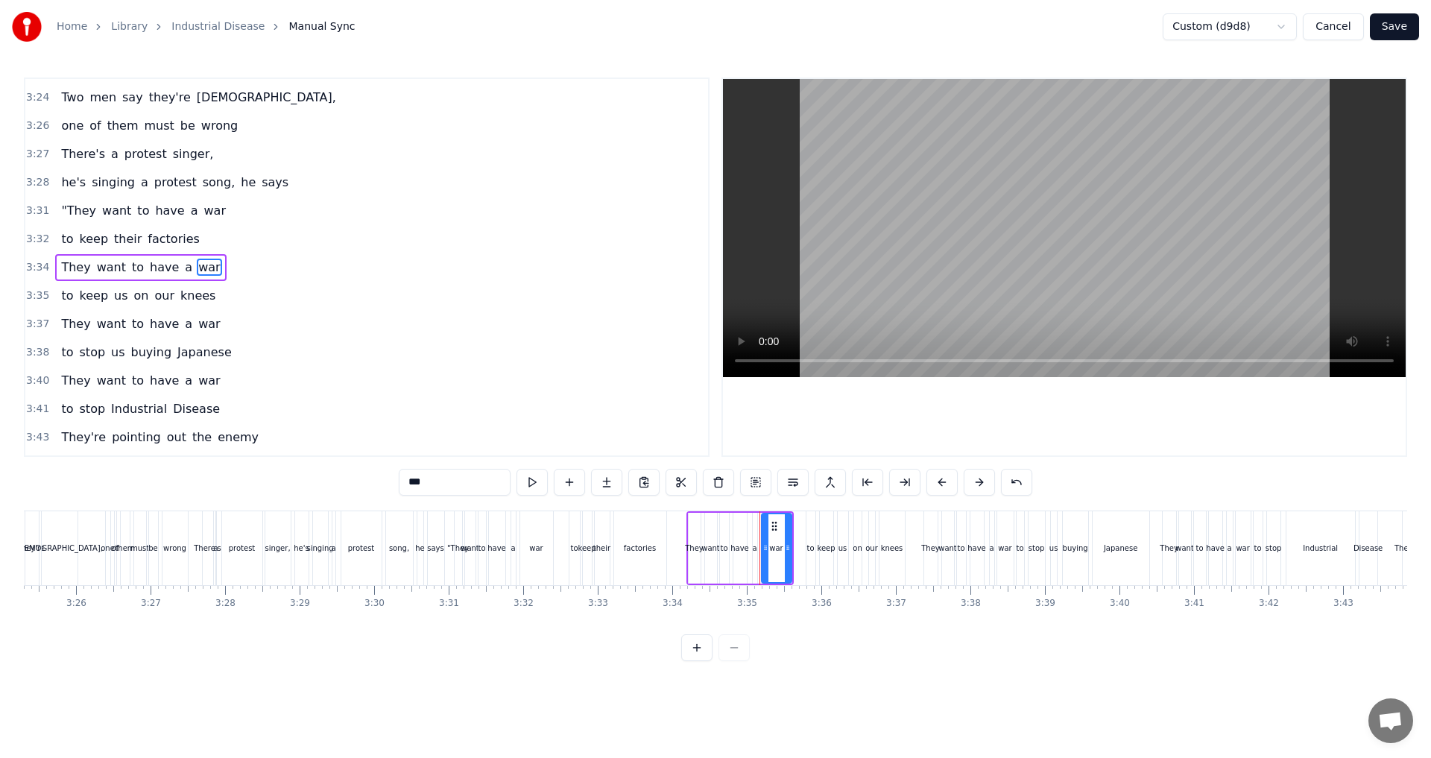
click at [189, 333] on div "They want to have a war" at bounding box center [140, 324] width 171 height 27
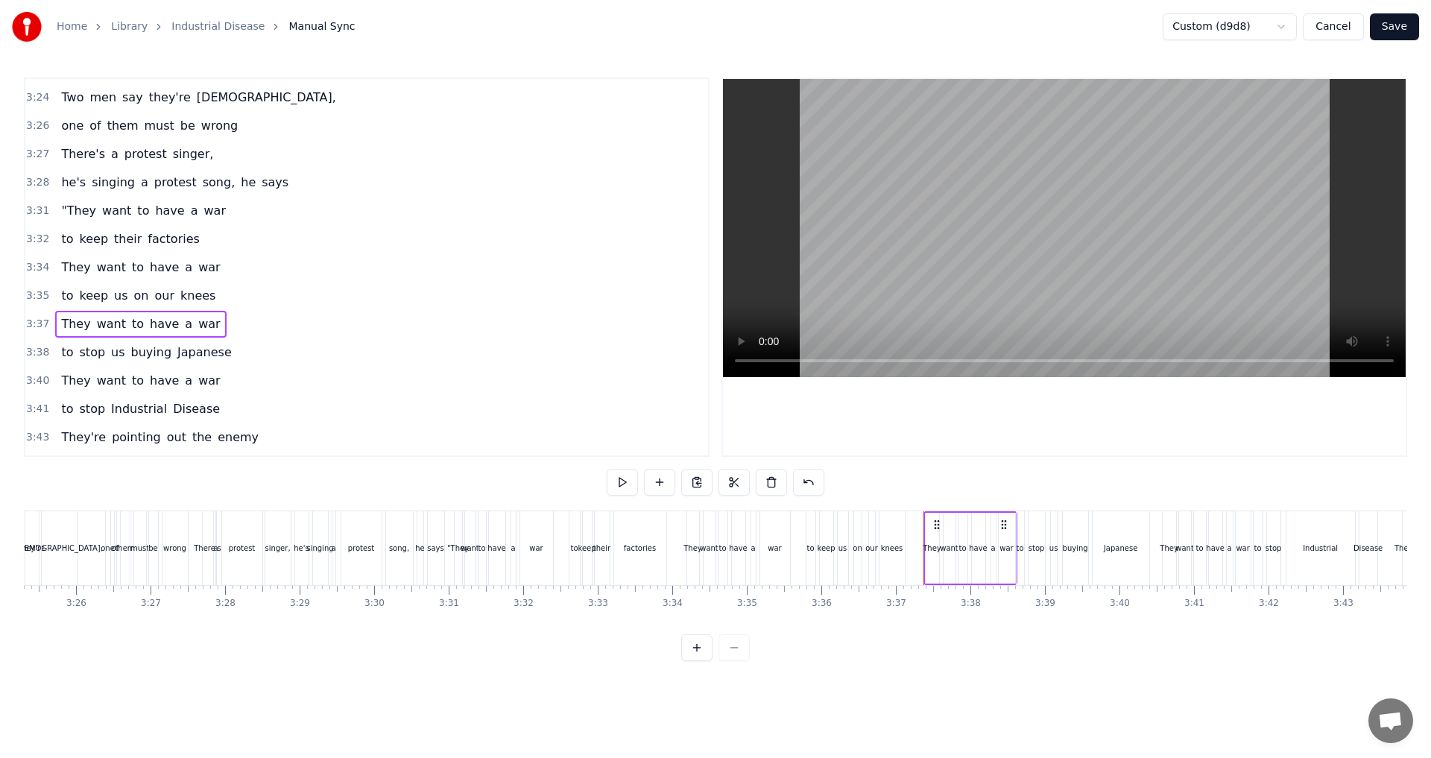
click at [197, 330] on span "war" at bounding box center [209, 323] width 25 height 17
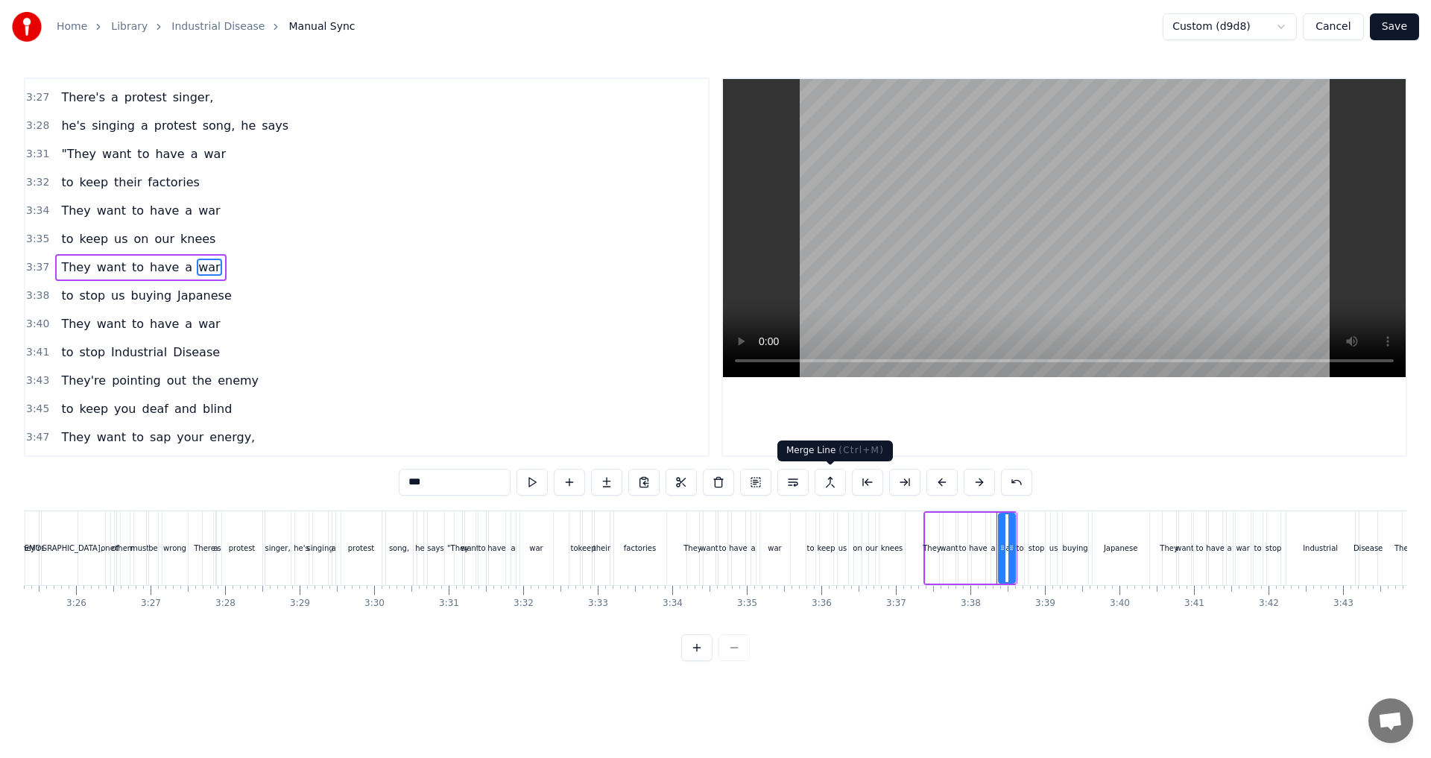
click at [713, 479] on button at bounding box center [830, 482] width 31 height 27
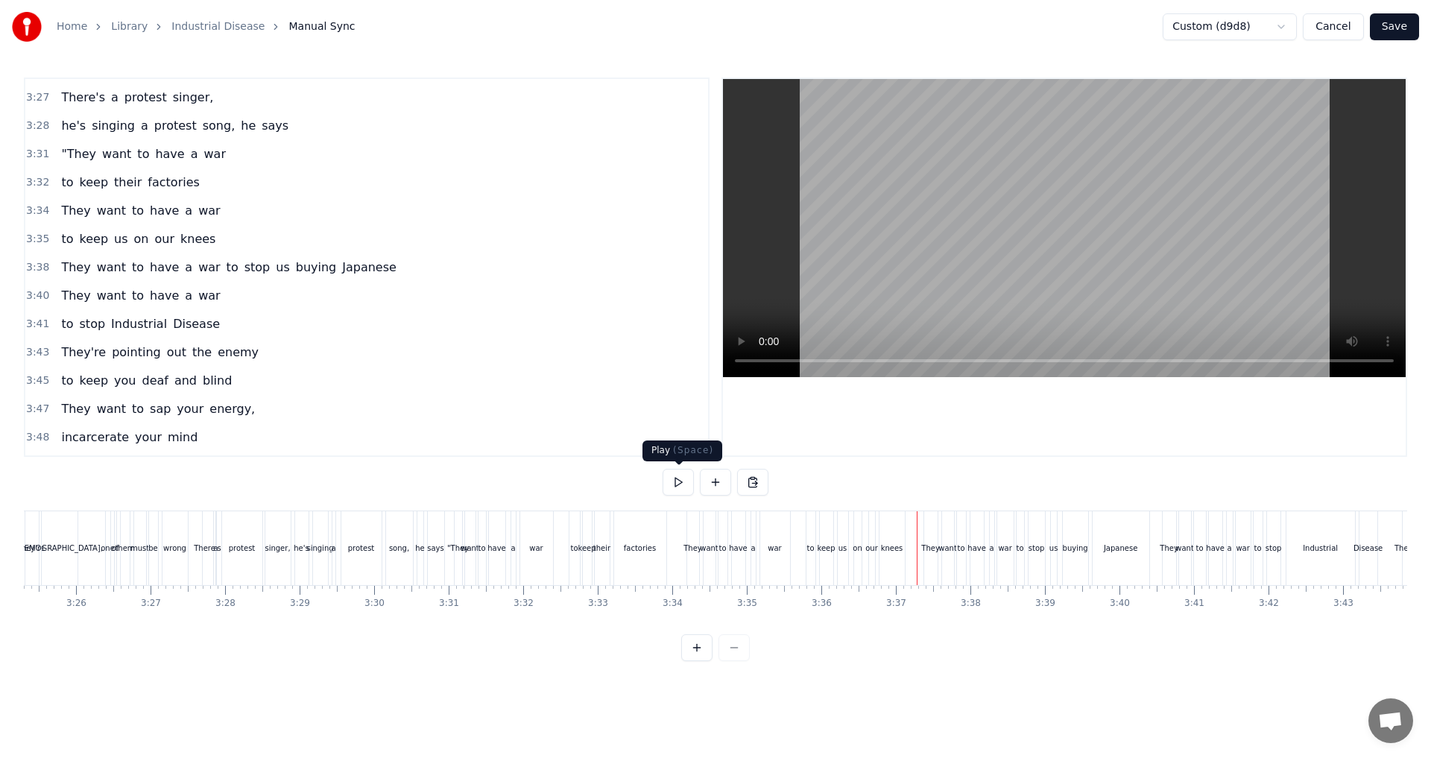
click at [681, 488] on button at bounding box center [678, 482] width 31 height 27
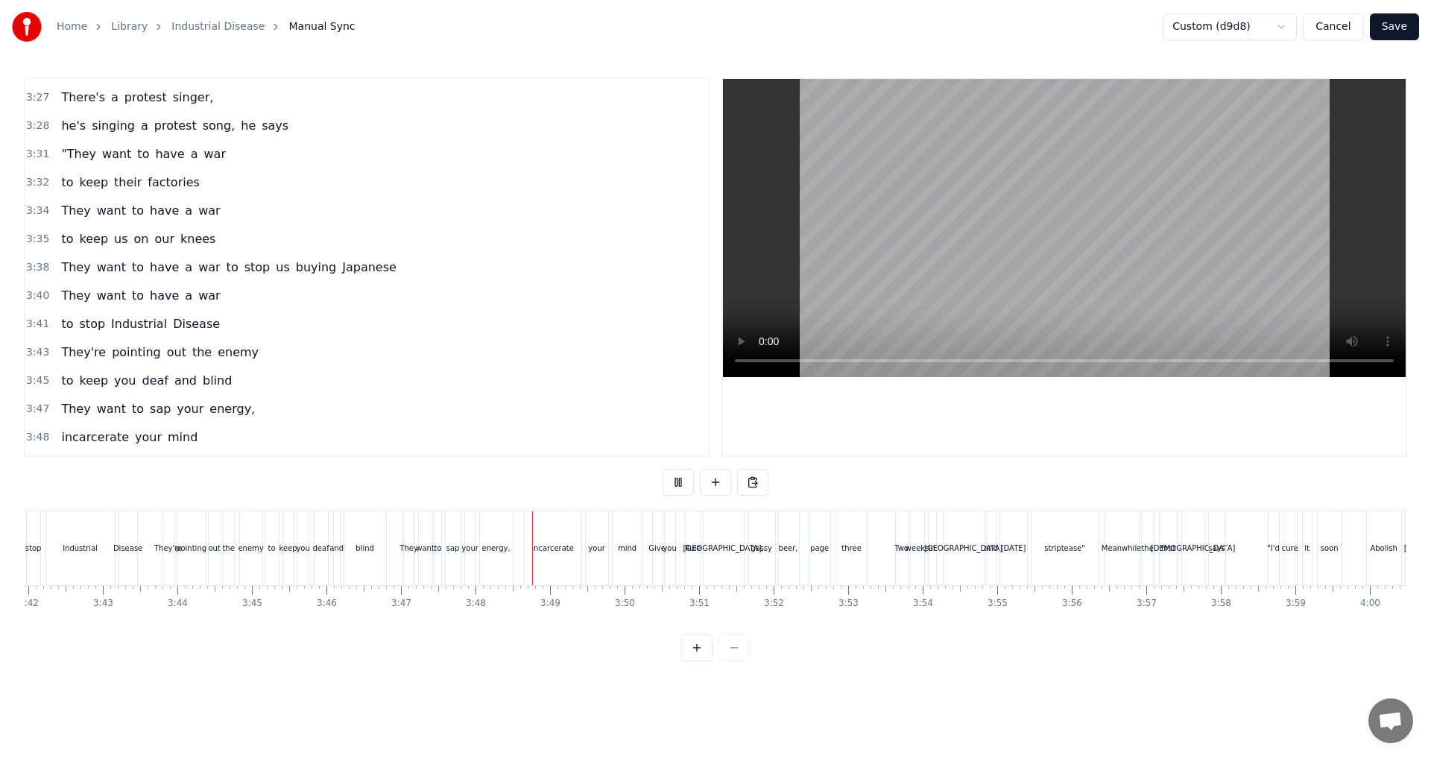
click at [681, 488] on button at bounding box center [678, 482] width 31 height 27
click at [681, 485] on button at bounding box center [678, 482] width 31 height 27
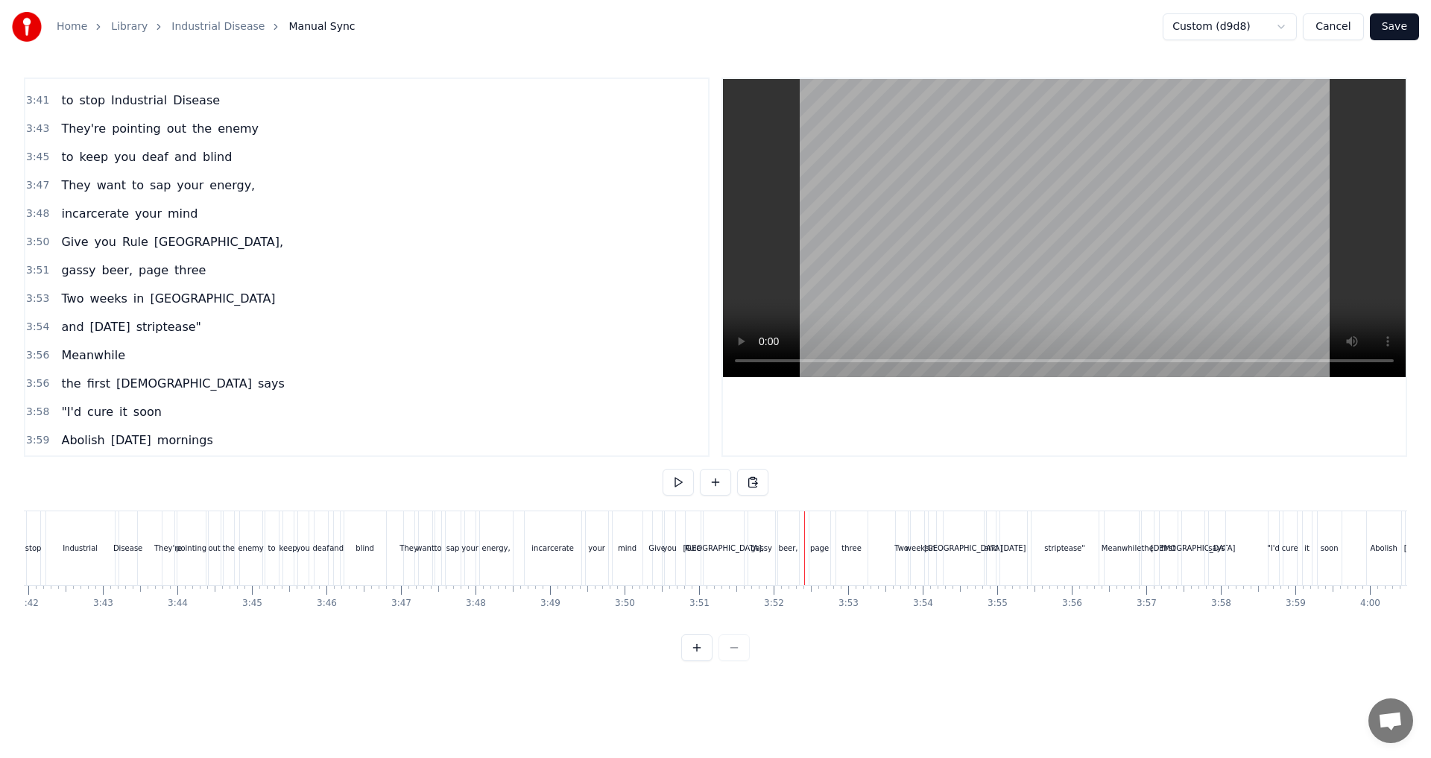
click at [173, 242] on span "Britannia," at bounding box center [219, 241] width 132 height 17
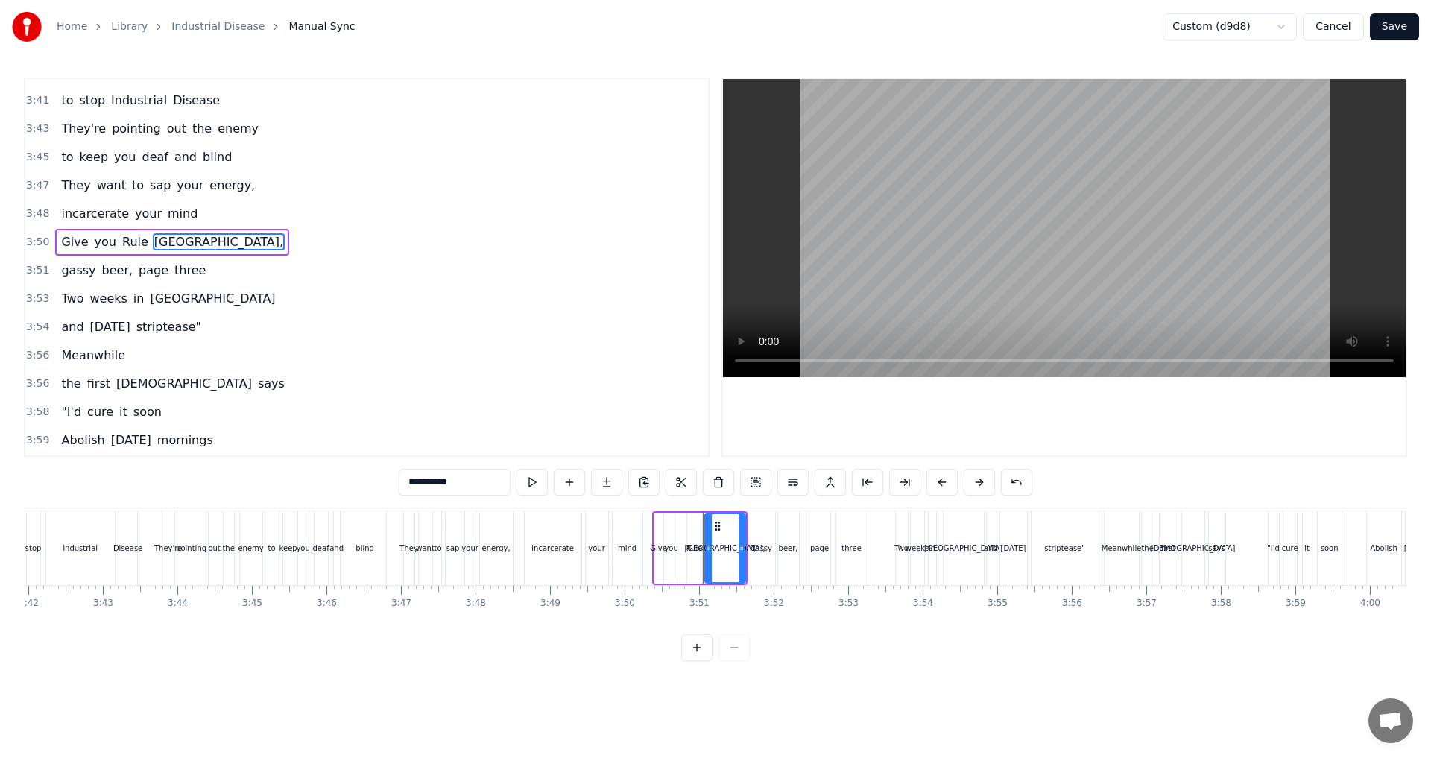
scroll to position [1922, 0]
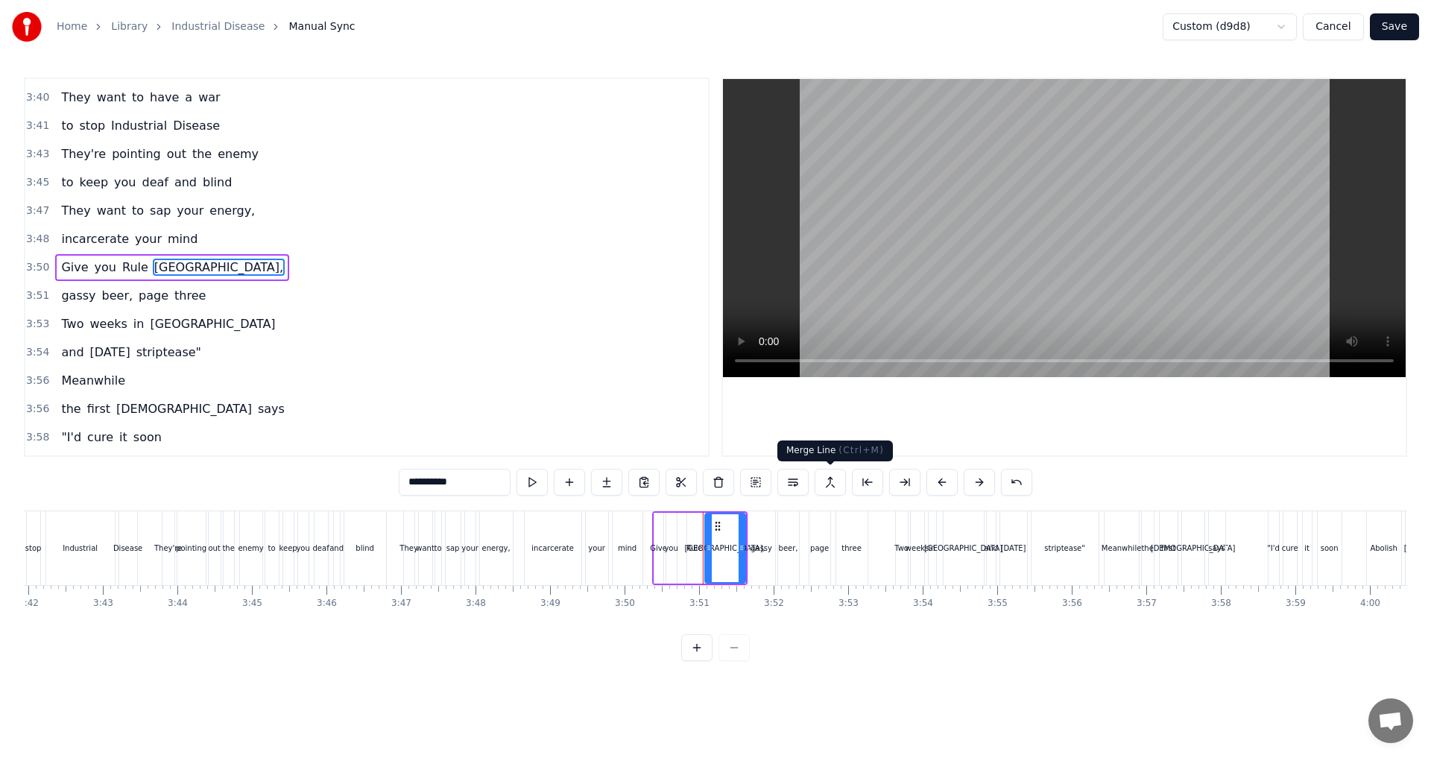
click at [713, 479] on button at bounding box center [830, 482] width 31 height 27
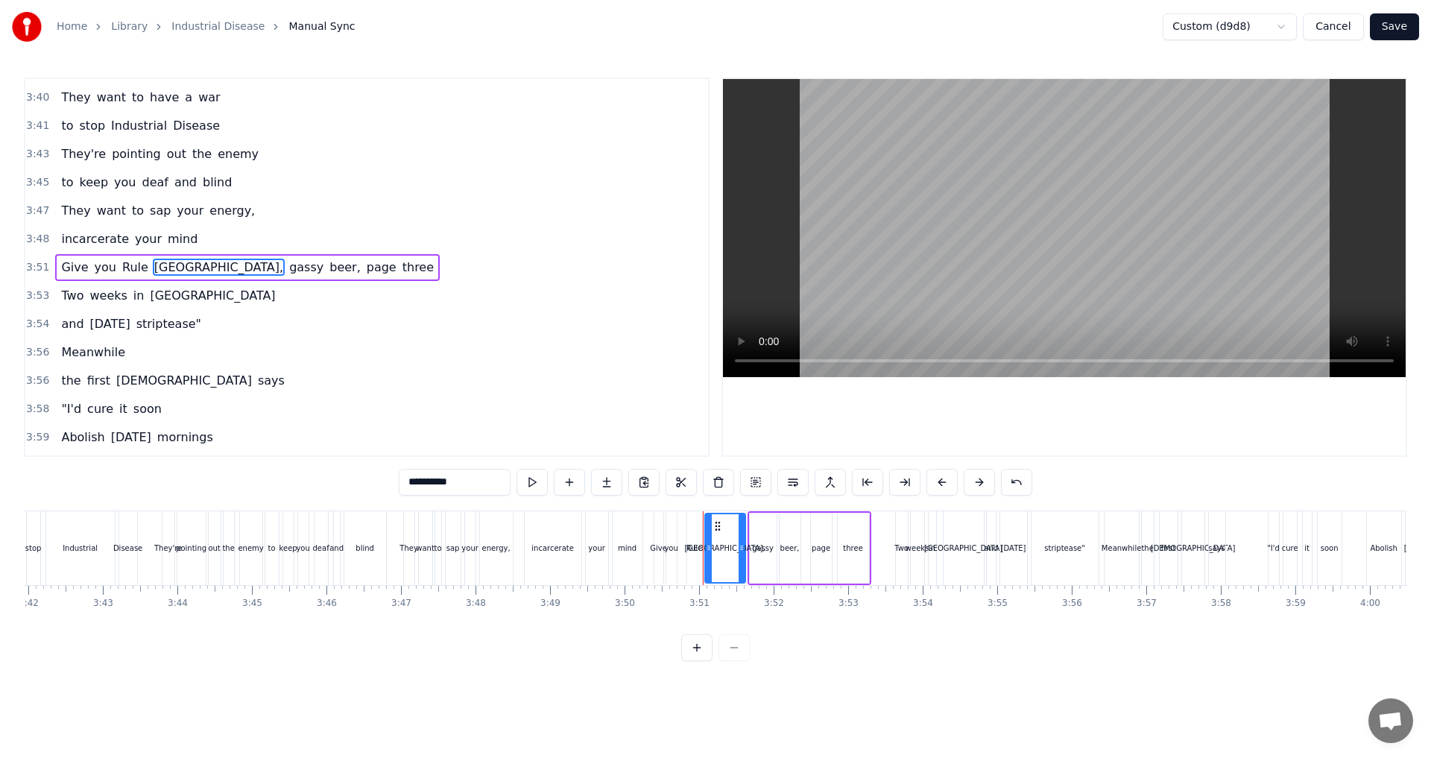
click at [645, 561] on div "incarcerate your mind" at bounding box center [585, 548] width 122 height 74
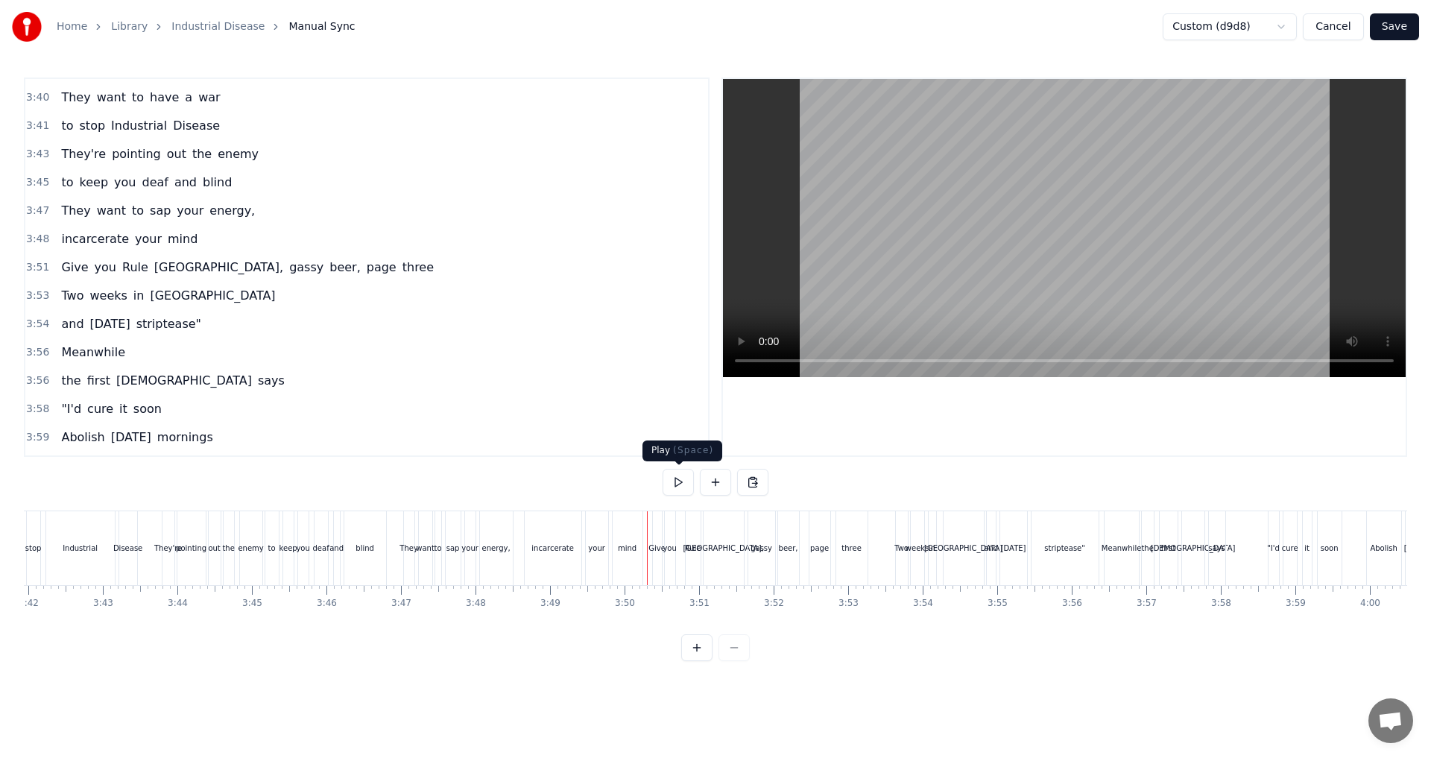
click at [680, 483] on button at bounding box center [678, 482] width 31 height 27
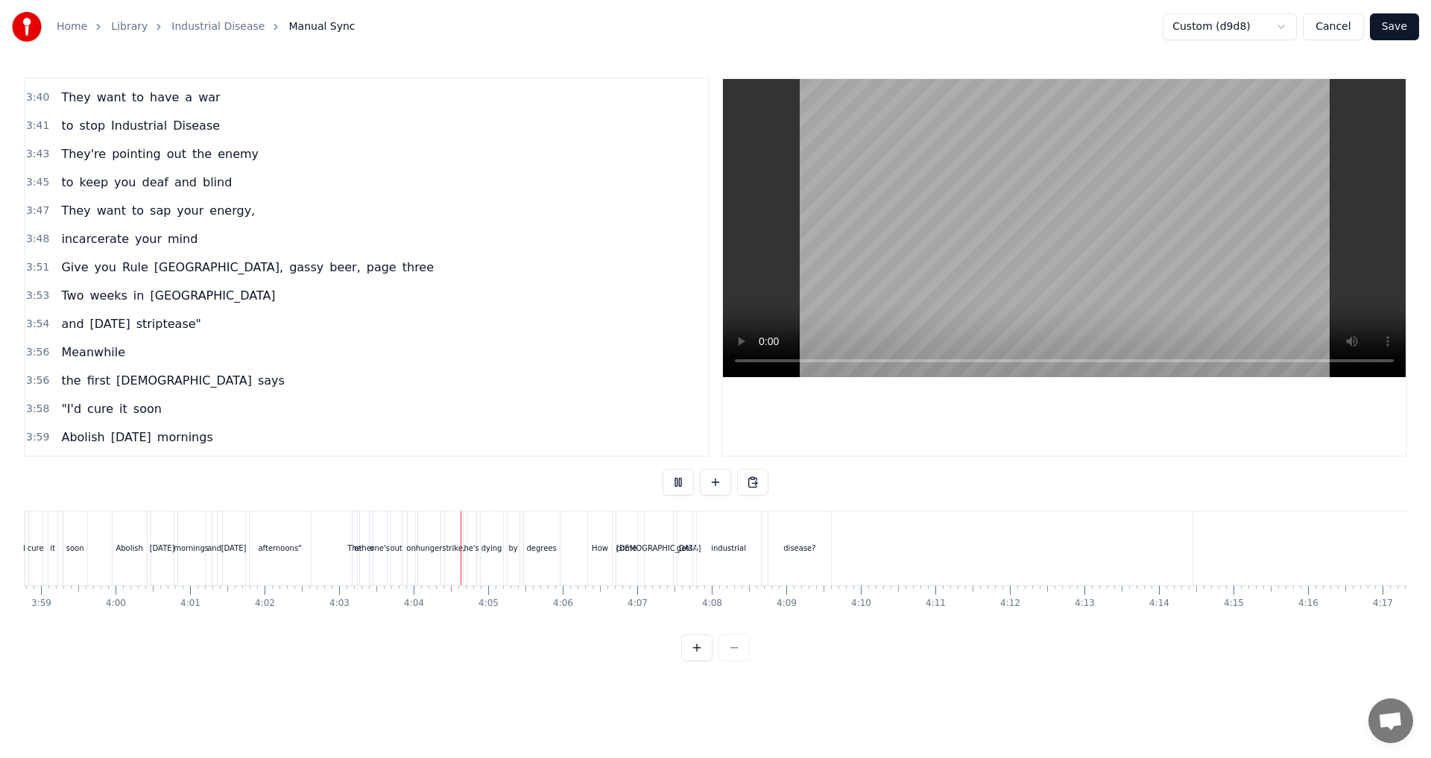
scroll to position [2032, 0]
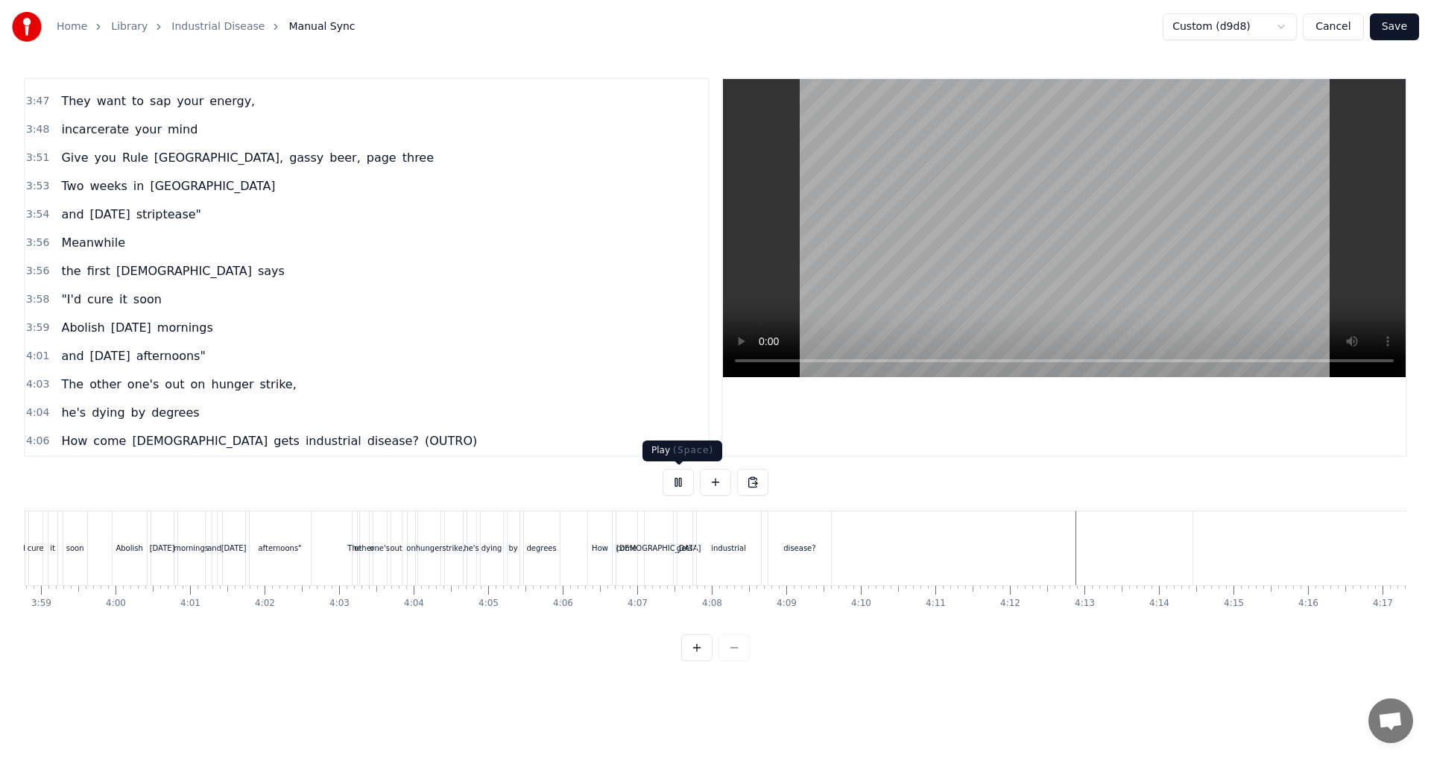
click at [682, 483] on button at bounding box center [678, 482] width 31 height 27
click at [57, 336] on div "Abolish Monday mornings" at bounding box center [136, 328] width 163 height 27
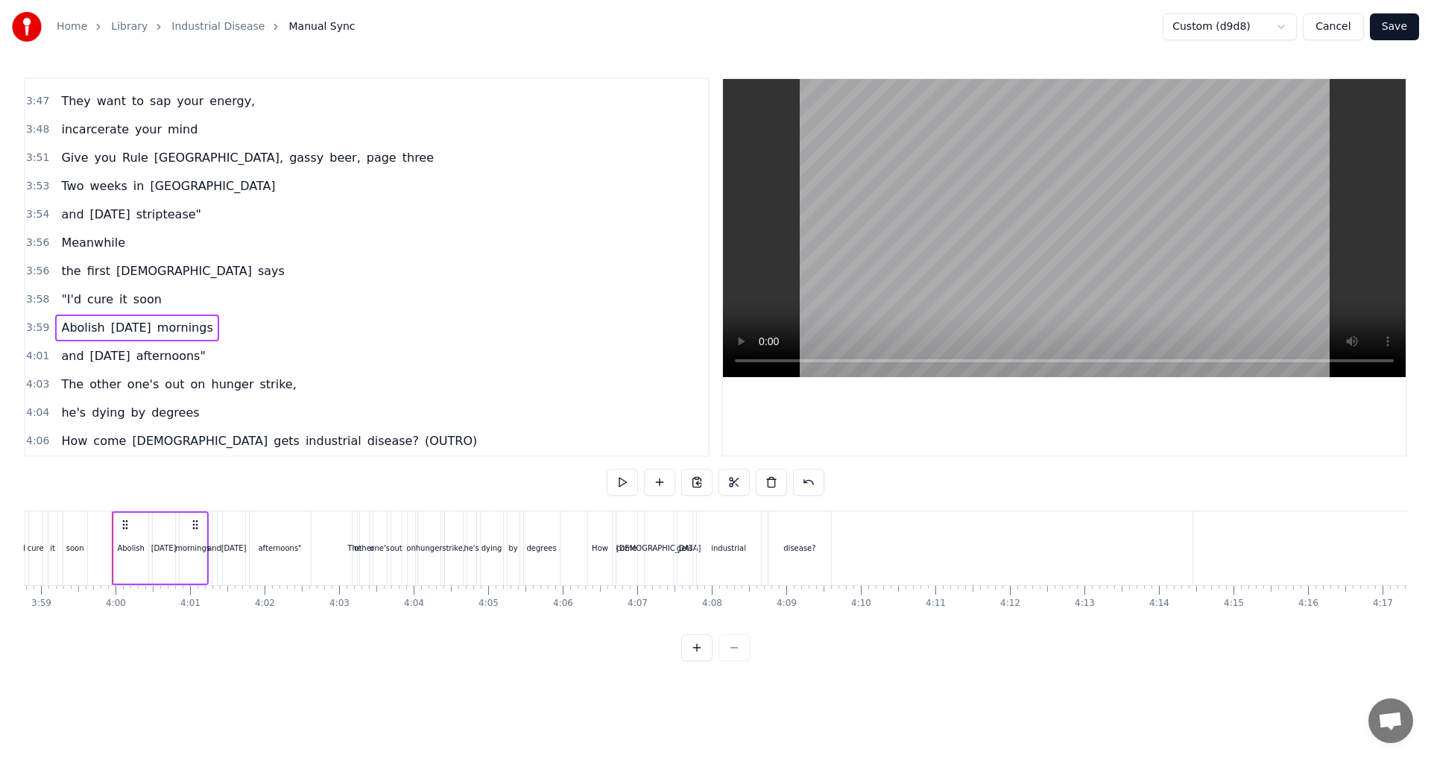
click at [55, 339] on div "Abolish Monday mornings" at bounding box center [136, 328] width 163 height 27
click at [57, 338] on div "Abolish Monday mornings" at bounding box center [136, 328] width 163 height 27
click at [677, 486] on button at bounding box center [678, 482] width 31 height 27
click at [181, 327] on span "mornings" at bounding box center [185, 327] width 59 height 17
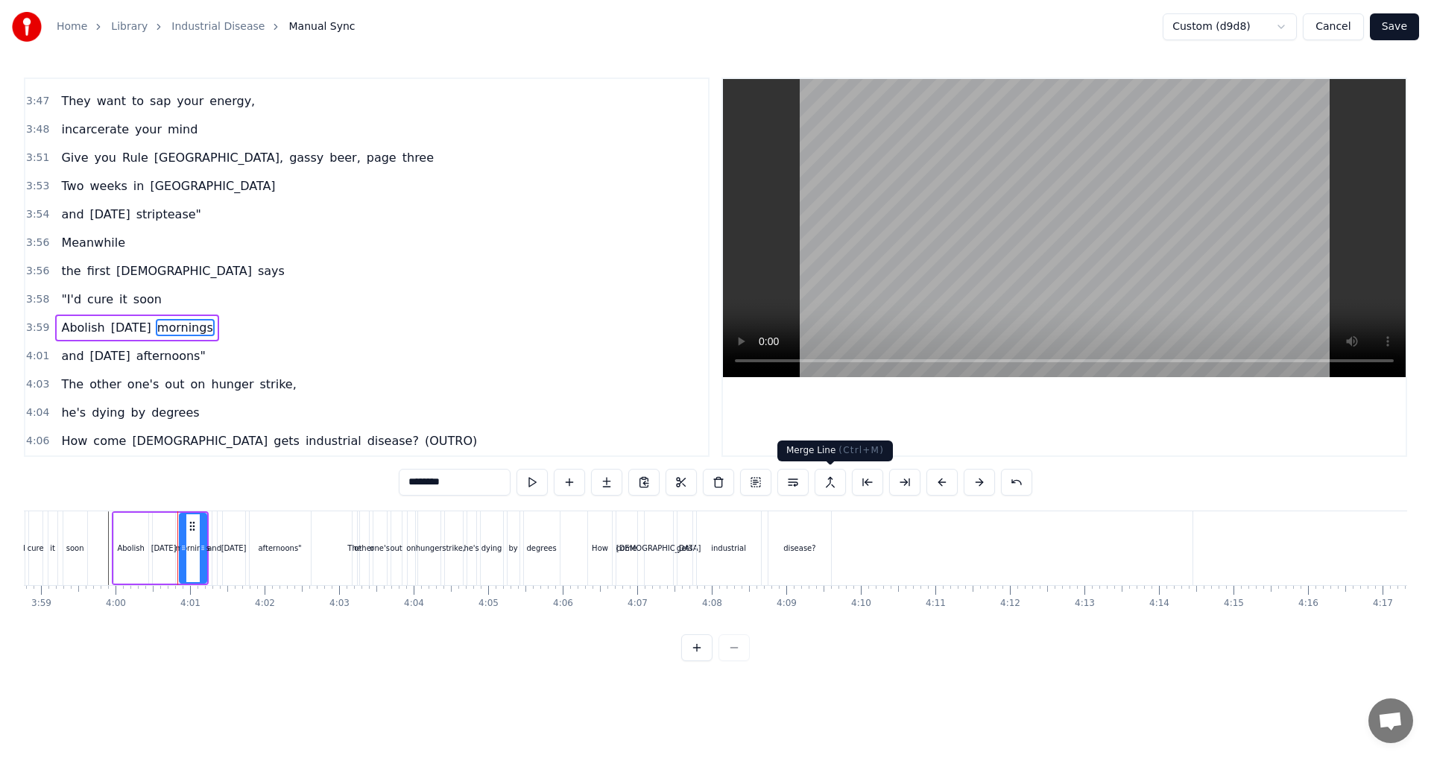
click at [713, 483] on button at bounding box center [830, 482] width 31 height 27
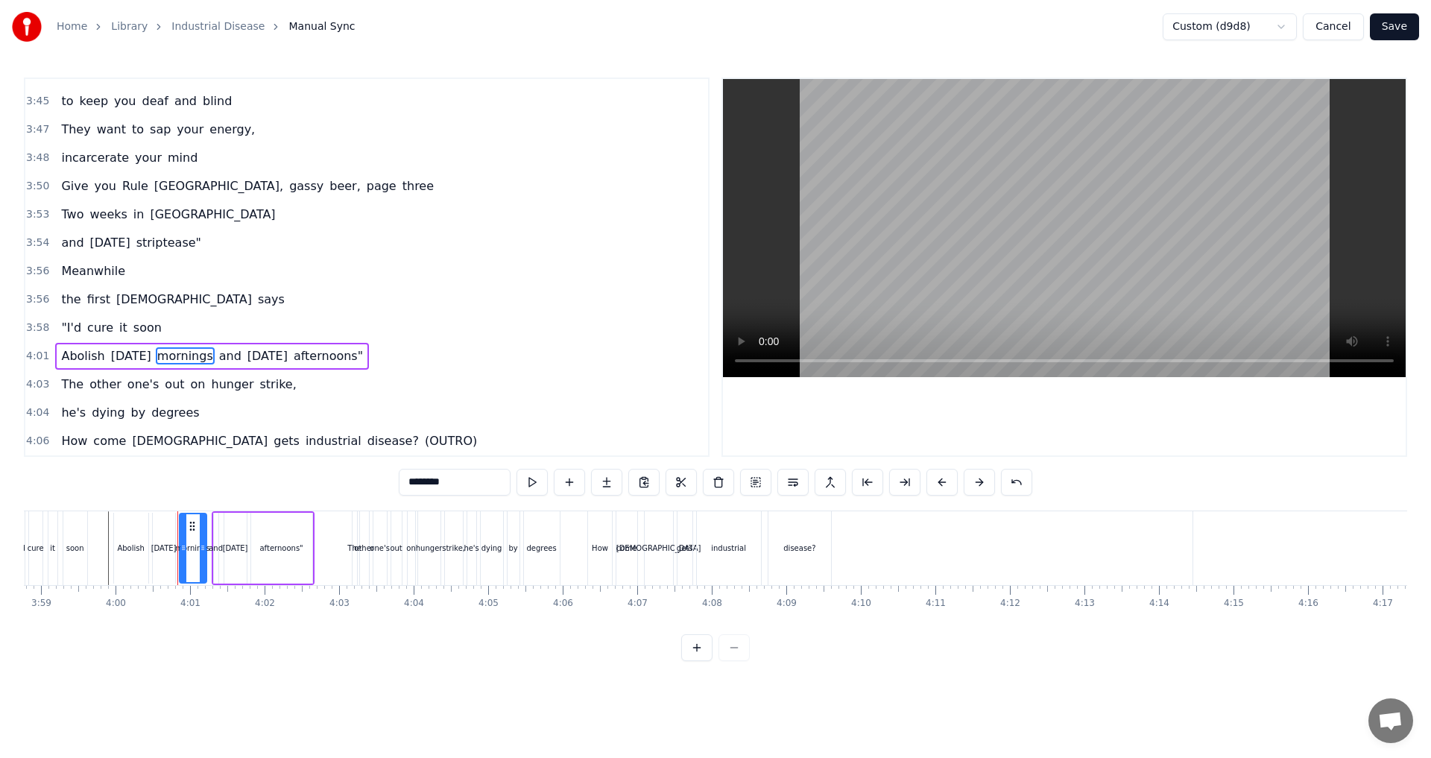
scroll to position [2003, 0]
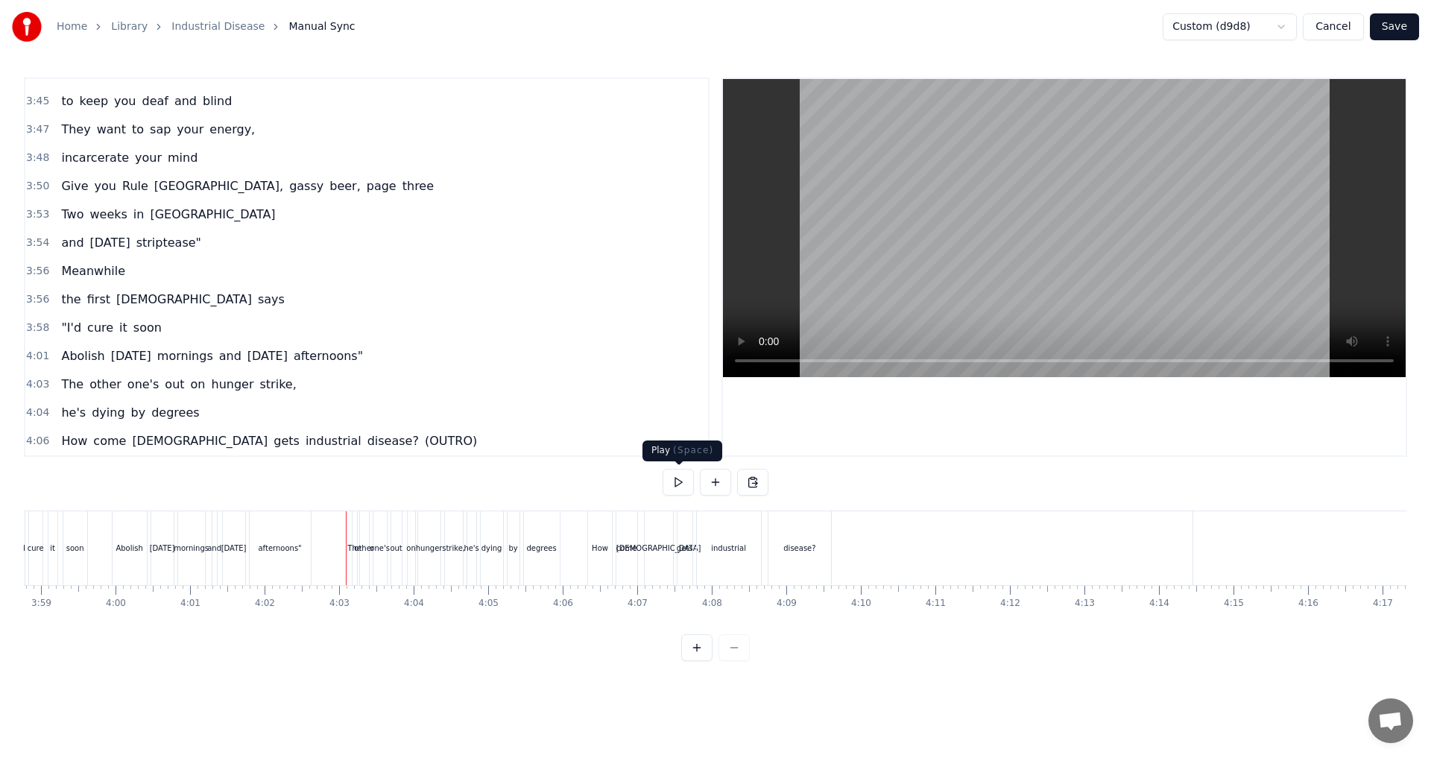
click at [685, 485] on button at bounding box center [678, 482] width 31 height 27
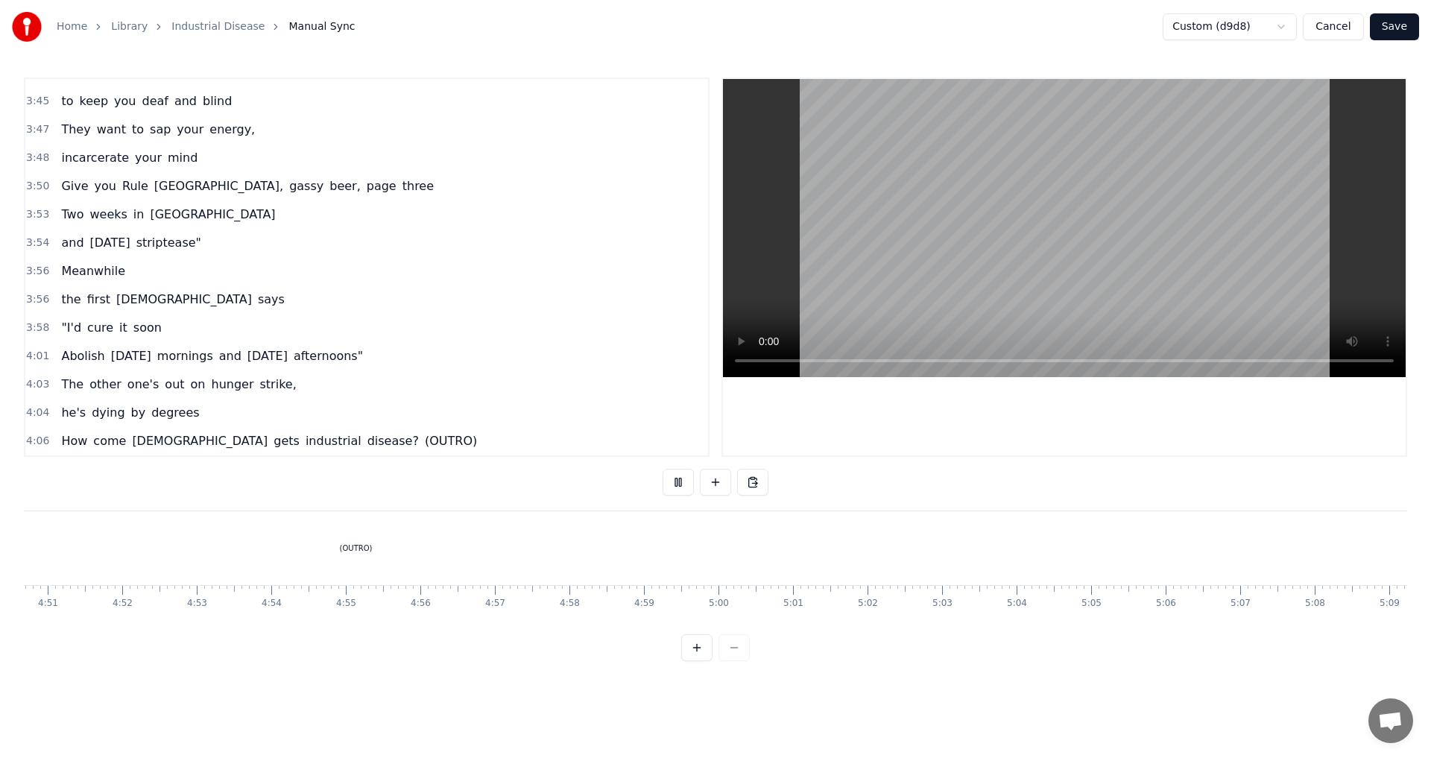
scroll to position [0, 19847]
click at [423, 441] on span "(OUTRO)" at bounding box center [450, 440] width 55 height 17
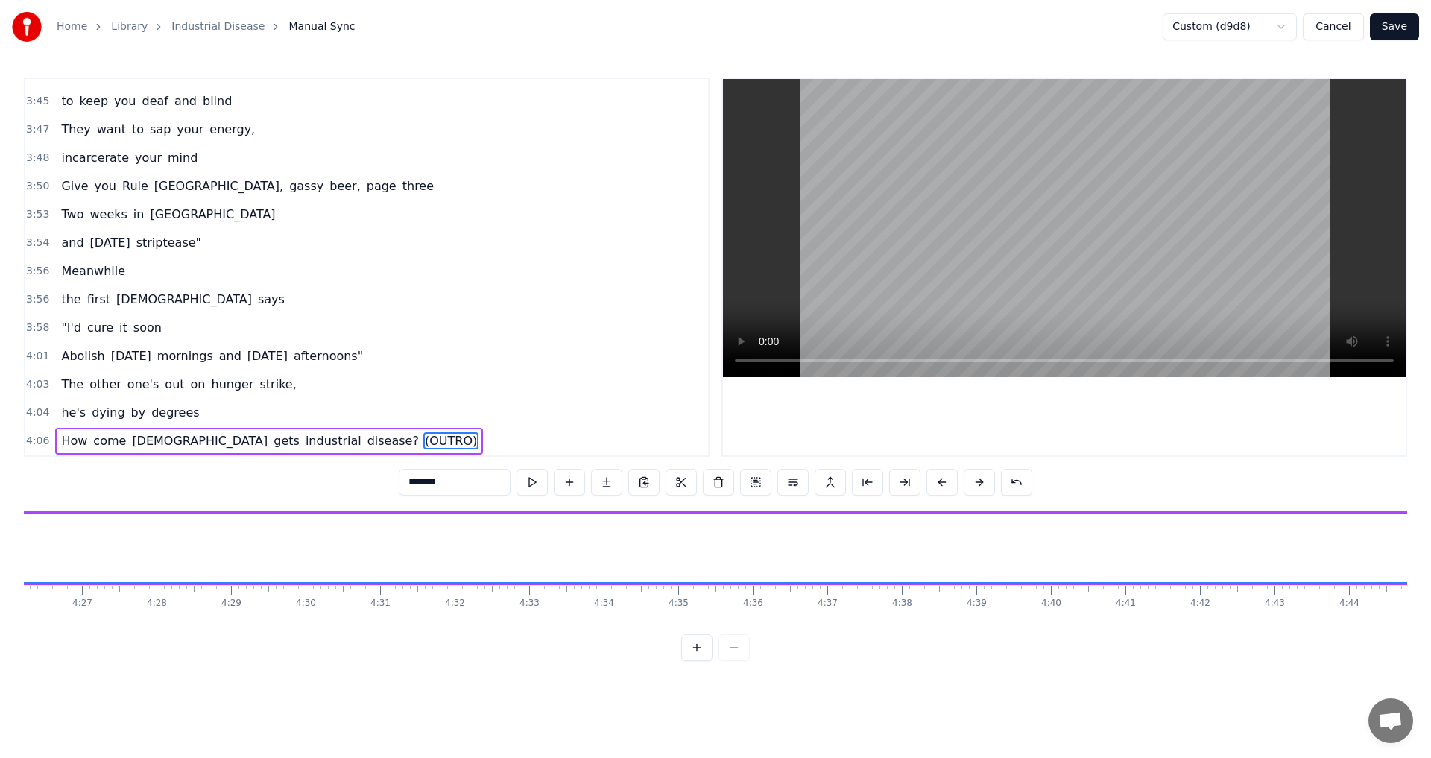
scroll to position [0, 18895]
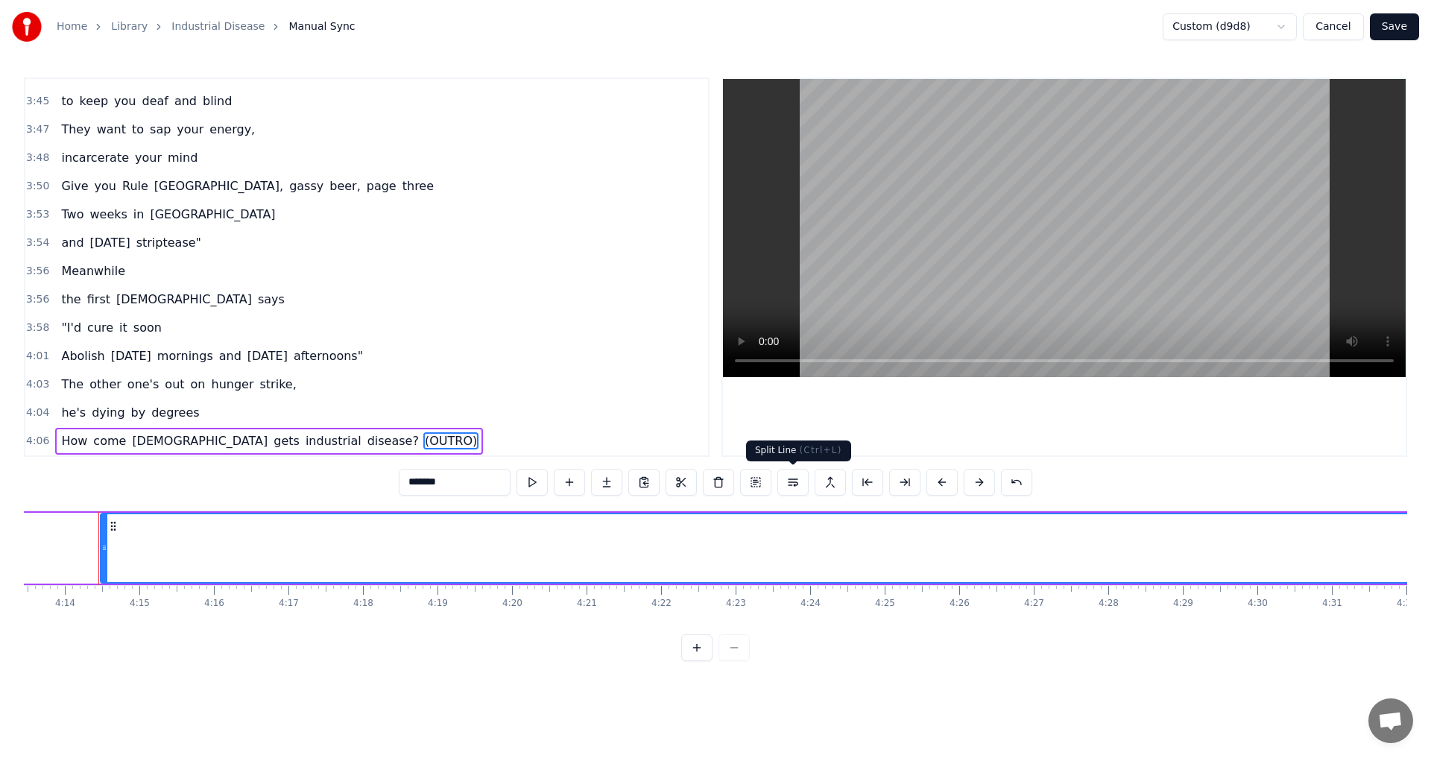
click at [713, 484] on button at bounding box center [793, 482] width 31 height 27
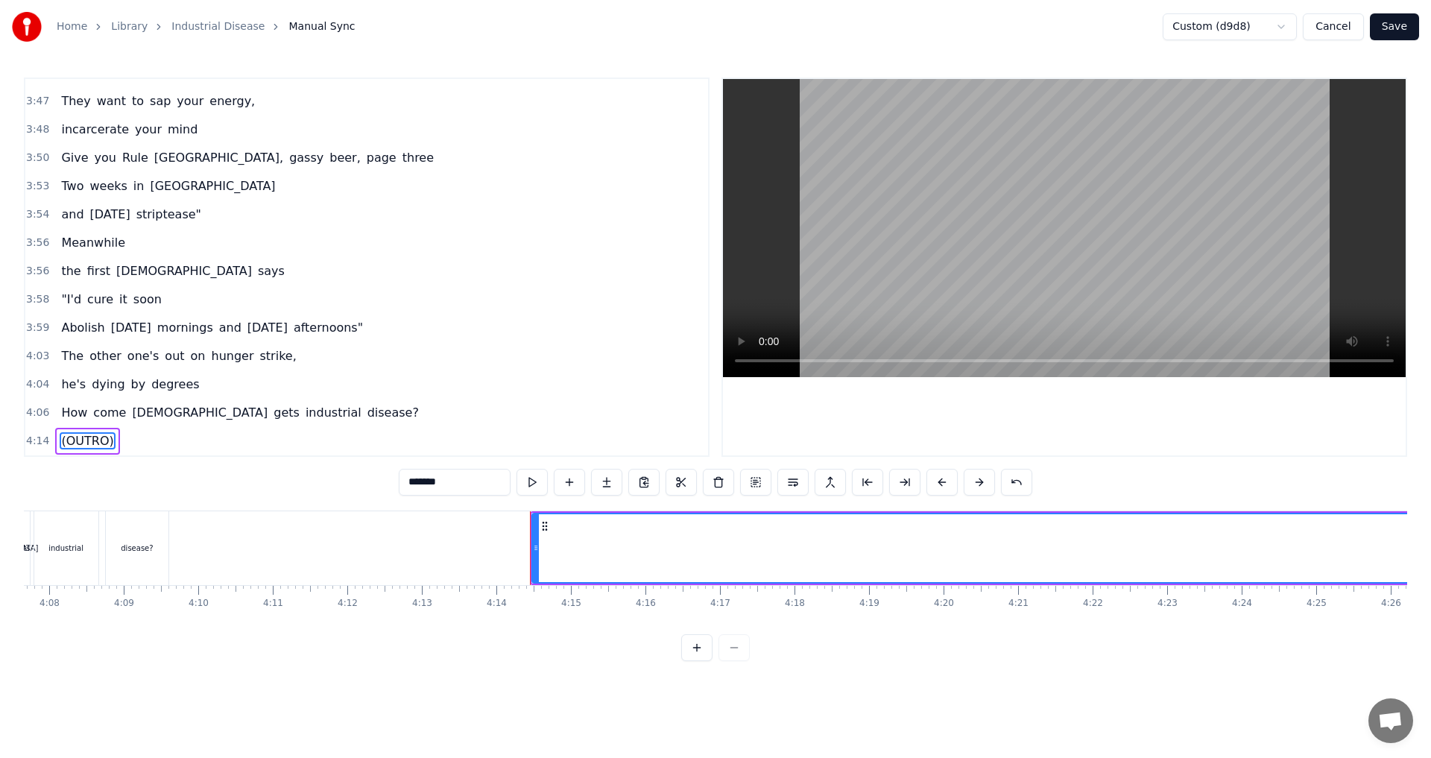
scroll to position [0, 18334]
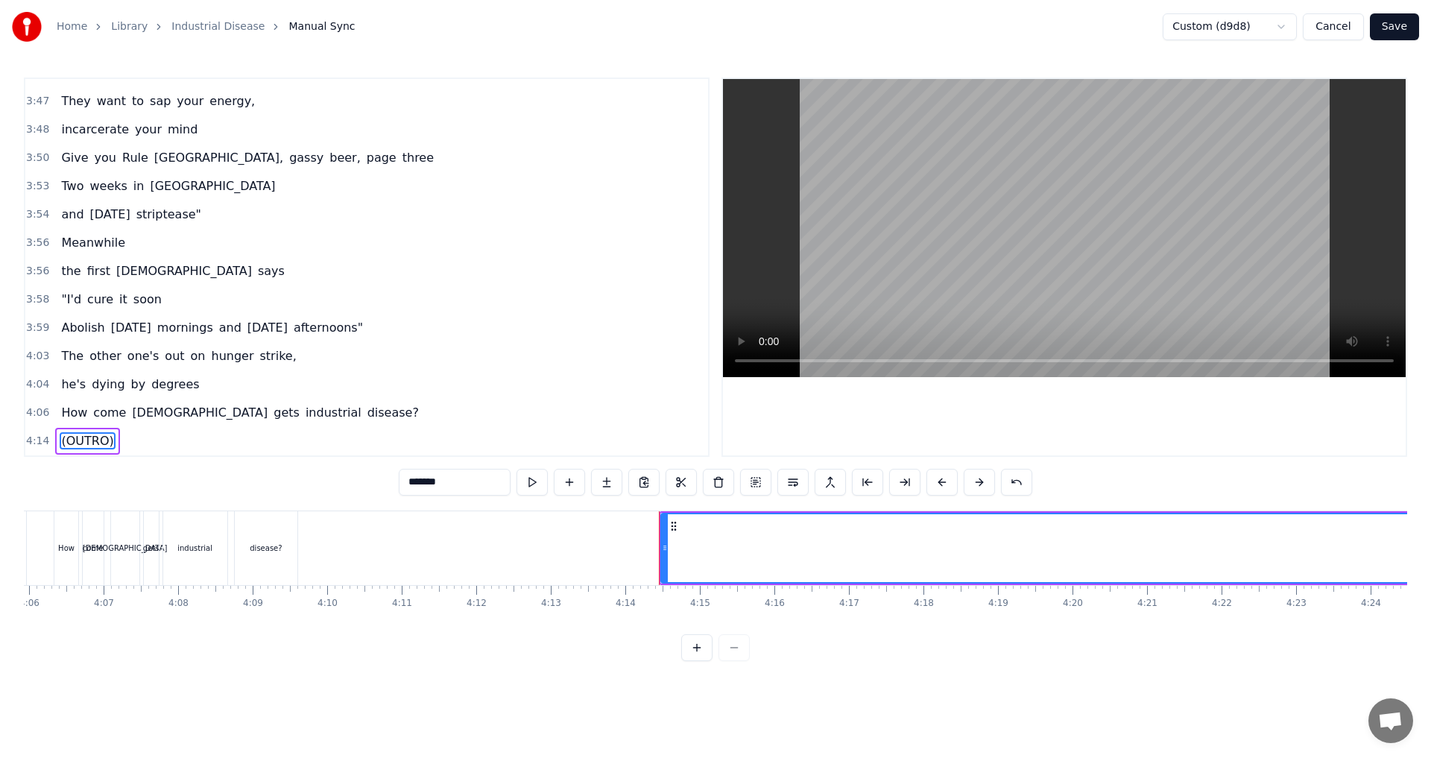
click at [298, 564] on div "How come Jesus gets industrial disease?" at bounding box center [178, 548] width 248 height 74
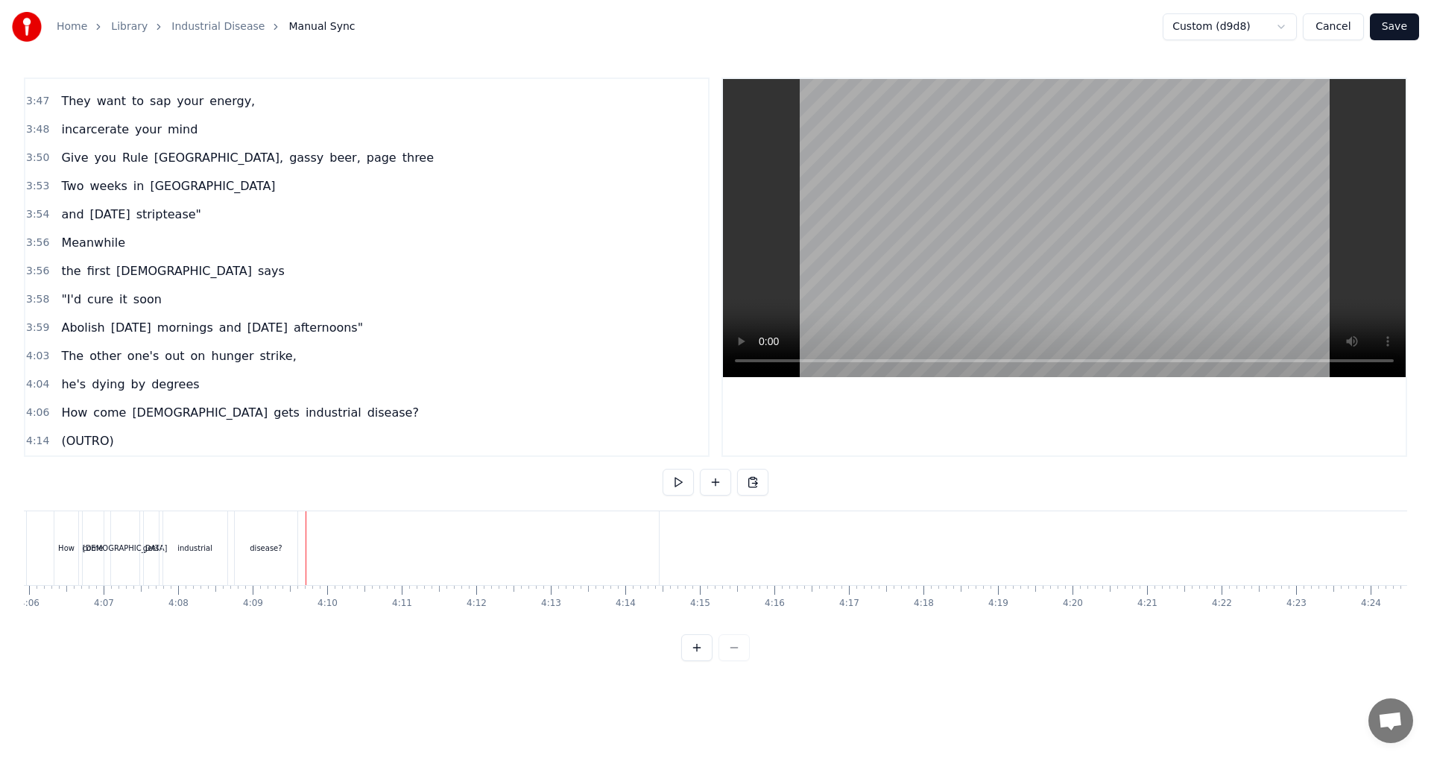
drag, startPoint x: 742, startPoint y: 562, endPoint x: 732, endPoint y: 562, distance: 9.7
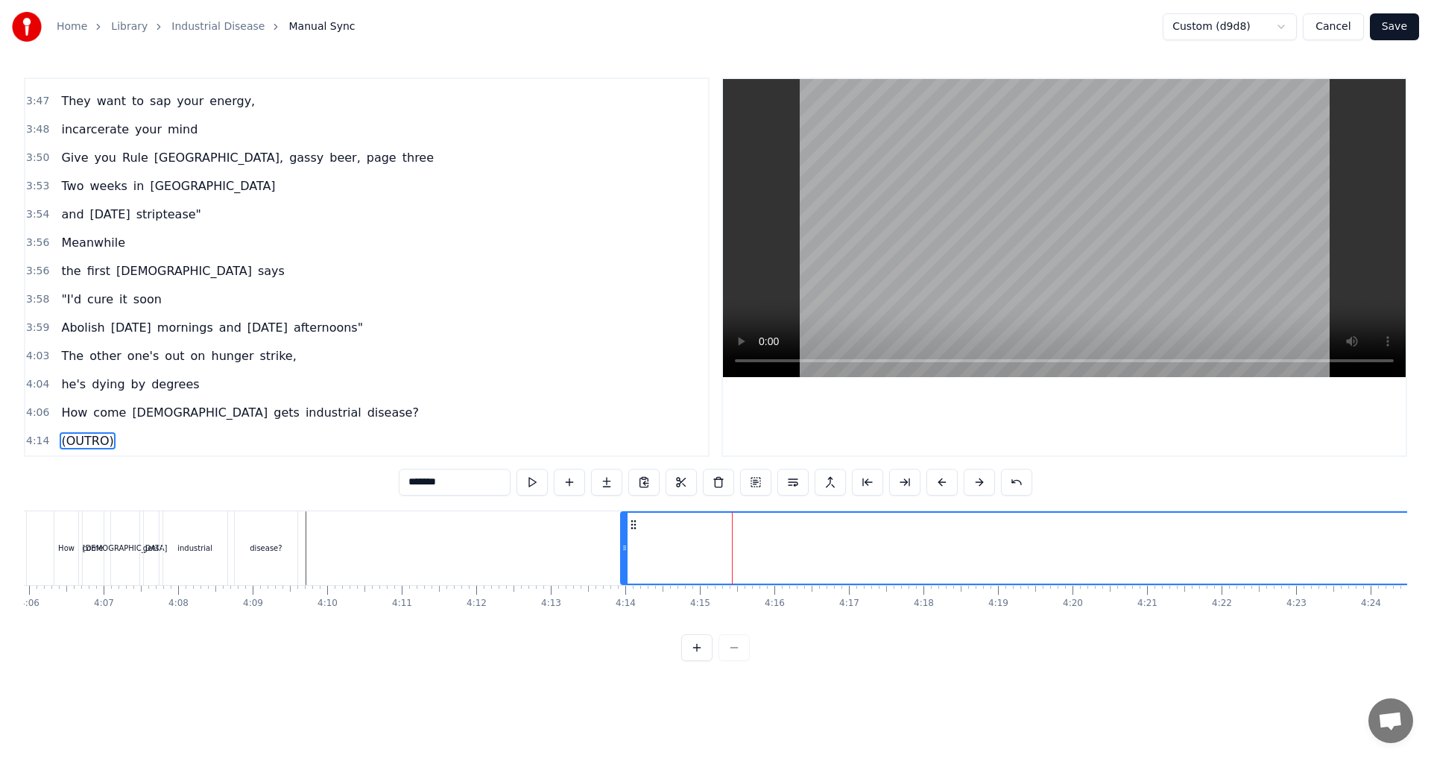
drag, startPoint x: 664, startPoint y: 526, endPoint x: 634, endPoint y: 529, distance: 30.7
click at [634, 529] on icon at bounding box center [634, 525] width 12 height 12
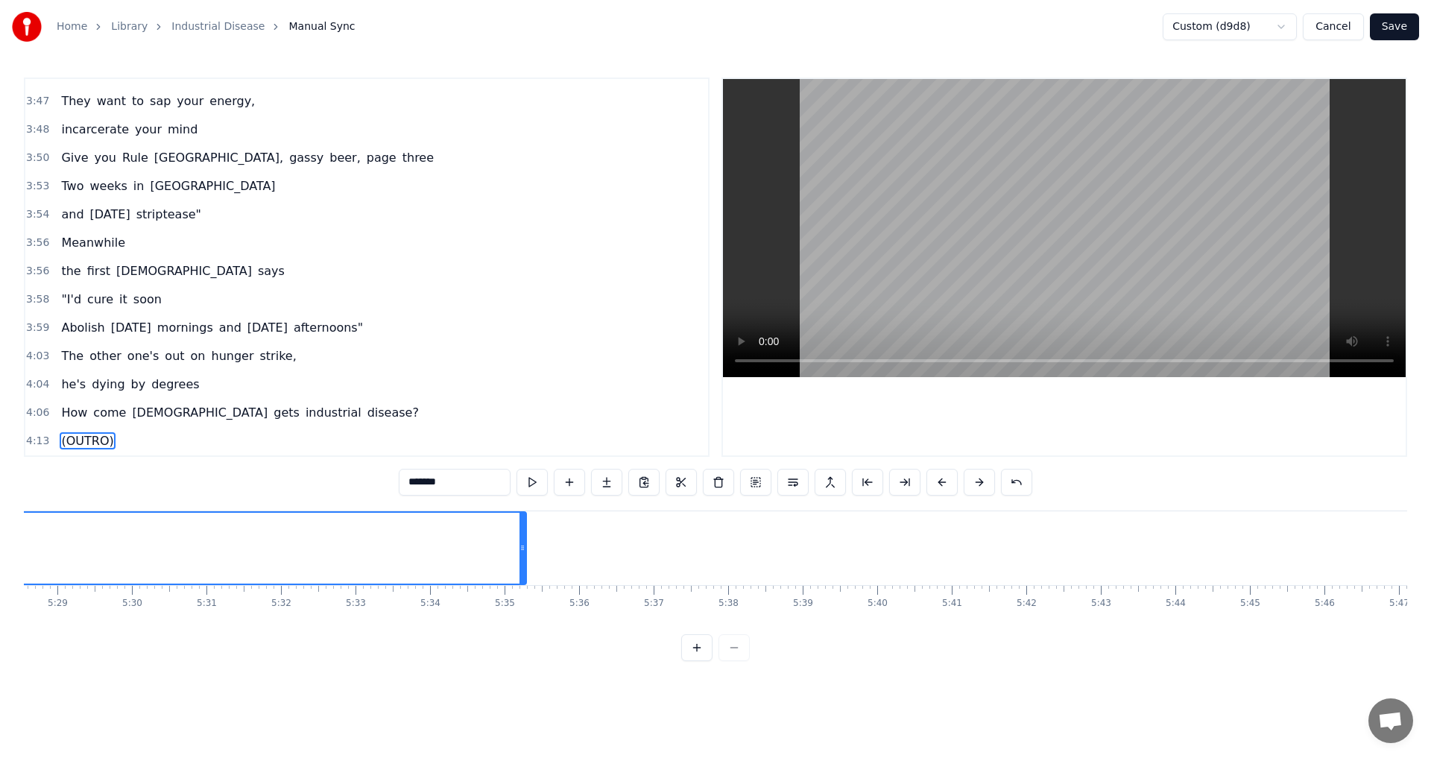
scroll to position [0, 24593]
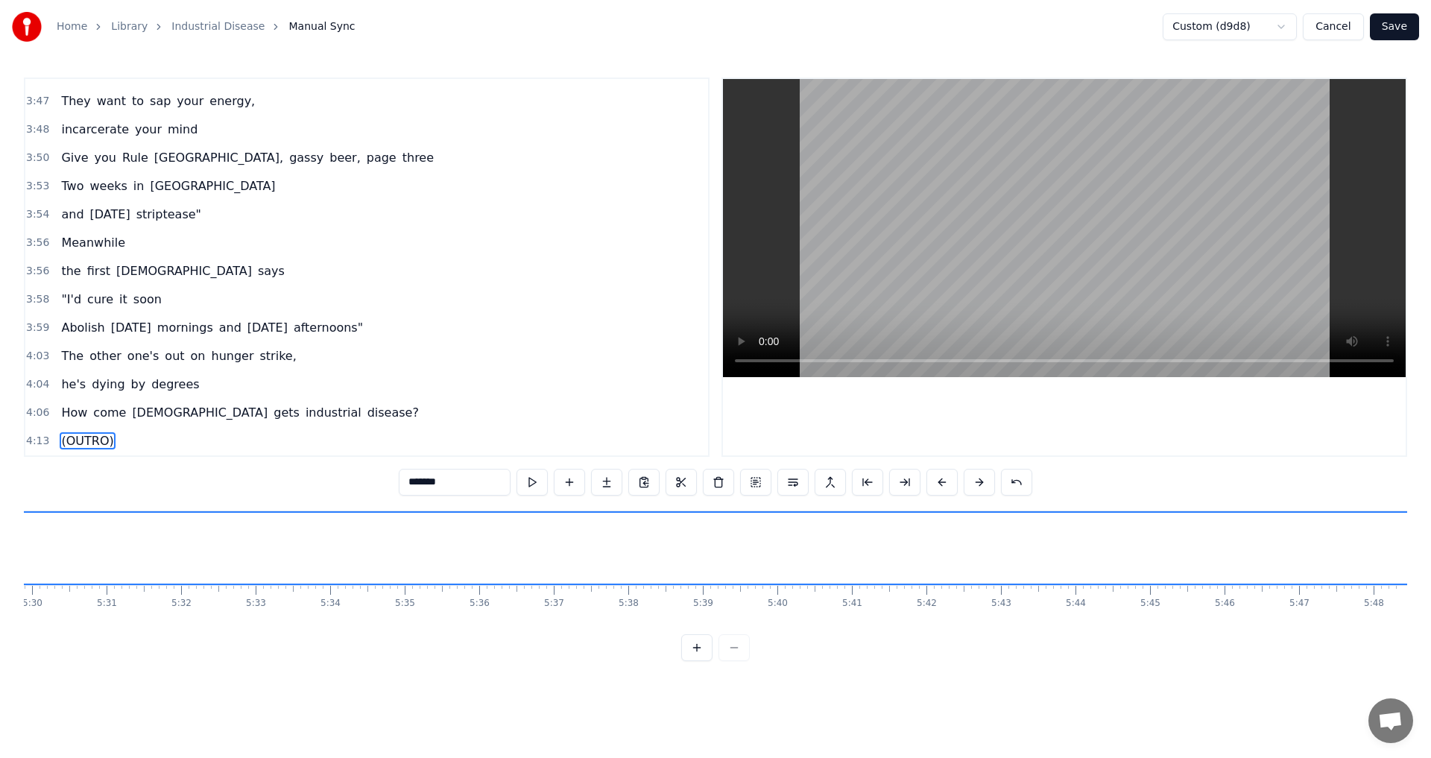
drag, startPoint x: 423, startPoint y: 549, endPoint x: 1431, endPoint y: 567, distance: 1008.1
click at [713, 567] on div "Home Library Industrial Disease Manual Sync Custom (d9d8) Cancel Save 0:56 Now,…" at bounding box center [715, 330] width 1431 height 661
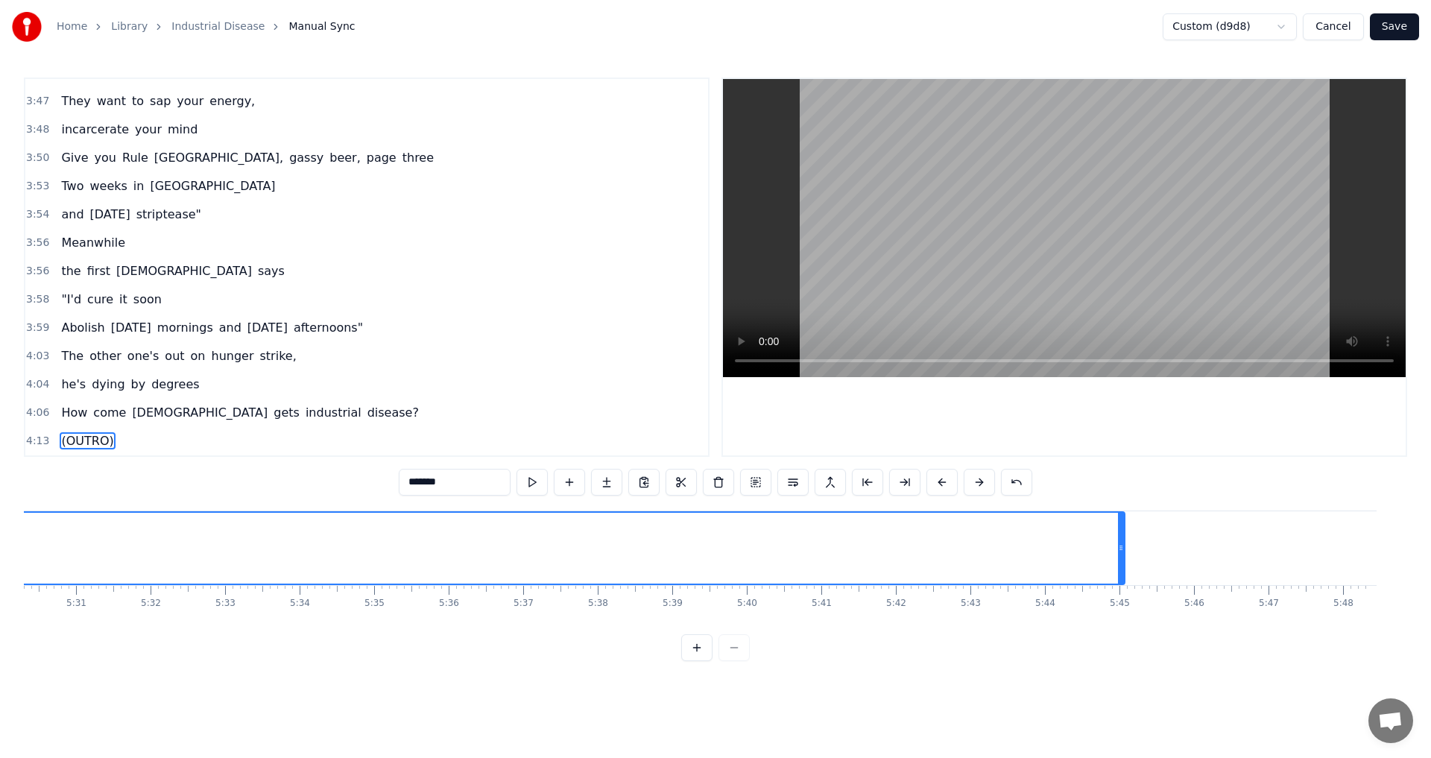
drag, startPoint x: 1400, startPoint y: 552, endPoint x: 1121, endPoint y: 549, distance: 278.8
click at [713, 549] on icon at bounding box center [1121, 548] width 6 height 12
click at [713, 549] on icon at bounding box center [1157, 548] width 6 height 12
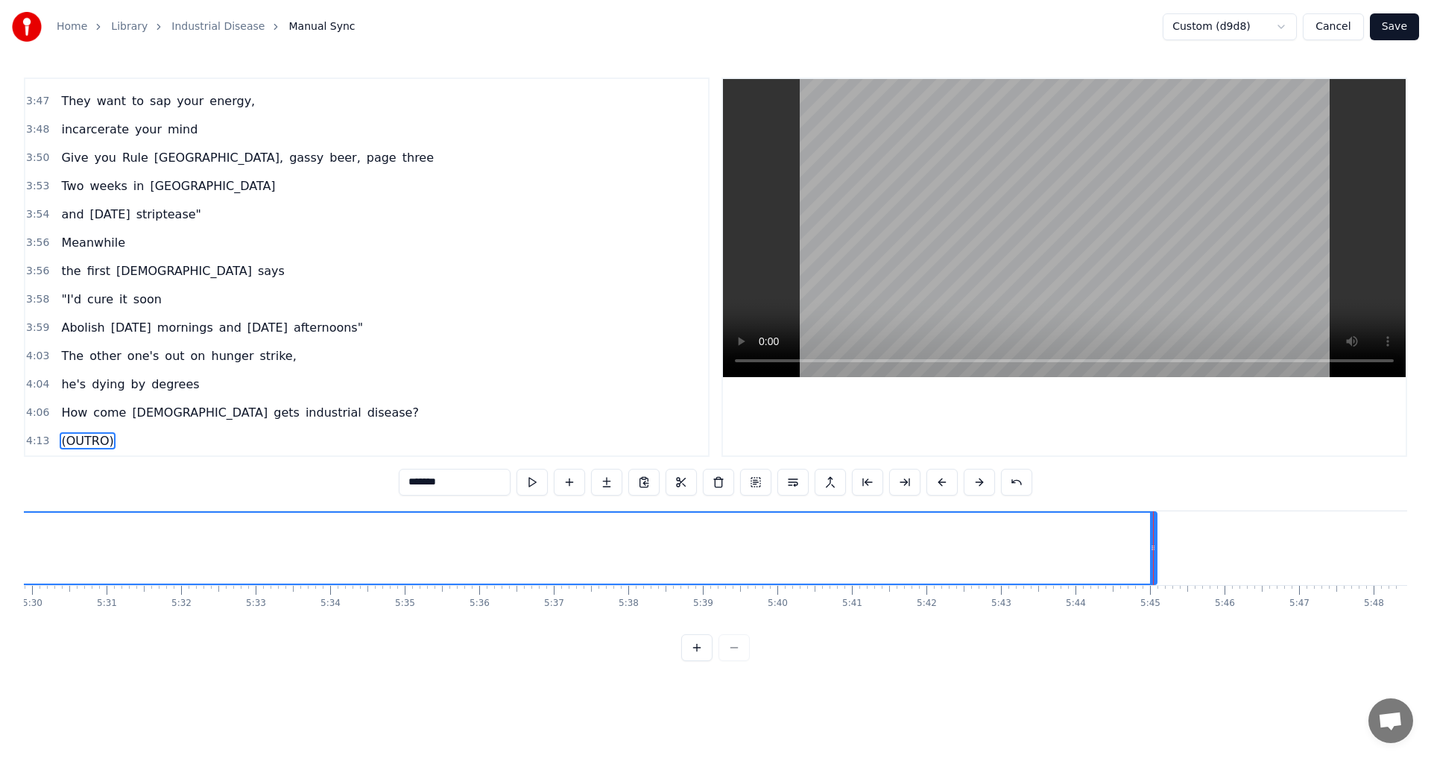
click at [713, 549] on icon at bounding box center [1153, 548] width 6 height 12
click at [713, 27] on button "Save" at bounding box center [1394, 26] width 49 height 27
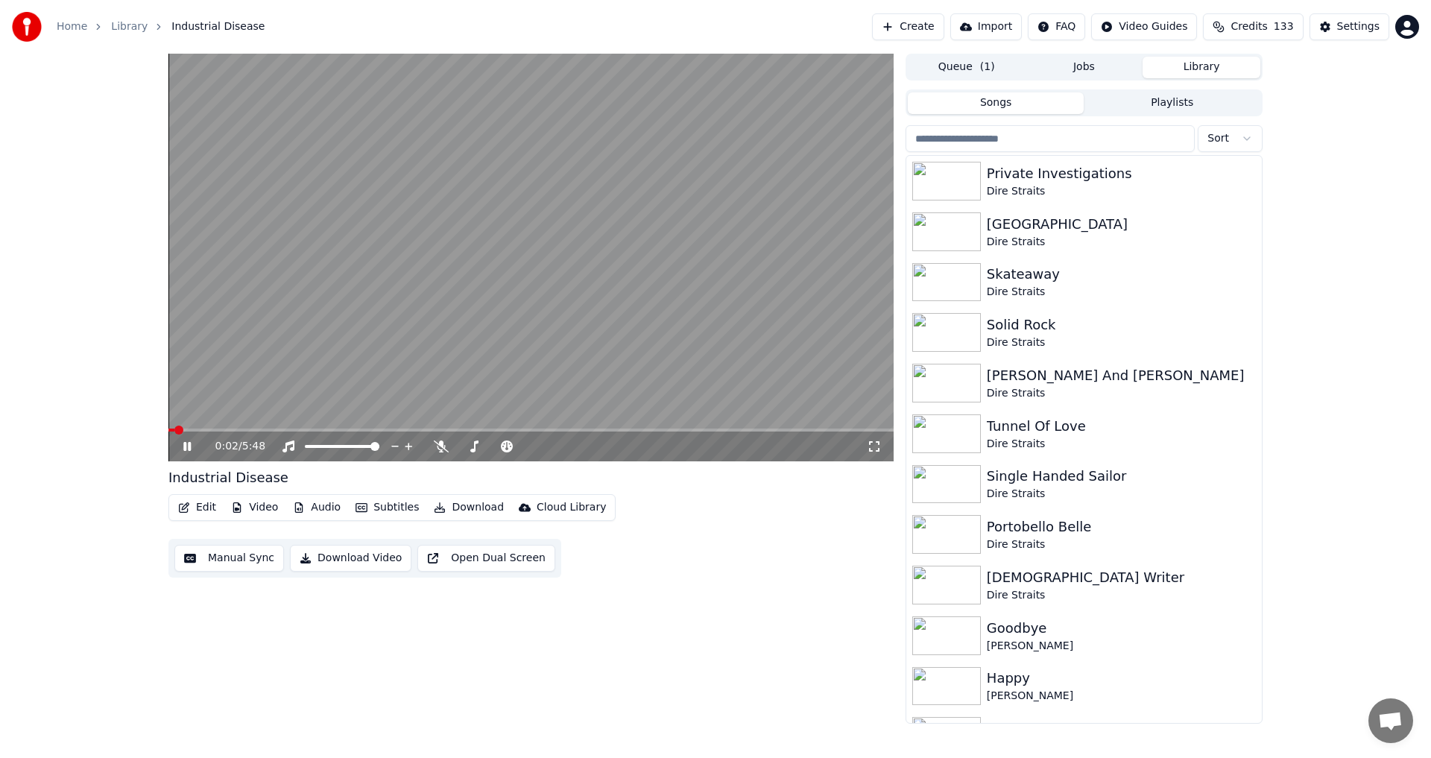
click at [186, 447] on icon at bounding box center [186, 446] width 7 height 9
click at [262, 508] on button "Video" at bounding box center [254, 507] width 59 height 21
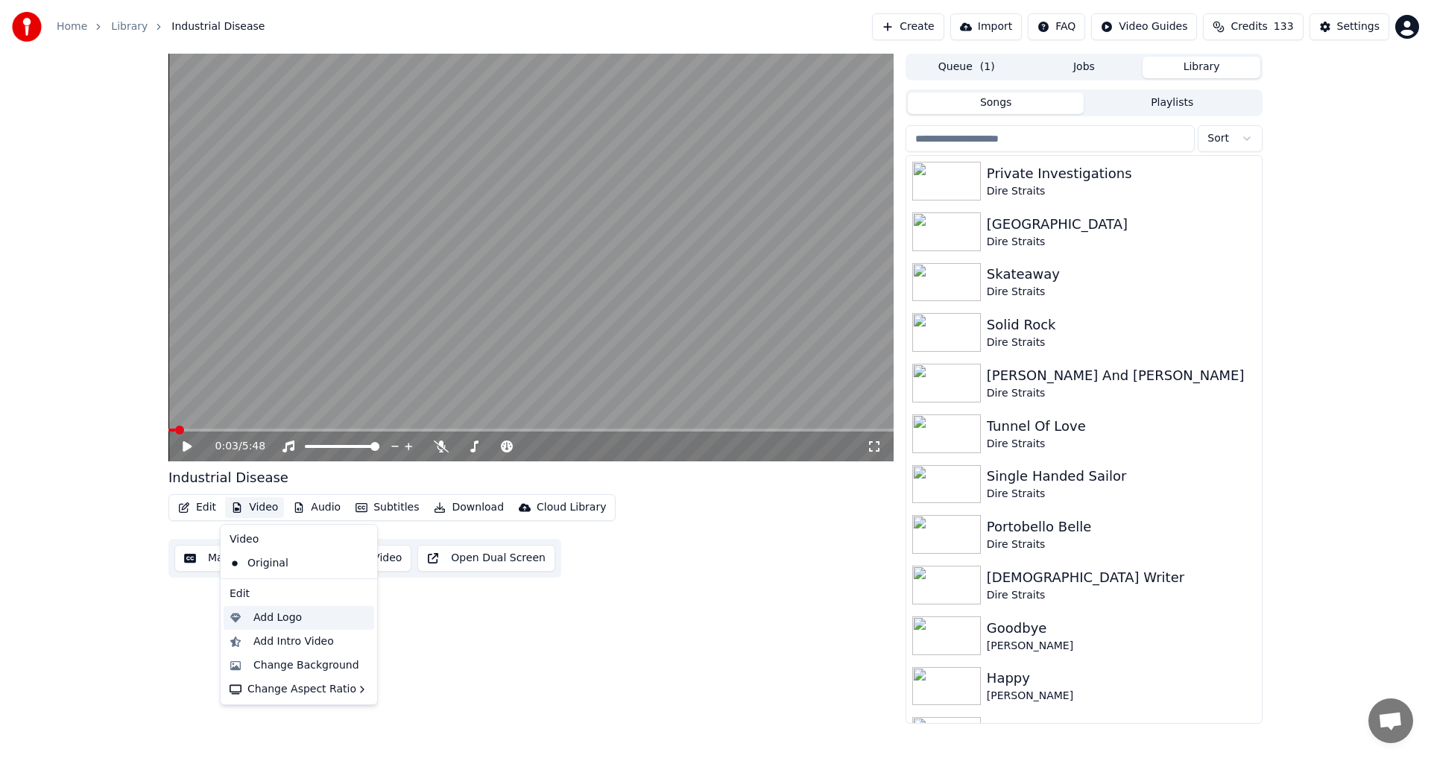
click at [300, 620] on div "Add Logo" at bounding box center [310, 618] width 115 height 15
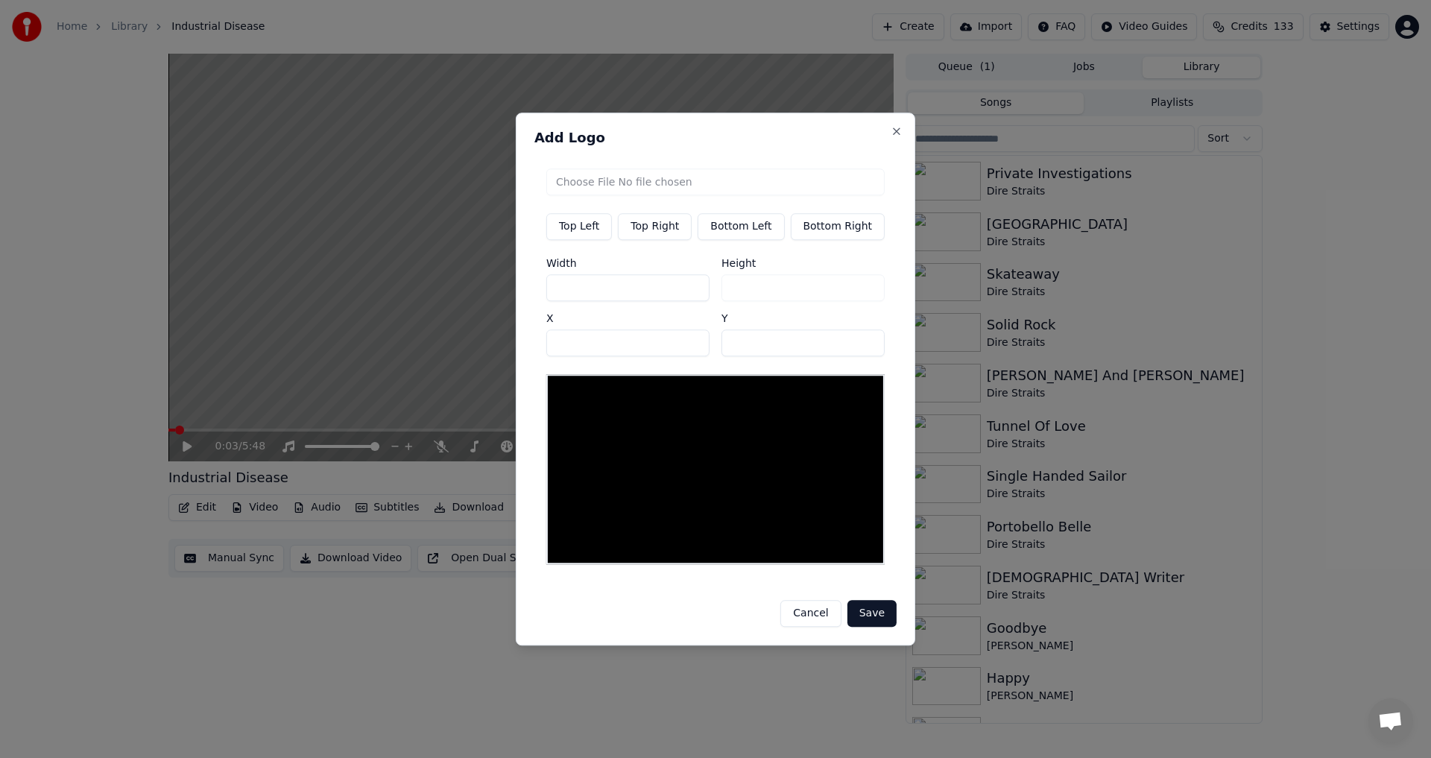
click at [663, 234] on button "Top Right" at bounding box center [655, 226] width 74 height 27
type input "****"
click at [711, 189] on input "file" at bounding box center [715, 181] width 338 height 27
type input "**********"
type input "***"
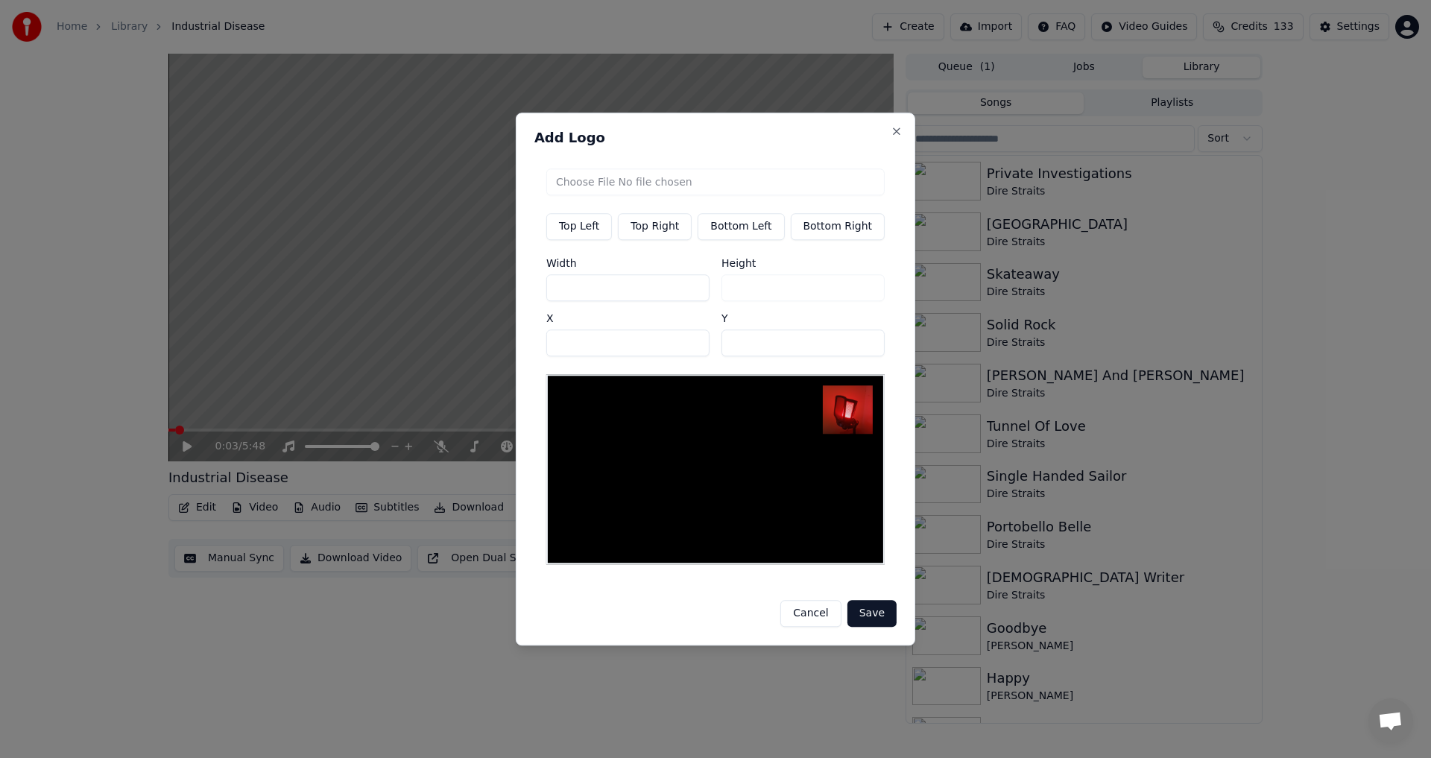
drag, startPoint x: 593, startPoint y: 345, endPoint x: 514, endPoint y: 345, distance: 79.0
click at [516, 345] on body "Home Library Industrial Disease Create Import FAQ Video Guides Credits 133 Sett…" at bounding box center [715, 379] width 1431 height 758
type input "***"
click at [713, 612] on button "Save" at bounding box center [872, 613] width 49 height 27
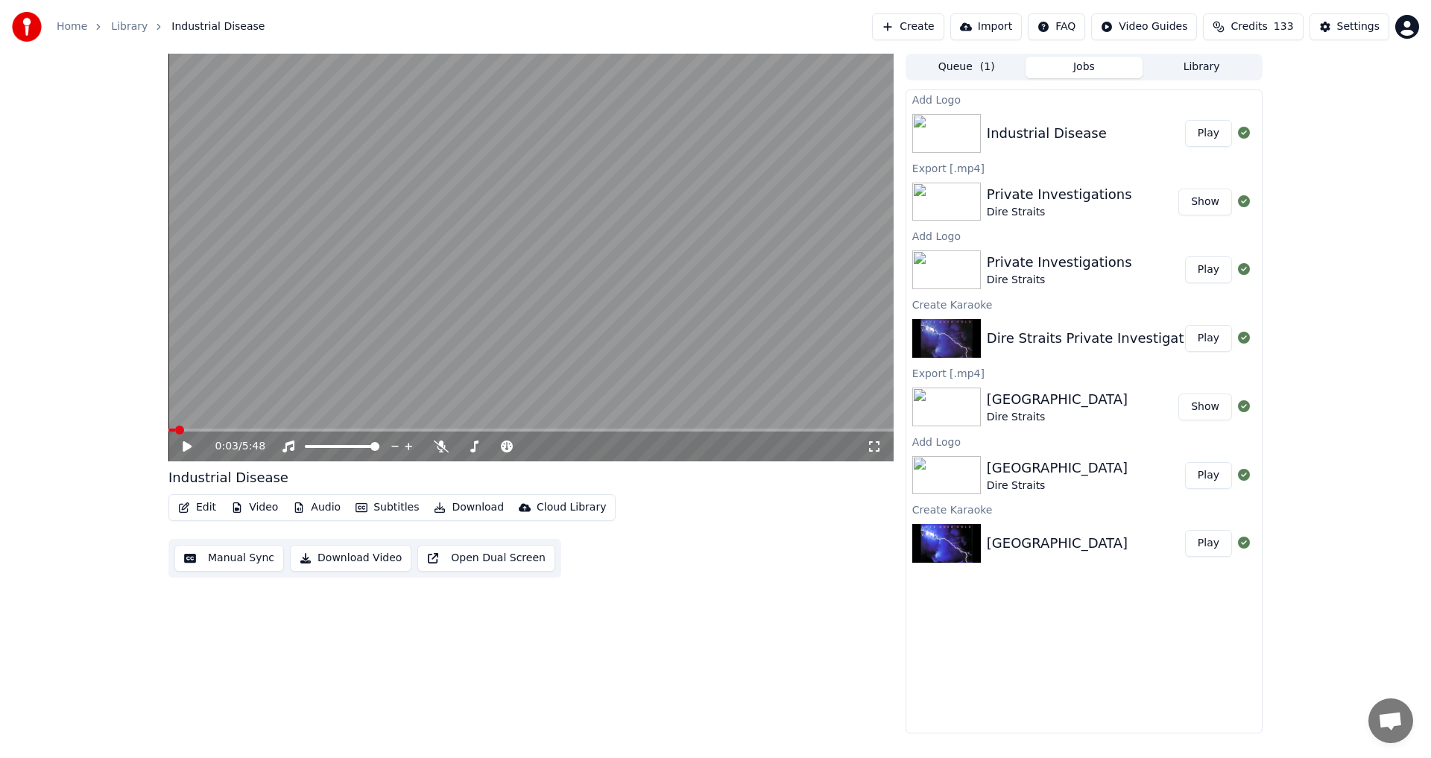
click at [713, 137] on button "Play" at bounding box center [1208, 133] width 47 height 27
click at [186, 441] on icon at bounding box center [197, 447] width 35 height 12
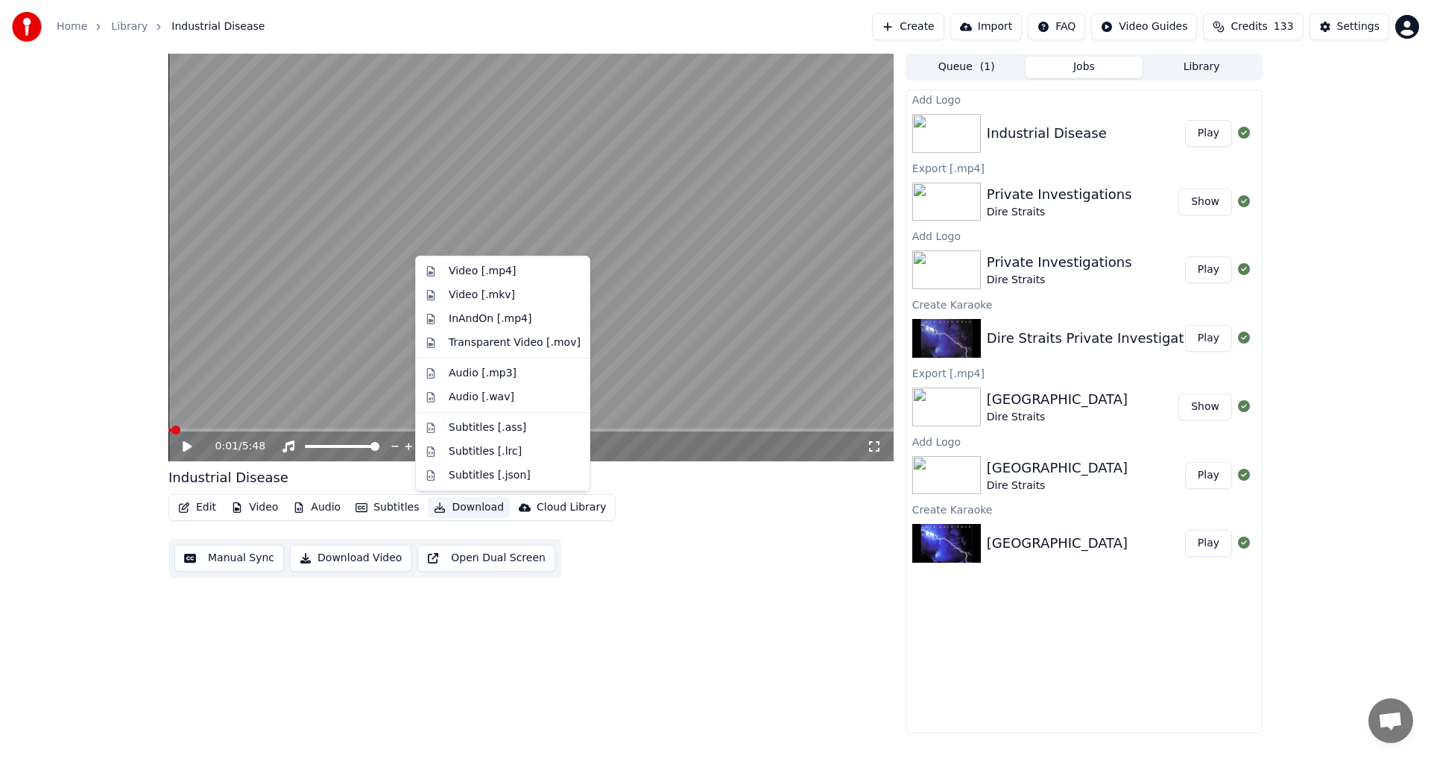
click at [448, 509] on button "Download" at bounding box center [469, 507] width 82 height 21
click at [476, 277] on div "Video [.mp4]" at bounding box center [482, 271] width 67 height 15
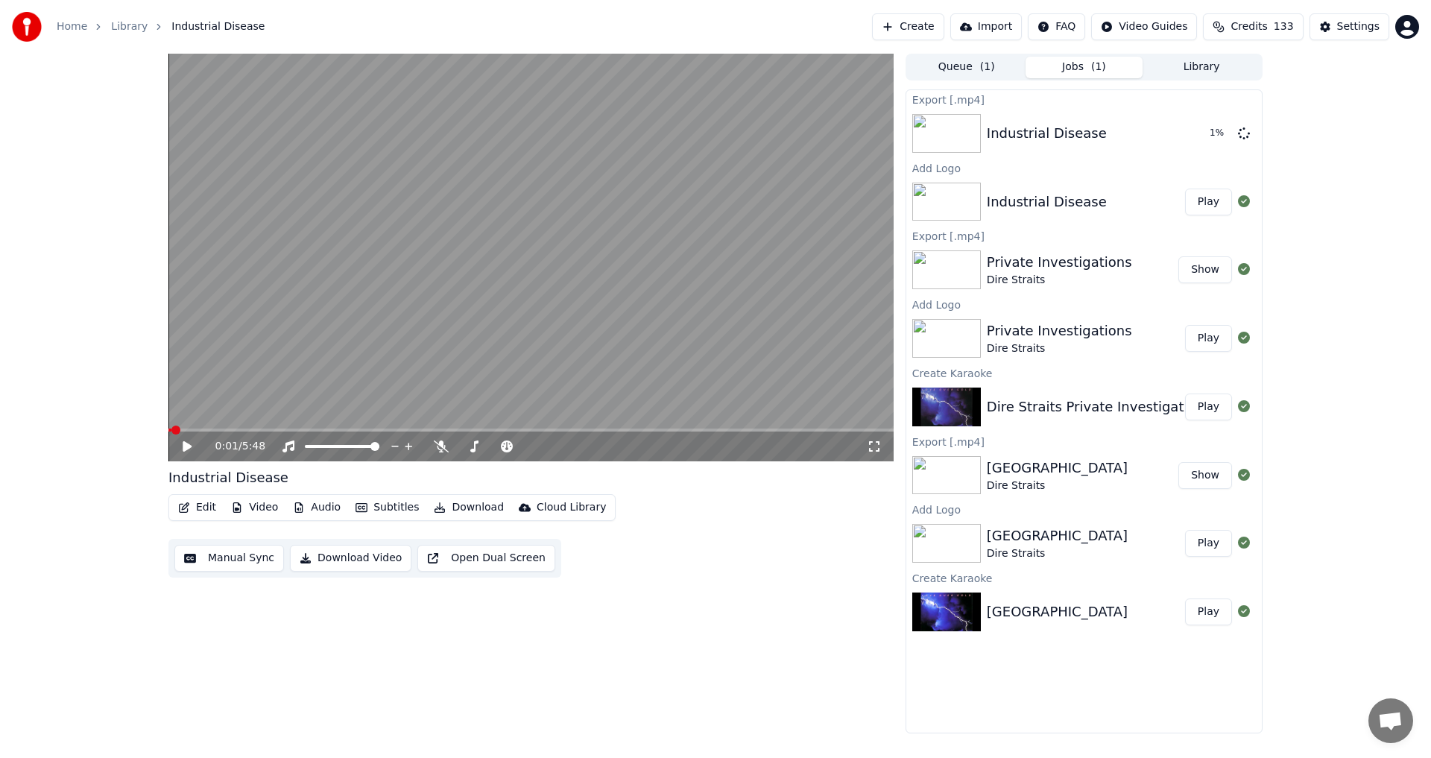
drag, startPoint x: 621, startPoint y: 264, endPoint x: 538, endPoint y: 242, distance: 86.4
click at [713, 78] on div "Queue ( 1 ) Jobs Library" at bounding box center [1084, 67] width 357 height 27
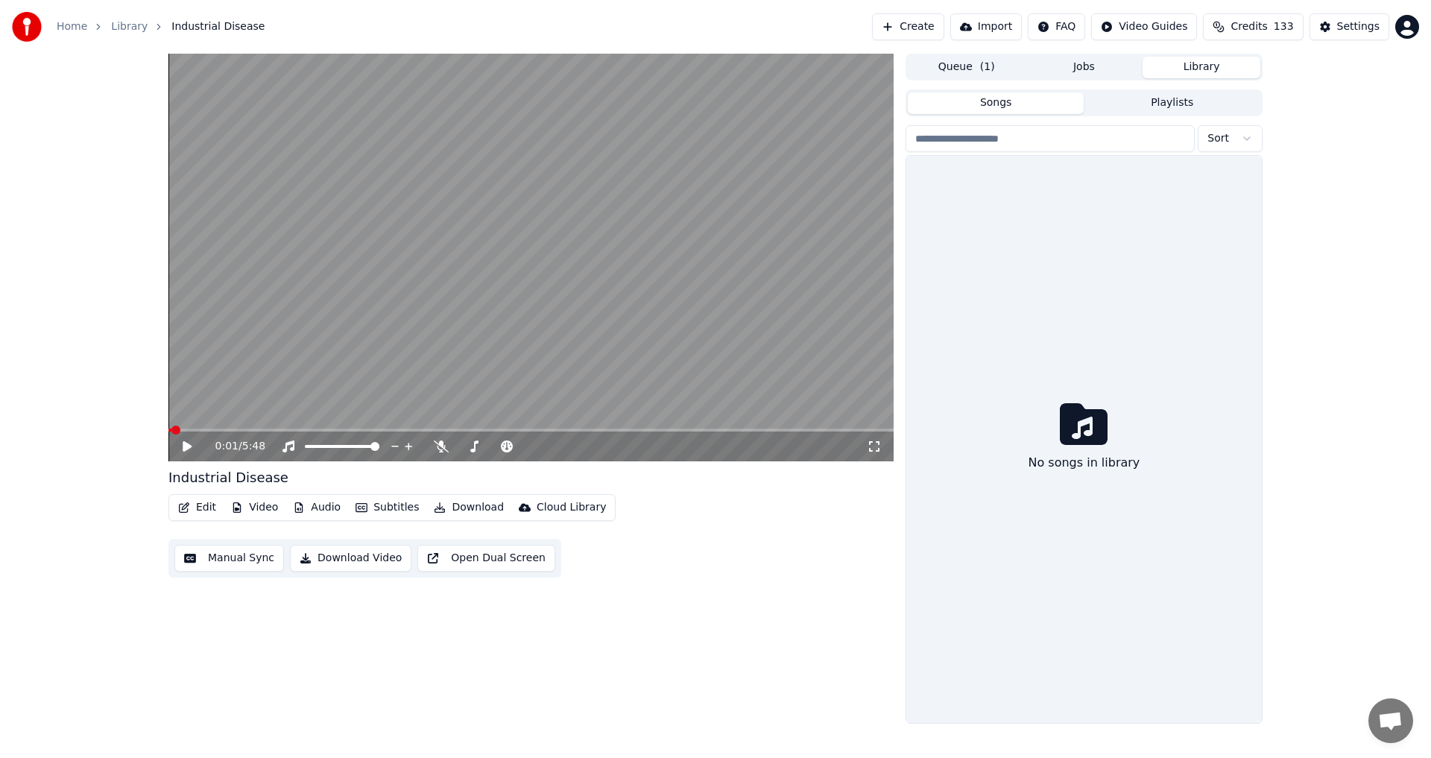
click at [713, 72] on button "Library" at bounding box center [1202, 68] width 118 height 22
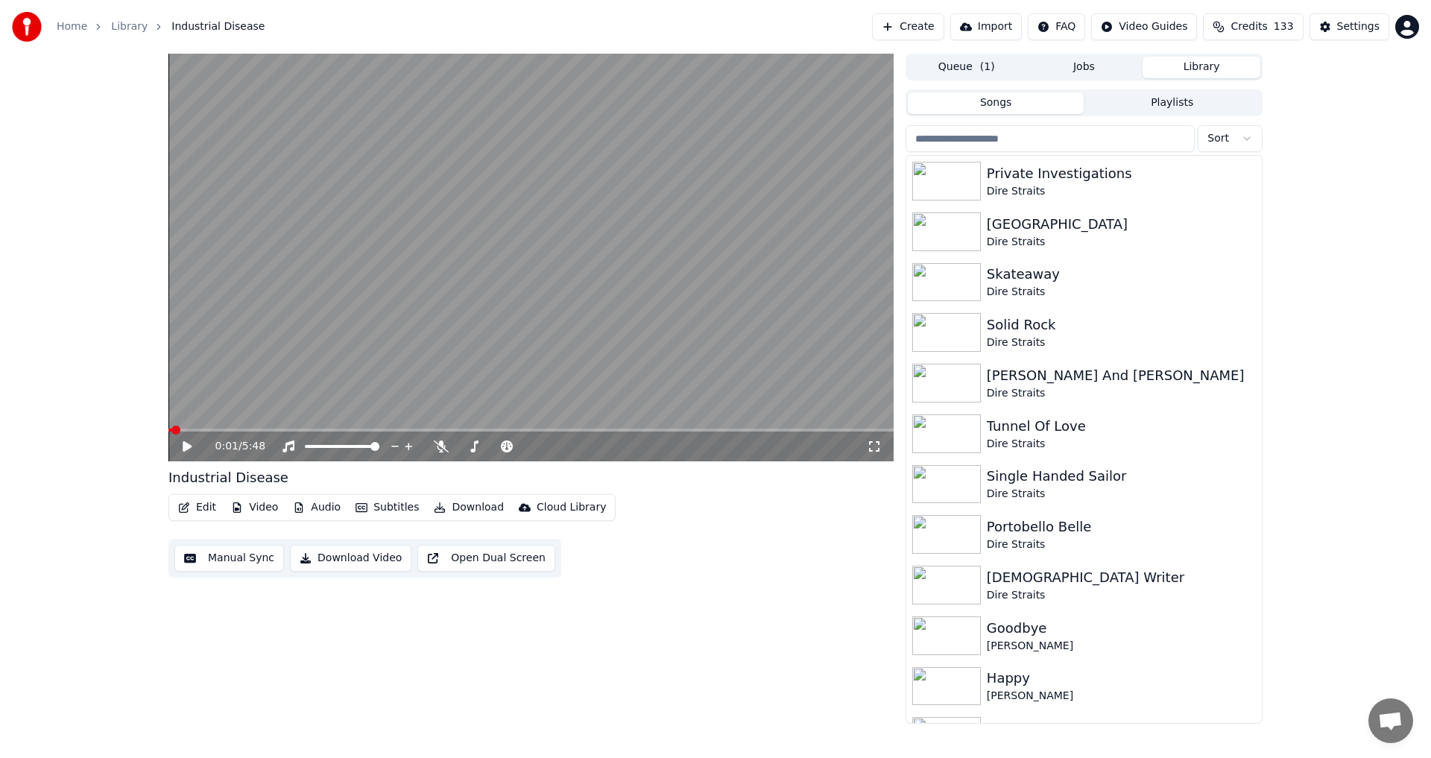
click at [713, 141] on input "search" at bounding box center [1050, 138] width 289 height 27
click at [713, 142] on input "search" at bounding box center [1050, 138] width 289 height 27
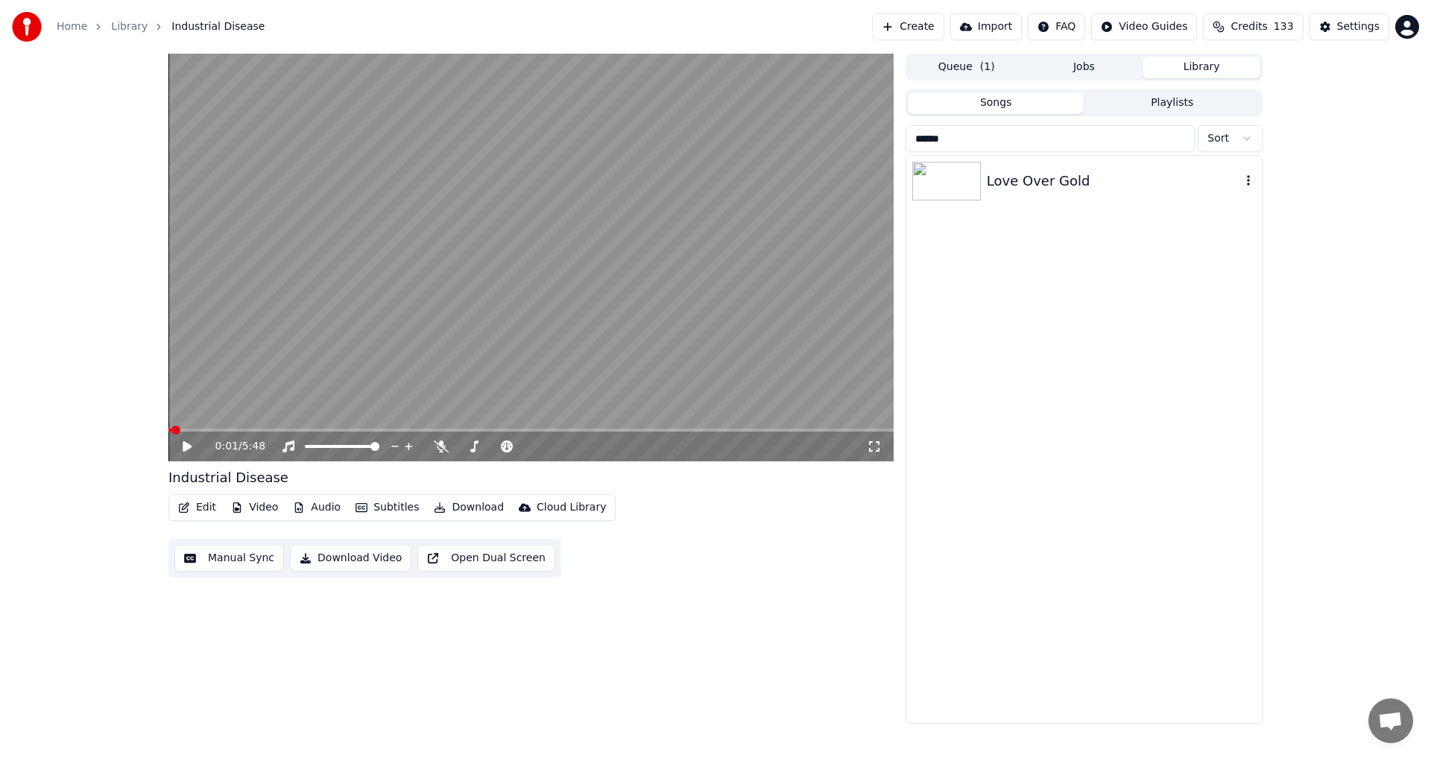
type input "******"
click at [713, 190] on div "Love Over Gold" at bounding box center [1114, 181] width 254 height 21
click at [183, 448] on icon at bounding box center [197, 447] width 35 height 12
click at [250, 502] on button "Video" at bounding box center [254, 507] width 59 height 21
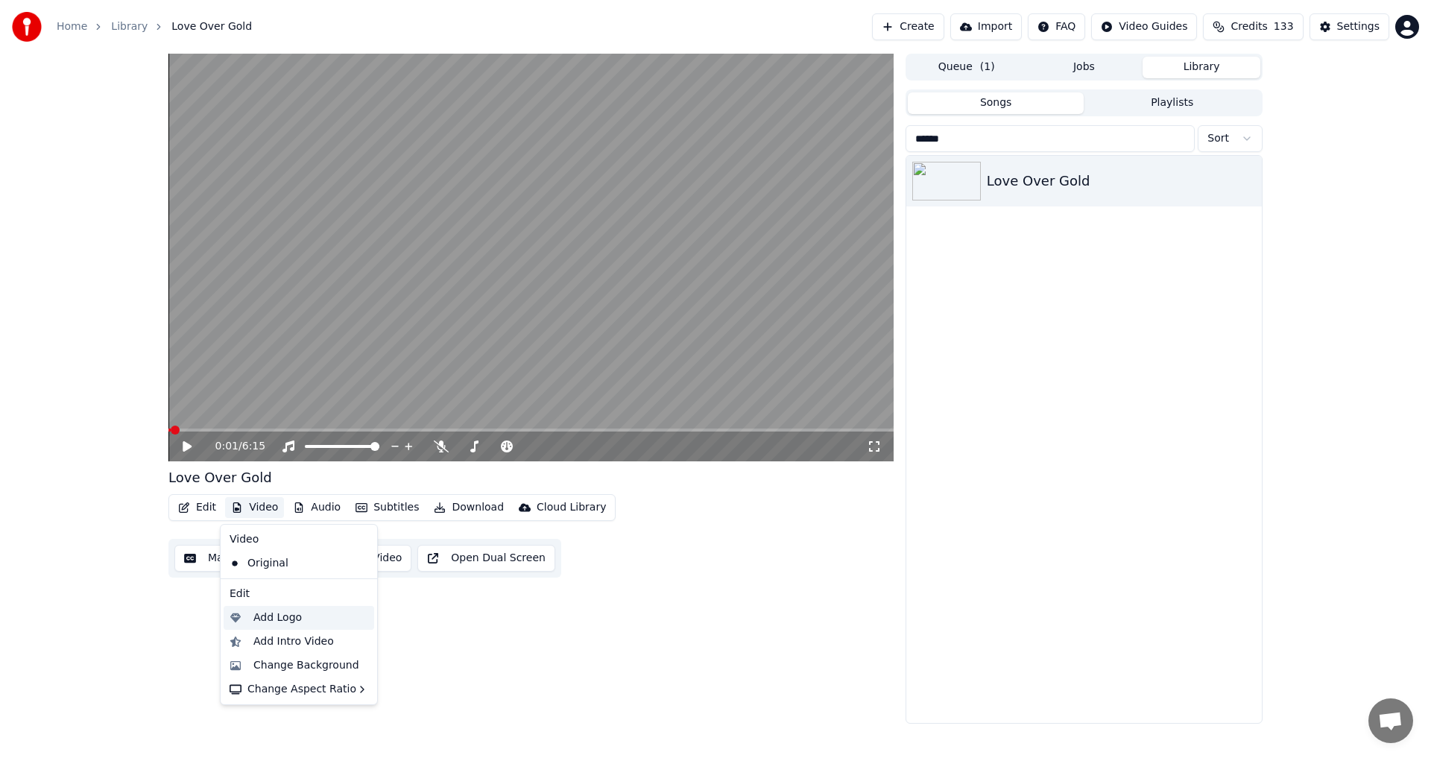
click at [294, 620] on div "Add Logo" at bounding box center [277, 618] width 48 height 15
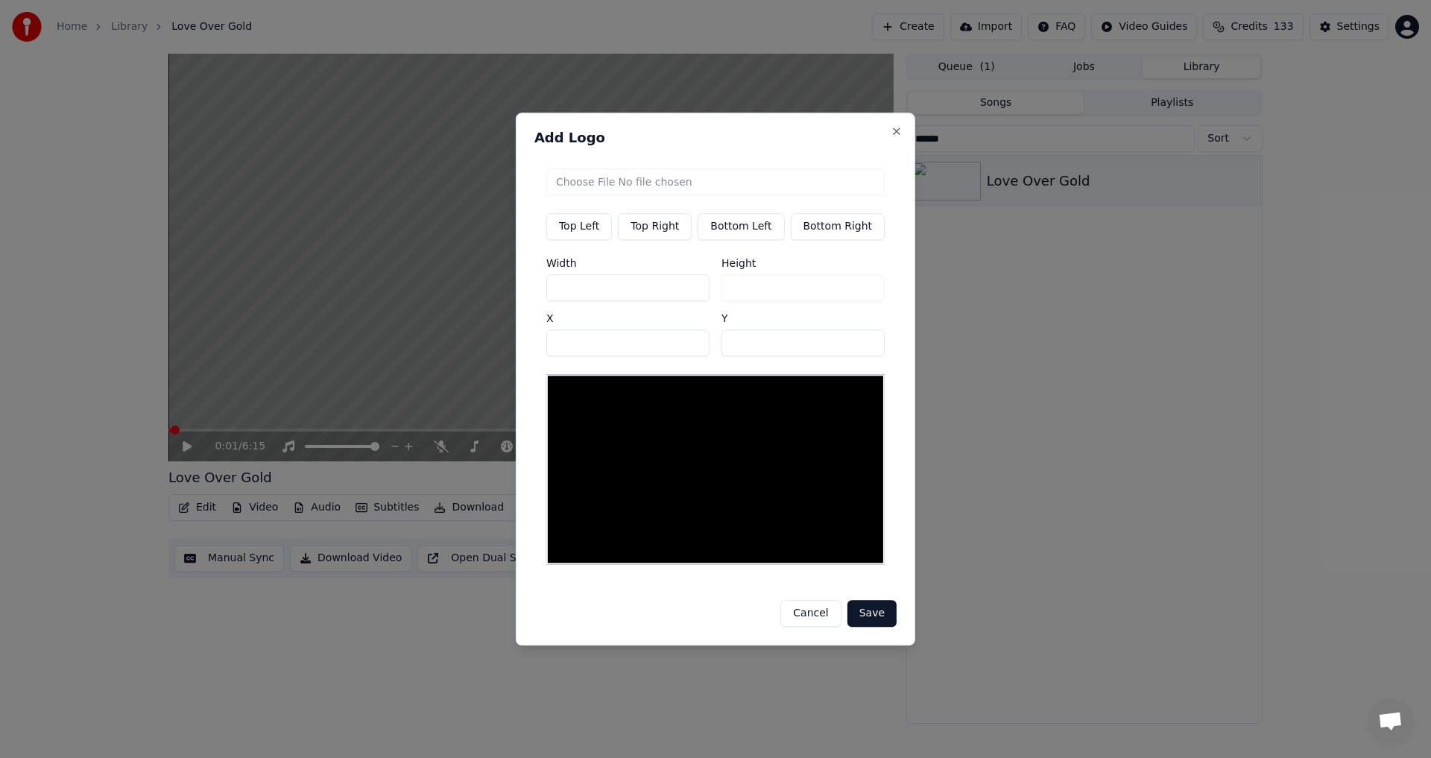
click at [687, 236] on button "Top Right" at bounding box center [655, 226] width 74 height 27
type input "****"
click at [678, 188] on input "file" at bounding box center [715, 181] width 338 height 27
type input "**********"
type input "***"
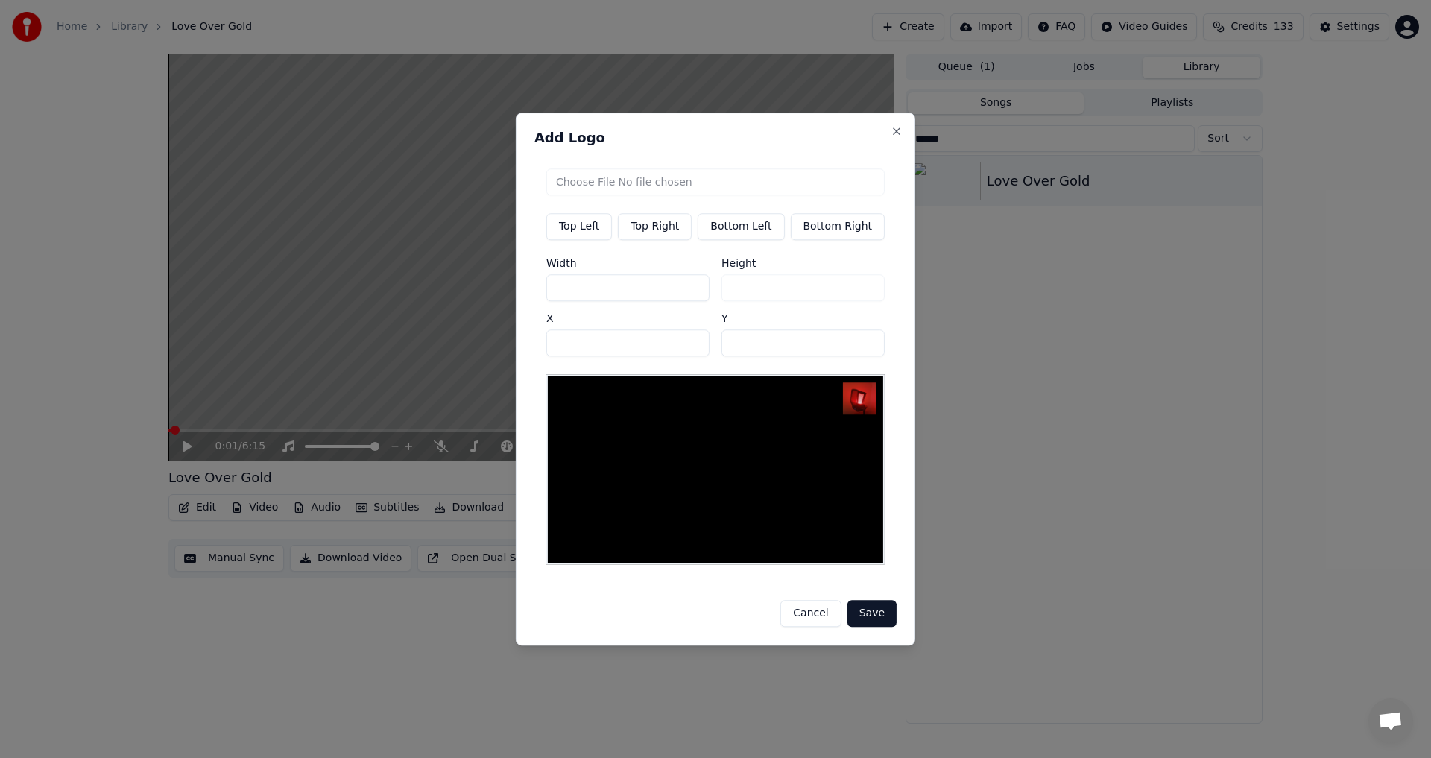
drag, startPoint x: 609, startPoint y: 351, endPoint x: 553, endPoint y: 346, distance: 56.2
click at [553, 346] on div "Top Left Top Right Bottom Left Bottom Right Width *** Height *** X **** Y **" at bounding box center [716, 367] width 362 height 420
type input "****"
click at [713, 614] on button "Save" at bounding box center [872, 613] width 49 height 27
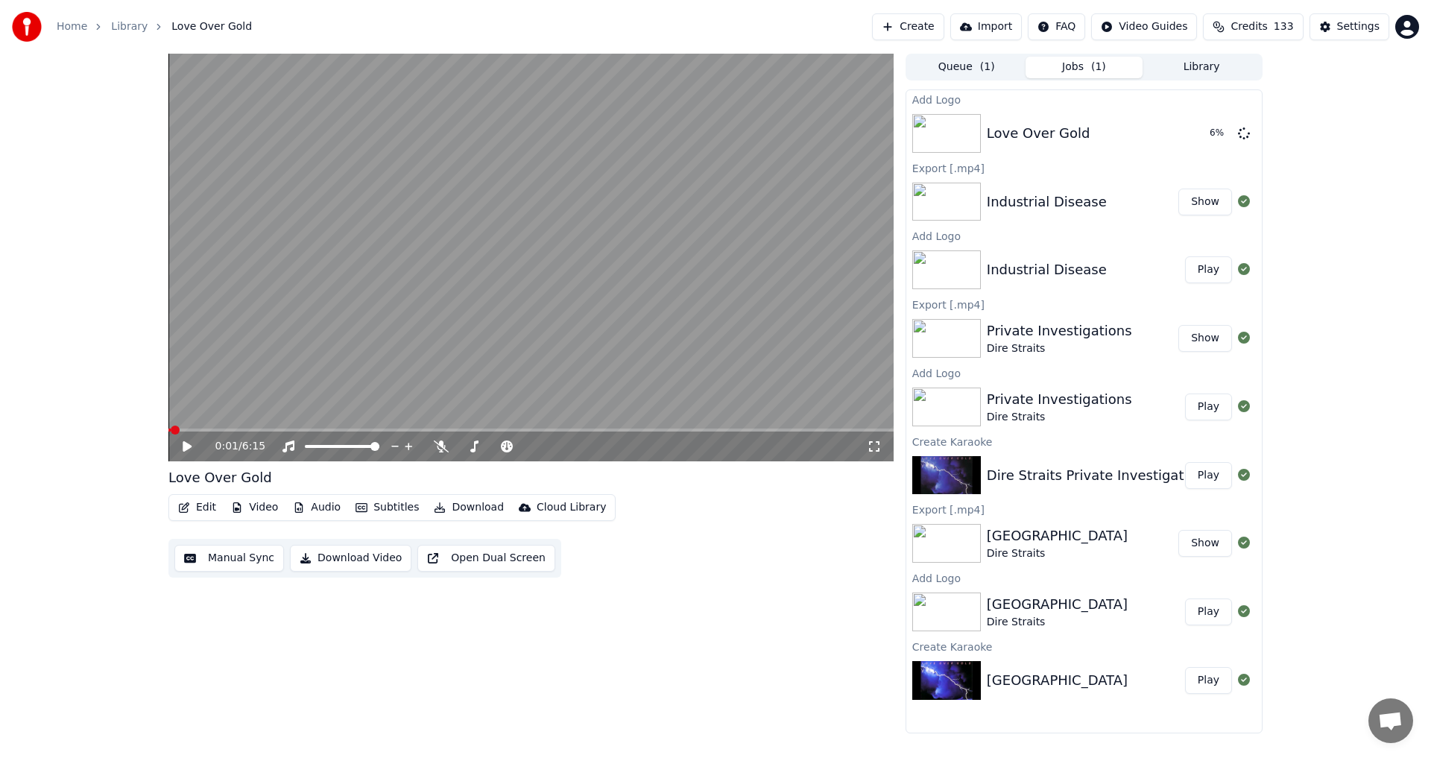
click at [713, 71] on button "Library" at bounding box center [1202, 68] width 118 height 22
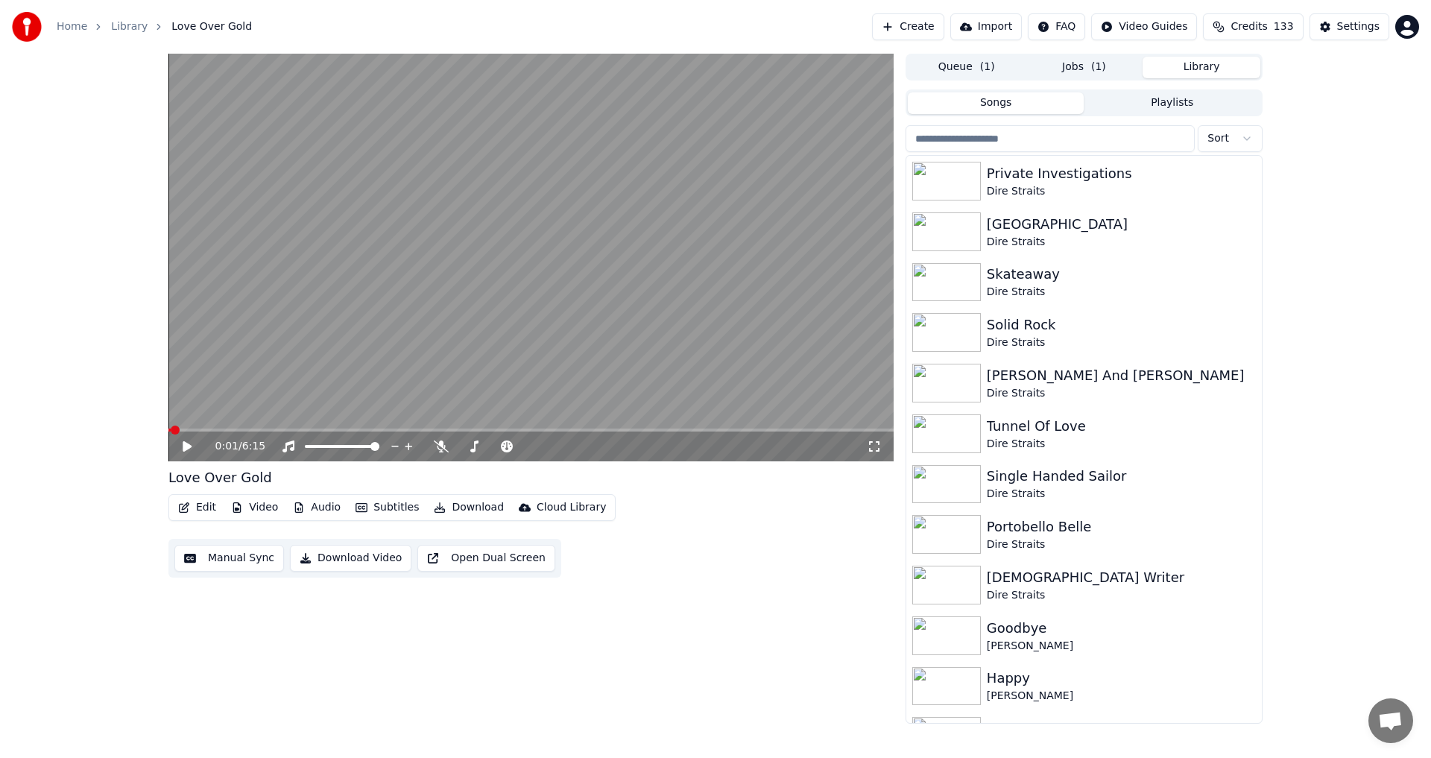
click at [713, 129] on input "search" at bounding box center [1050, 138] width 289 height 27
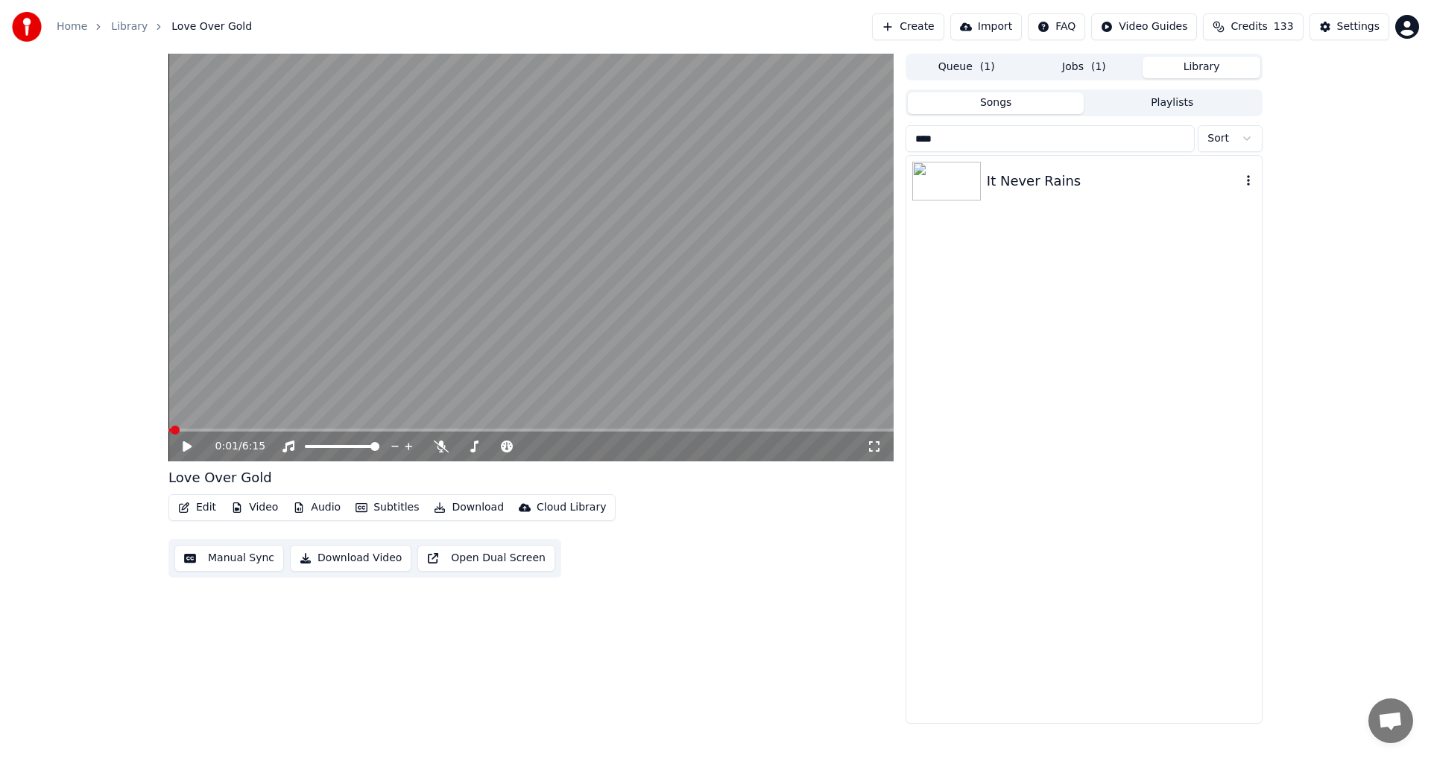
type input "****"
click at [713, 187] on div "It Never Rains" at bounding box center [1114, 181] width 254 height 21
click at [189, 444] on icon at bounding box center [186, 446] width 7 height 9
click at [212, 557] on button "Manual Sync" at bounding box center [229, 558] width 110 height 27
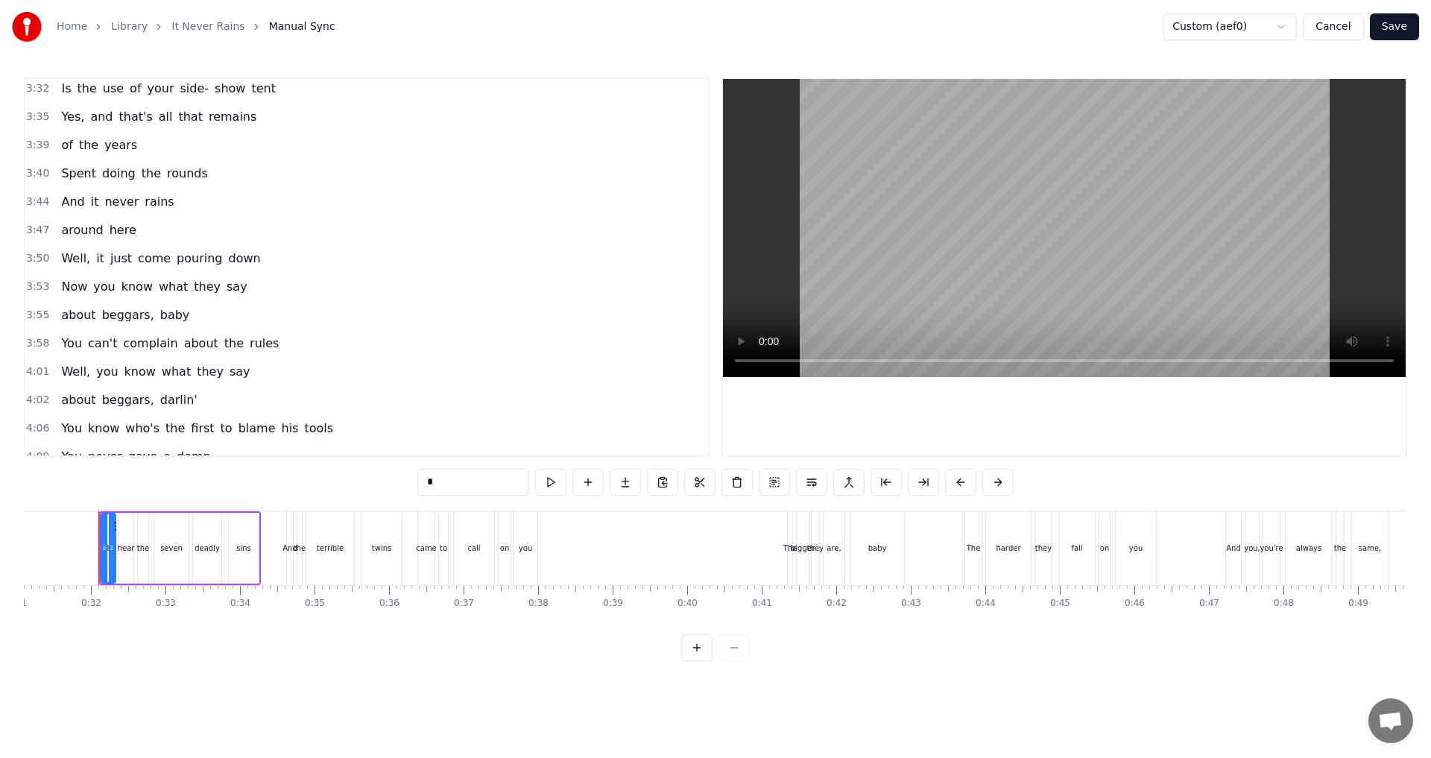
scroll to position [2201, 0]
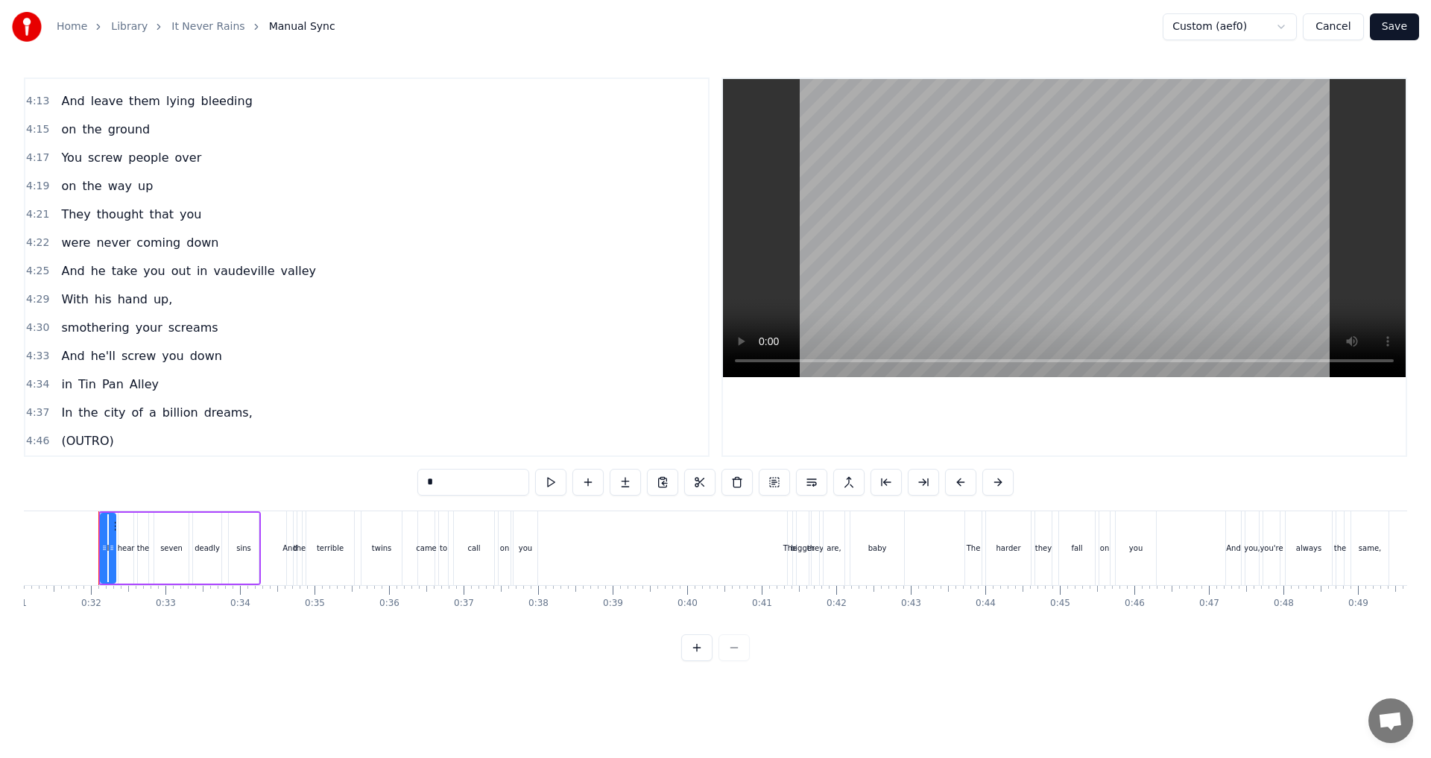
click at [76, 444] on span "(OUTRO)" at bounding box center [87, 440] width 55 height 17
type input "*******"
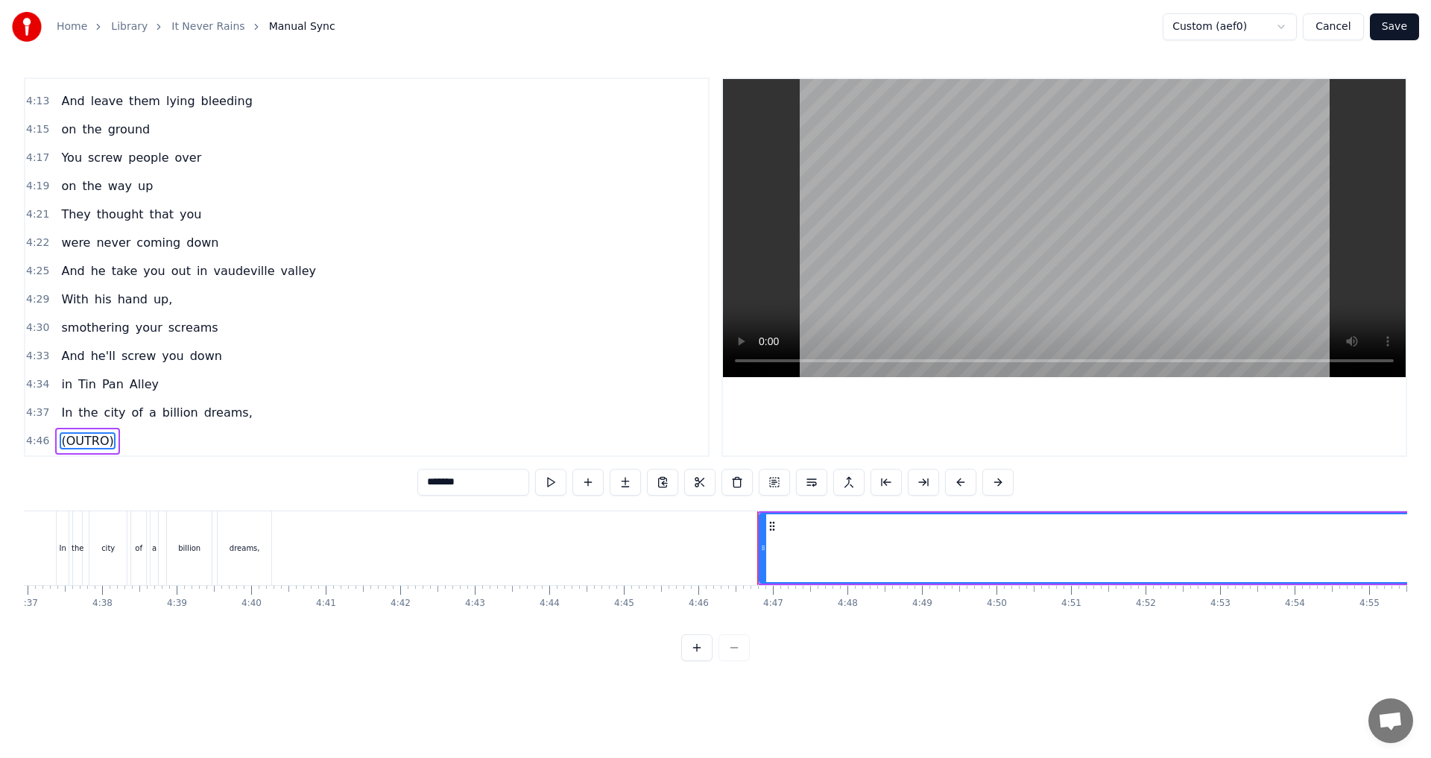
scroll to position [0, 20529]
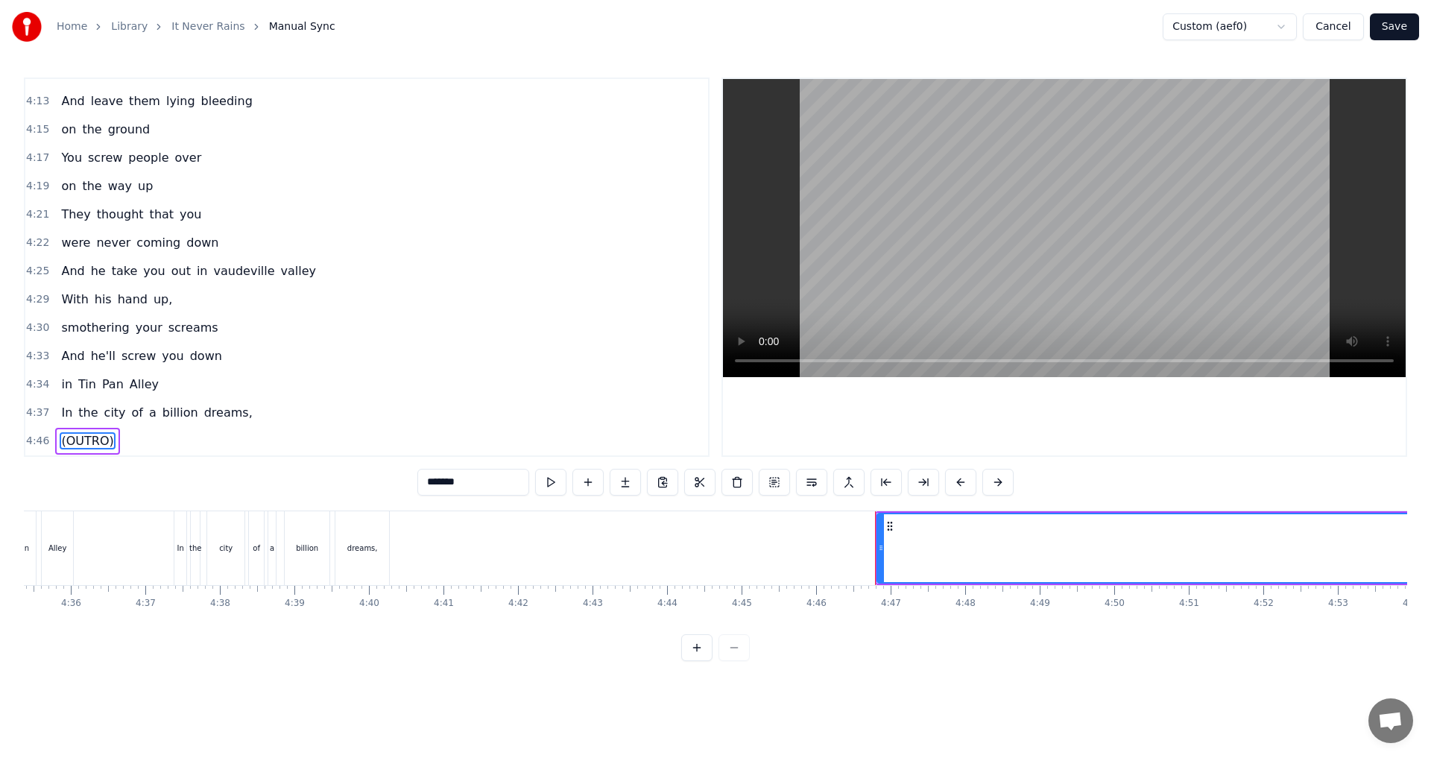
click at [886, 524] on icon at bounding box center [890, 526] width 12 height 12
drag, startPoint x: 888, startPoint y: 524, endPoint x: 822, endPoint y: 535, distance: 67.3
click at [365, 558] on div "dreams," at bounding box center [362, 548] width 54 height 74
type input "*******"
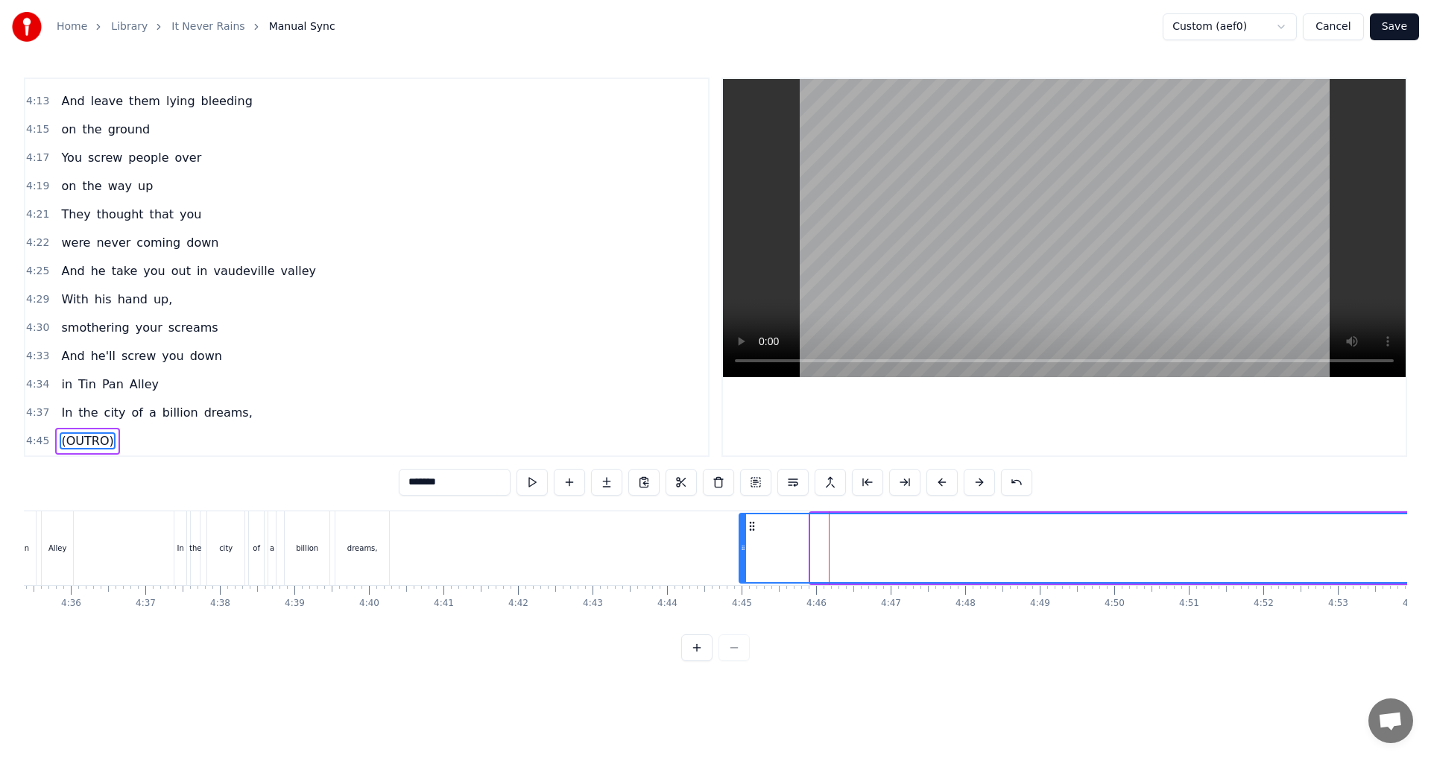
drag, startPoint x: 822, startPoint y: 525, endPoint x: 750, endPoint y: 527, distance: 71.6
click at [750, 527] on icon at bounding box center [752, 526] width 12 height 12
click at [748, 525] on icon at bounding box center [749, 526] width 12 height 12
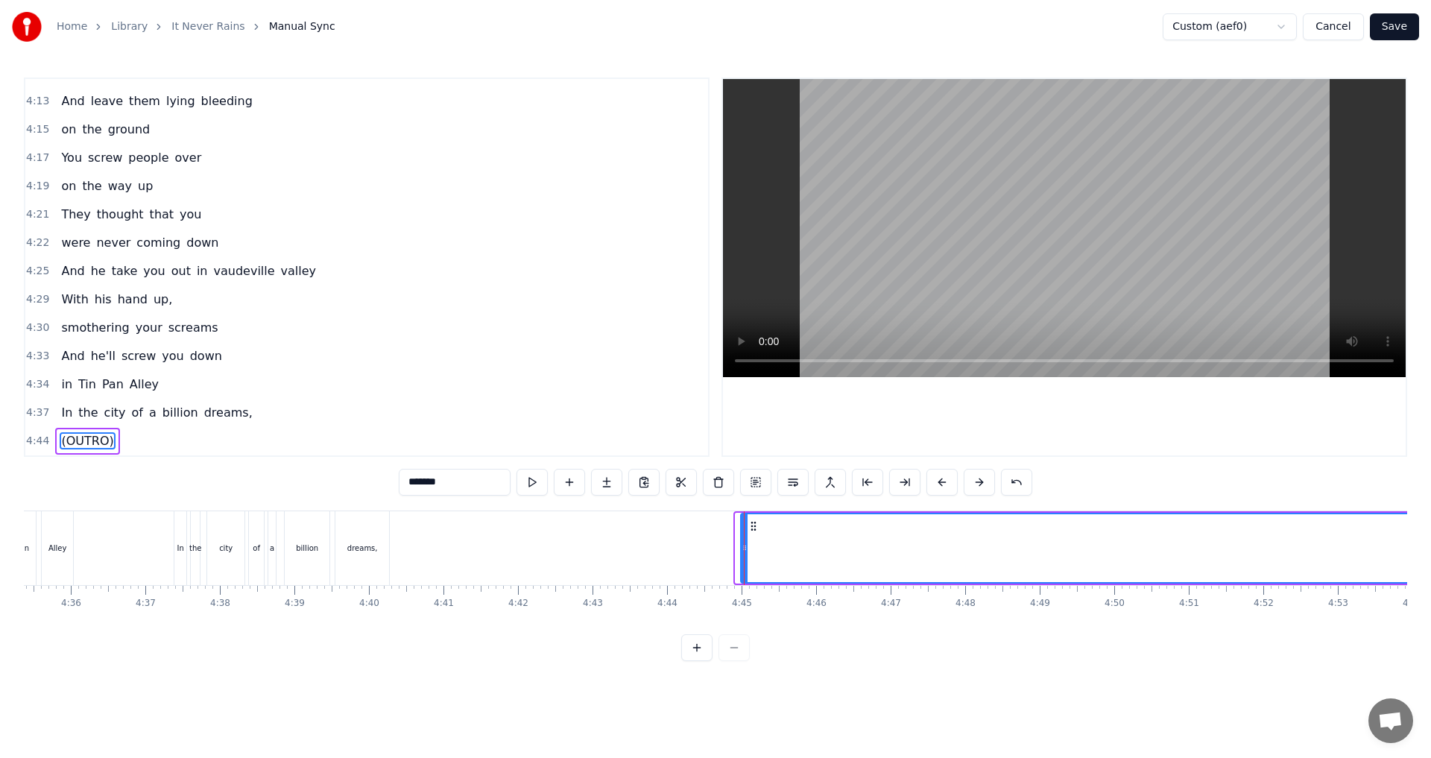
click at [751, 527] on icon at bounding box center [754, 526] width 12 height 12
click at [210, 416] on span "dreams," at bounding box center [228, 412] width 51 height 17
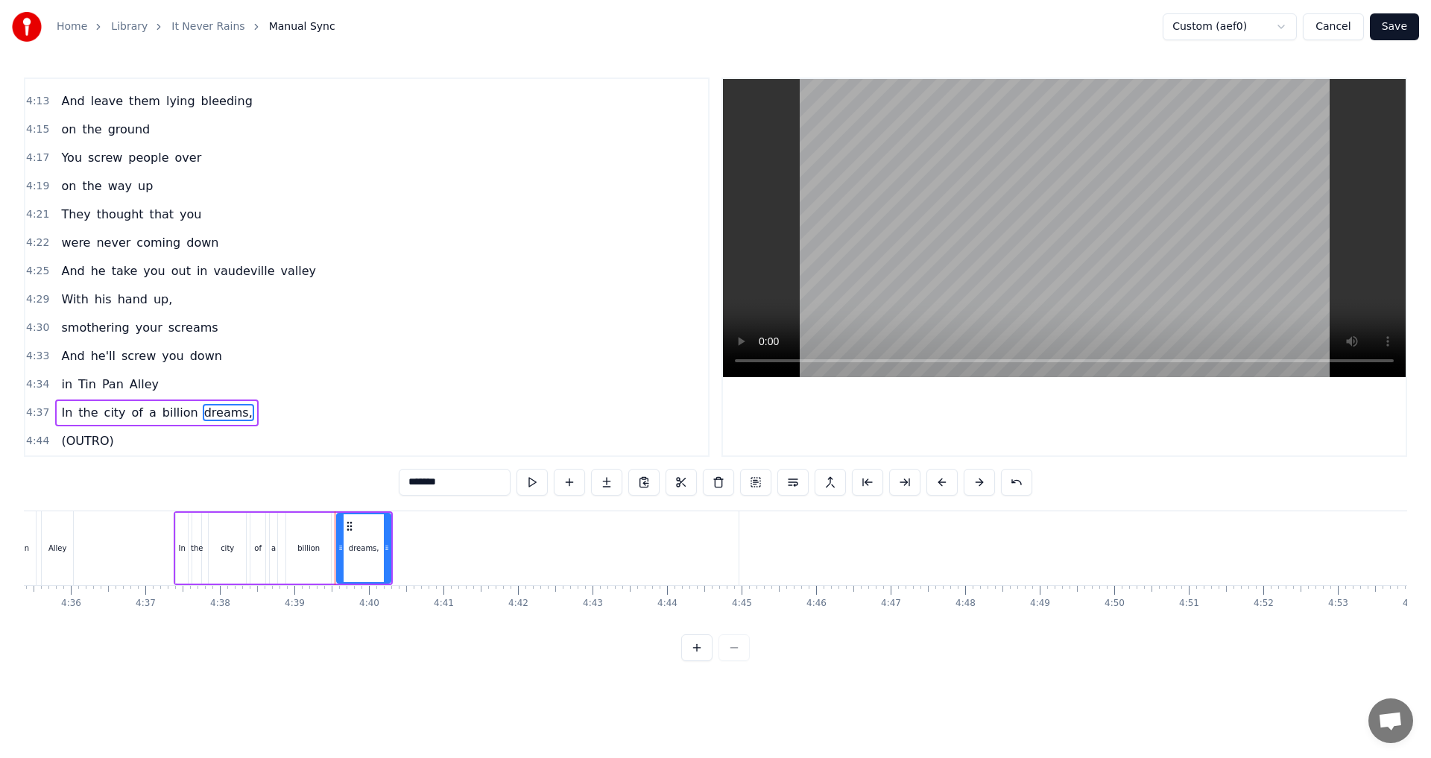
click at [370, 490] on div "0:32 I hear the seven deadly sins 0:34 And the terrible twins 0:36 came to call…" at bounding box center [716, 370] width 1384 height 584
type input "*******"
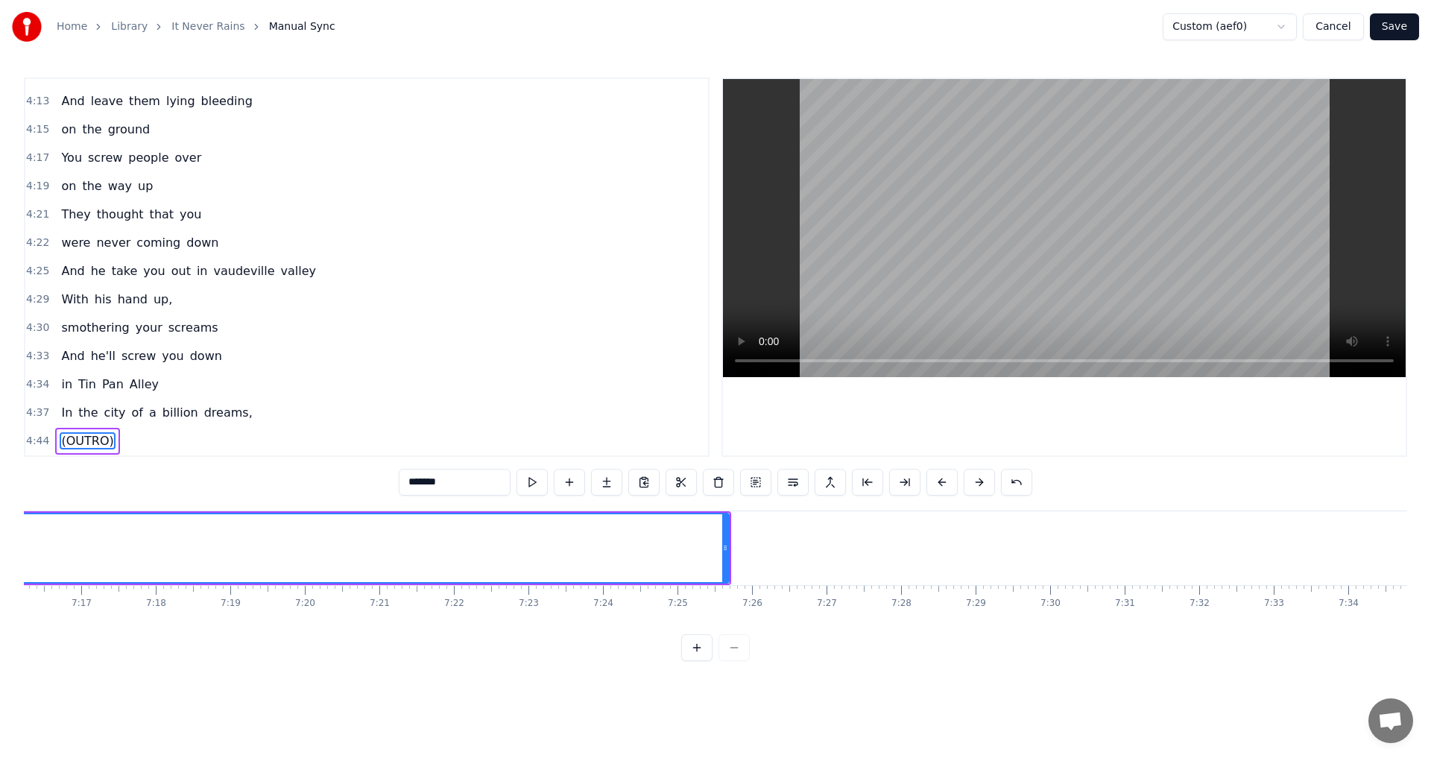
scroll to position [0, 32265]
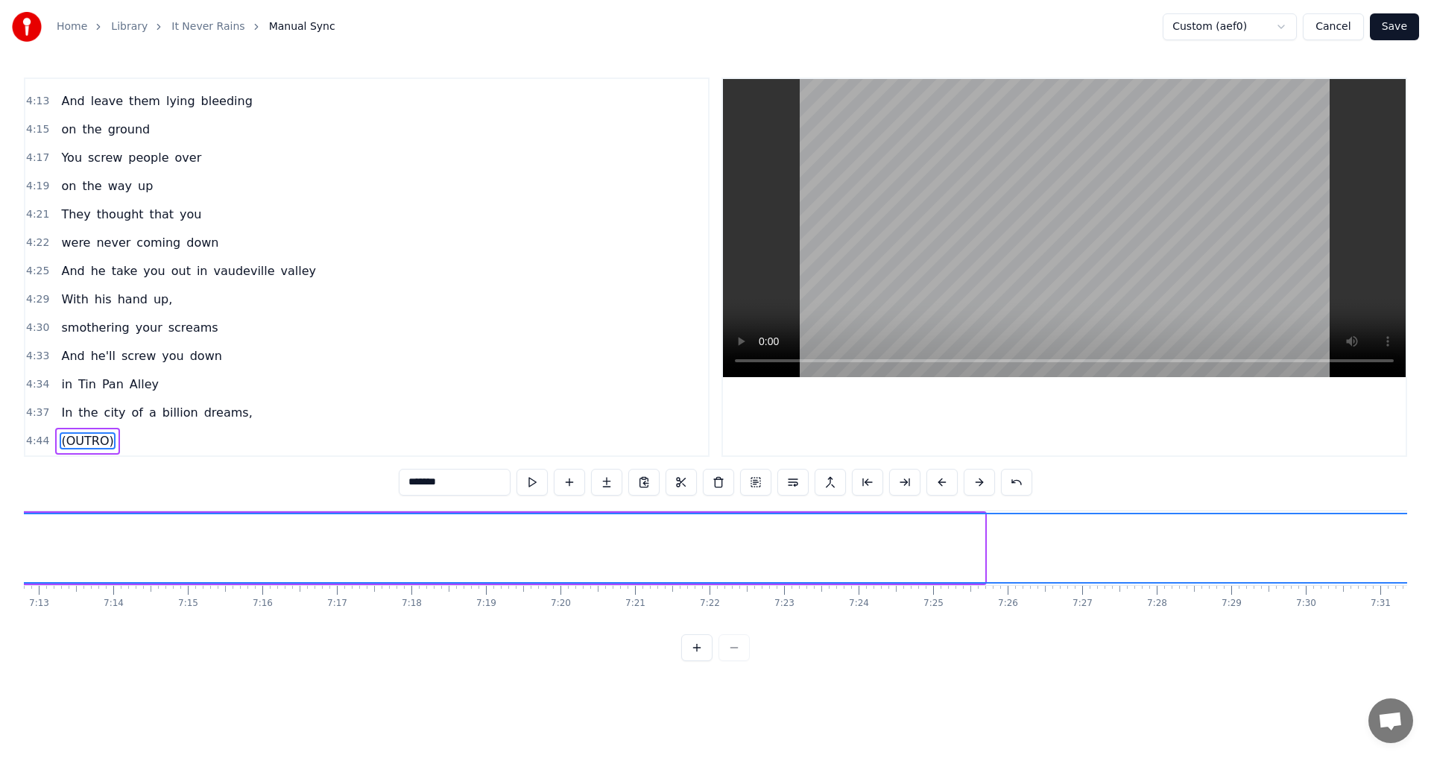
drag, startPoint x: 983, startPoint y: 545, endPoint x: 1431, endPoint y: 545, distance: 448.0
click at [1431, 545] on div "Home Library It Never Rains Manual Sync Custom (aef0) Cancel Save 0:32 I hear t…" at bounding box center [715, 330] width 1431 height 661
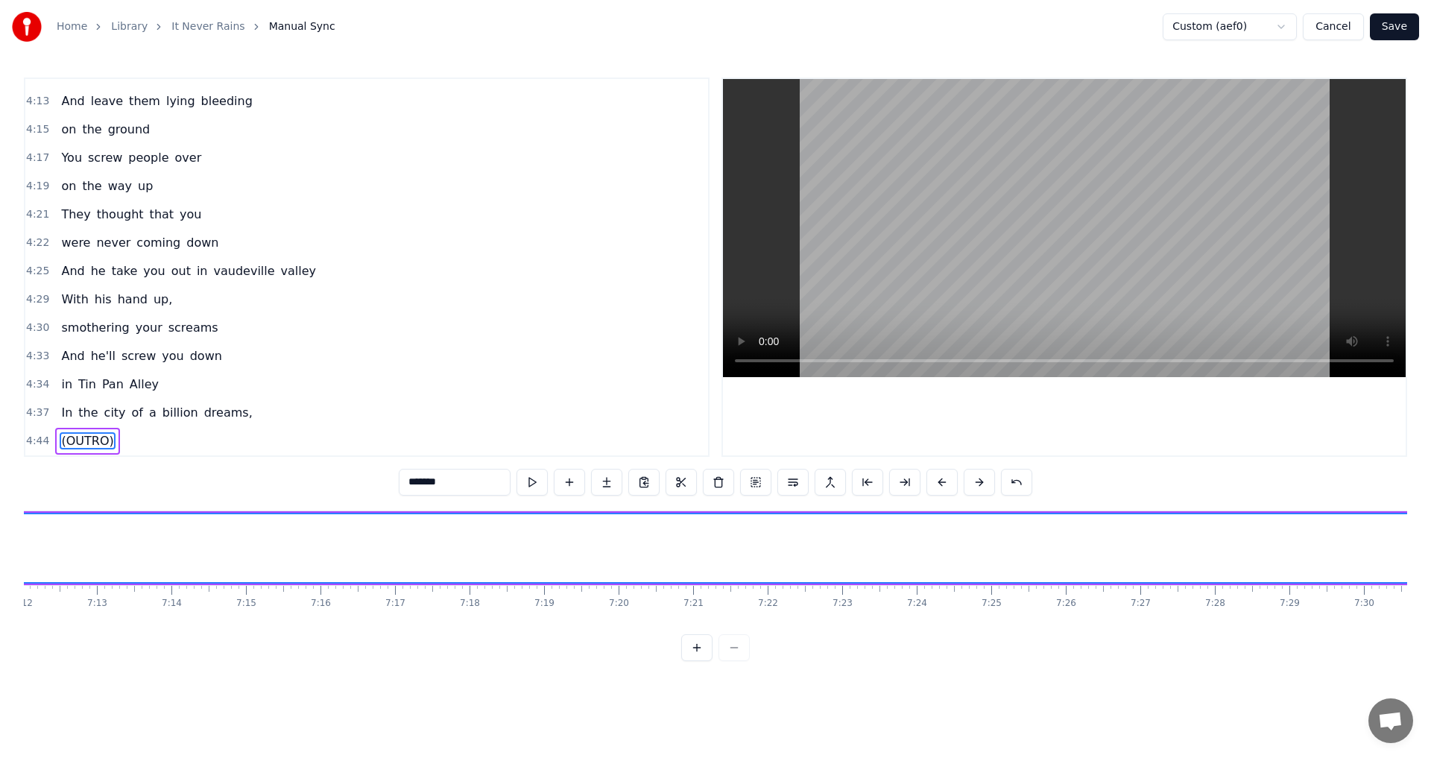
scroll to position [0, 32816]
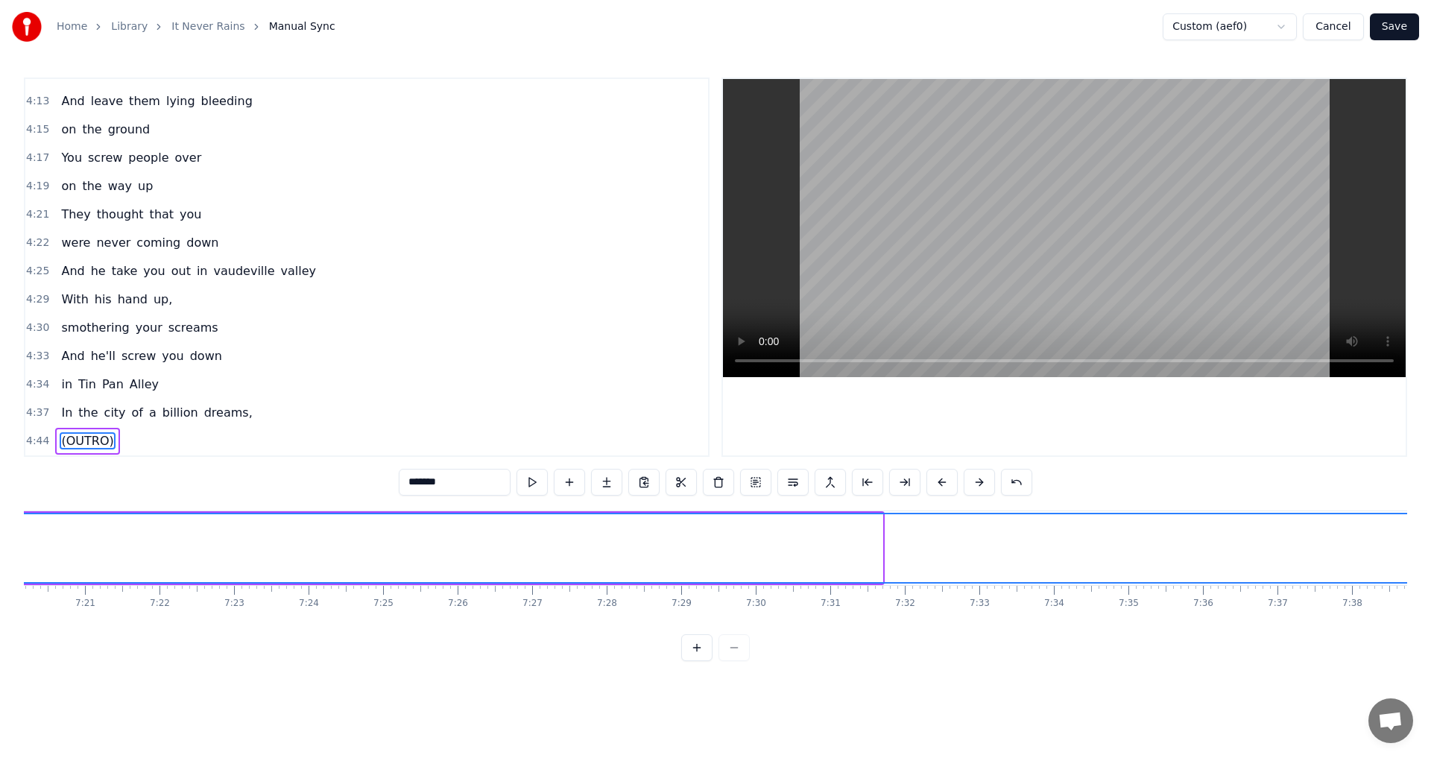
drag, startPoint x: 880, startPoint y: 545, endPoint x: 1431, endPoint y: 547, distance: 550.2
click at [1431, 547] on div "Home Library It Never Rains Manual Sync Custom (aef0) Cancel Save 0:32 I hear t…" at bounding box center [715, 330] width 1431 height 661
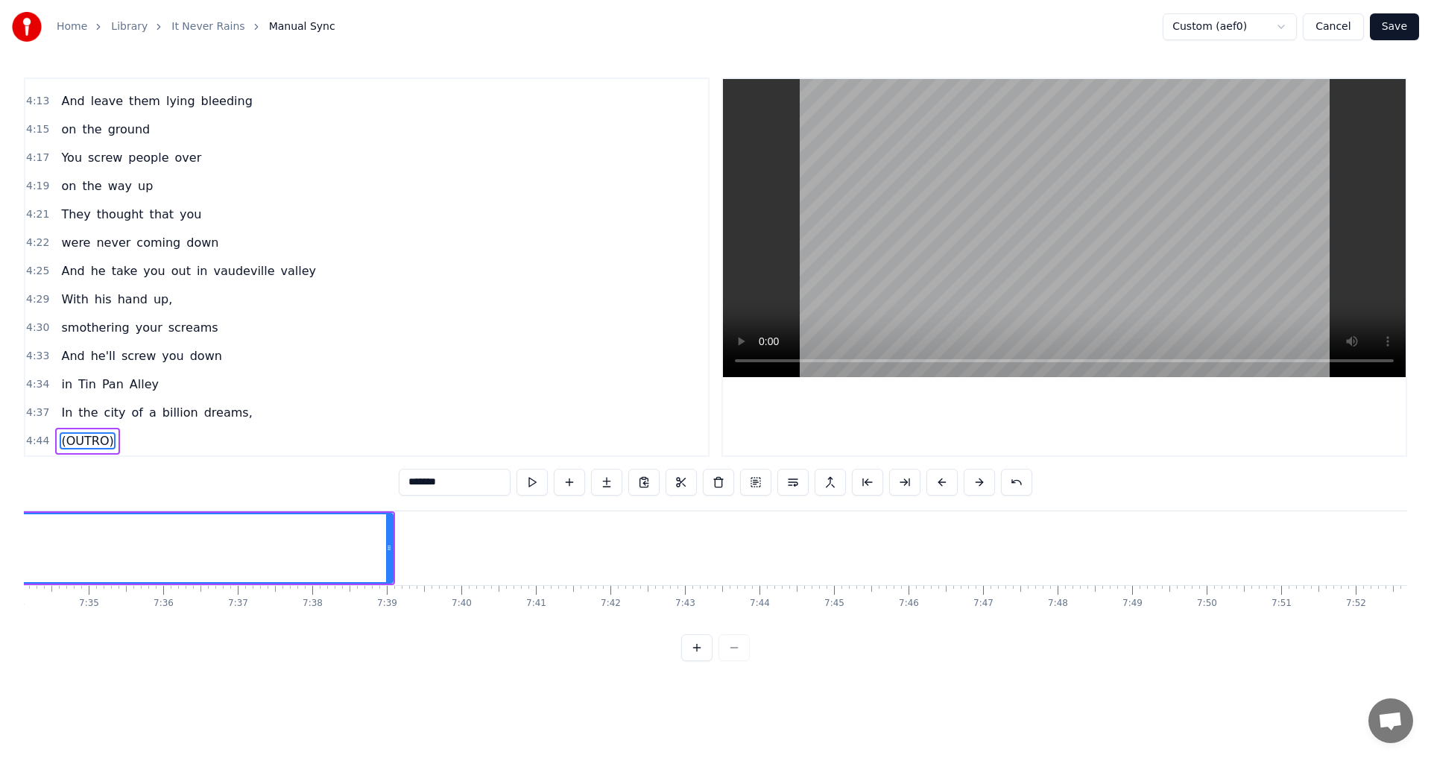
scroll to position [0, 33934]
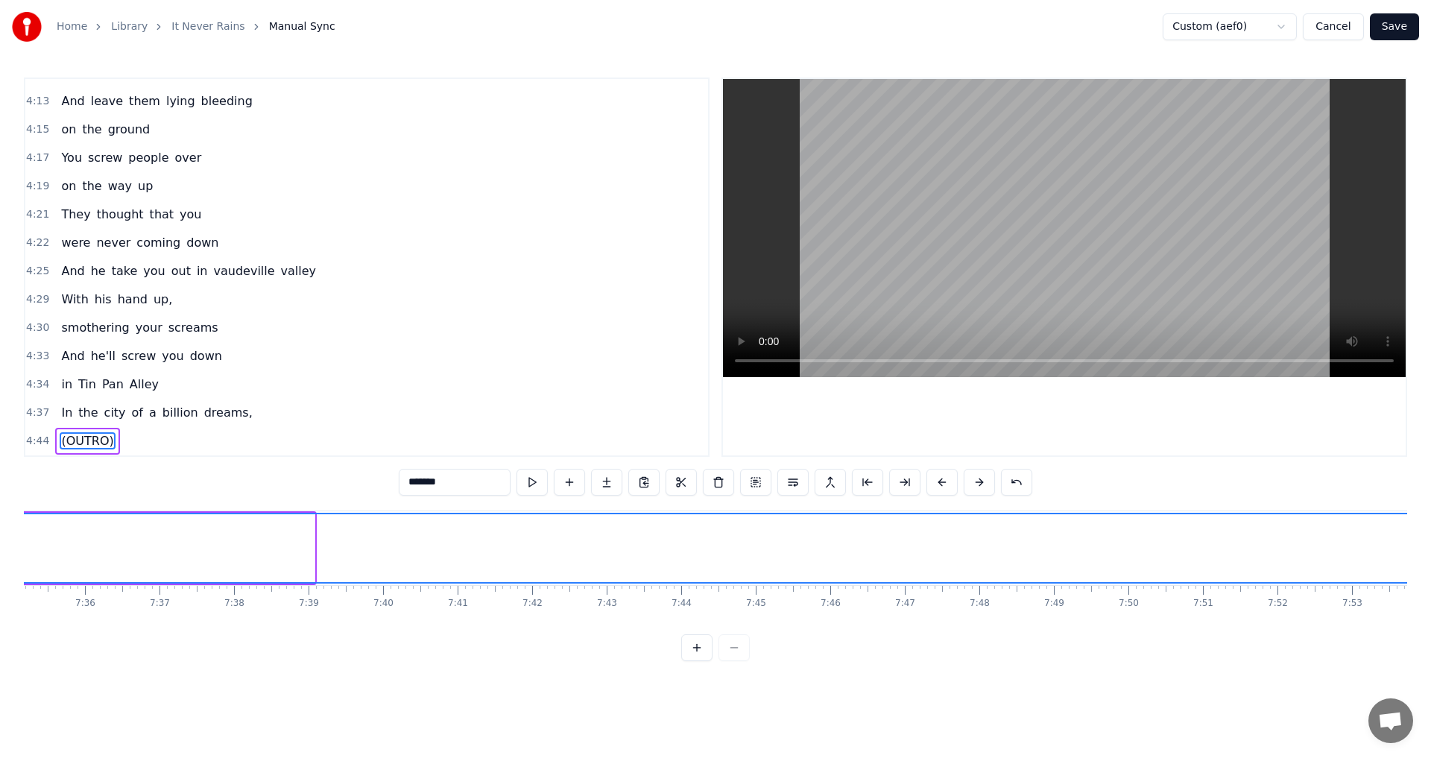
drag, startPoint x: 312, startPoint y: 538, endPoint x: 1431, endPoint y: 528, distance: 1118.3
click at [1431, 528] on div "Home Library It Never Rains Manual Sync Custom (aef0) Cancel Save 0:32 I hear t…" at bounding box center [715, 330] width 1431 height 661
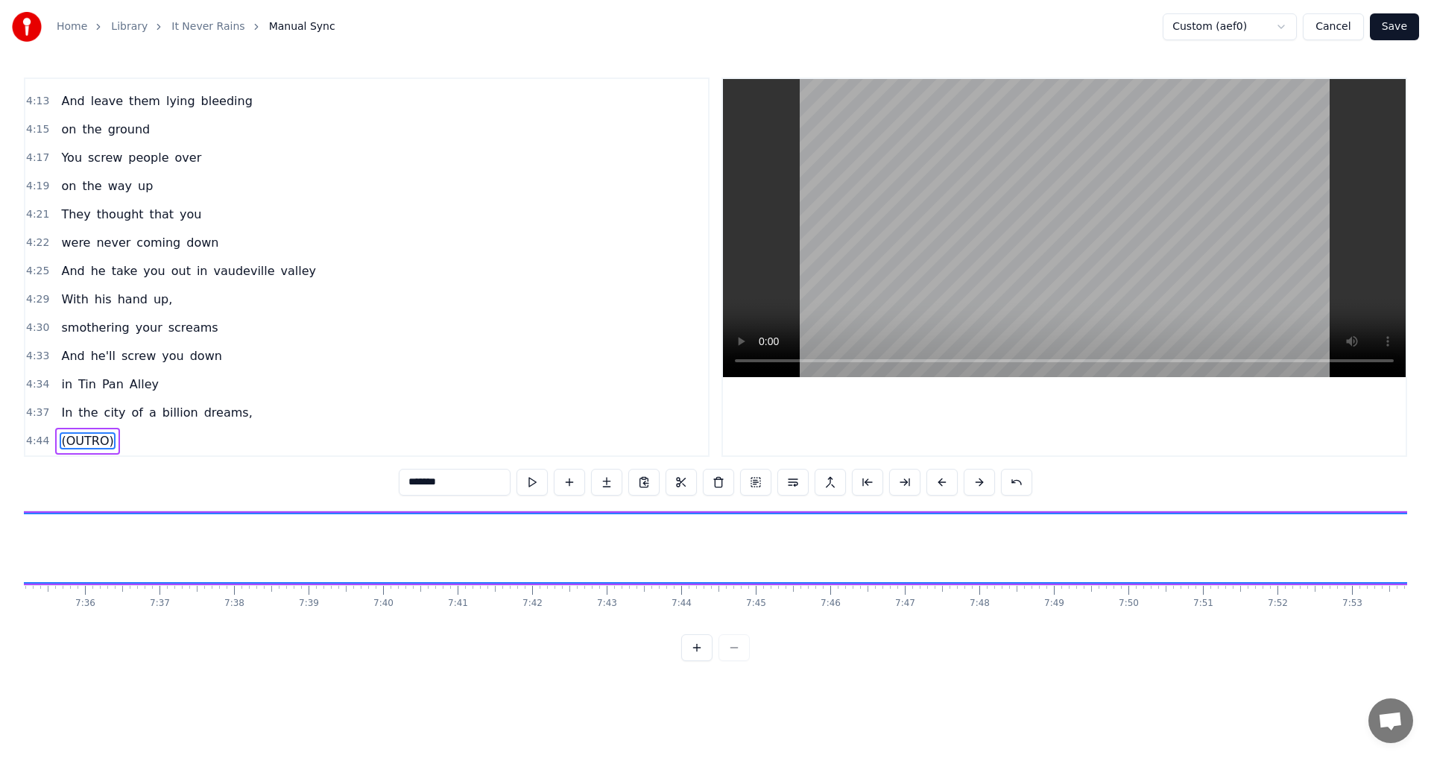
scroll to position [0, 34386]
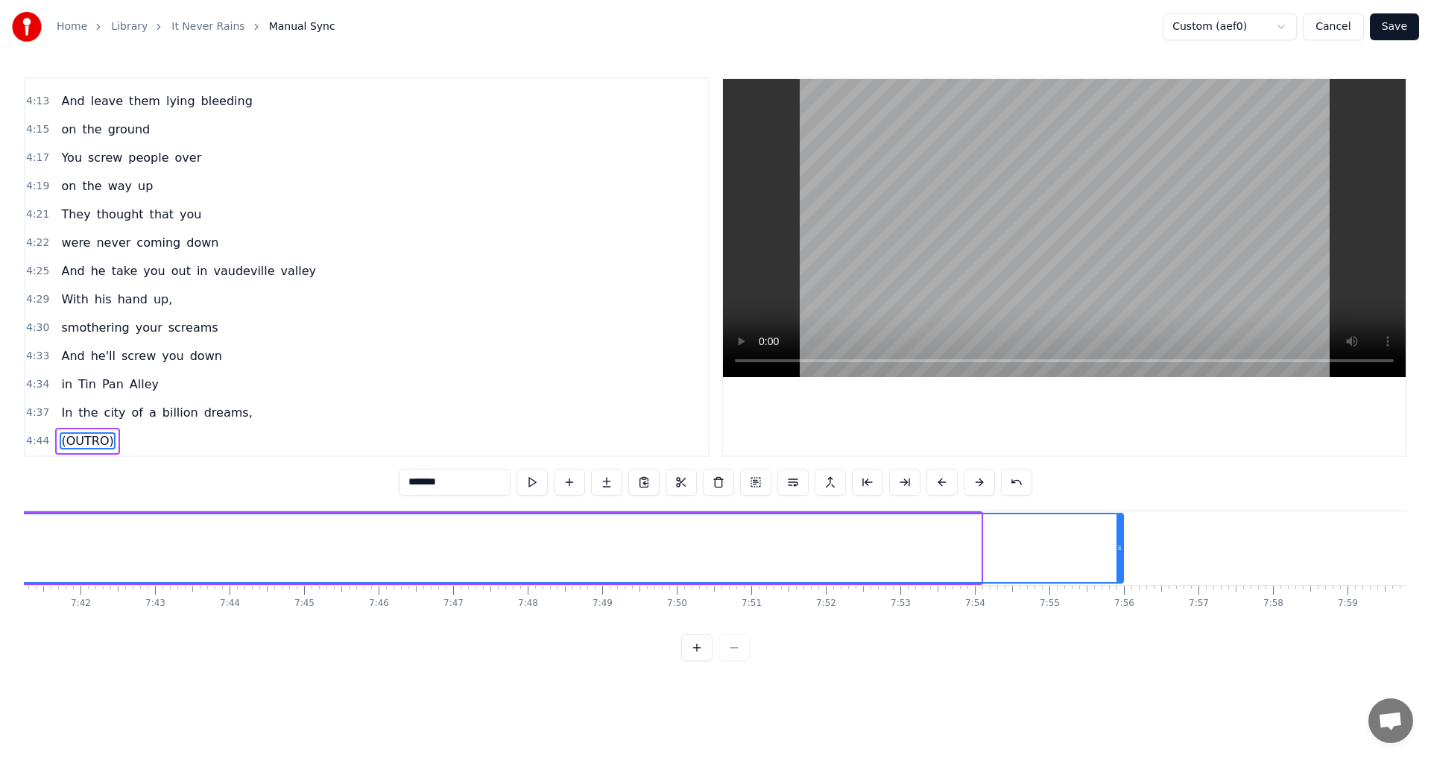
drag, startPoint x: 979, startPoint y: 548, endPoint x: 1121, endPoint y: 542, distance: 142.5
click at [1121, 542] on icon at bounding box center [1120, 548] width 6 height 12
click at [1126, 547] on icon at bounding box center [1126, 548] width 6 height 12
click at [1402, 28] on button "Save" at bounding box center [1394, 26] width 49 height 27
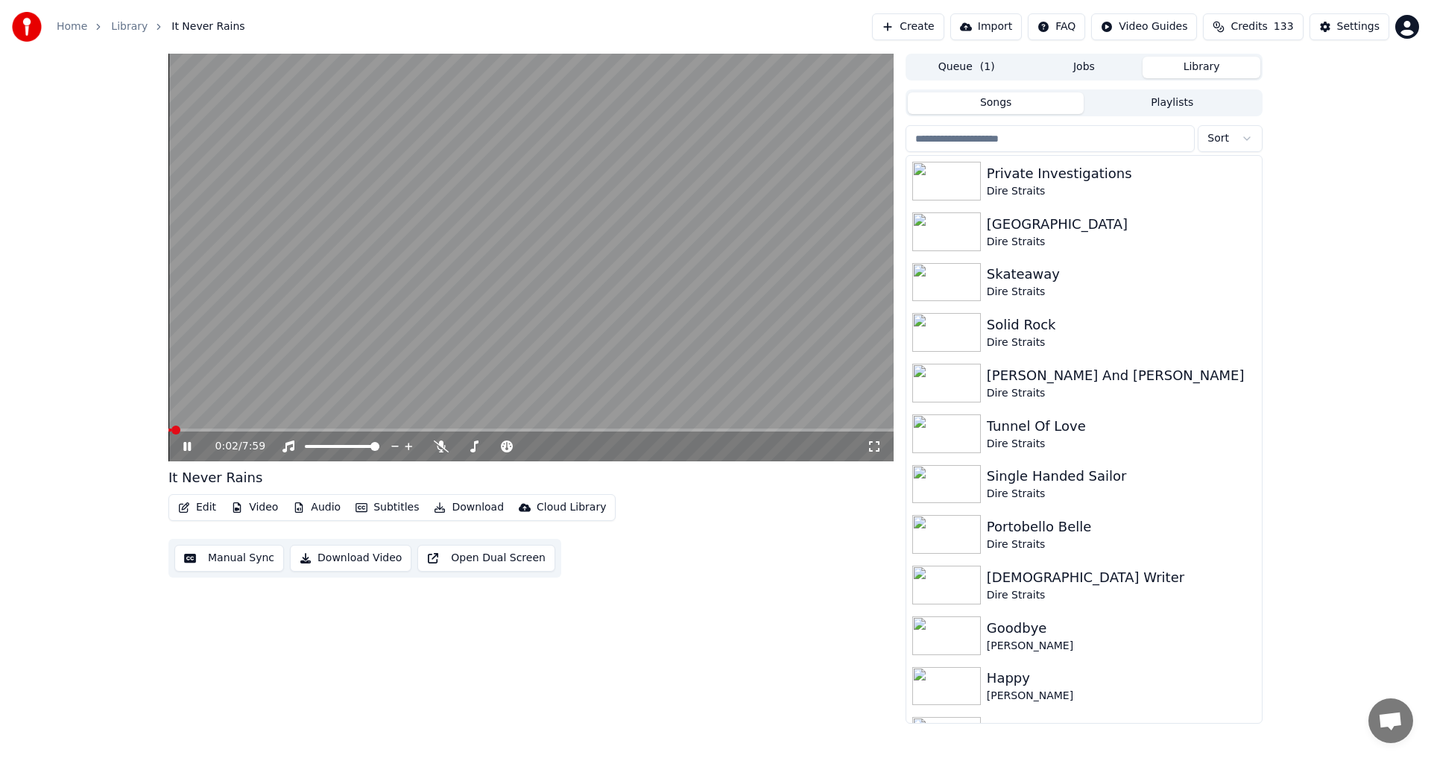
click at [183, 447] on icon at bounding box center [197, 447] width 35 height 12
click at [238, 510] on icon "button" at bounding box center [237, 507] width 12 height 10
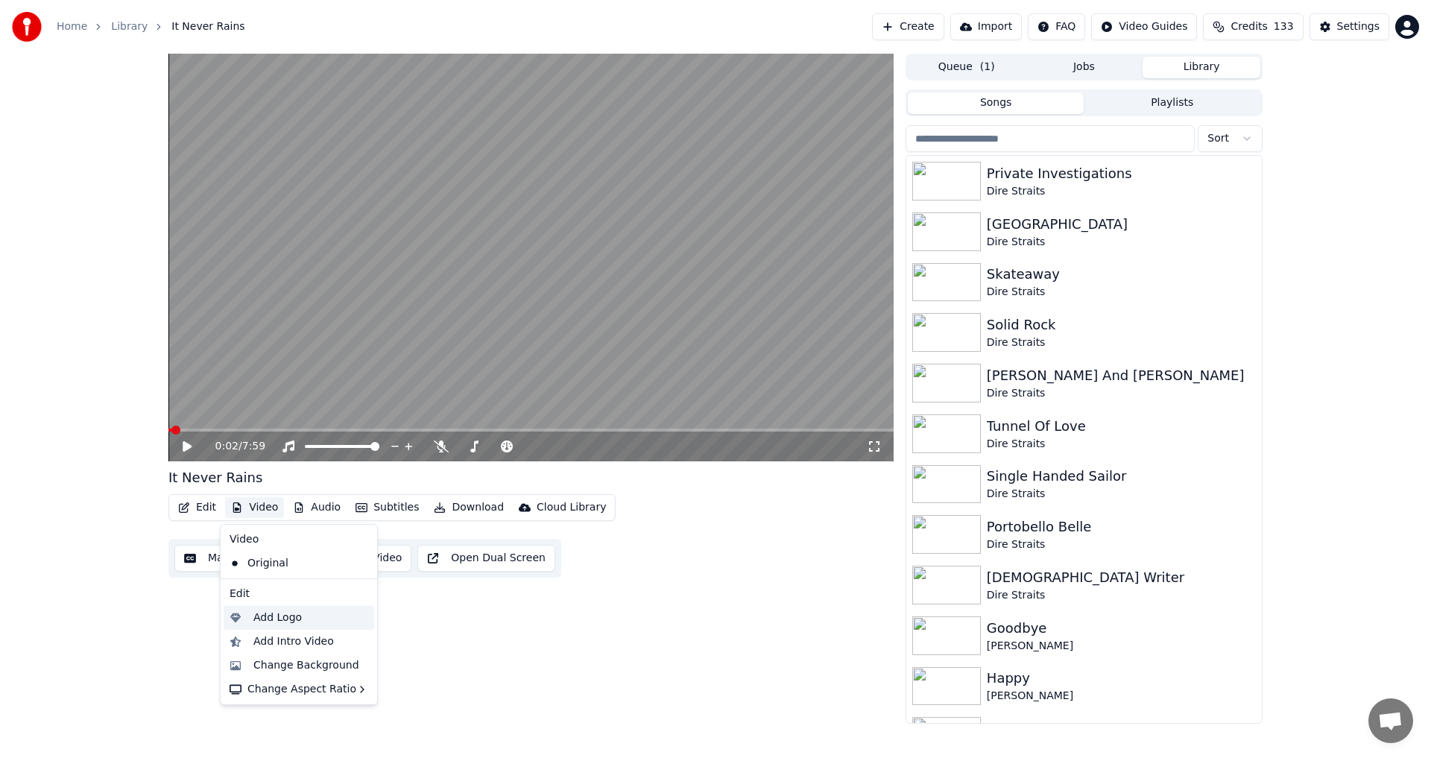
click at [286, 622] on div "Add Logo" at bounding box center [277, 618] width 48 height 15
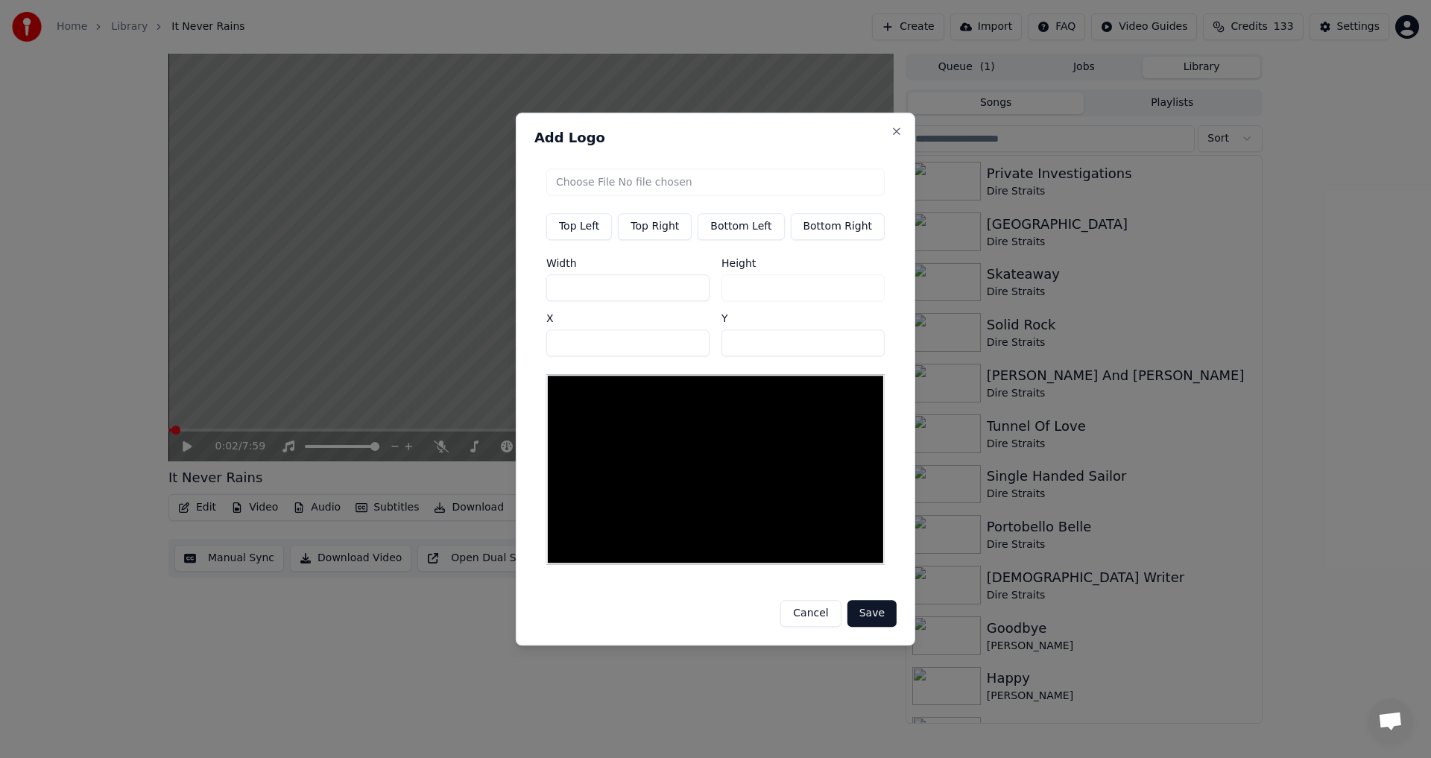
click at [665, 230] on button "Top Right" at bounding box center [655, 226] width 74 height 27
type input "****"
click at [670, 189] on input "file" at bounding box center [715, 181] width 338 height 27
type input "**********"
type input "***"
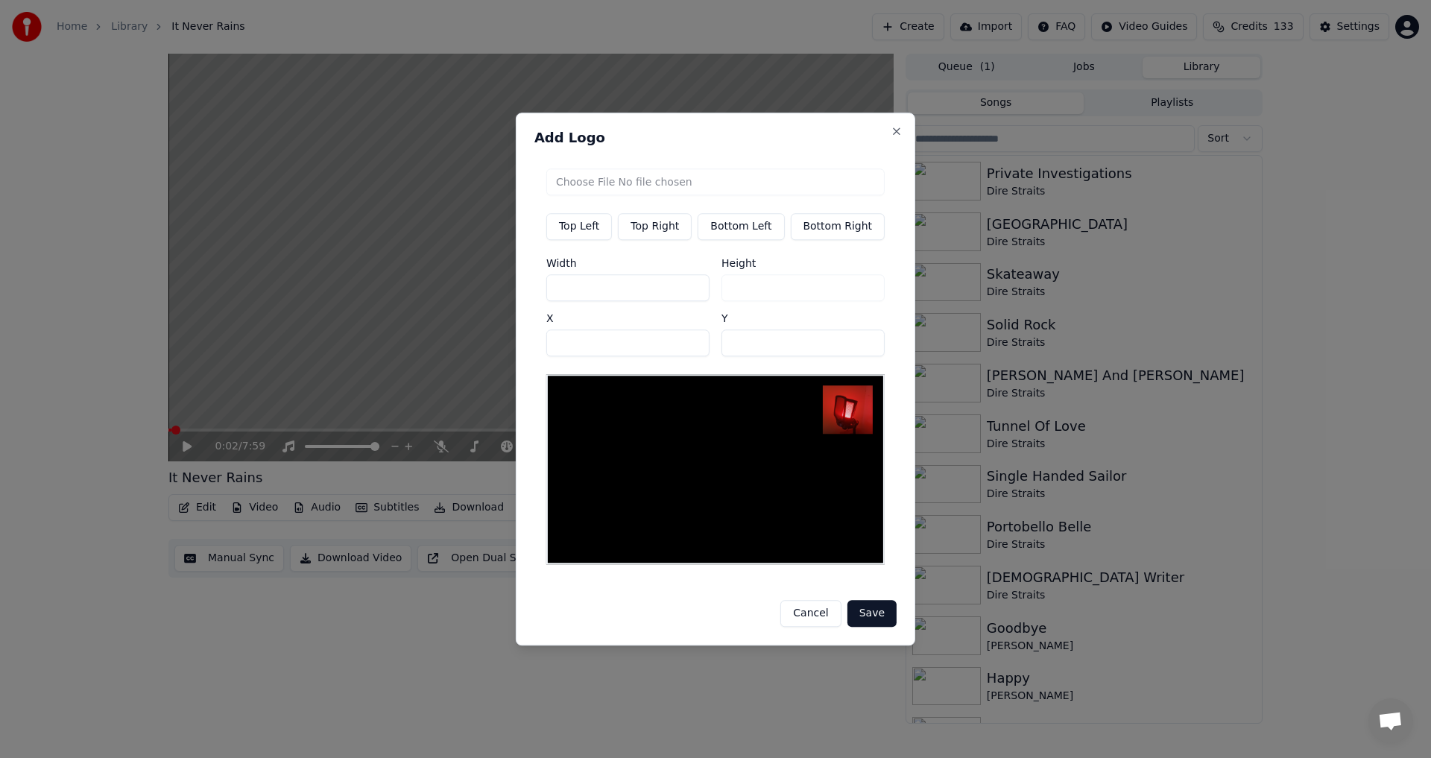
drag, startPoint x: 596, startPoint y: 348, endPoint x: 511, endPoint y: 348, distance: 85.0
click at [511, 348] on body "Home Library It Never Rains Create Import FAQ Video Guides Credits 133 Settings…" at bounding box center [715, 379] width 1431 height 758
type input "***"
click at [871, 616] on button "Save" at bounding box center [872, 613] width 49 height 27
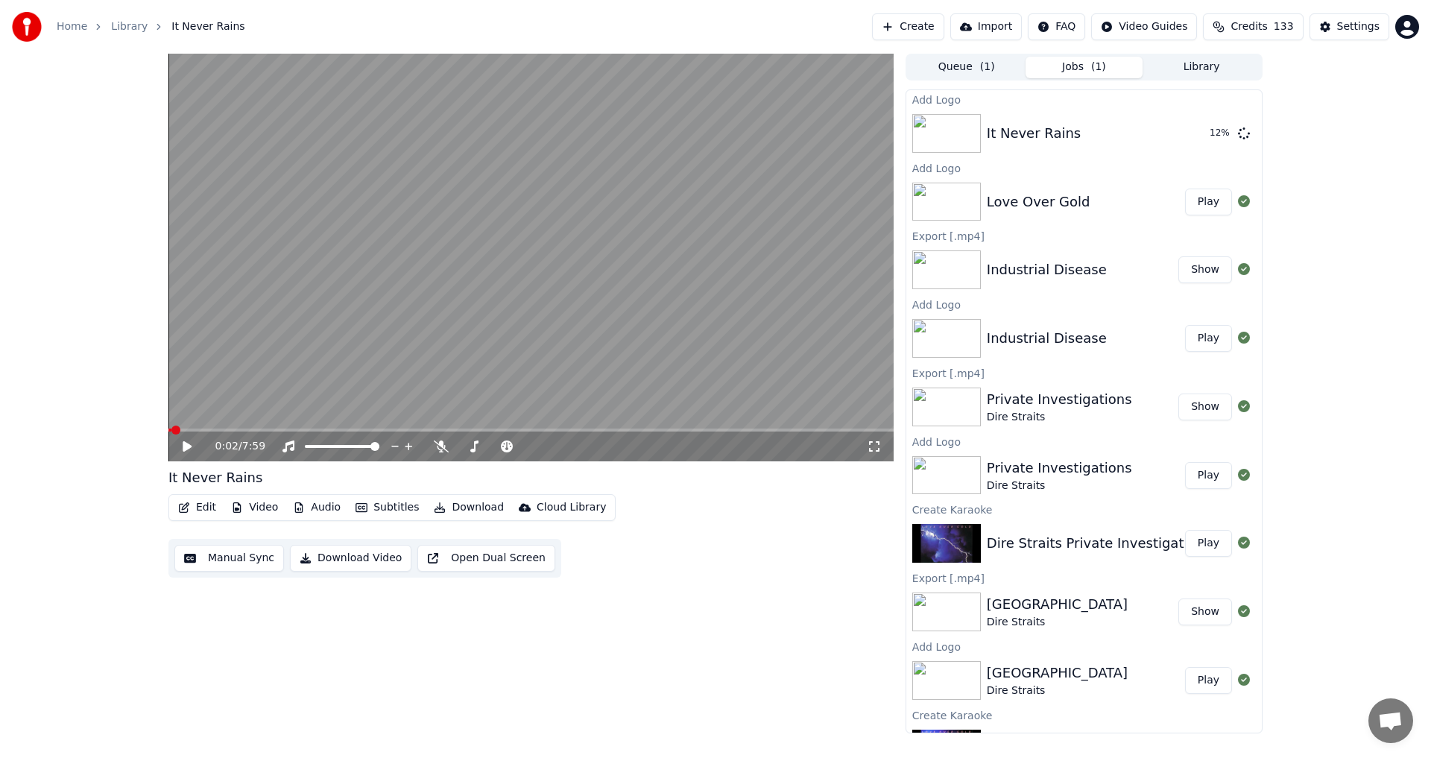
click at [1205, 204] on button "Play" at bounding box center [1208, 202] width 47 height 27
click at [1195, 203] on button "Play" at bounding box center [1208, 202] width 47 height 27
click at [186, 447] on icon at bounding box center [186, 446] width 7 height 9
click at [265, 507] on button "Video" at bounding box center [254, 507] width 59 height 21
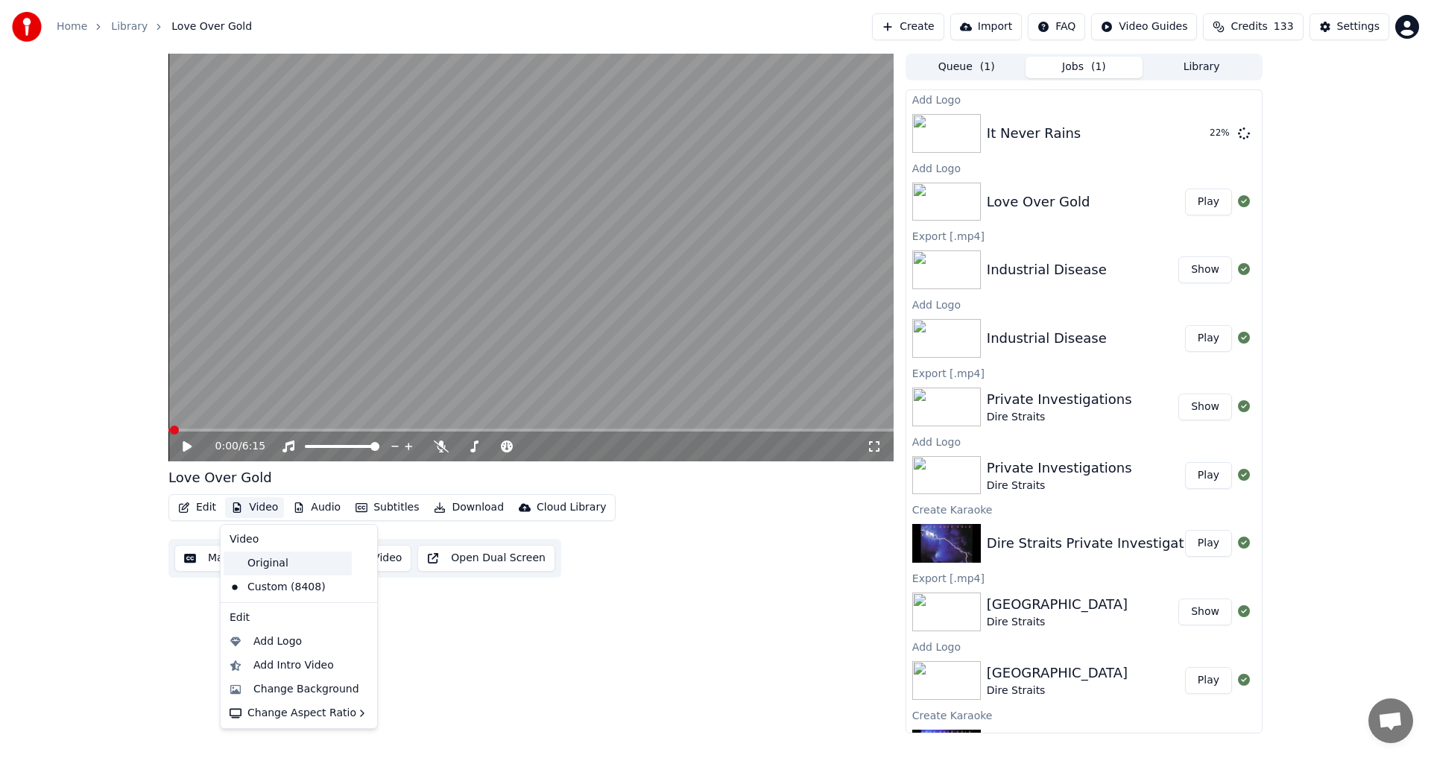
click at [283, 568] on div "Original" at bounding box center [288, 564] width 128 height 24
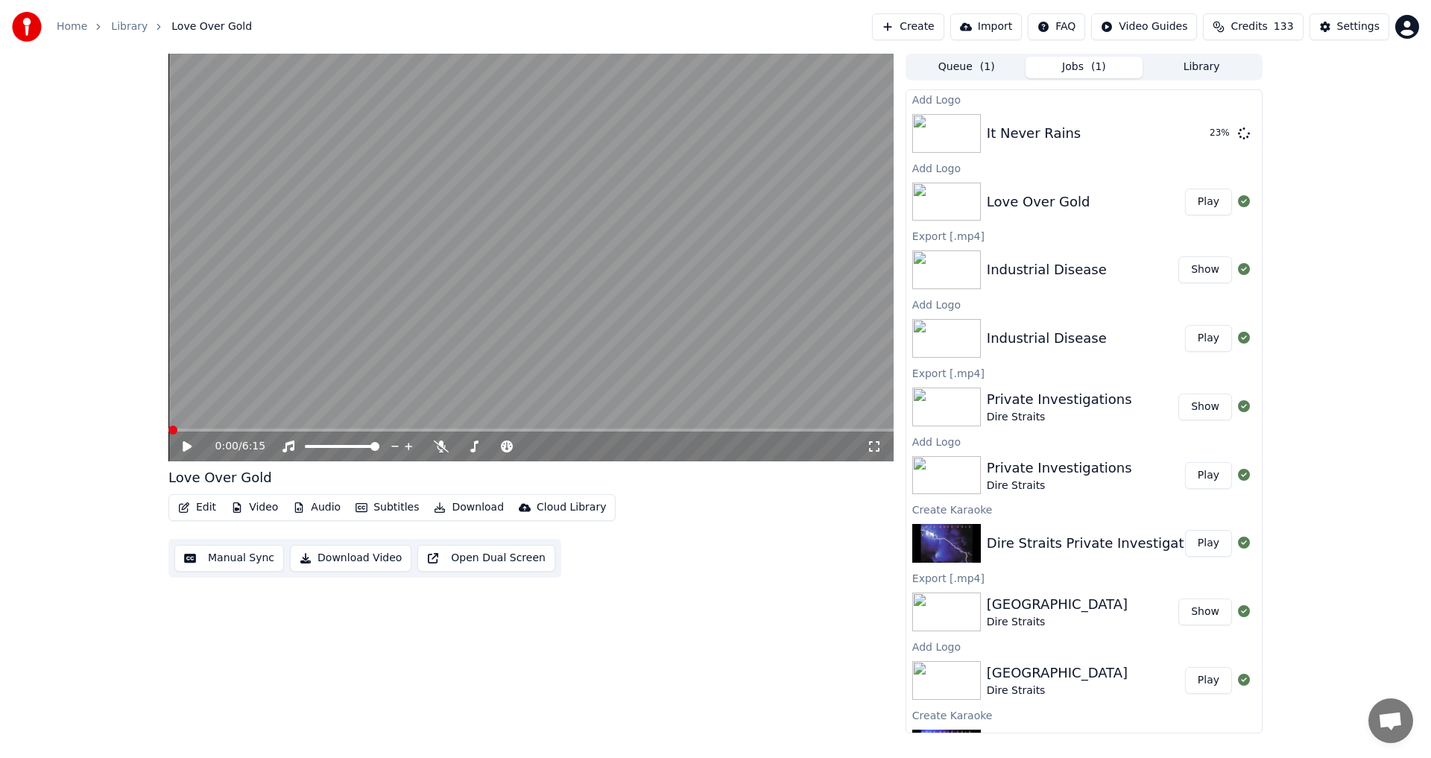
click at [256, 508] on button "Video" at bounding box center [254, 507] width 59 height 21
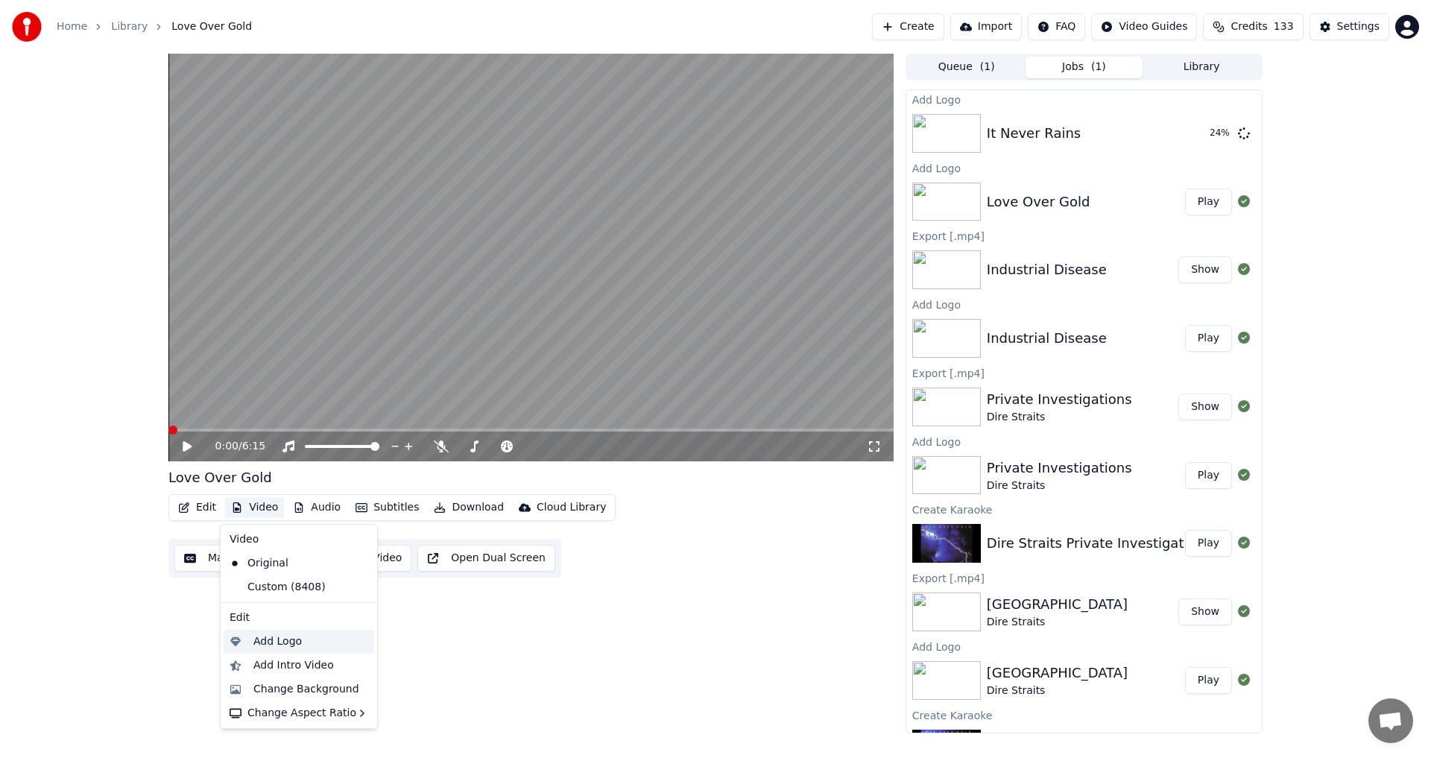
click at [290, 645] on div "Add Logo" at bounding box center [277, 641] width 48 height 15
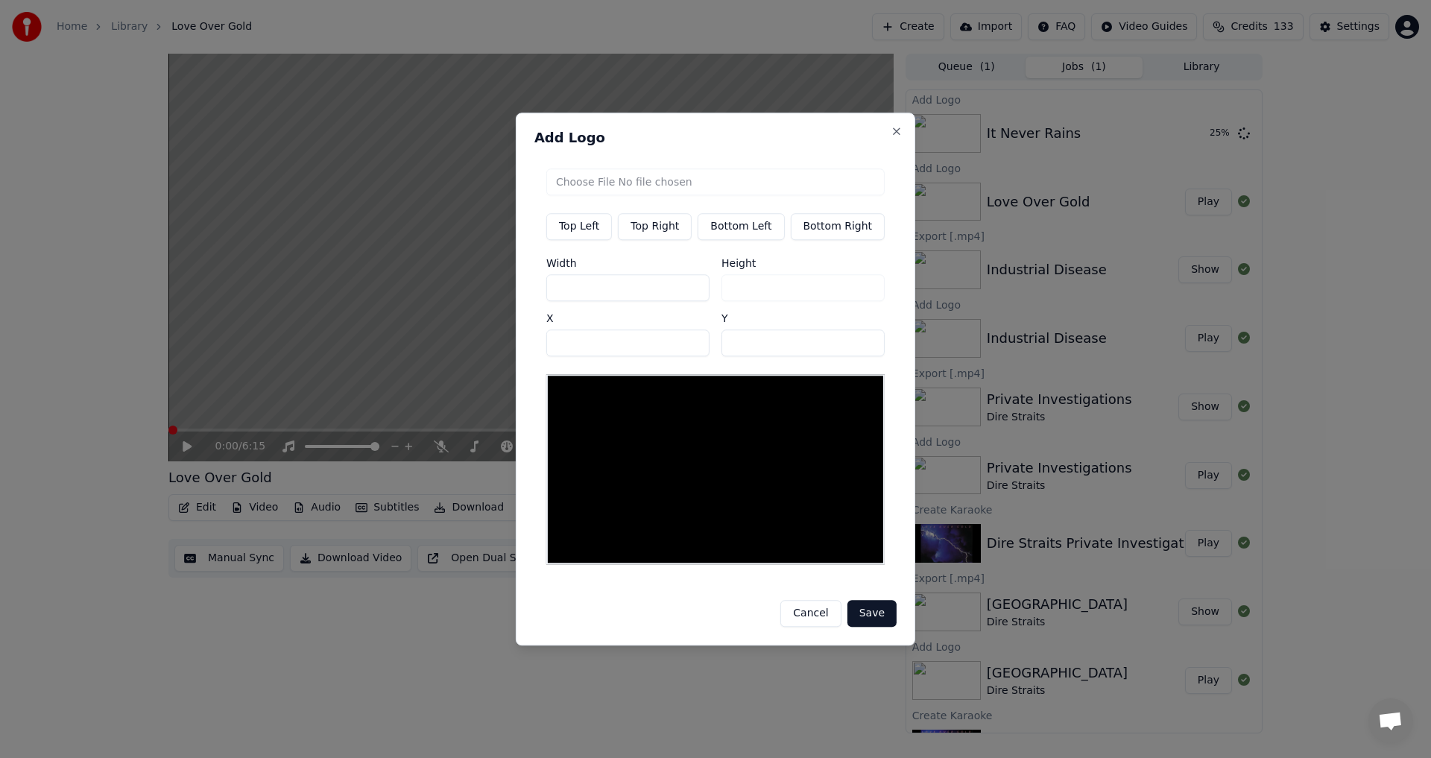
click at [661, 232] on button "Top Right" at bounding box center [655, 226] width 74 height 27
type input "****"
click at [698, 190] on input "file" at bounding box center [715, 181] width 338 height 27
type input "**********"
type input "***"
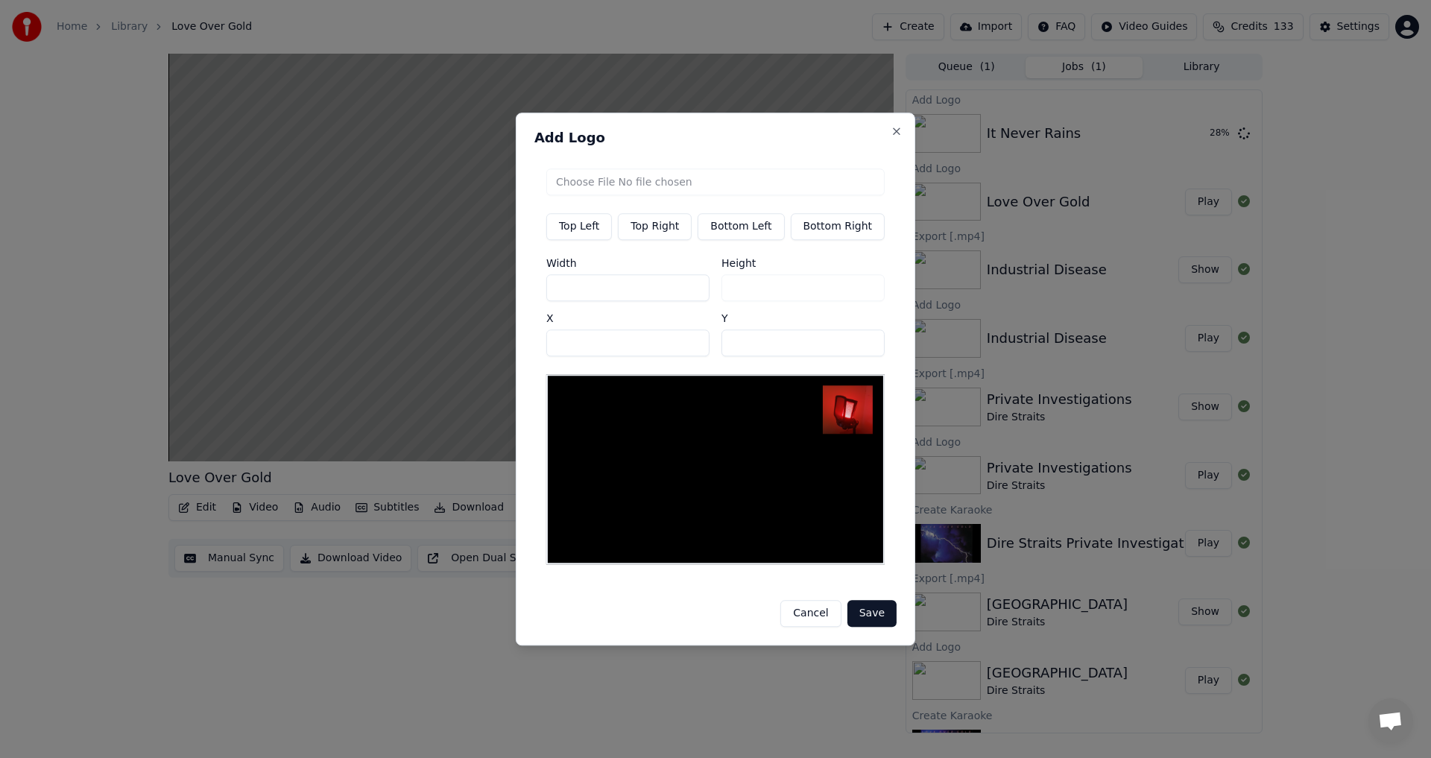
drag, startPoint x: 599, startPoint y: 348, endPoint x: 544, endPoint y: 348, distance: 54.4
click at [544, 348] on div "Top Left Top Right Bottom Left Bottom Right Width *** Height *** X **** Y **" at bounding box center [716, 367] width 362 height 420
type input "***"
click at [874, 611] on button "Save" at bounding box center [872, 613] width 49 height 27
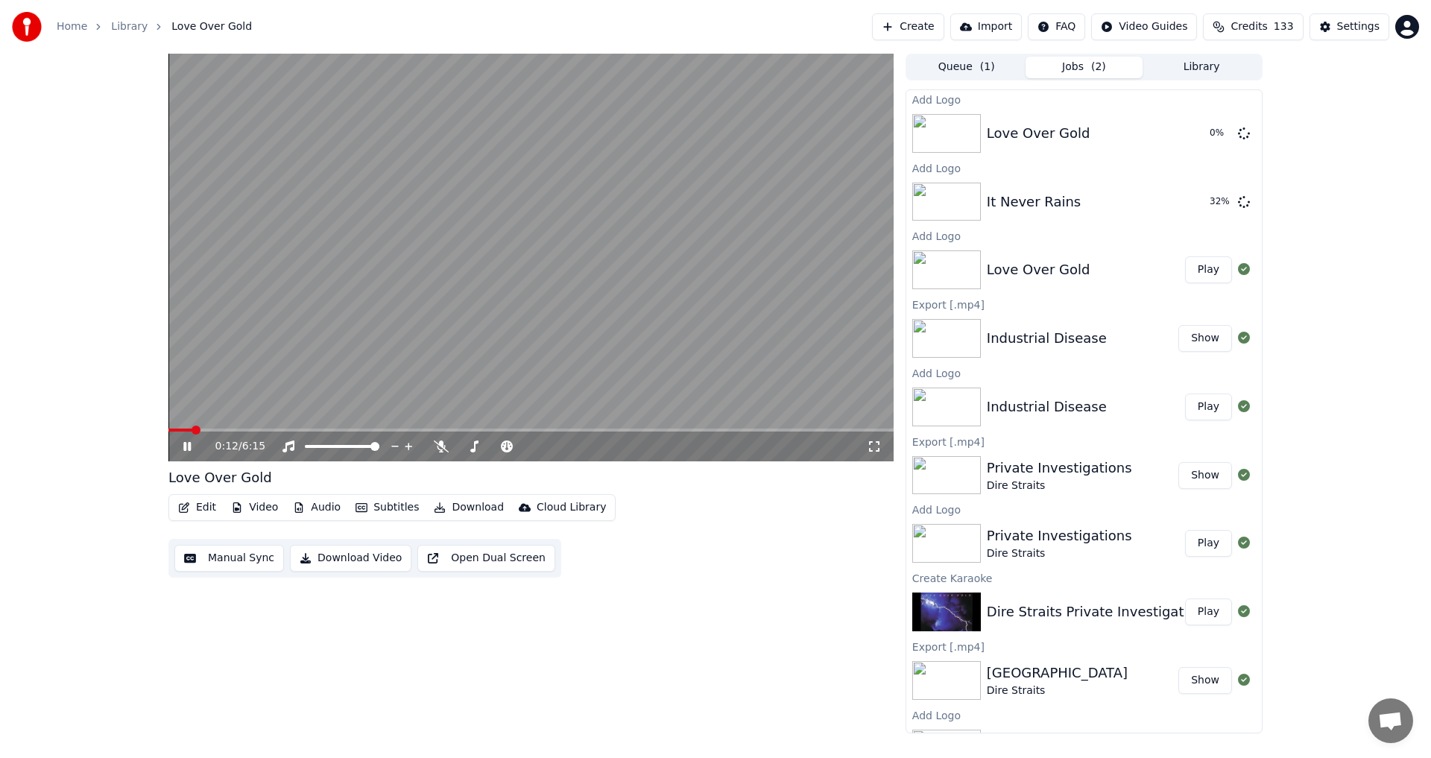
click at [186, 456] on div "0:12 / 6:15" at bounding box center [530, 447] width 725 height 30
click at [187, 453] on icon at bounding box center [197, 447] width 35 height 12
click at [1198, 203] on button "Play" at bounding box center [1208, 202] width 47 height 27
click at [189, 450] on icon at bounding box center [186, 446] width 7 height 9
click at [450, 506] on button "Download" at bounding box center [469, 507] width 82 height 21
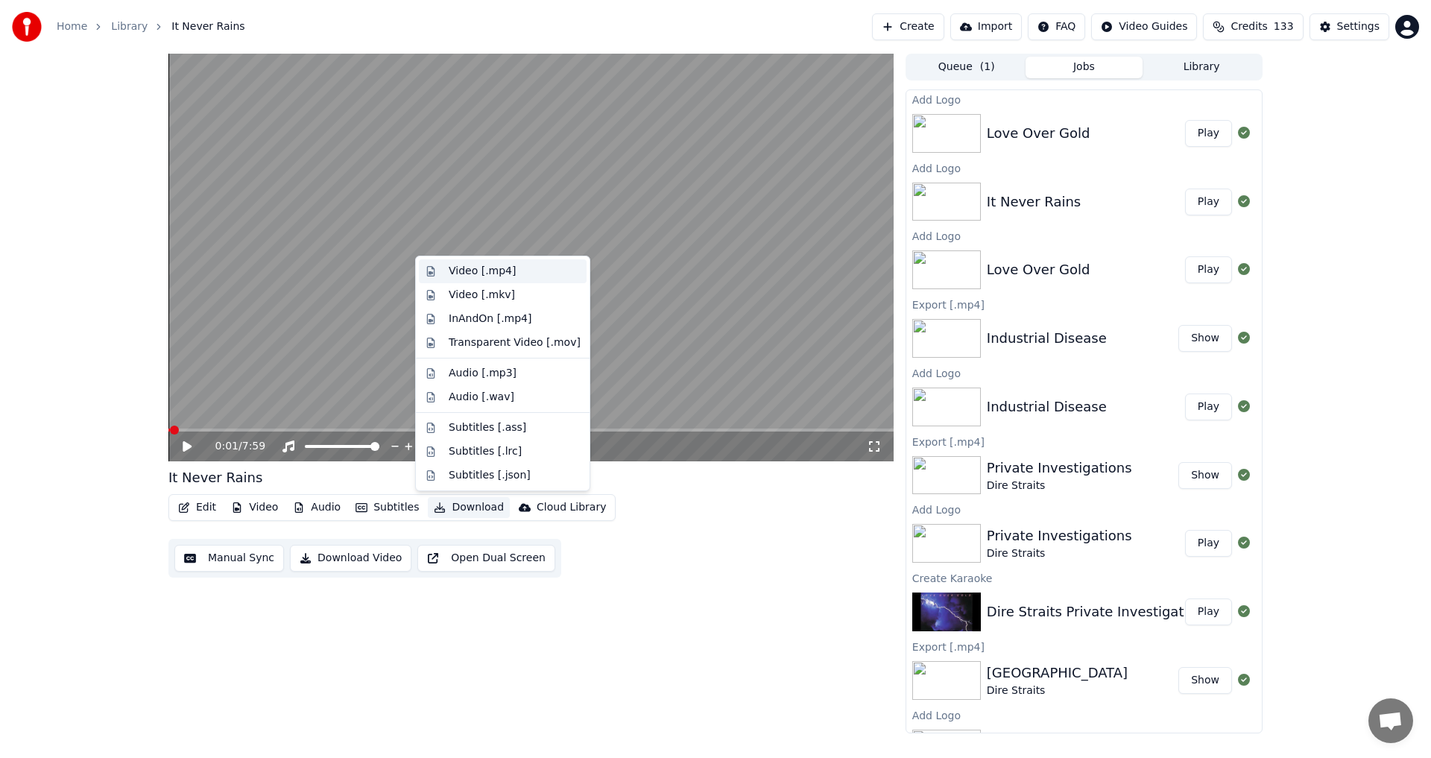
click at [481, 281] on div "Video [.mp4]" at bounding box center [503, 271] width 168 height 24
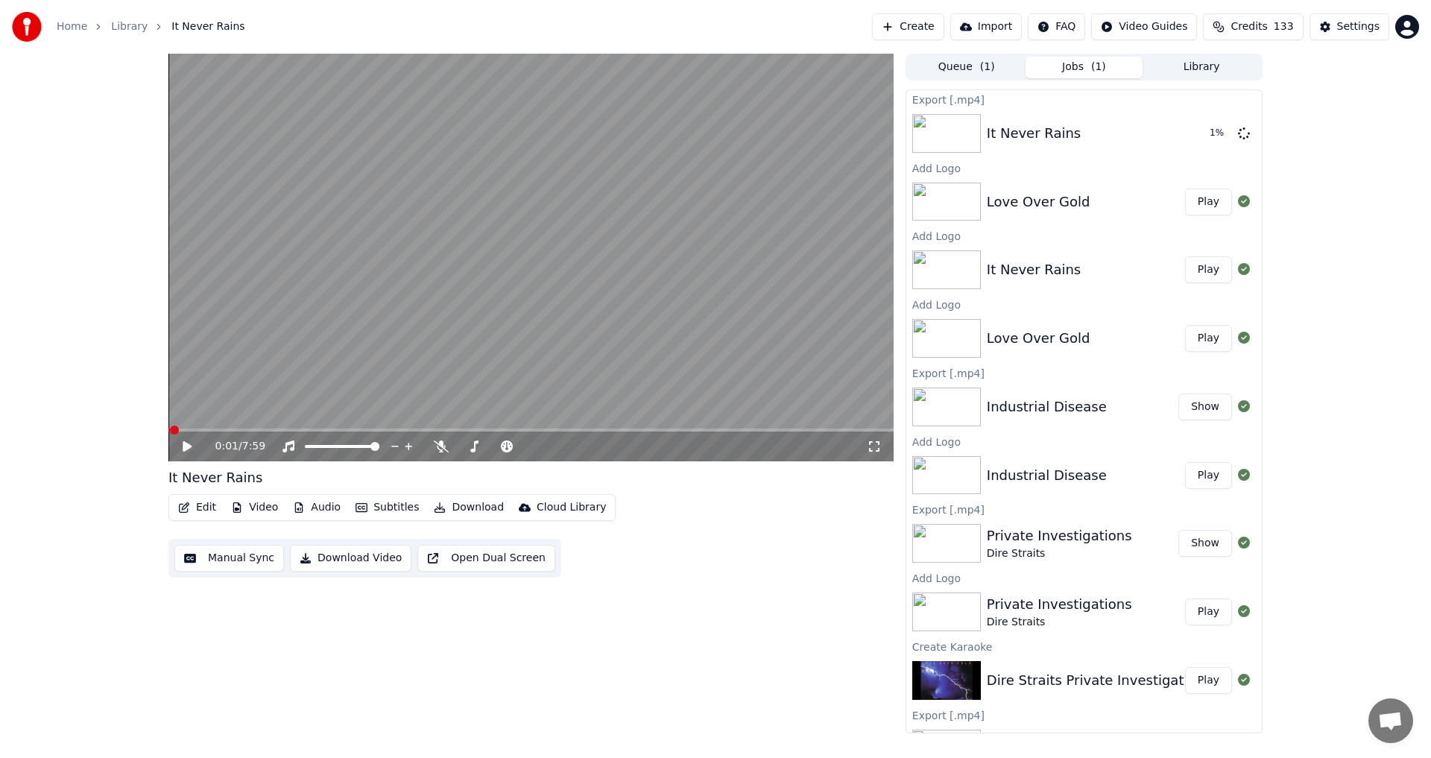
click at [1205, 204] on button "Play" at bounding box center [1208, 202] width 47 height 27
click at [193, 447] on icon at bounding box center [197, 447] width 35 height 12
click at [470, 507] on button "Download" at bounding box center [469, 507] width 82 height 21
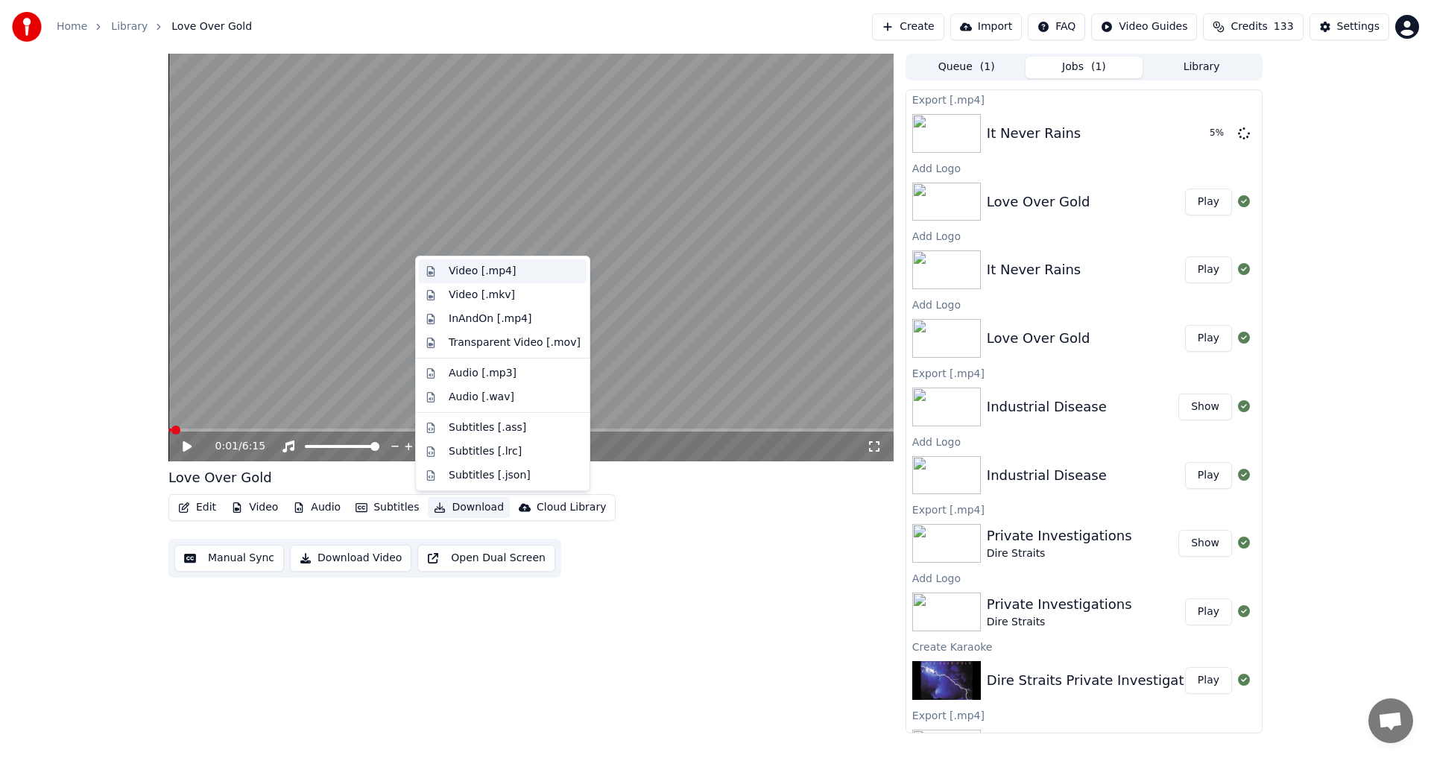
click at [479, 272] on div "Video [.mp4]" at bounding box center [482, 271] width 67 height 15
